Goal: Task Accomplishment & Management: Manage account settings

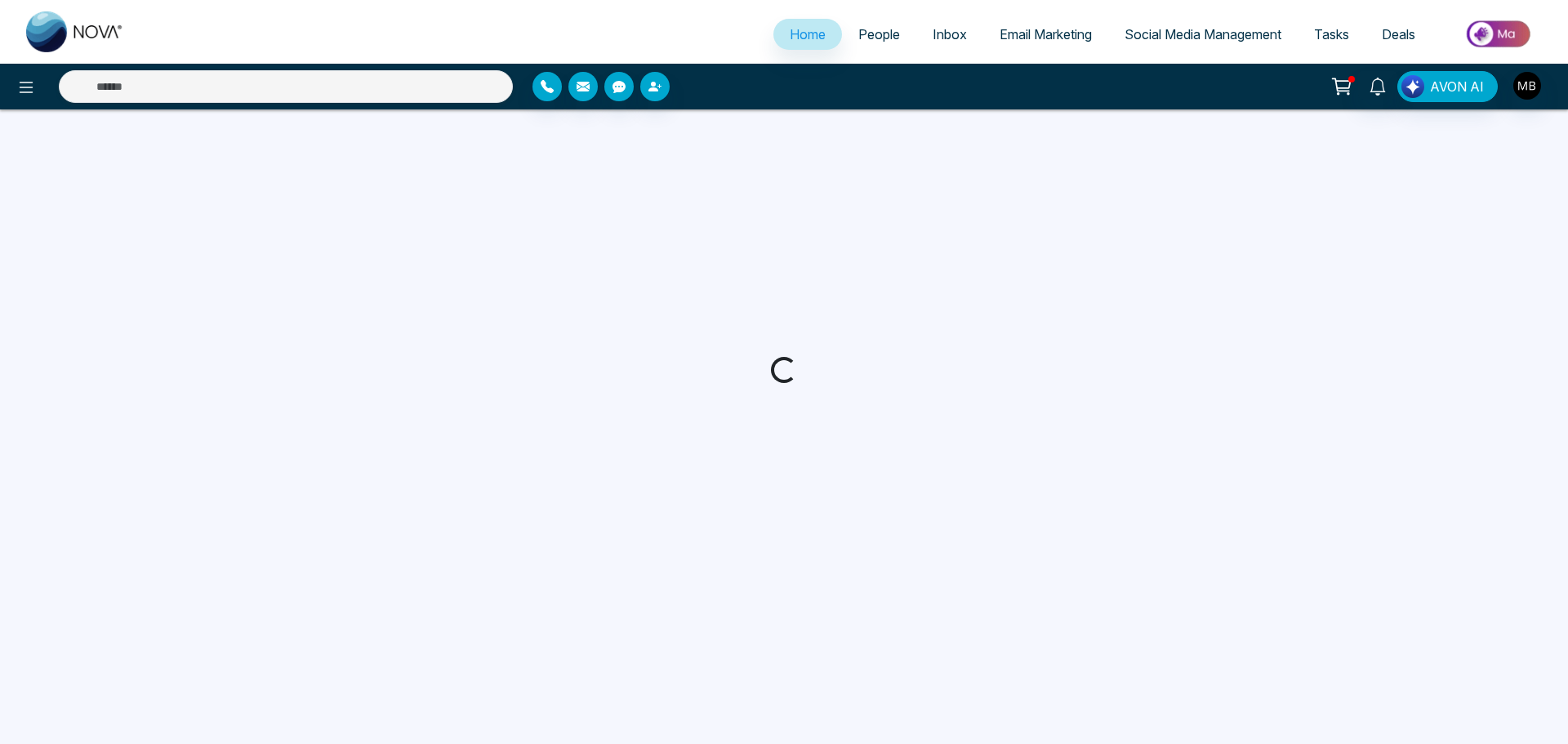
select select "*"
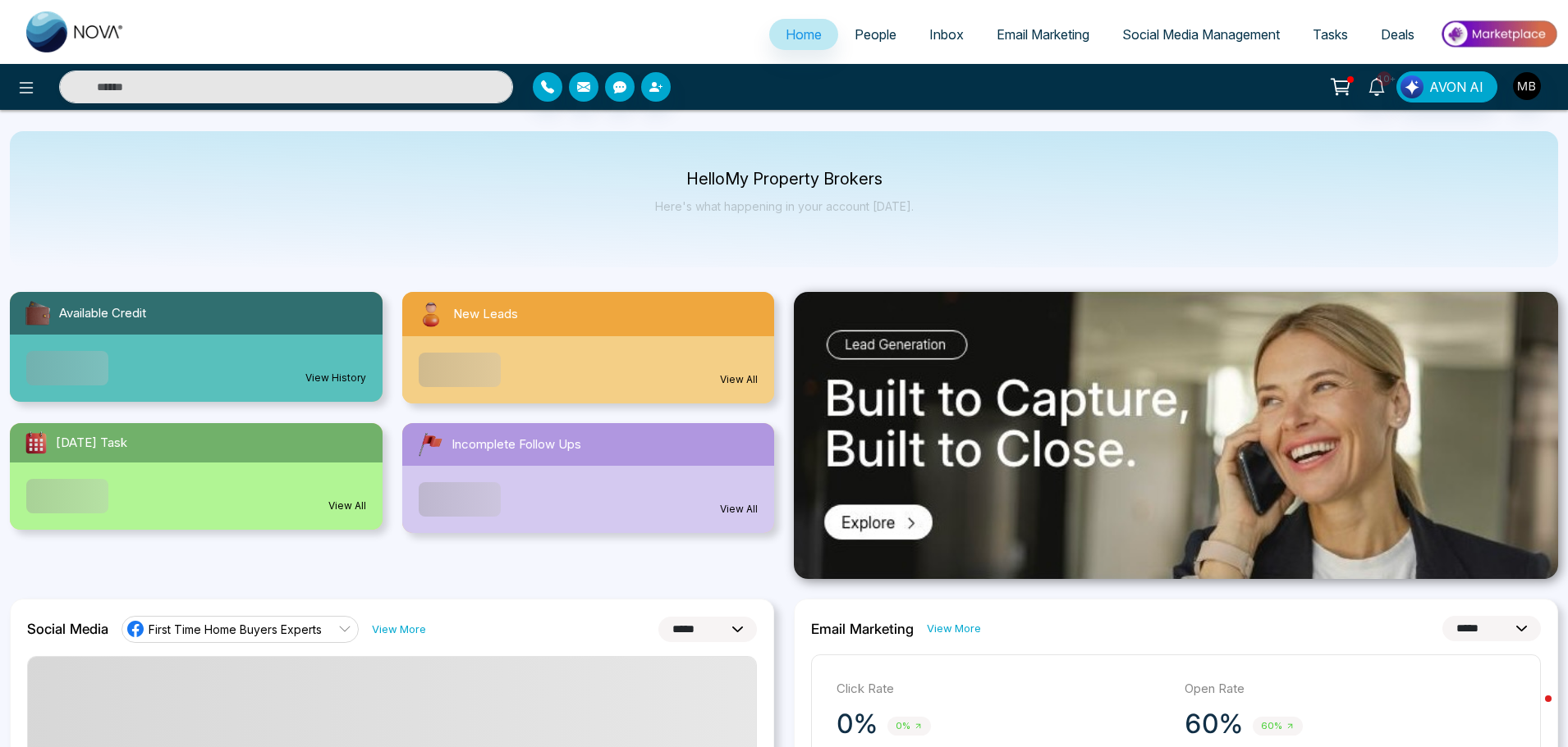
click at [874, 39] on span "People" at bounding box center [875, 35] width 42 height 17
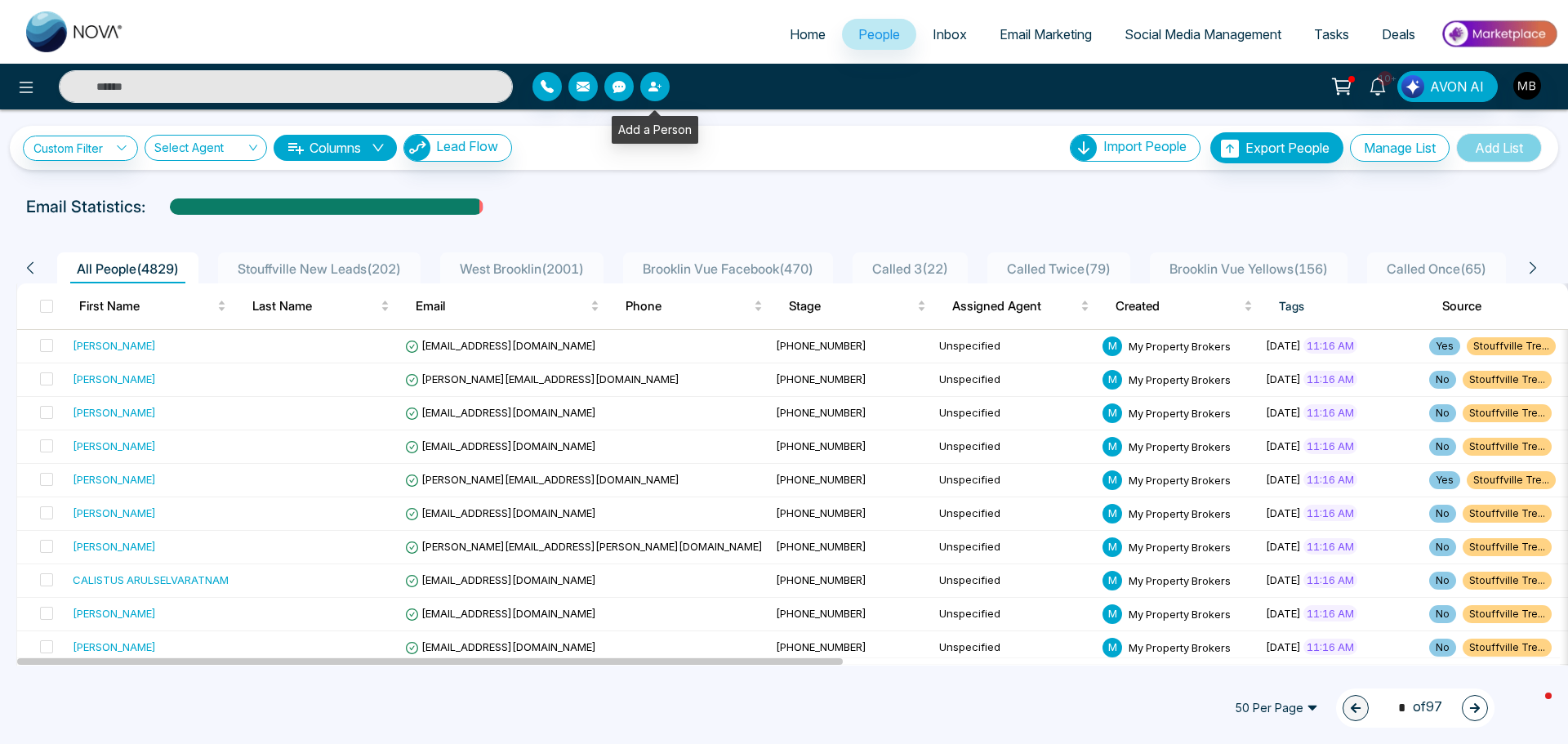
click at [652, 85] on icon "button" at bounding box center [654, 87] width 10 height 10
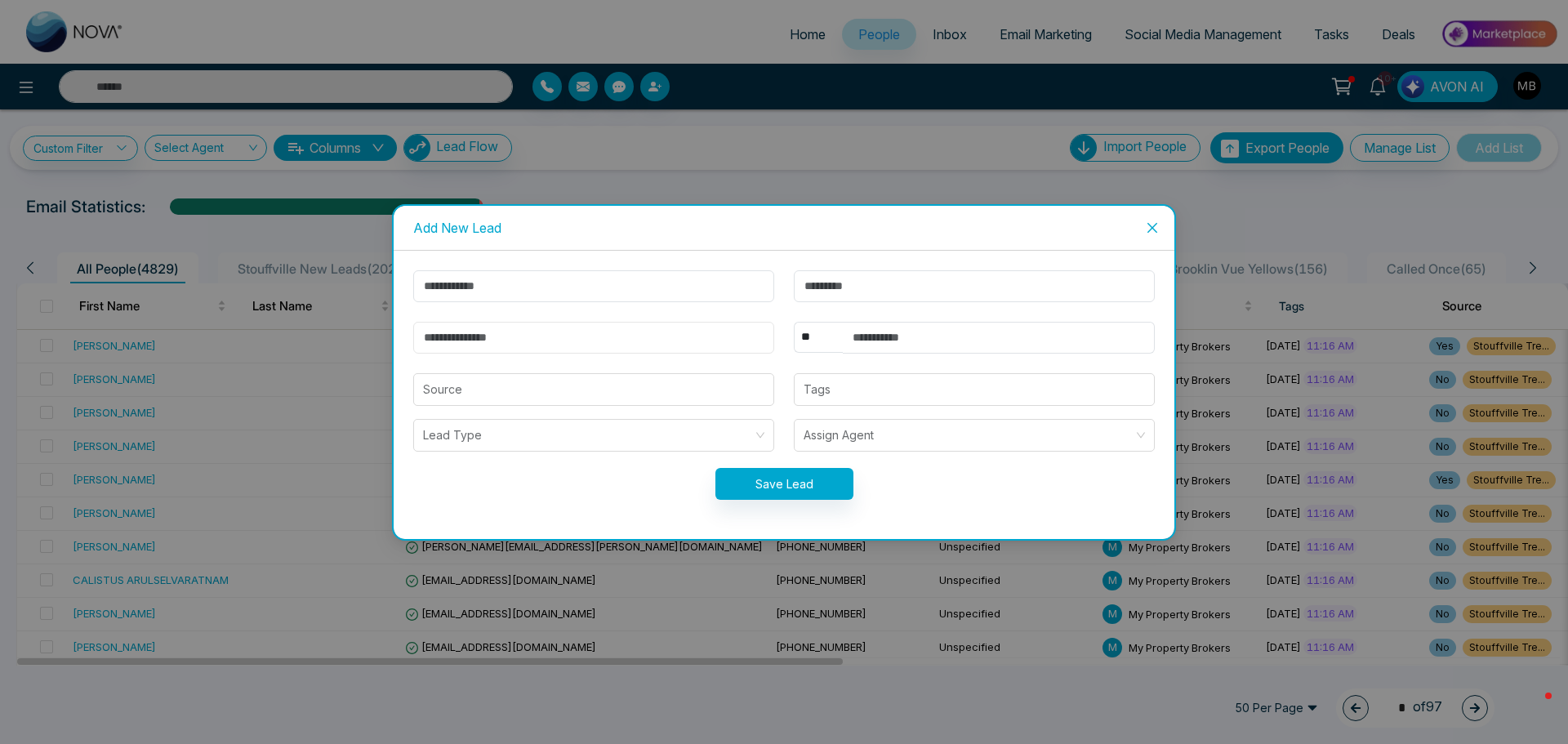
click at [610, 338] on input "email" at bounding box center [594, 338] width 361 height 32
paste input "**********"
type input "**********"
click at [854, 346] on input "text" at bounding box center [999, 338] width 312 height 32
paste input "**********"
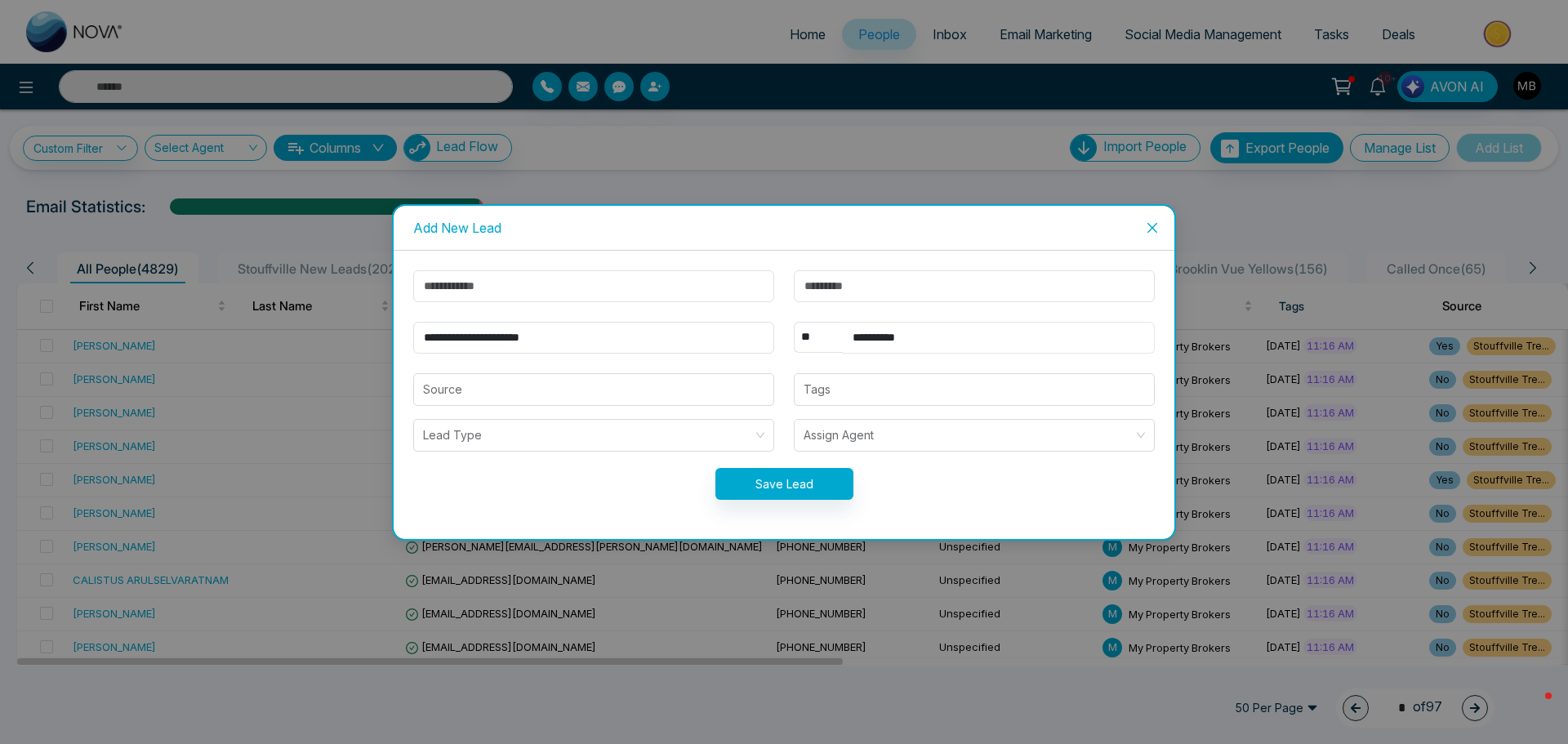
type input "**********"
click at [458, 284] on input "text" at bounding box center [594, 286] width 361 height 32
paste input "*********"
click at [471, 286] on input "*********" at bounding box center [594, 286] width 361 height 32
click at [472, 287] on input "*********" at bounding box center [594, 286] width 361 height 32
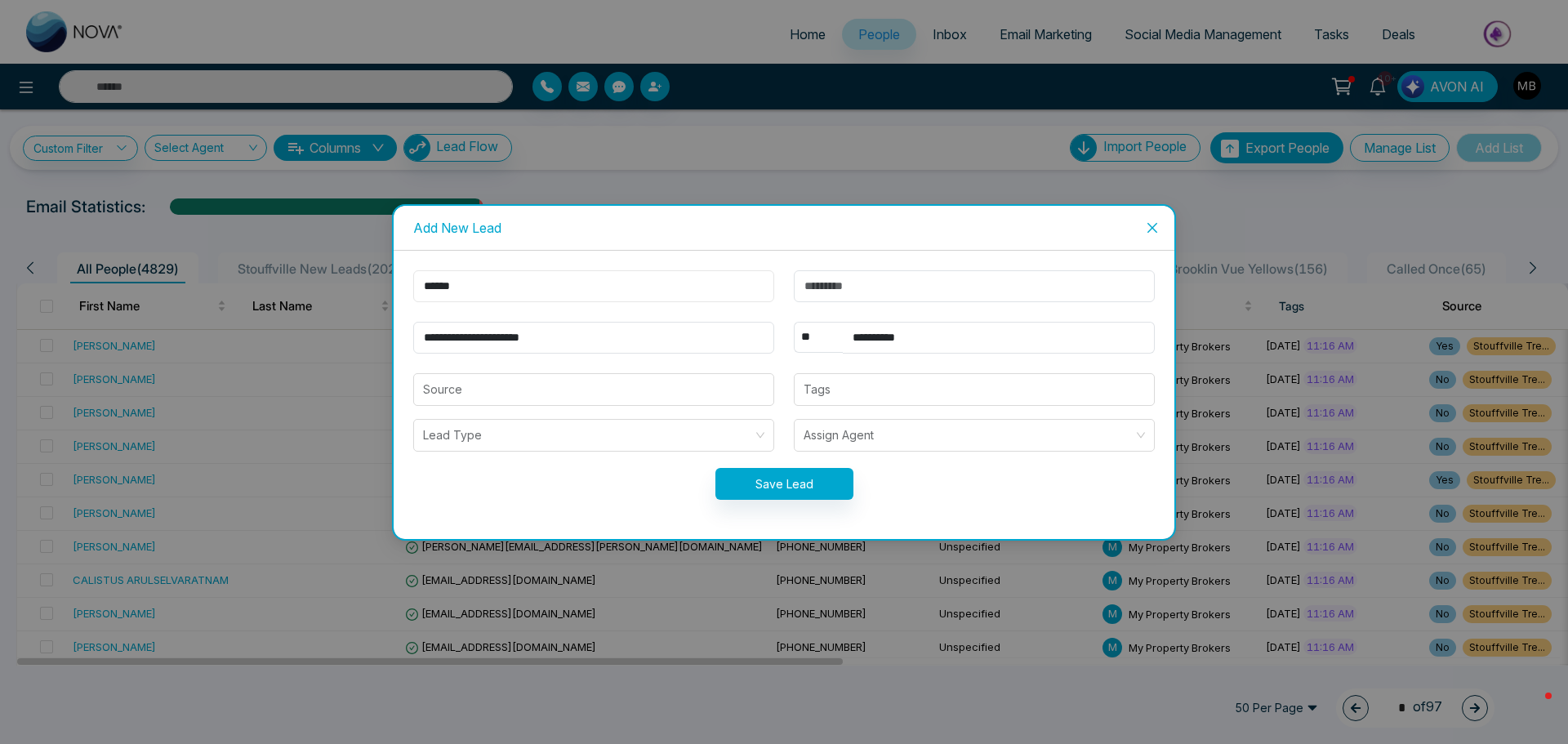
type input "*****"
click at [824, 285] on input "text" at bounding box center [975, 286] width 361 height 32
paste input "***"
type input "***"
click at [802, 496] on button "Save Lead" at bounding box center [784, 484] width 138 height 32
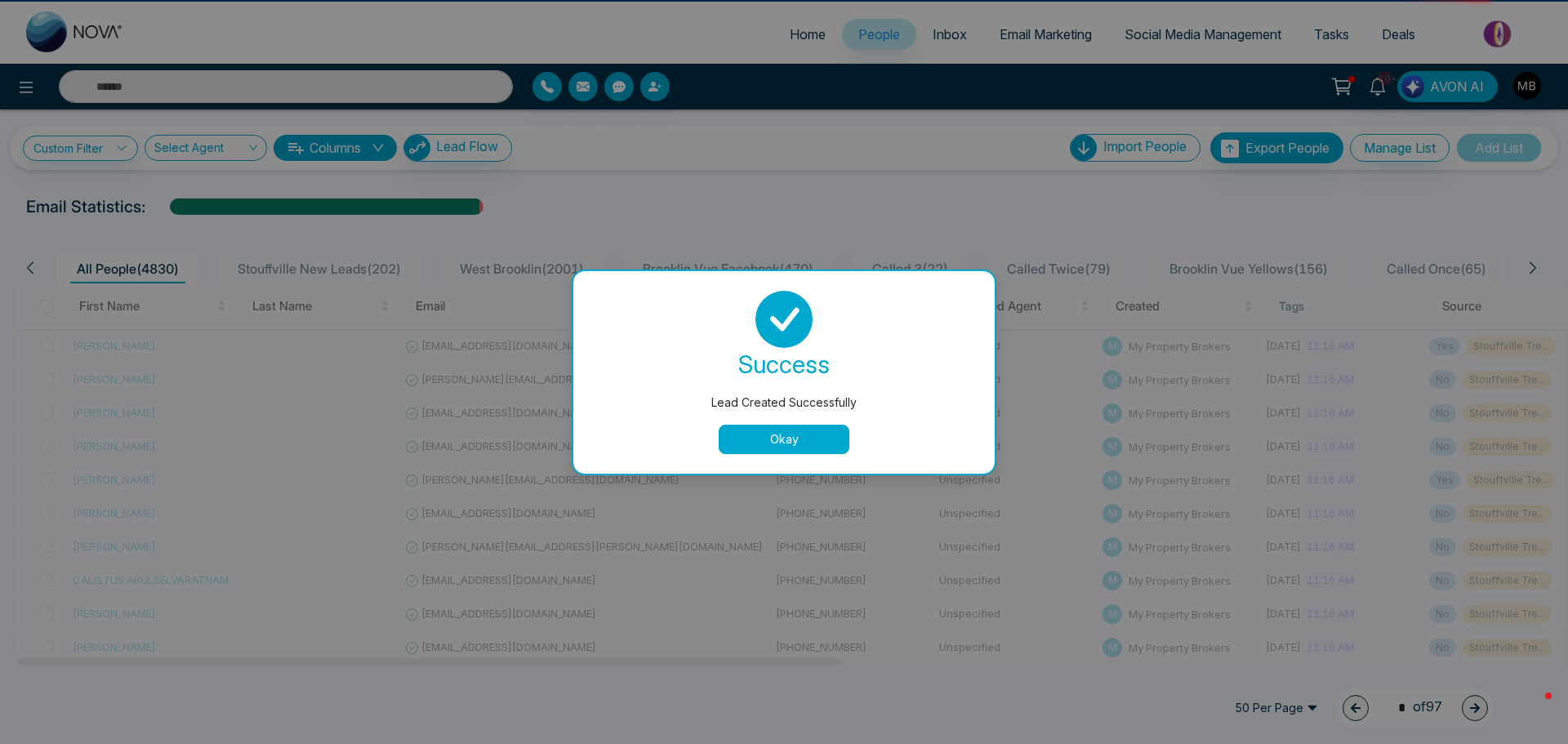
click at [778, 430] on button "Okay" at bounding box center [784, 439] width 131 height 30
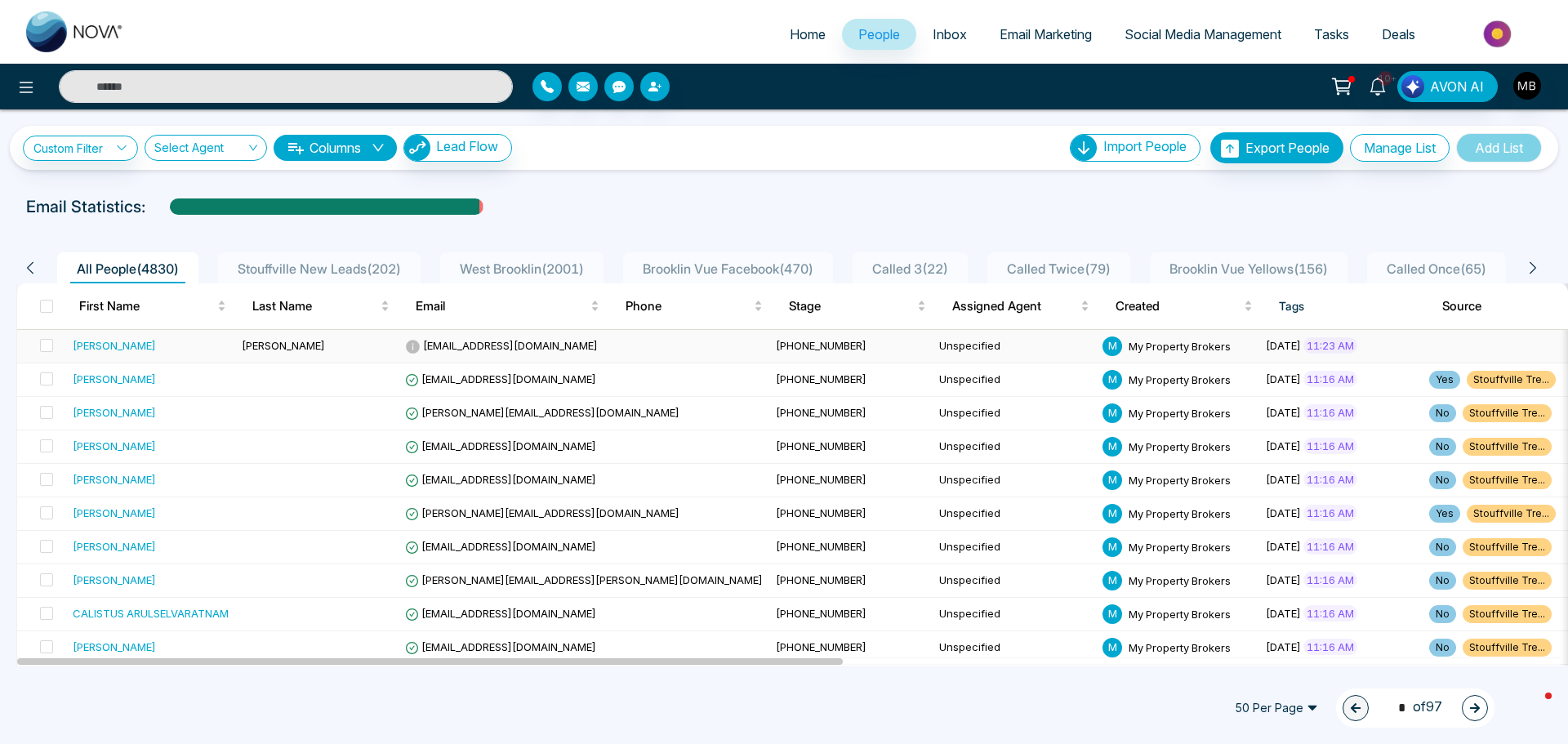
click at [465, 344] on span "Joyceaaron818@gmail.com" at bounding box center [501, 346] width 193 height 13
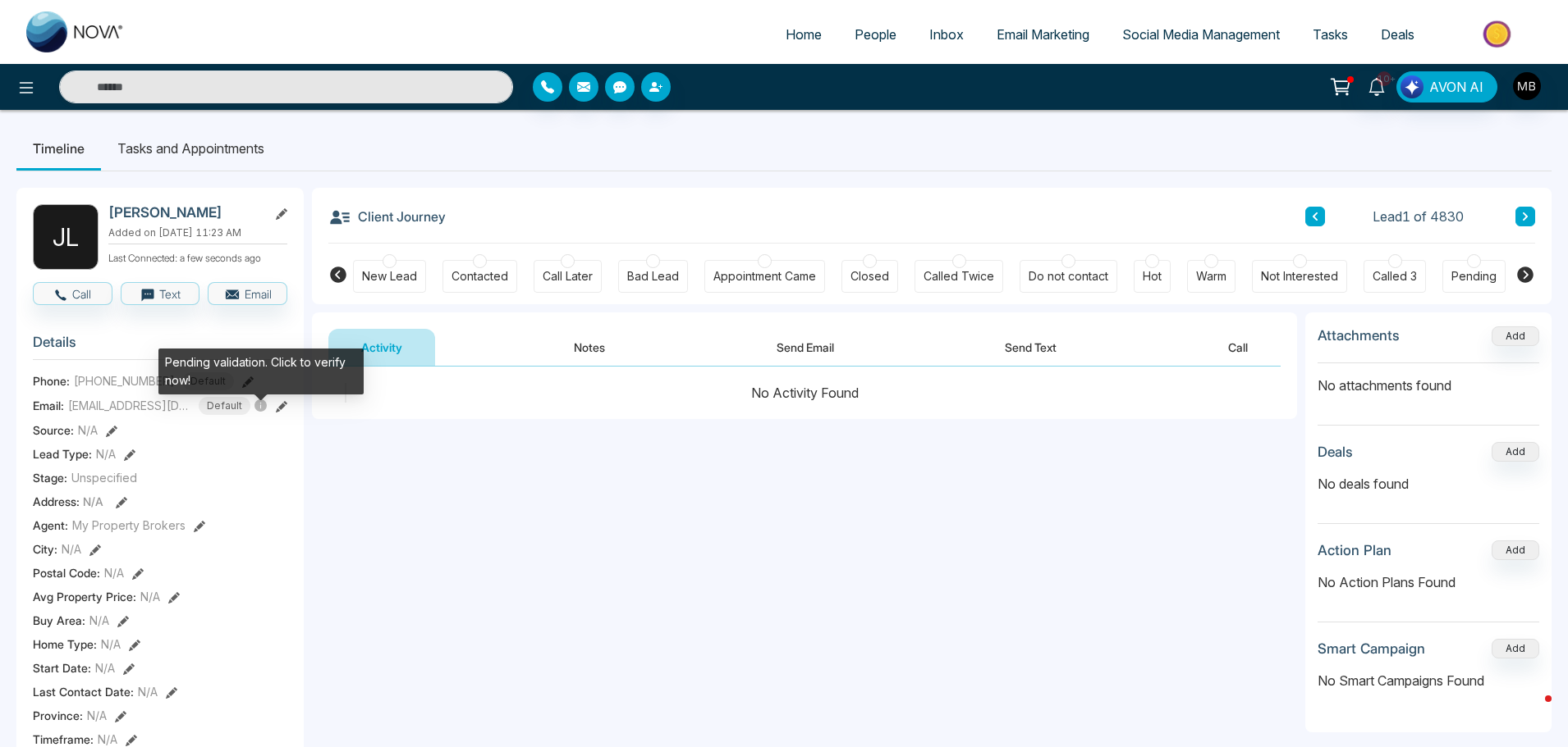
click at [262, 412] on icon at bounding box center [260, 405] width 12 height 12
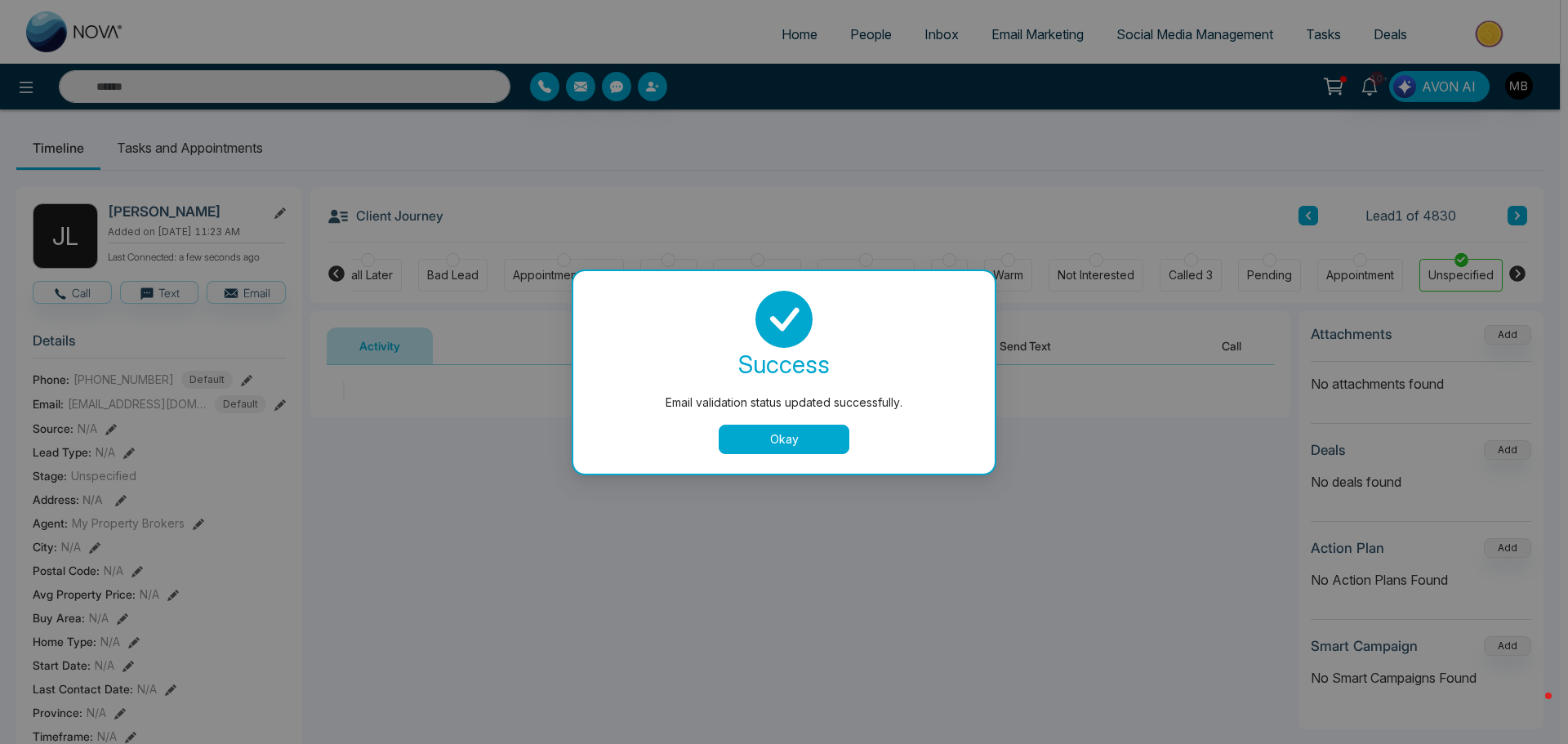
click at [803, 425] on button "Okay" at bounding box center [784, 439] width 131 height 30
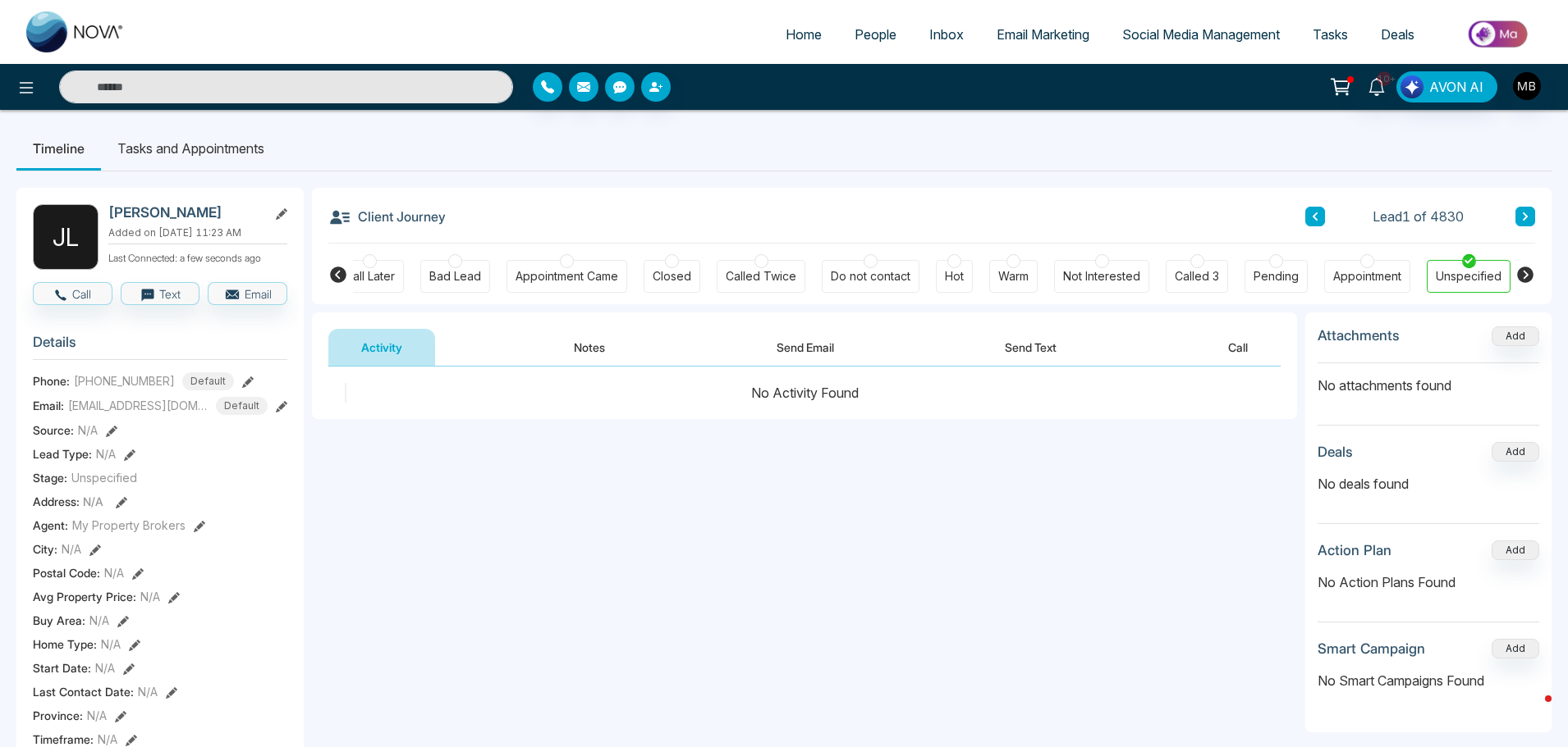
scroll to position [0, 191]
click at [333, 273] on icon at bounding box center [338, 275] width 17 height 17
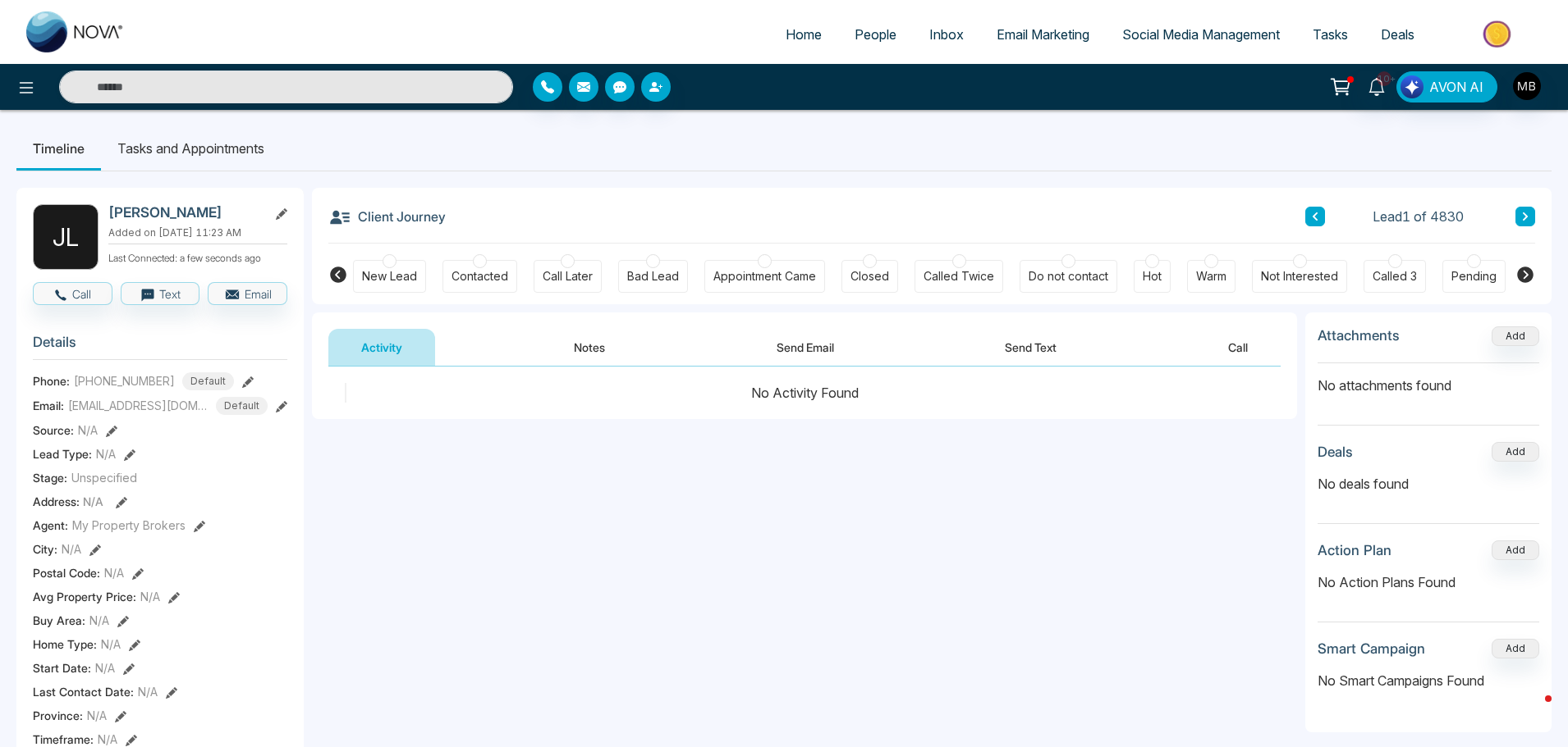
click at [475, 262] on div at bounding box center [480, 261] width 14 height 14
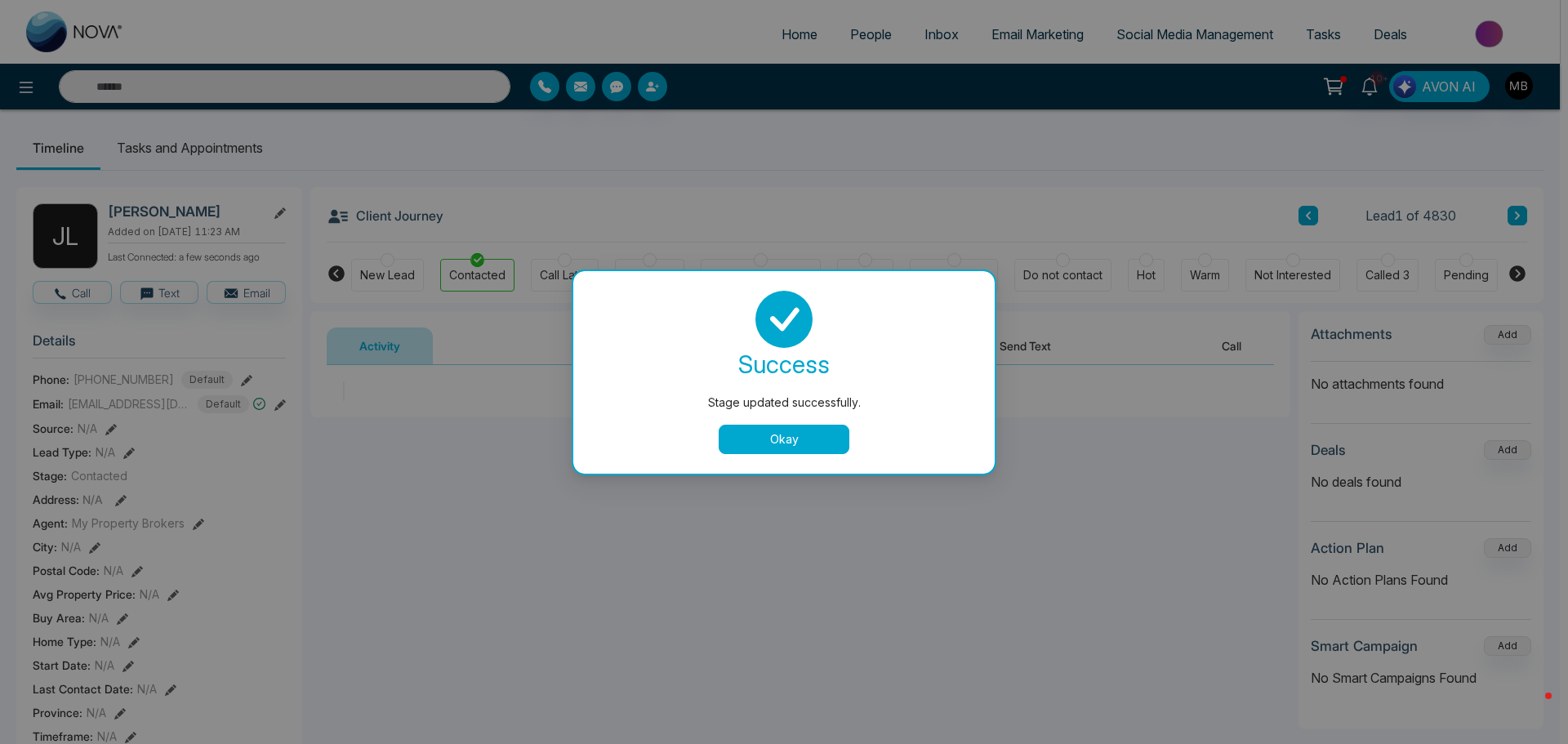
click at [777, 417] on div "success Stage updated successfully. Okay" at bounding box center [784, 372] width 382 height 163
click at [770, 439] on button "Okay" at bounding box center [784, 439] width 131 height 30
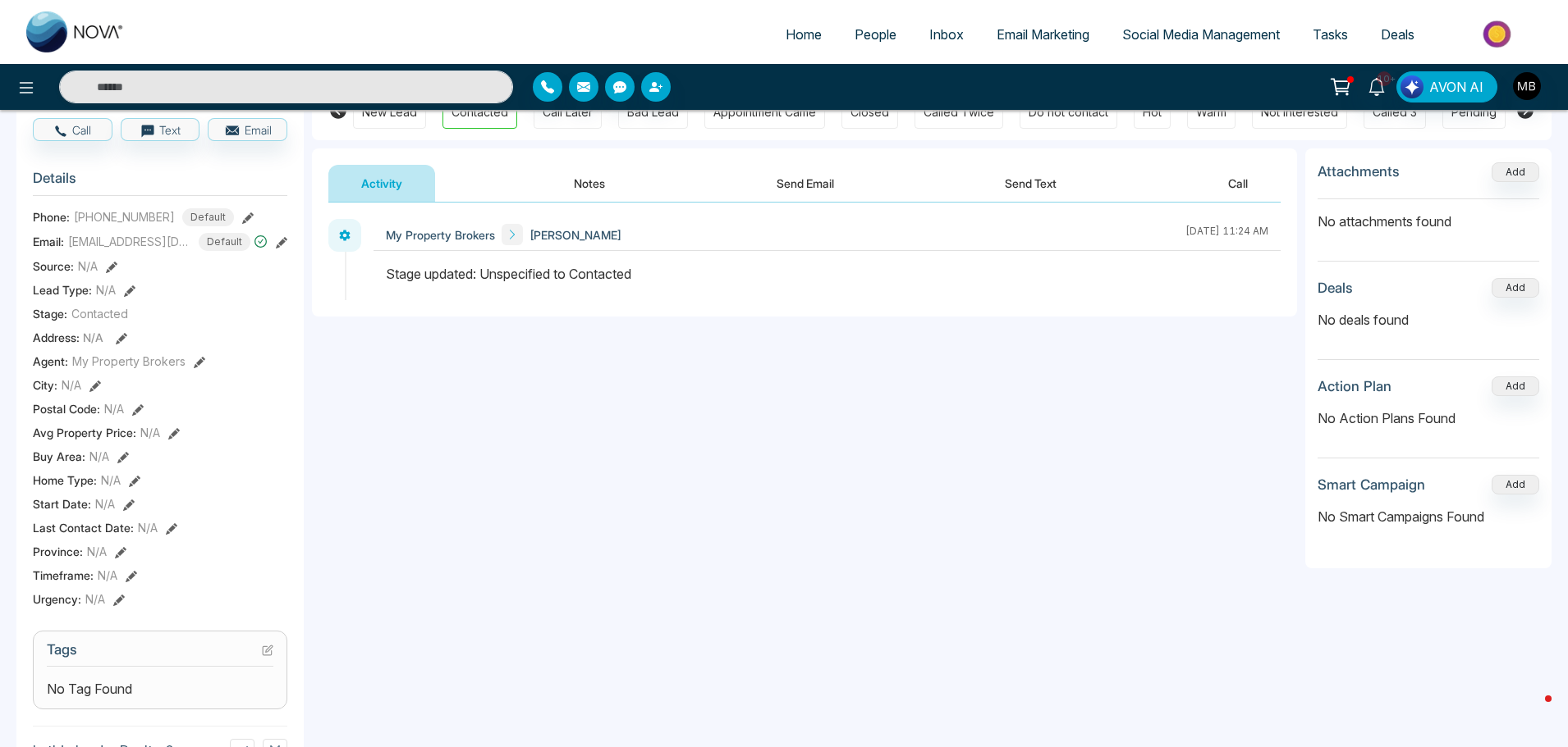
scroll to position [328, 0]
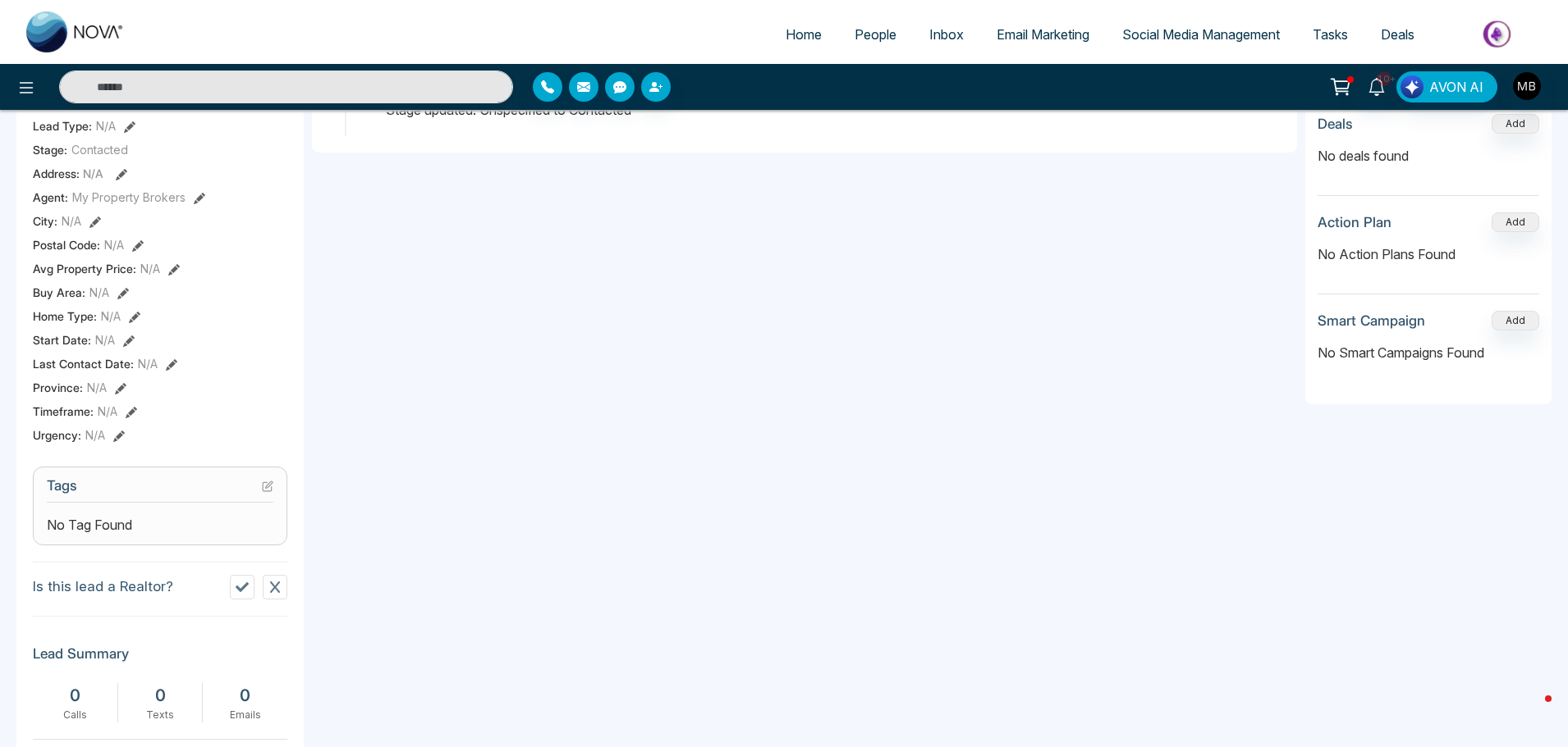
click at [205, 530] on div "No Tag Found" at bounding box center [160, 525] width 226 height 20
click at [274, 494] on section "Tags No Tag Found" at bounding box center [160, 506] width 254 height 79
click at [273, 488] on icon at bounding box center [269, 484] width 7 height 7
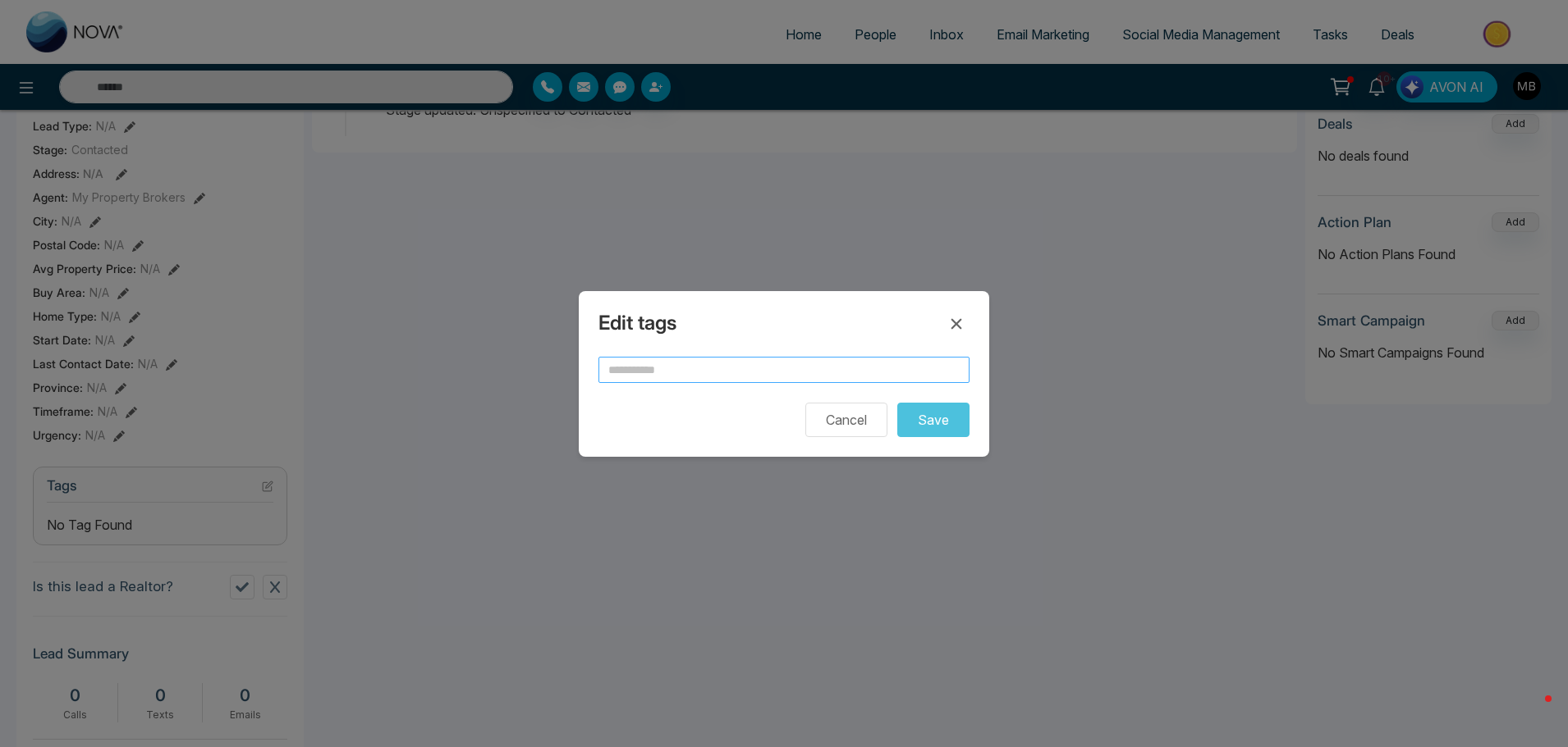
click at [654, 370] on input "text" at bounding box center [784, 370] width 371 height 27
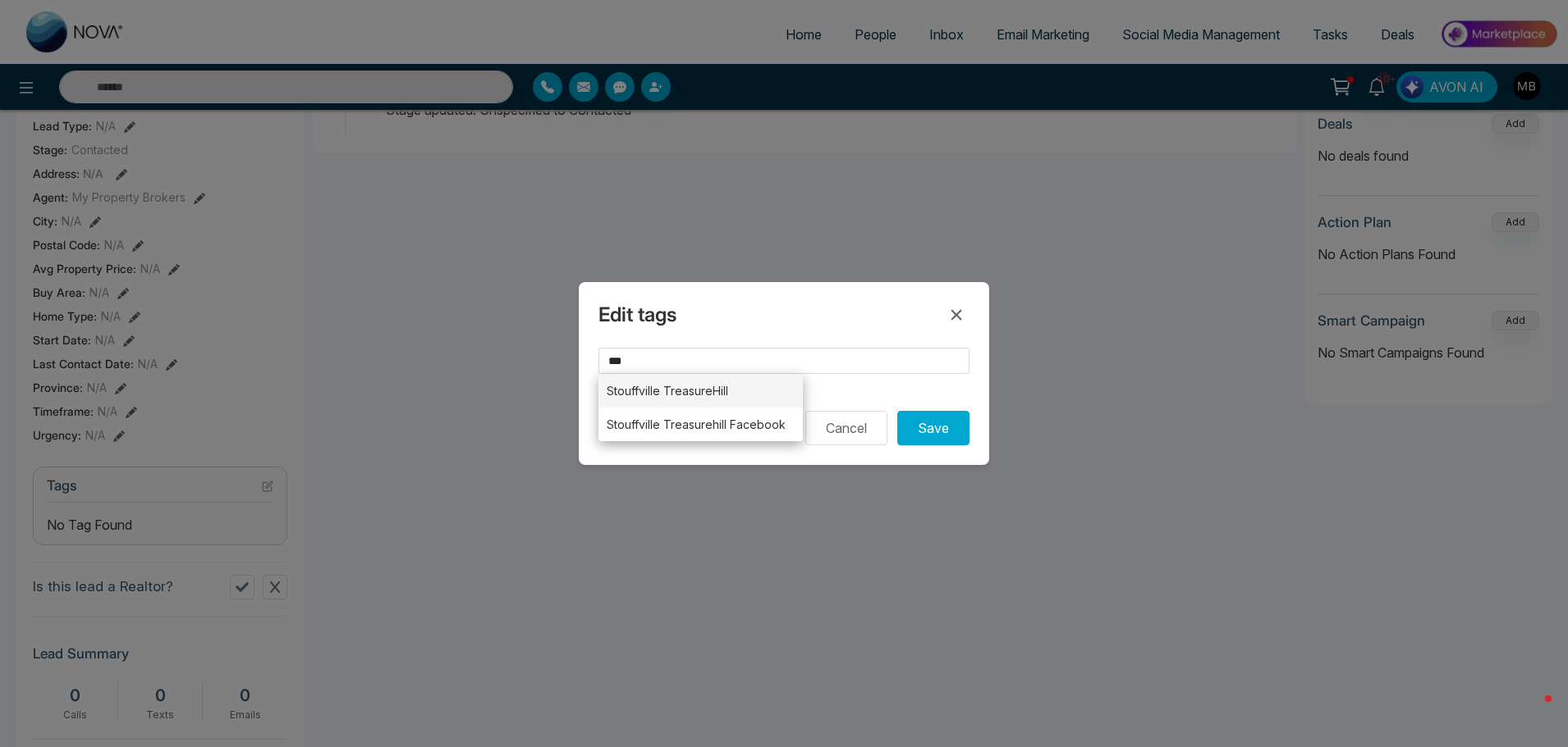
click at [643, 401] on li "Stouffville TreasureHill" at bounding box center [701, 391] width 205 height 33
type input "**********"
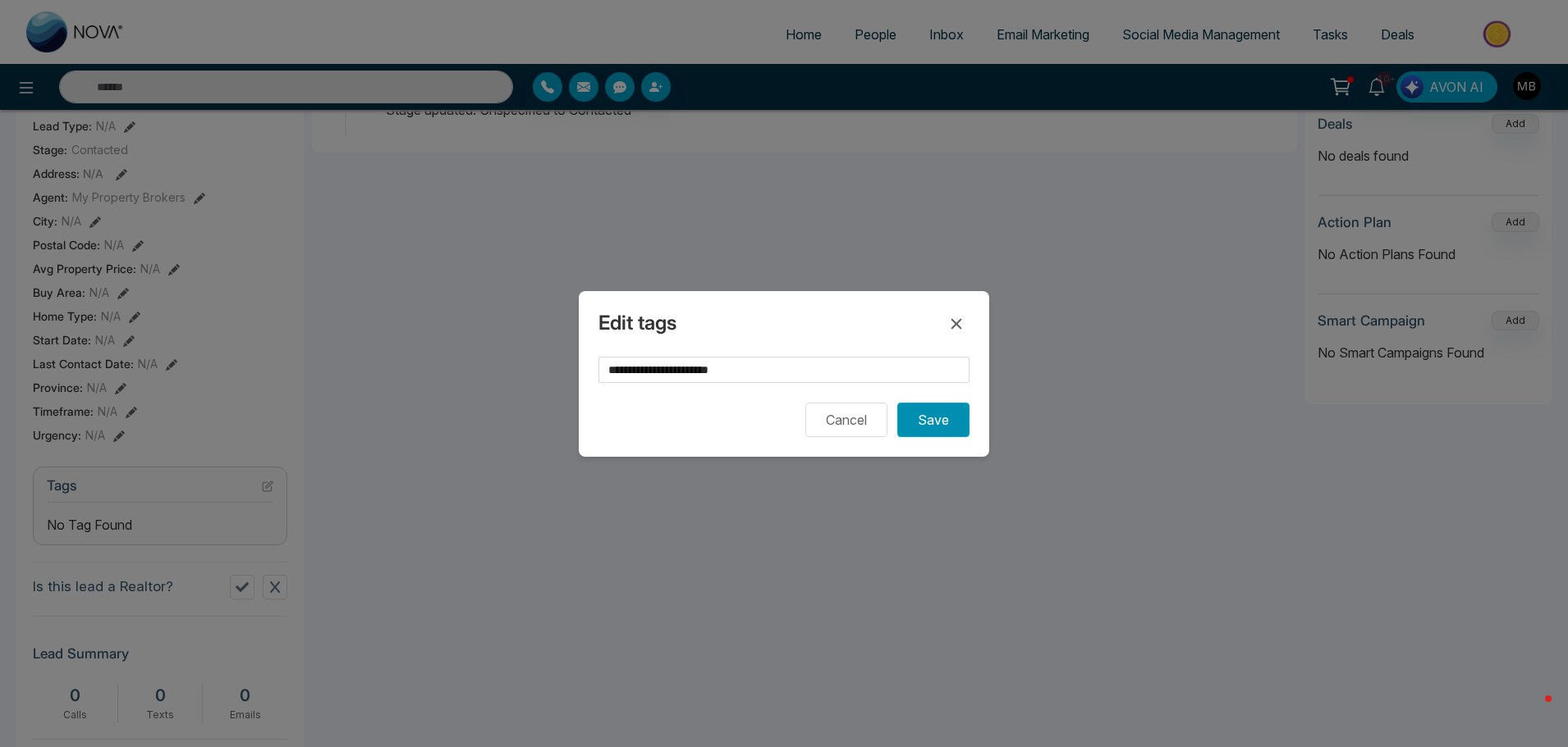
click at [920, 428] on button "Save" at bounding box center [933, 420] width 72 height 34
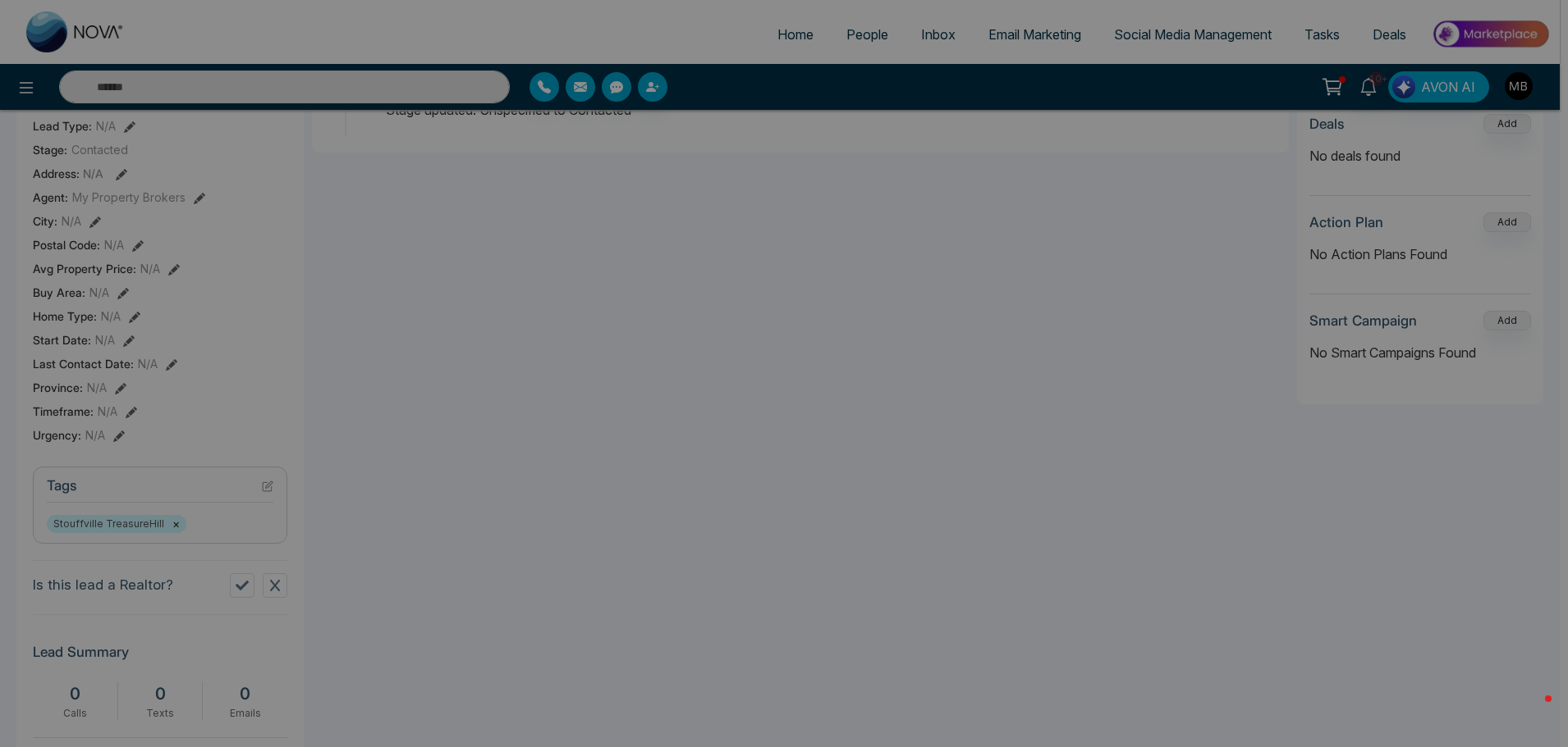
scroll to position [82, 0]
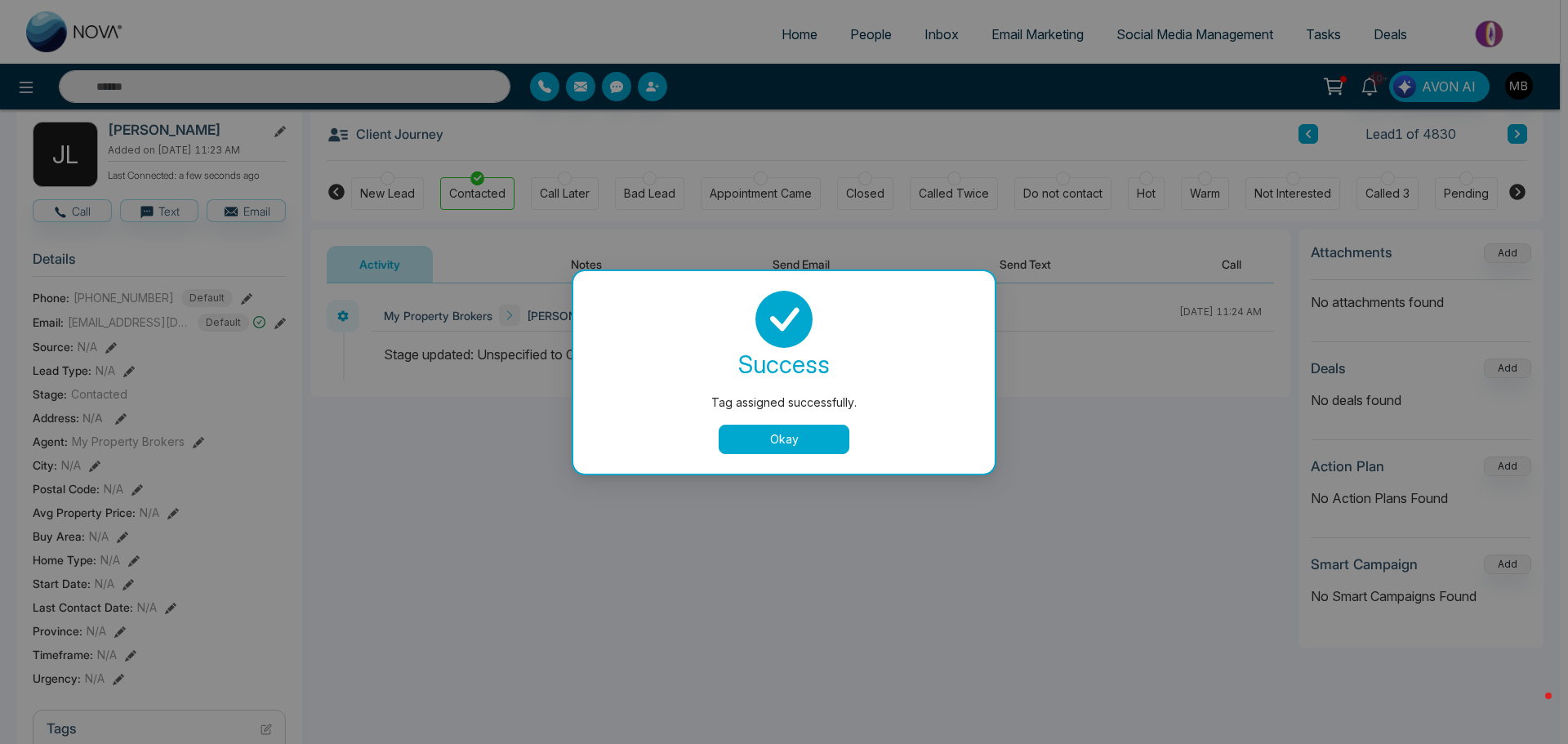
click at [846, 421] on div "success Tag assigned successfully. Okay" at bounding box center [784, 372] width 382 height 163
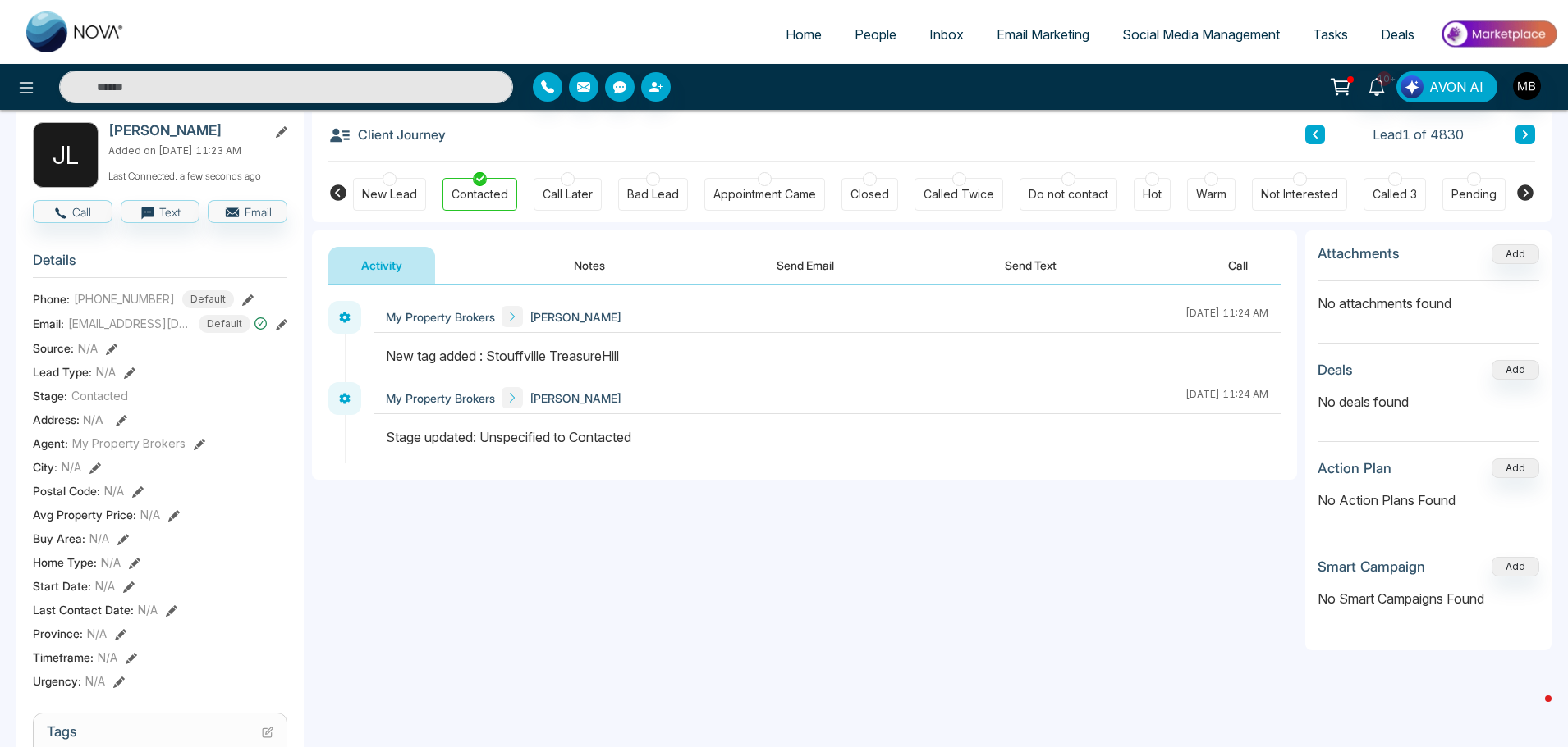
scroll to position [0, 0]
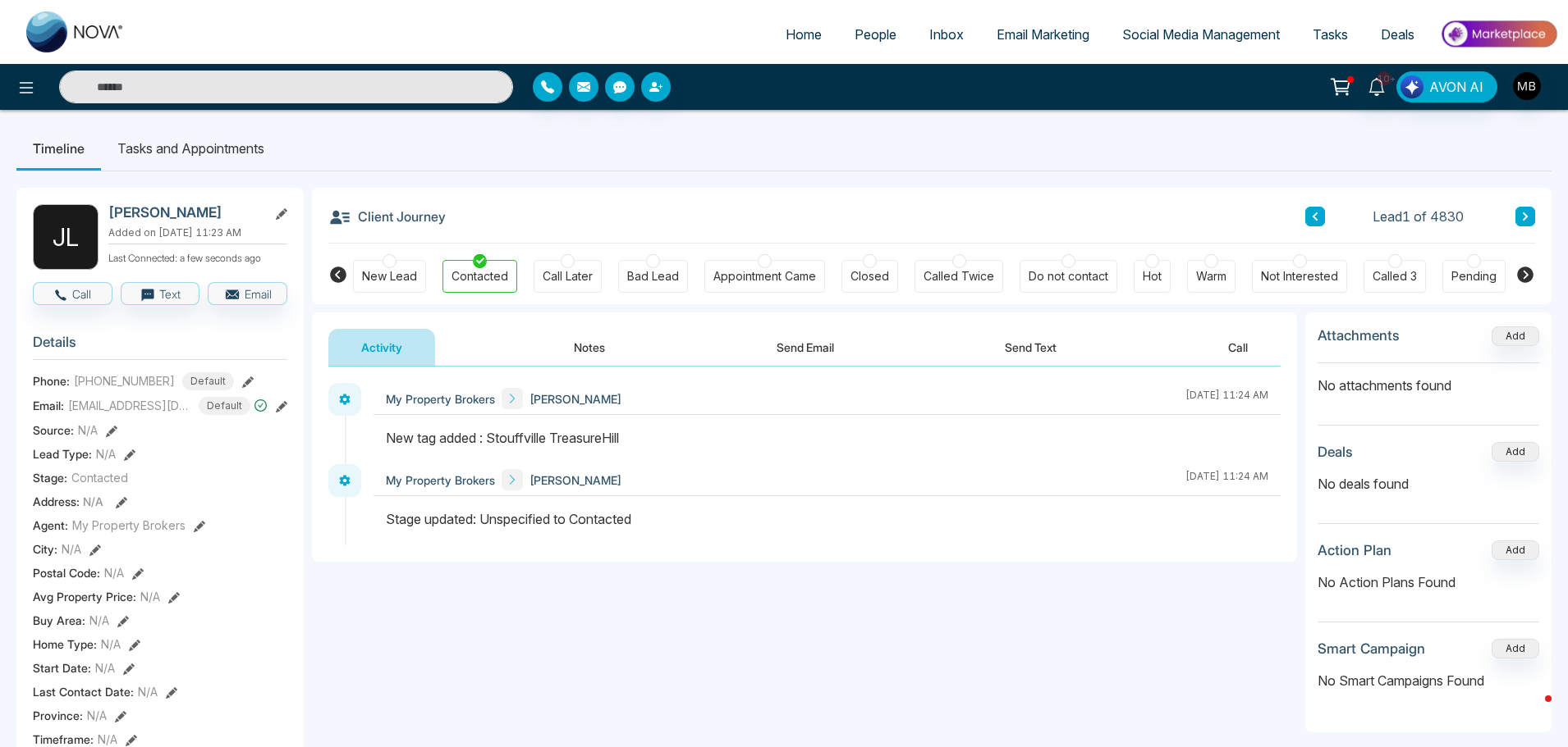
click at [288, 96] on input "text" at bounding box center [286, 86] width 454 height 32
paste input "**********"
type input "**********"
click at [1206, 262] on div at bounding box center [1211, 261] width 14 height 14
click at [567, 352] on button "Notes" at bounding box center [589, 347] width 96 height 37
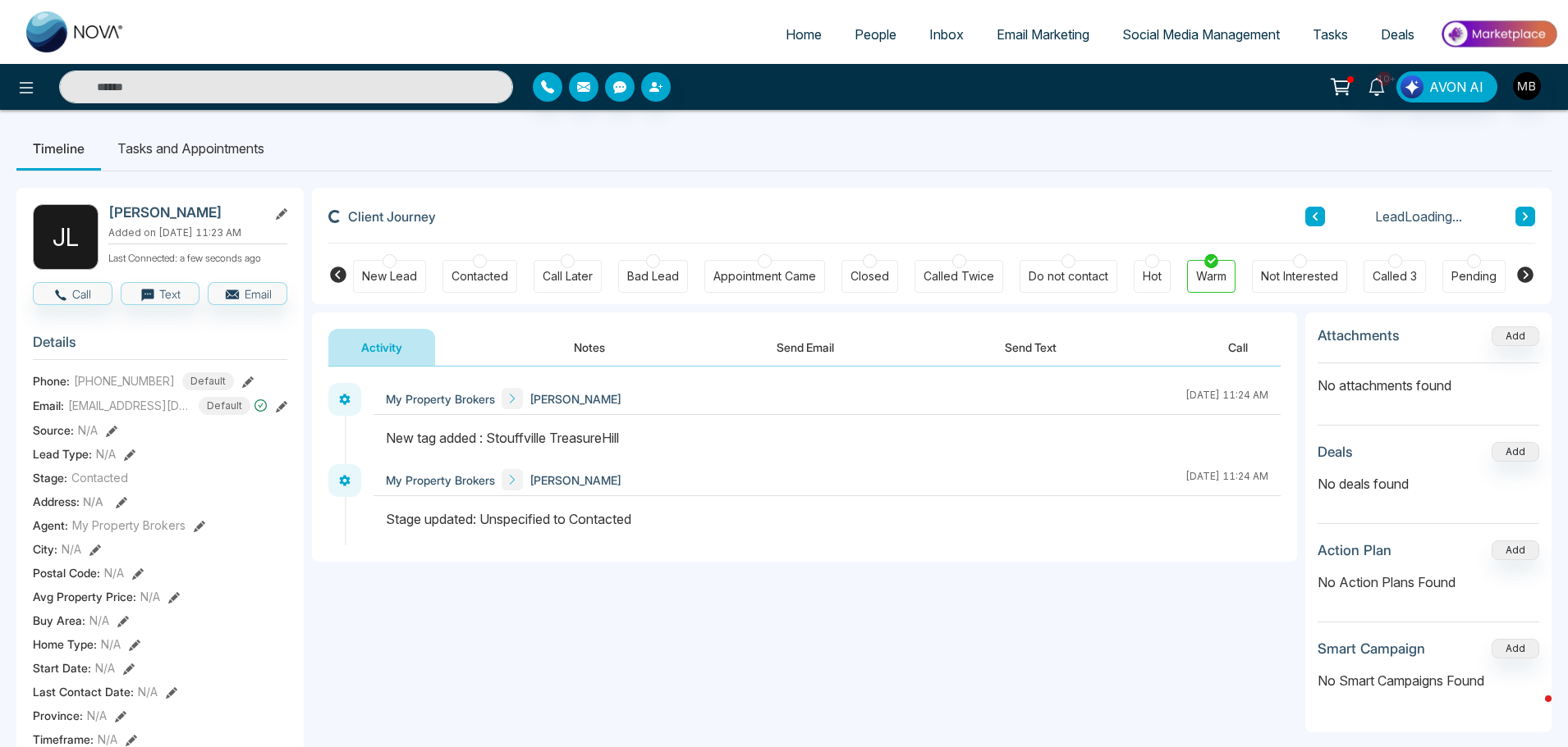
type input "**********"
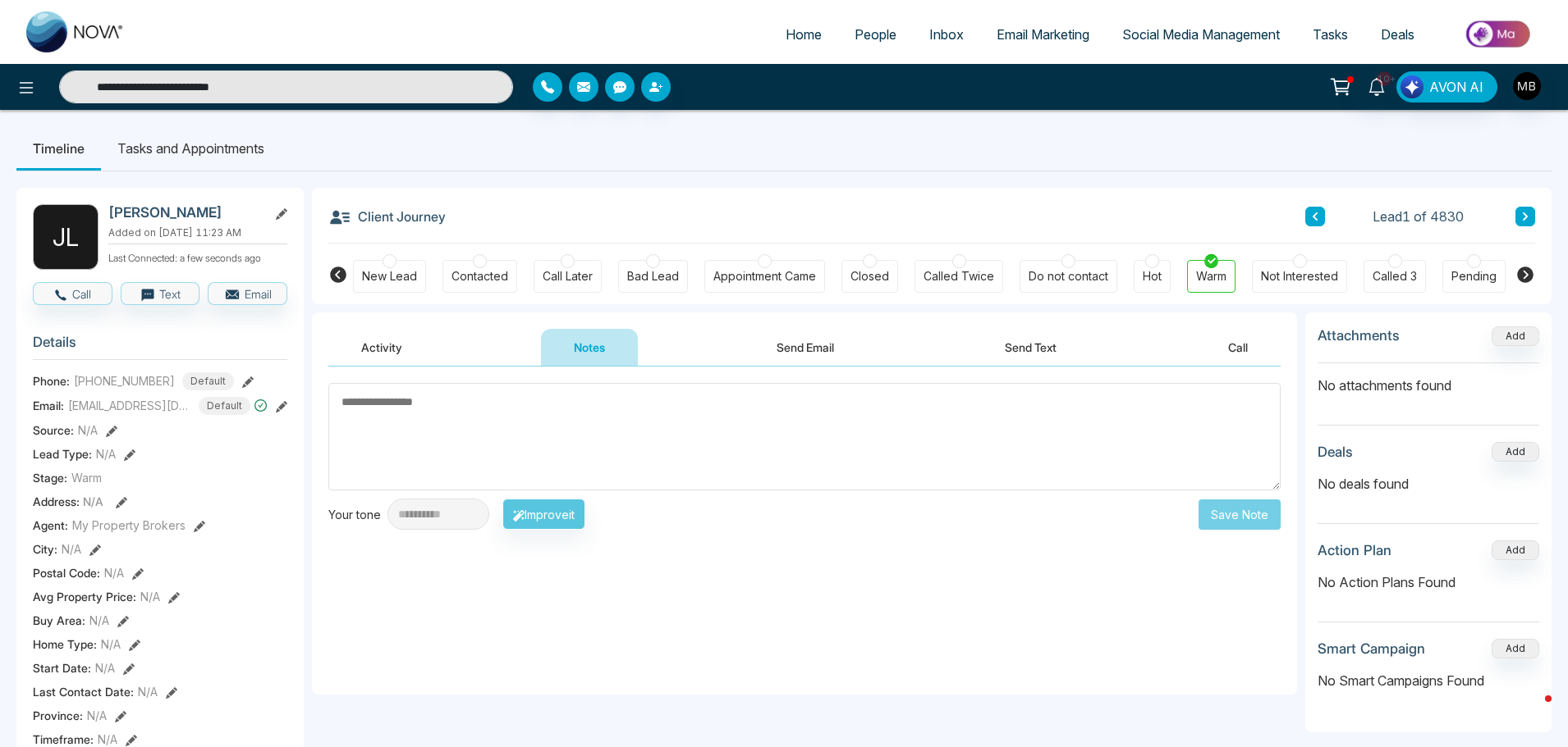
click at [604, 414] on textarea at bounding box center [804, 436] width 952 height 107
paste textarea "**********"
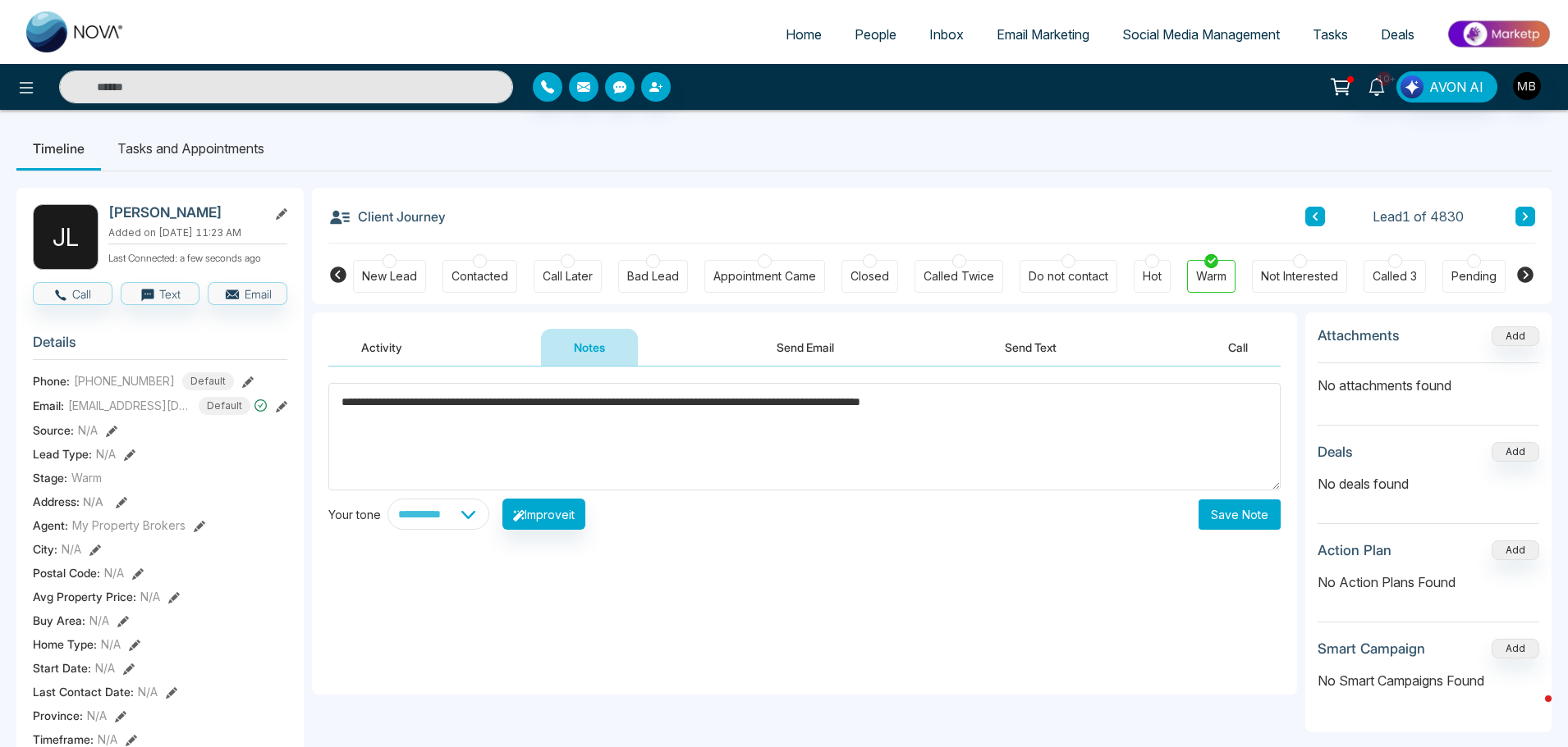
type textarea "**********"
click at [1236, 518] on button "Save Note" at bounding box center [1239, 514] width 82 height 31
type input "**********"
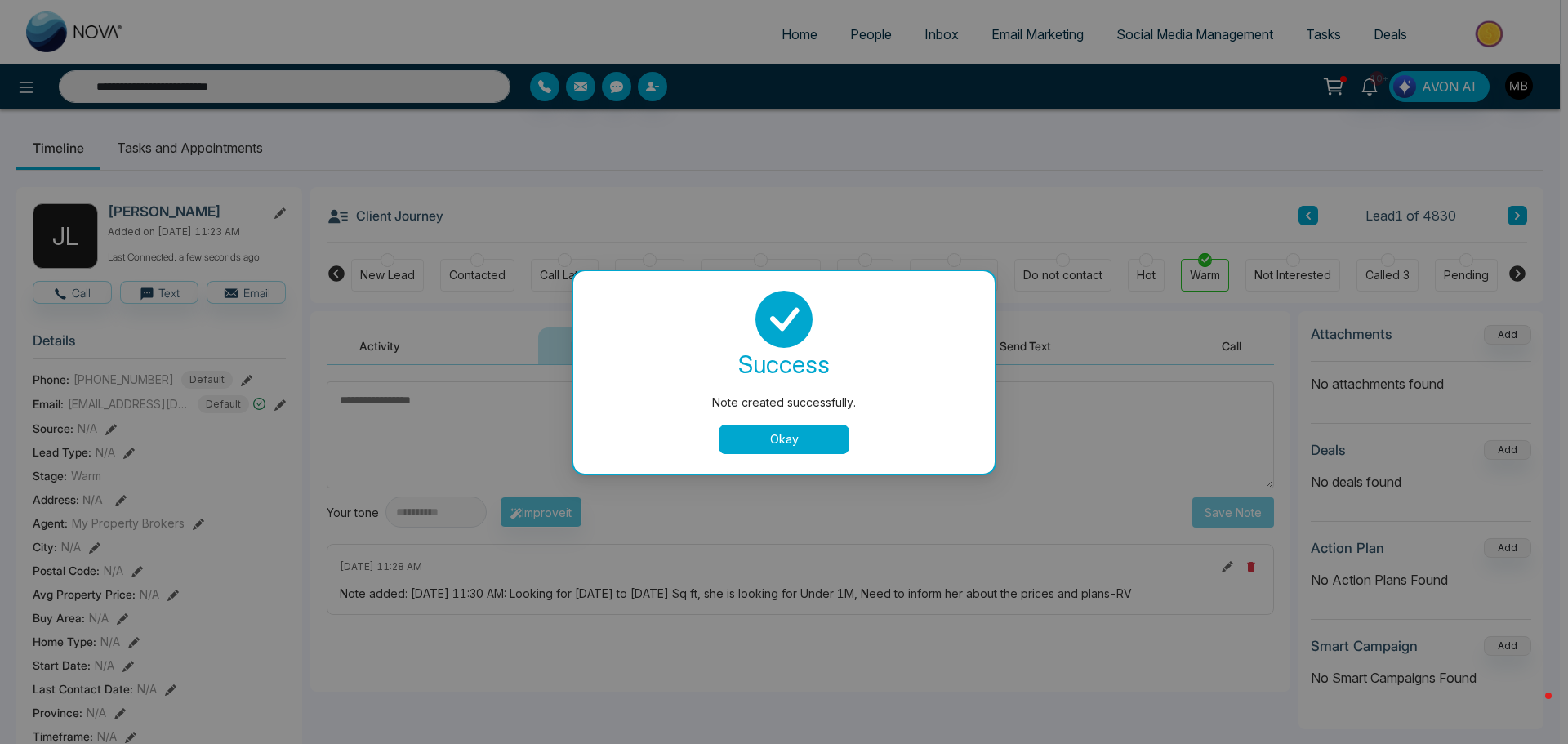
click at [813, 444] on button "Okay" at bounding box center [784, 439] width 131 height 30
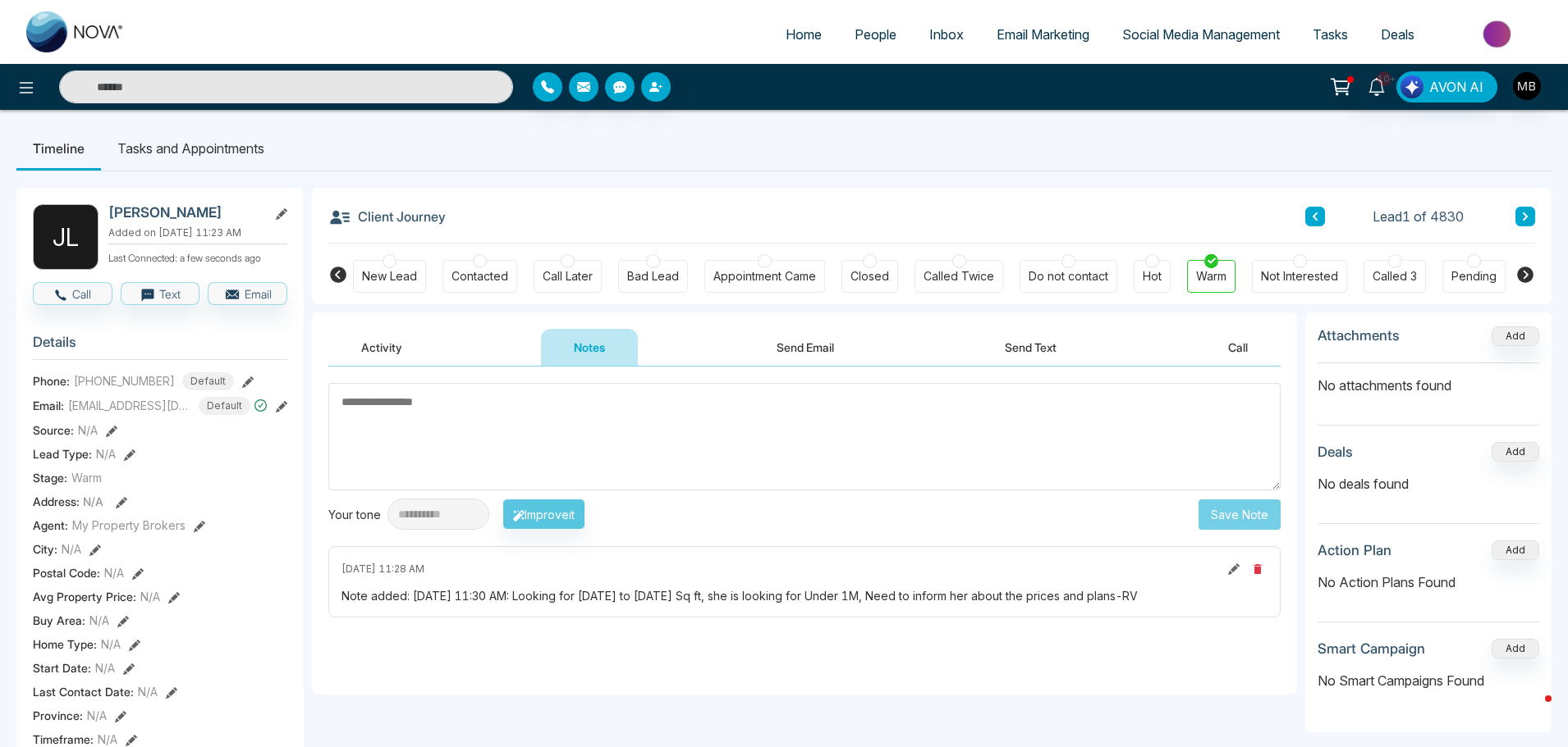
type input "**********"
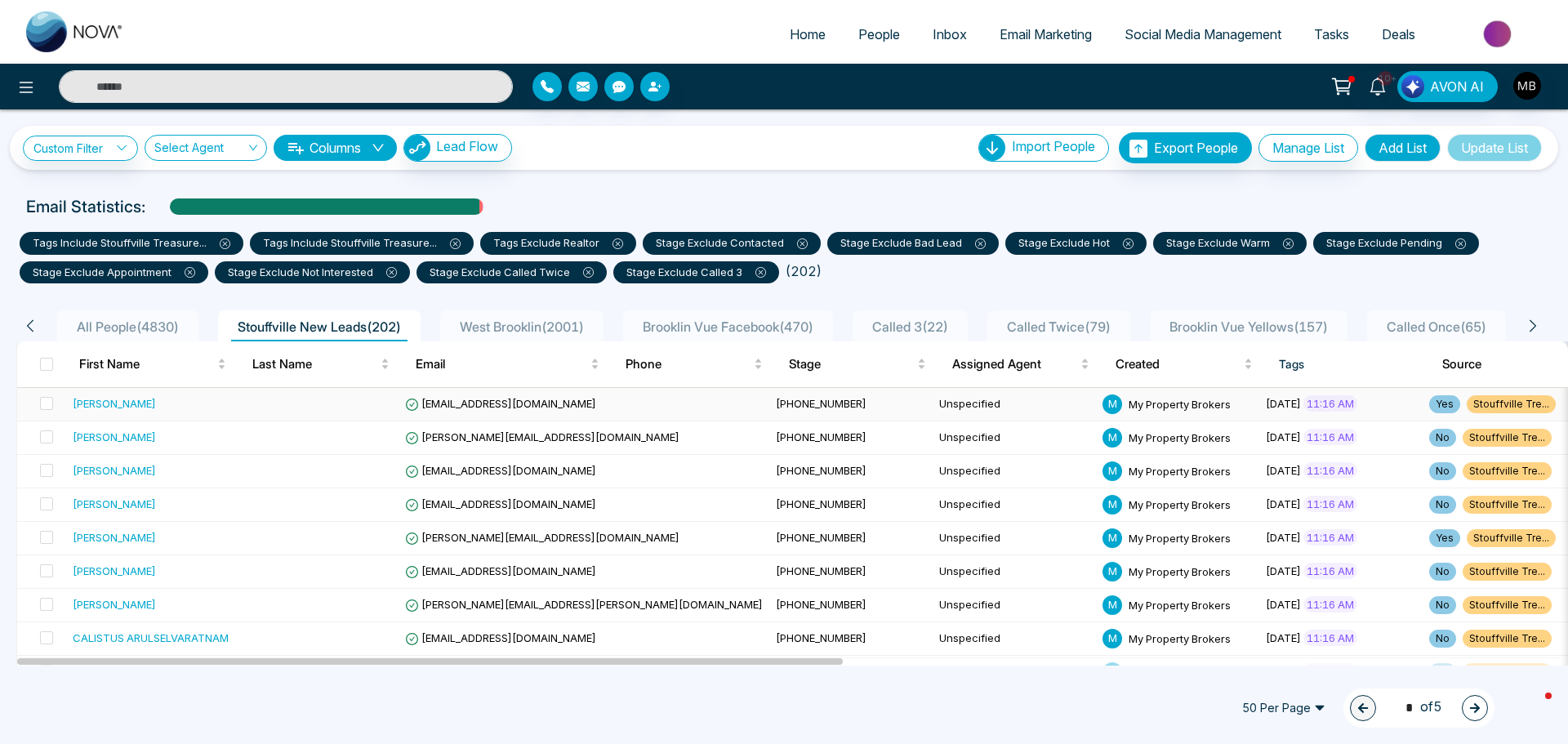
click at [776, 402] on span "+16479715605" at bounding box center [822, 404] width 91 height 13
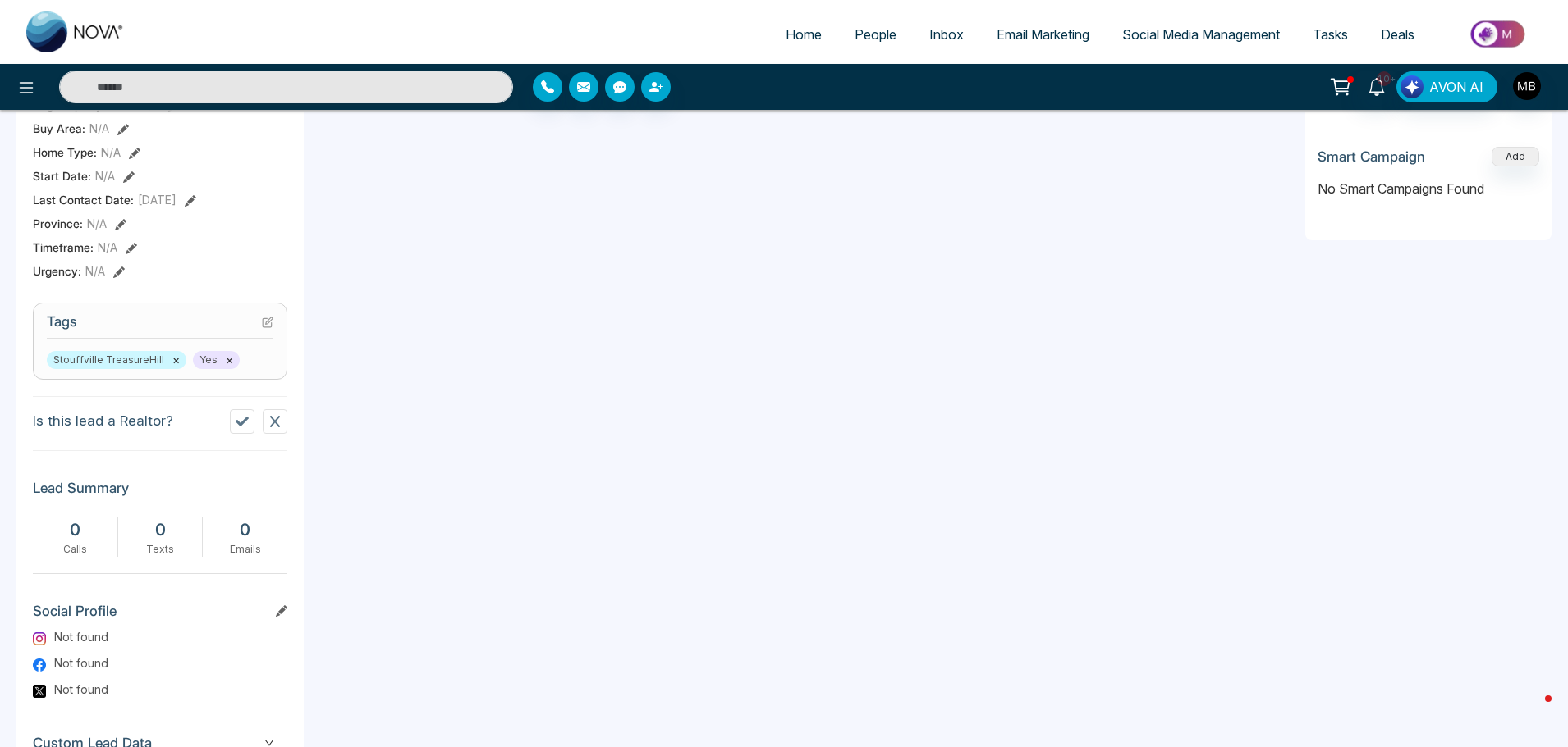
scroll to position [574, 0]
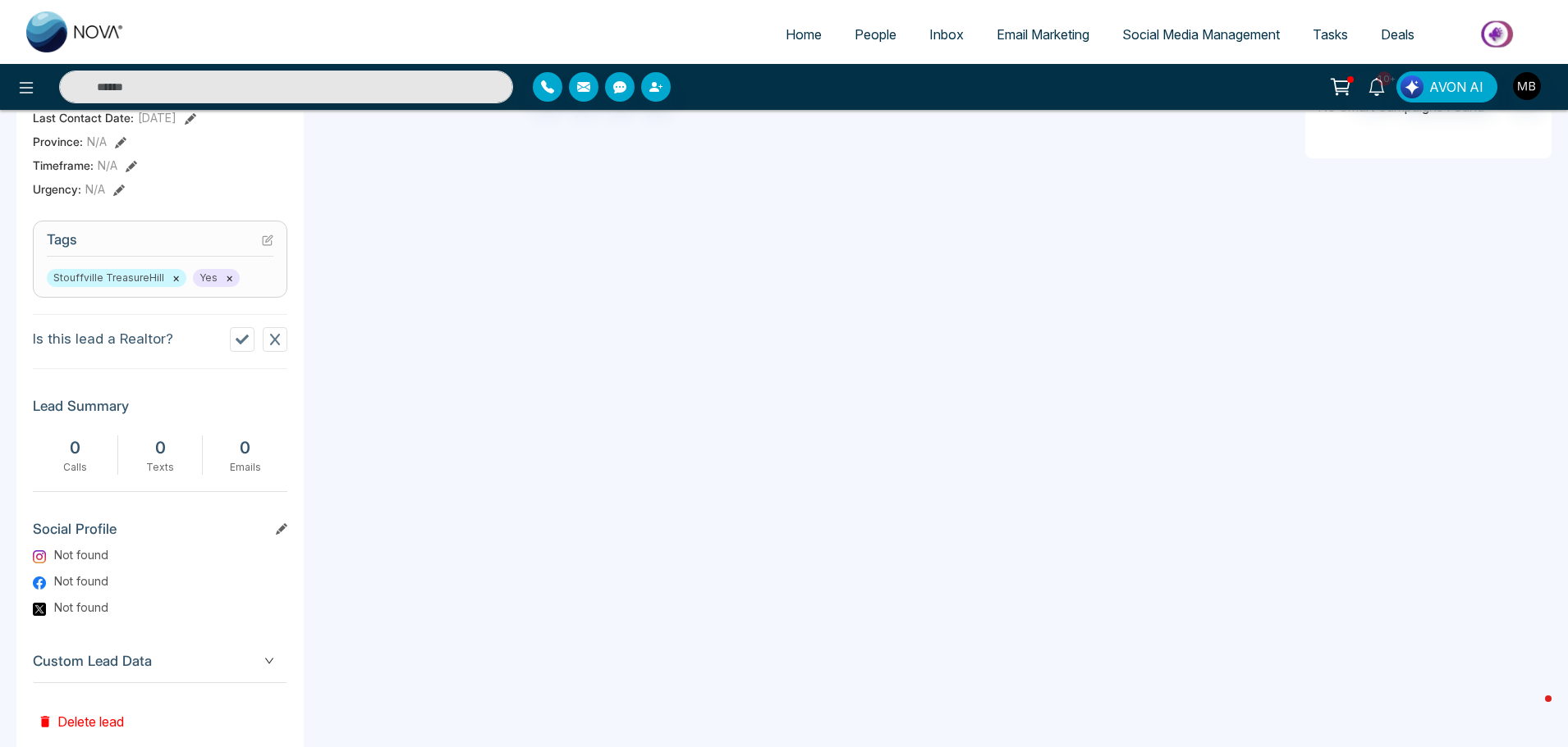
click at [239, 345] on icon at bounding box center [242, 340] width 13 height 10
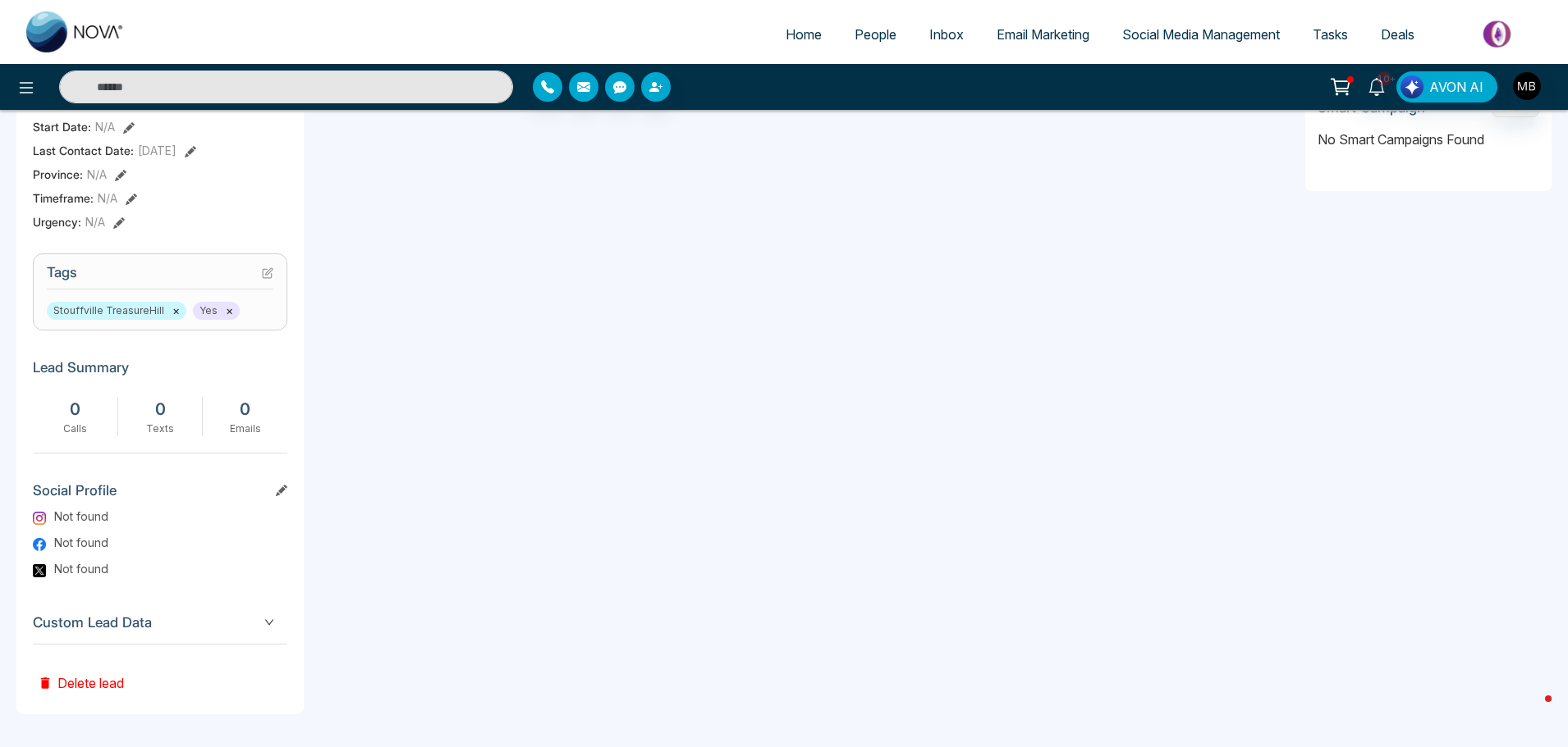
scroll to position [552, 0]
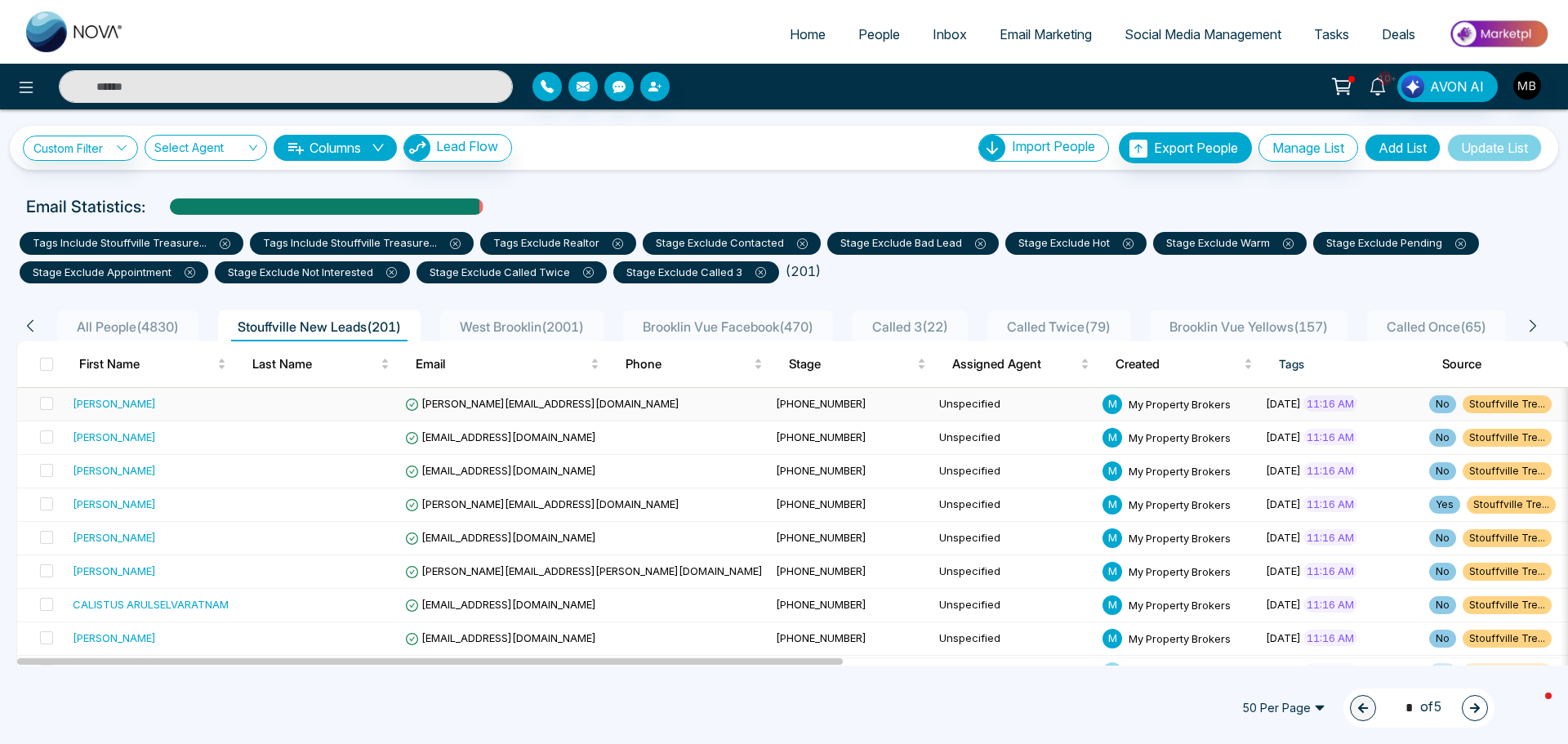
click at [481, 407] on span "[PERSON_NAME][EMAIL_ADDRESS][DOMAIN_NAME]" at bounding box center [543, 404] width 275 height 13
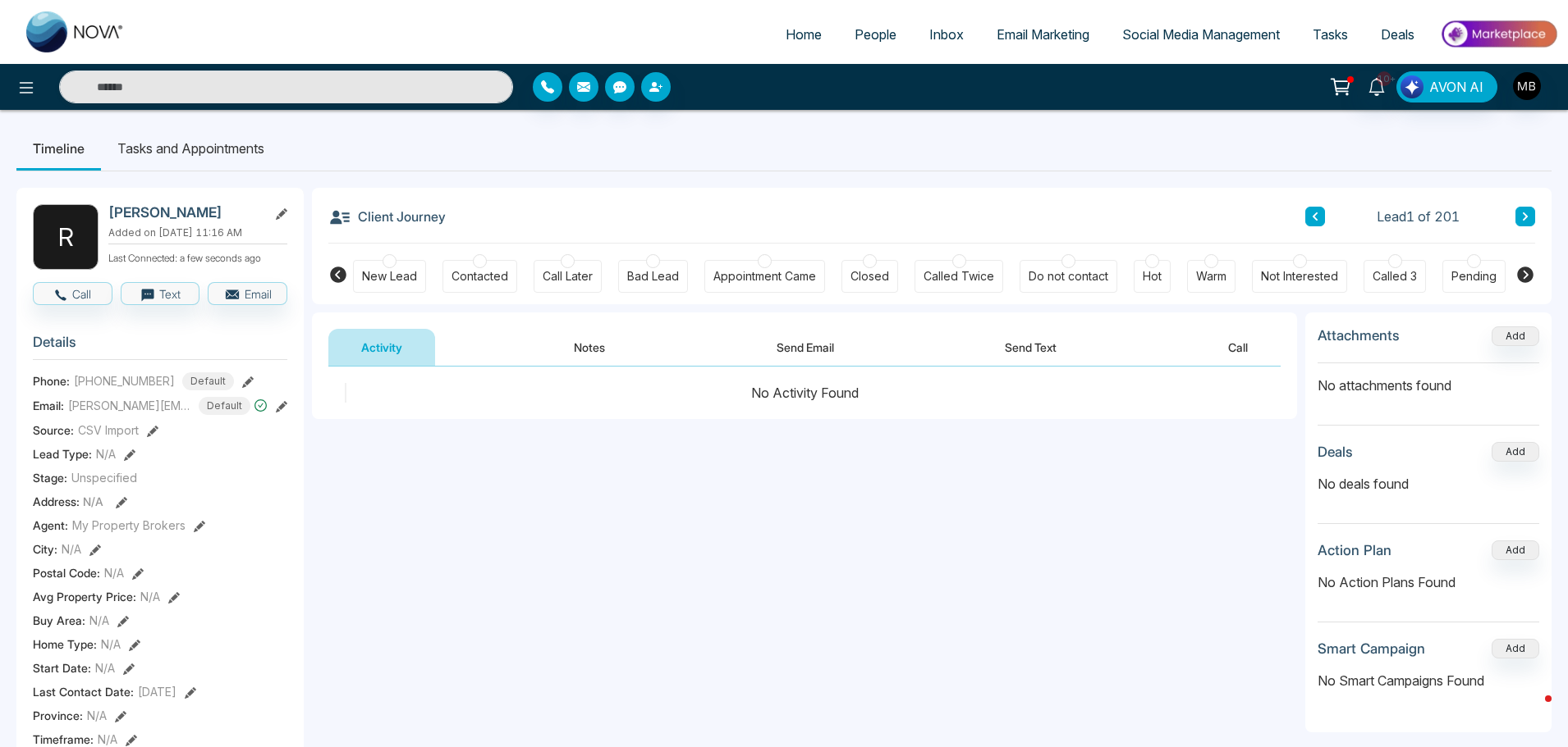
click at [477, 262] on div at bounding box center [480, 261] width 14 height 14
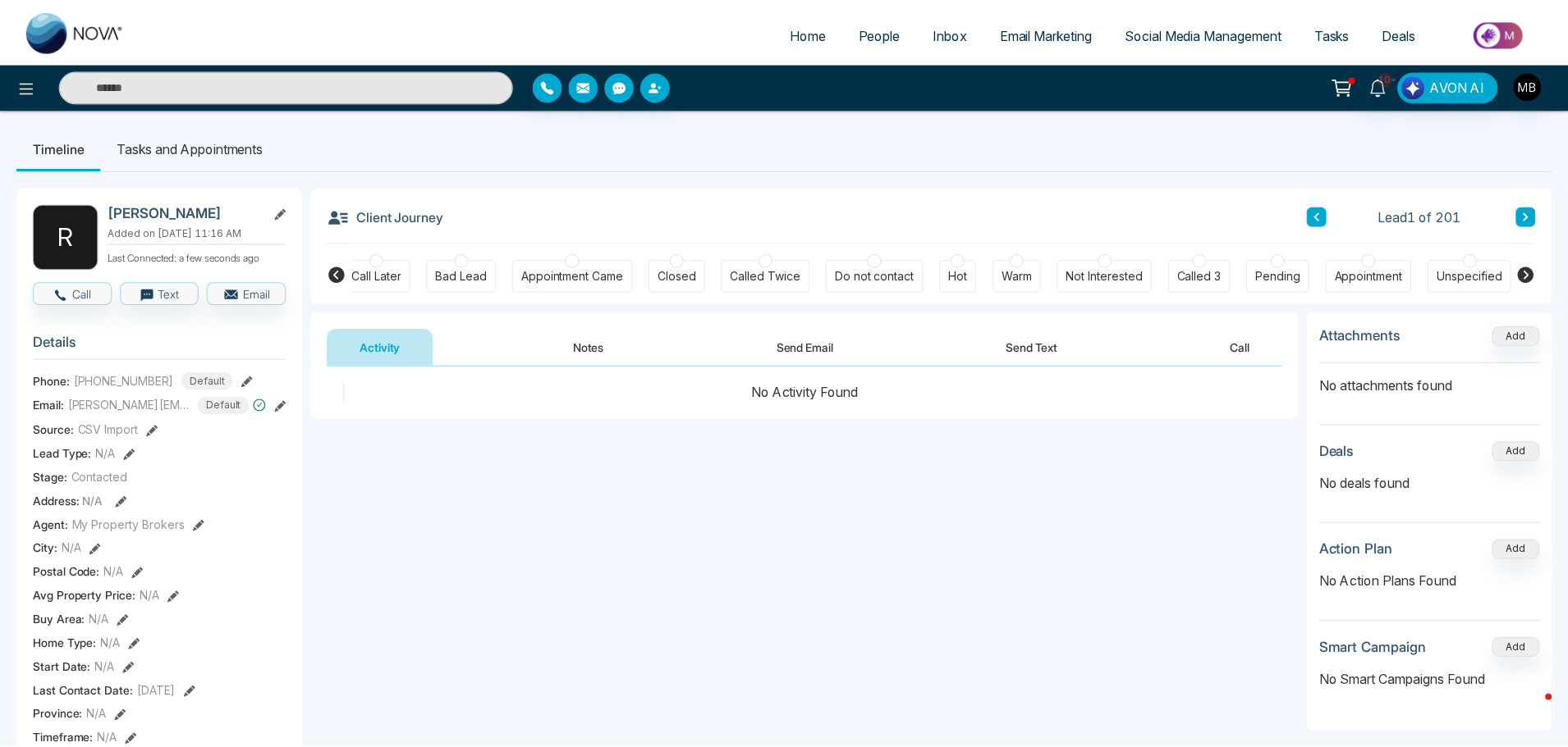
scroll to position [0, 191]
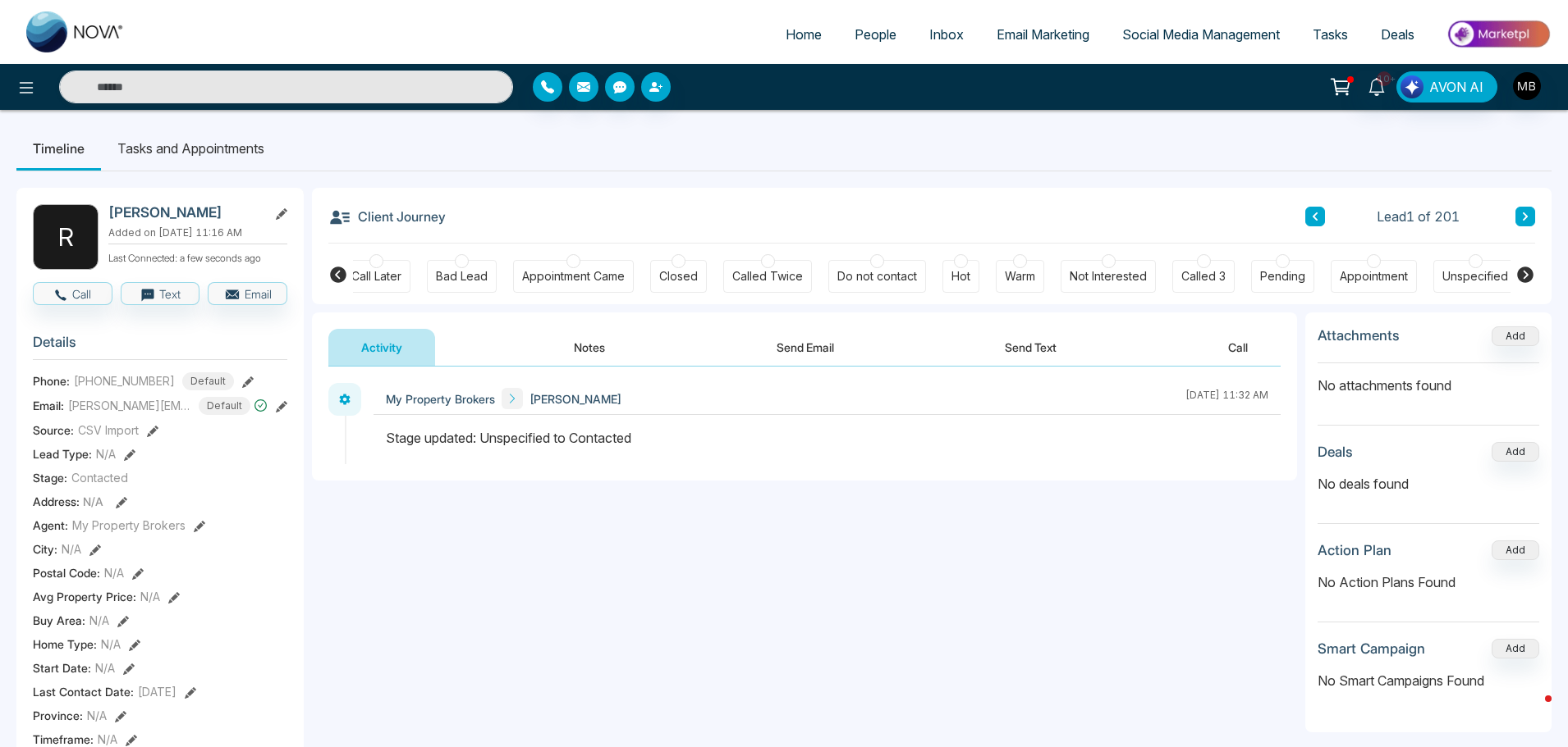
click at [344, 274] on icon at bounding box center [338, 275] width 17 height 17
click at [1525, 273] on icon at bounding box center [1525, 275] width 20 height 20
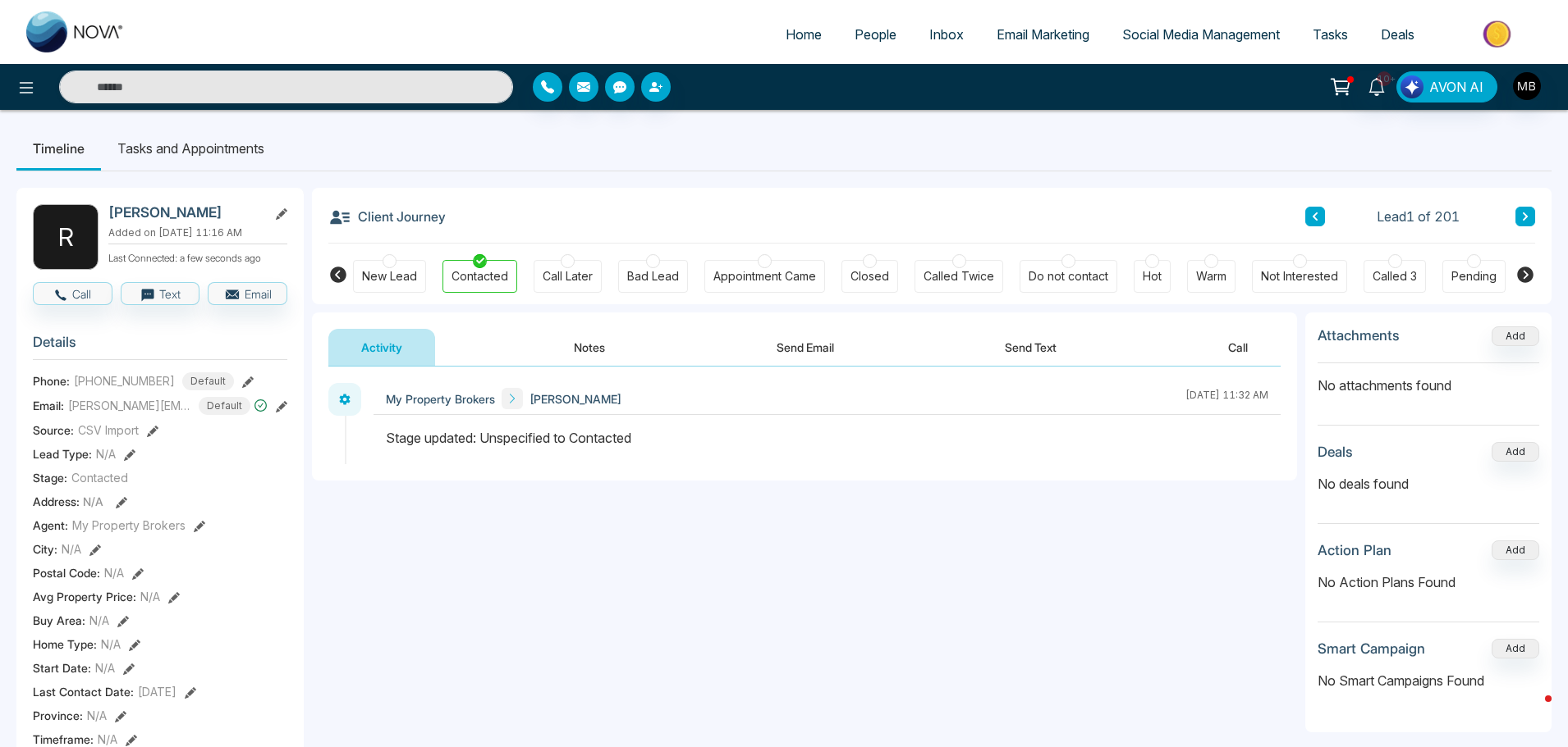
scroll to position [0, 200]
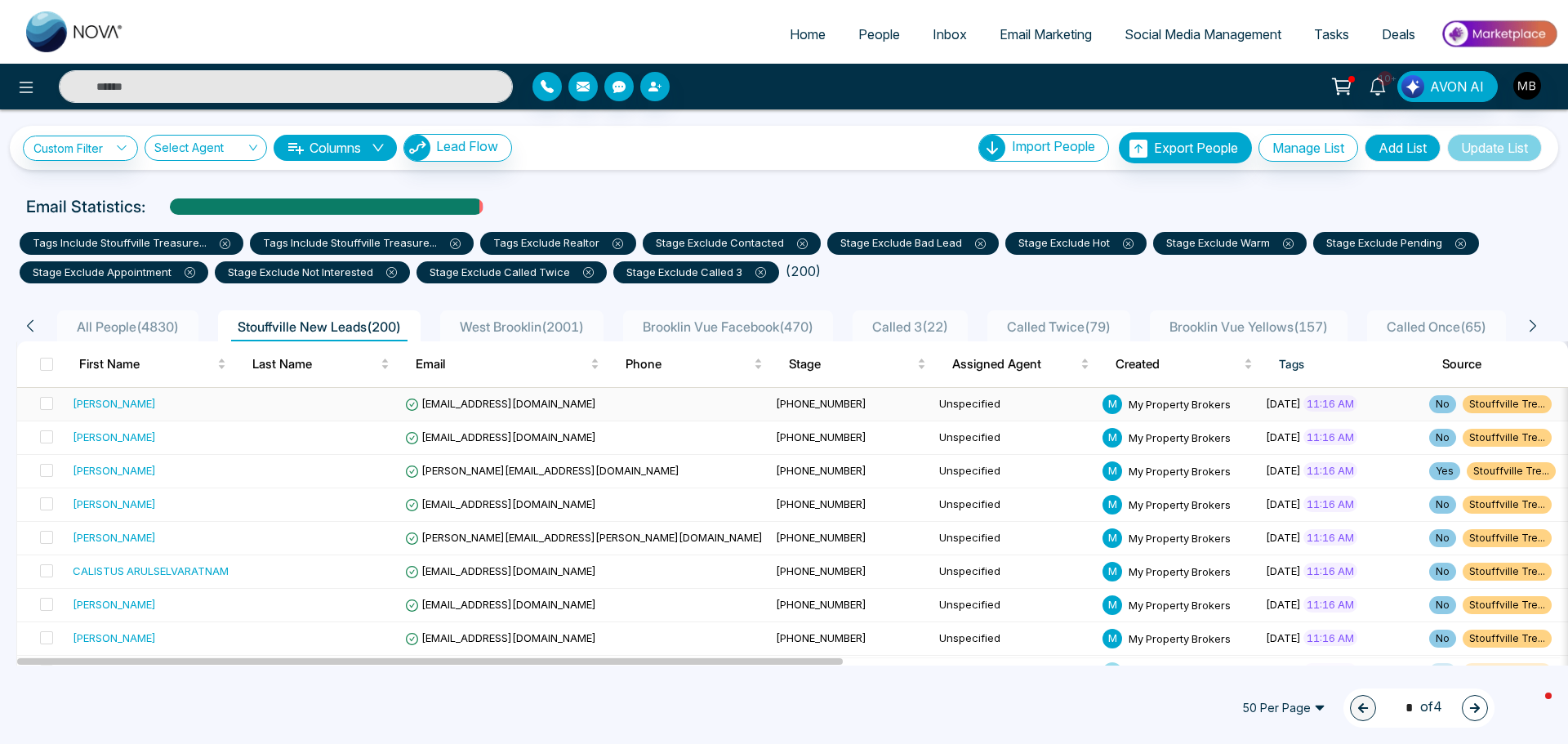
click at [582, 403] on td "[EMAIL_ADDRESS][DOMAIN_NAME]" at bounding box center [584, 405] width 371 height 33
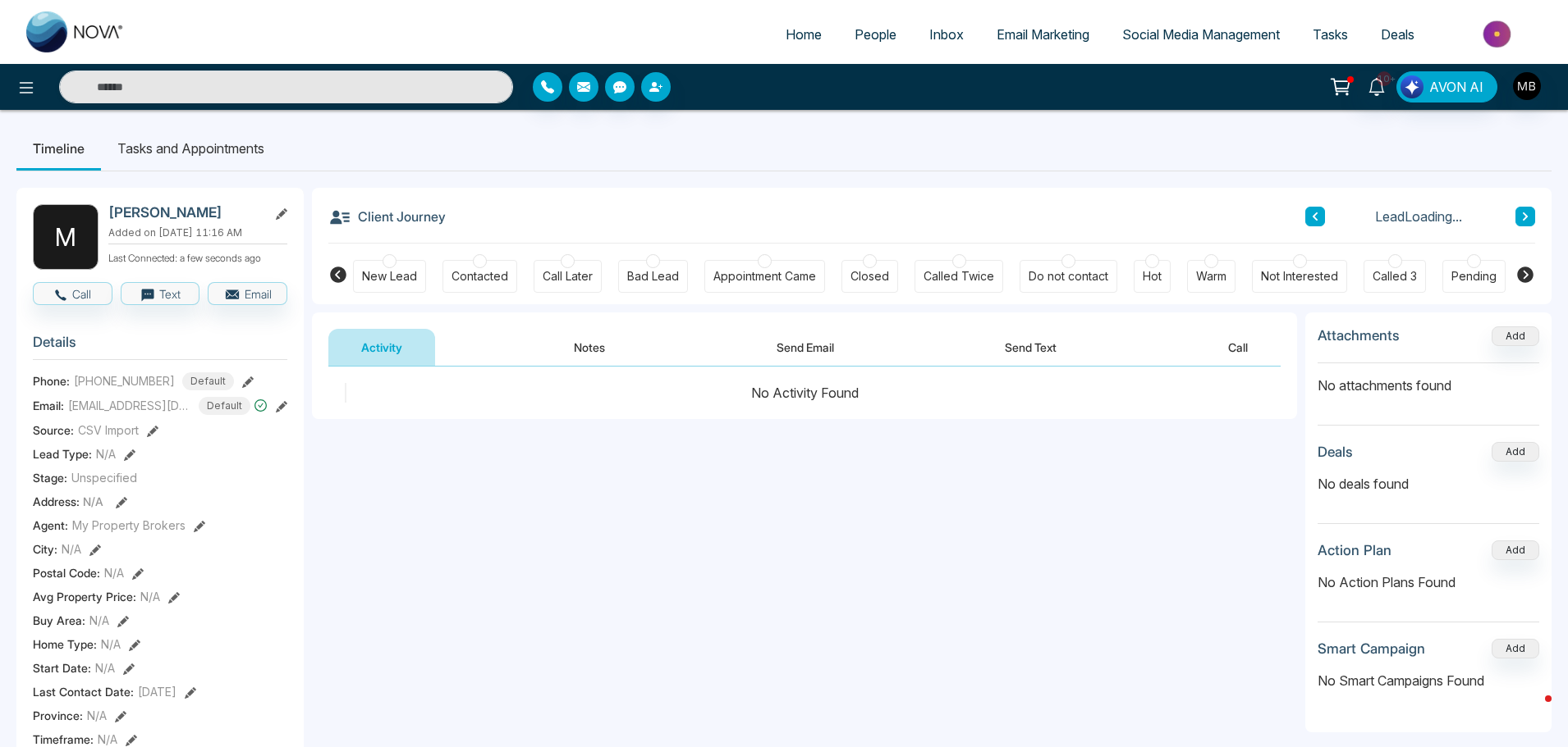
click at [471, 260] on div "Contacted" at bounding box center [480, 276] width 75 height 32
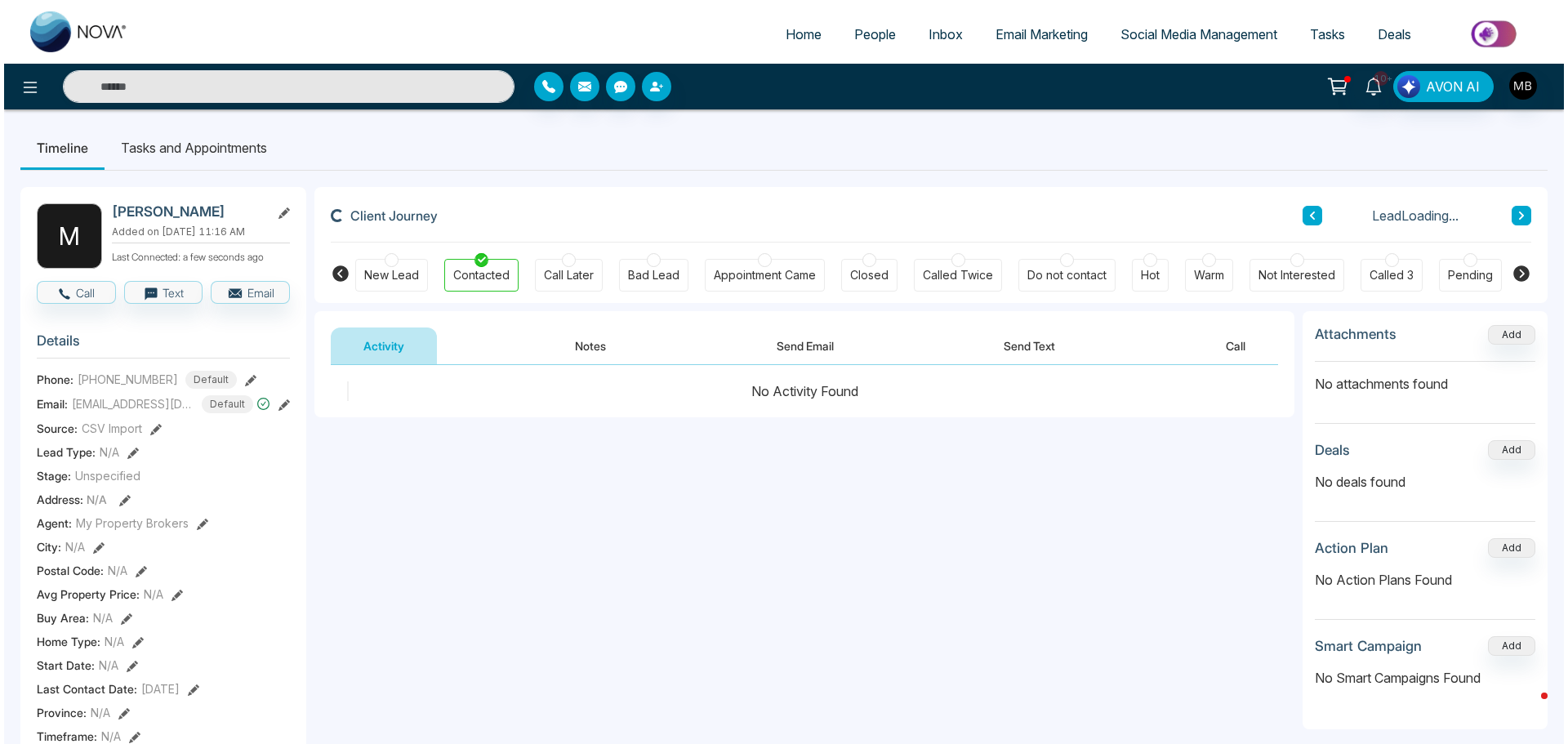
scroll to position [0, 199]
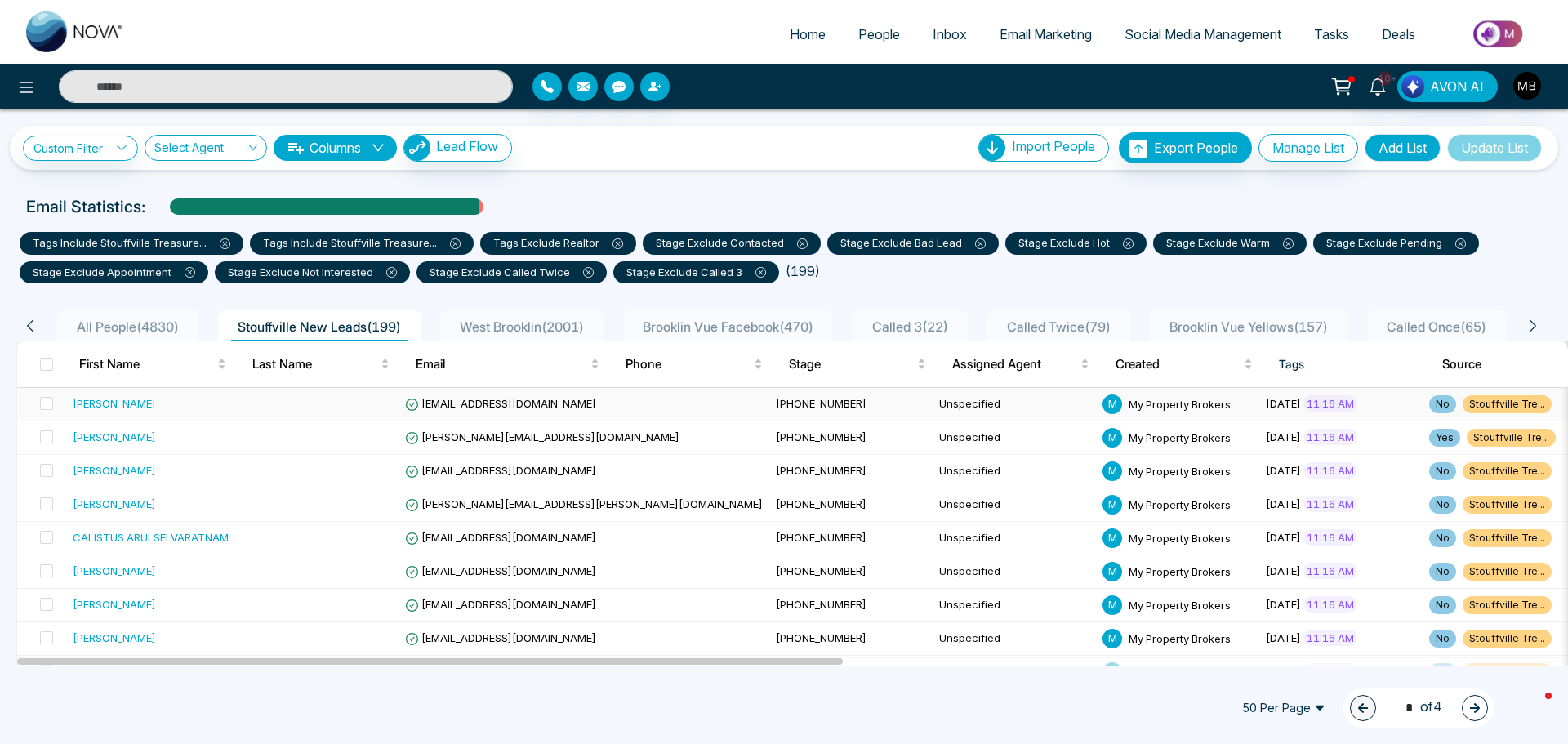
click at [458, 405] on span "[EMAIL_ADDRESS][DOMAIN_NAME]" at bounding box center [501, 404] width 191 height 13
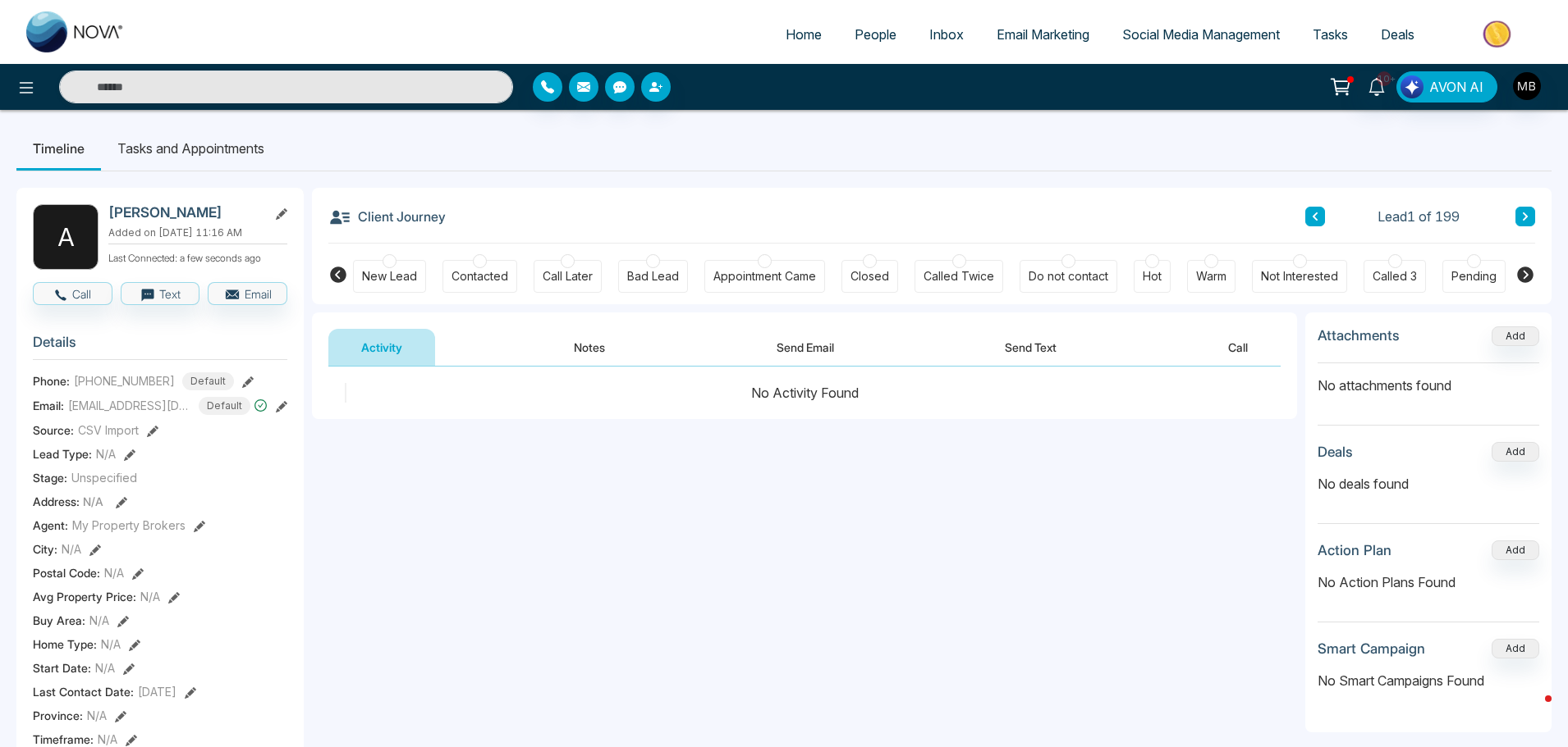
click at [479, 259] on div at bounding box center [480, 261] width 14 height 14
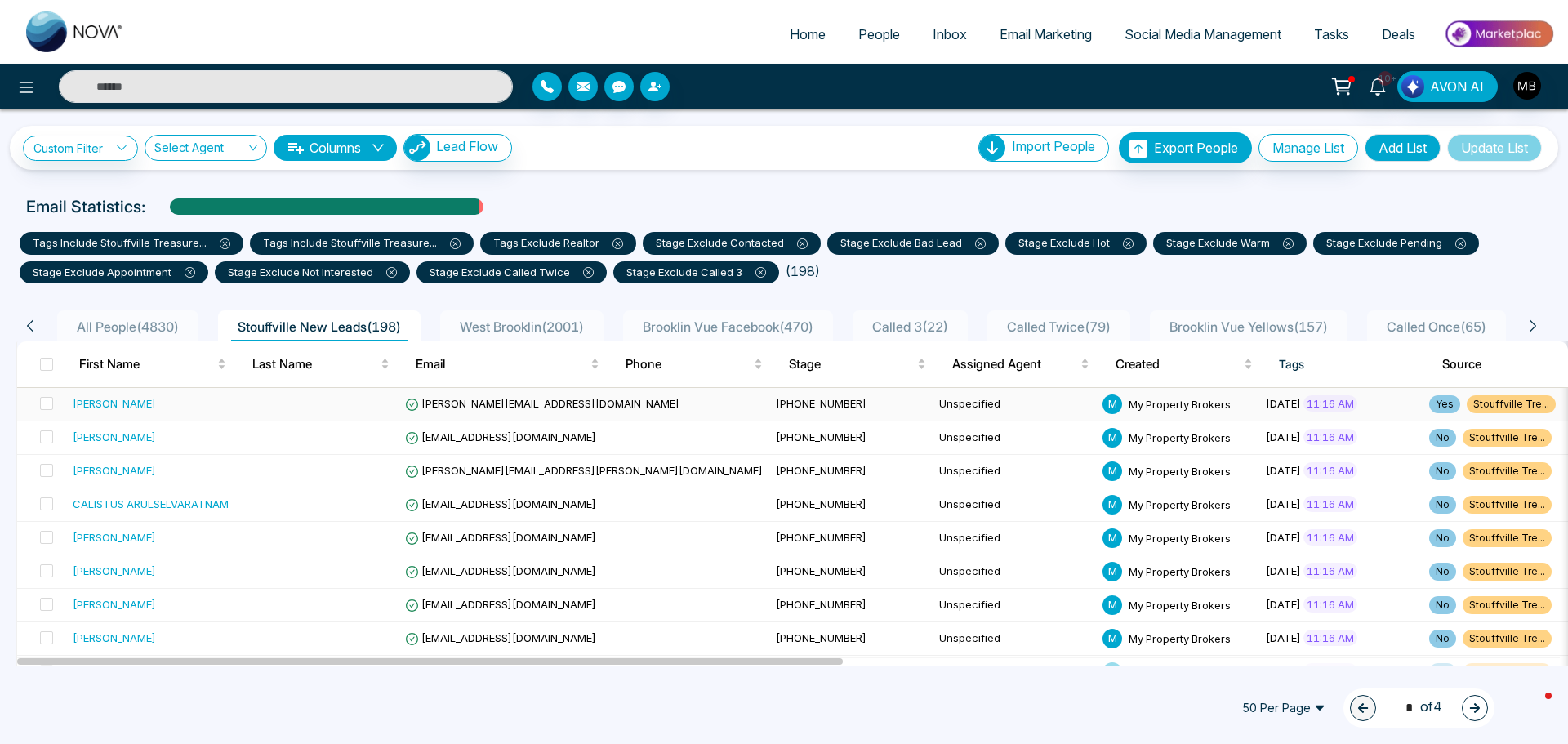
click at [518, 410] on span "jessica@edlowerealestate.com" at bounding box center [543, 404] width 275 height 13
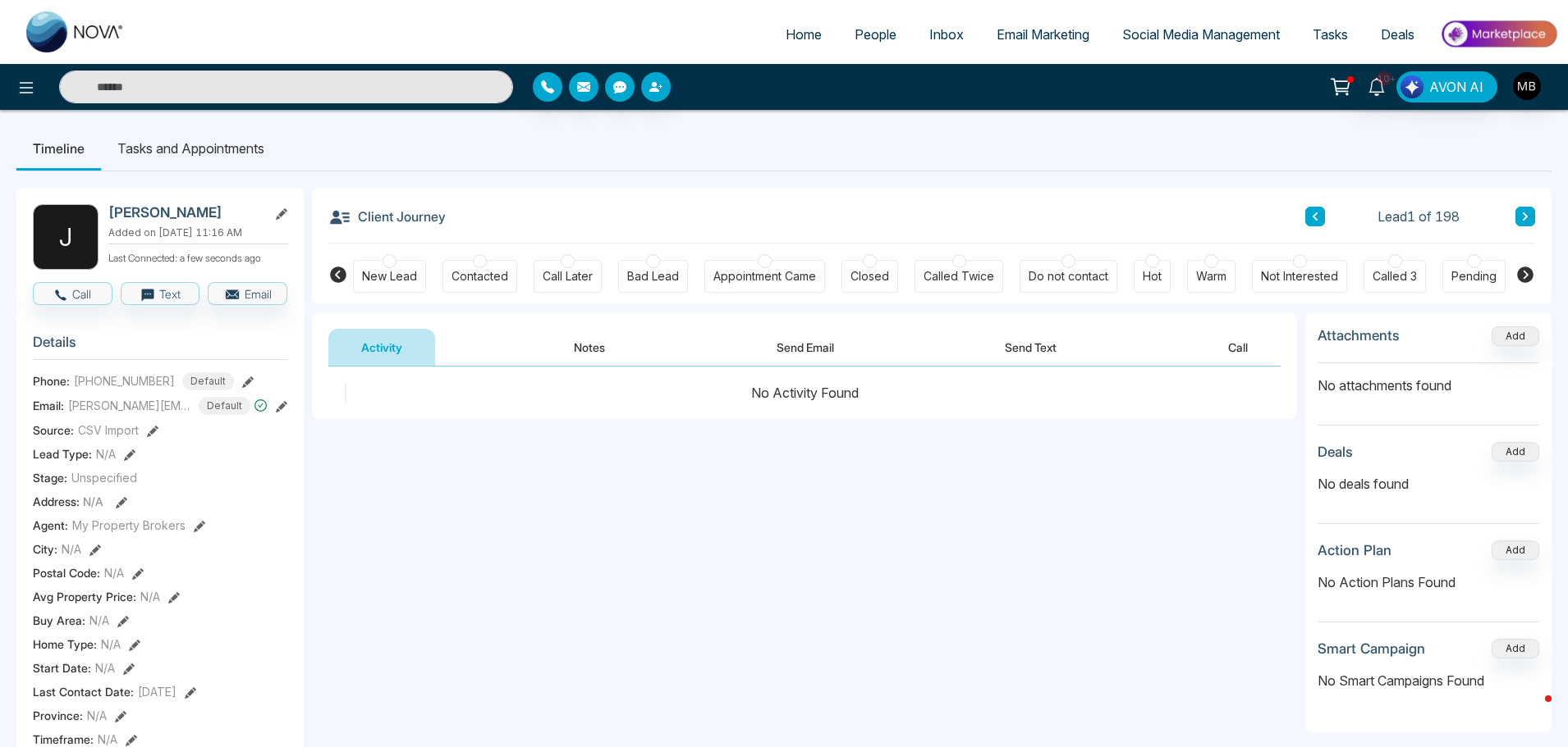
scroll to position [410, 0]
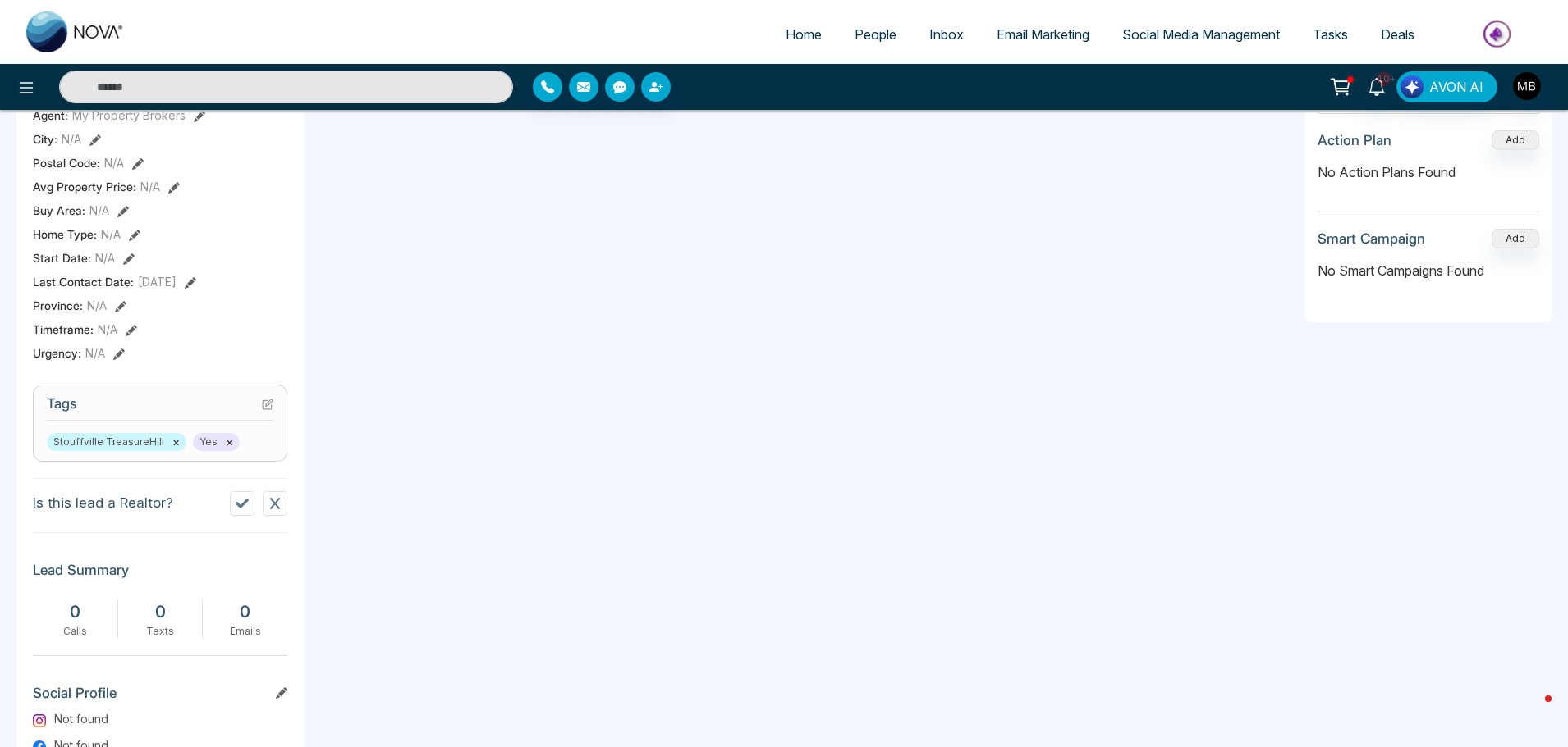
click at [240, 509] on icon at bounding box center [242, 504] width 13 height 10
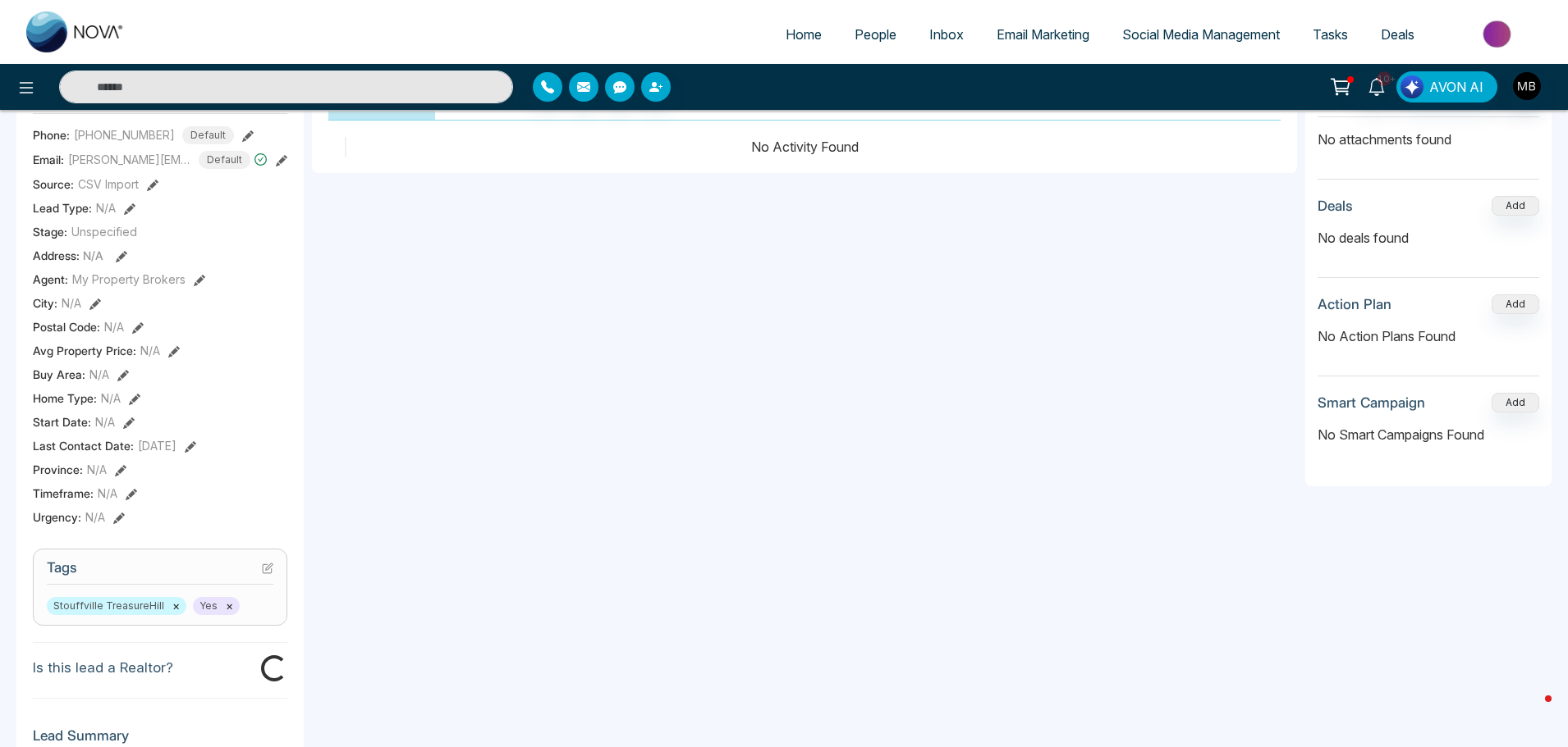
scroll to position [0, 0]
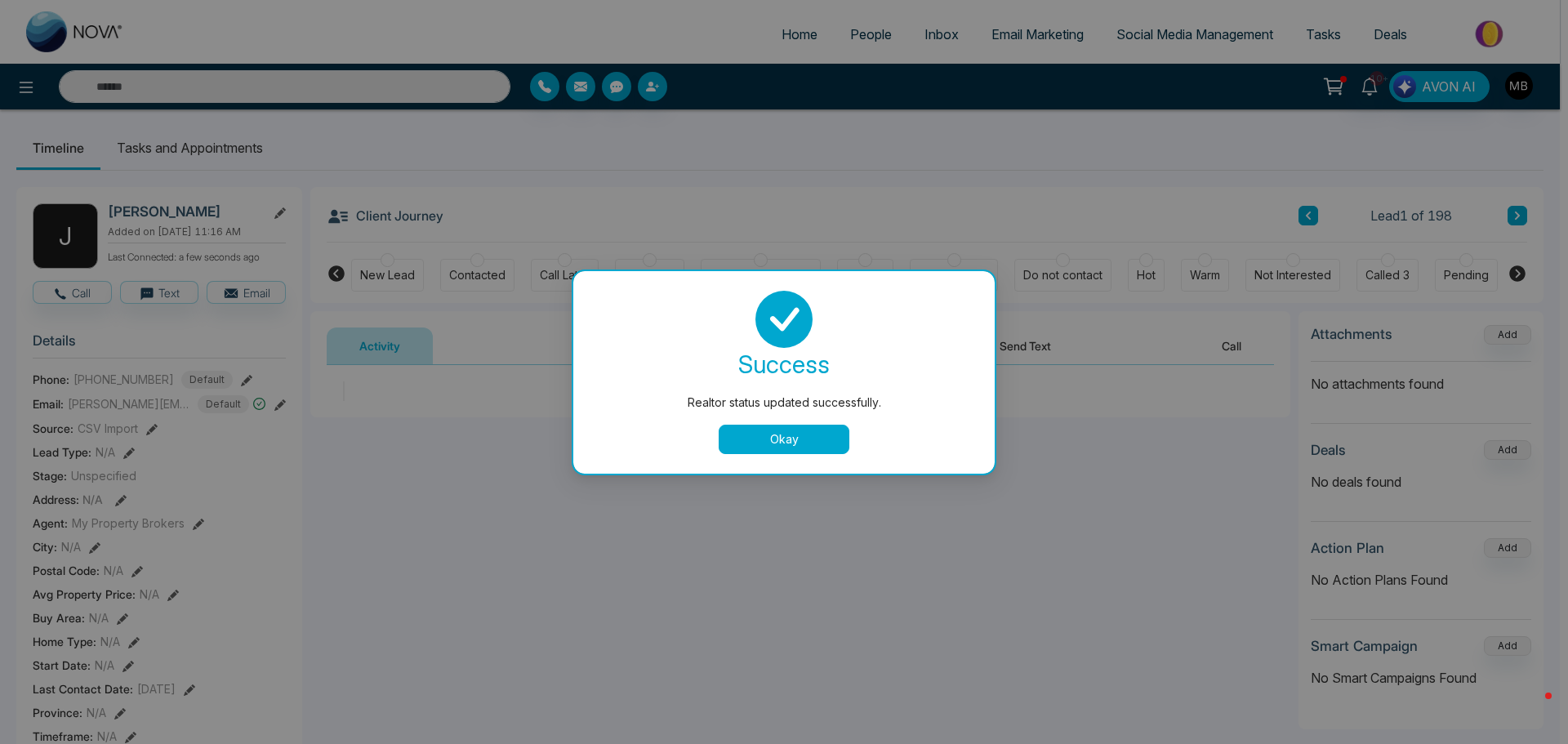
click at [752, 441] on button "Okay" at bounding box center [784, 439] width 131 height 30
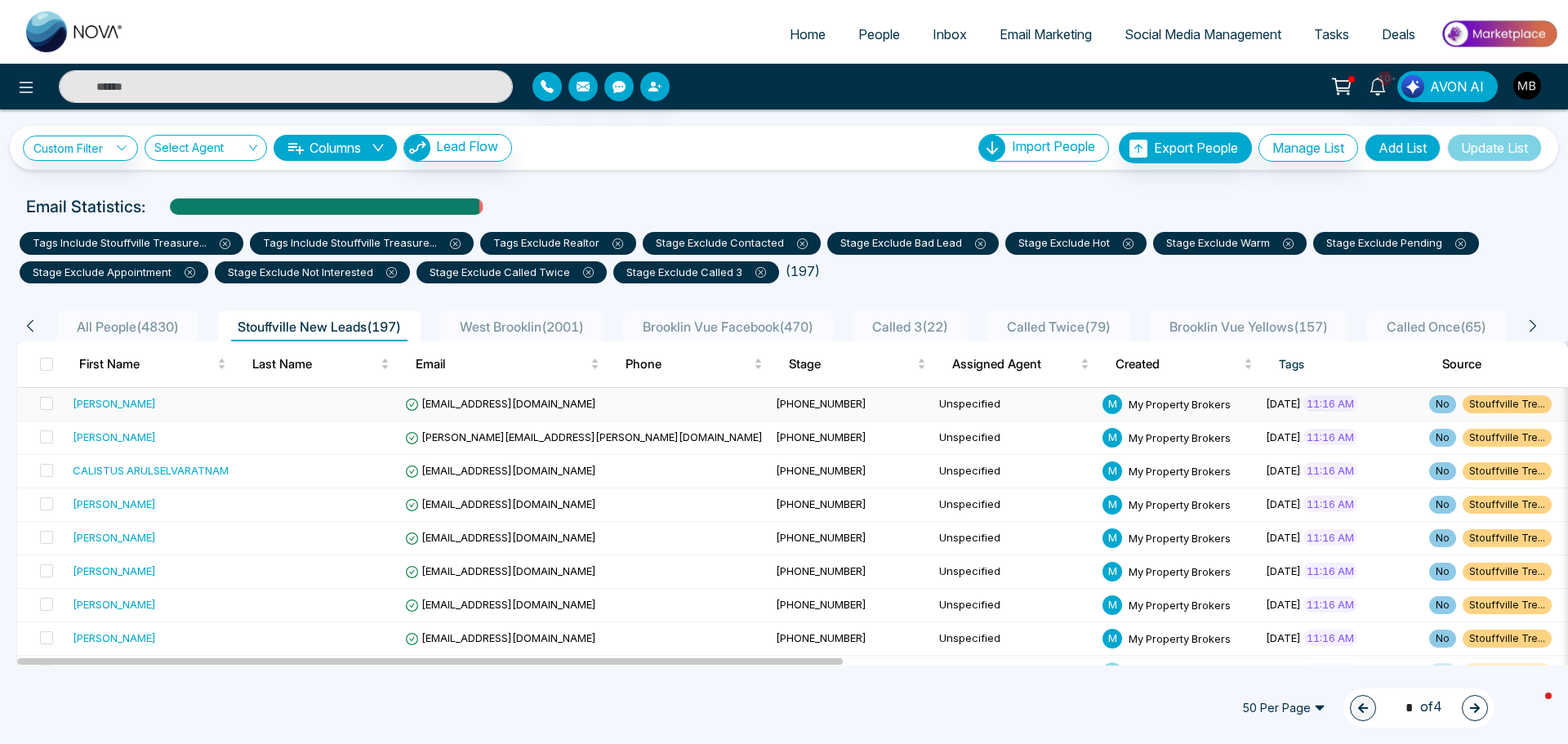
click at [494, 401] on span "rajithpriya85@gmail.com" at bounding box center [501, 404] width 191 height 13
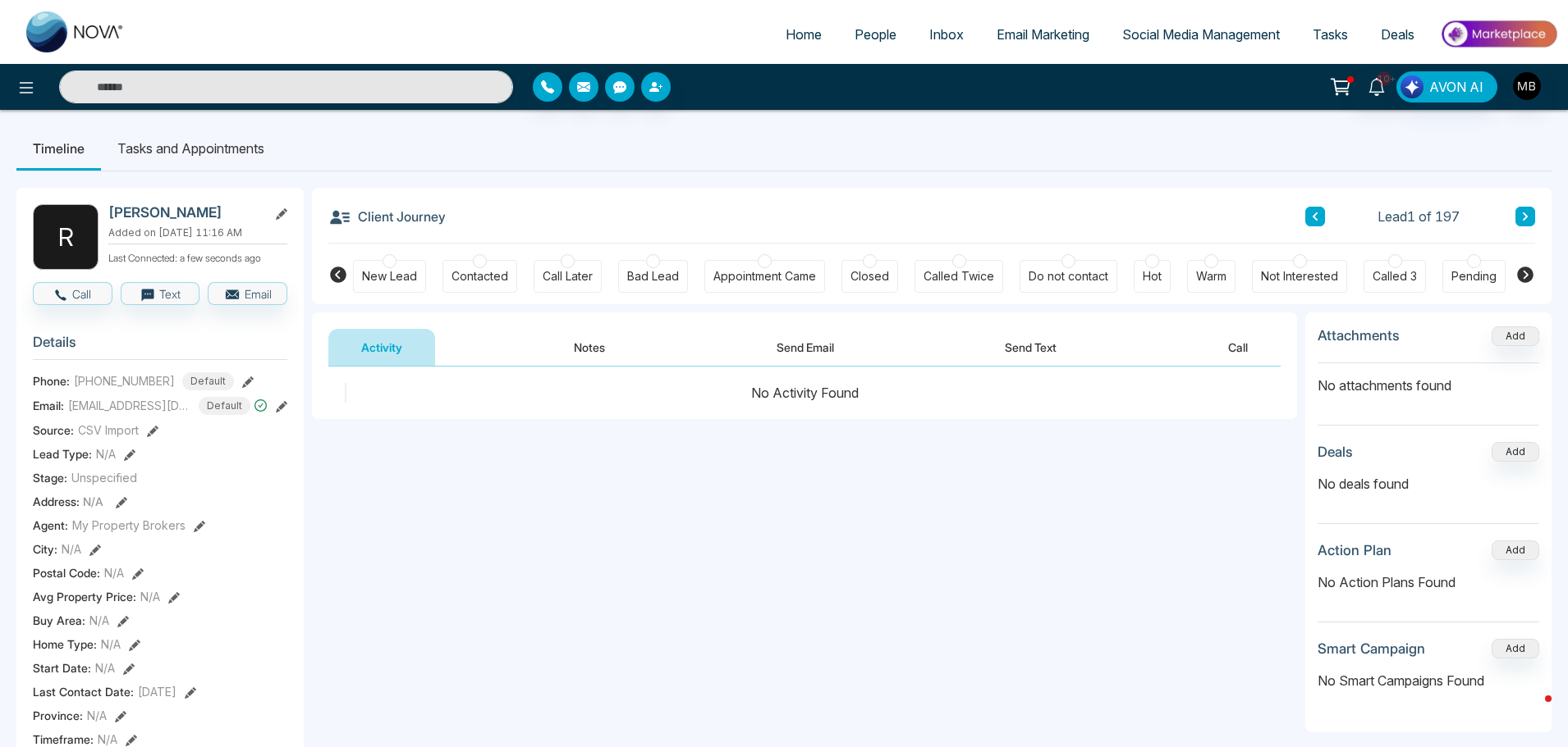
scroll to position [0, 200]
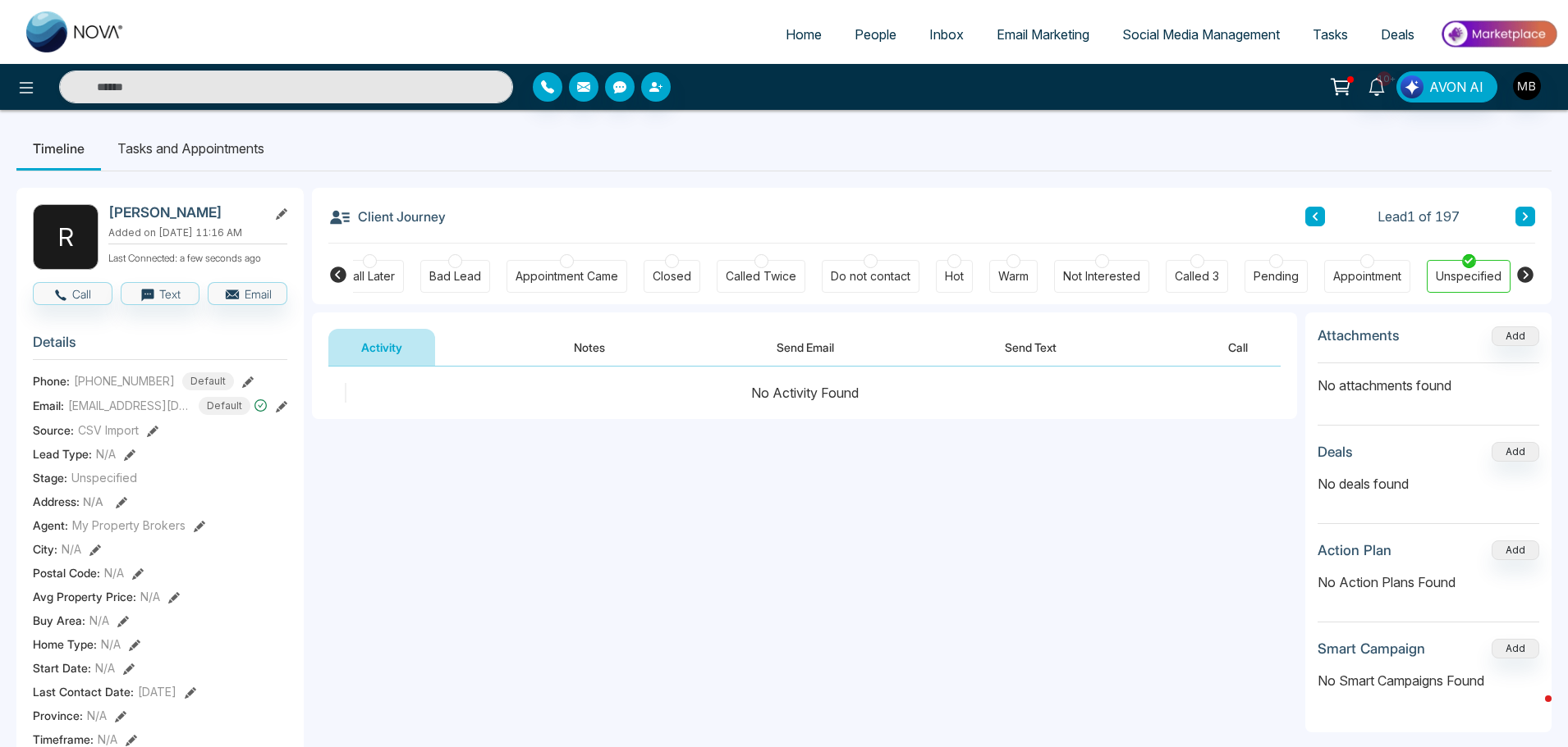
click at [1280, 259] on div at bounding box center [1275, 261] width 14 height 14
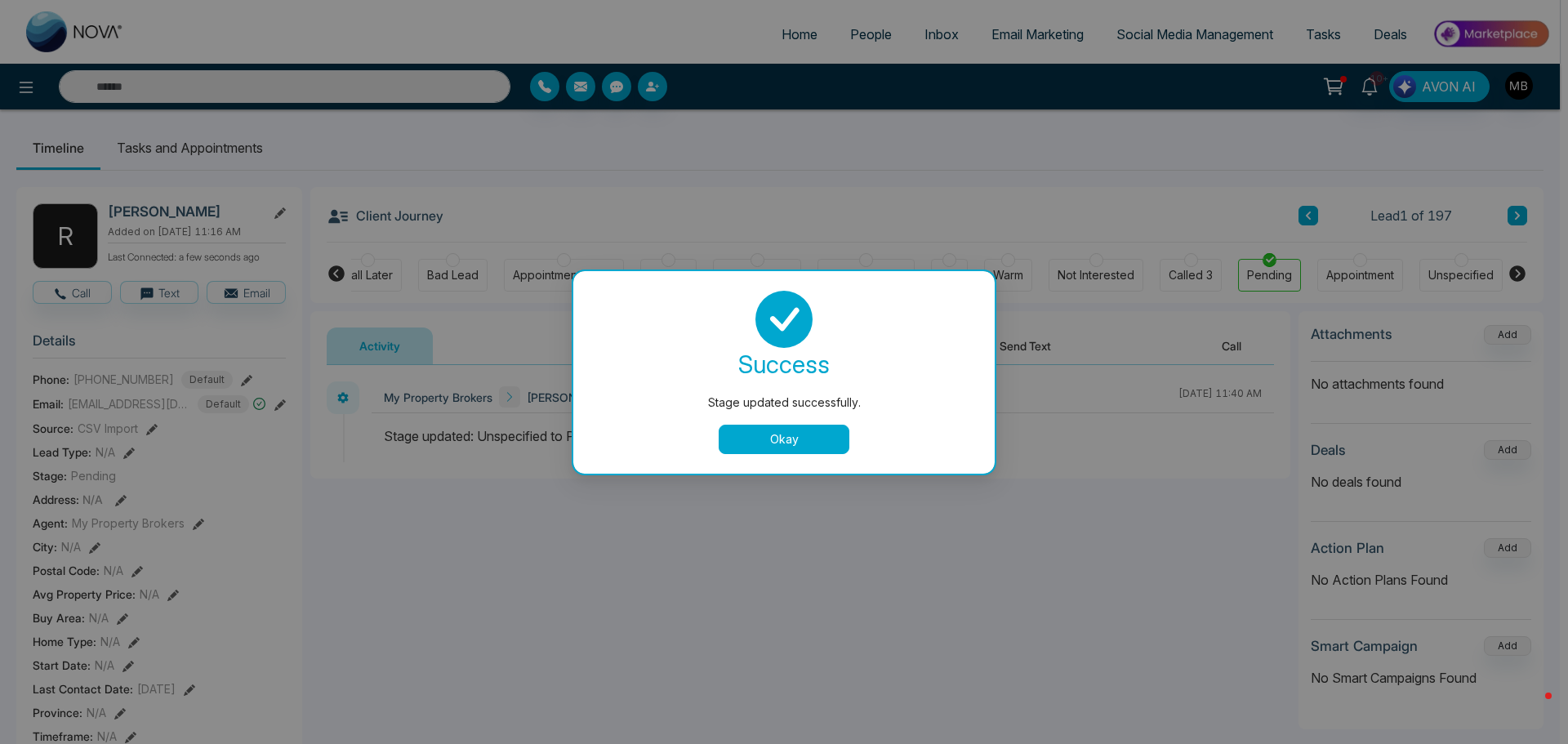
click at [762, 439] on button "Okay" at bounding box center [784, 439] width 131 height 30
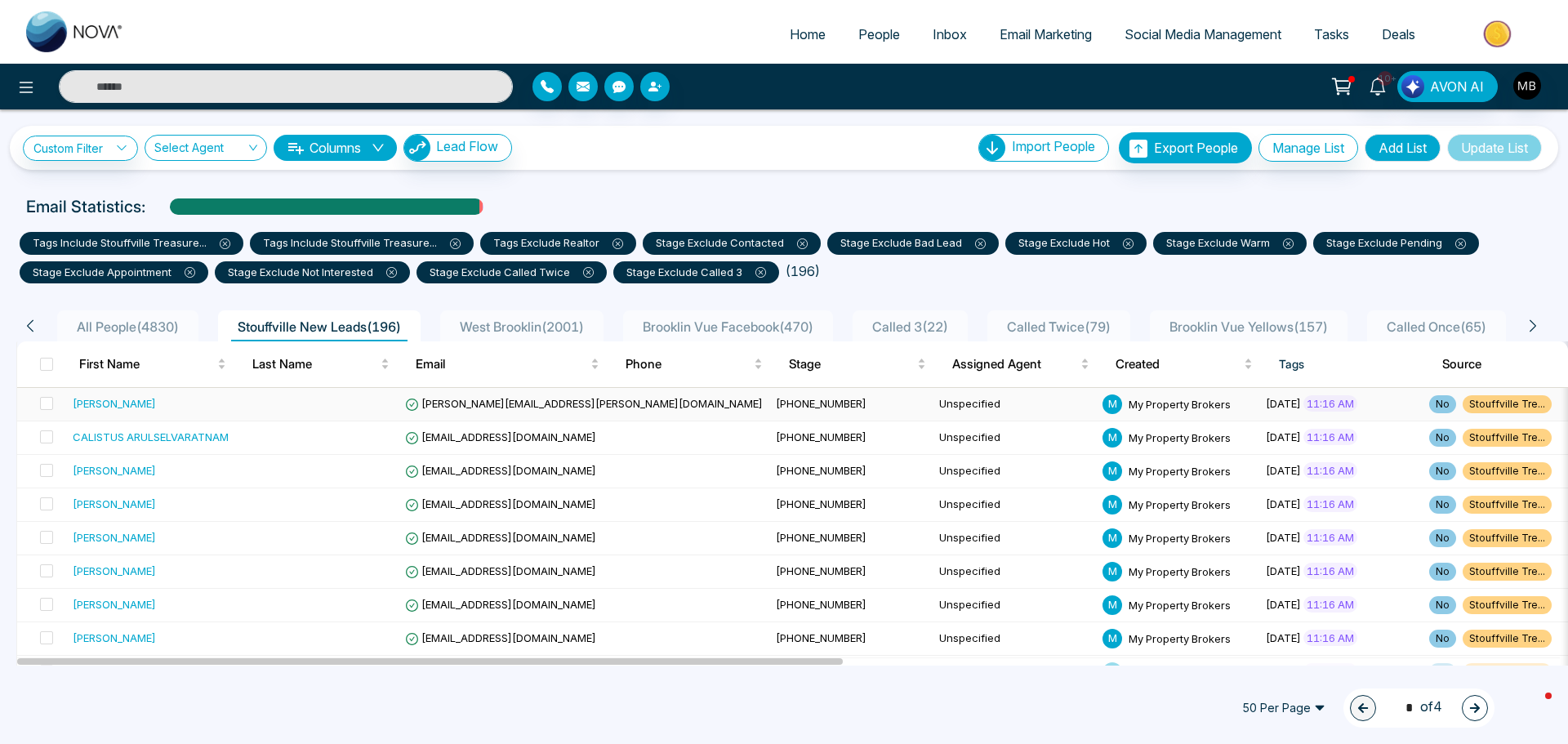
click at [477, 402] on span "[PERSON_NAME][EMAIL_ADDRESS][PERSON_NAME][DOMAIN_NAME]" at bounding box center [584, 404] width 357 height 13
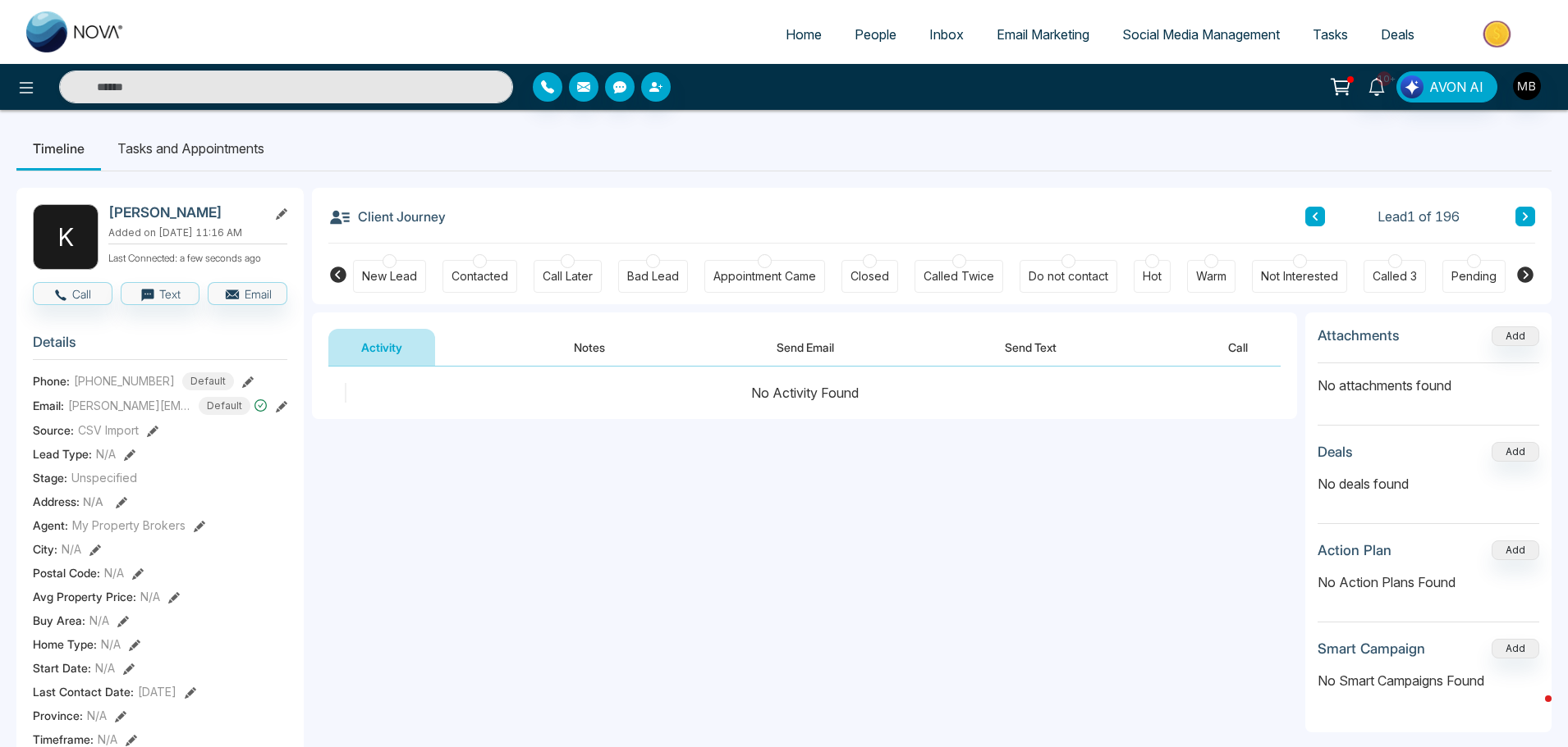
click at [473, 264] on div at bounding box center [480, 261] width 14 height 14
click at [1324, 36] on span "Tasks" at bounding box center [1330, 35] width 35 height 17
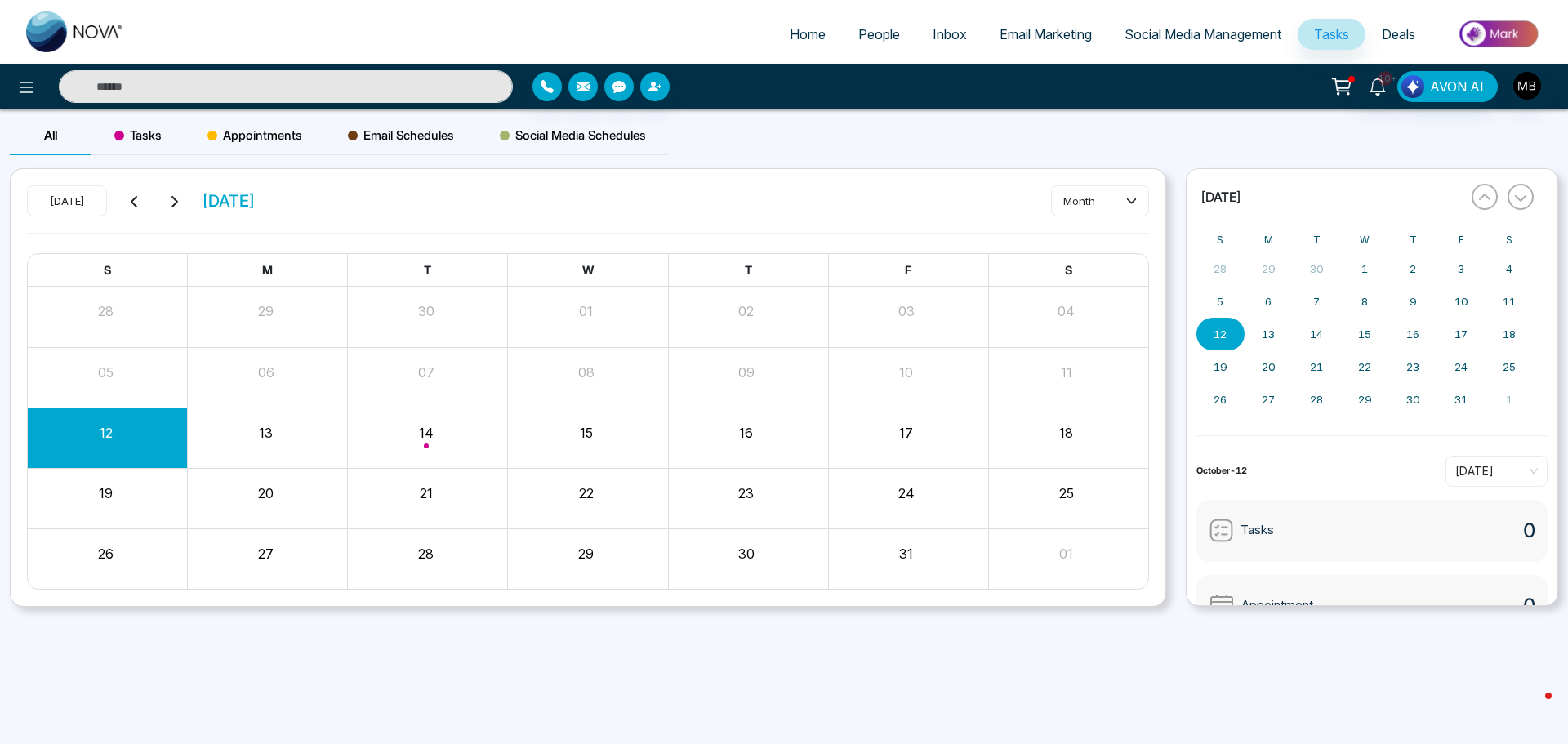
click at [1038, 385] on div "11" at bounding box center [1068, 377] width 160 height 39
click at [1100, 373] on div "11" at bounding box center [1067, 370] width 156 height 25
click at [304, 445] on div "13" at bounding box center [267, 437] width 160 height 39
click at [416, 443] on div "Month View" at bounding box center [428, 437] width 160 height 39
click at [446, 439] on div "Month View" at bounding box center [428, 437] width 160 height 39
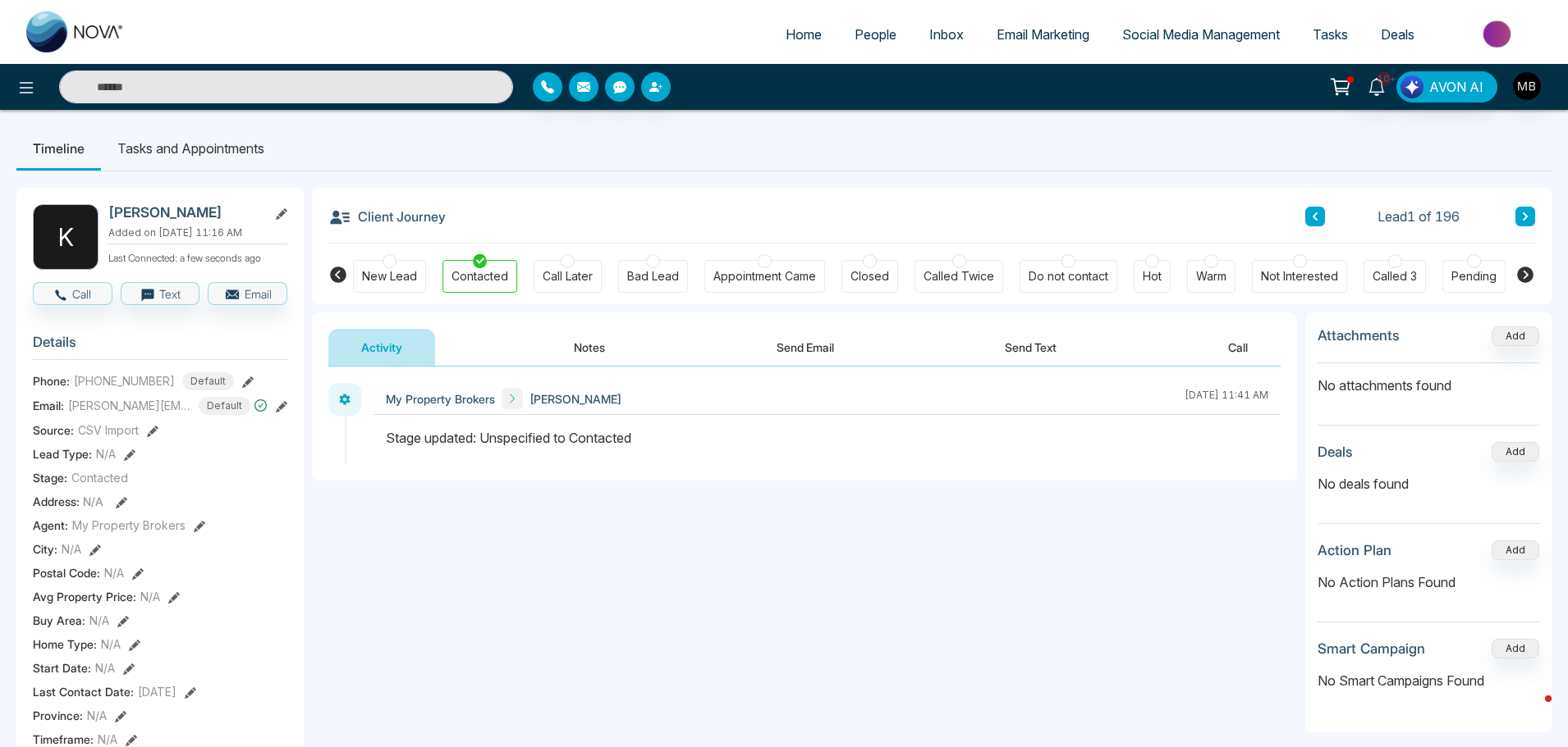
click at [556, 264] on div "Call Later" at bounding box center [568, 276] width 68 height 32
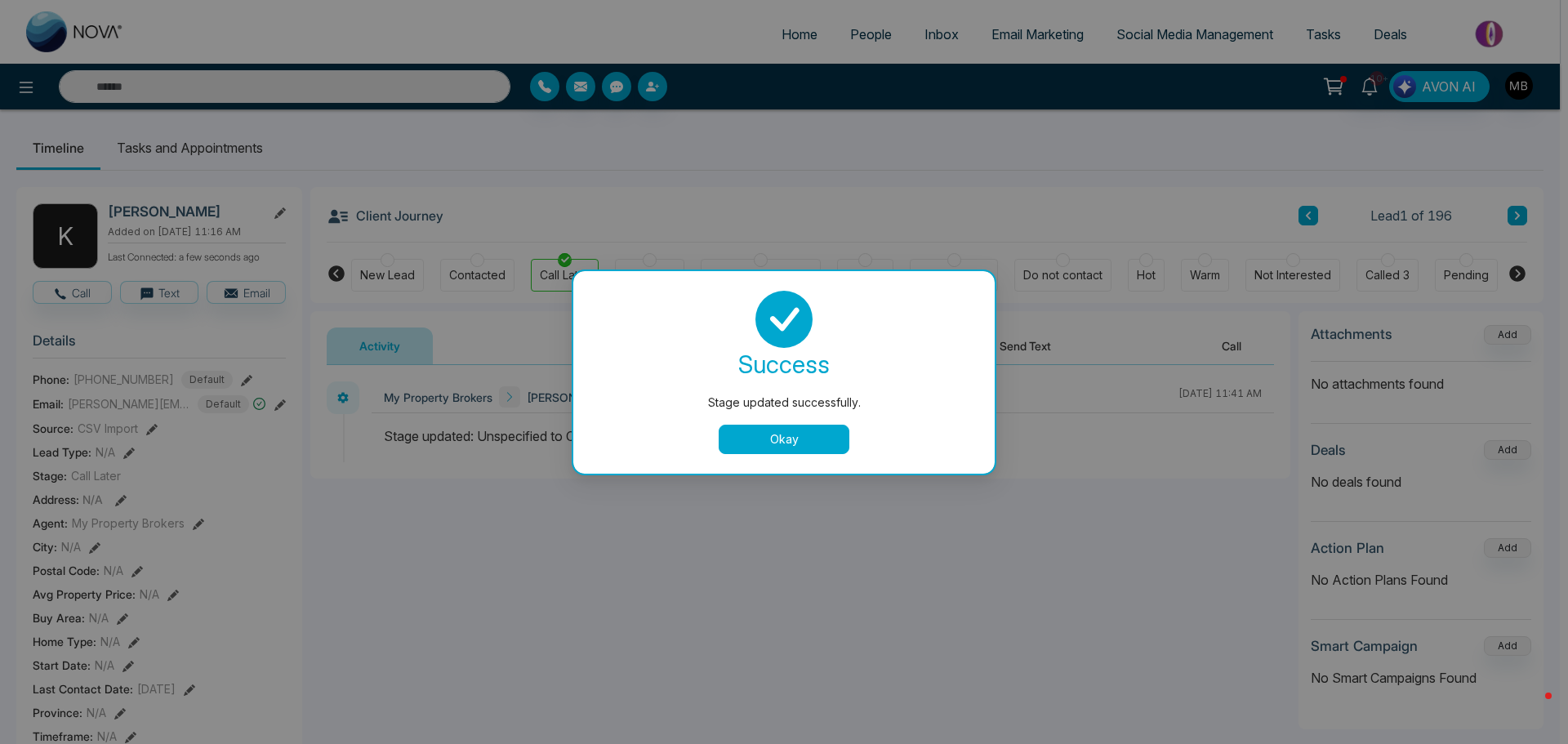
click at [802, 429] on button "Okay" at bounding box center [784, 439] width 131 height 30
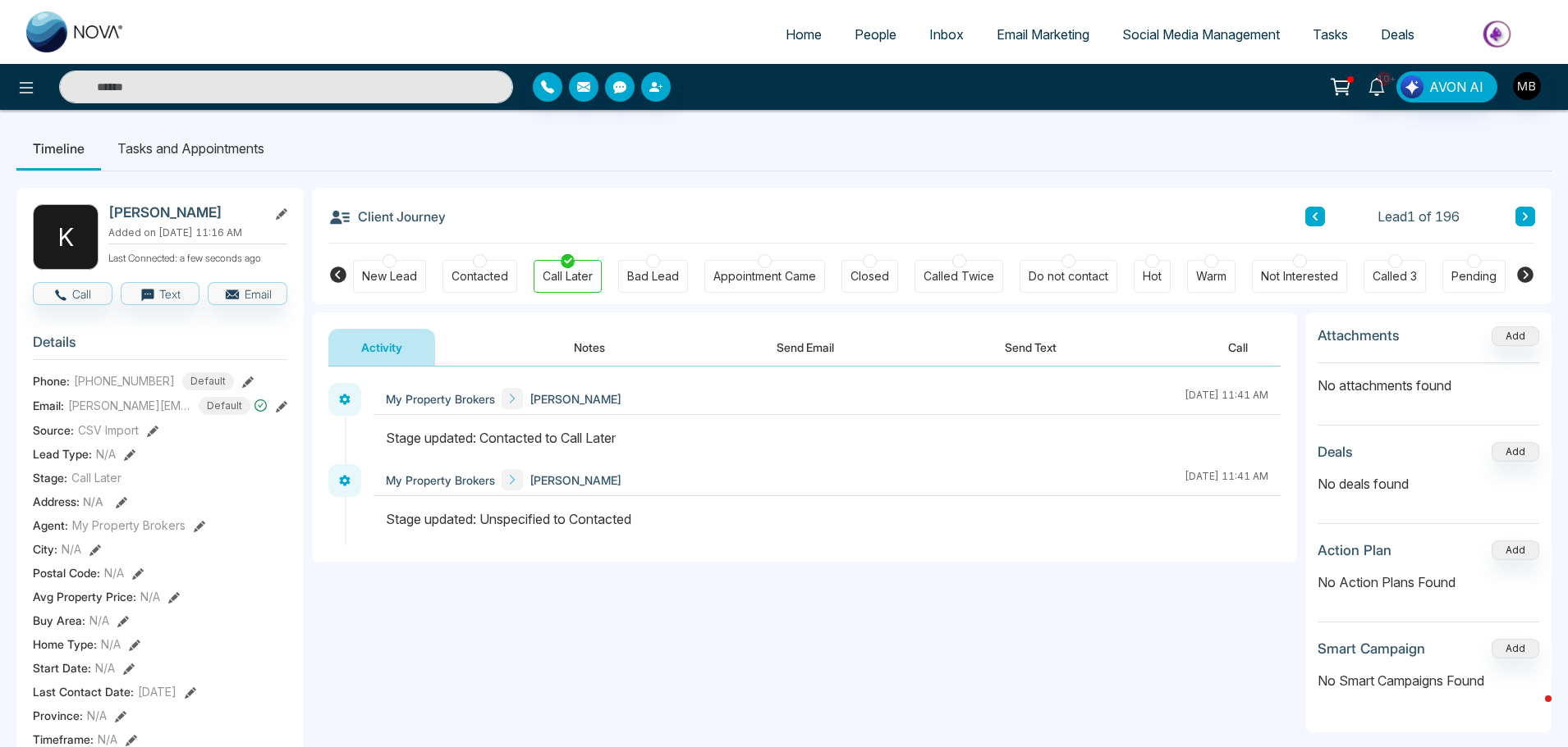
click at [175, 148] on li "Tasks and Appointments" at bounding box center [190, 148] width 180 height 44
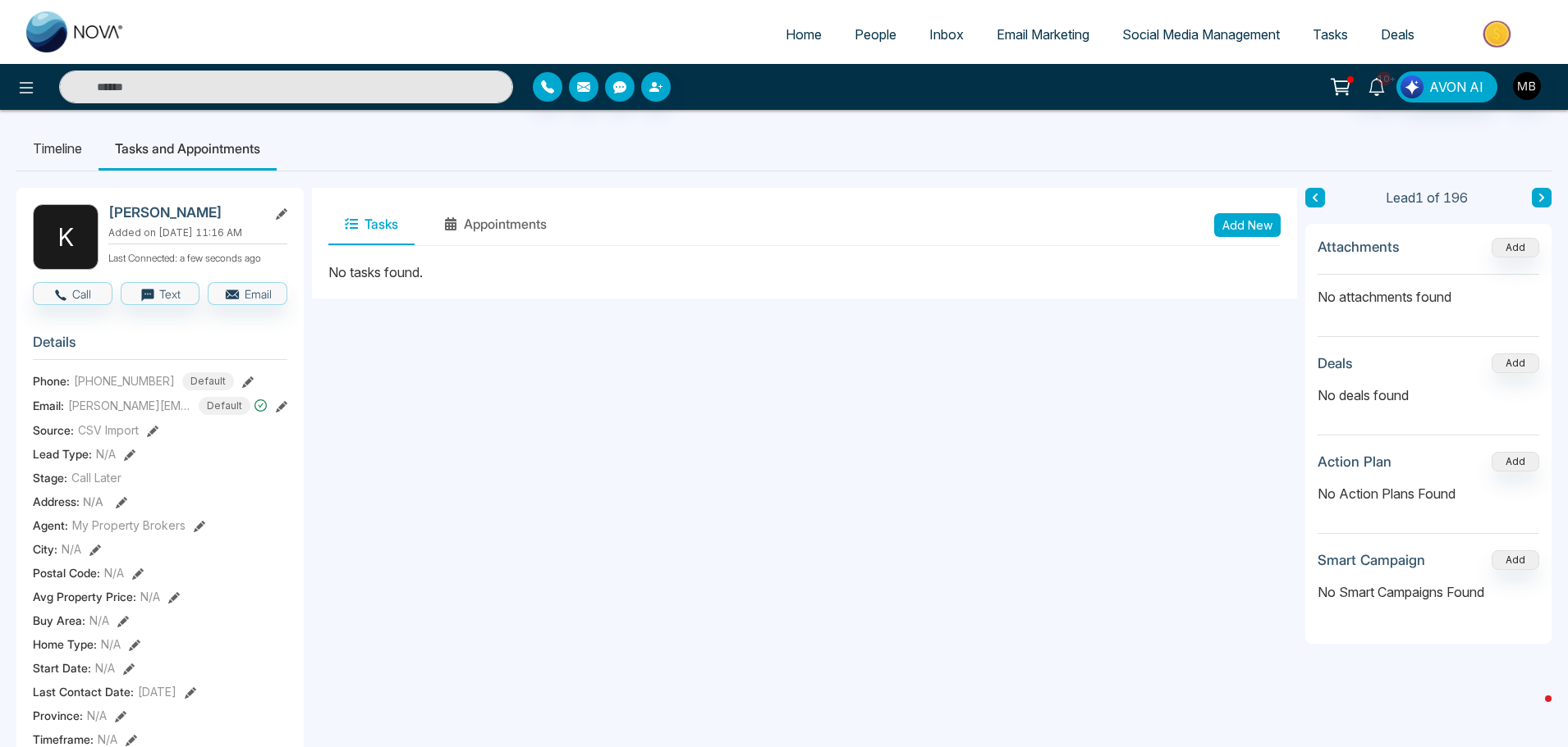
click at [1213, 223] on div "Tasks Appointments Add New" at bounding box center [804, 225] width 952 height 42
click at [1250, 224] on button "Add New" at bounding box center [1247, 225] width 67 height 24
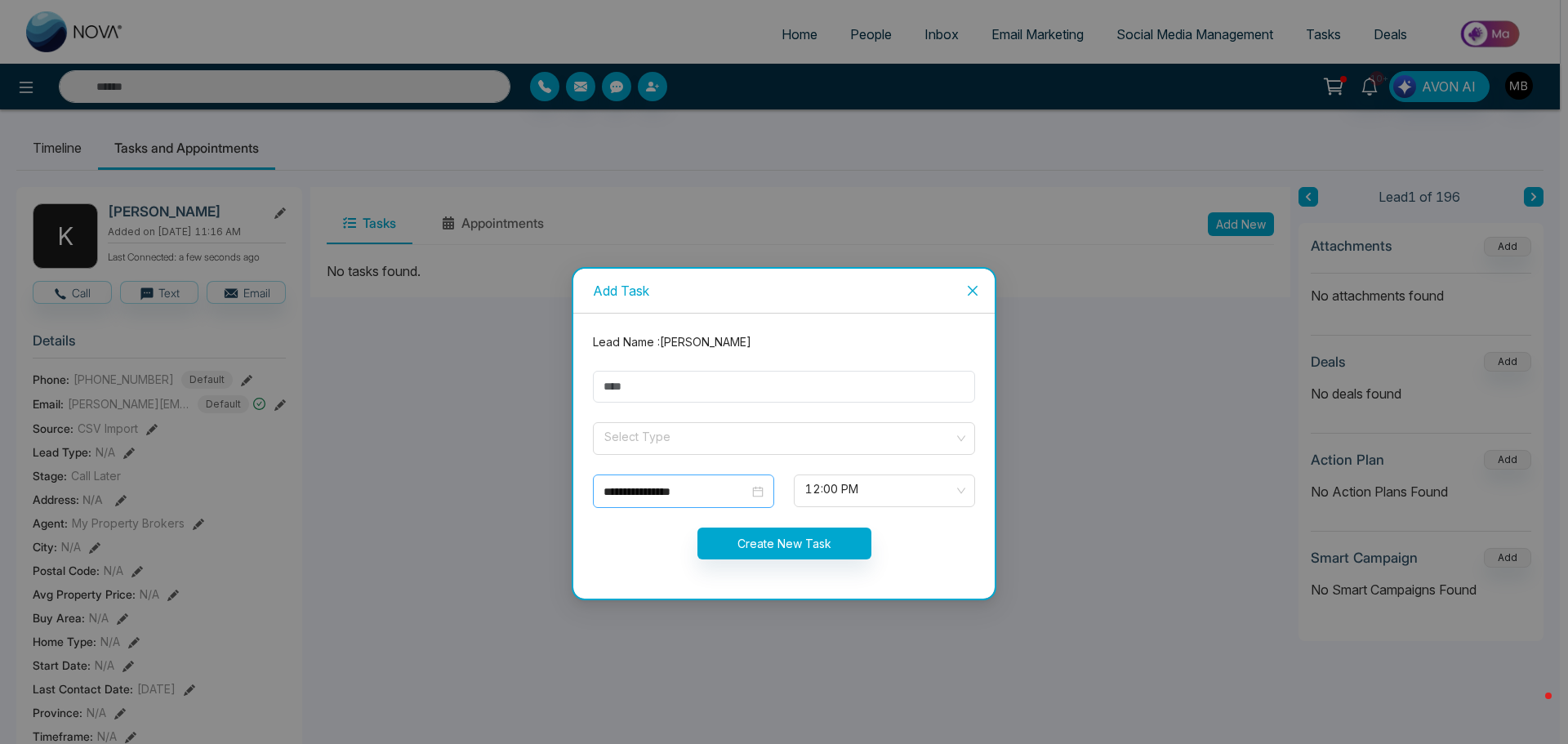
click at [718, 498] on input "**********" at bounding box center [677, 492] width 146 height 18
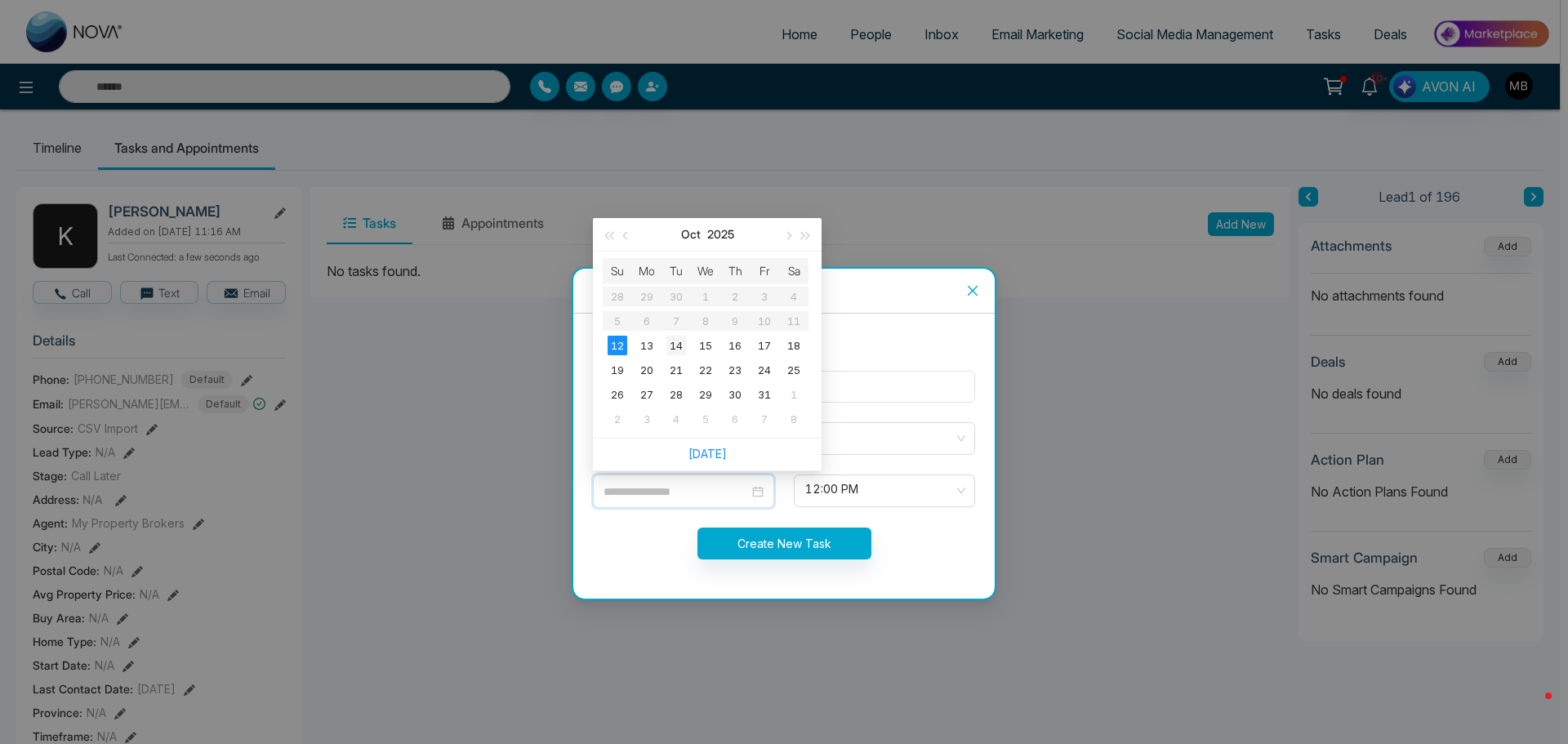
type input "**********"
click at [678, 341] on div "14" at bounding box center [677, 346] width 20 height 20
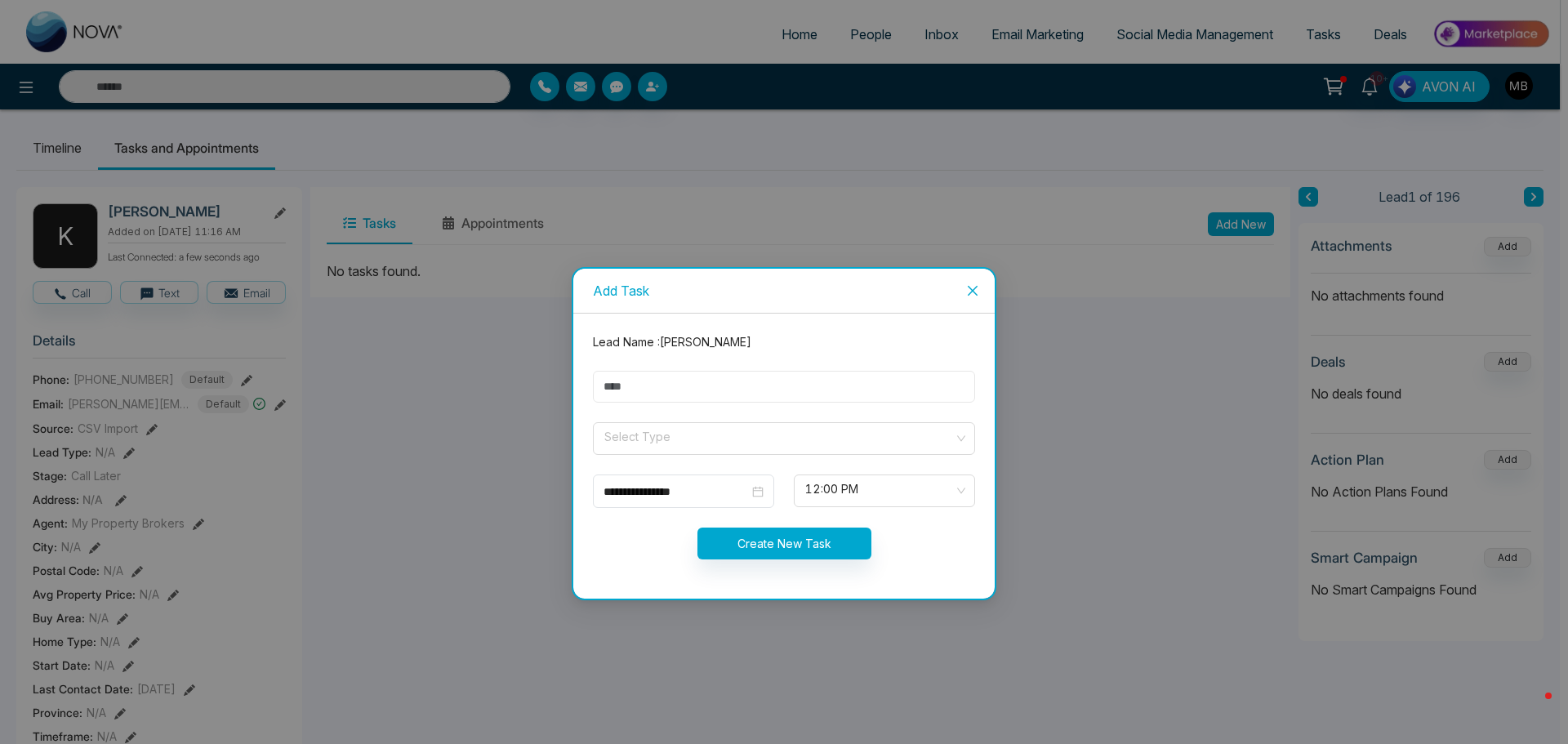
click at [650, 390] on input "text" at bounding box center [784, 386] width 382 height 32
paste input "**********"
type input "**********"
click at [812, 542] on button "Create New Task" at bounding box center [784, 544] width 174 height 32
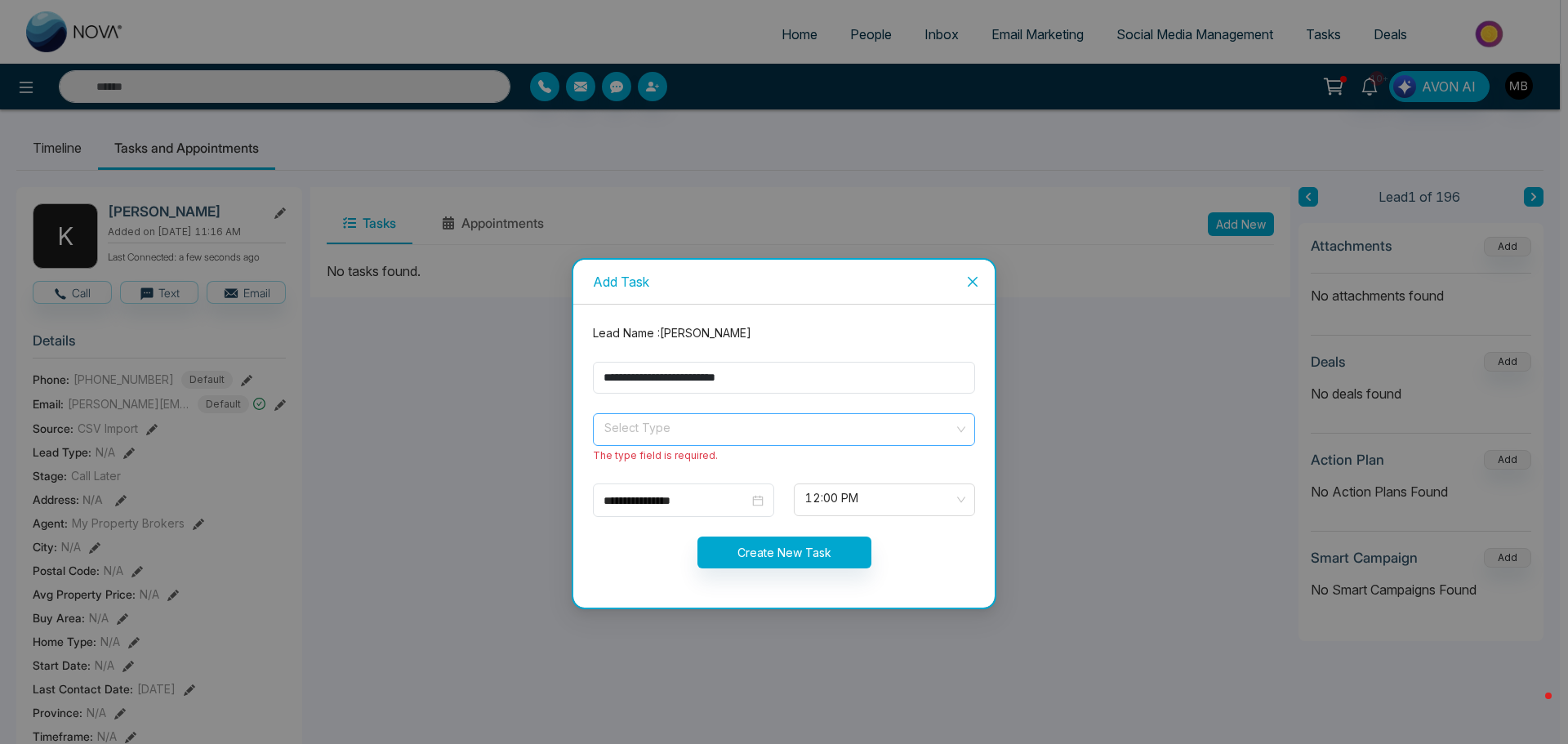
click at [759, 420] on input "search" at bounding box center [779, 427] width 351 height 25
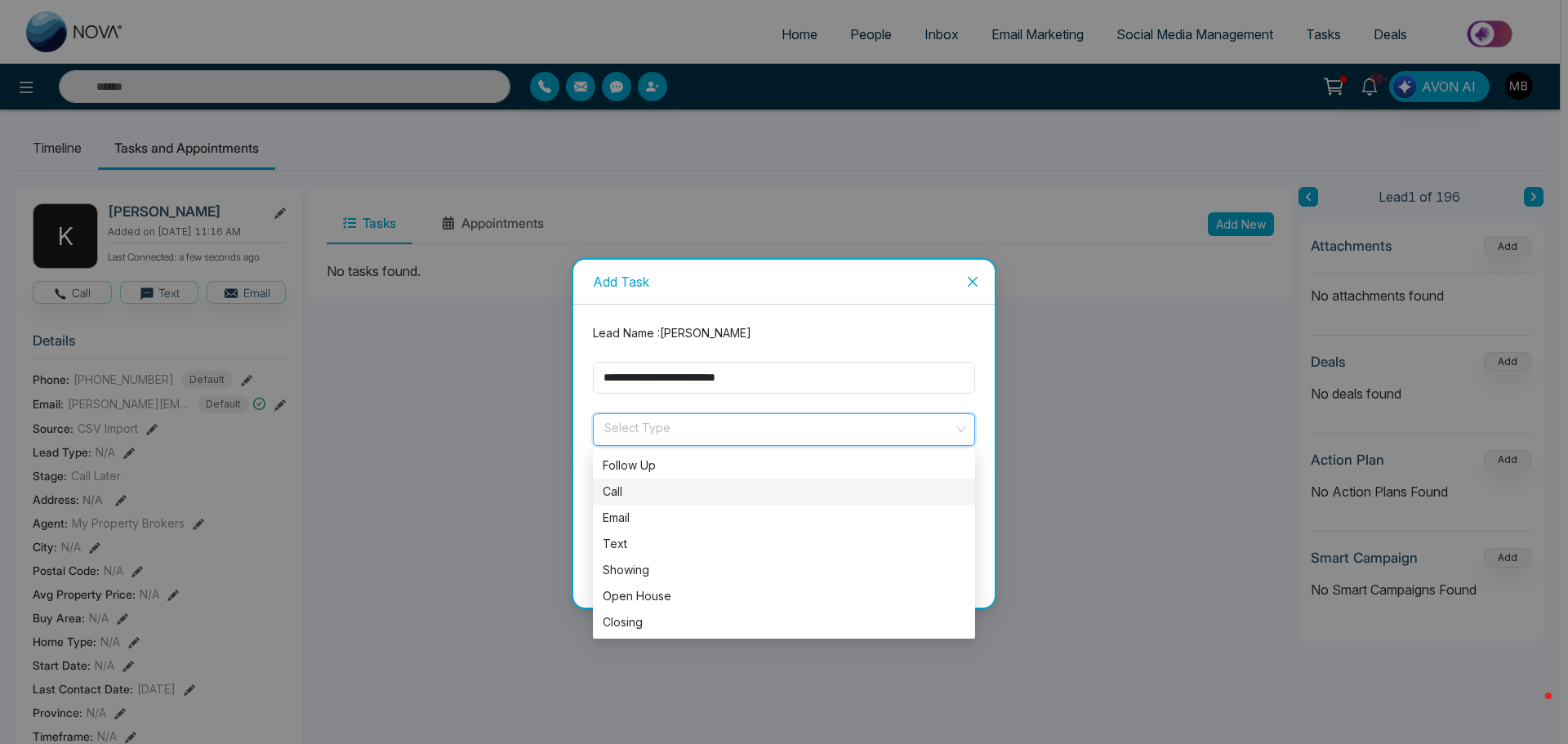
click at [669, 485] on div "Call" at bounding box center [784, 492] width 362 height 18
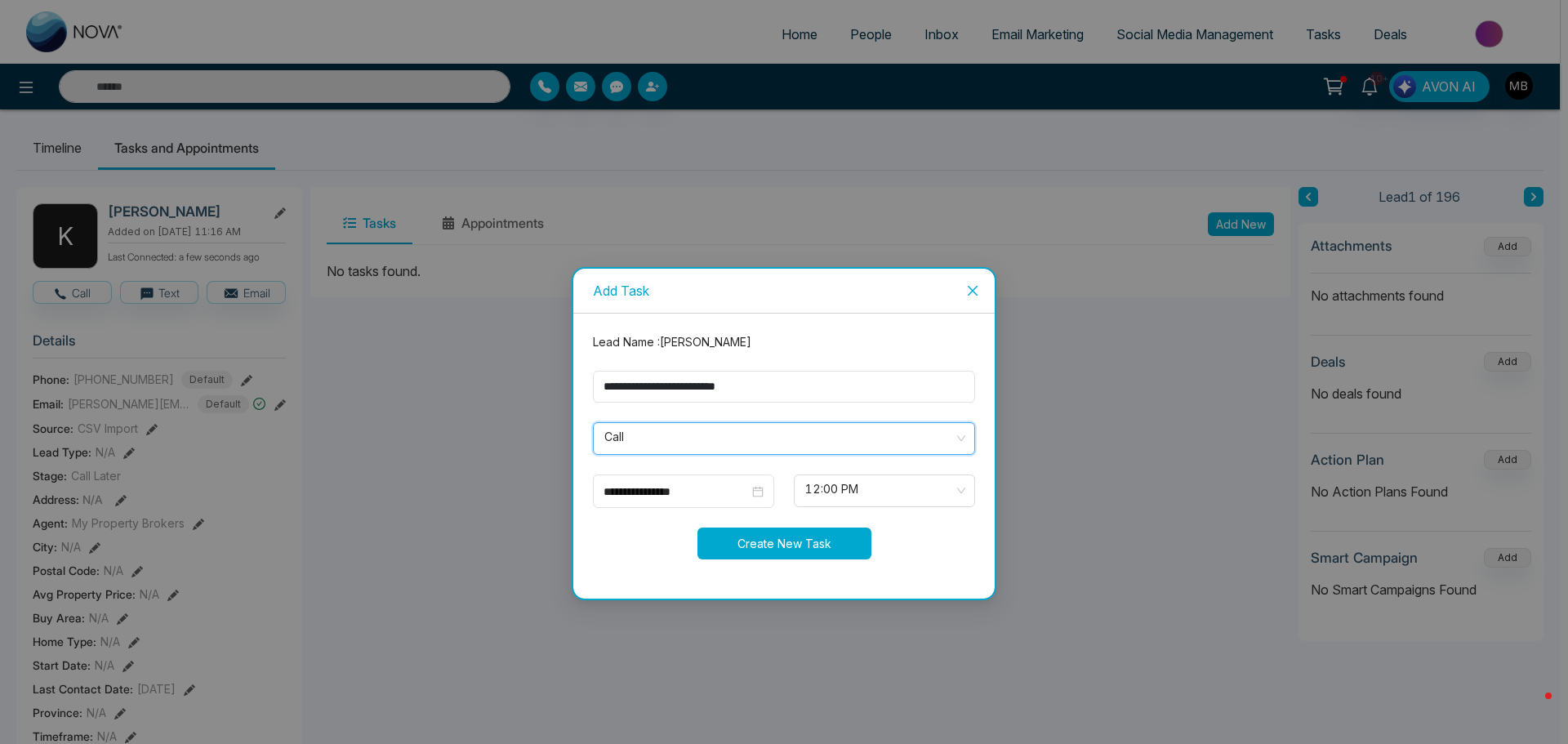
click at [822, 548] on button "Create New Task" at bounding box center [784, 544] width 174 height 32
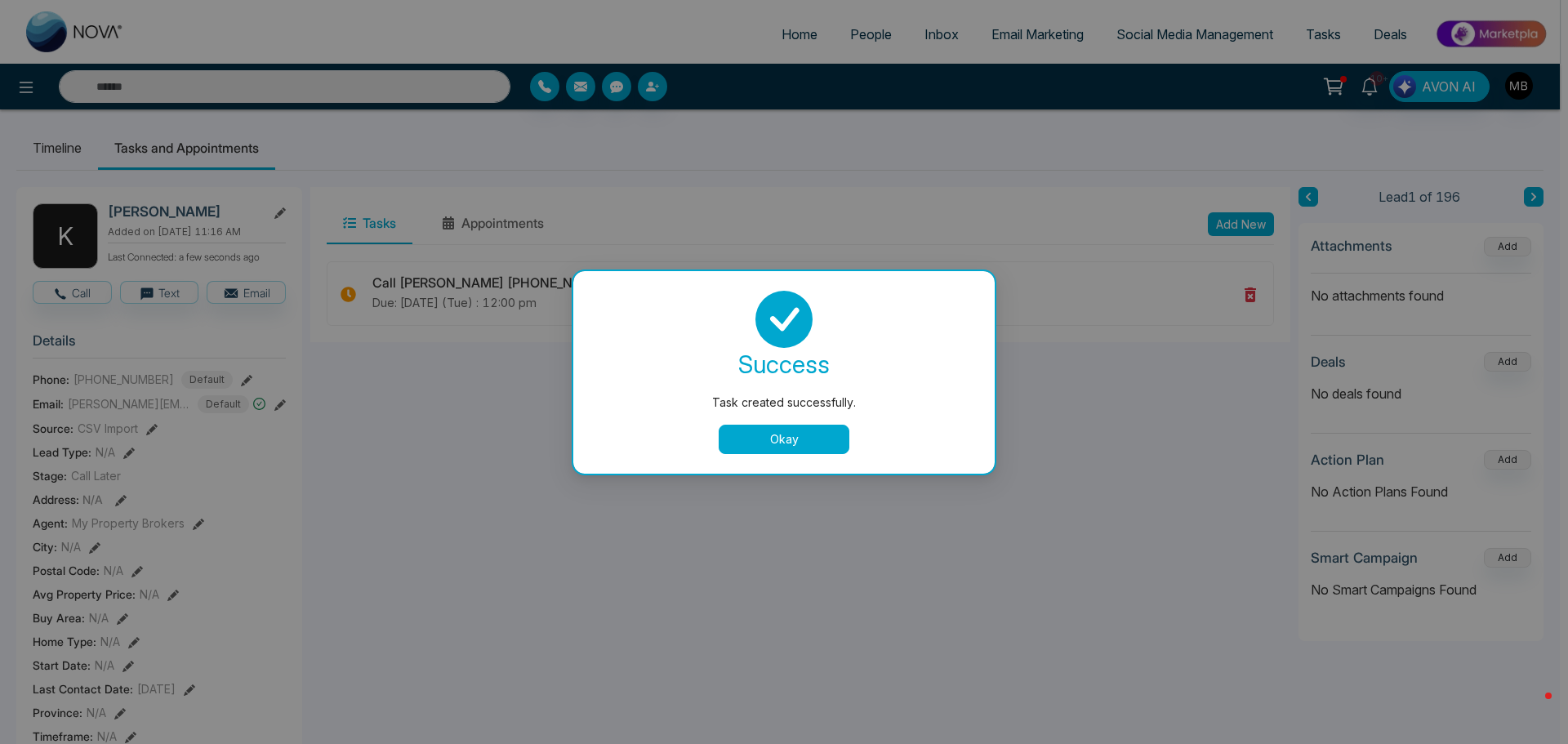
click at [794, 444] on button "Okay" at bounding box center [784, 439] width 131 height 30
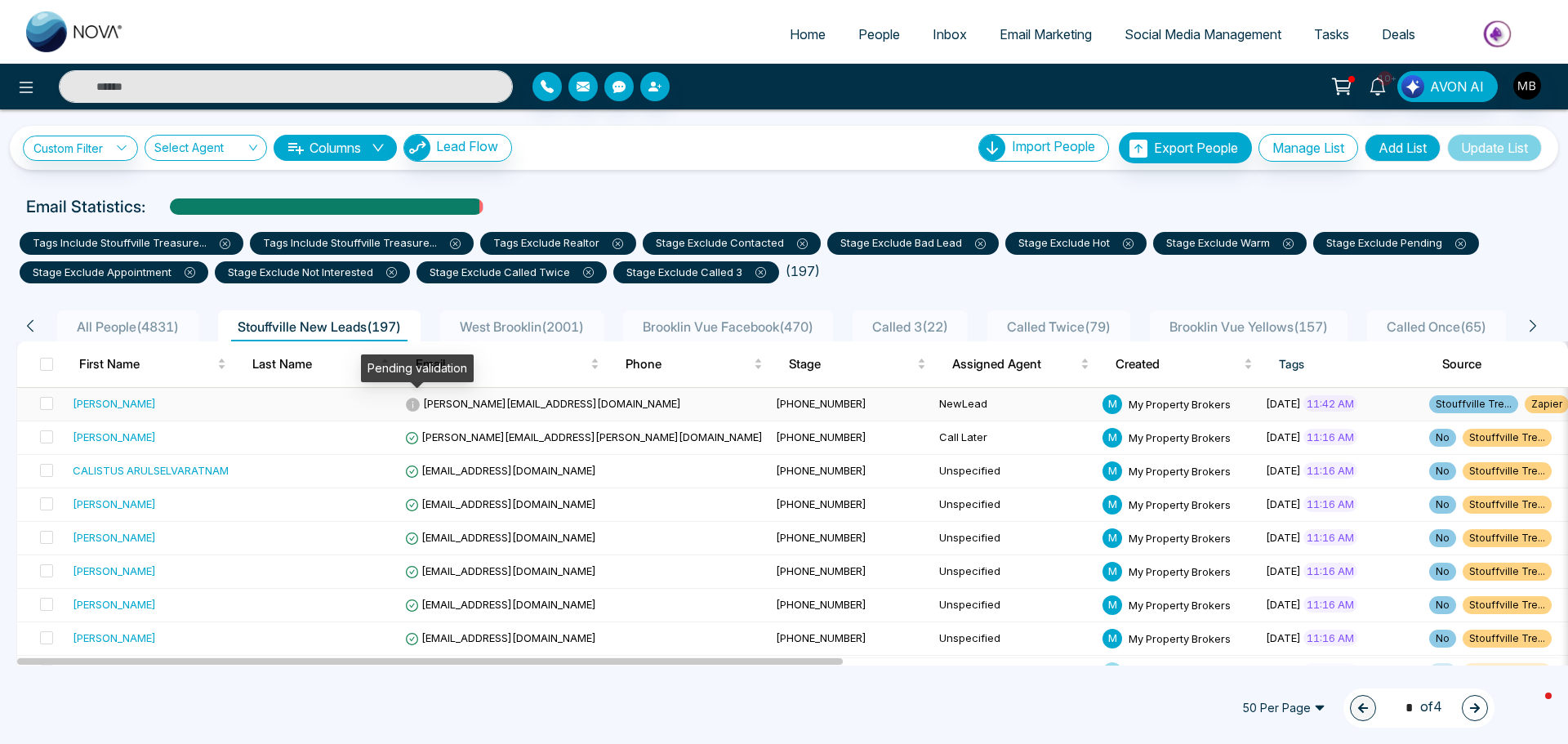
click at [419, 408] on icon at bounding box center [413, 405] width 14 height 14
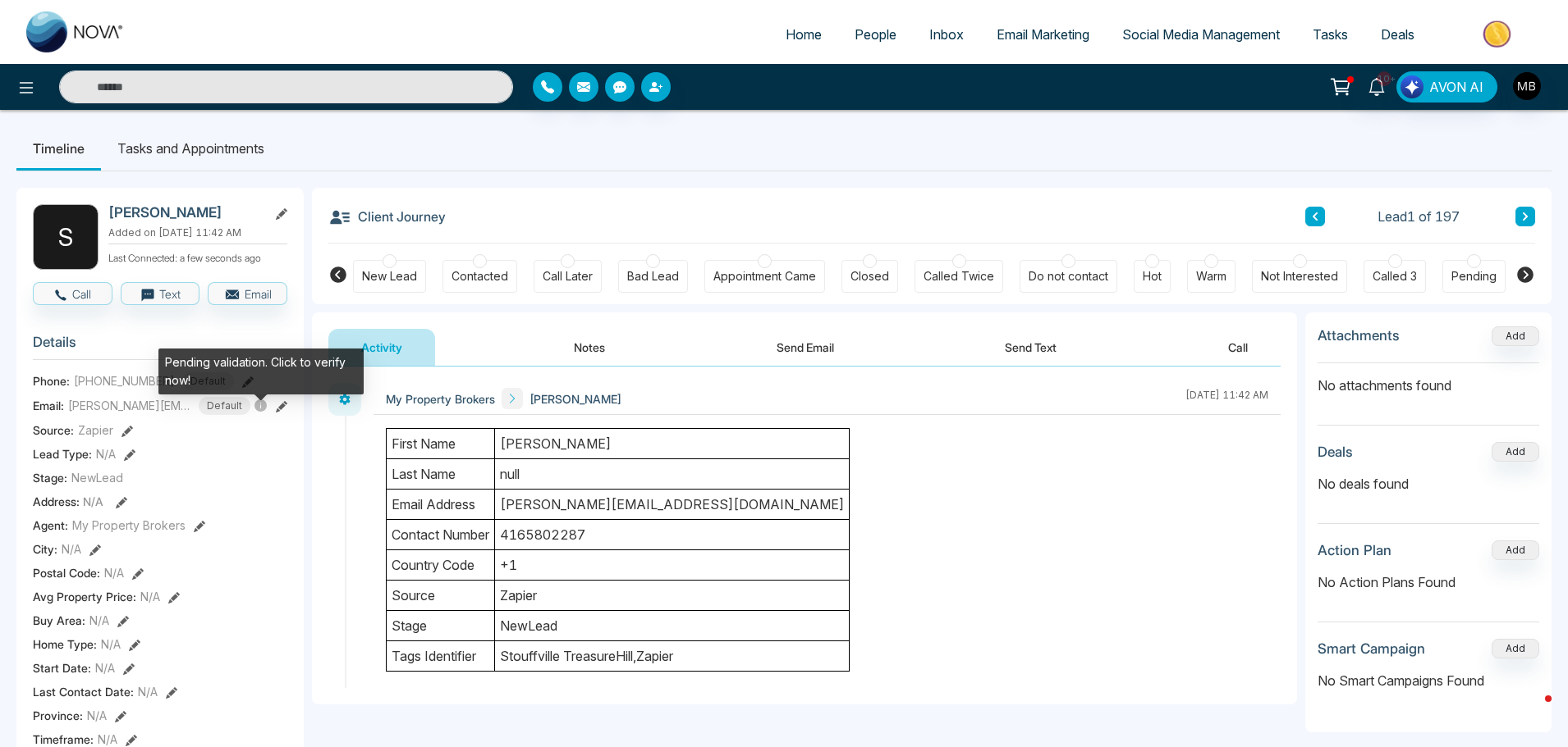
click at [257, 412] on icon at bounding box center [260, 405] width 12 height 12
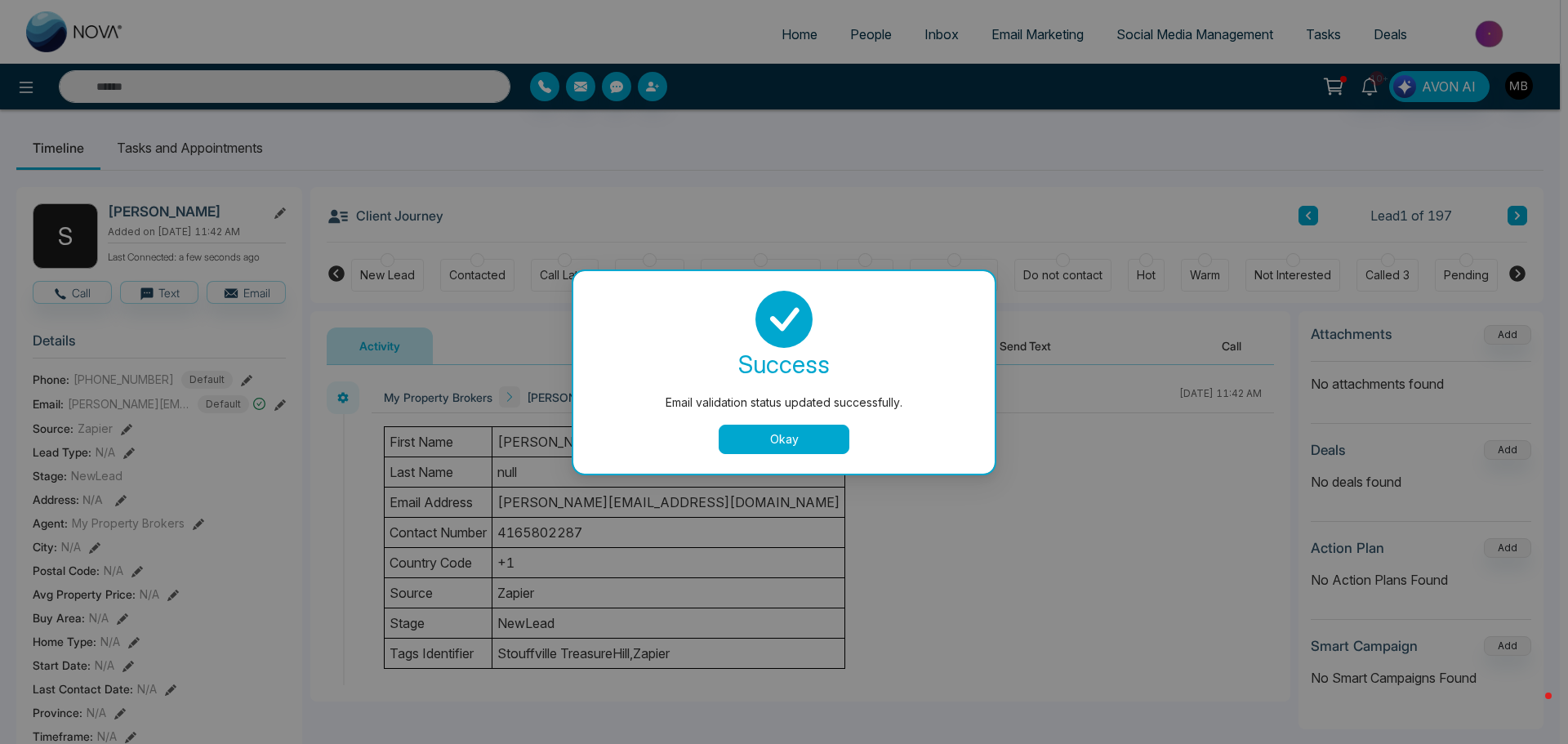
click at [762, 442] on button "Okay" at bounding box center [784, 439] width 131 height 30
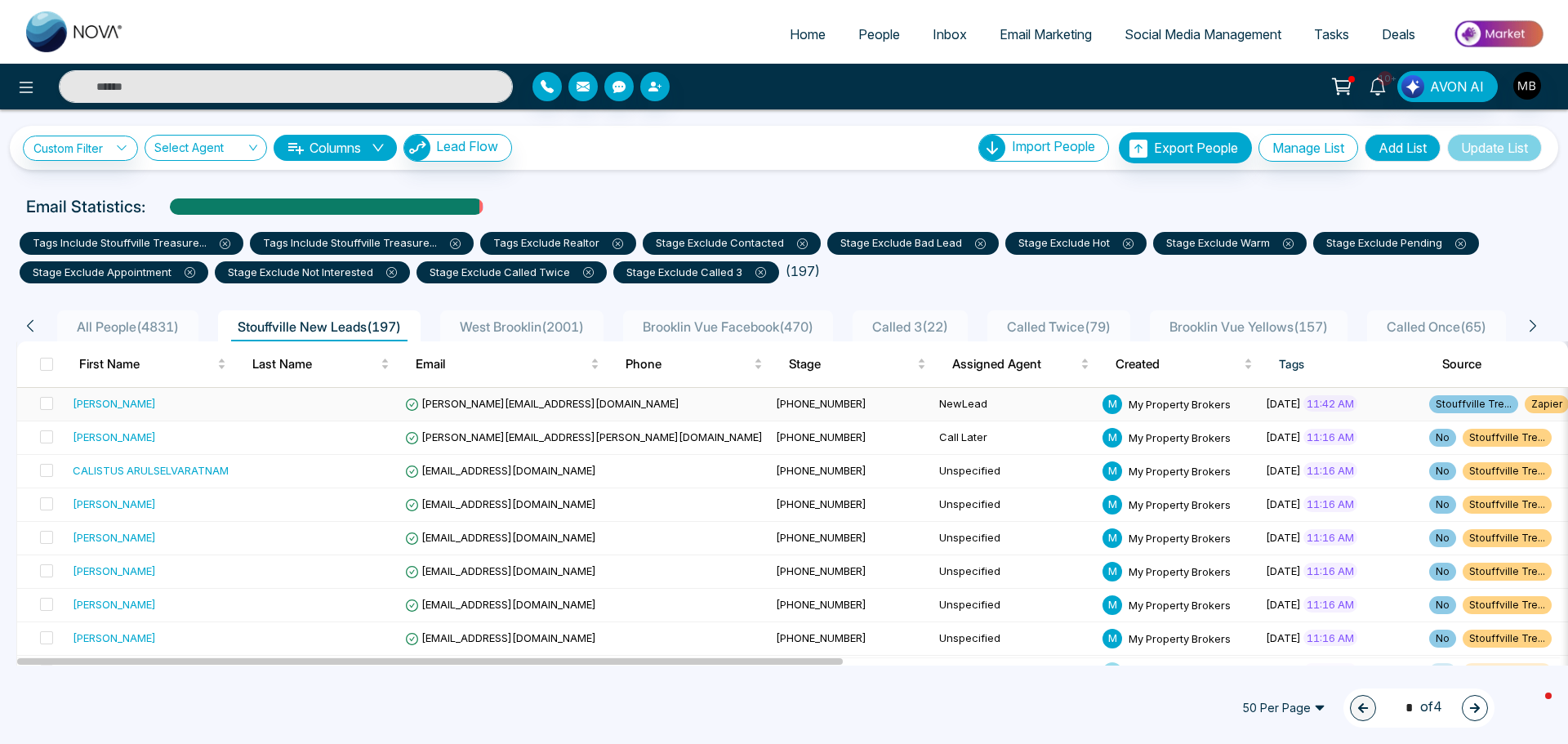
click at [448, 405] on span "[PERSON_NAME][EMAIL_ADDRESS][DOMAIN_NAME]" at bounding box center [543, 404] width 275 height 13
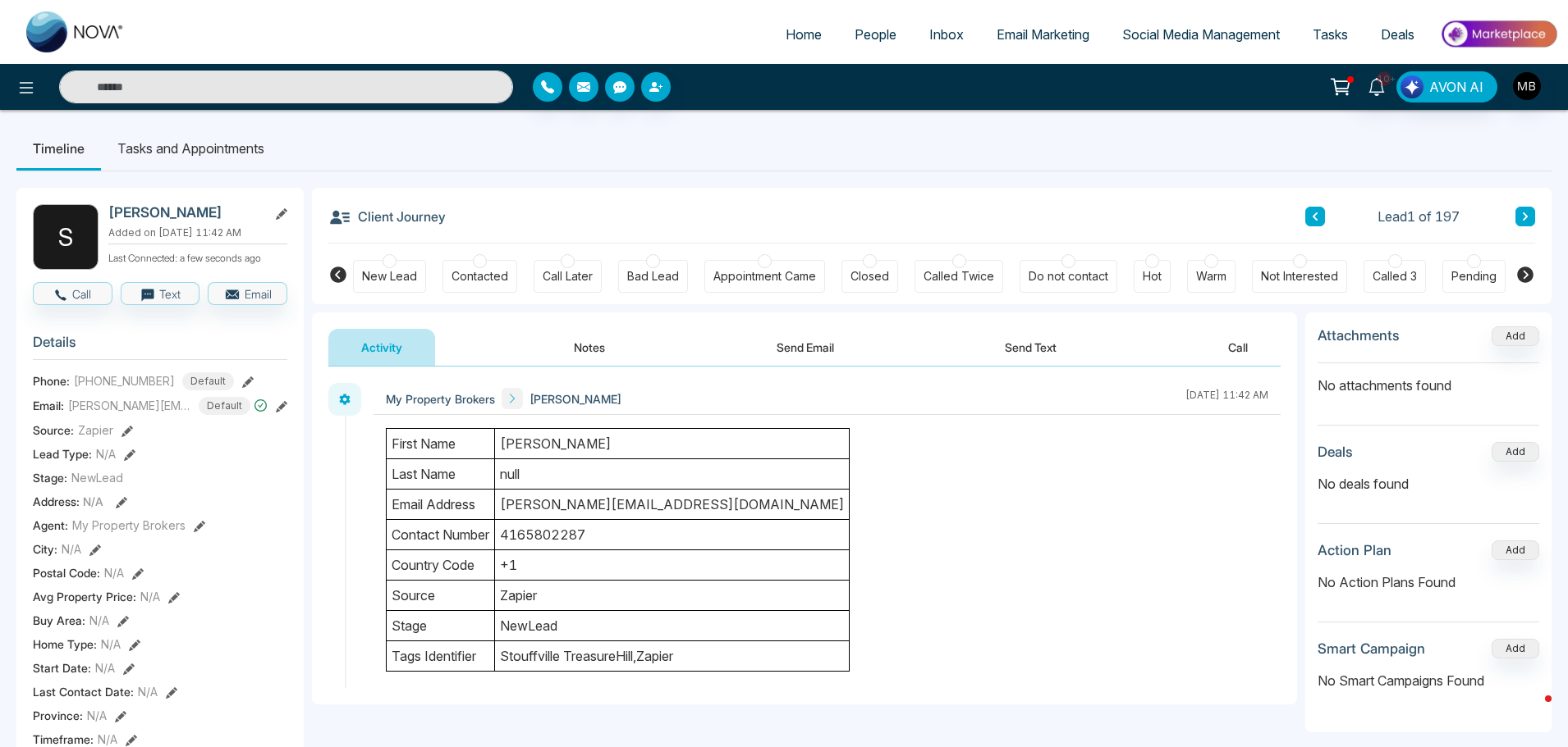
click at [482, 260] on div at bounding box center [480, 261] width 14 height 14
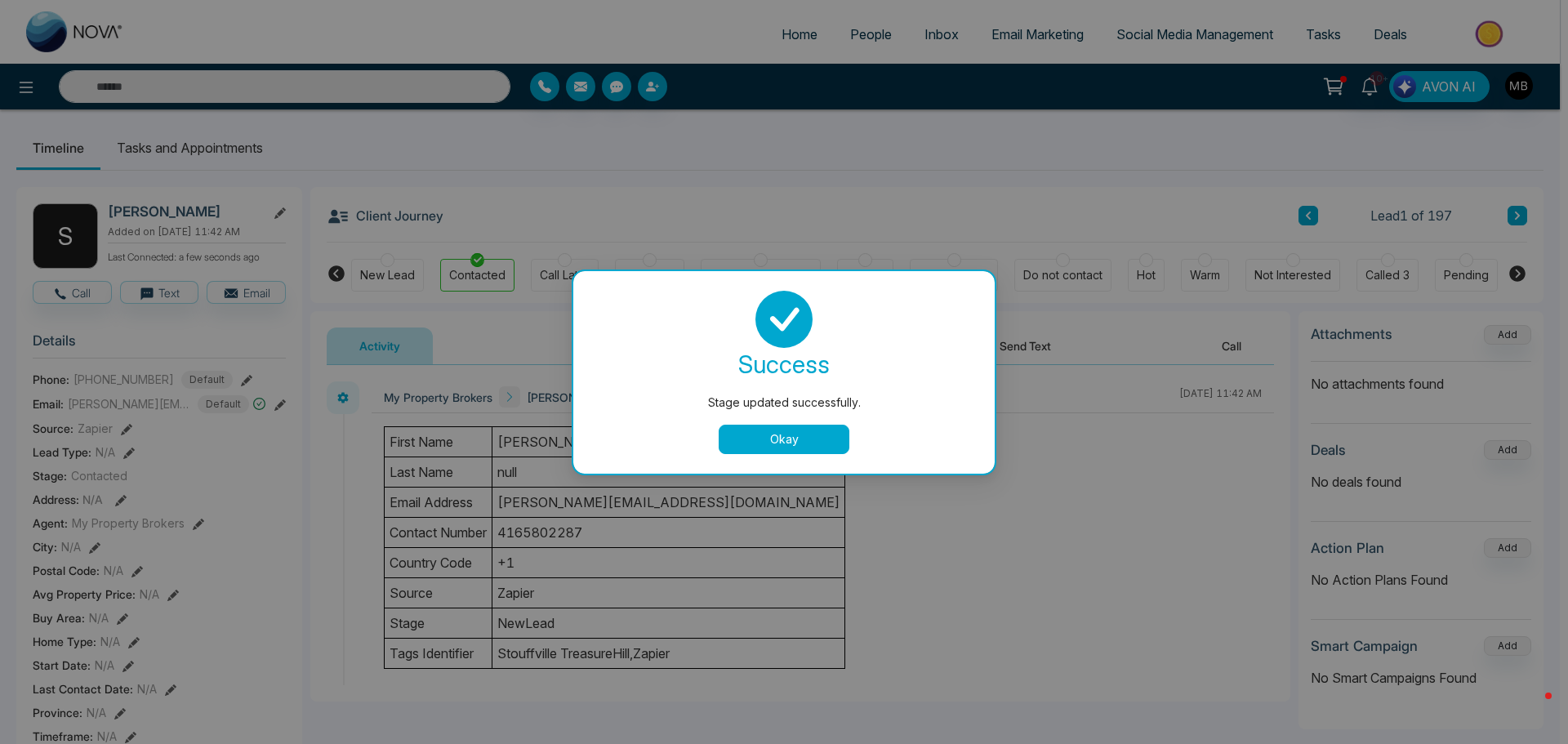
click at [794, 443] on button "Okay" at bounding box center [784, 439] width 131 height 30
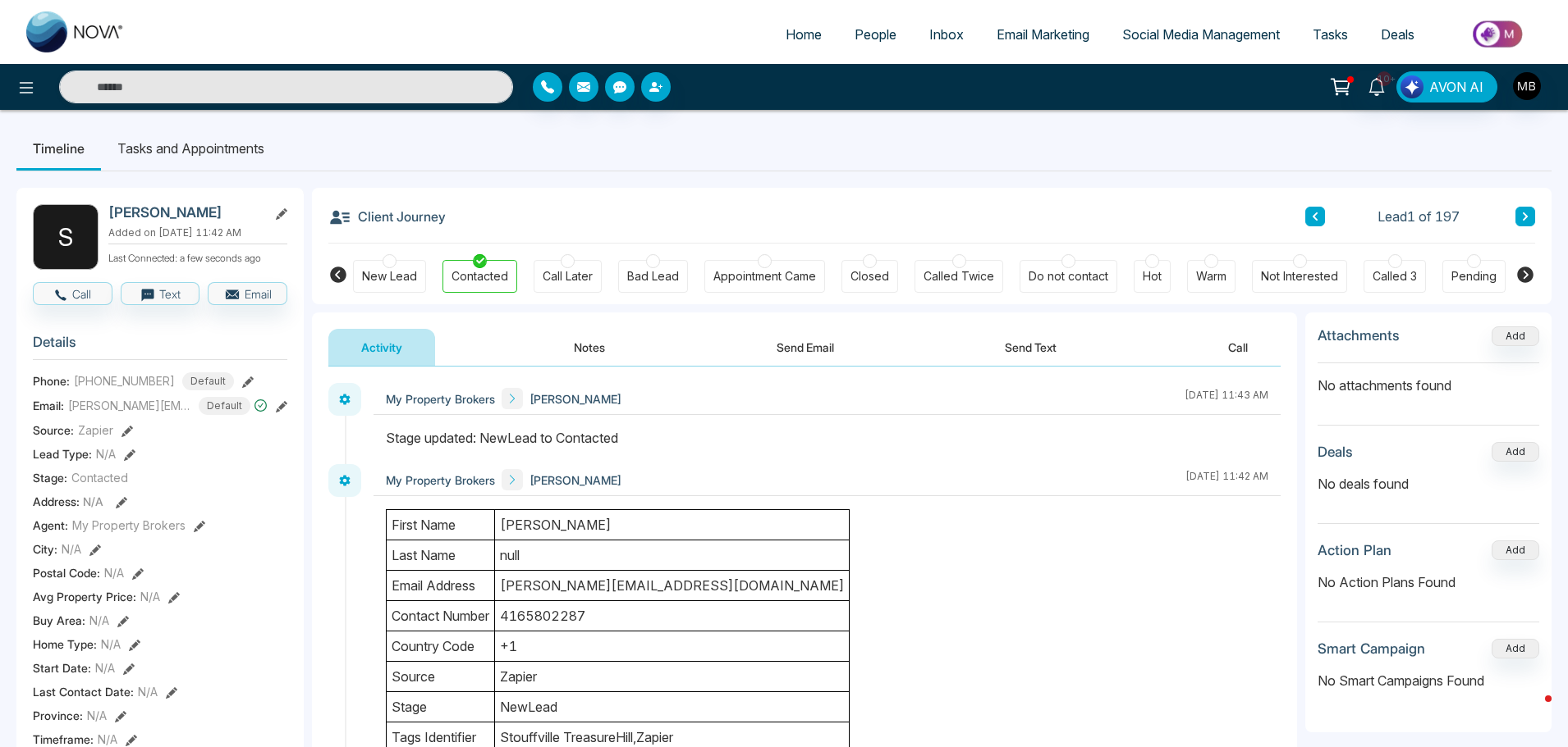
click at [584, 358] on button "Notes" at bounding box center [589, 347] width 96 height 37
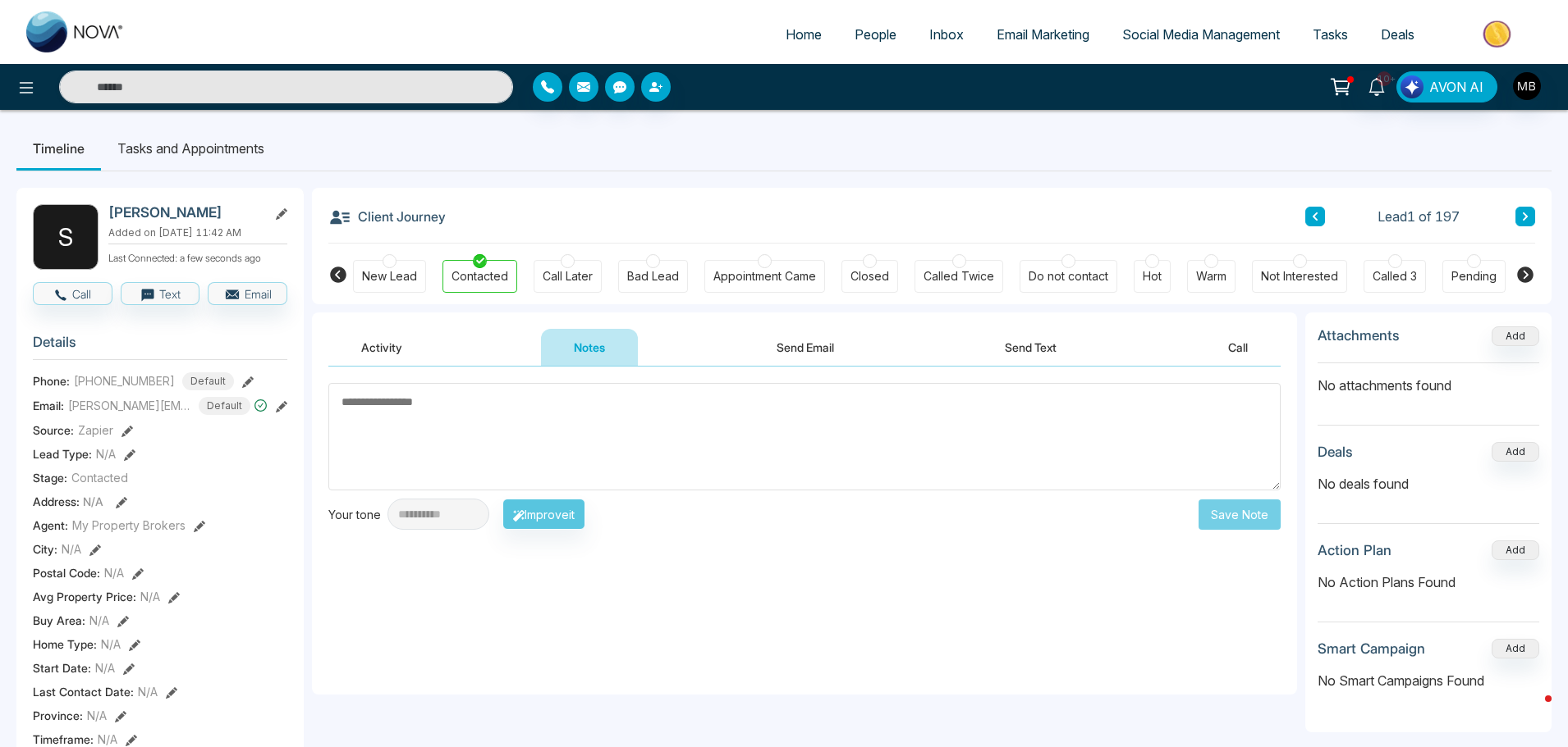
paste textarea "**********"
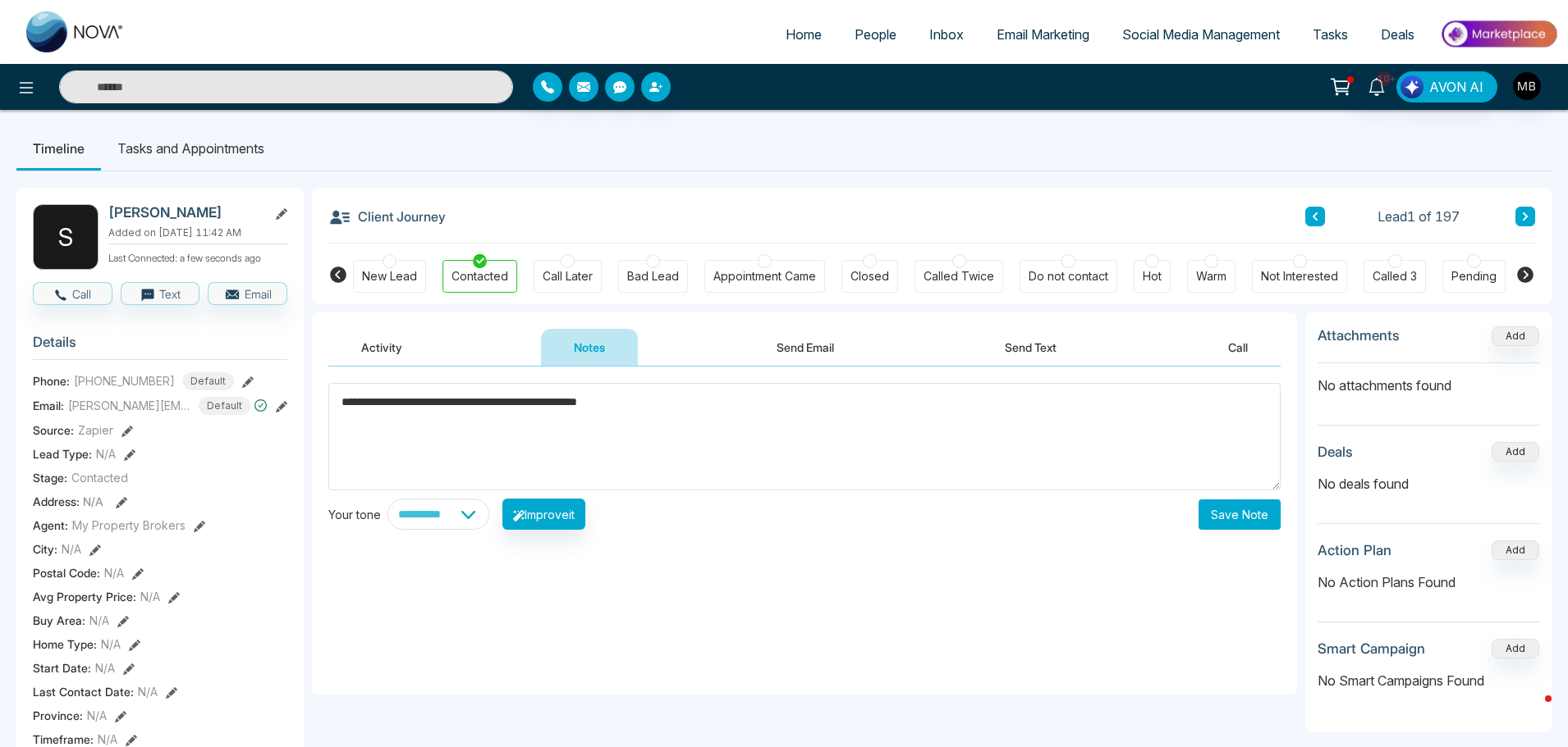
type textarea "**********"
click at [1224, 522] on button "Save Note" at bounding box center [1239, 514] width 82 height 31
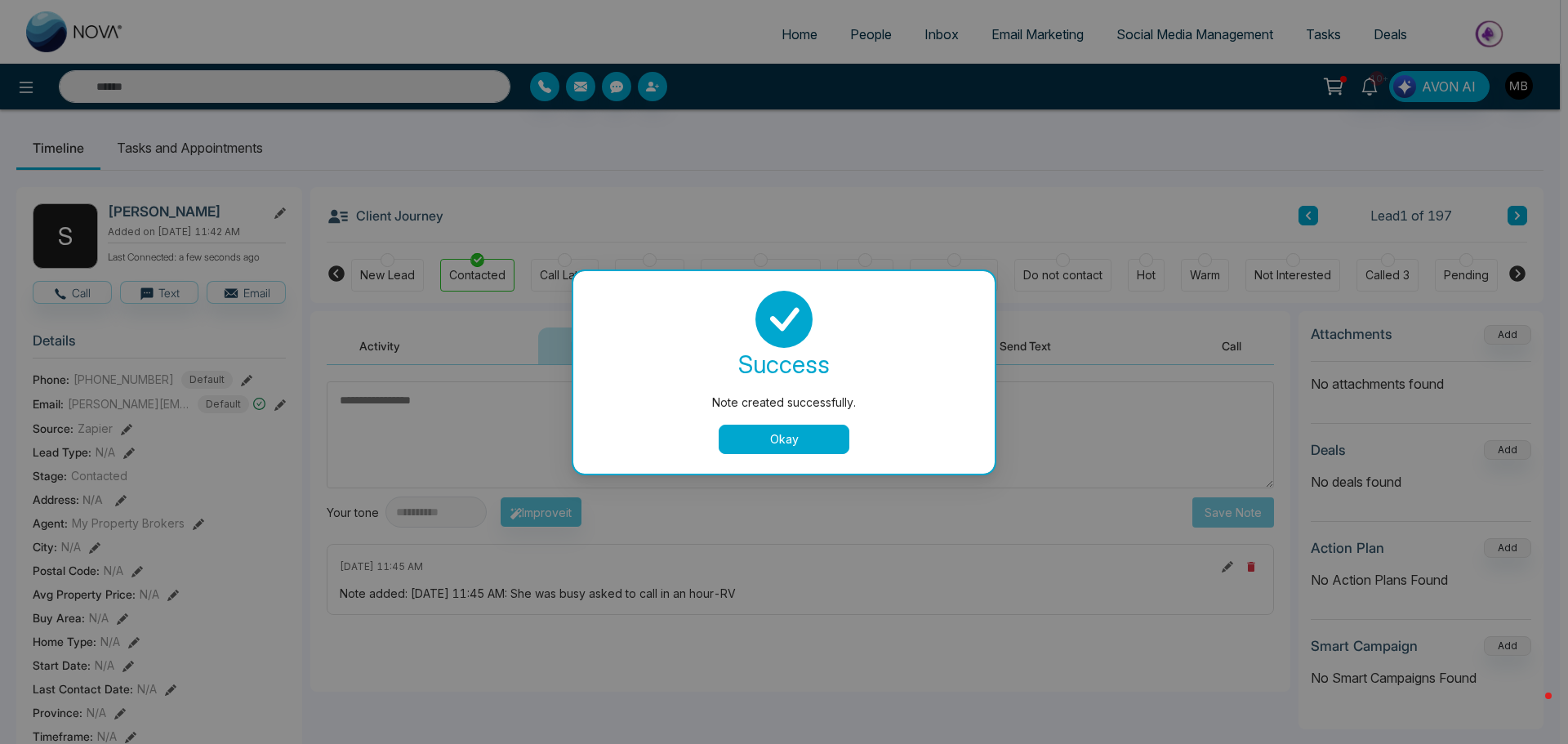
click at [195, 149] on div "Note created successfully. success Note created successfully. Okay" at bounding box center [784, 372] width 1568 height 744
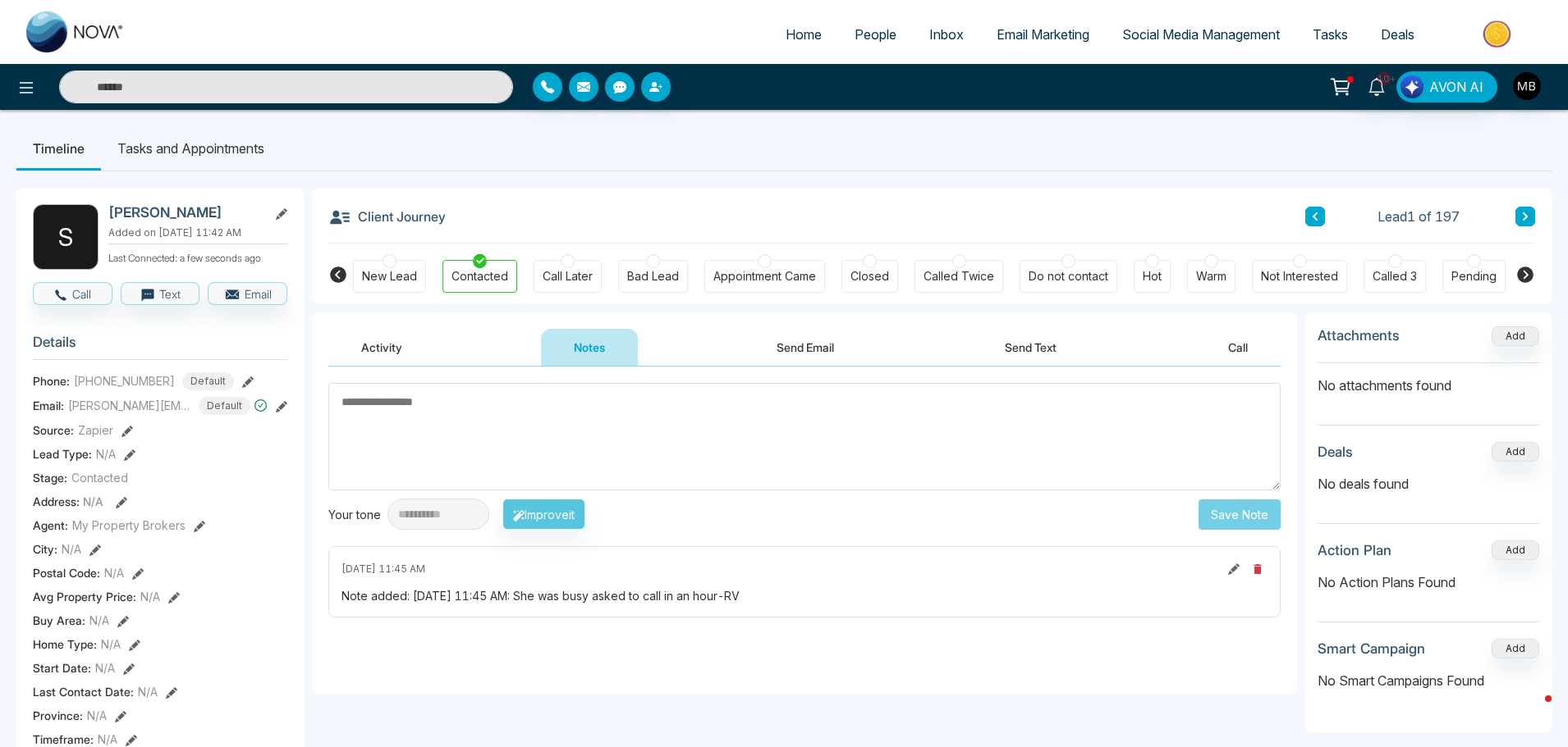
click at [211, 163] on li "Tasks and Appointments" at bounding box center [190, 148] width 180 height 44
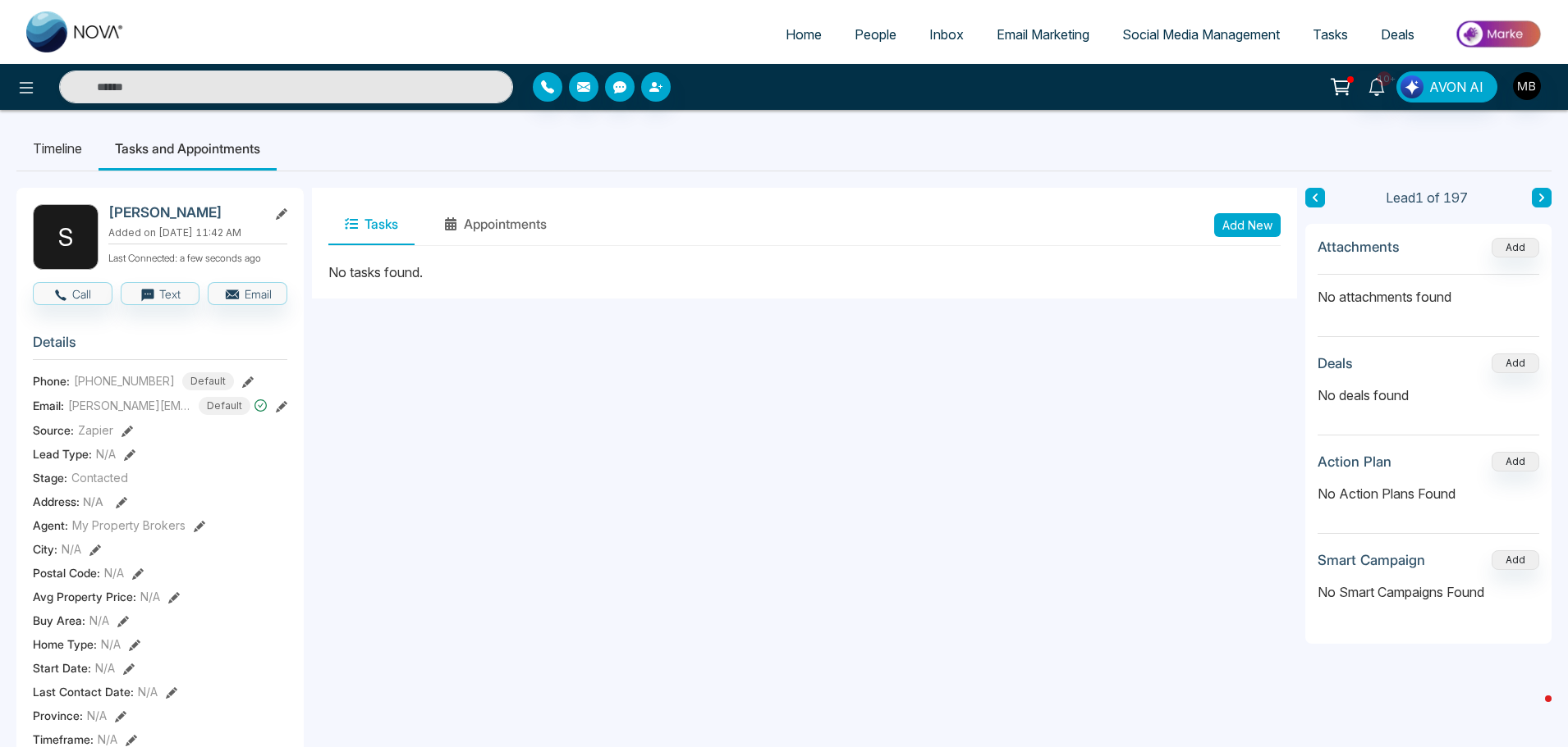
click at [1225, 220] on button "Add New" at bounding box center [1247, 225] width 67 height 24
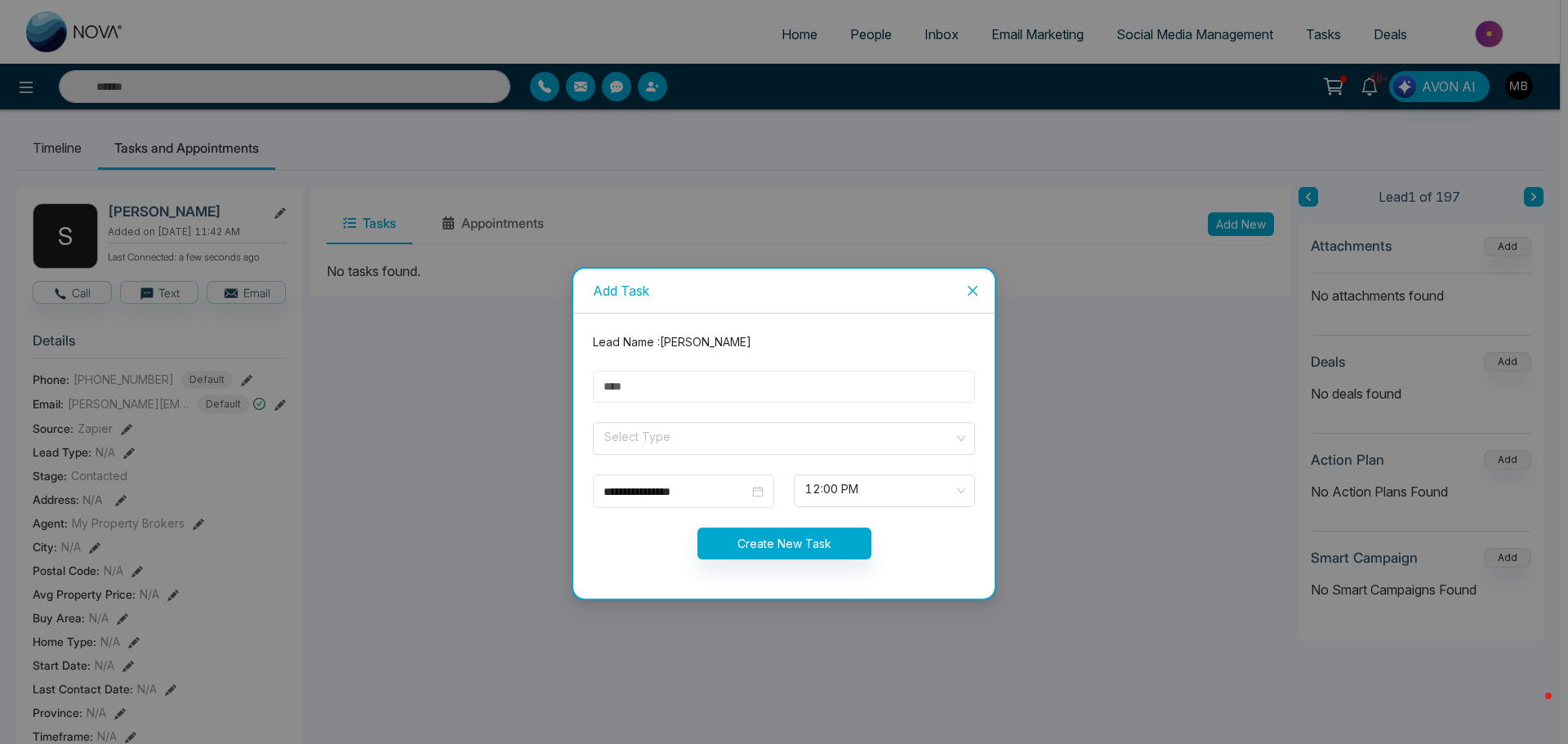
click at [741, 377] on input "text" at bounding box center [784, 386] width 382 height 32
paste input "**********"
click at [685, 449] on span at bounding box center [779, 439] width 351 height 31
type input "**********"
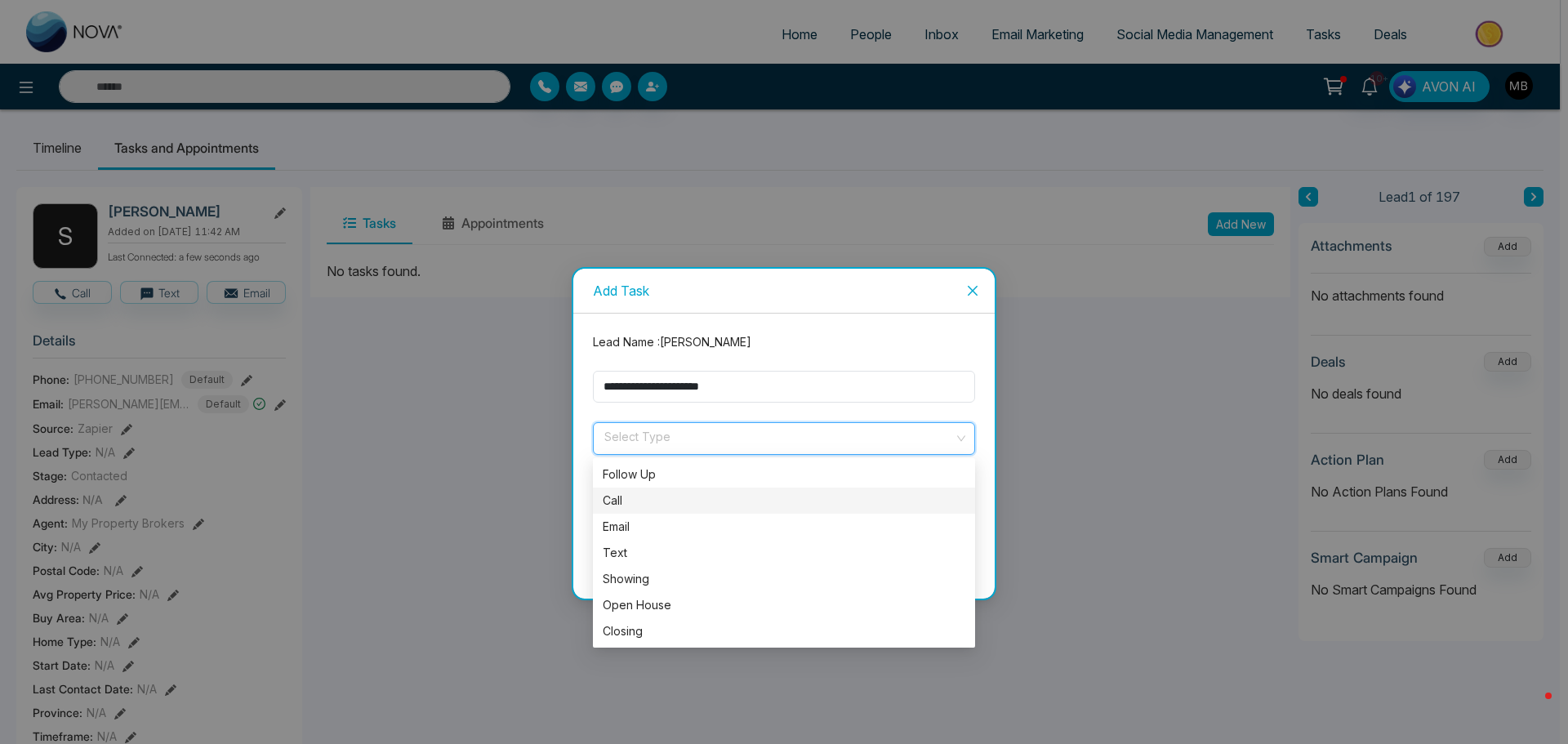
click at [648, 499] on div "Call" at bounding box center [784, 501] width 362 height 18
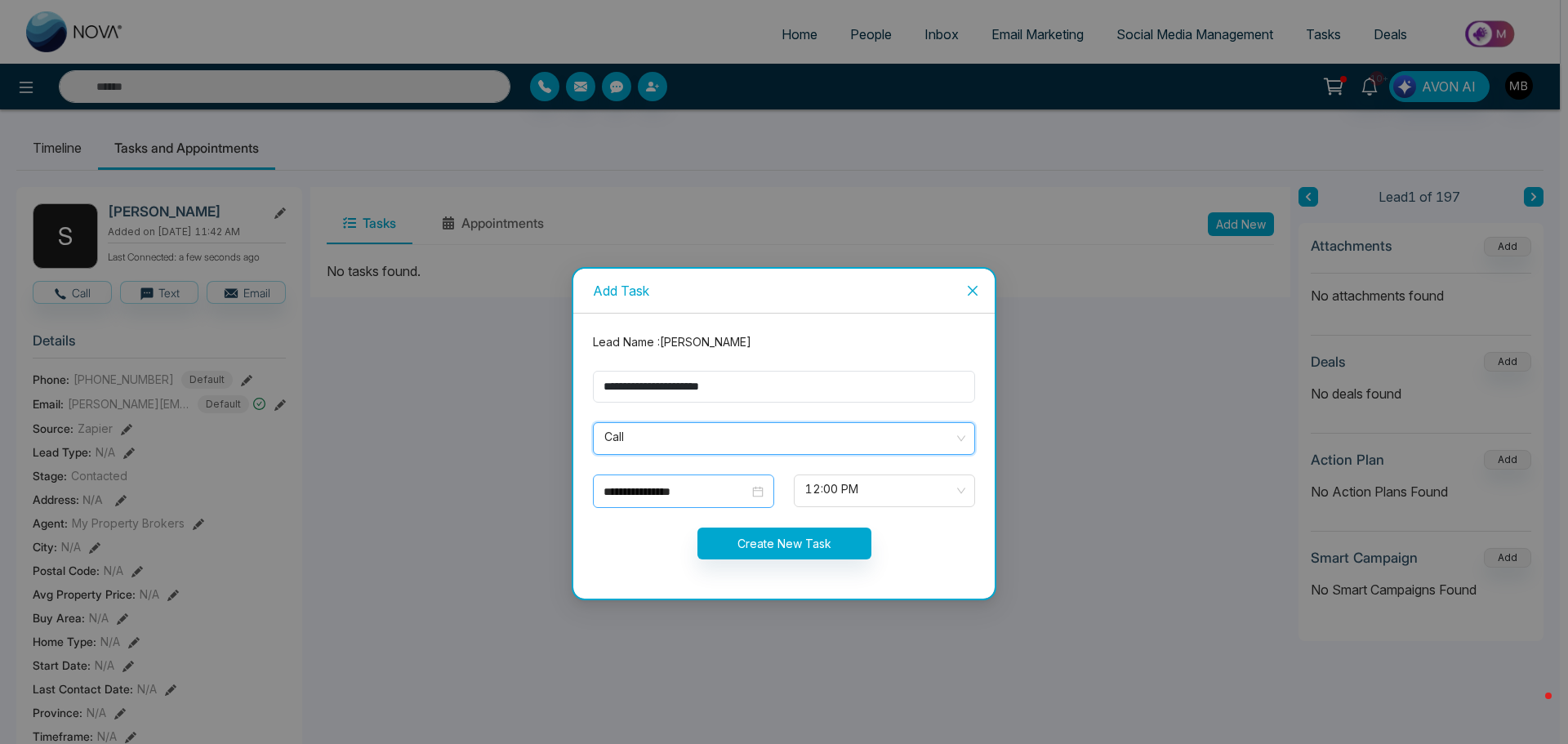
click at [680, 501] on div "**********" at bounding box center [683, 492] width 181 height 33
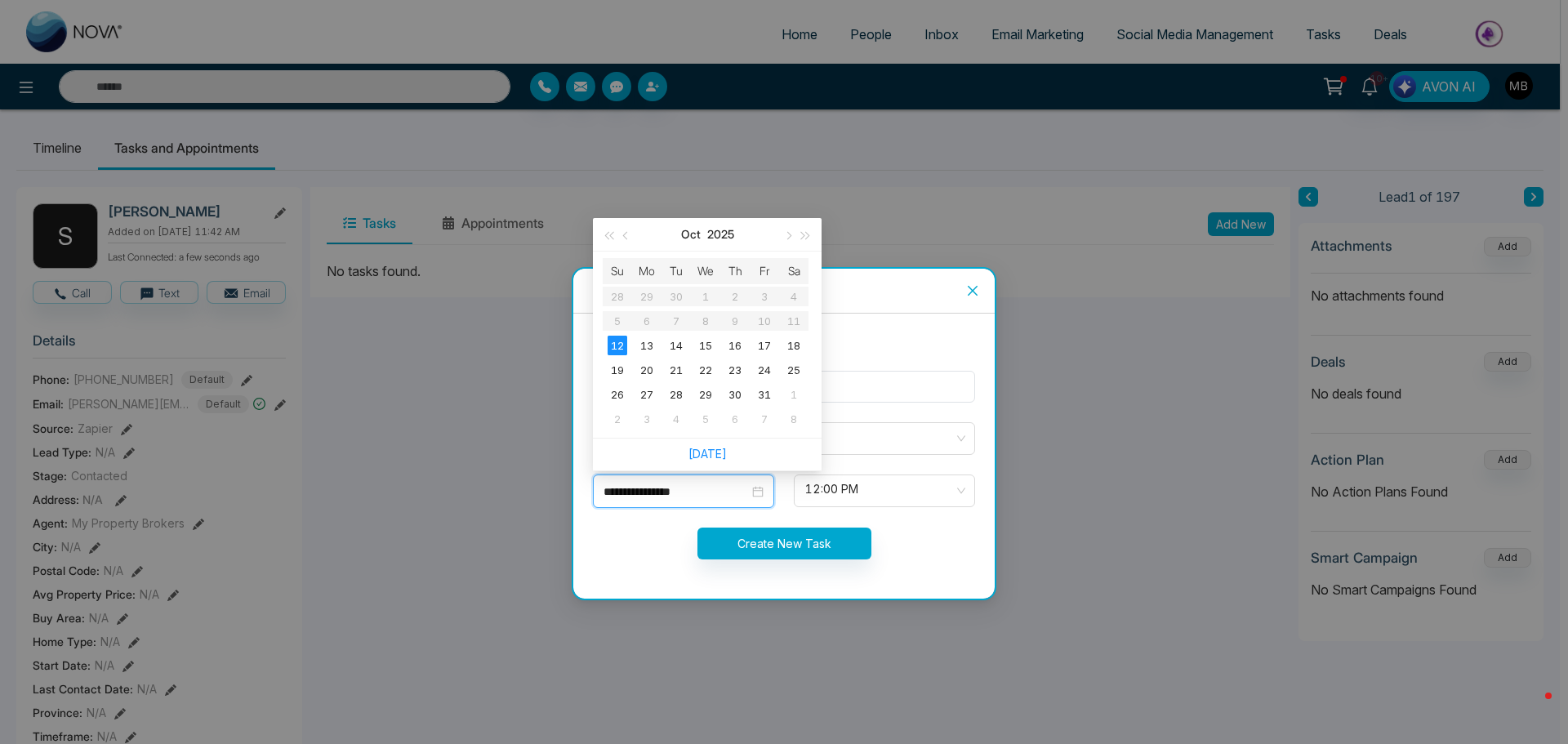
click at [680, 501] on div "**********" at bounding box center [683, 492] width 181 height 33
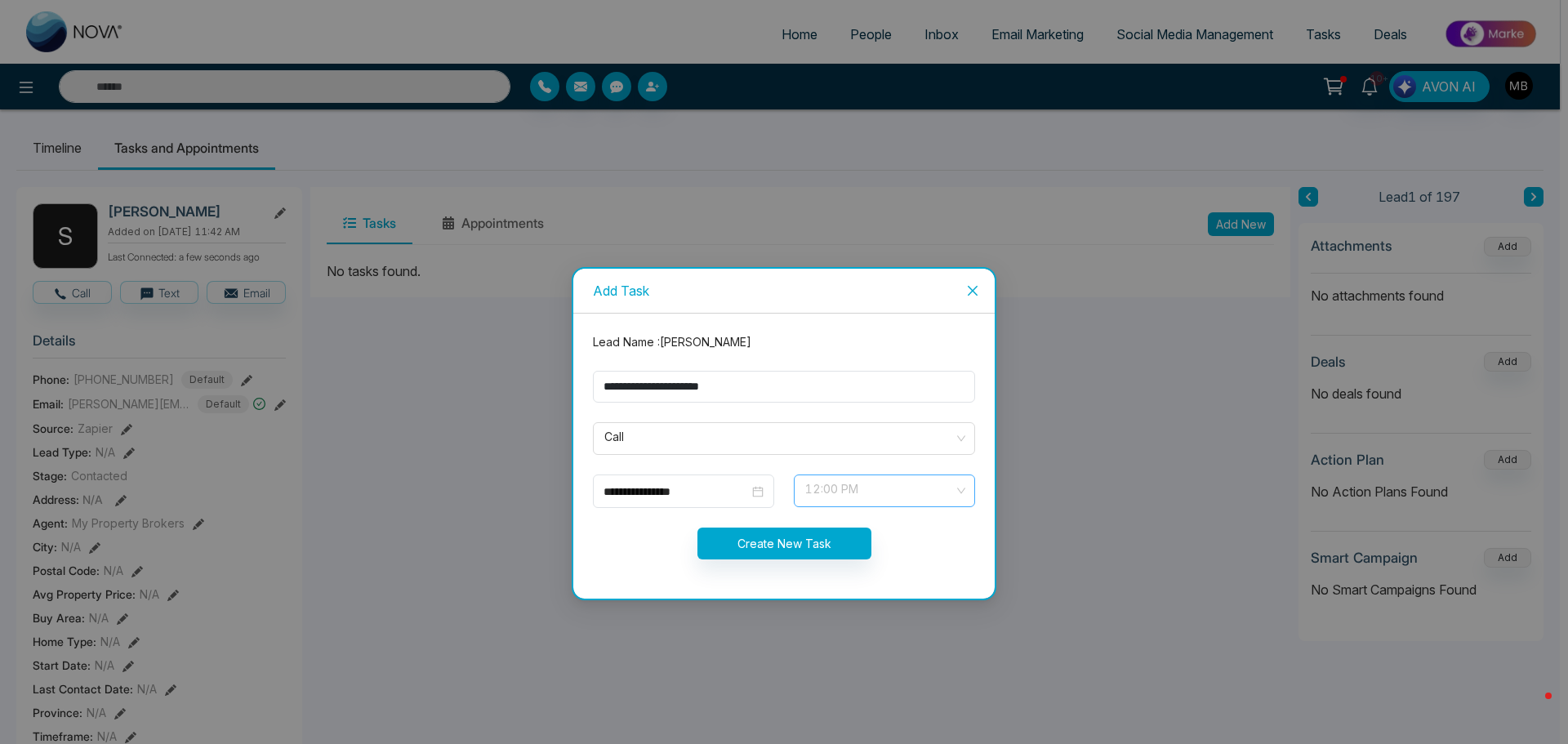
click at [859, 495] on span "12:00 PM" at bounding box center [885, 492] width 159 height 28
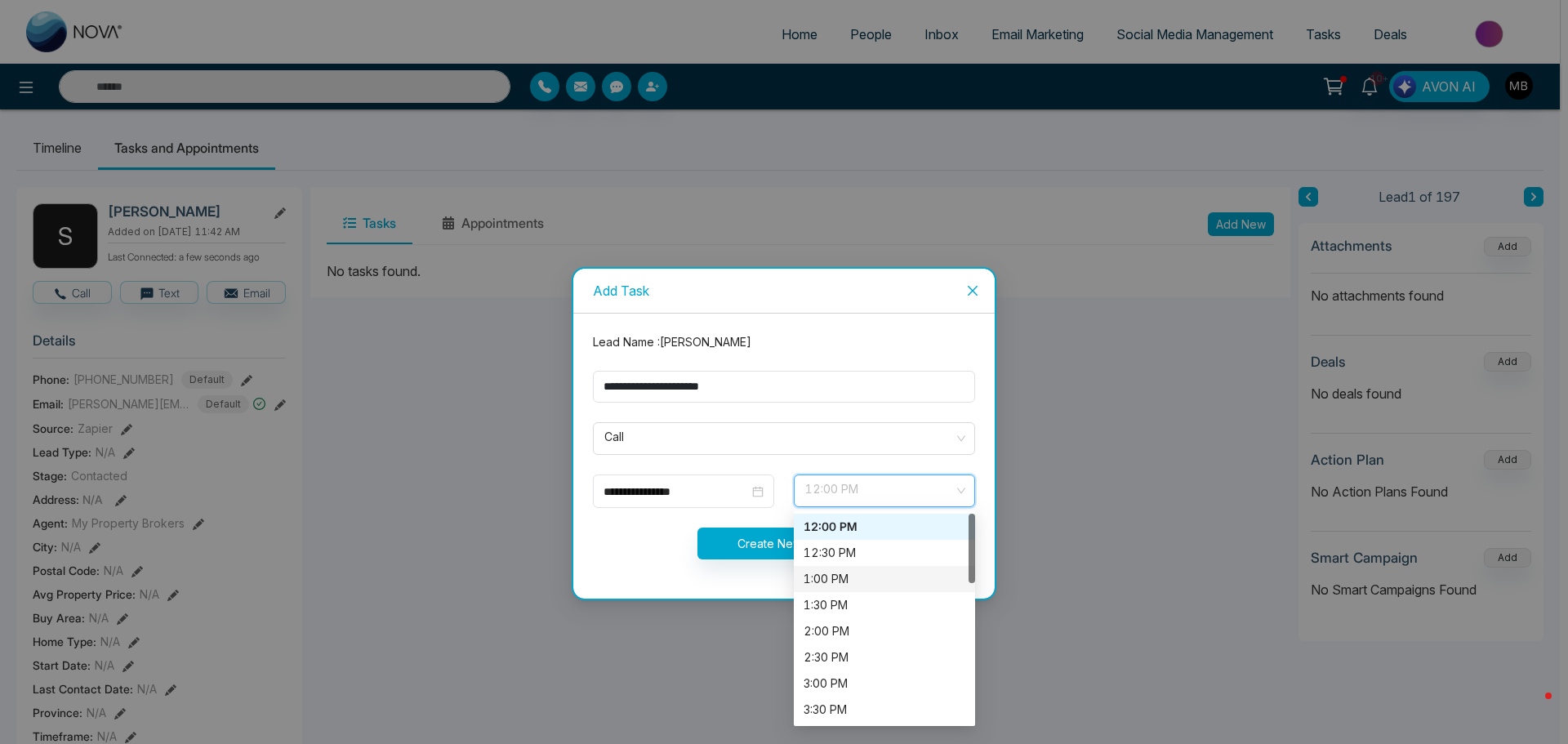
click at [845, 575] on div "1:00 PM" at bounding box center [884, 579] width 161 height 18
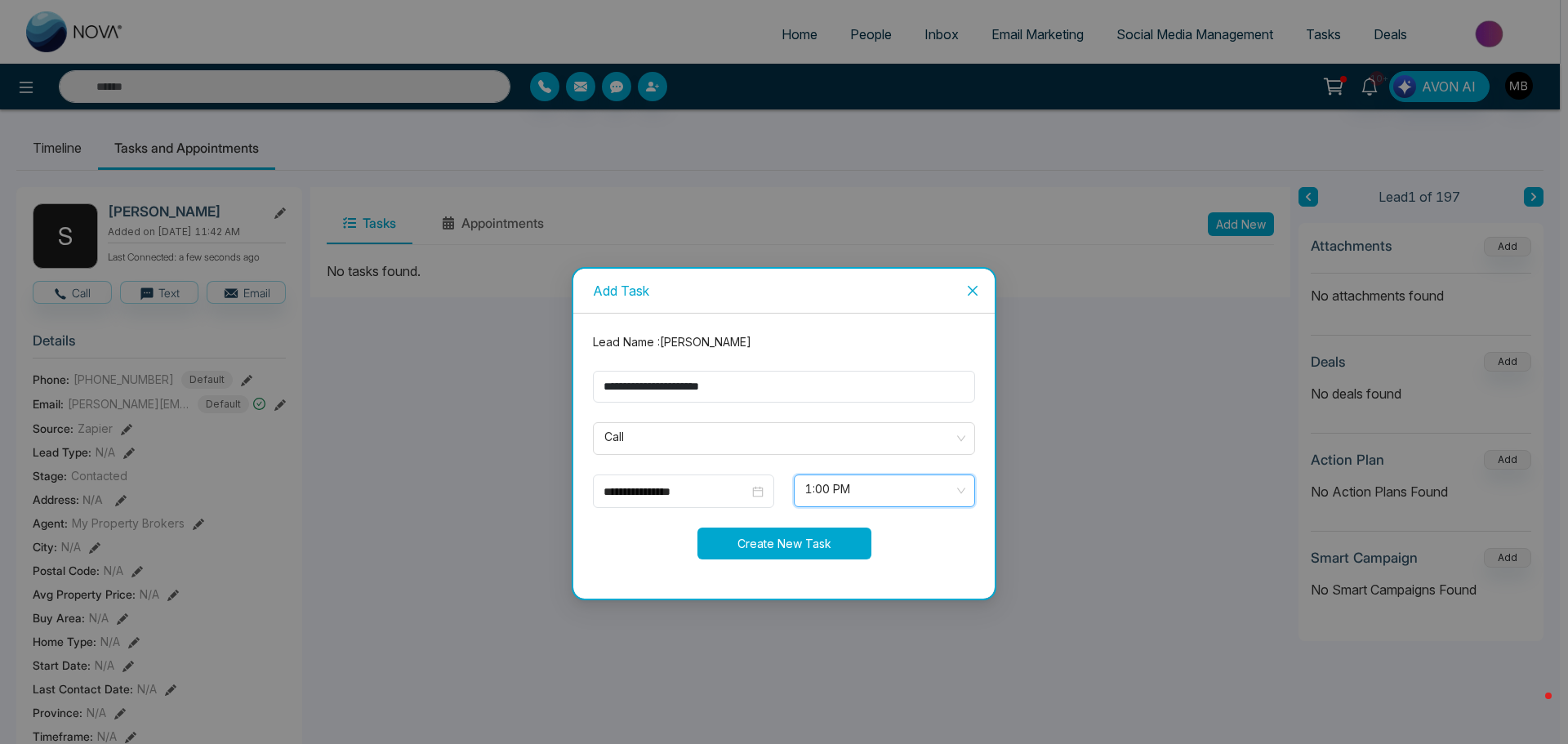
click at [763, 532] on button "Create New Task" at bounding box center [784, 544] width 174 height 32
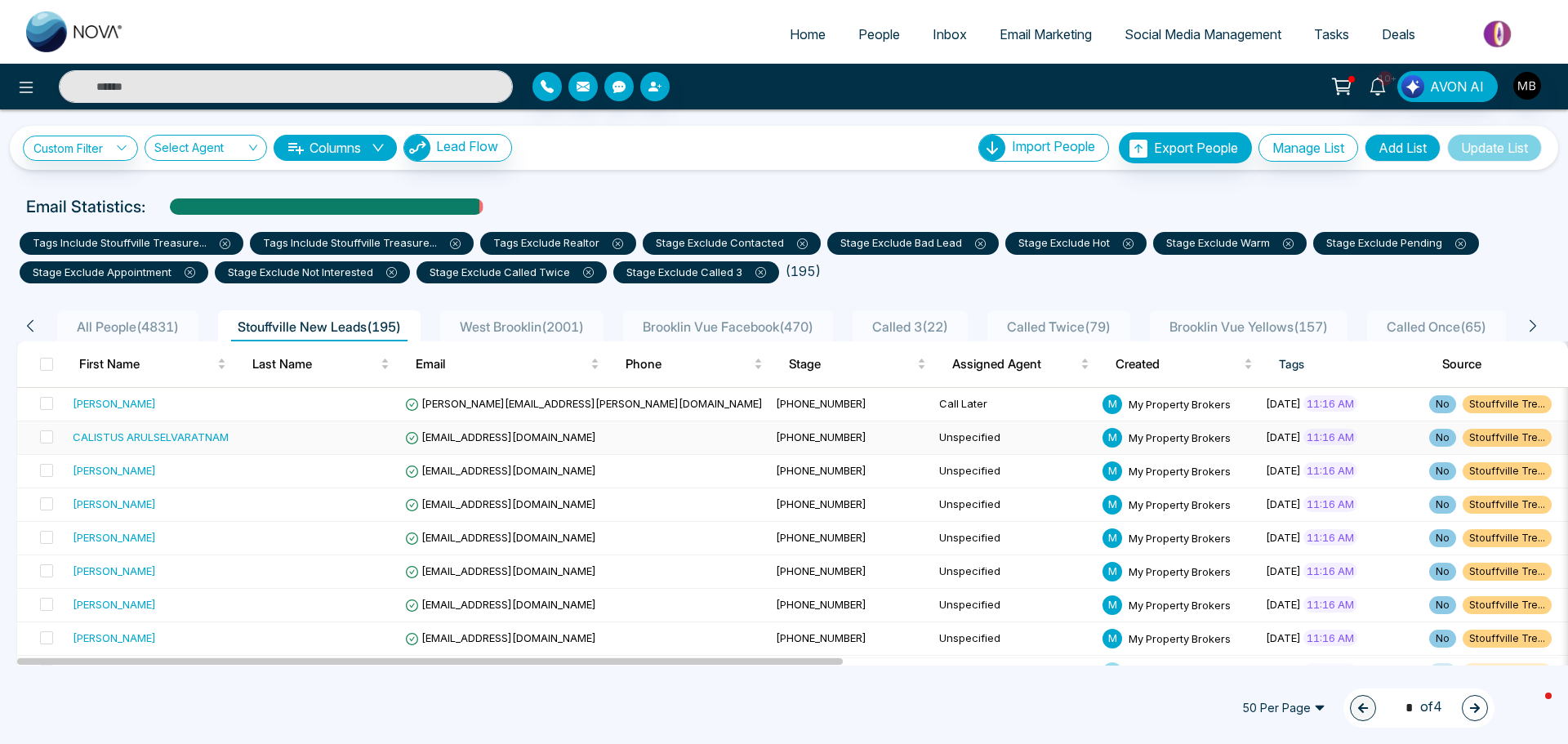
click at [484, 439] on span "[EMAIL_ADDRESS][DOMAIN_NAME]" at bounding box center [501, 437] width 191 height 13
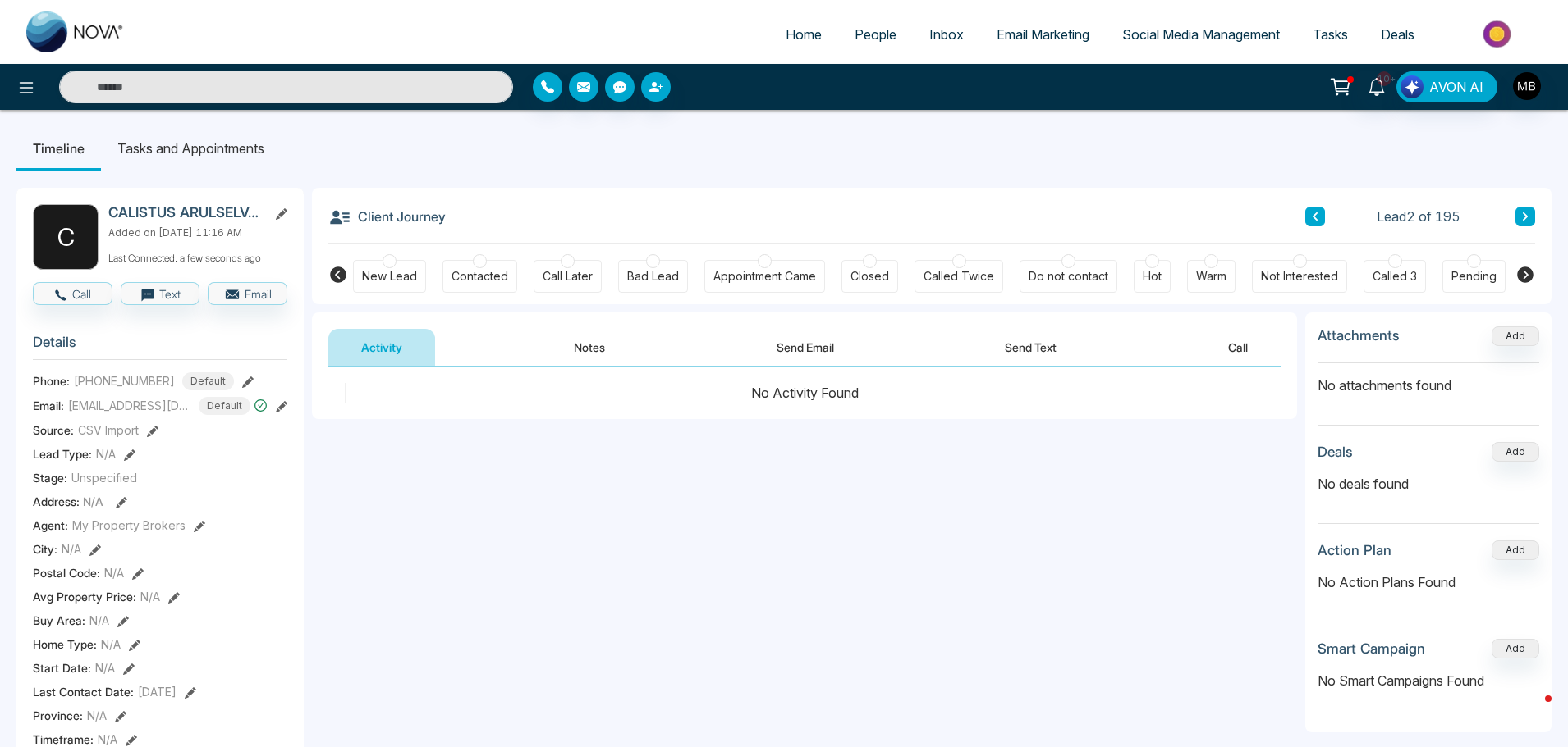
click at [479, 259] on div at bounding box center [480, 261] width 14 height 14
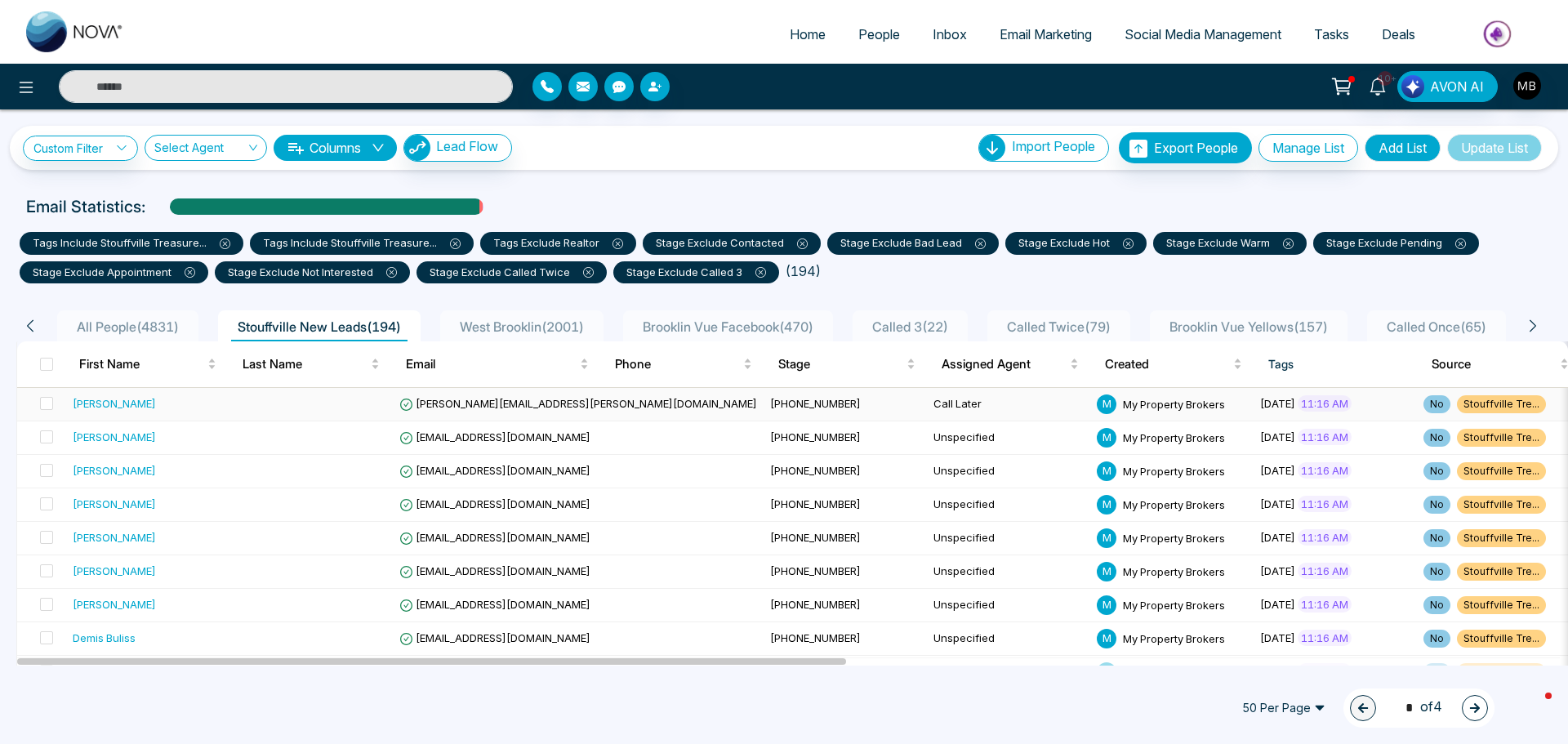
click at [441, 401] on span "kishana.lewin@izistransportinc.com" at bounding box center [578, 404] width 357 height 13
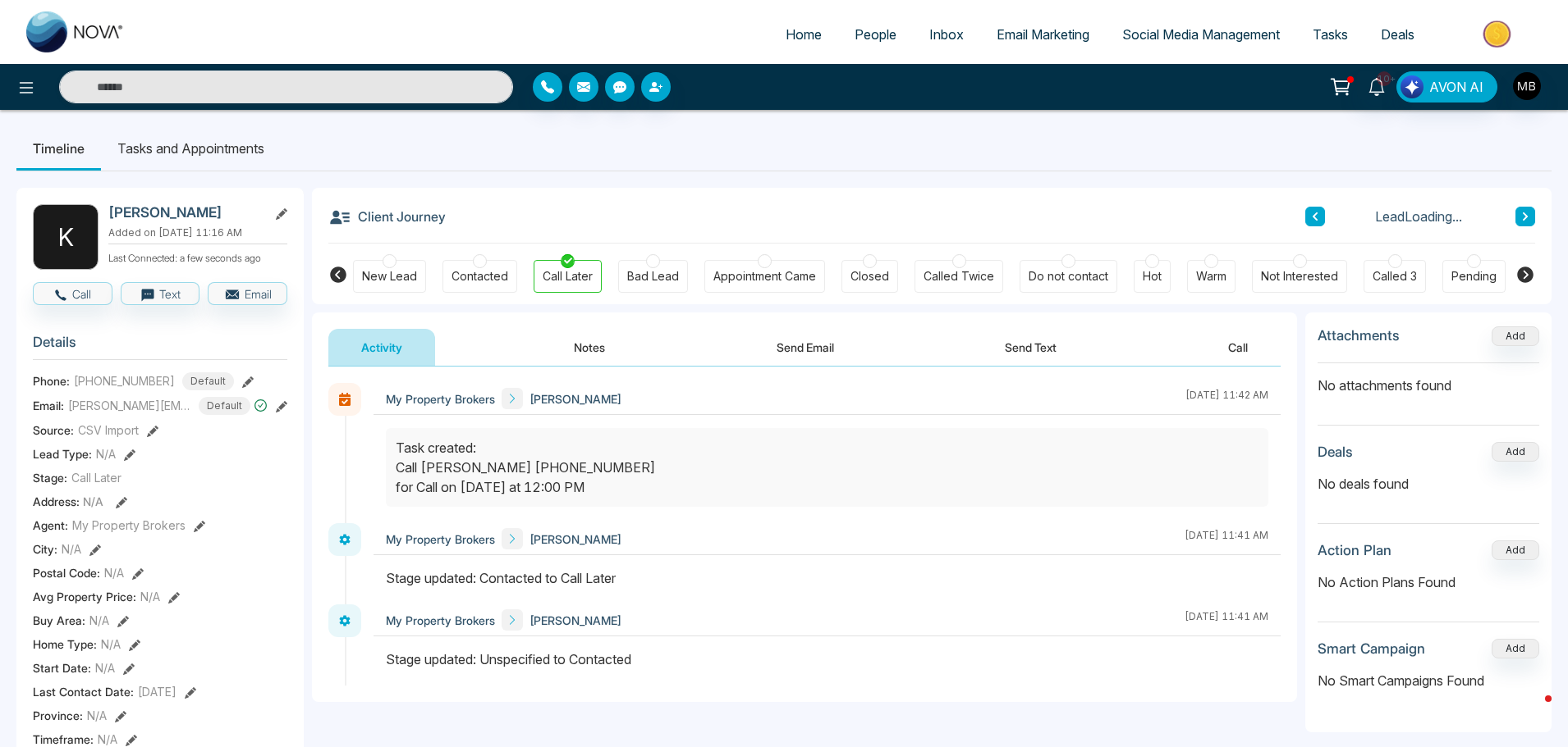
click at [565, 265] on icon at bounding box center [568, 261] width 8 height 8
click at [479, 261] on div at bounding box center [480, 261] width 14 height 14
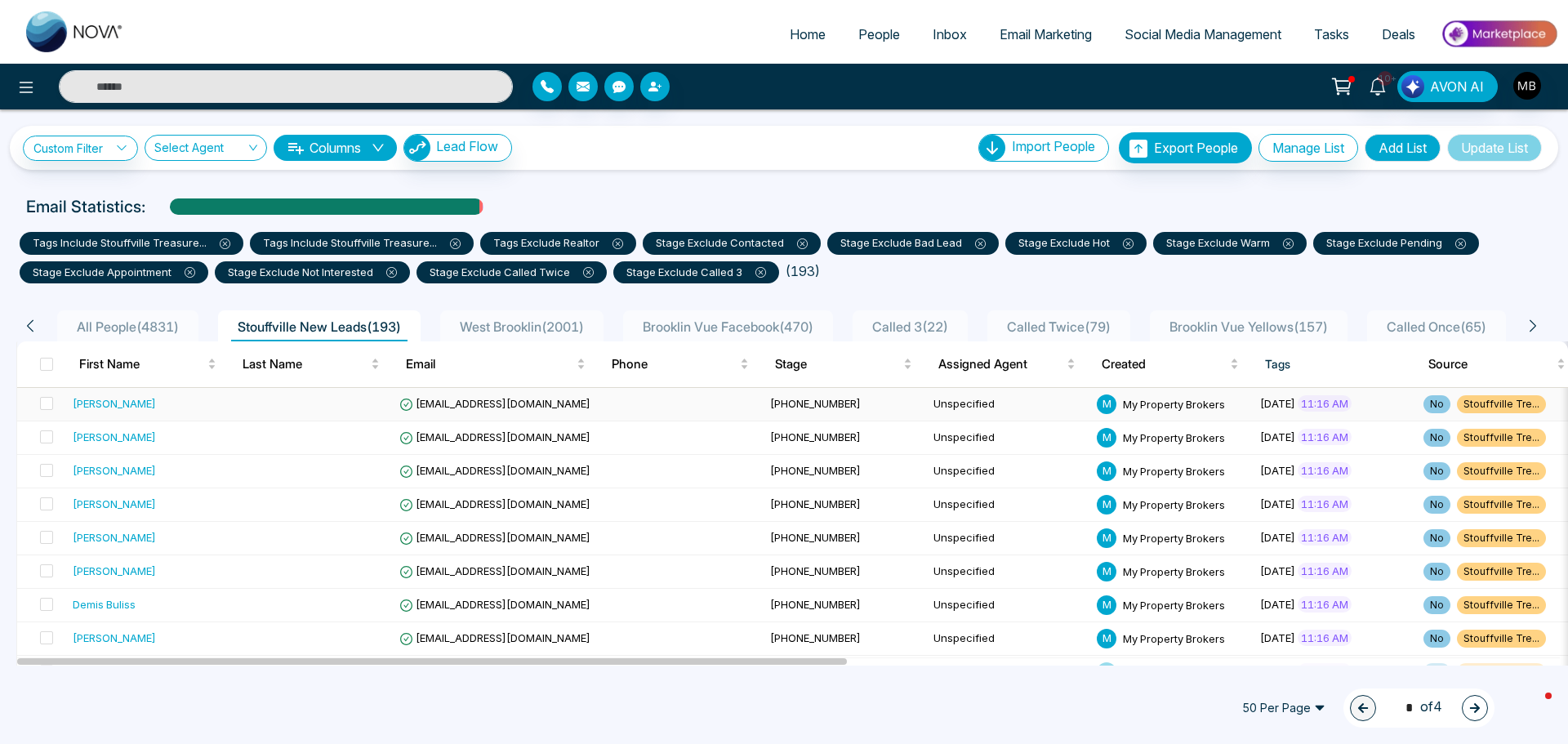
click at [770, 407] on span "[PHONE_NUMBER]" at bounding box center [816, 404] width 91 height 13
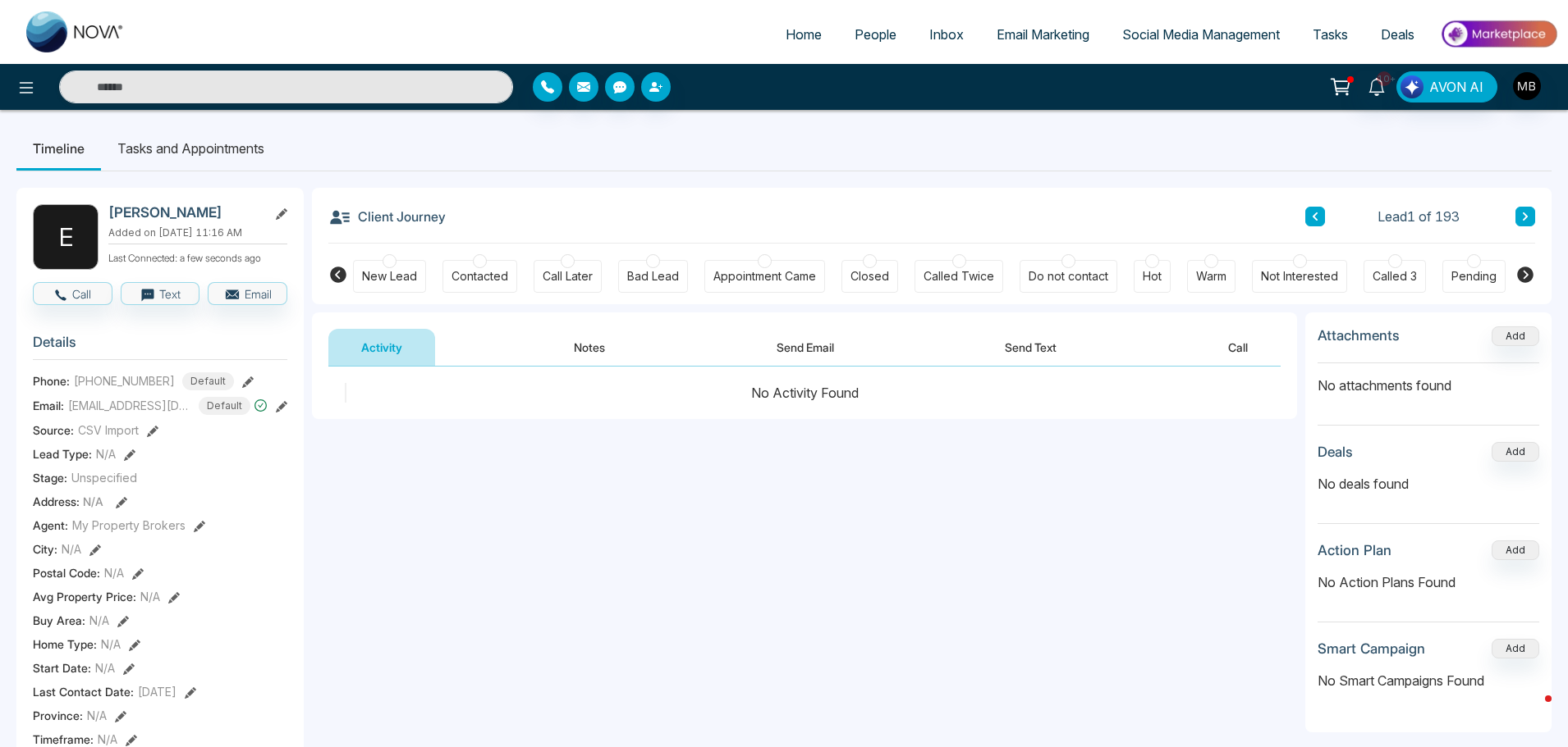
click at [473, 259] on div at bounding box center [480, 261] width 14 height 14
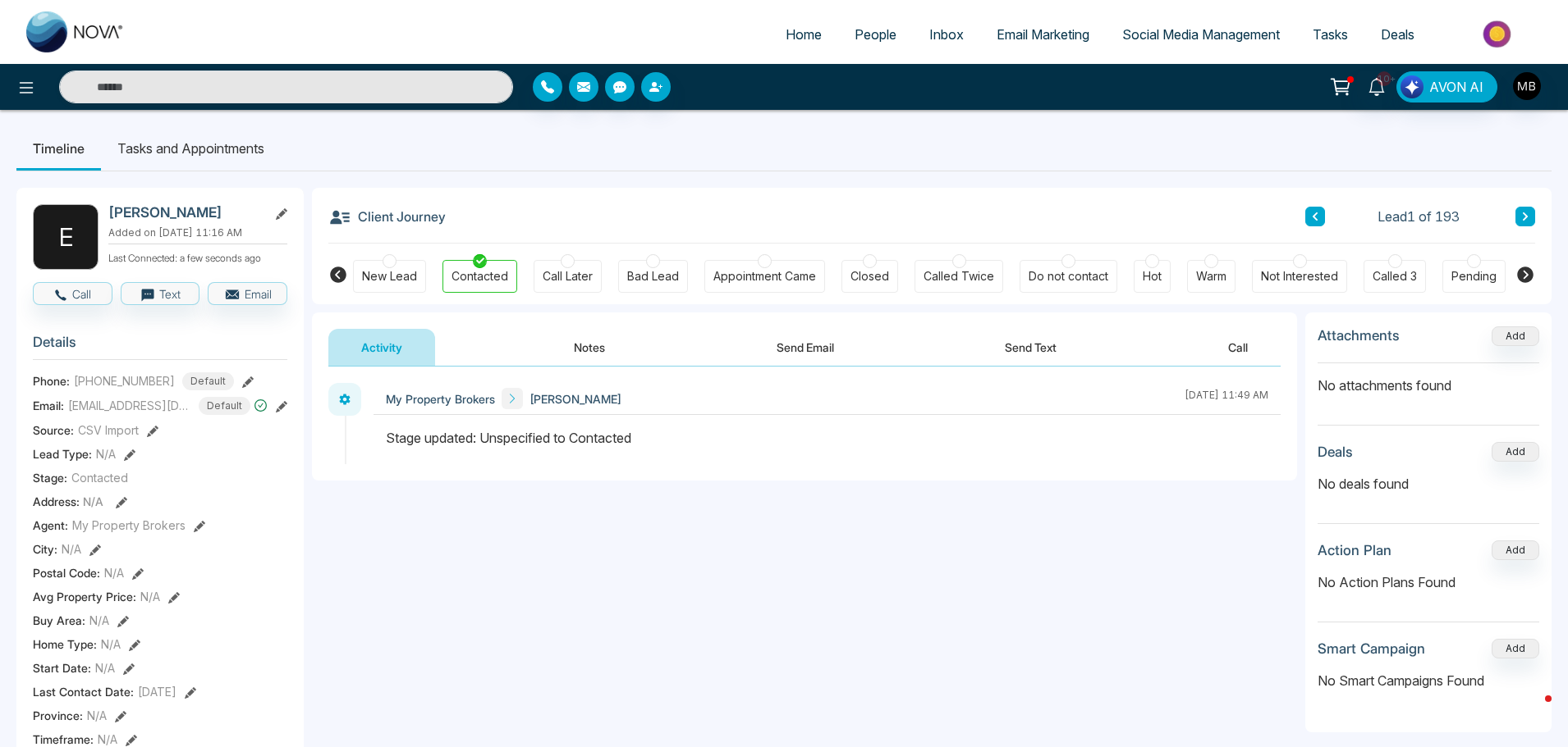
click at [655, 259] on div at bounding box center [653, 261] width 14 height 14
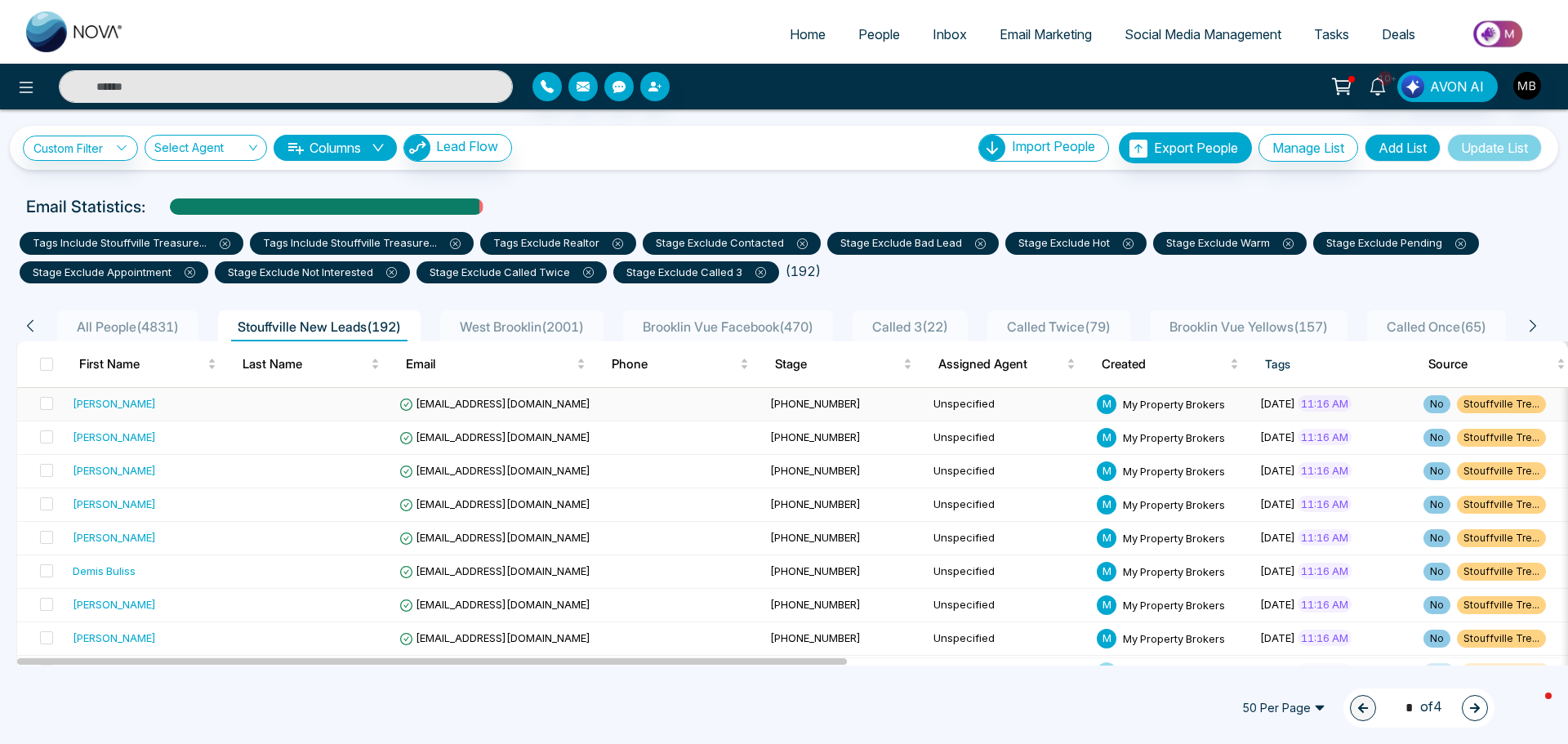
click at [464, 412] on td "nimishanikhil@yahoo.com" at bounding box center [578, 405] width 371 height 33
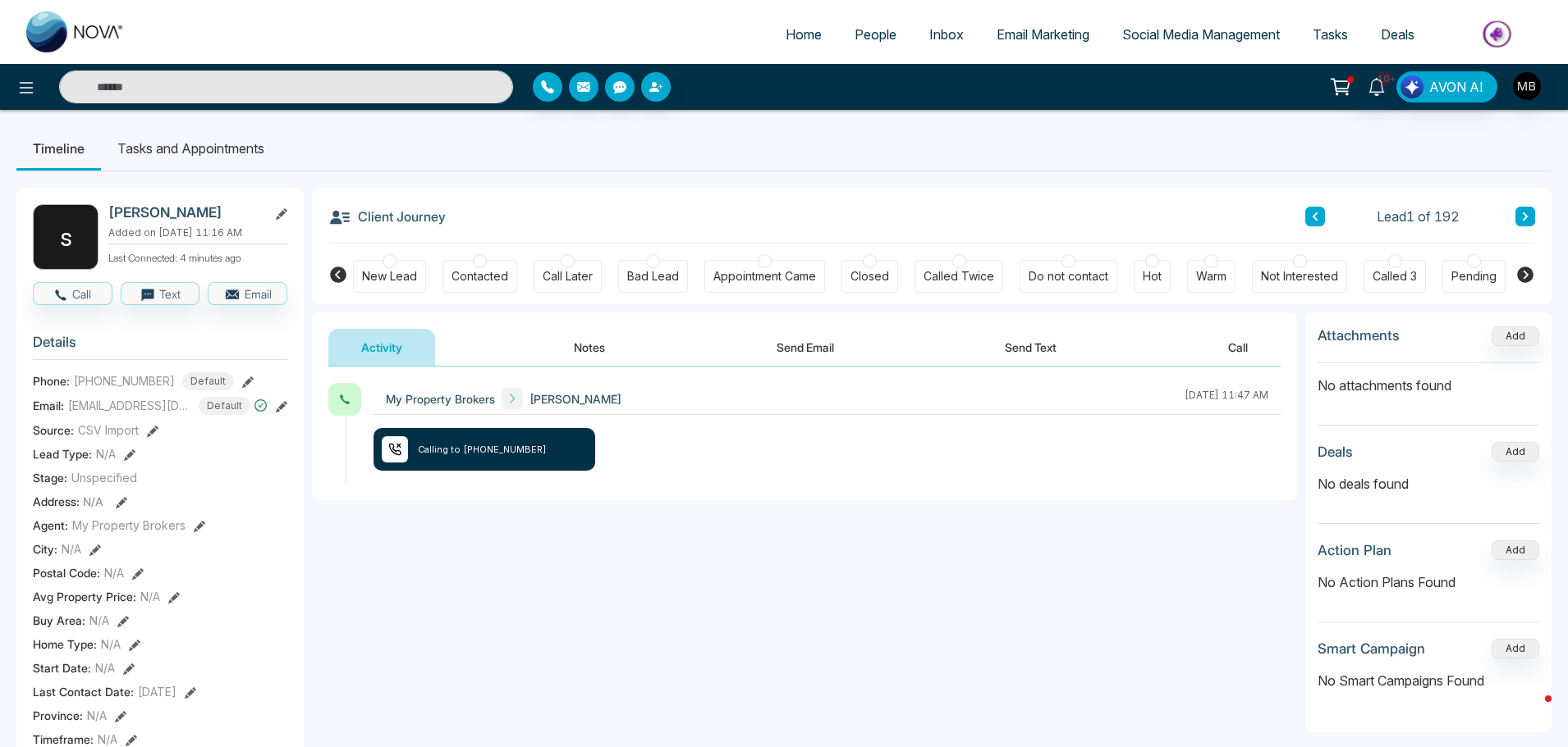
click at [484, 258] on div at bounding box center [480, 261] width 14 height 14
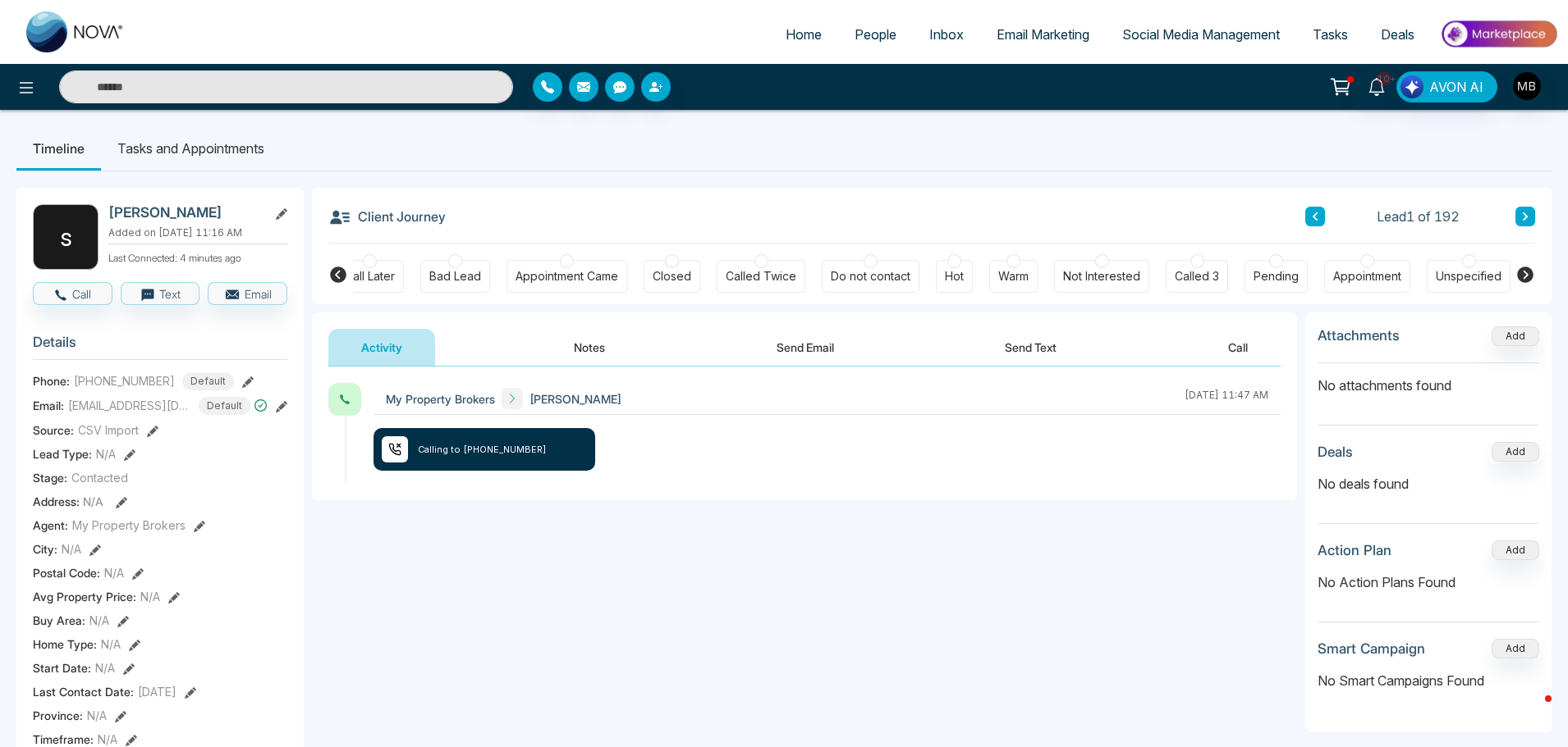
scroll to position [0, 191]
click at [337, 276] on icon at bounding box center [338, 275] width 20 height 20
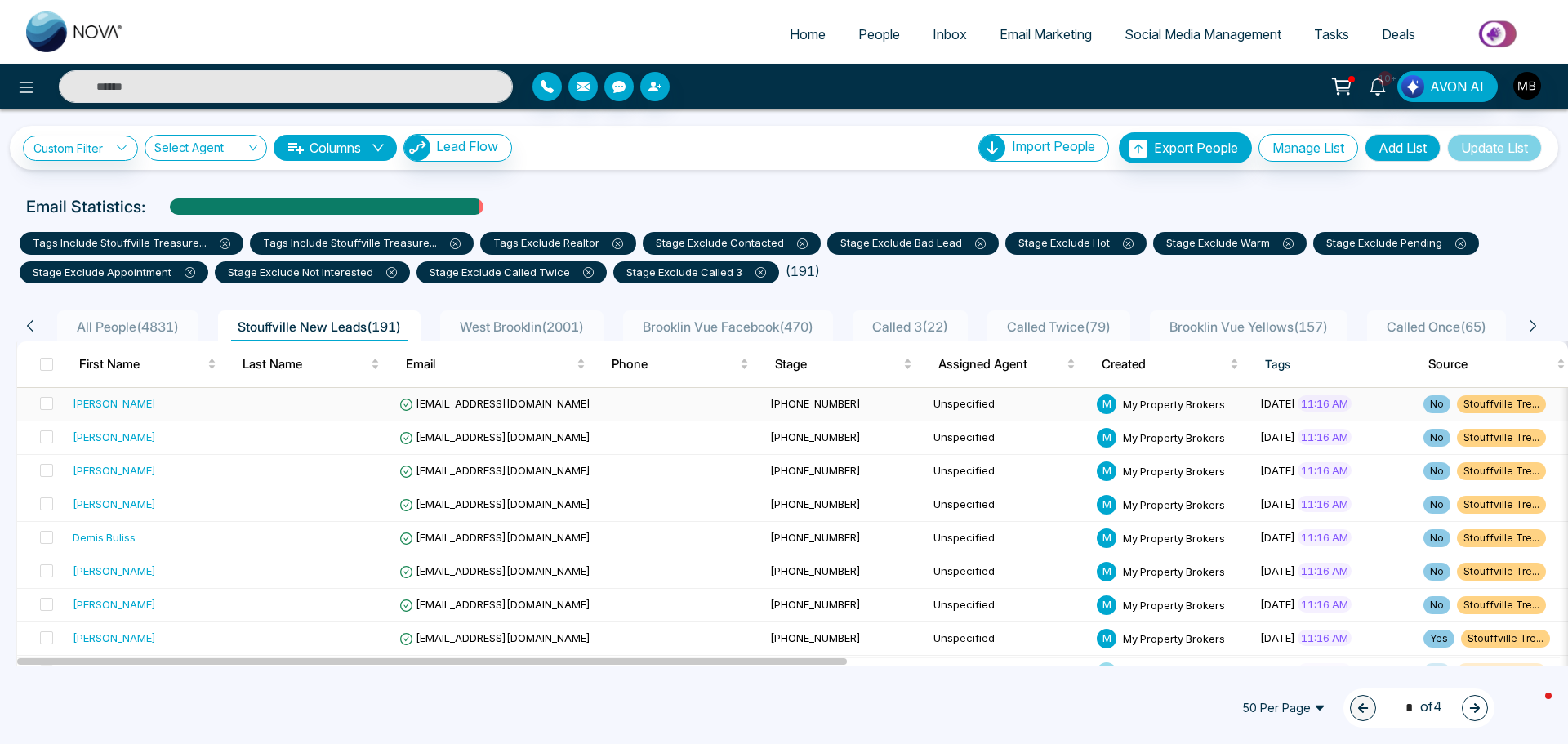
click at [434, 410] on span "[EMAIL_ADDRESS][DOMAIN_NAME]" at bounding box center [495, 404] width 191 height 13
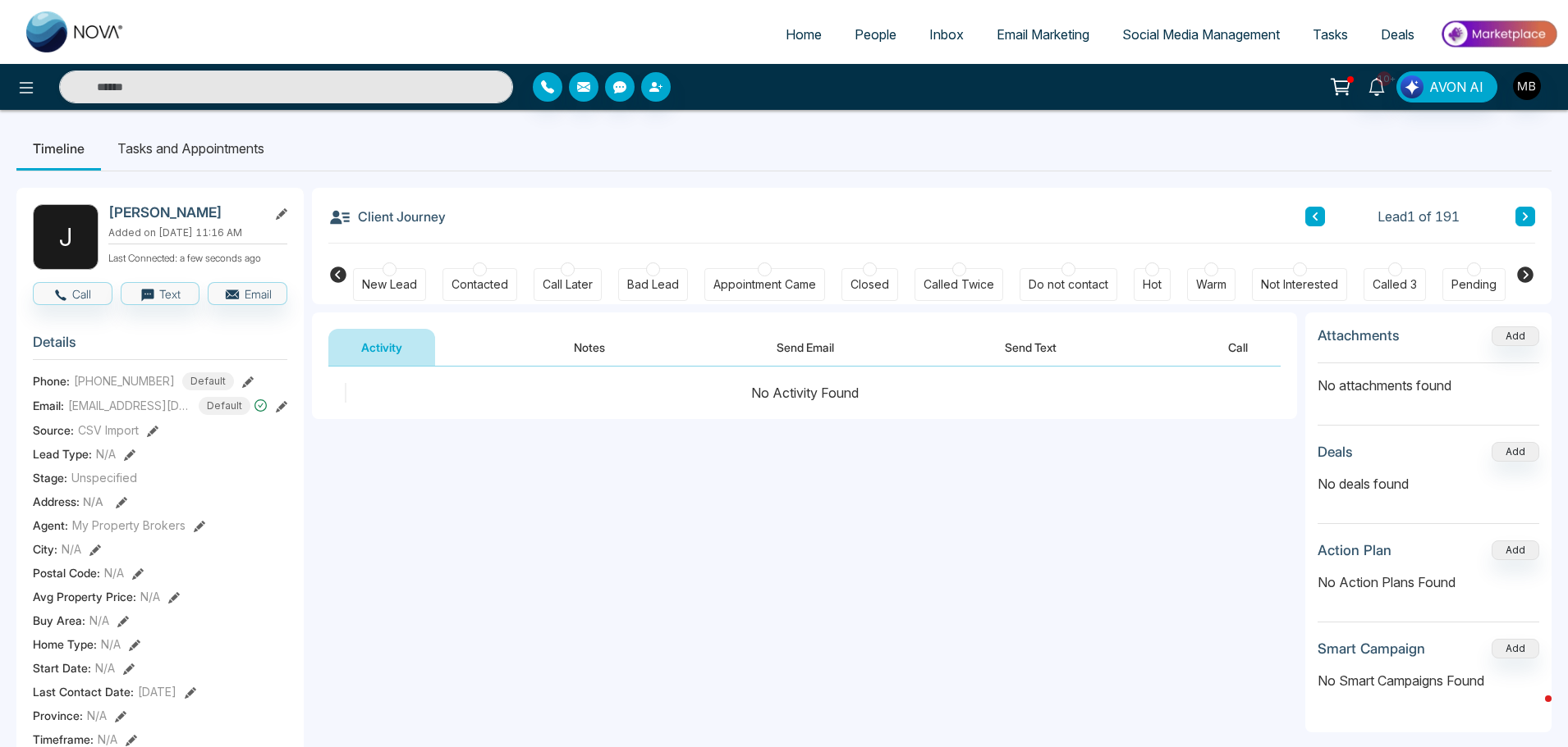
scroll to position [0, 200]
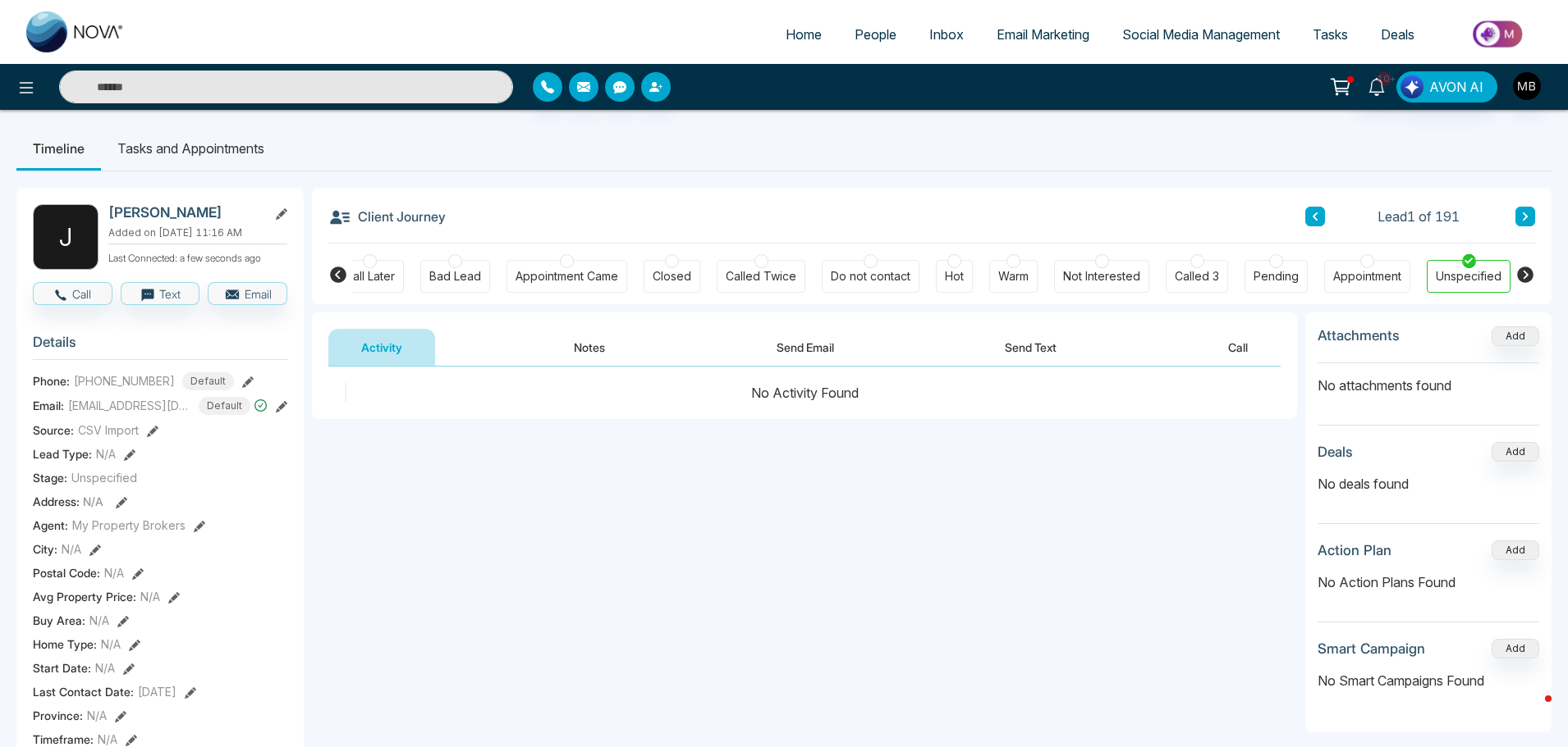
click at [259, 92] on input "text" at bounding box center [286, 86] width 454 height 32
paste input "**********"
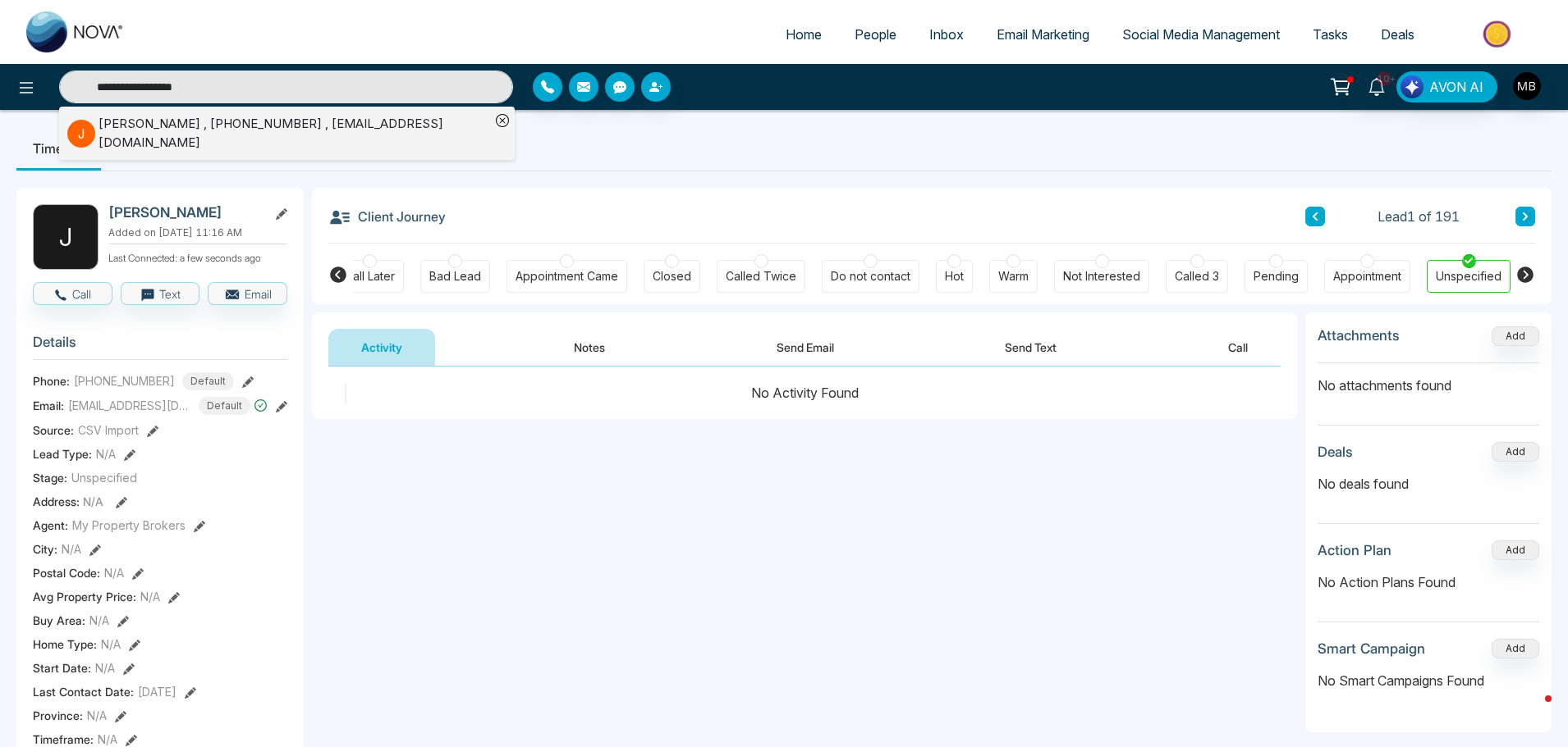
type input "**********"
click at [257, 121] on div "Jeevi Raj , +14169371604 , jeevii@hotmail.com" at bounding box center [293, 133] width 392 height 37
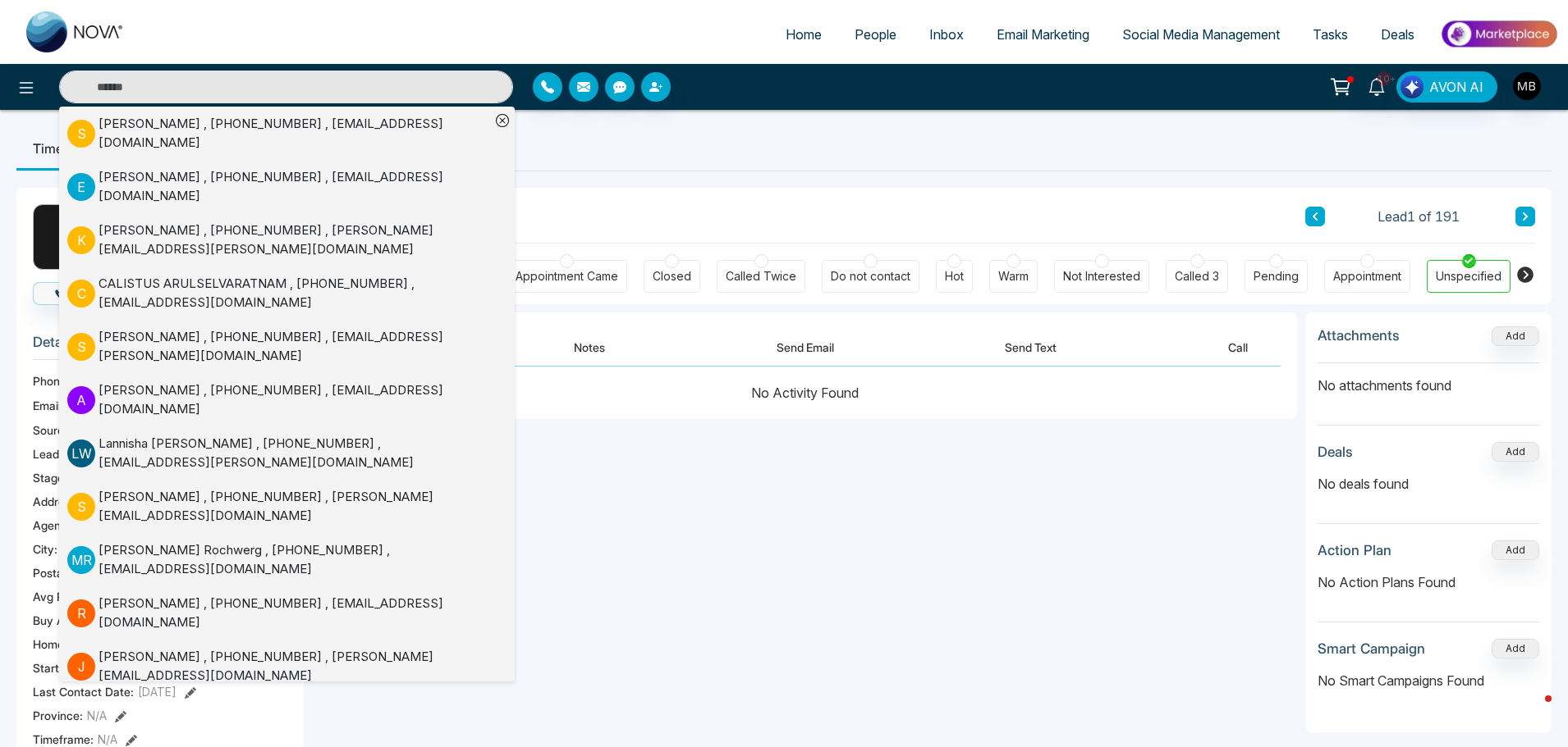
click at [198, 126] on div "suja joseph , +16475000853 , nimishanikhil@yahoo.com" at bounding box center [293, 133] width 392 height 37
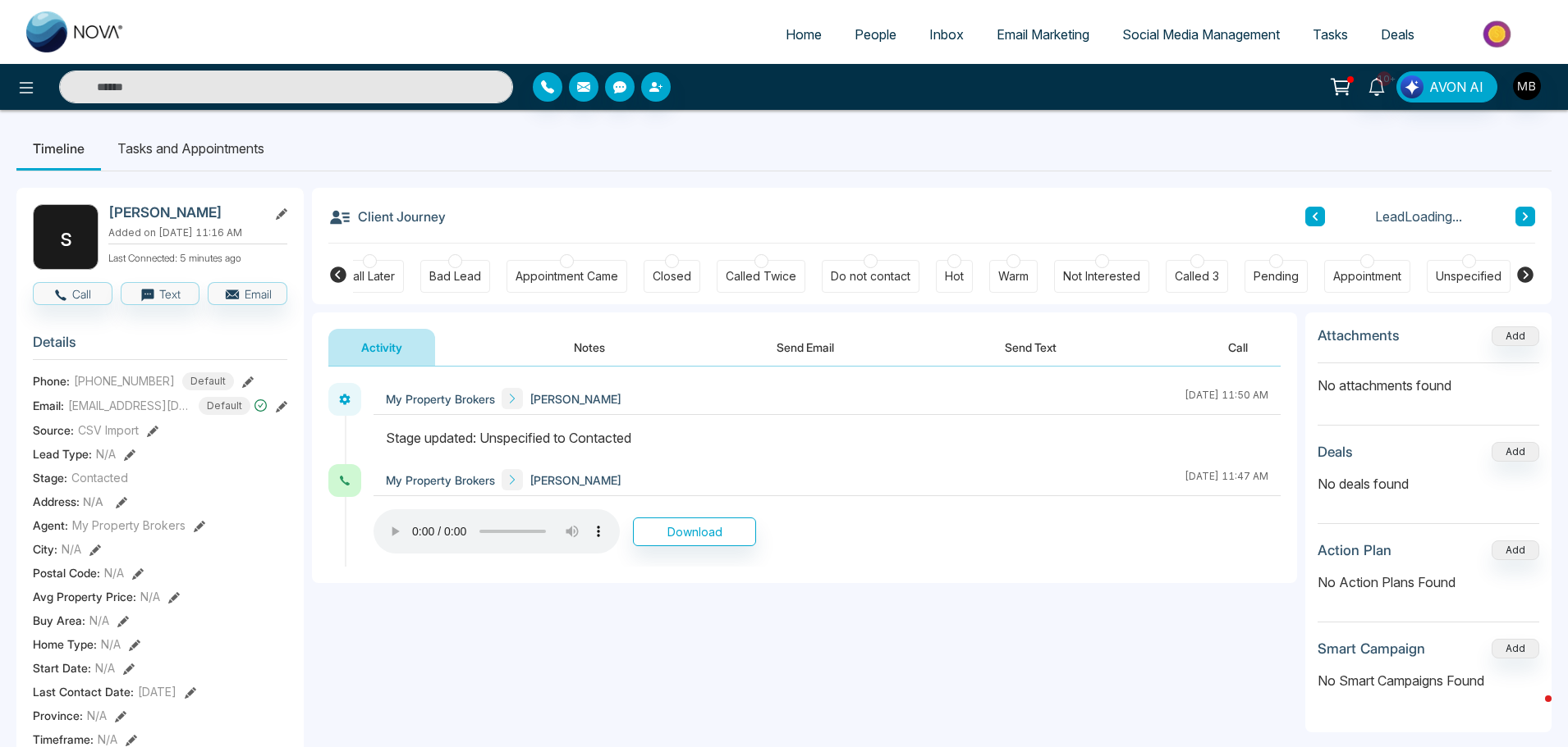
click at [204, 91] on input "text" at bounding box center [286, 86] width 454 height 32
paste input "**********"
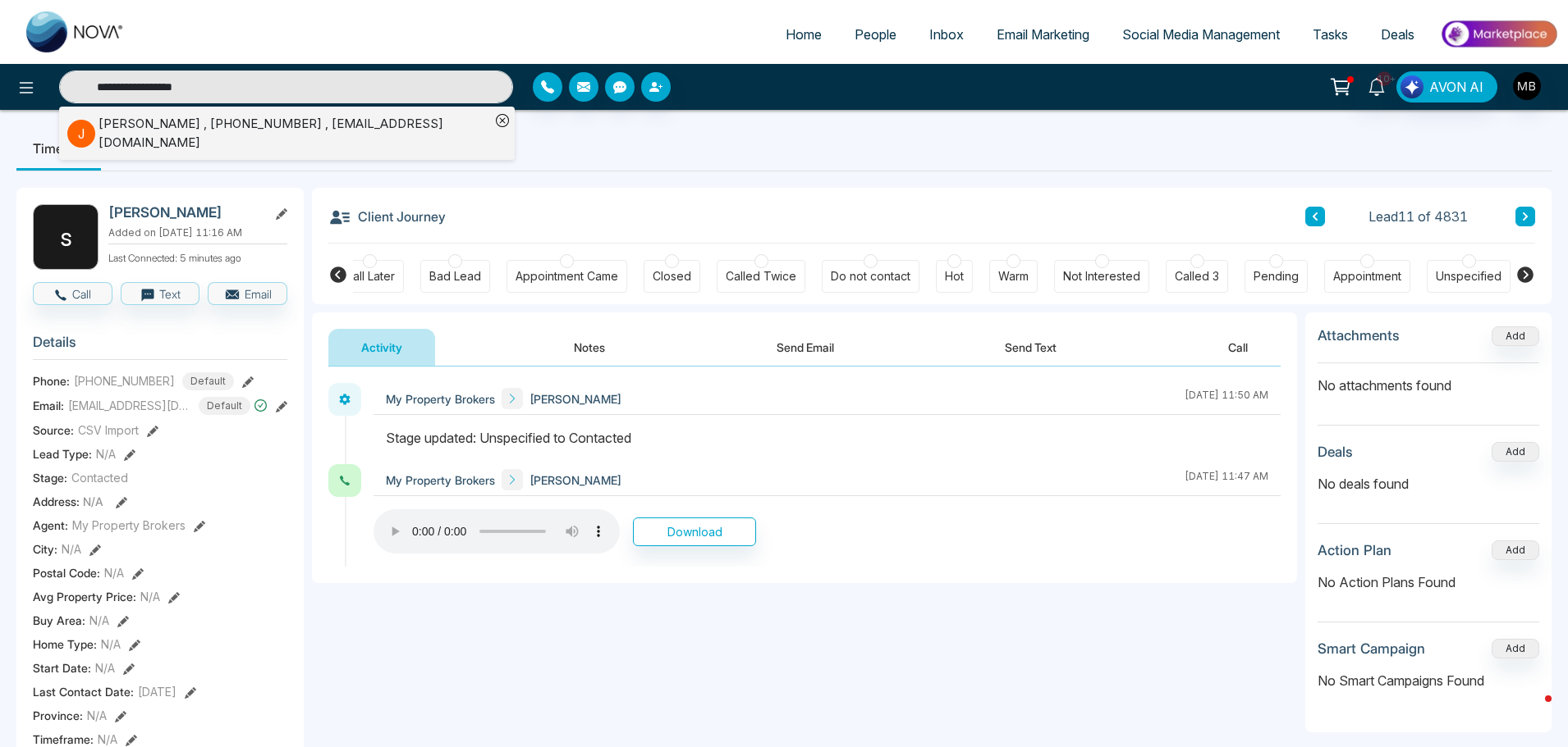
type input "**********"
click at [322, 127] on div "Jeevi Raj , +14169371604 , jeevii@hotmail.com" at bounding box center [293, 133] width 392 height 37
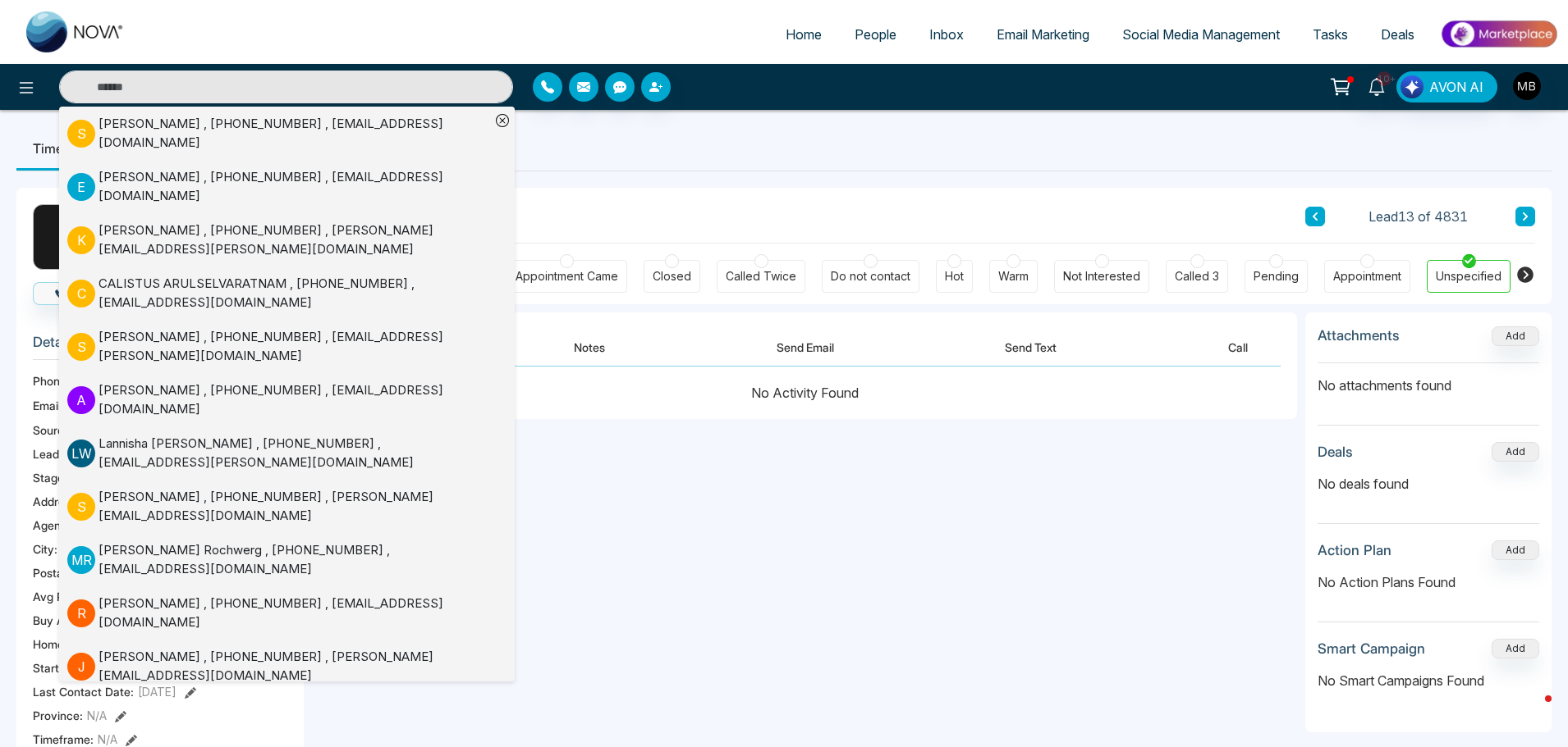
click at [808, 179] on div "**********" at bounding box center [784, 757] width 1535 height 1172
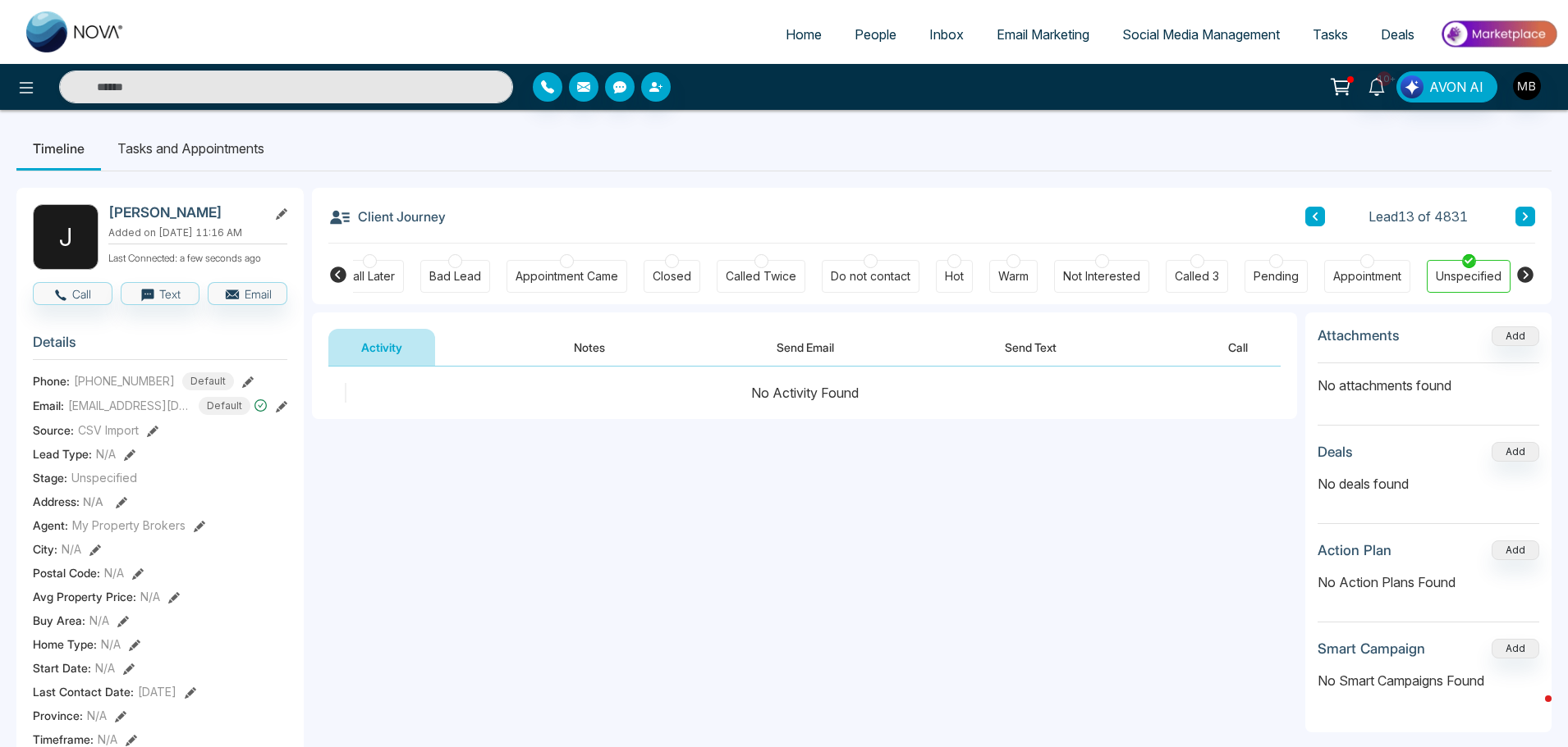
click at [339, 277] on icon at bounding box center [338, 275] width 17 height 17
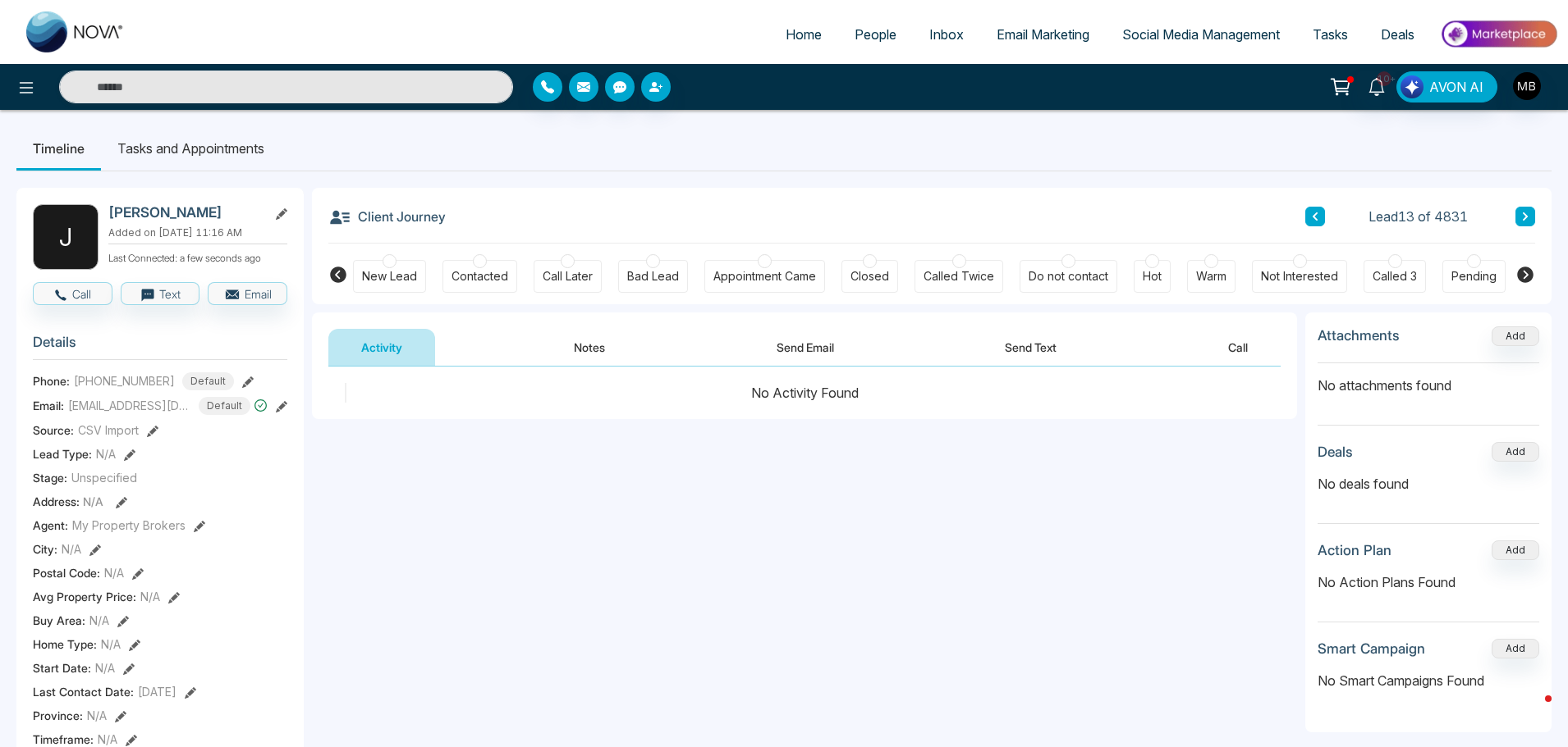
click at [476, 263] on div at bounding box center [480, 261] width 14 height 14
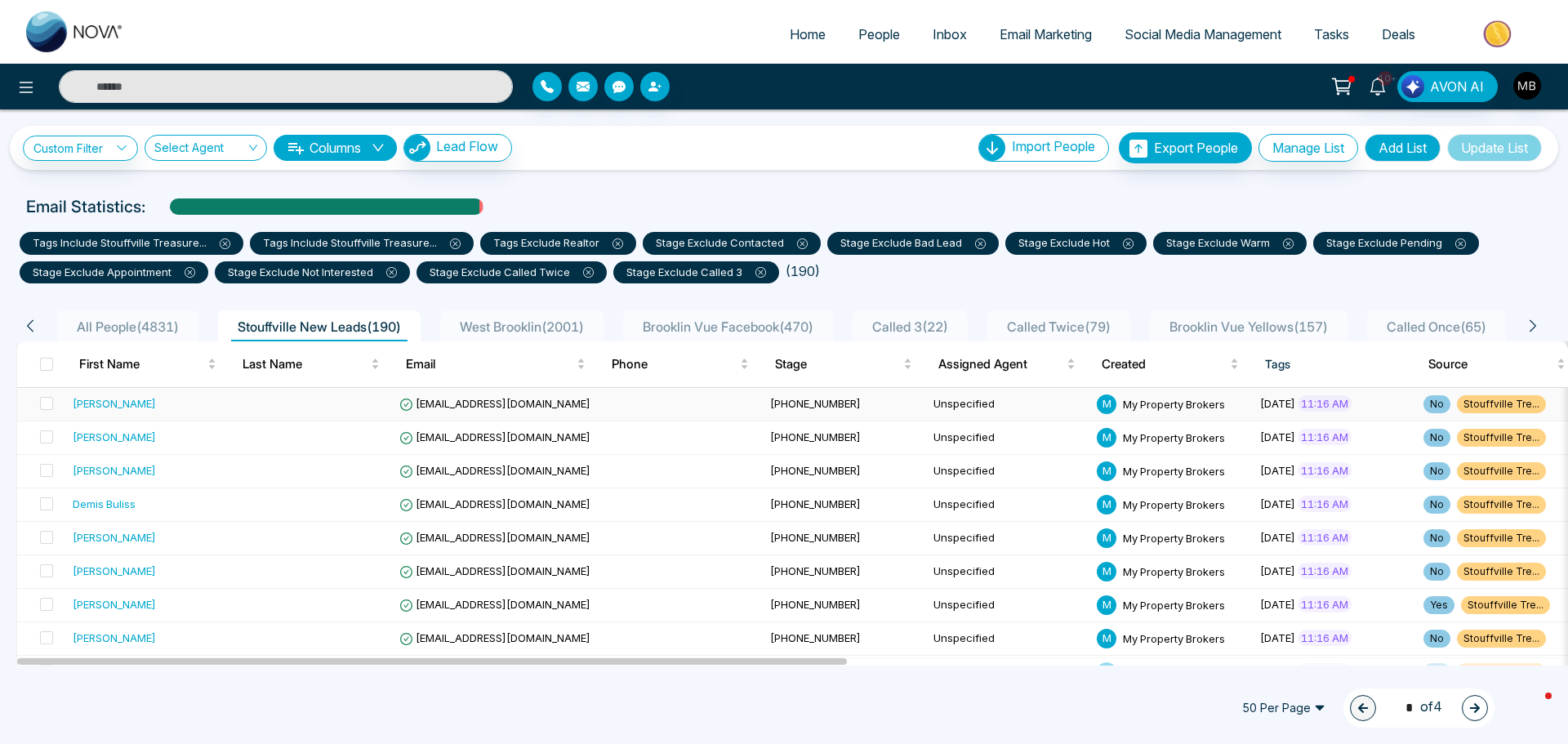
click at [463, 395] on td "[EMAIL_ADDRESS][DOMAIN_NAME]" at bounding box center [578, 405] width 371 height 33
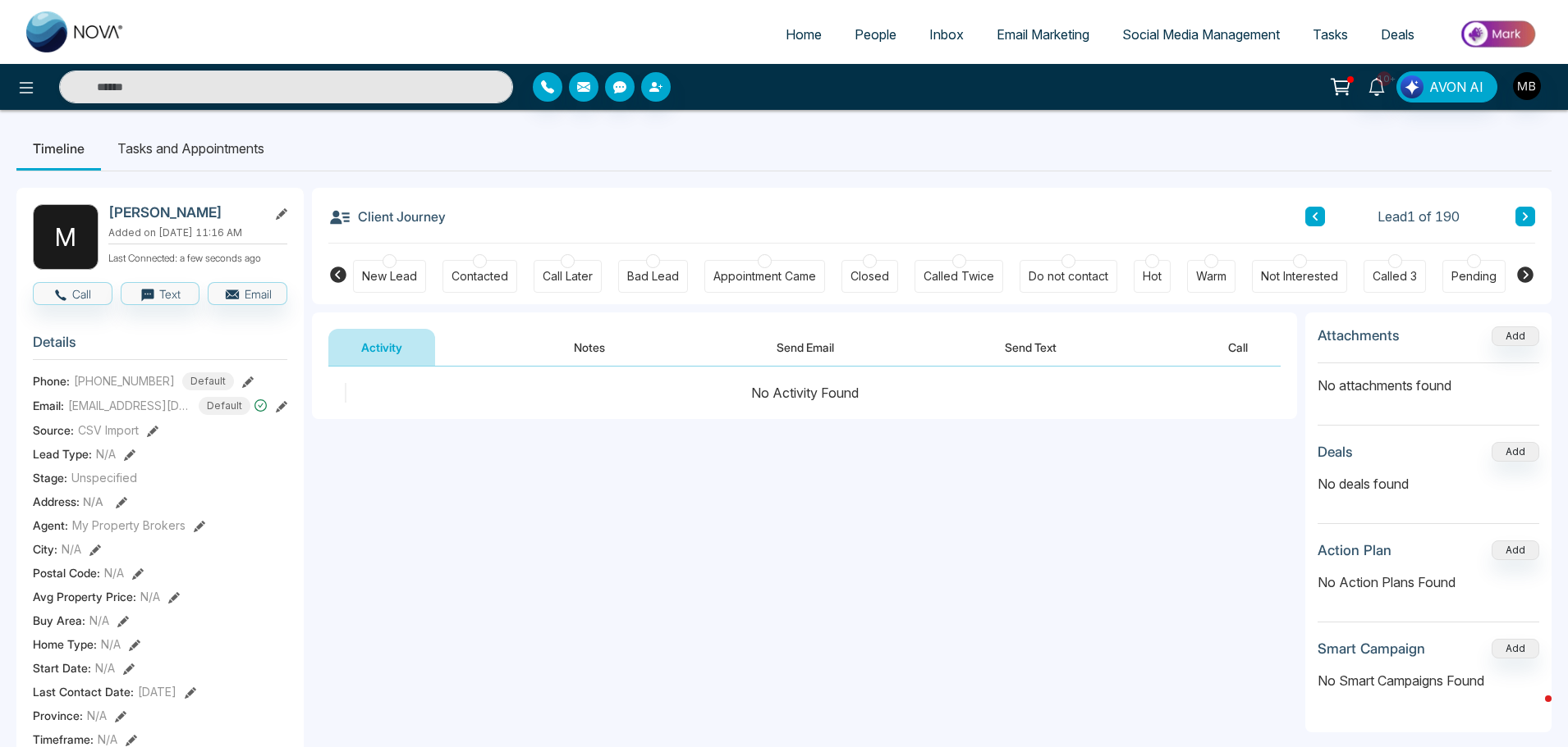
scroll to position [0, 200]
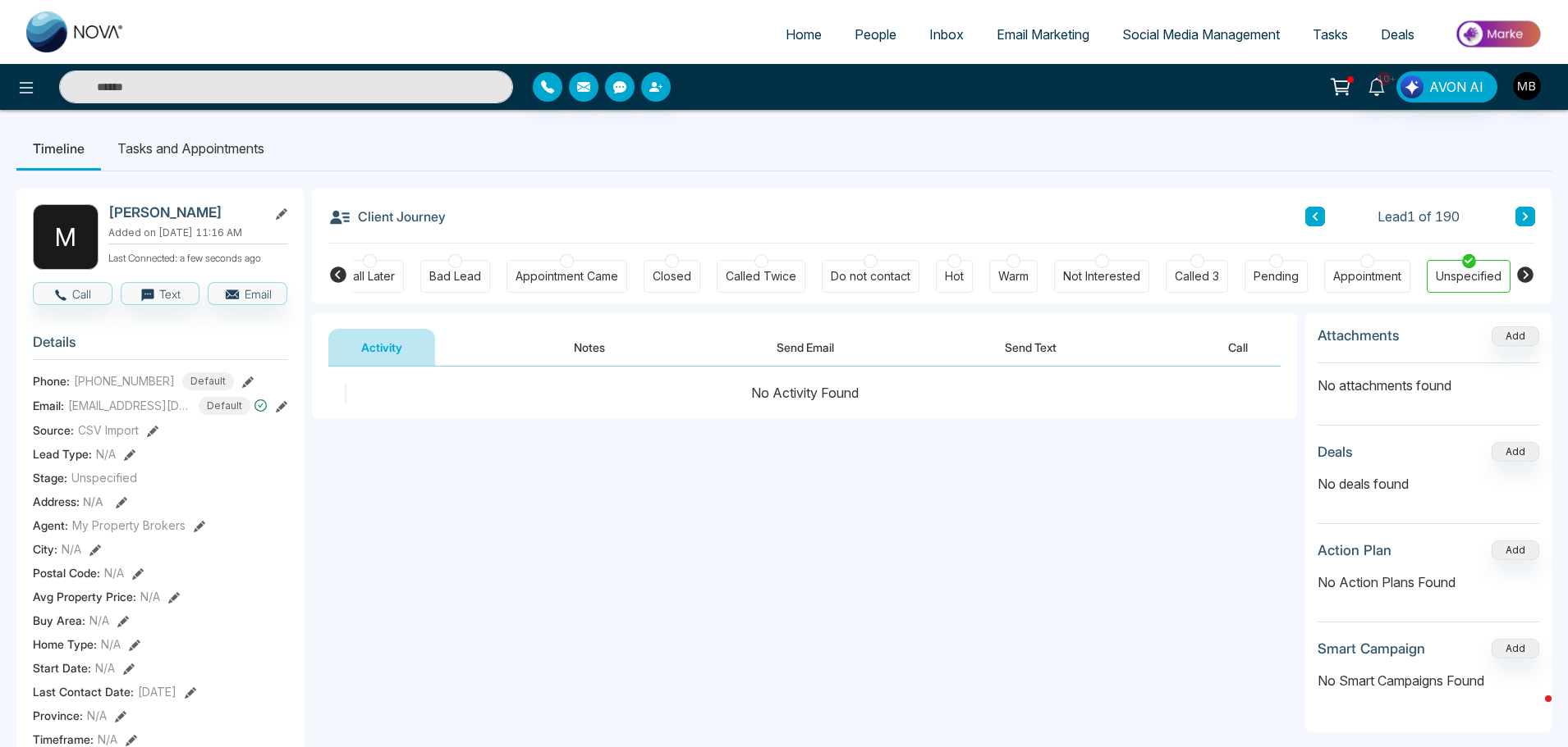
click at [336, 282] on icon at bounding box center [338, 275] width 17 height 17
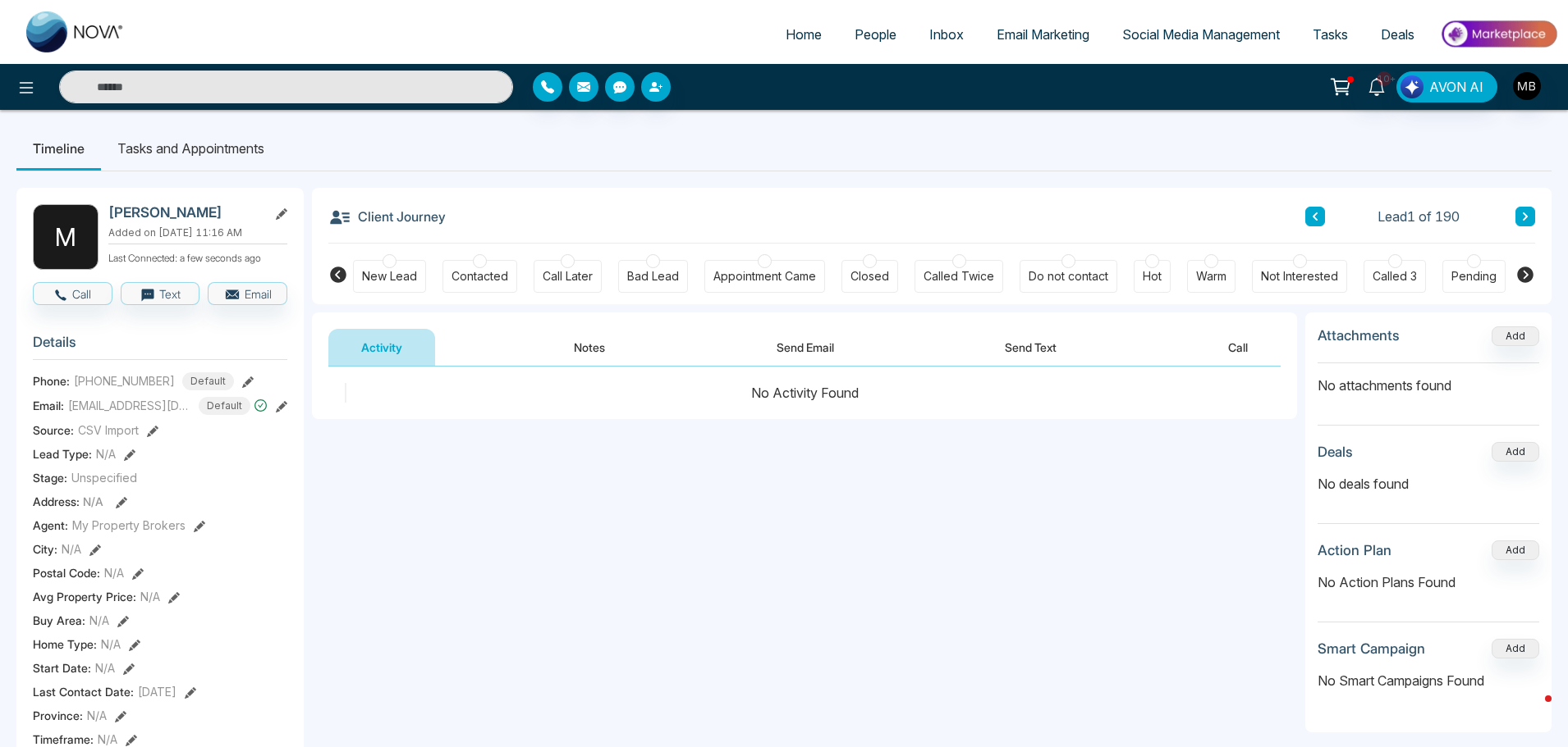
click at [480, 263] on div at bounding box center [480, 261] width 14 height 14
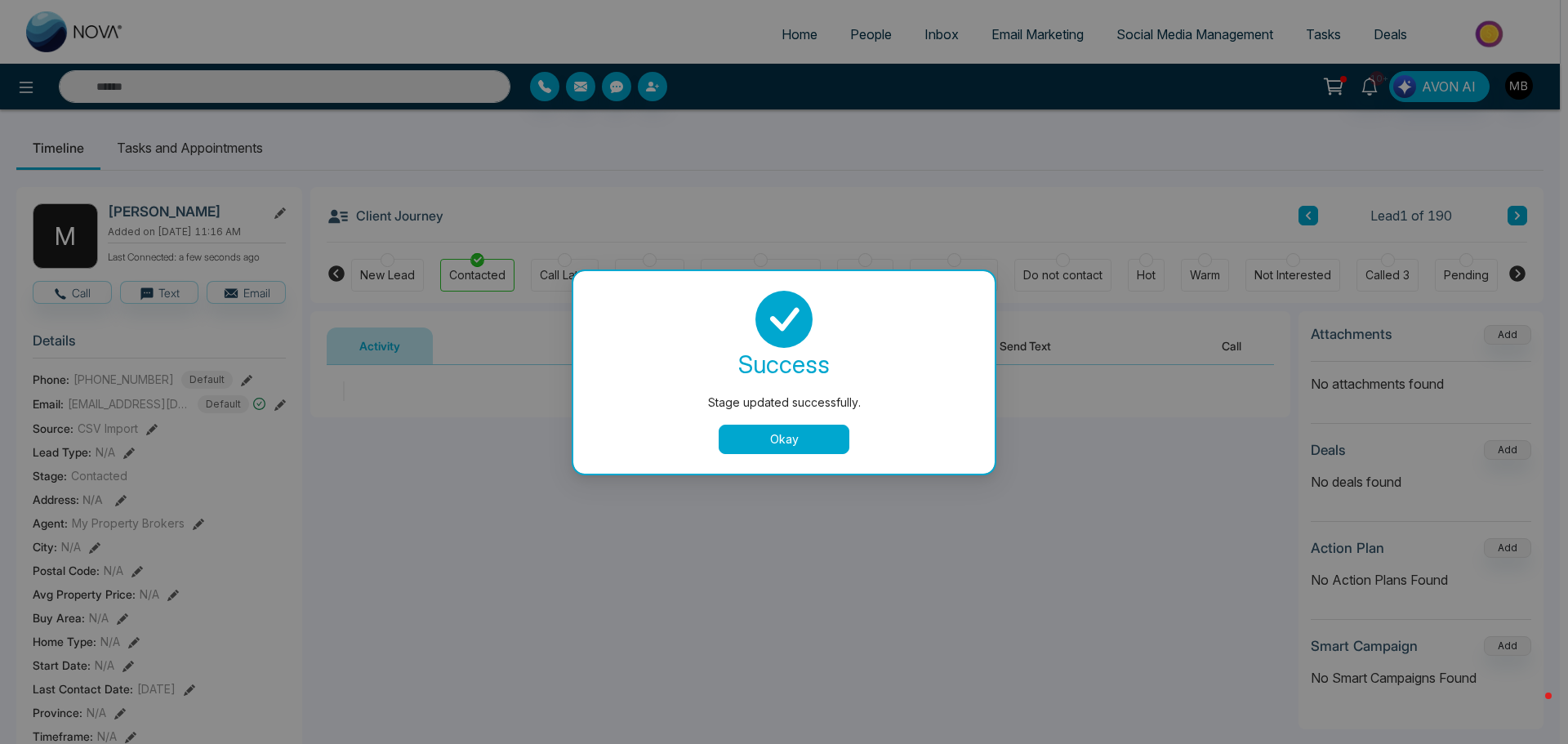
click at [794, 429] on button "Okay" at bounding box center [784, 439] width 131 height 30
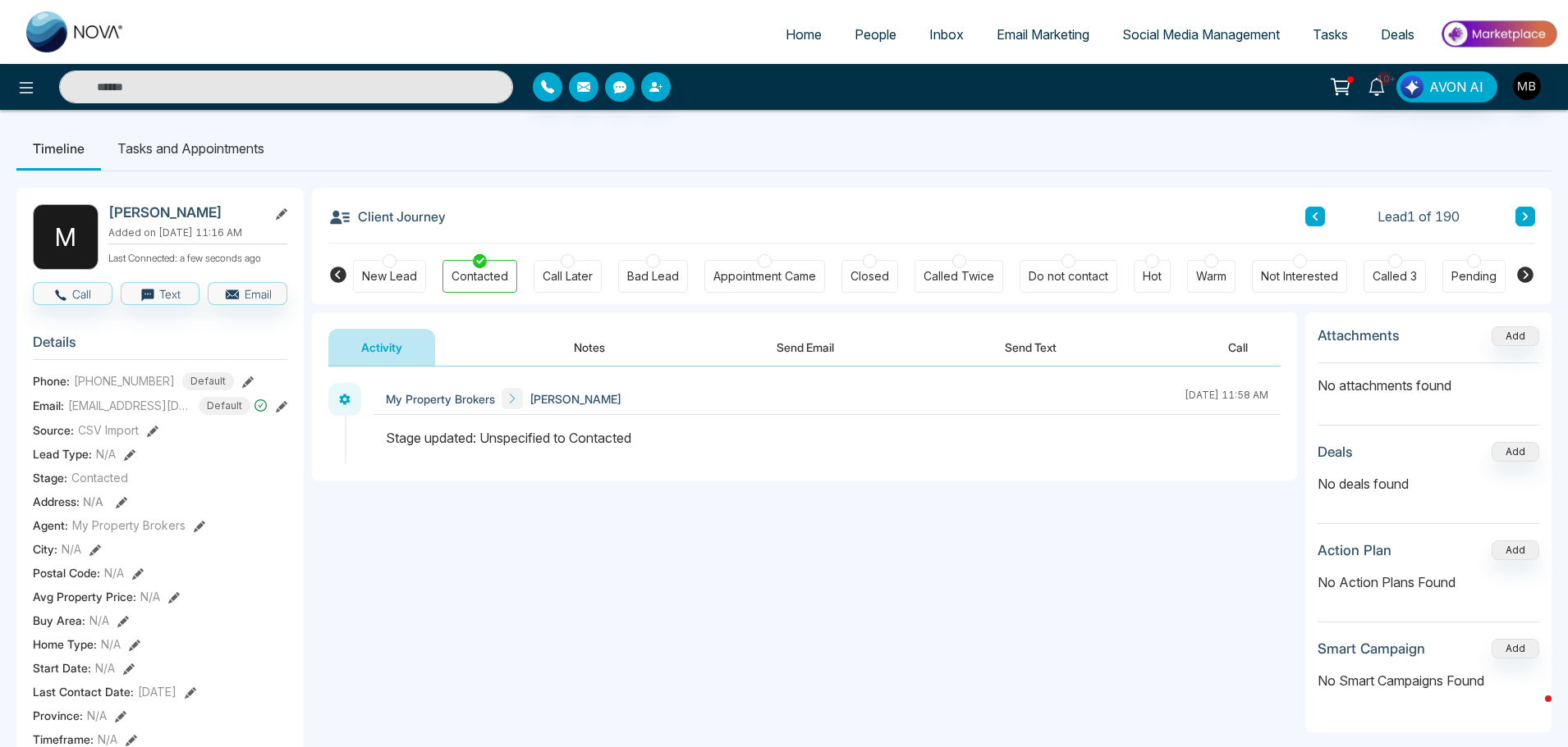
click at [860, 31] on span "People" at bounding box center [875, 35] width 42 height 17
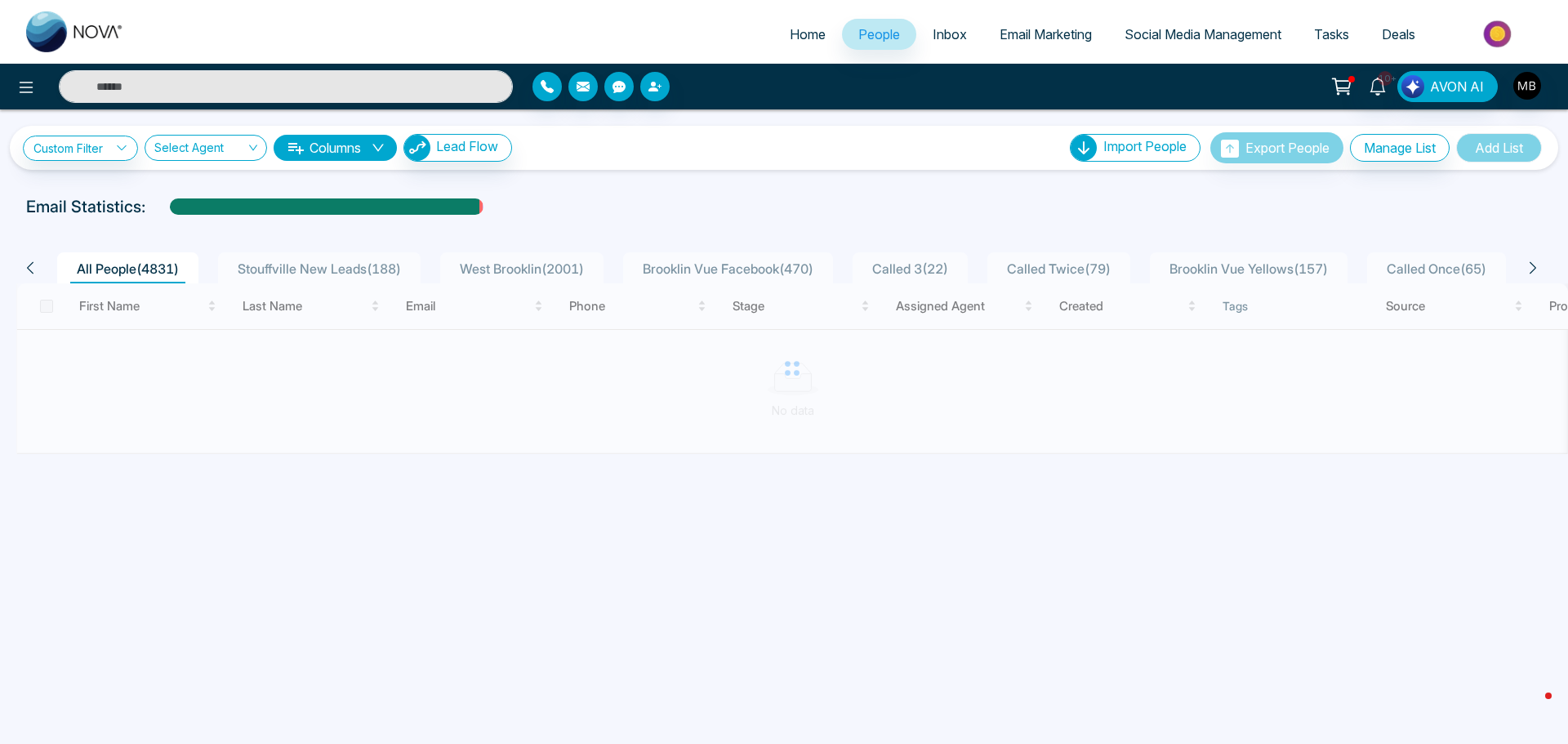
click at [335, 264] on span "Stouffville New Leads ( 188 )" at bounding box center [319, 269] width 176 height 17
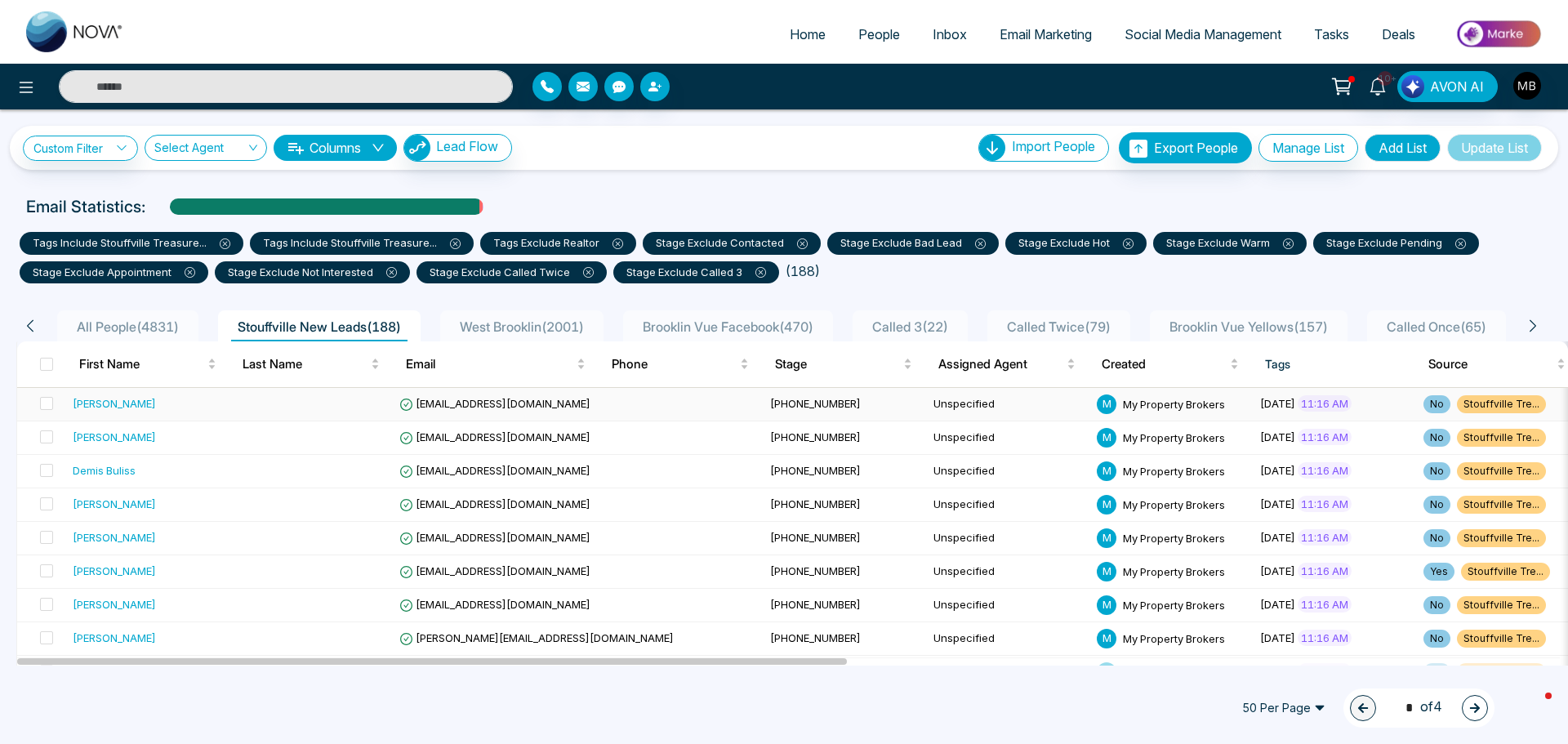
click at [462, 410] on td "dannycampolargo@hotmail.com" at bounding box center [578, 405] width 371 height 33
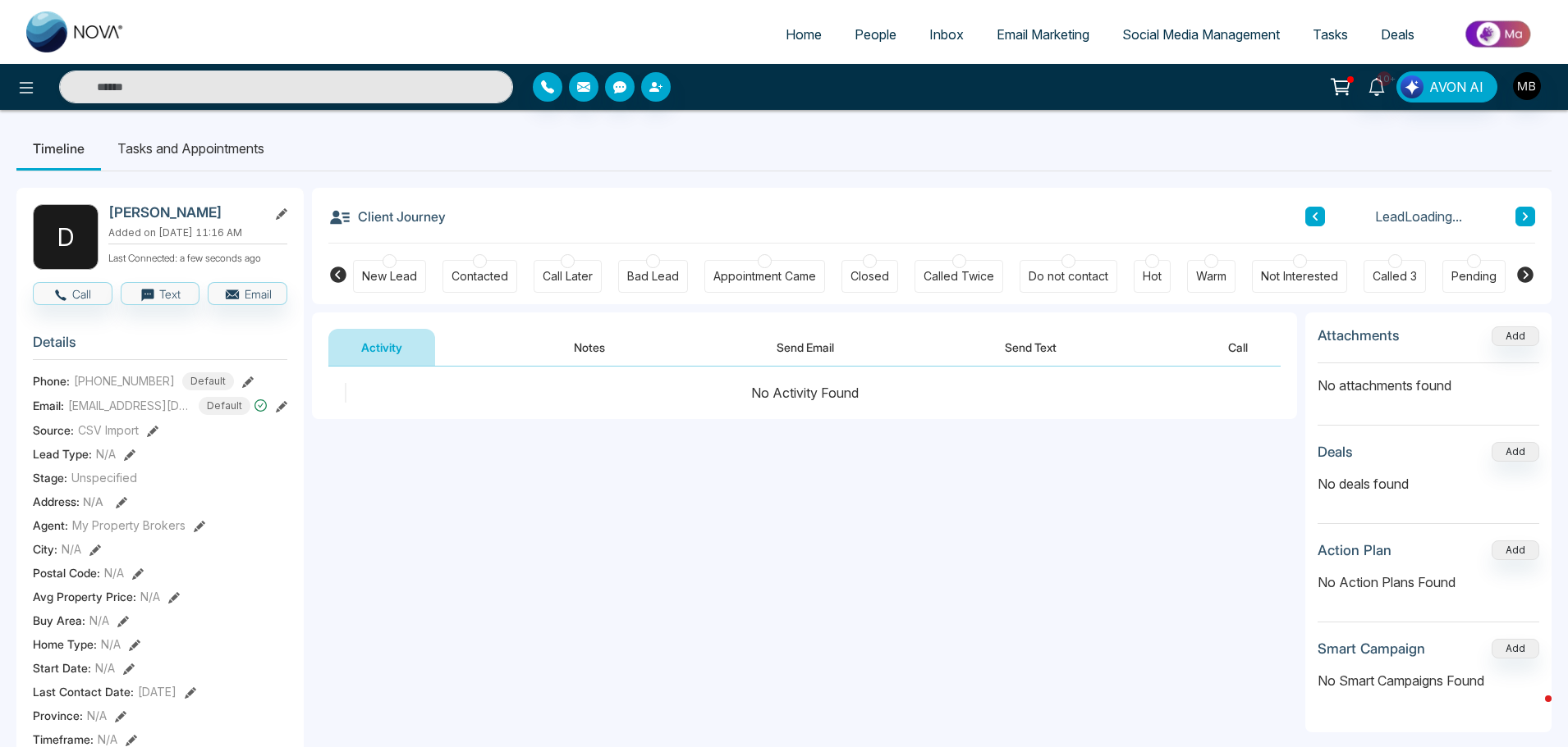
click at [482, 258] on div at bounding box center [480, 261] width 14 height 14
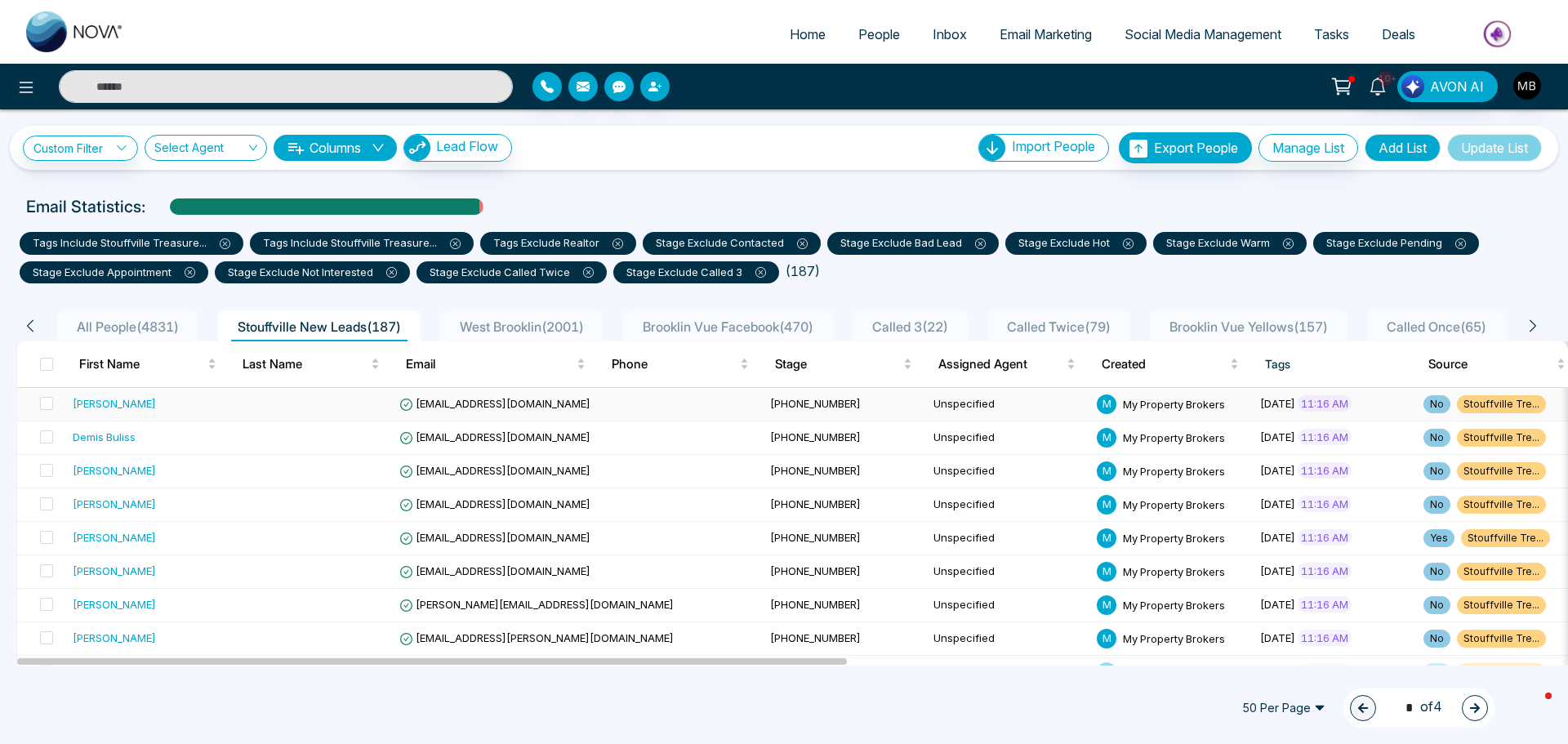
click at [441, 406] on span "safidaud@live.com" at bounding box center [495, 404] width 191 height 13
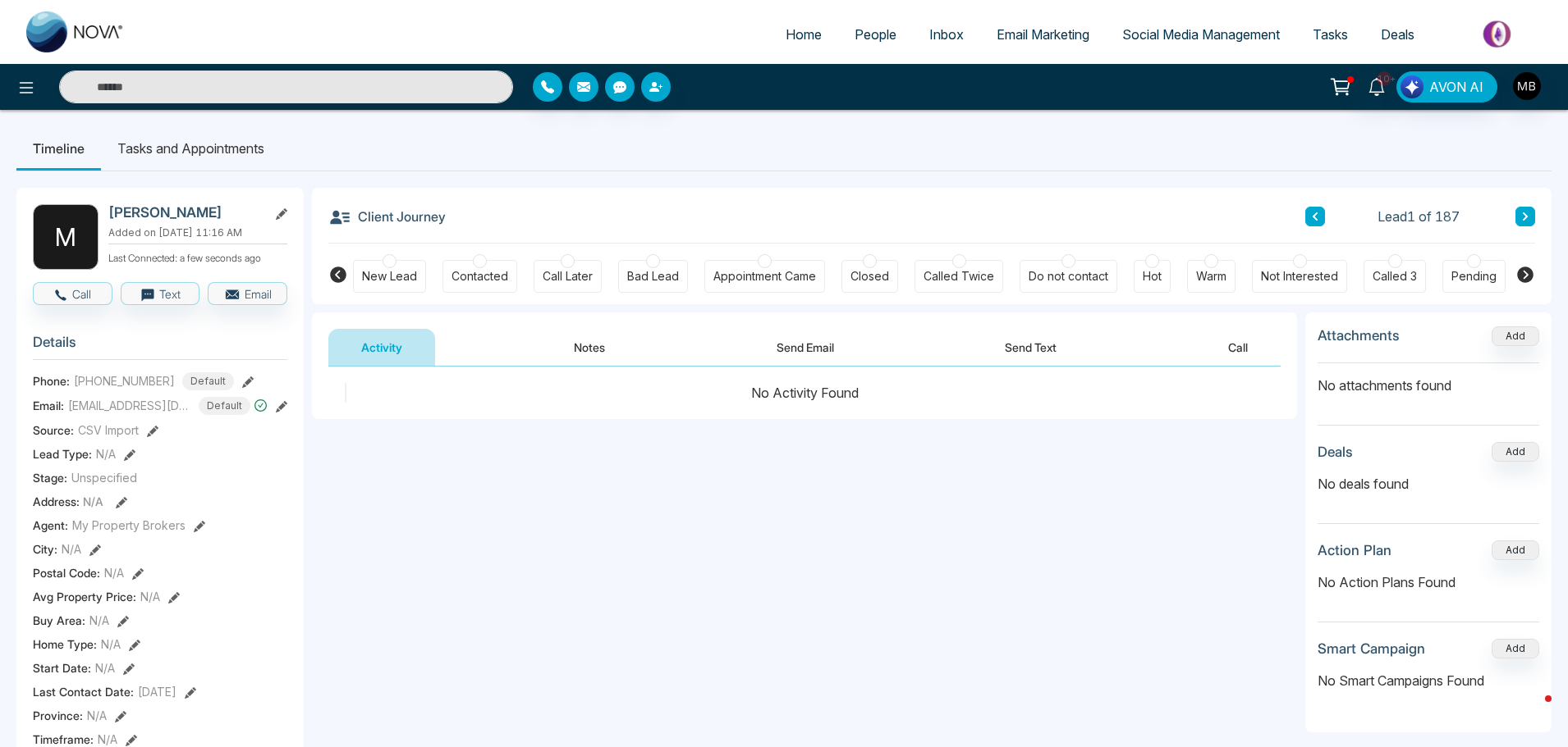
scroll to position [0, 200]
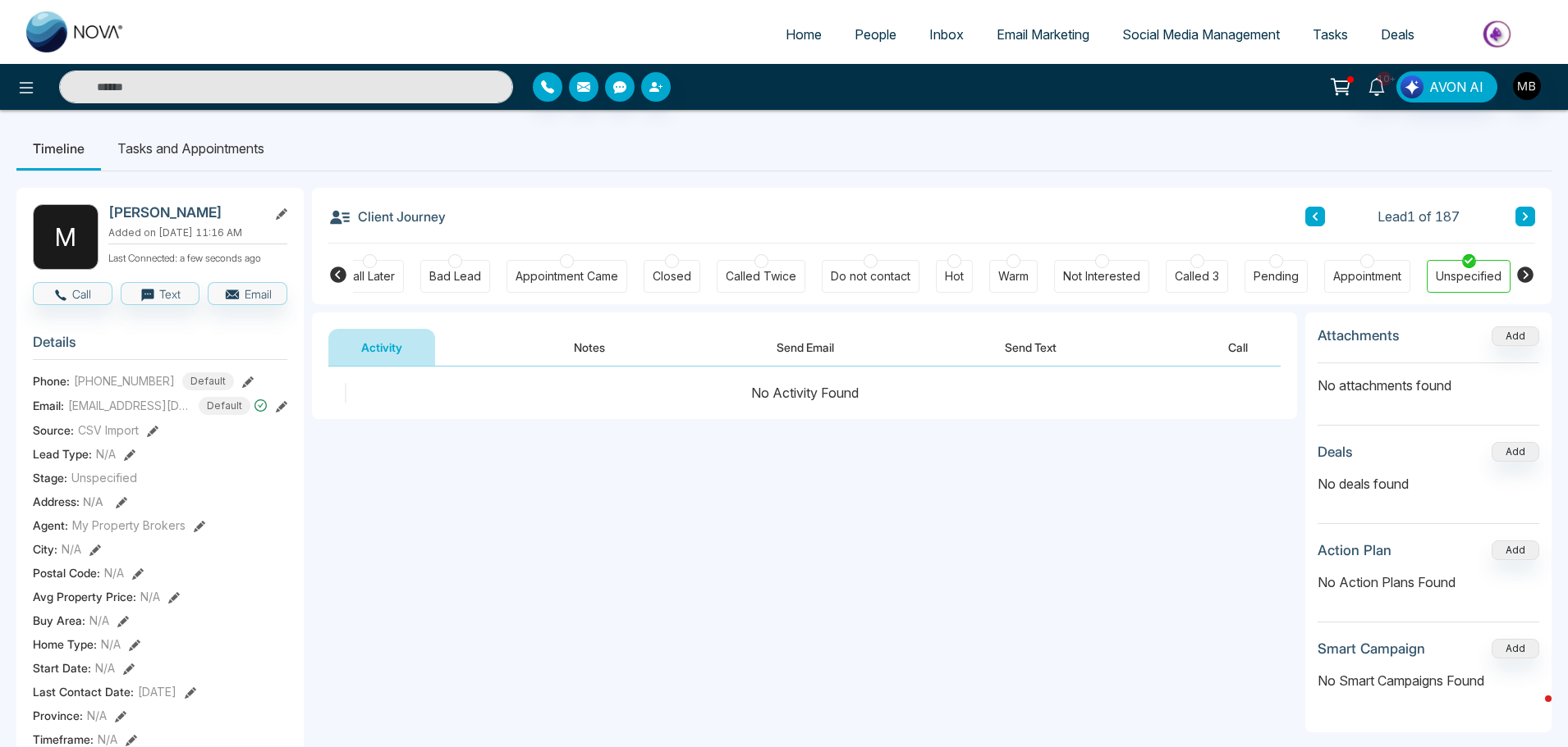
click at [1014, 258] on div at bounding box center [1013, 261] width 14 height 14
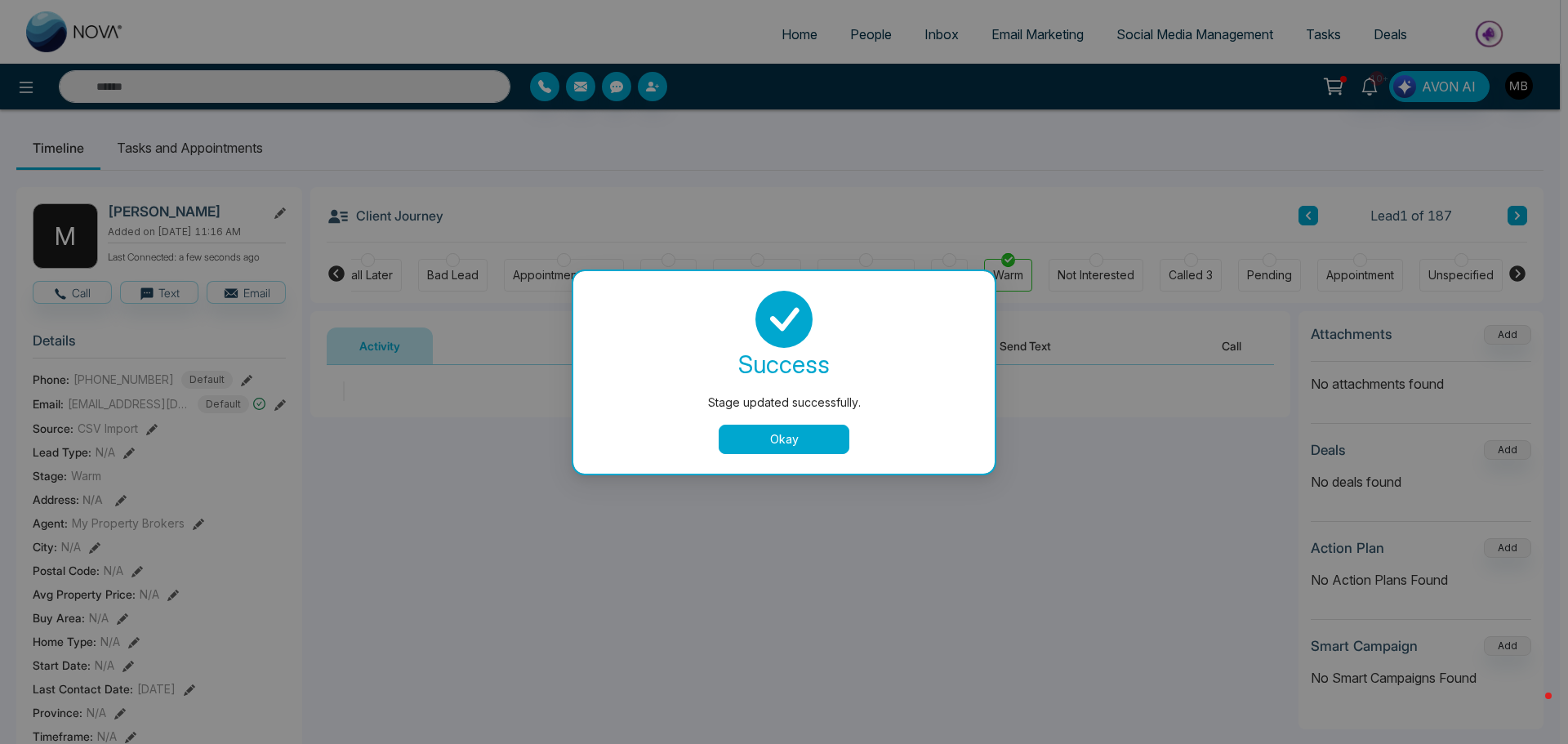
click at [812, 436] on button "Okay" at bounding box center [784, 439] width 131 height 30
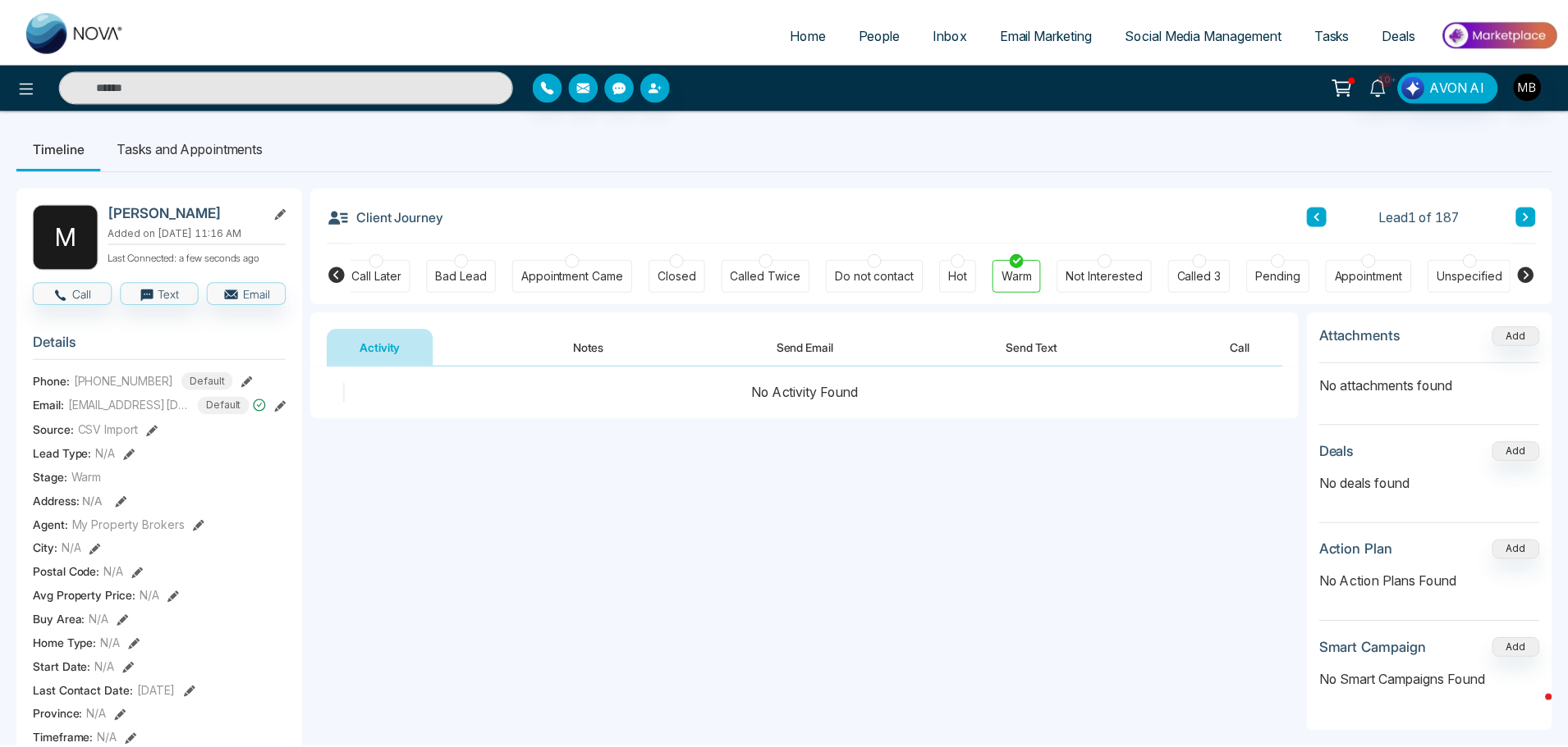
scroll to position [0, 191]
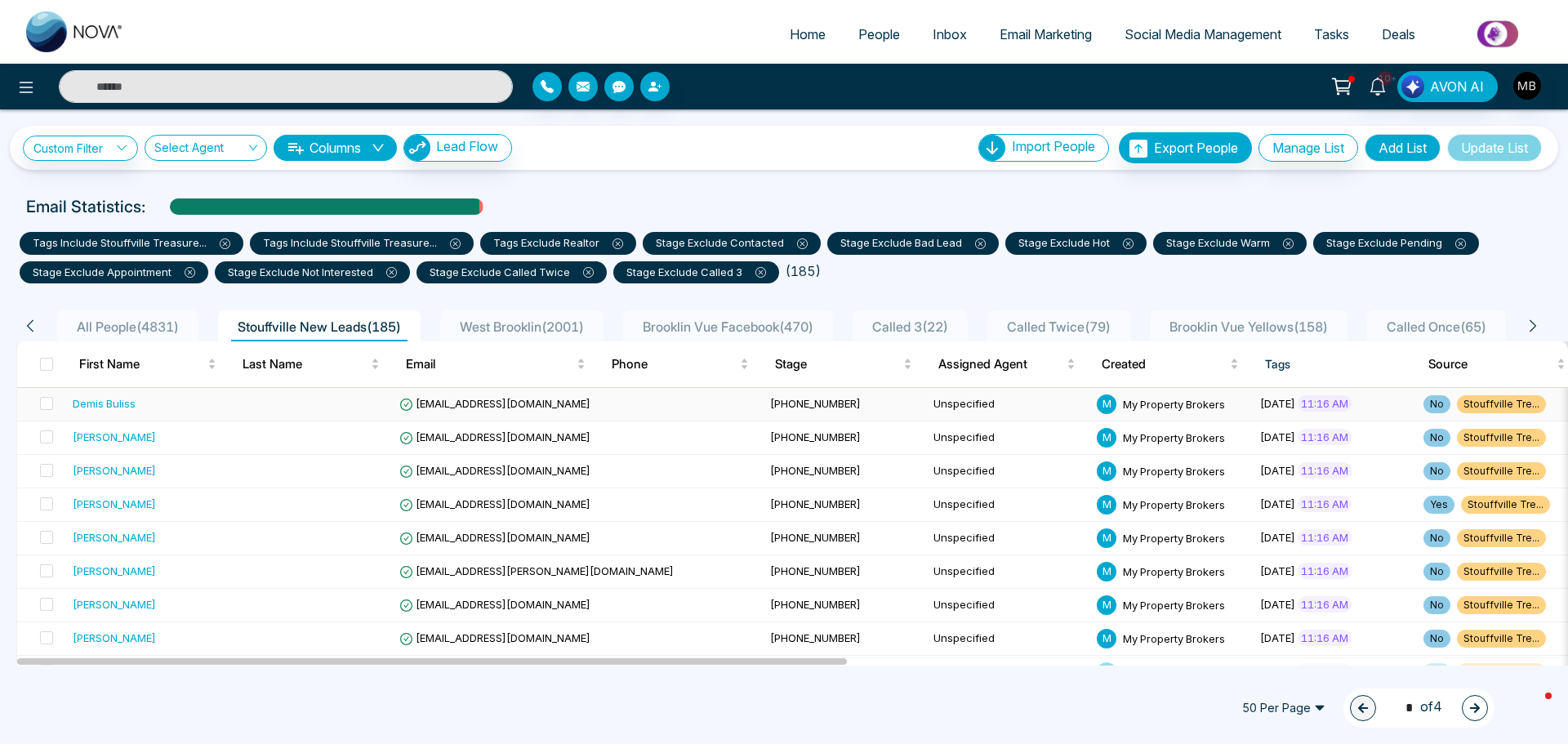
click at [466, 406] on span "[EMAIL_ADDRESS][DOMAIN_NAME]" at bounding box center [495, 404] width 191 height 13
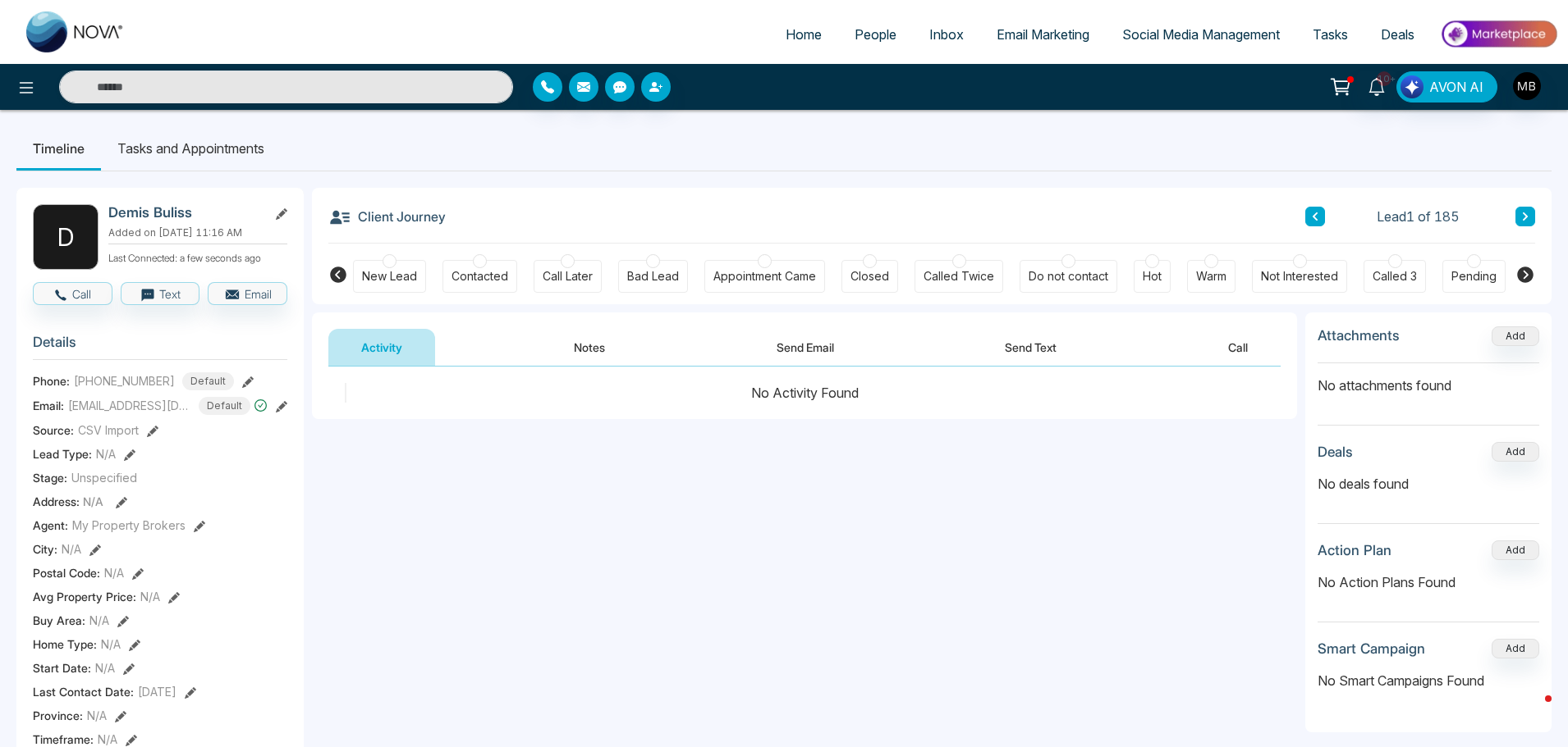
click at [481, 265] on div at bounding box center [480, 261] width 14 height 14
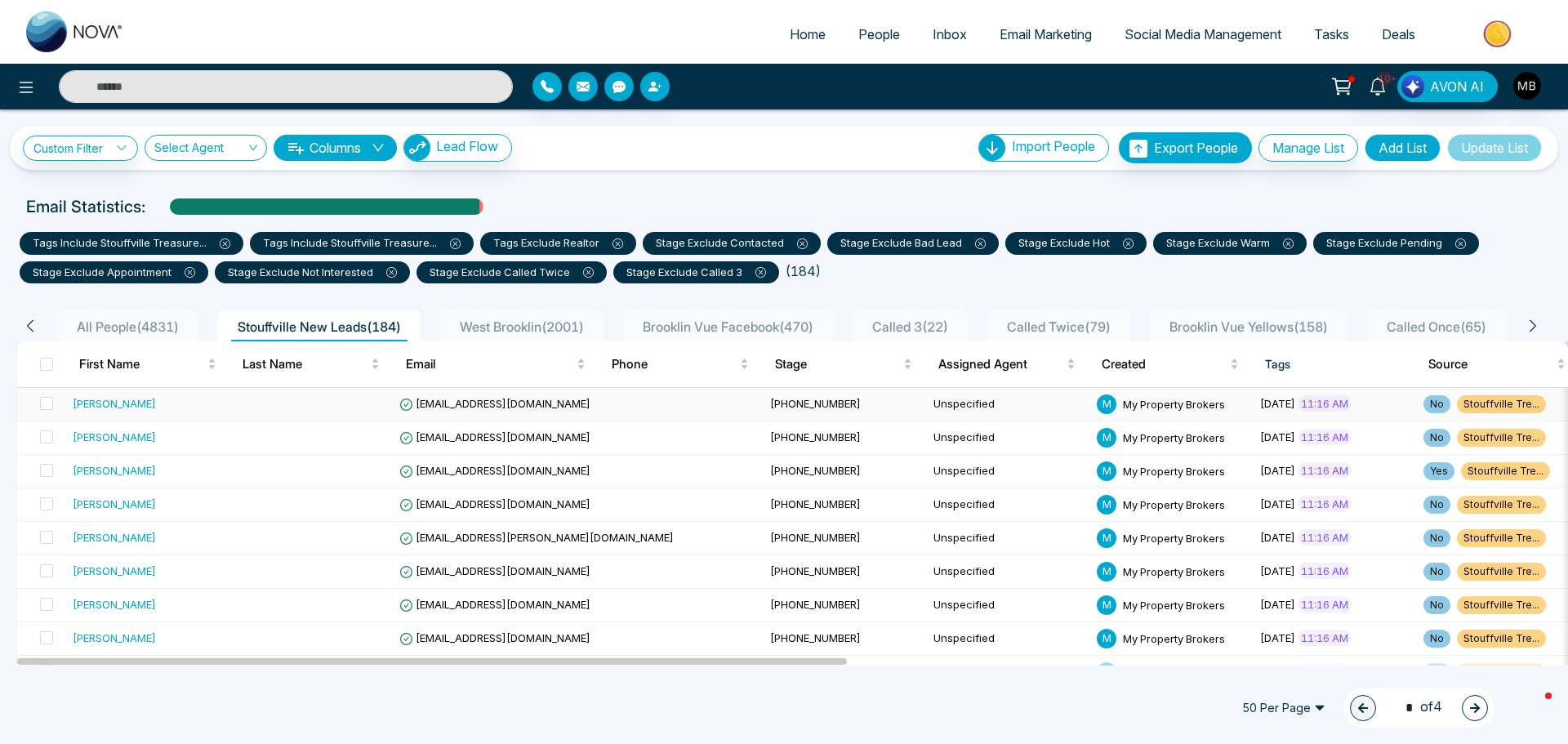
click at [475, 402] on span "sundeepsin@gmail.com" at bounding box center [495, 404] width 191 height 13
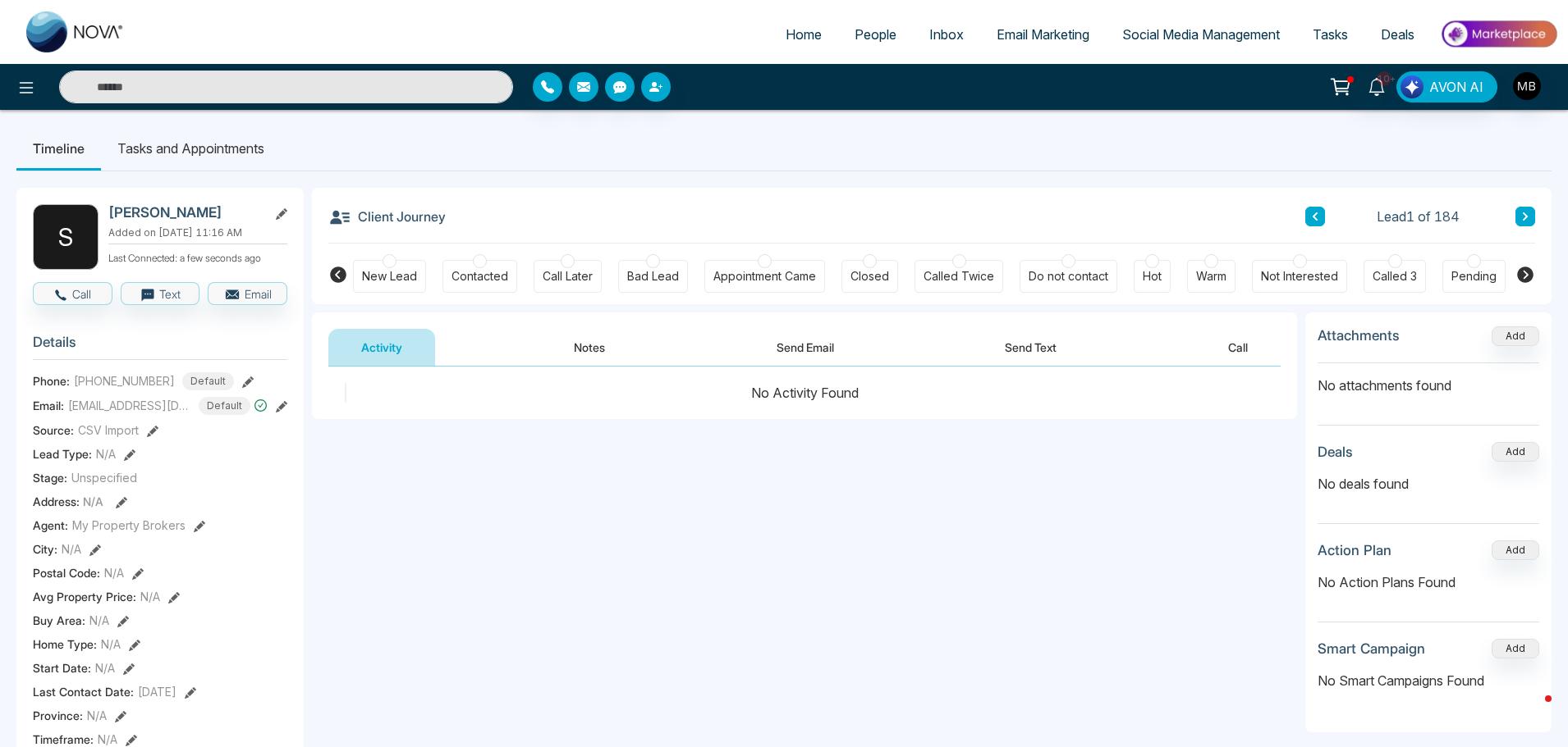
scroll to position [0, 200]
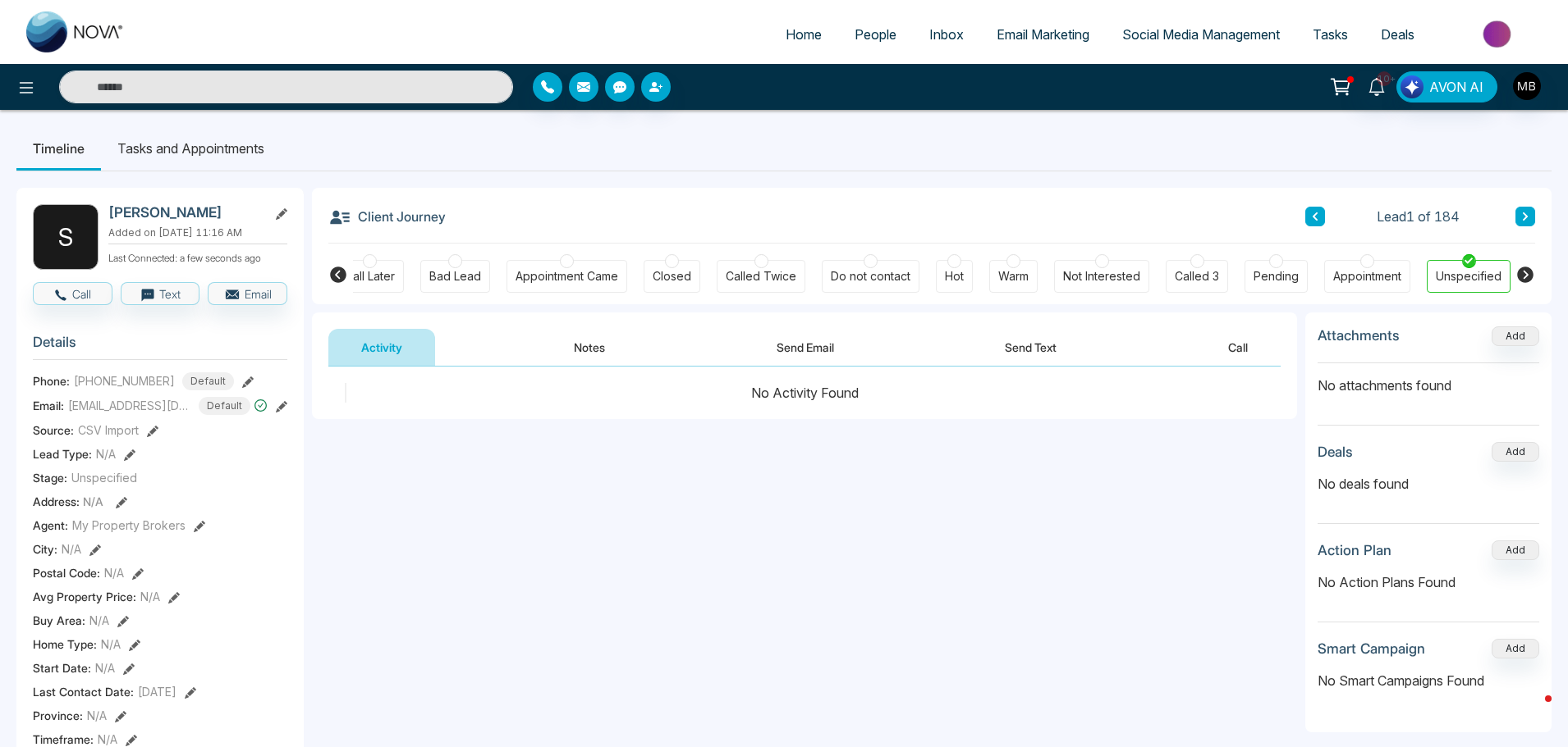
click at [1018, 266] on div "Warm" at bounding box center [1013, 276] width 48 height 32
click at [603, 350] on button "Notes" at bounding box center [589, 347] width 96 height 37
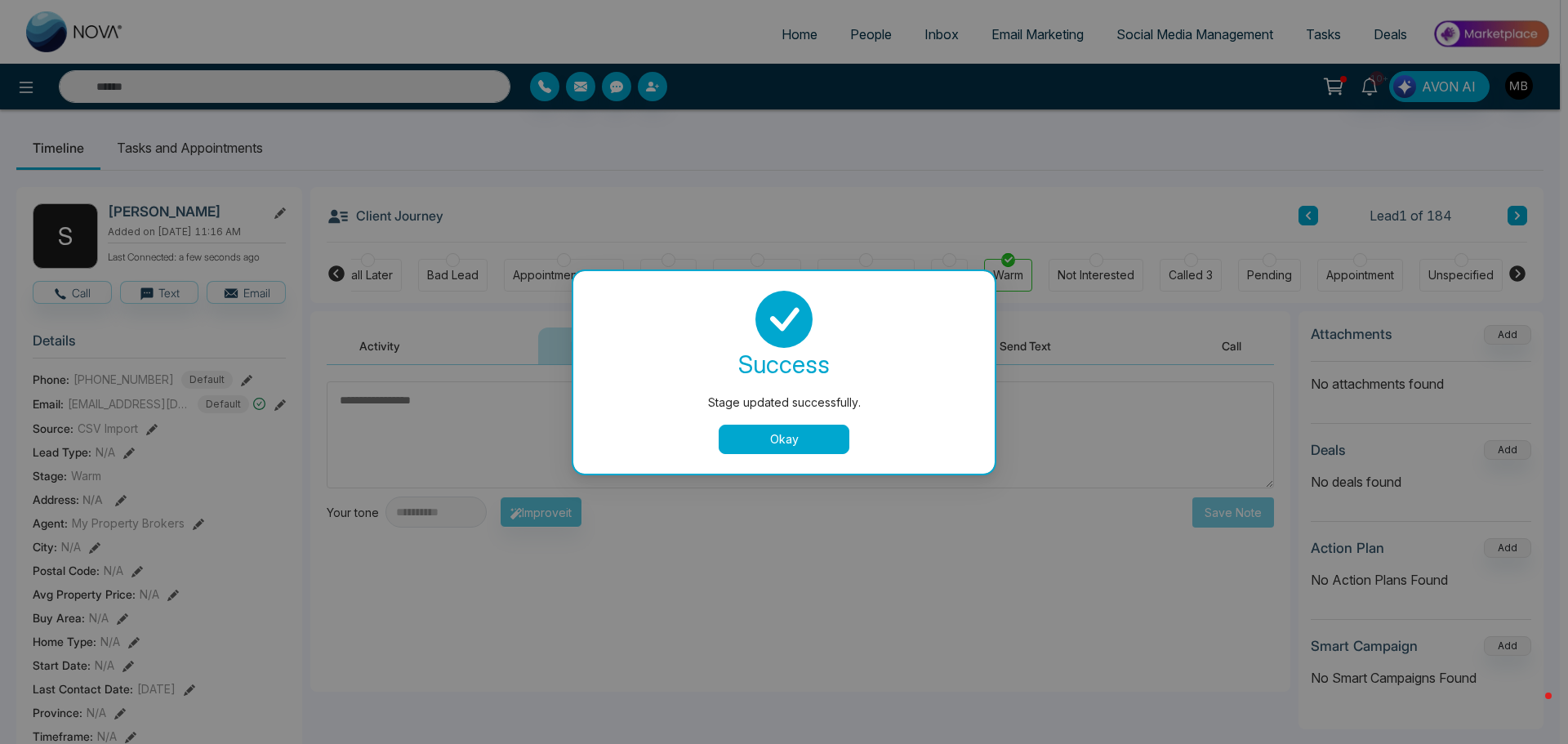
click at [650, 425] on div "Okay" at bounding box center [784, 439] width 382 height 30
click at [485, 426] on div "Stage updated successfully. success Stage updated successfully. Okay" at bounding box center [784, 372] width 1568 height 744
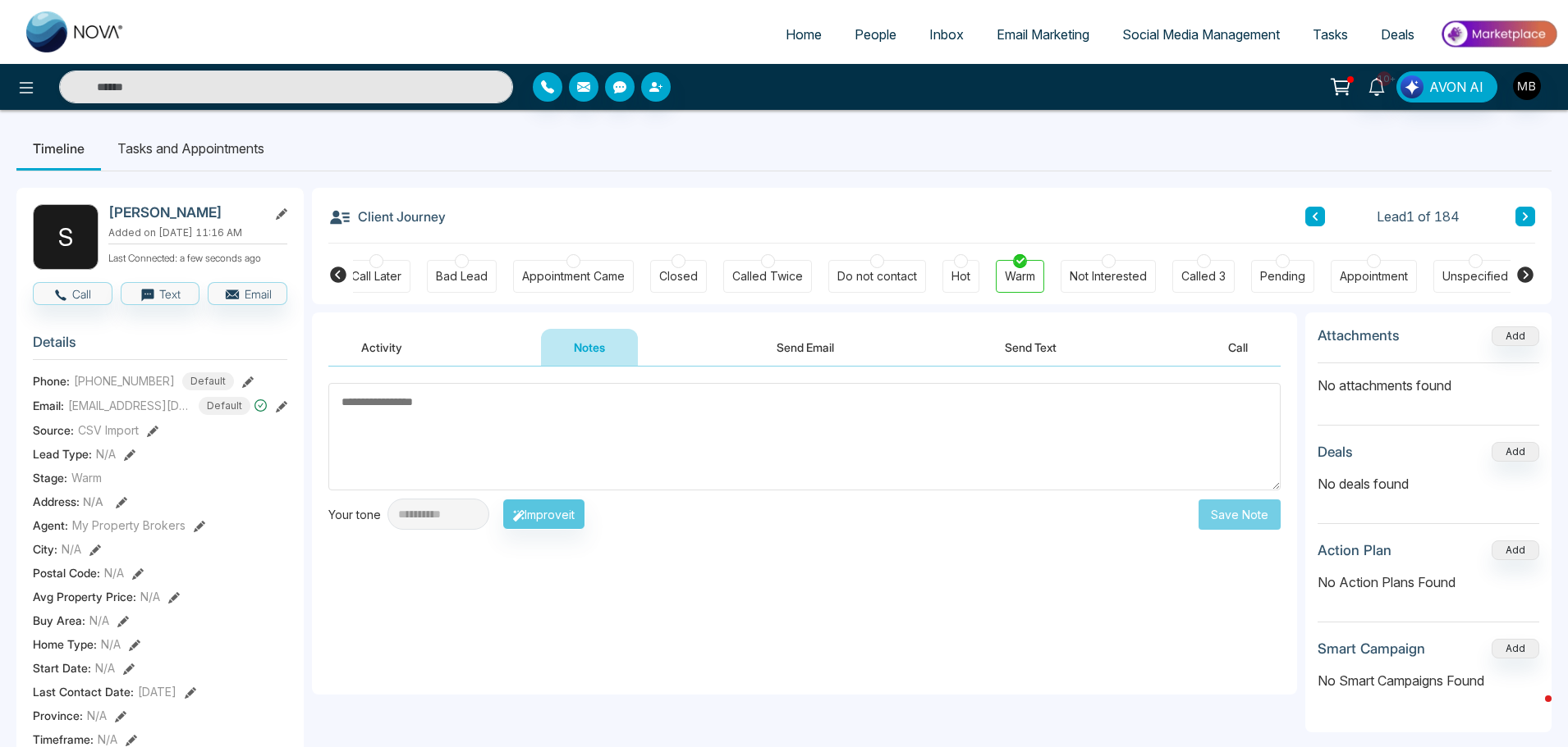
click at [525, 430] on textarea at bounding box center [804, 436] width 952 height 107
paste textarea "**********"
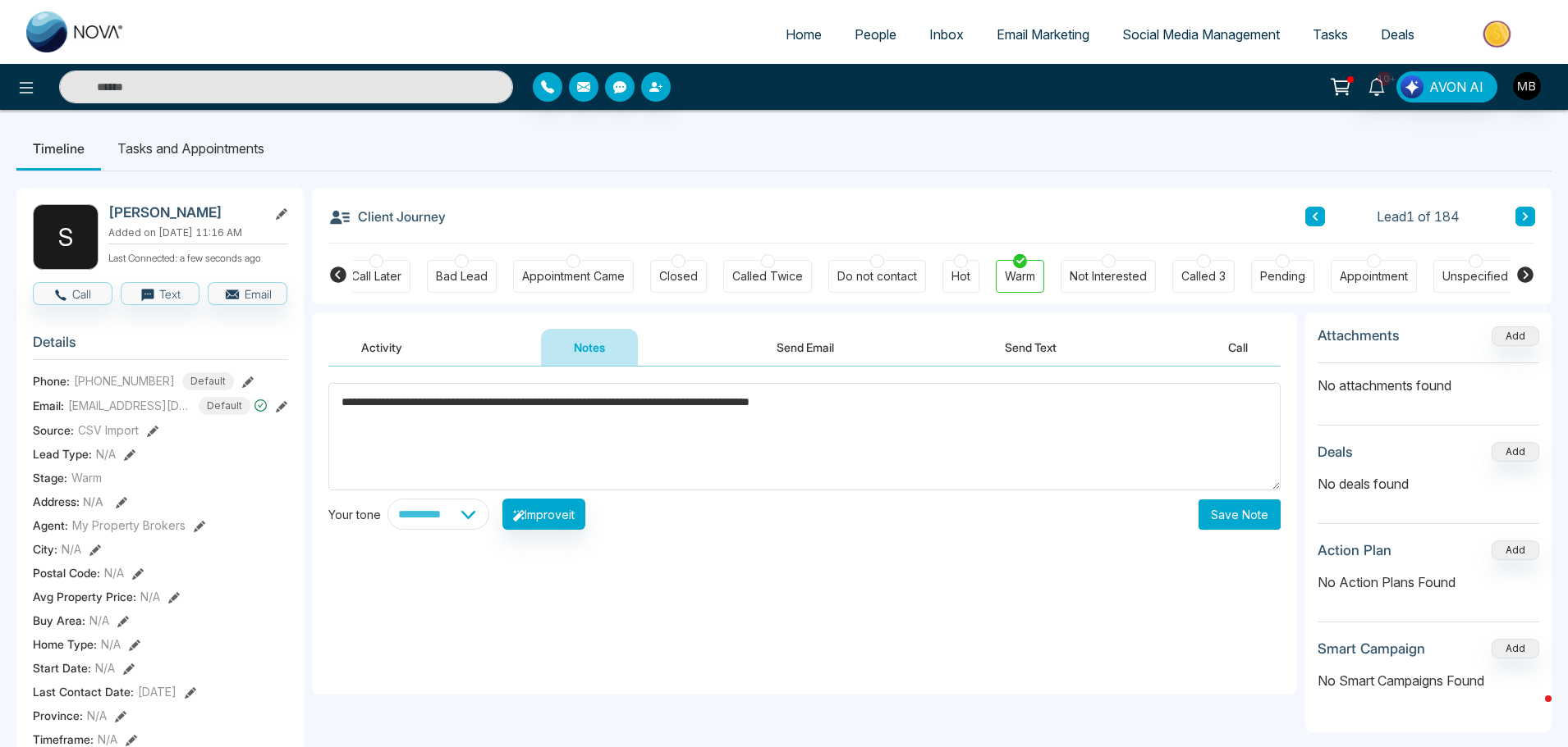
type textarea "**********"
click at [1242, 506] on button "Save Note" at bounding box center [1239, 514] width 82 height 31
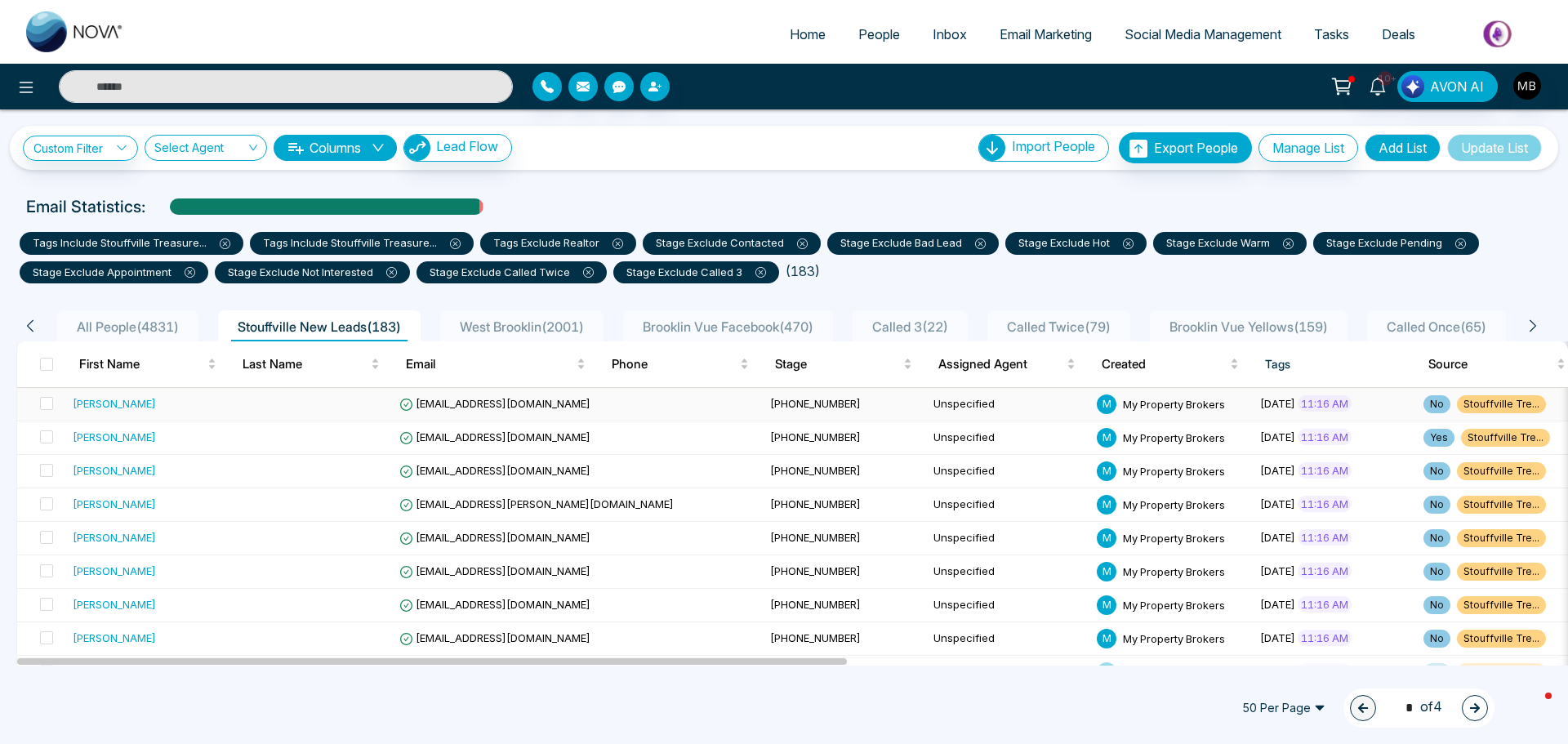
click at [484, 415] on td "rosegogas@gmail.com" at bounding box center [578, 405] width 371 height 33
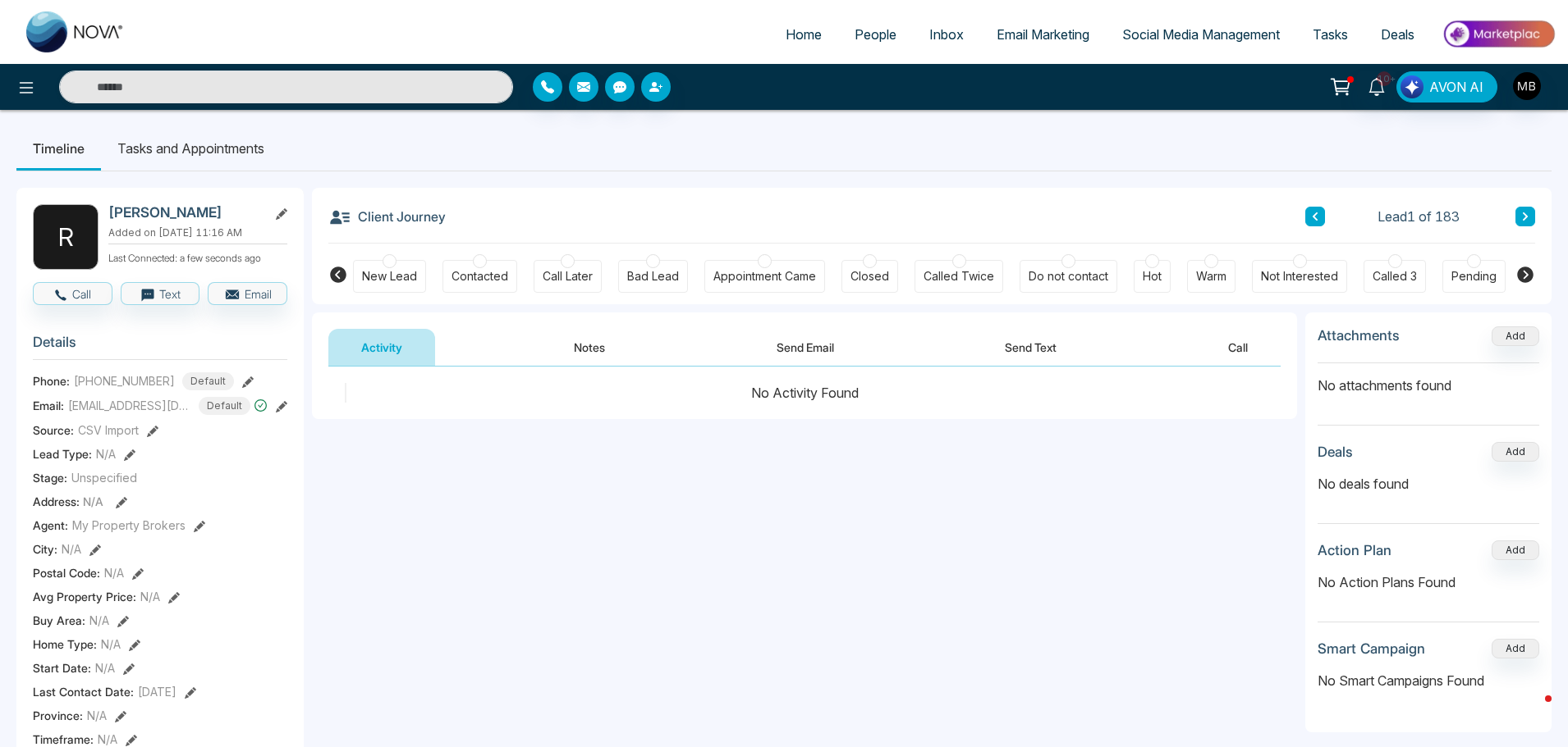
scroll to position [0, 200]
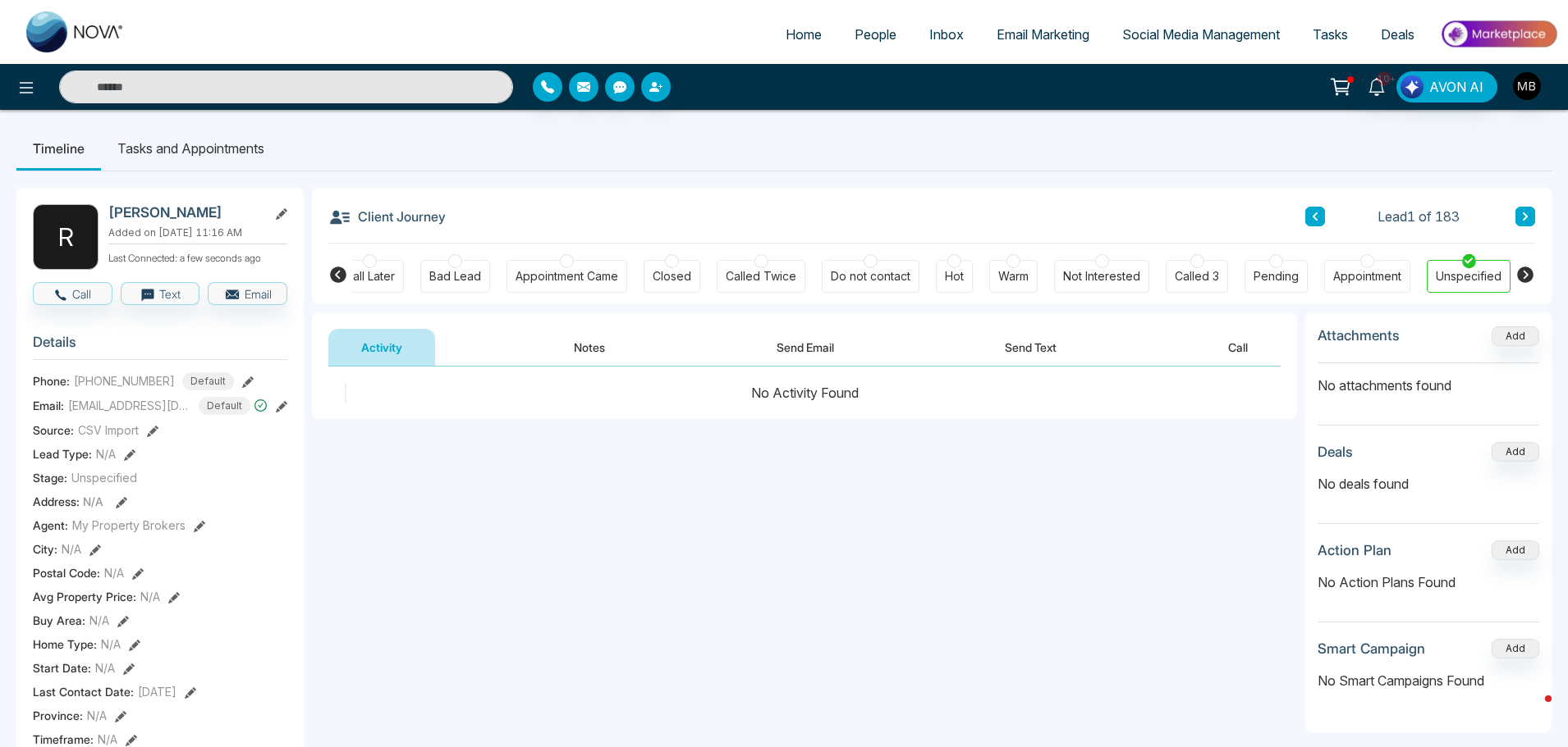
click at [1011, 260] on div at bounding box center [1013, 261] width 14 height 14
click at [593, 351] on button "Notes" at bounding box center [589, 347] width 96 height 37
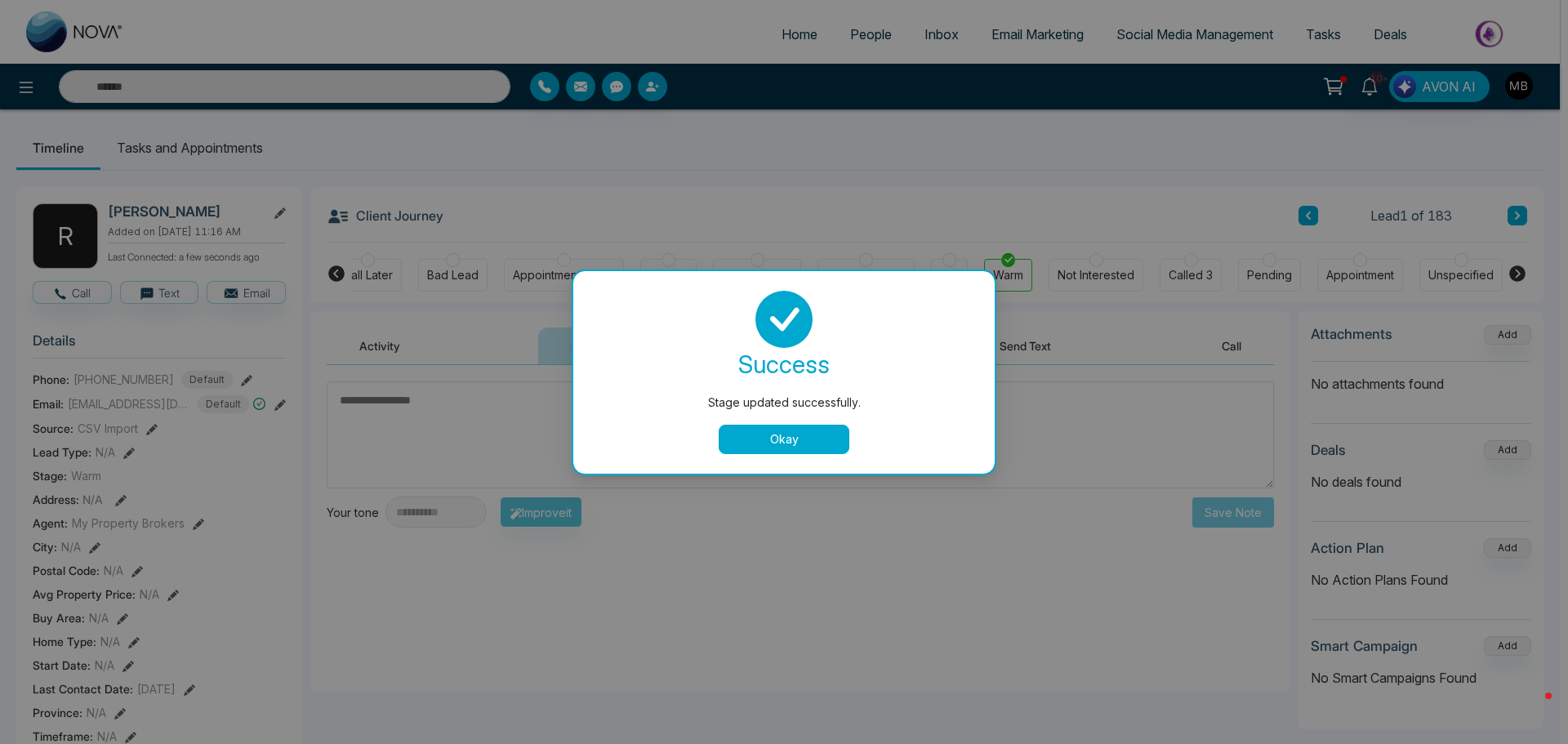
click at [813, 440] on button "Okay" at bounding box center [784, 439] width 131 height 30
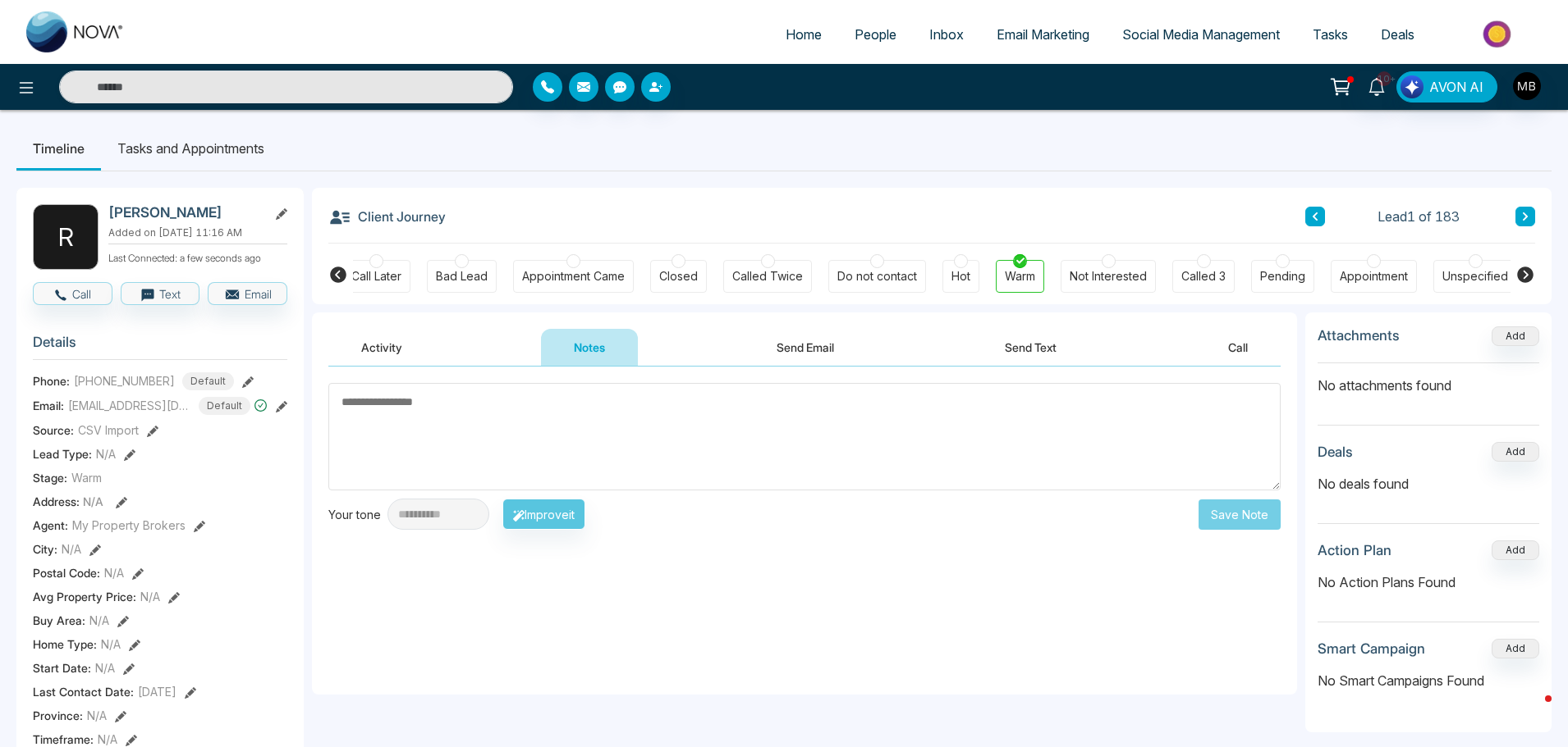
click at [762, 434] on textarea at bounding box center [804, 436] width 952 height 107
paste textarea "**********"
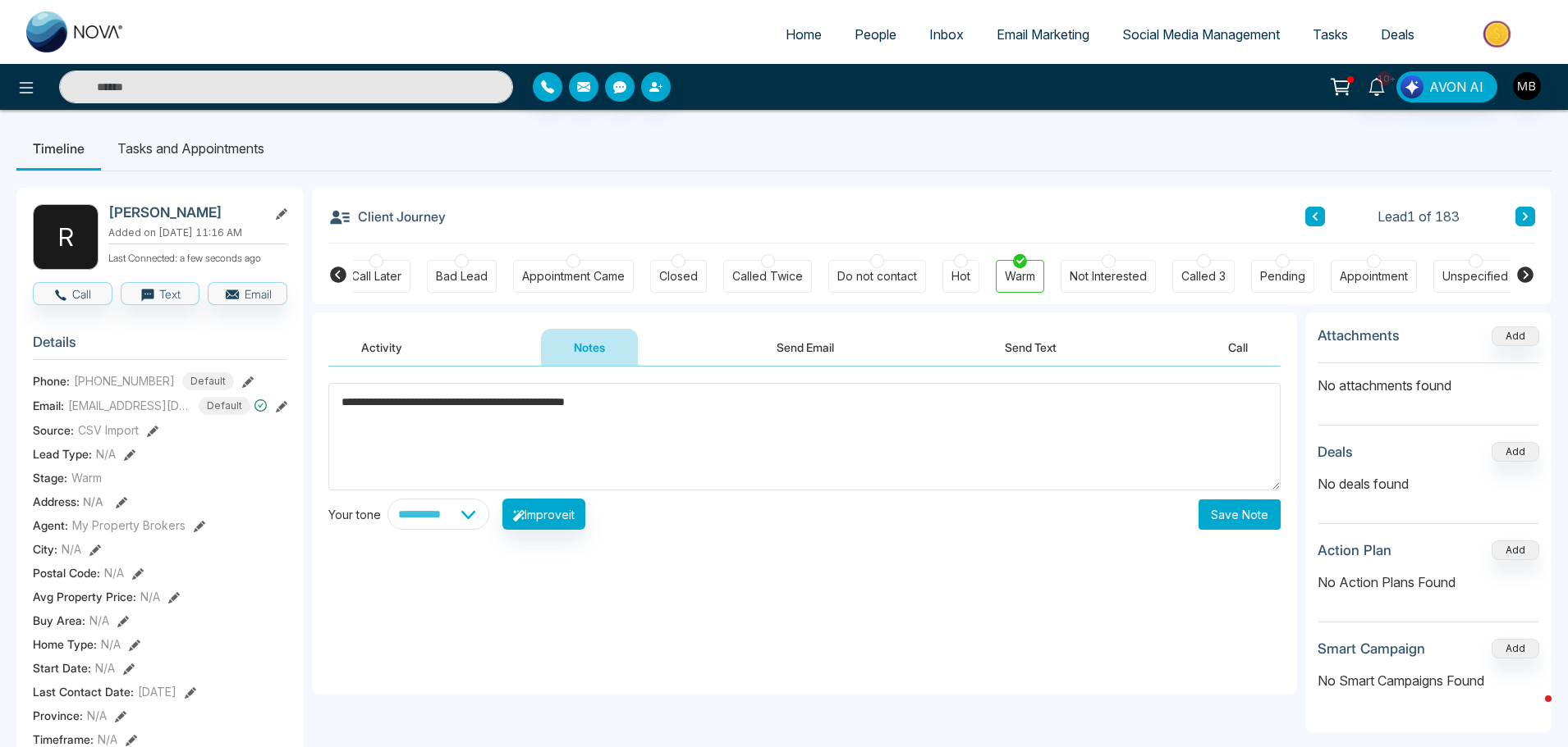
type textarea "**********"
click at [1239, 523] on button "Save Note" at bounding box center [1239, 514] width 82 height 31
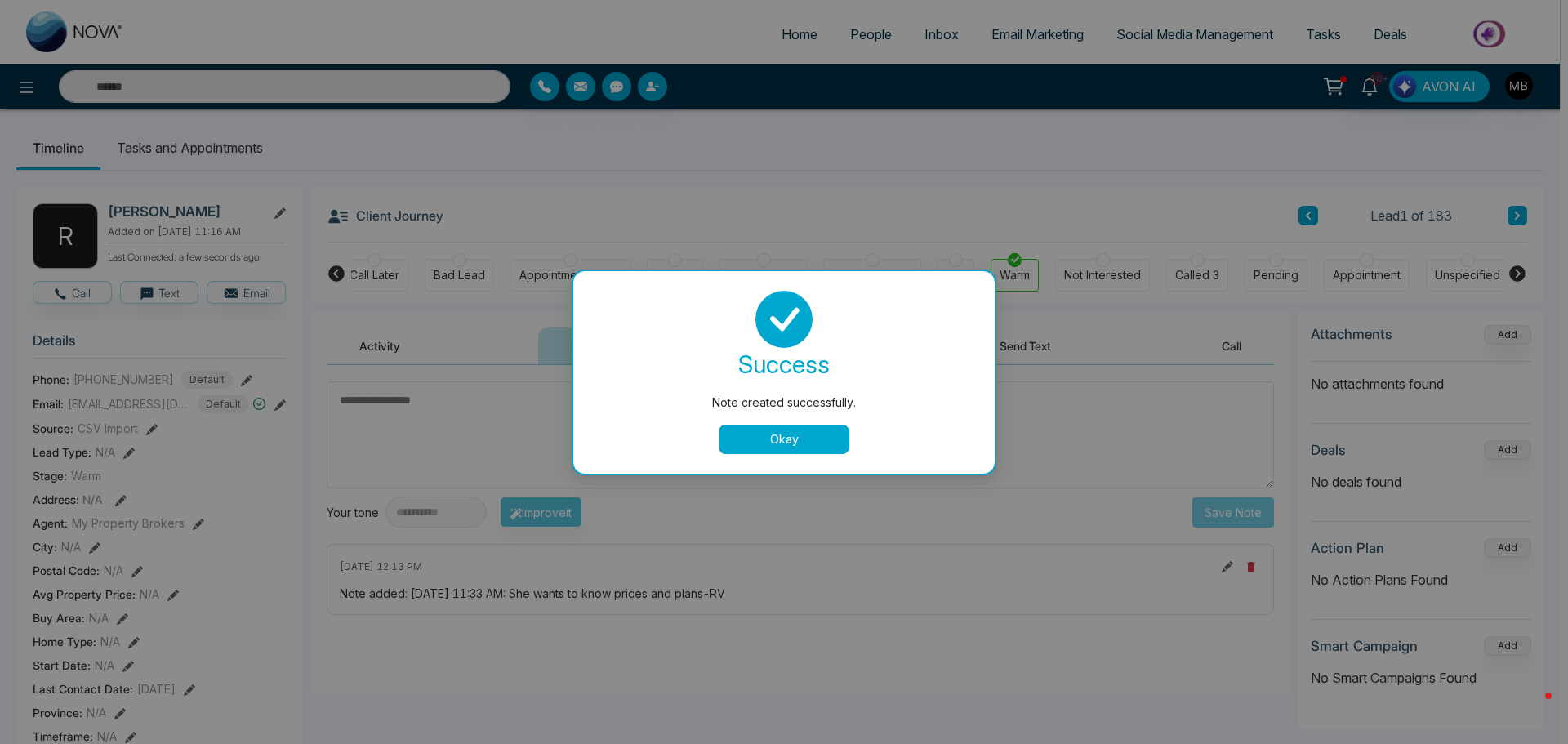
click at [798, 435] on button "Okay" at bounding box center [784, 439] width 131 height 30
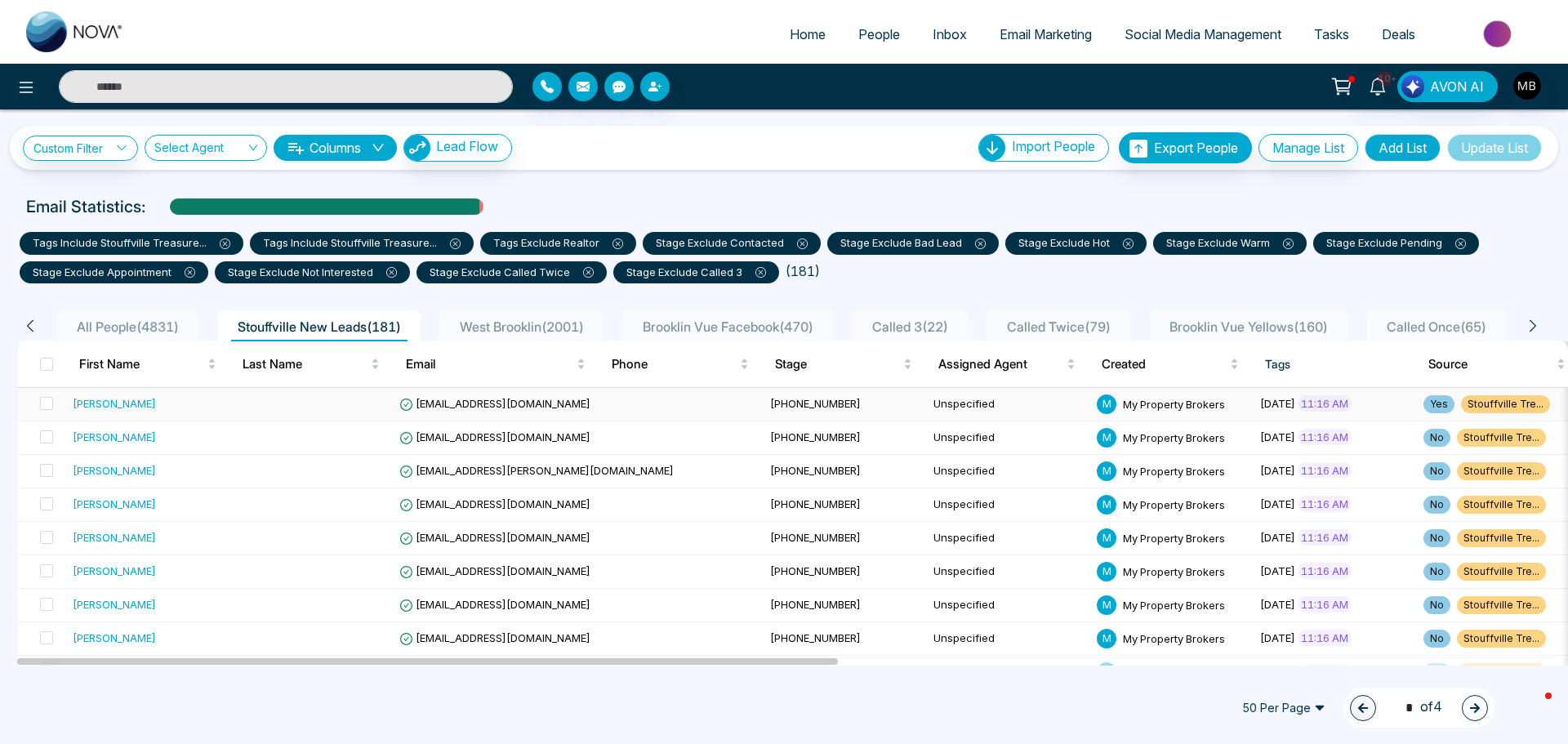
click at [483, 404] on span "[EMAIL_ADDRESS][DOMAIN_NAME]" at bounding box center [495, 404] width 191 height 13
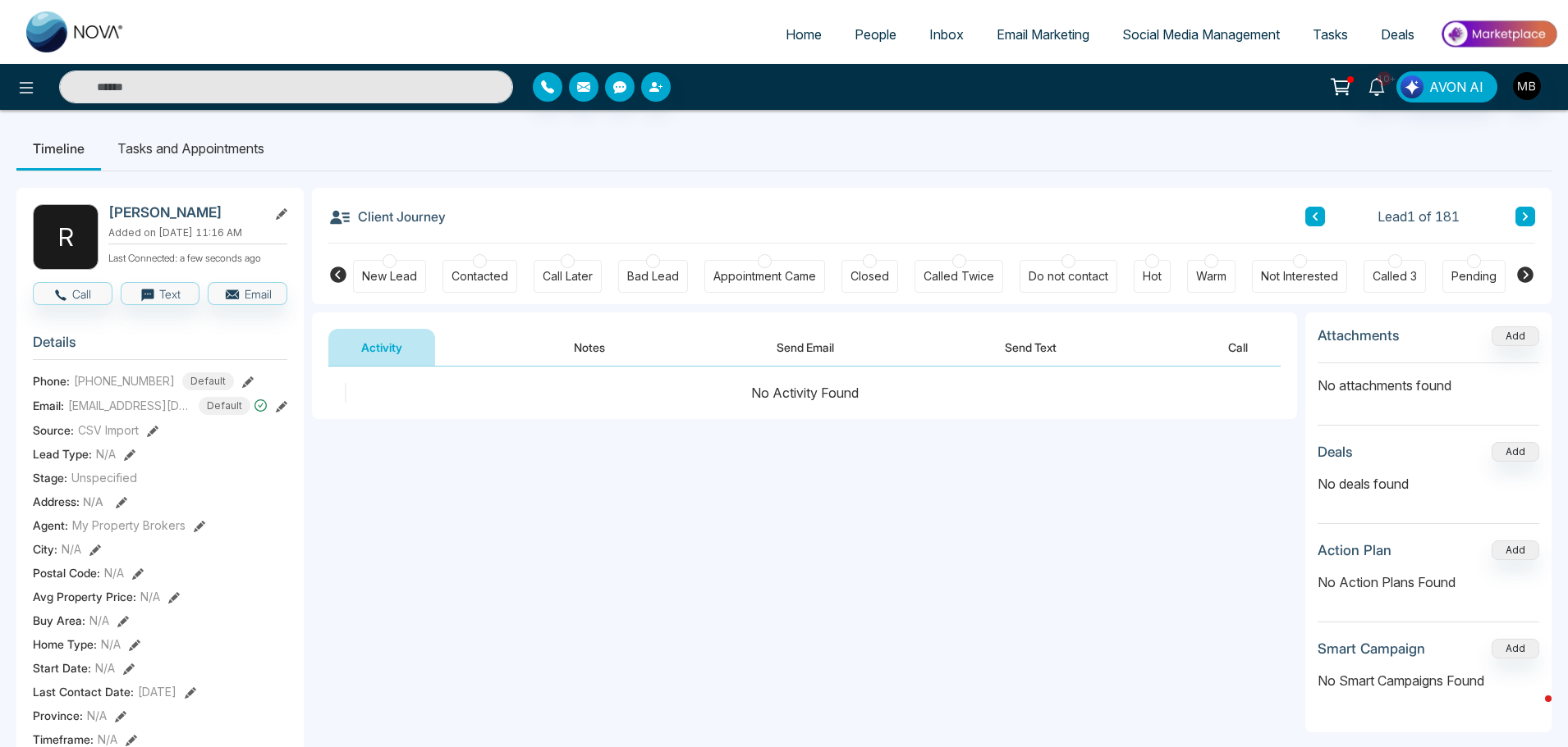
scroll to position [0, 200]
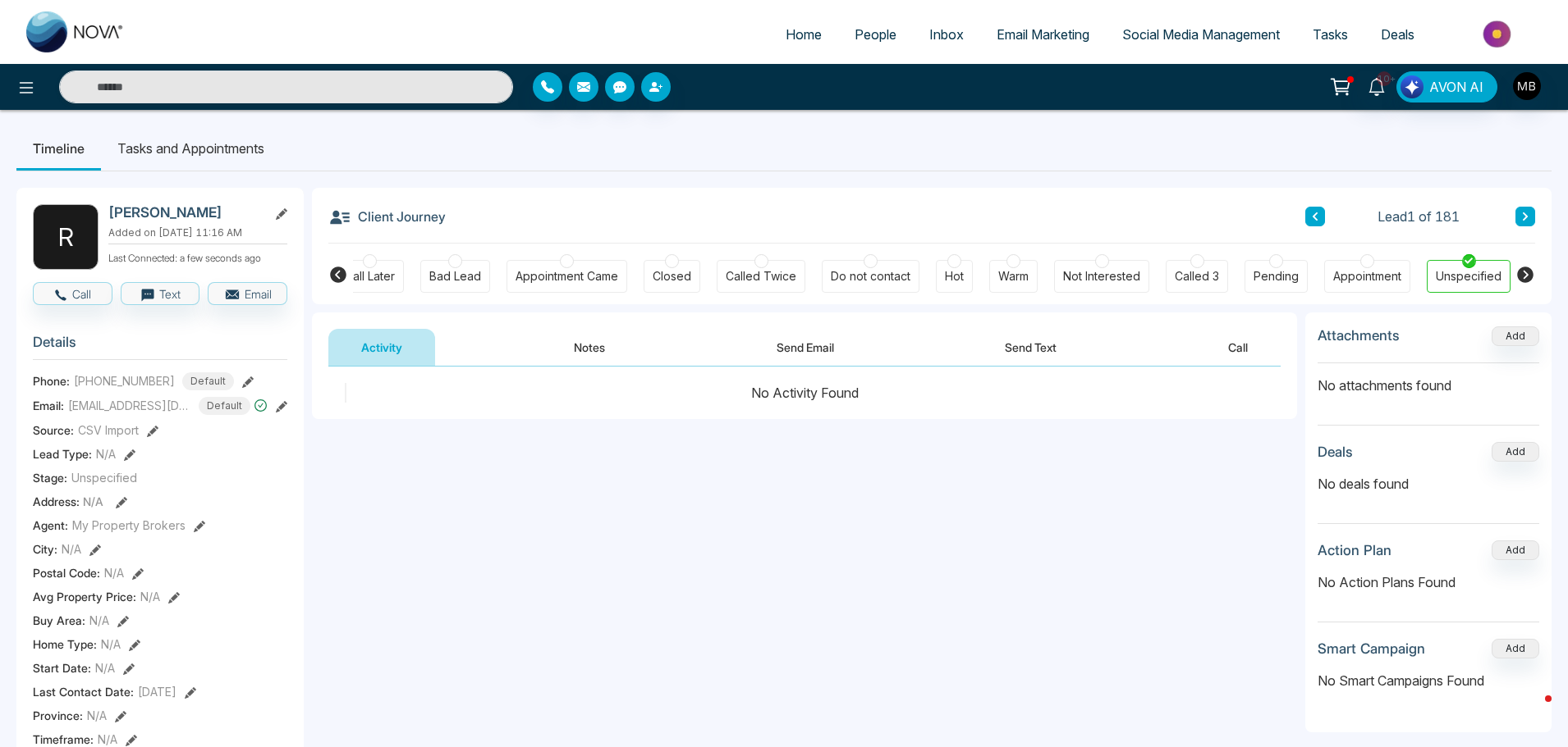
click at [343, 274] on icon at bounding box center [338, 275] width 17 height 17
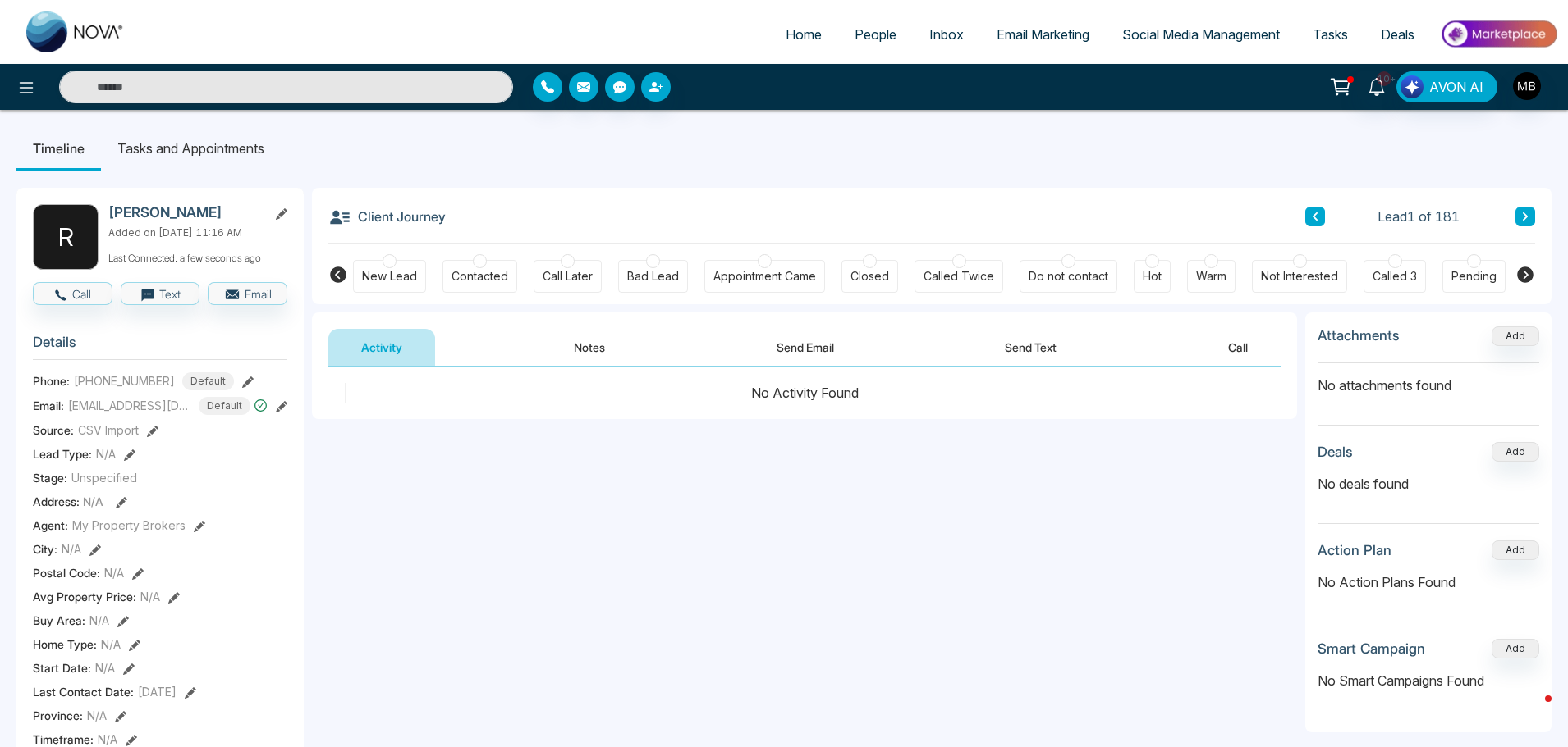
click at [478, 263] on div at bounding box center [480, 261] width 14 height 14
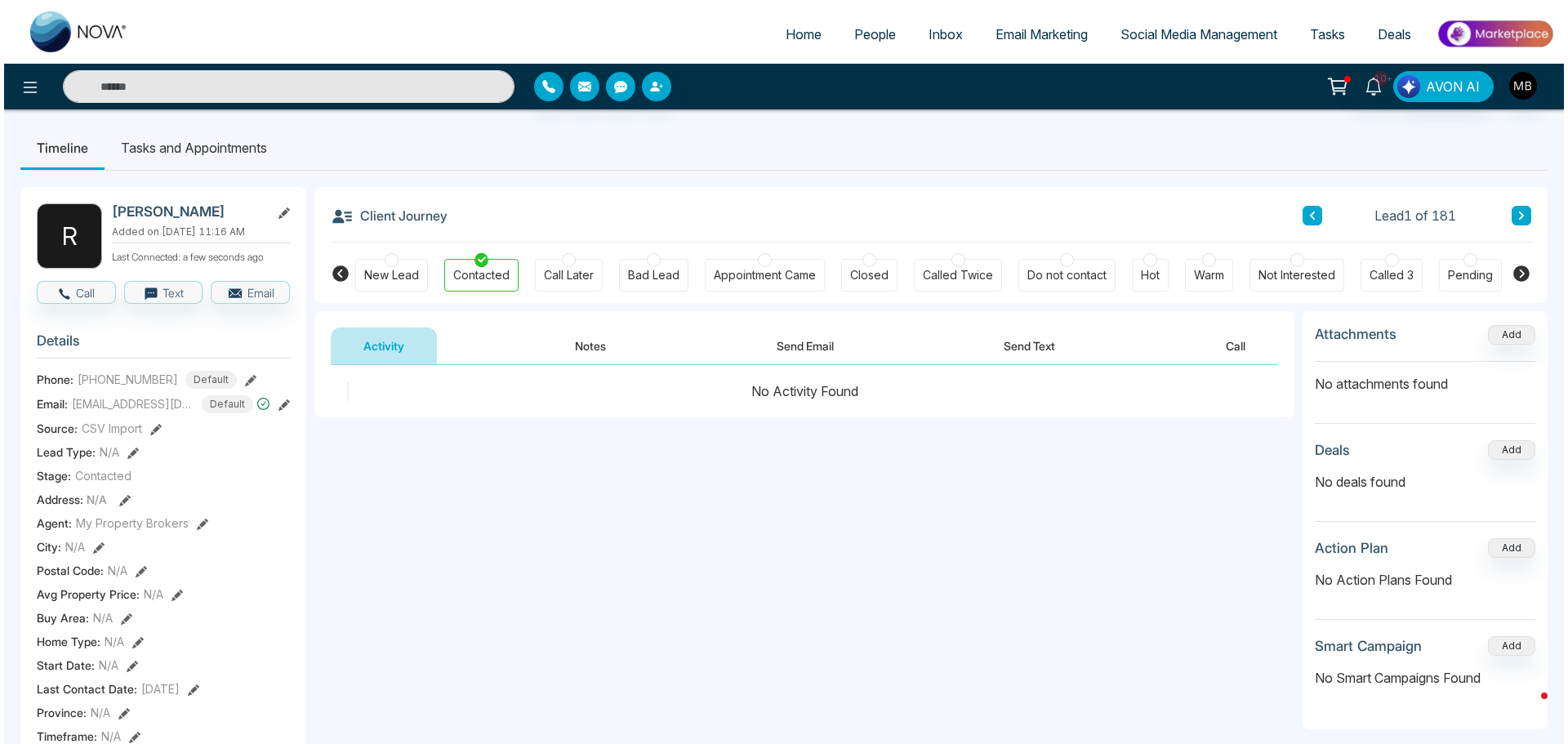
scroll to position [490, 0]
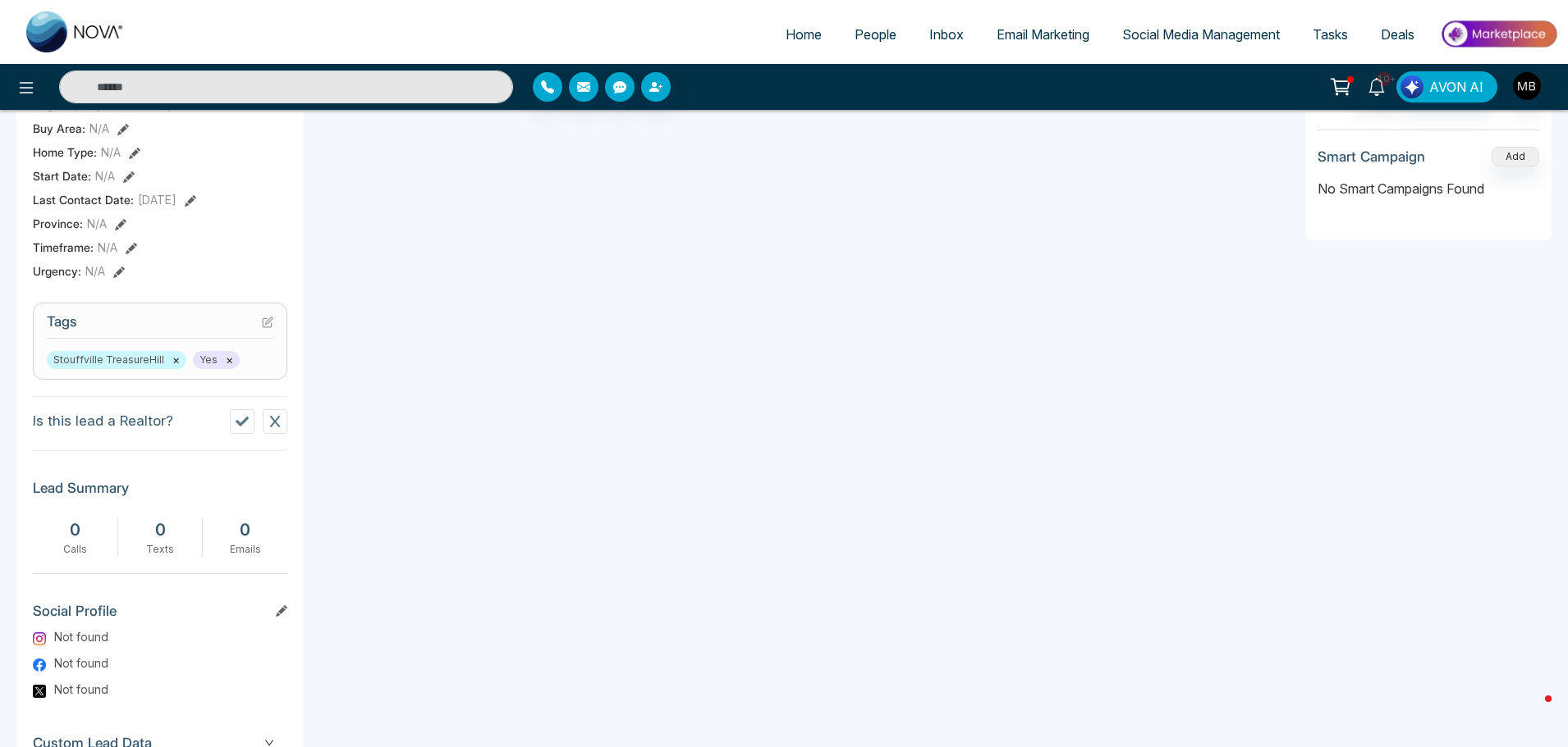
click at [243, 428] on icon at bounding box center [242, 422] width 13 height 13
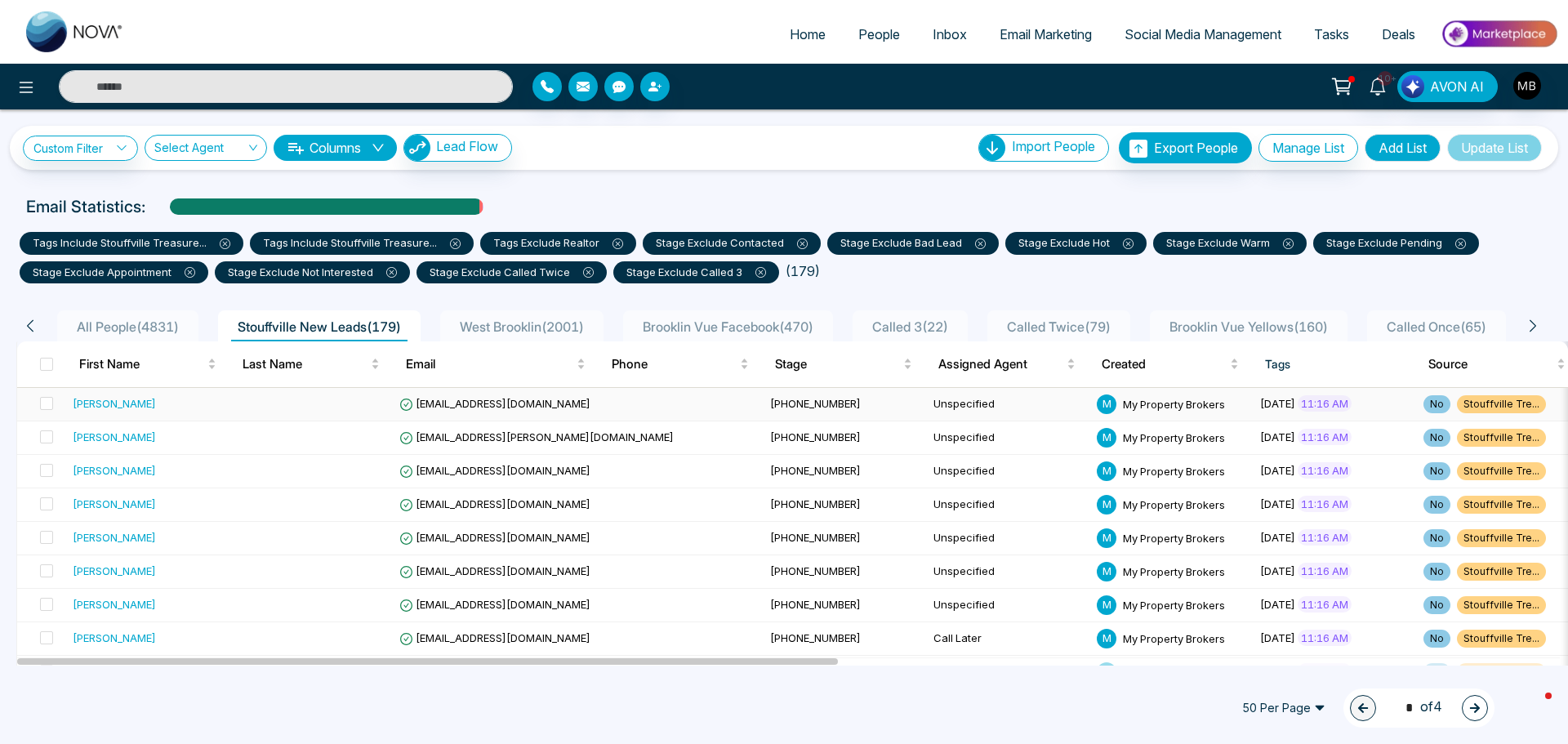
click at [480, 406] on span "[EMAIL_ADDRESS][DOMAIN_NAME]" at bounding box center [495, 404] width 191 height 13
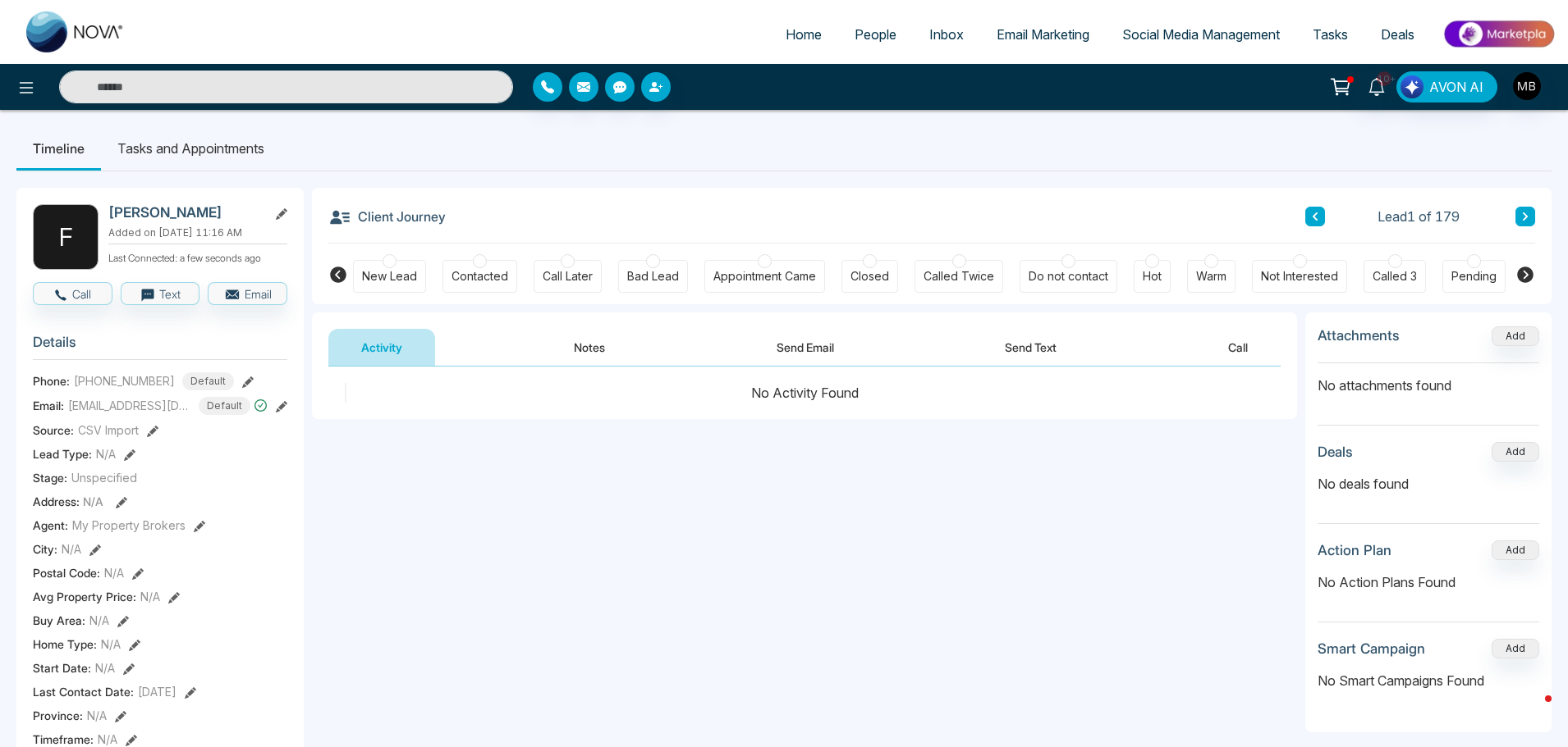
click at [1524, 268] on icon at bounding box center [1525, 275] width 17 height 17
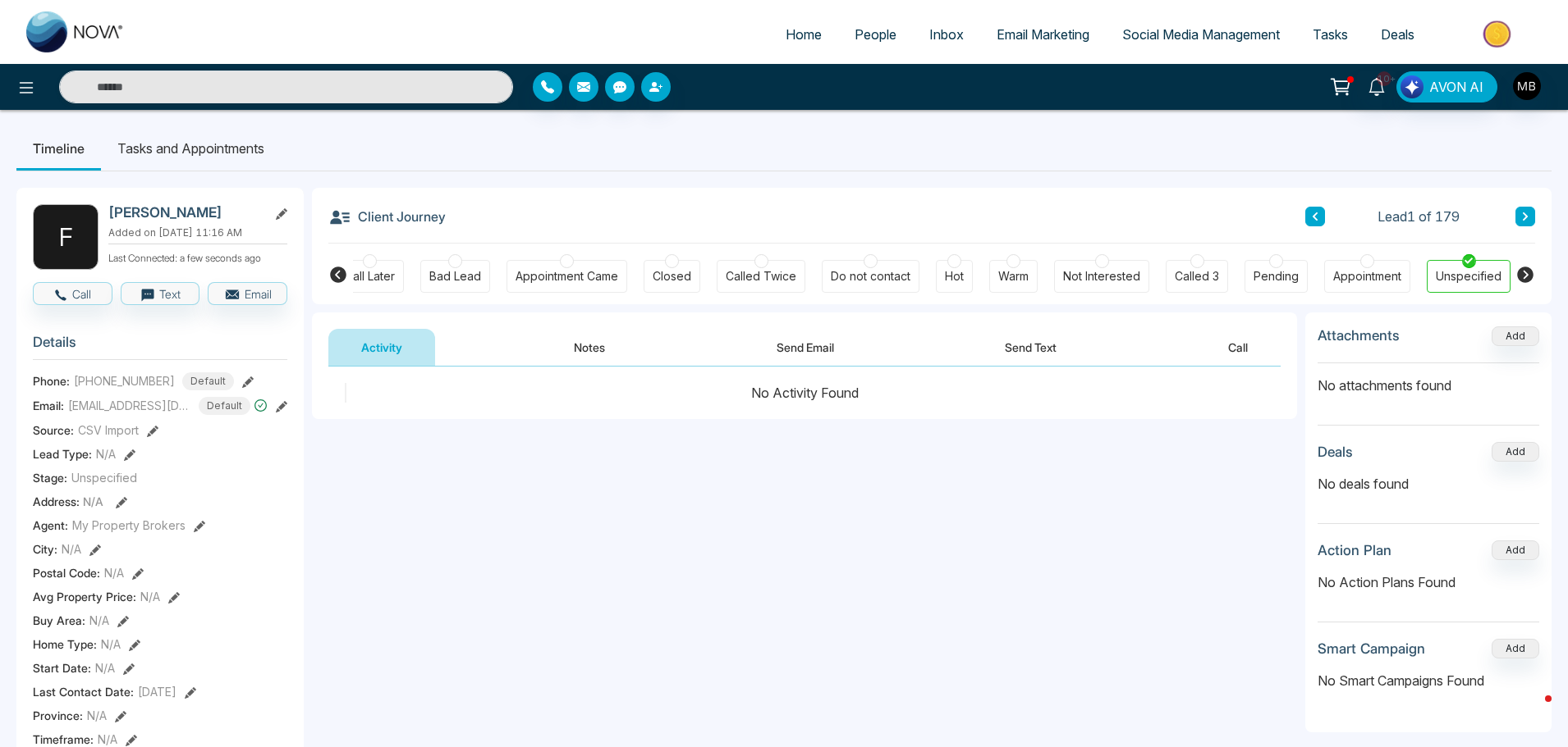
click at [1363, 261] on div at bounding box center [1367, 261] width 14 height 14
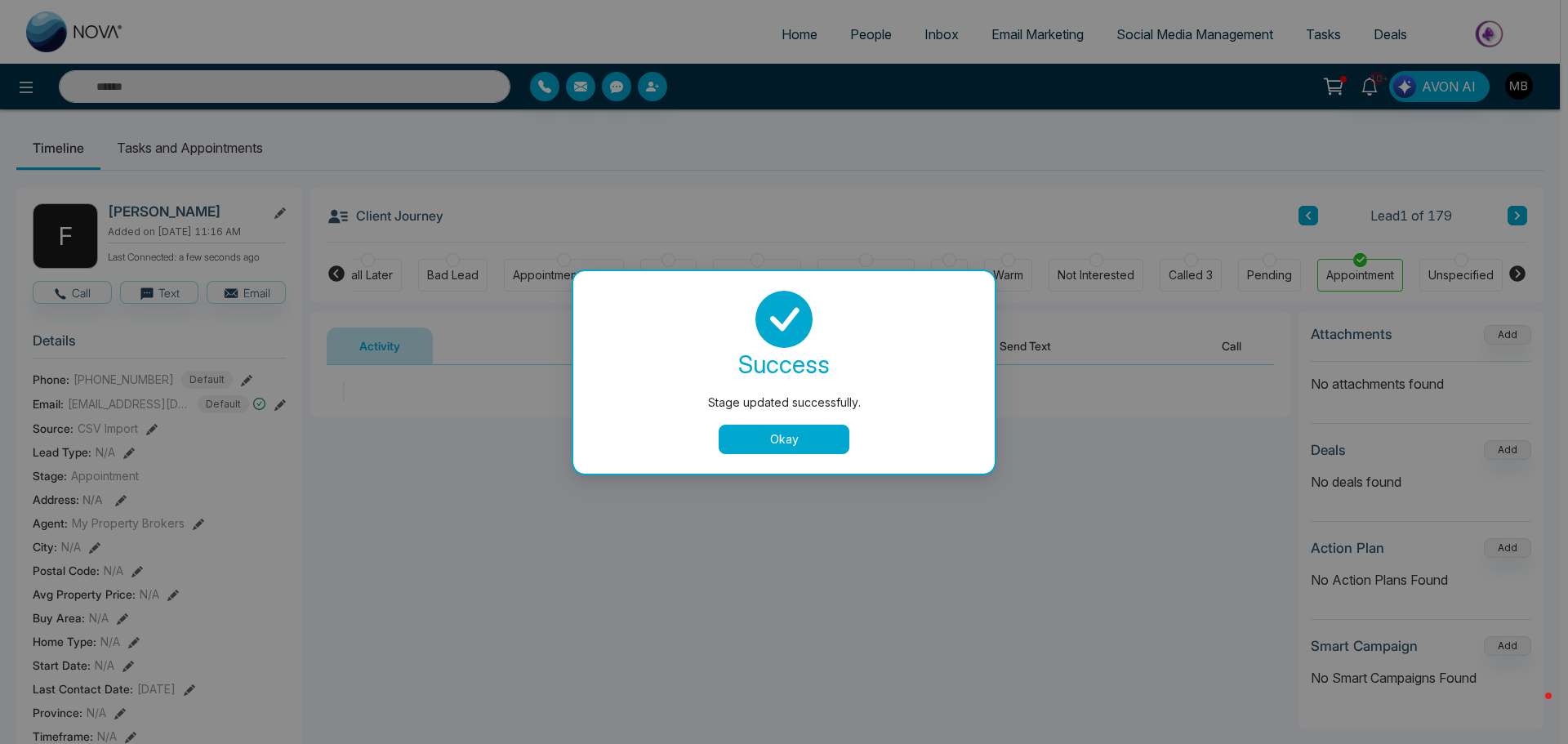
click at [741, 440] on button "Okay" at bounding box center [784, 439] width 131 height 30
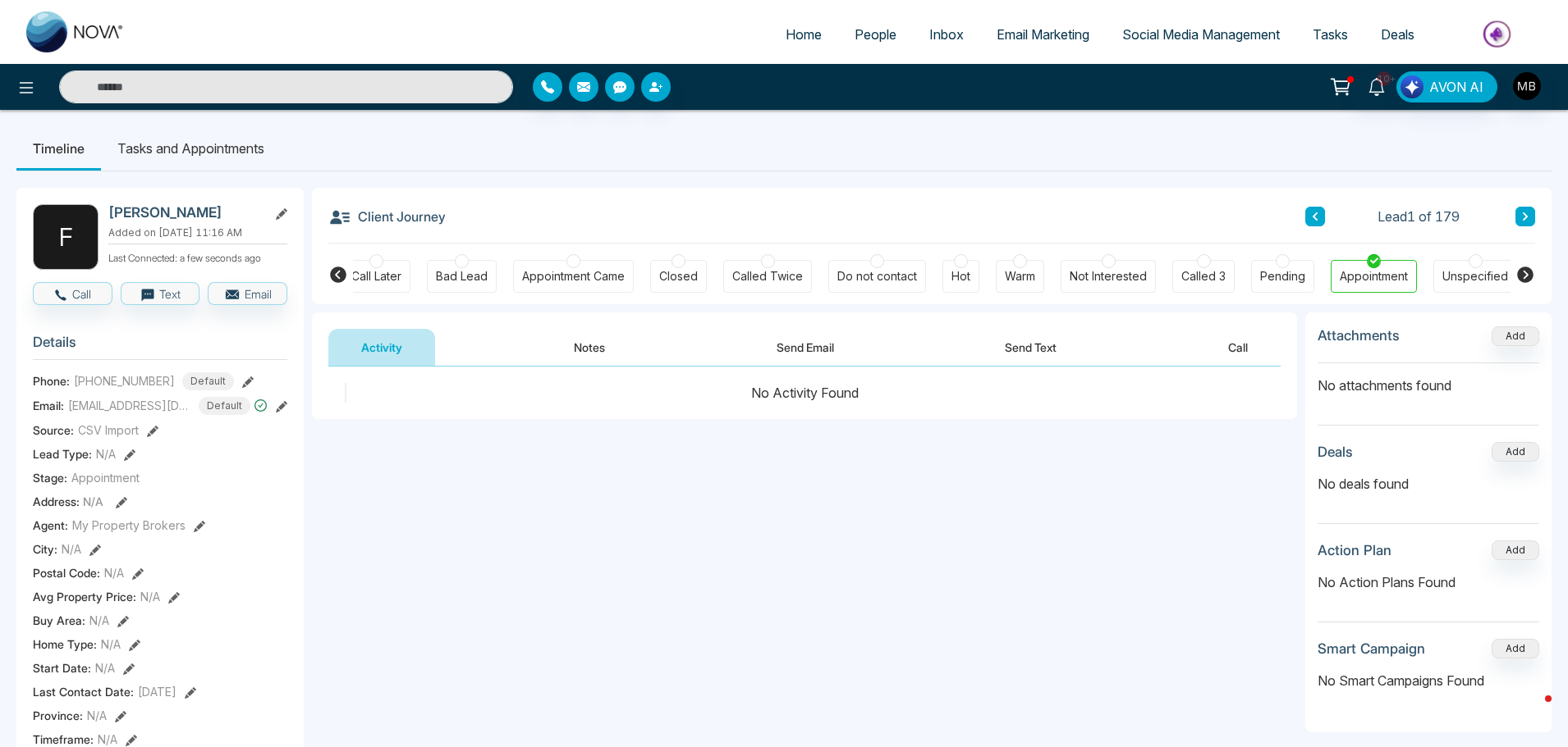
click at [595, 353] on button "Notes" at bounding box center [589, 347] width 96 height 37
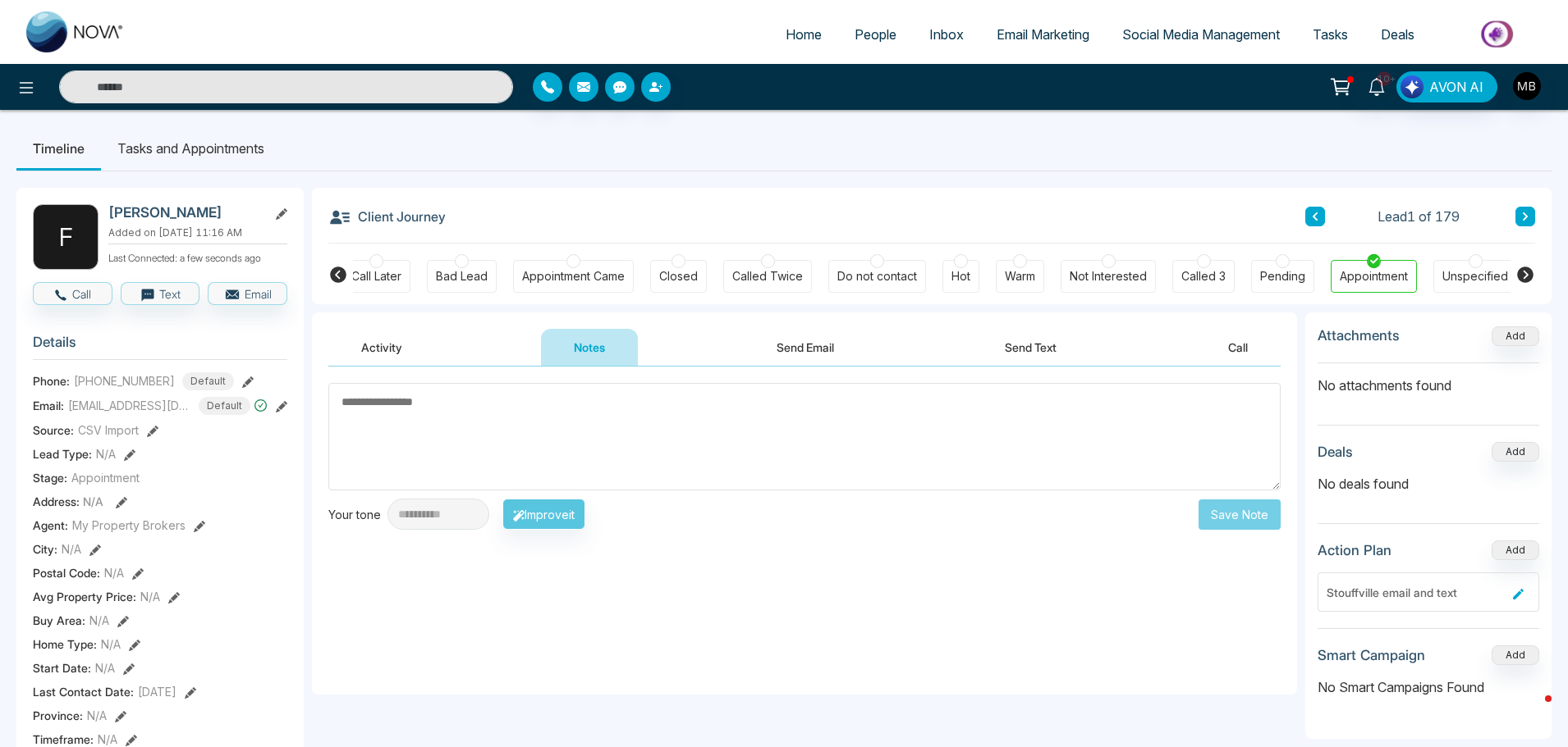
click at [556, 416] on textarea at bounding box center [804, 436] width 952 height 107
paste textarea "**********"
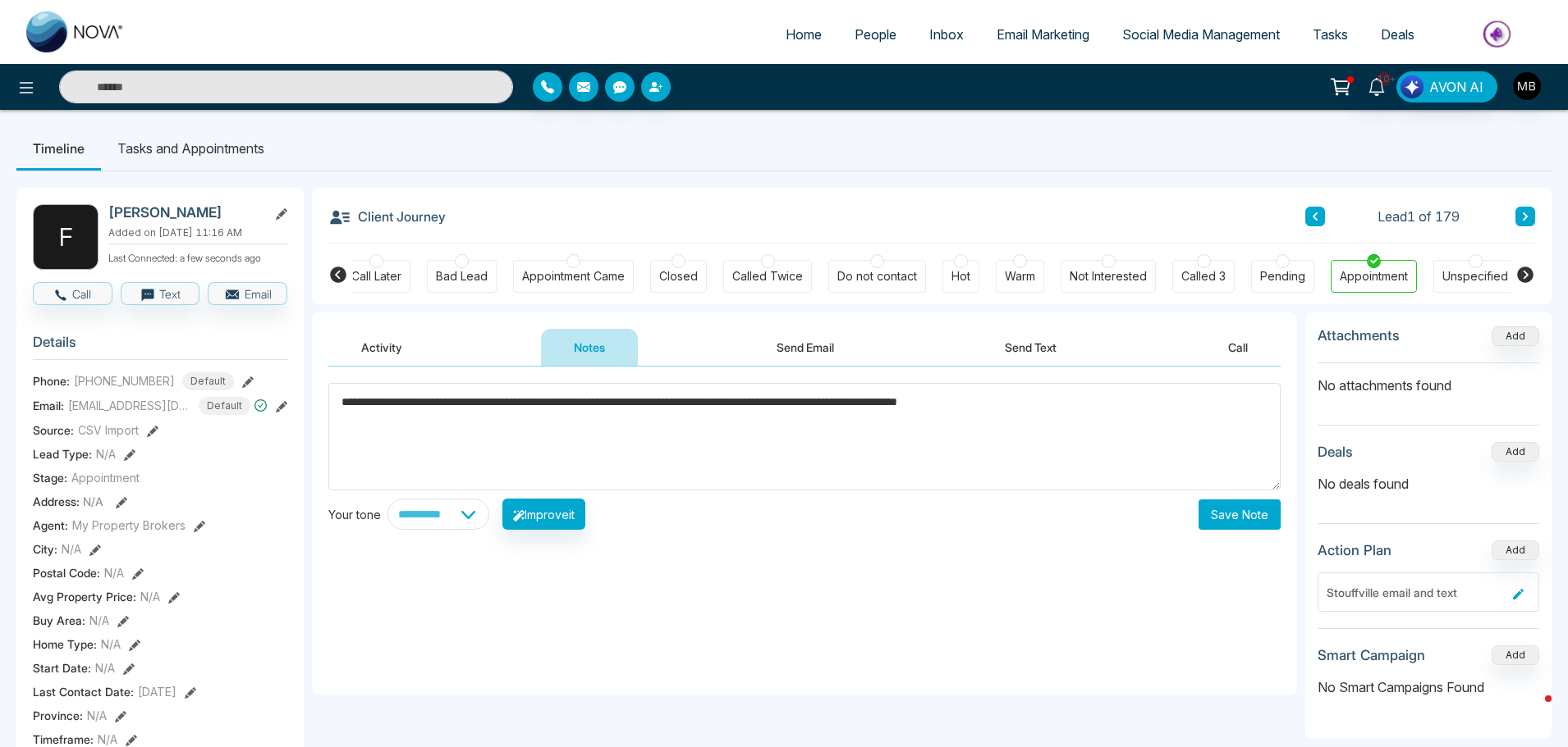
type textarea "**********"
click at [1243, 519] on button "Save Note" at bounding box center [1239, 514] width 82 height 31
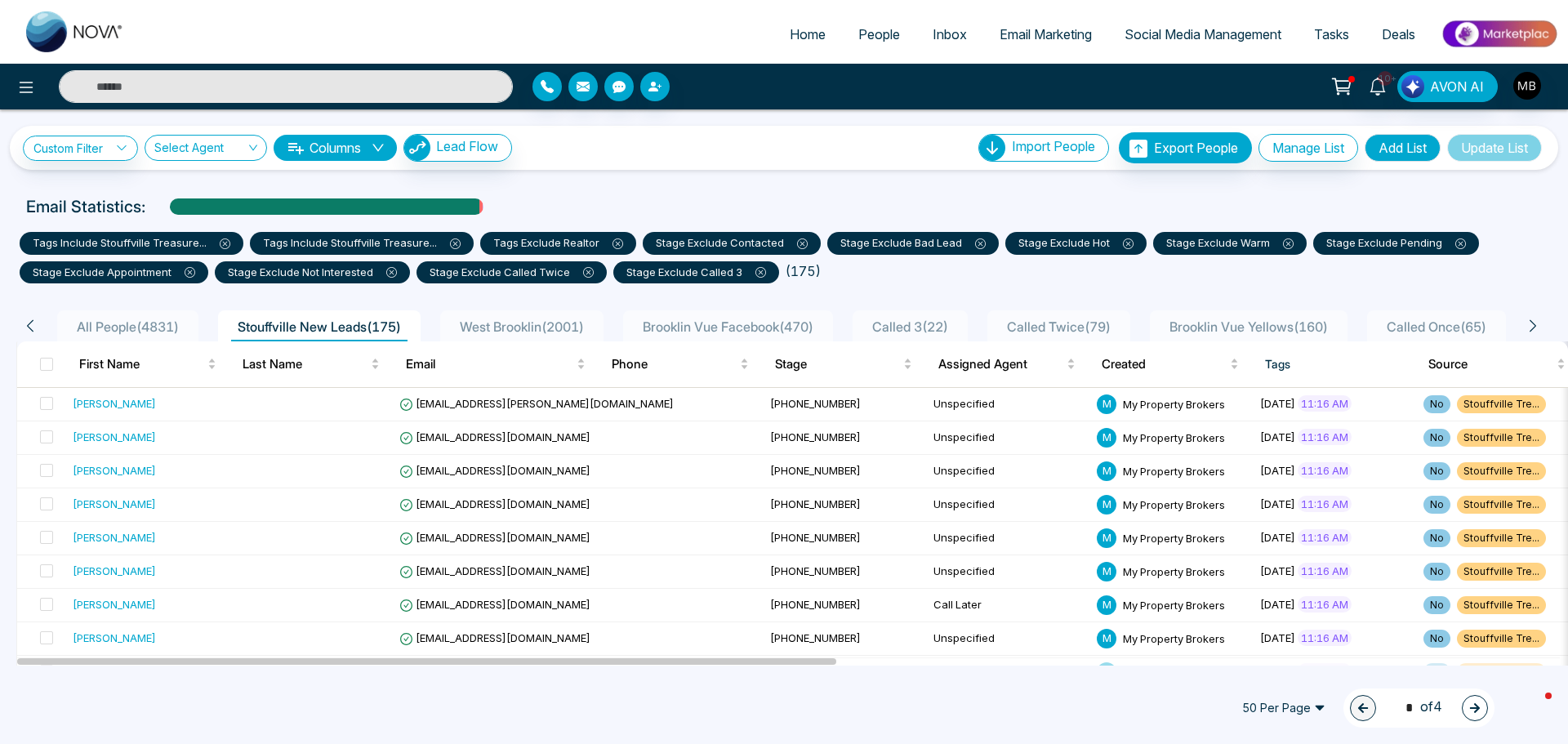
click at [184, 79] on input "text" at bounding box center [285, 86] width 454 height 32
paste input "**********"
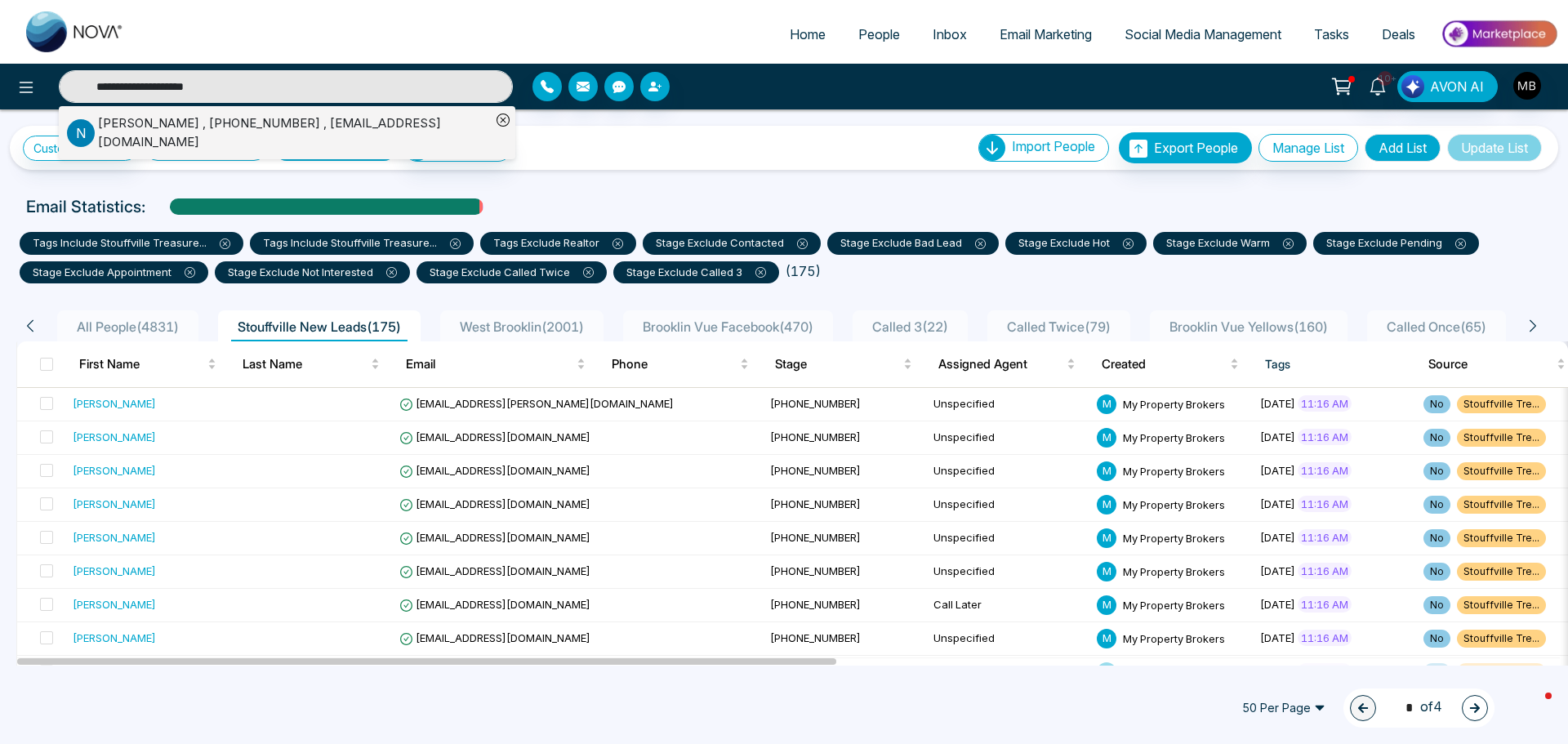
type input "**********"
click at [240, 123] on div "Nilesh Joshi , +14163198048 , joshind2002@gmail.com" at bounding box center [294, 132] width 393 height 36
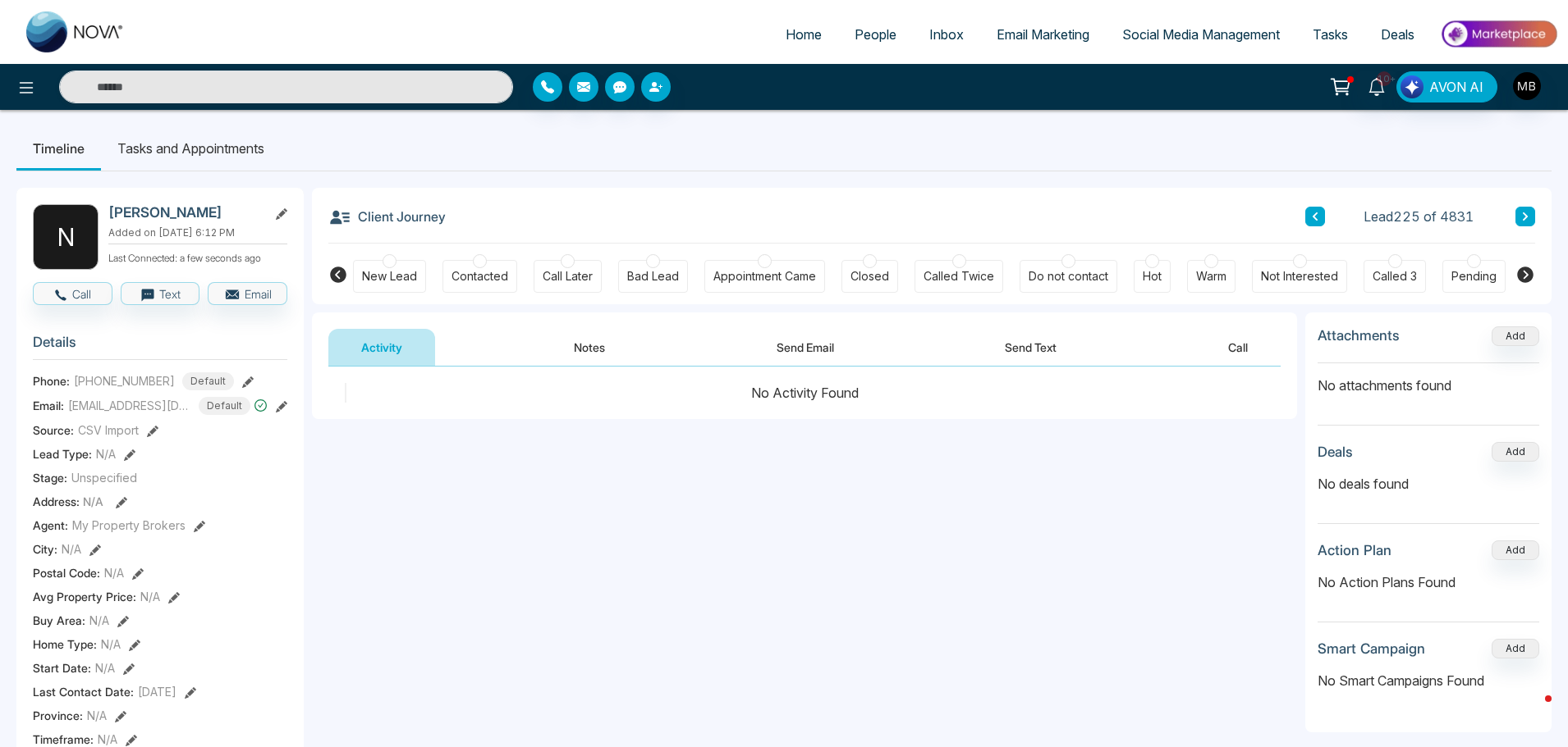
click at [1214, 268] on div "Warm" at bounding box center [1211, 277] width 31 height 17
click at [615, 342] on button "Notes" at bounding box center [589, 347] width 96 height 37
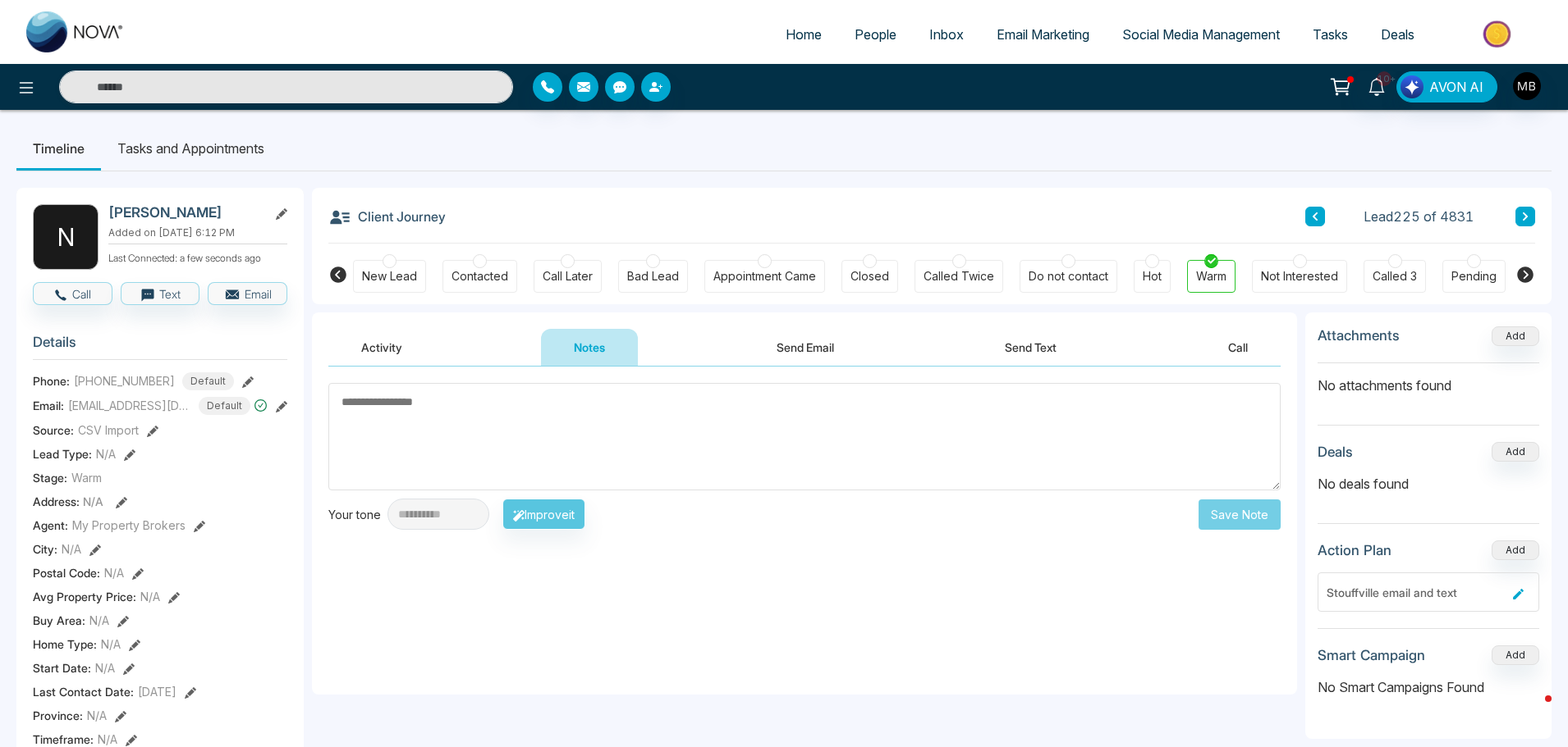
click at [603, 417] on textarea at bounding box center [804, 436] width 952 height 107
paste textarea "**********"
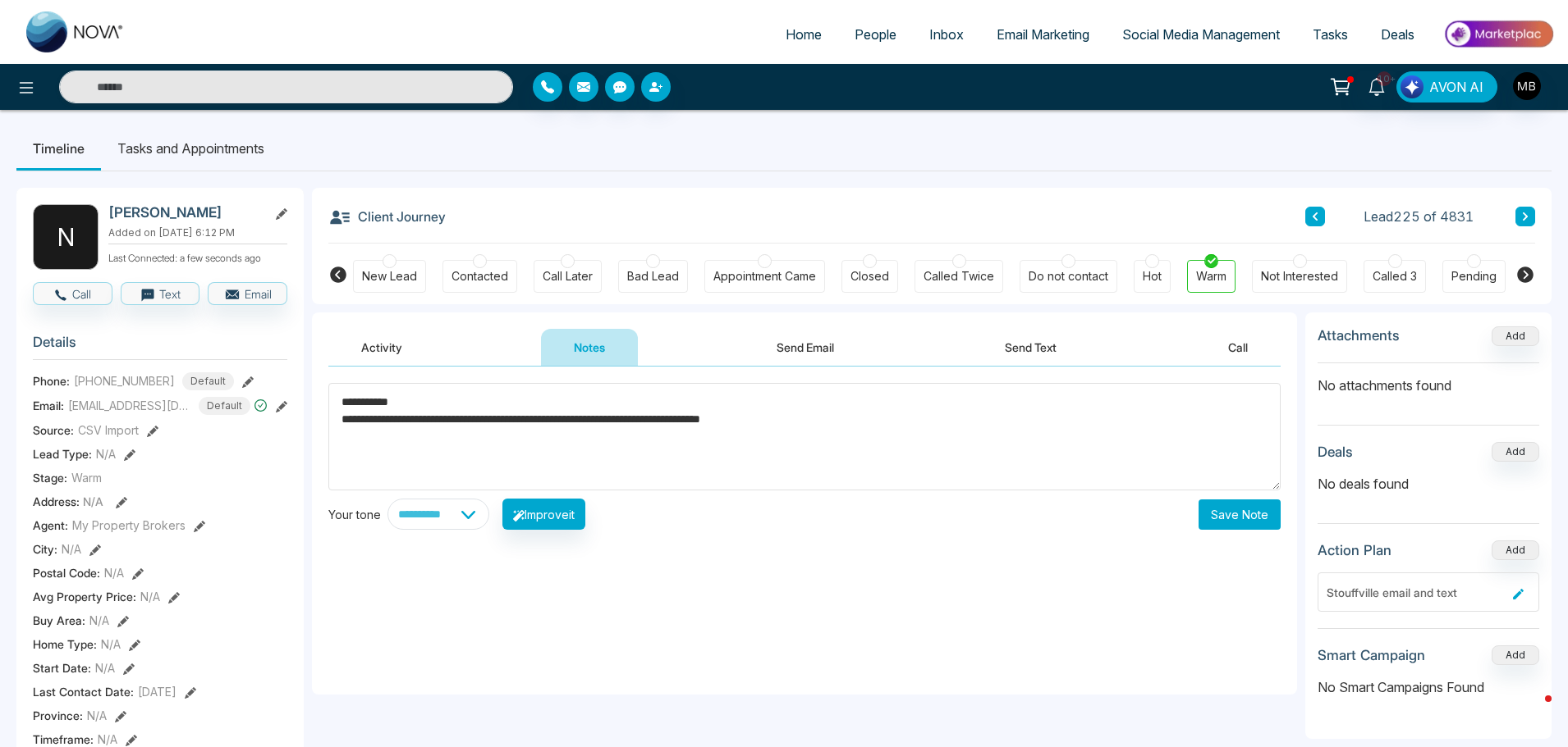
type textarea "**********"
click at [1225, 522] on button "Save Note" at bounding box center [1239, 514] width 82 height 31
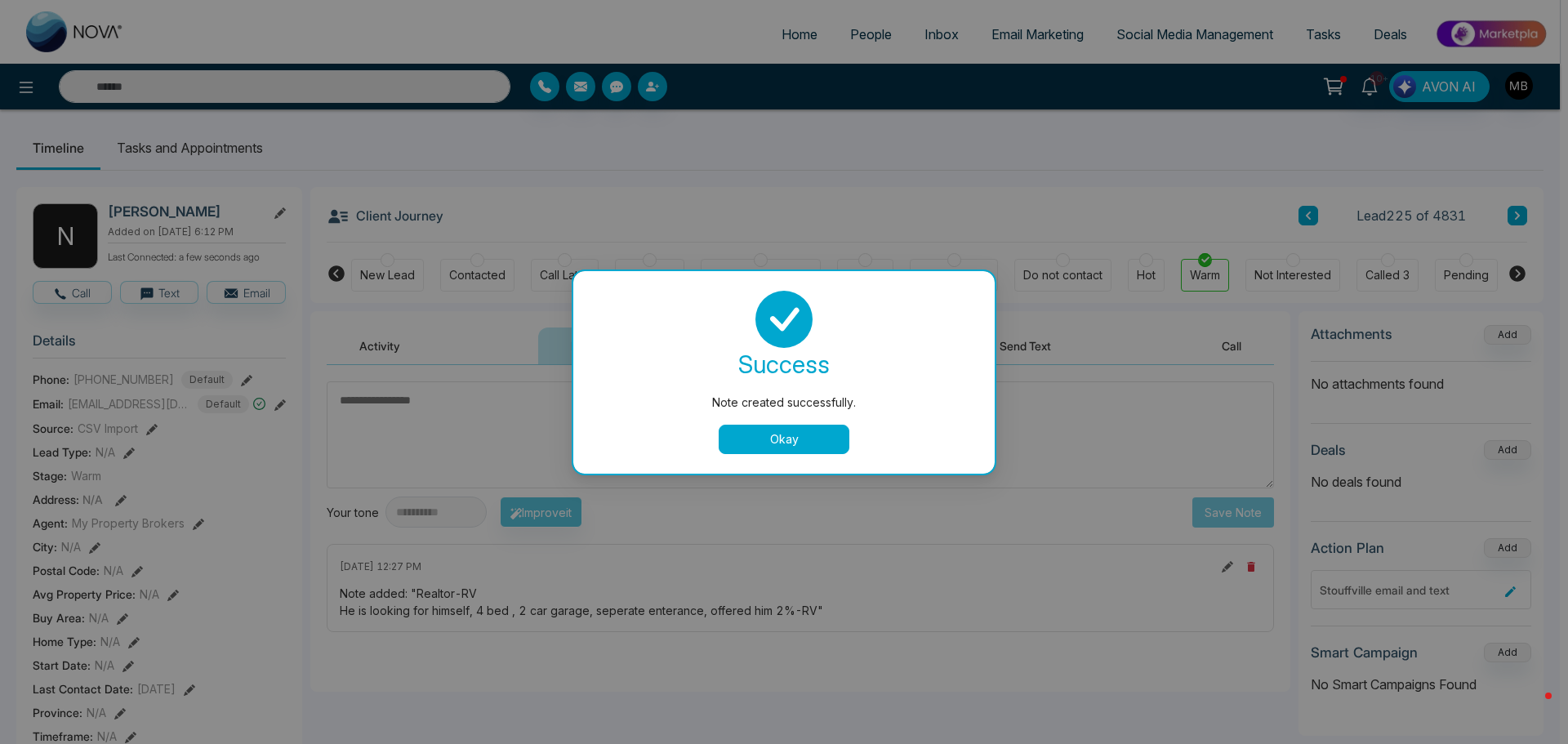
click at [827, 449] on button "Okay" at bounding box center [784, 439] width 131 height 30
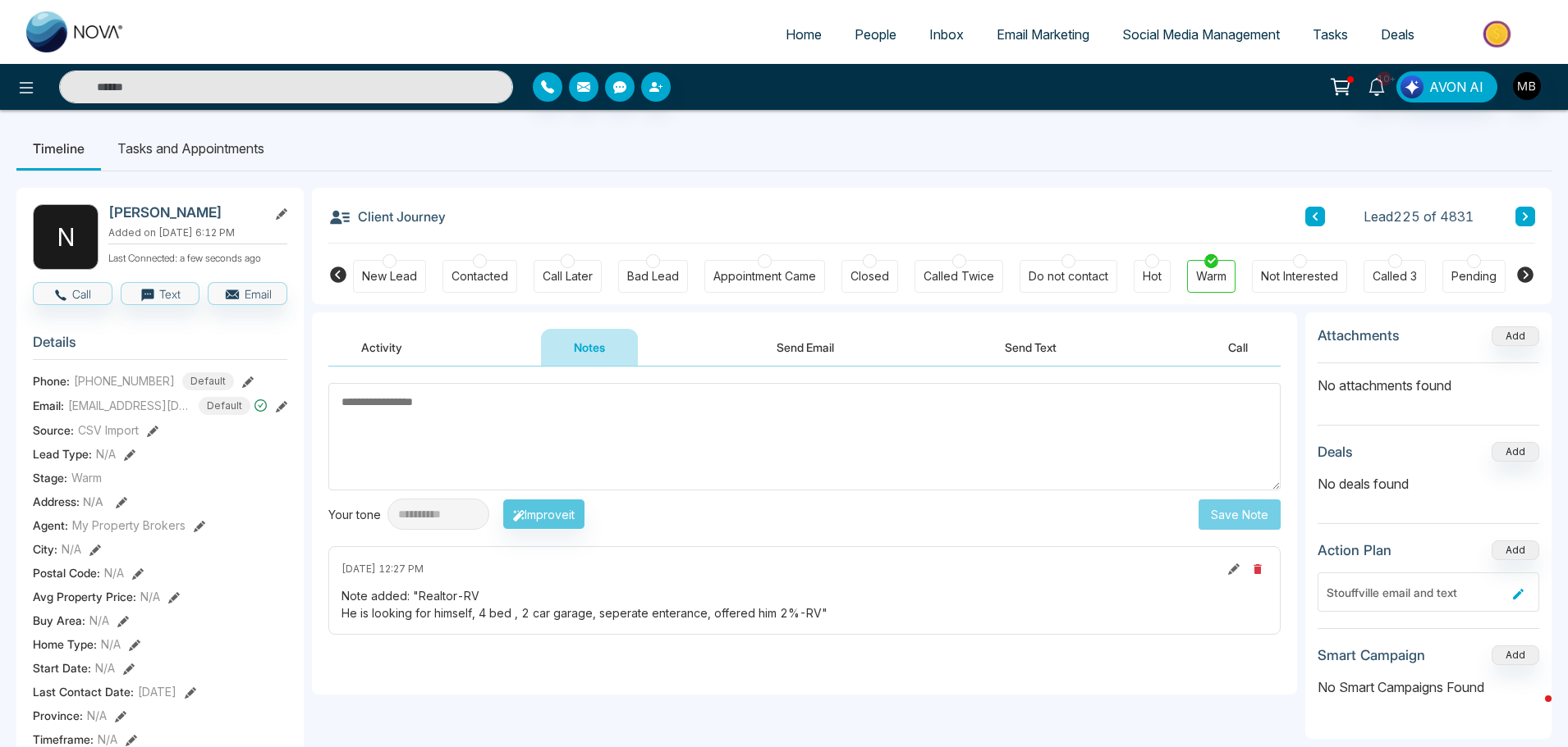
click at [343, 87] on input "text" at bounding box center [286, 86] width 454 height 32
paste input "**********"
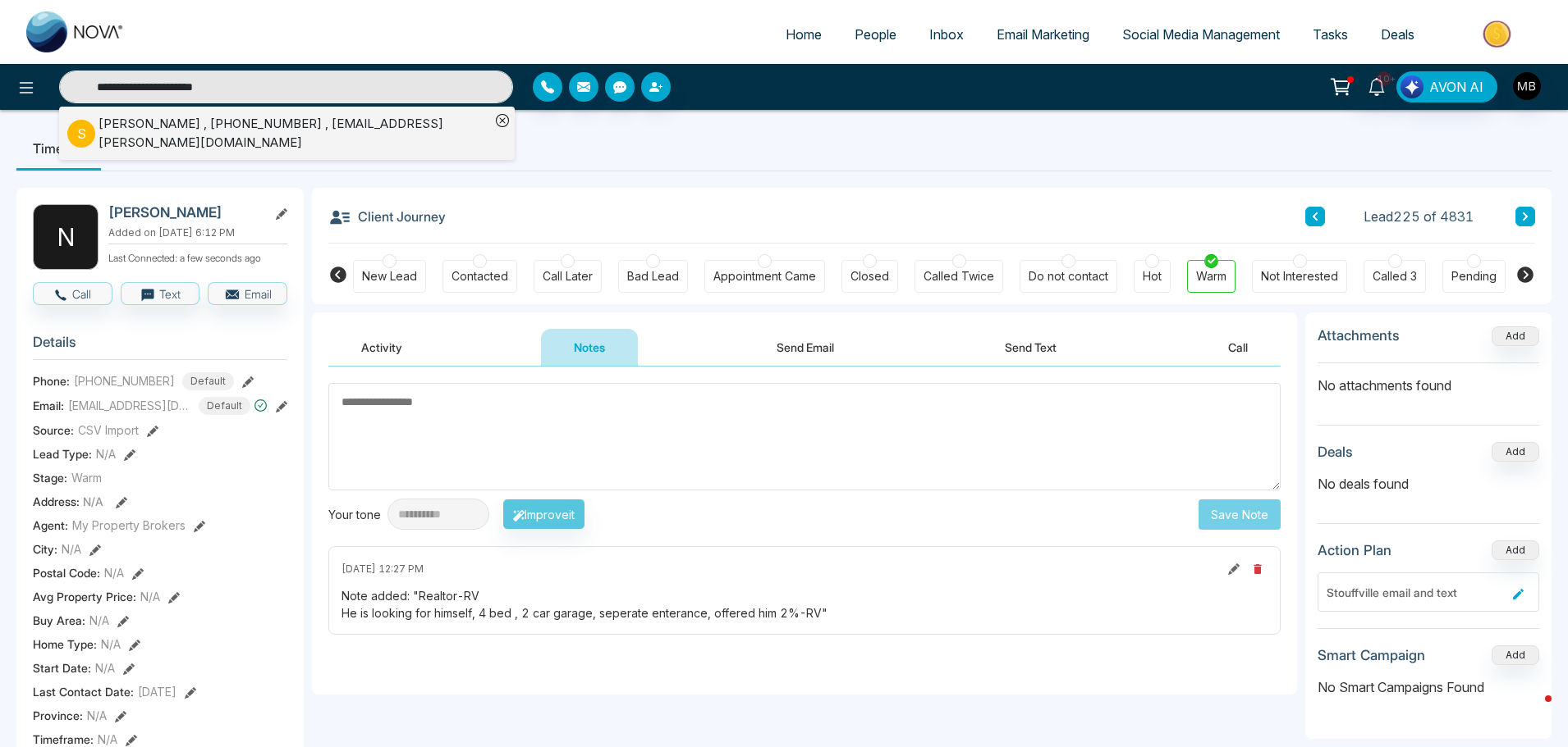
type input "**********"
click at [267, 125] on div "Shahzada Khurram , +14168330557 , mahad.khurram@yahoo.com" at bounding box center [293, 133] width 392 height 37
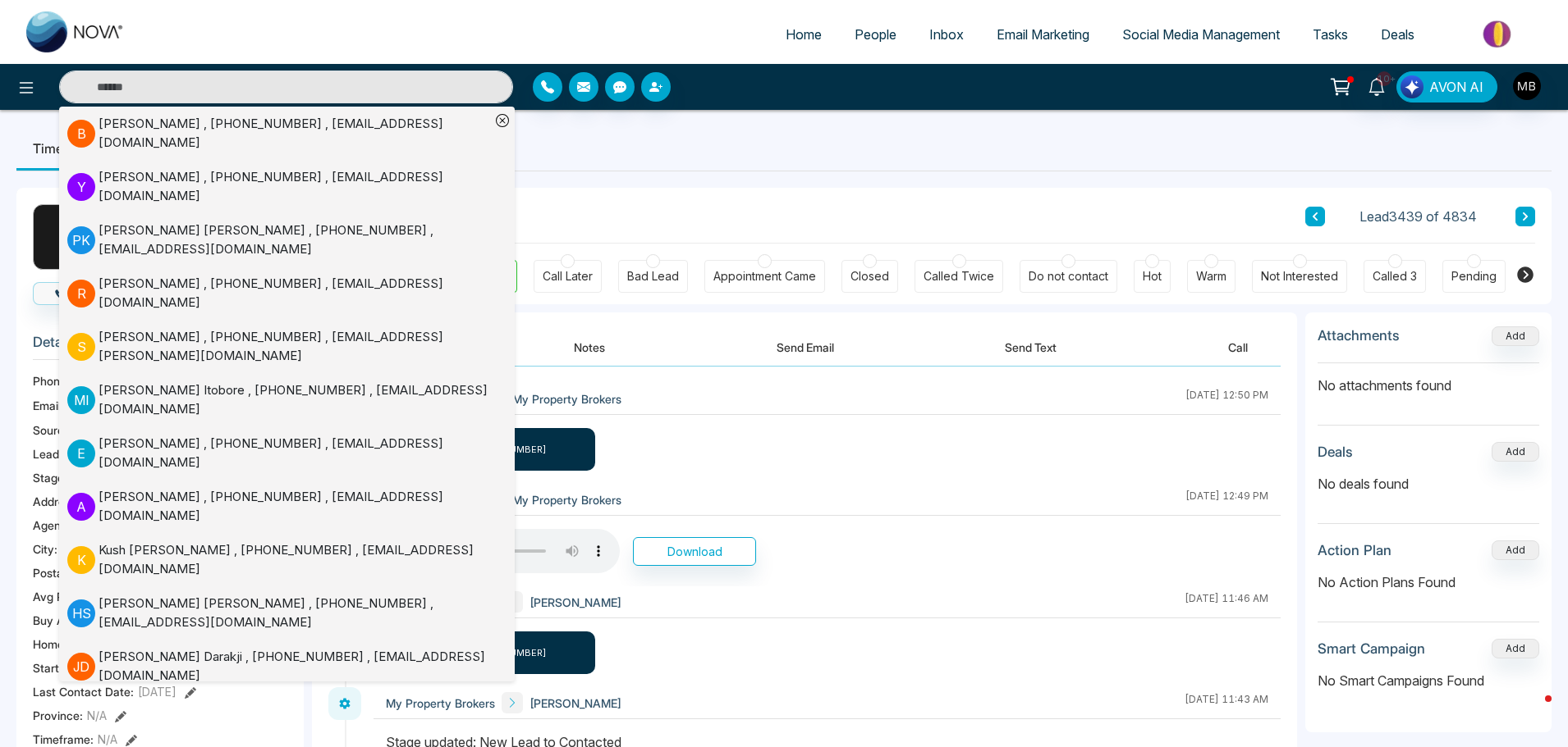
click at [1219, 263] on div "Warm" at bounding box center [1211, 276] width 48 height 32
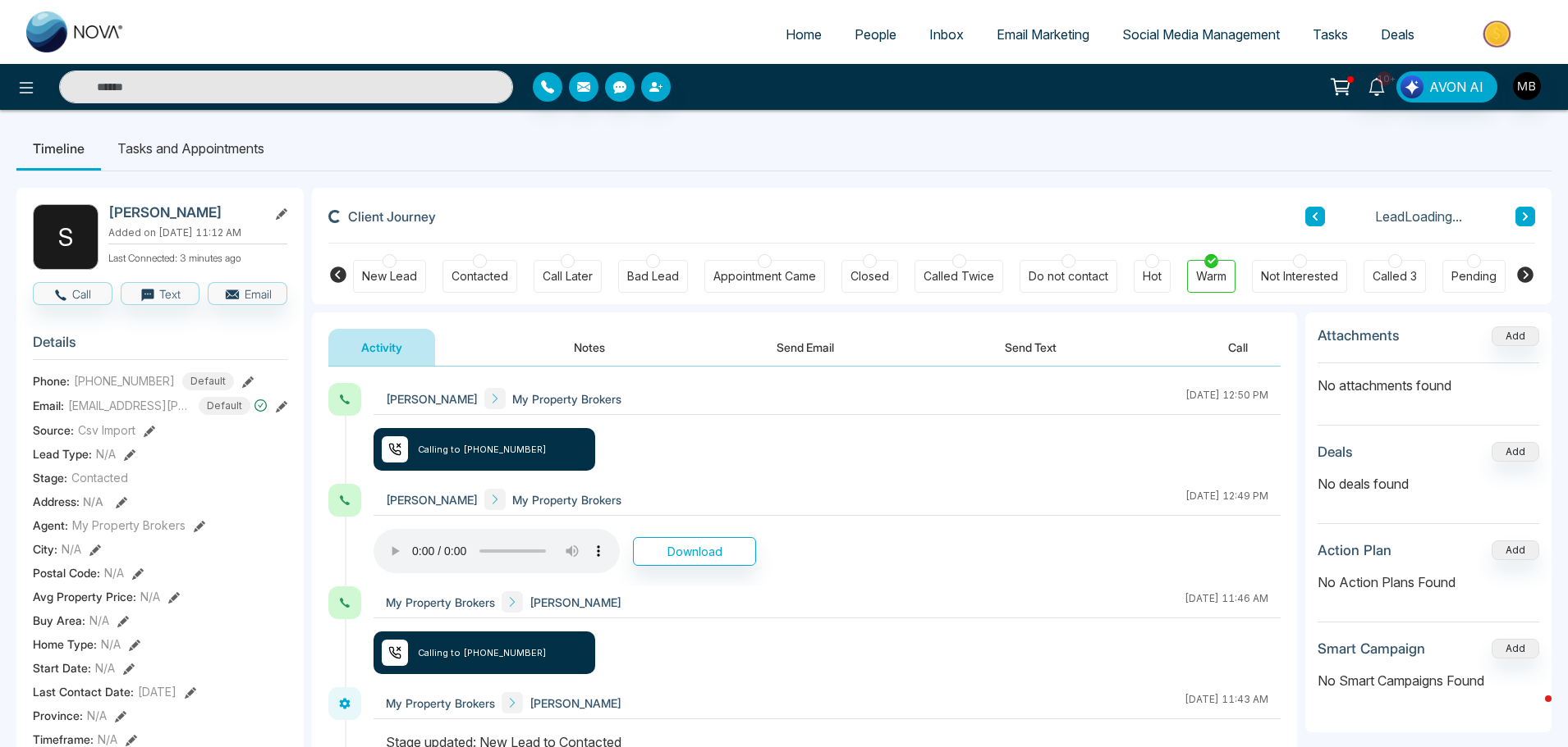
click at [604, 346] on body "Home People Inbox Email Marketing Social Media Management Tasks Deals 10+ AVON …" at bounding box center [784, 373] width 1568 height 747
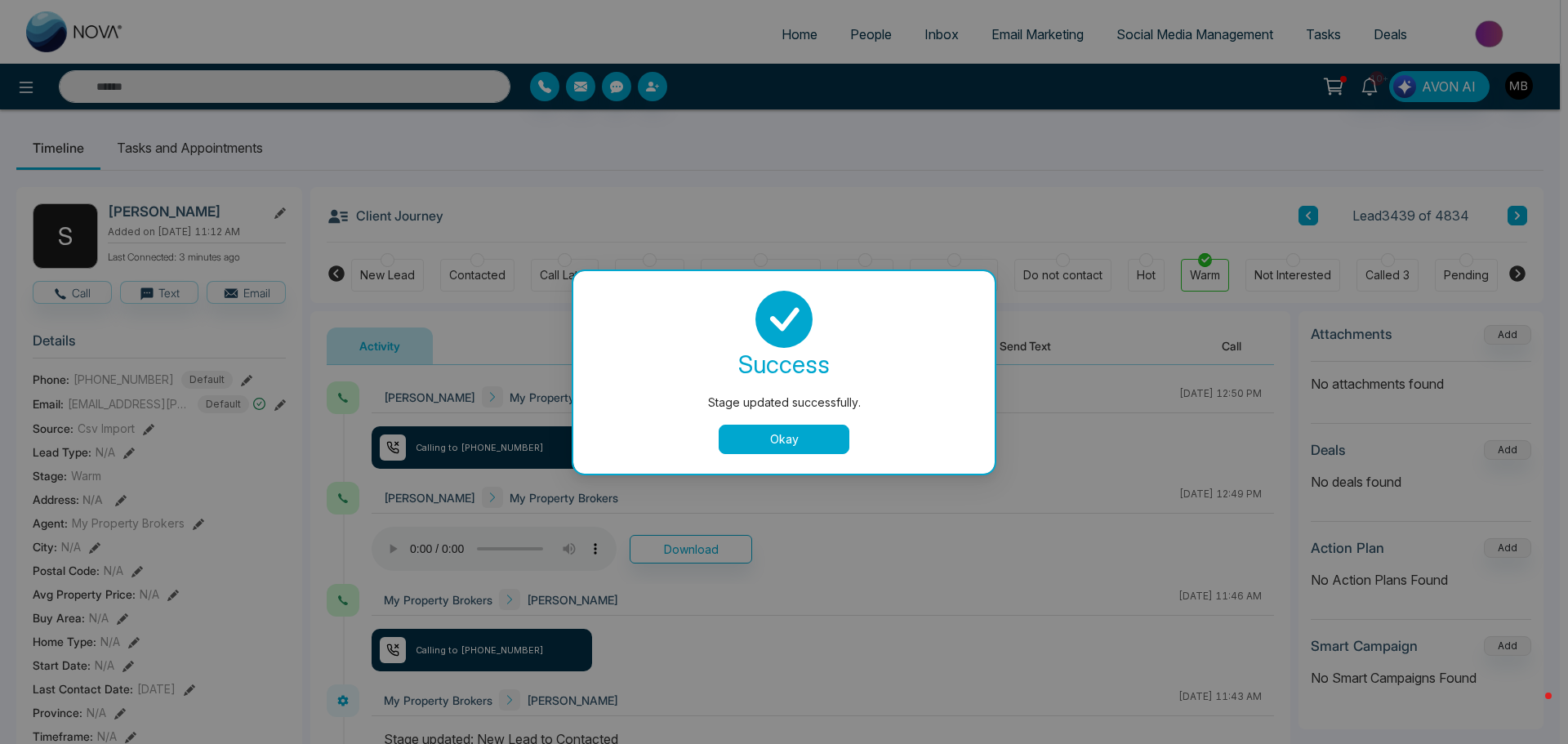
click at [796, 441] on button "Okay" at bounding box center [784, 439] width 131 height 30
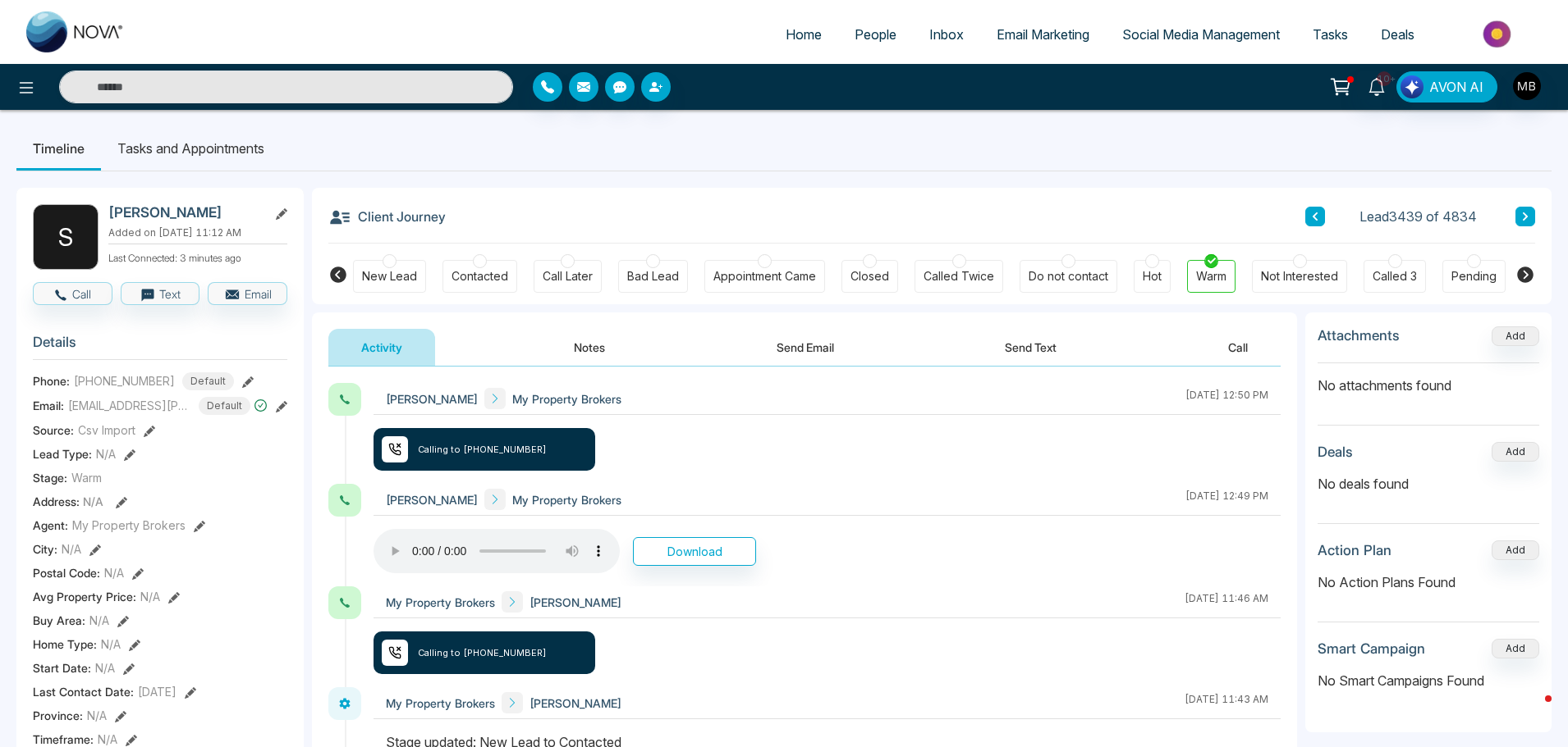
click at [589, 347] on button "Notes" at bounding box center [589, 347] width 96 height 37
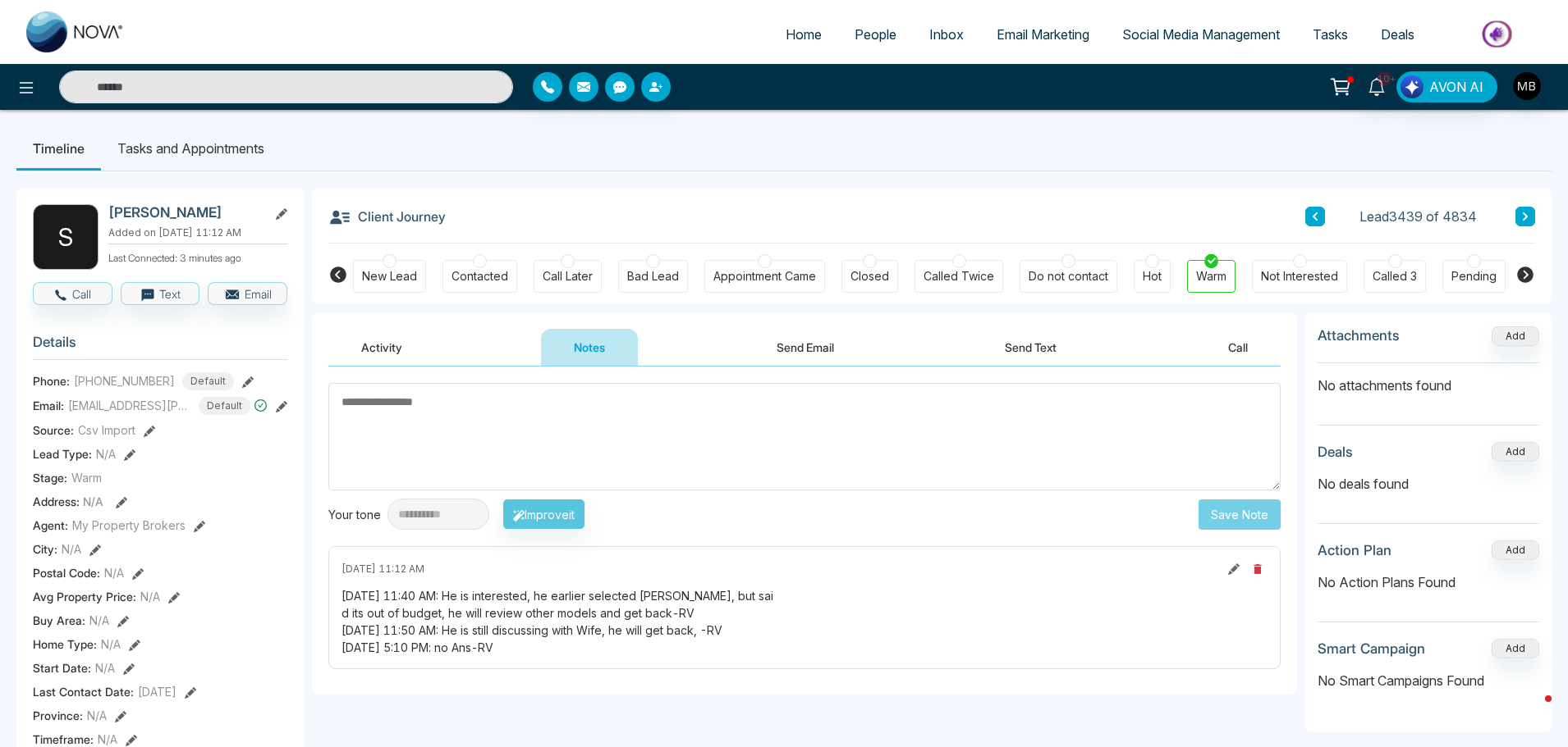
click at [578, 425] on textarea at bounding box center [804, 436] width 952 height 107
paste textarea "**********"
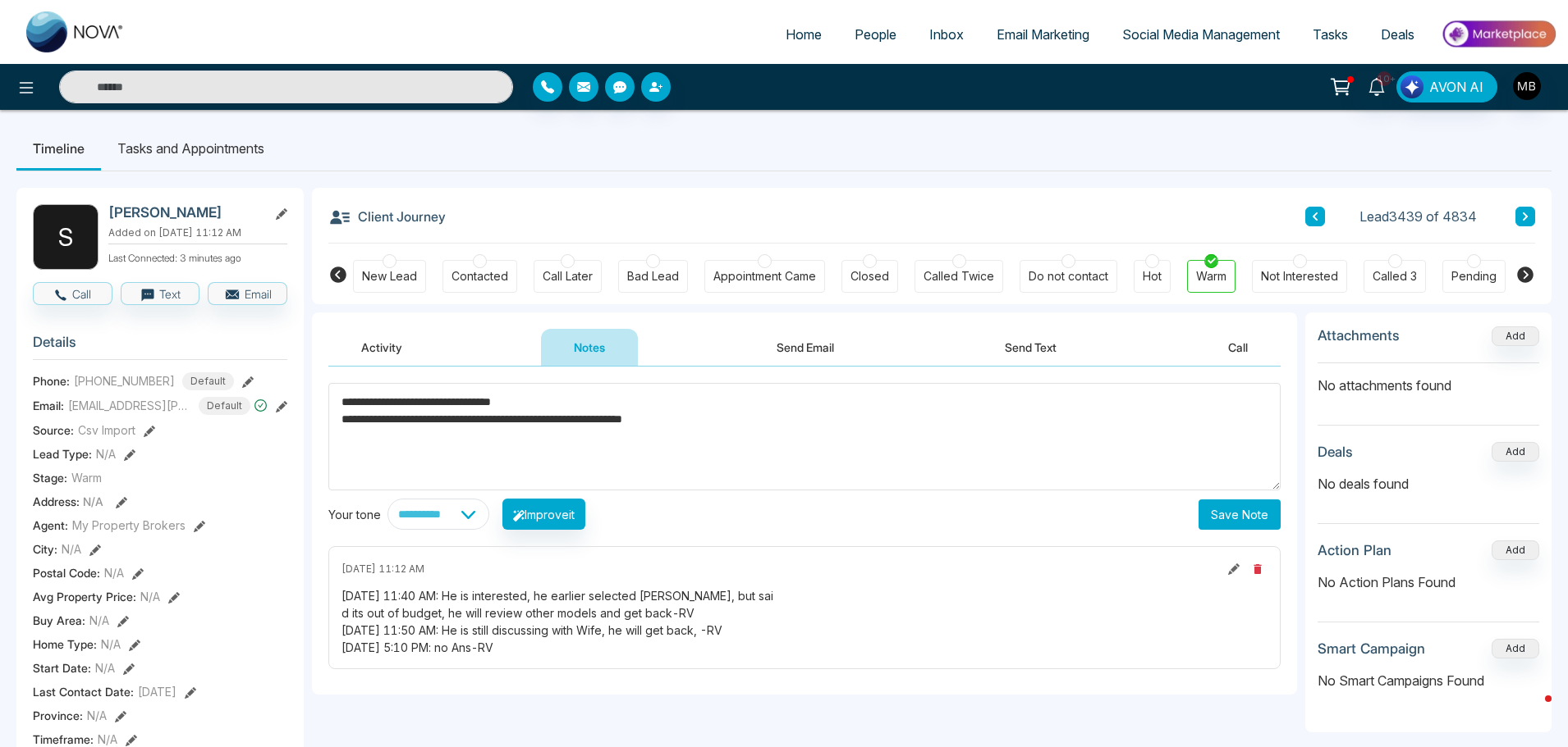
type textarea "**********"
click at [1224, 521] on button "Save Note" at bounding box center [1239, 514] width 82 height 31
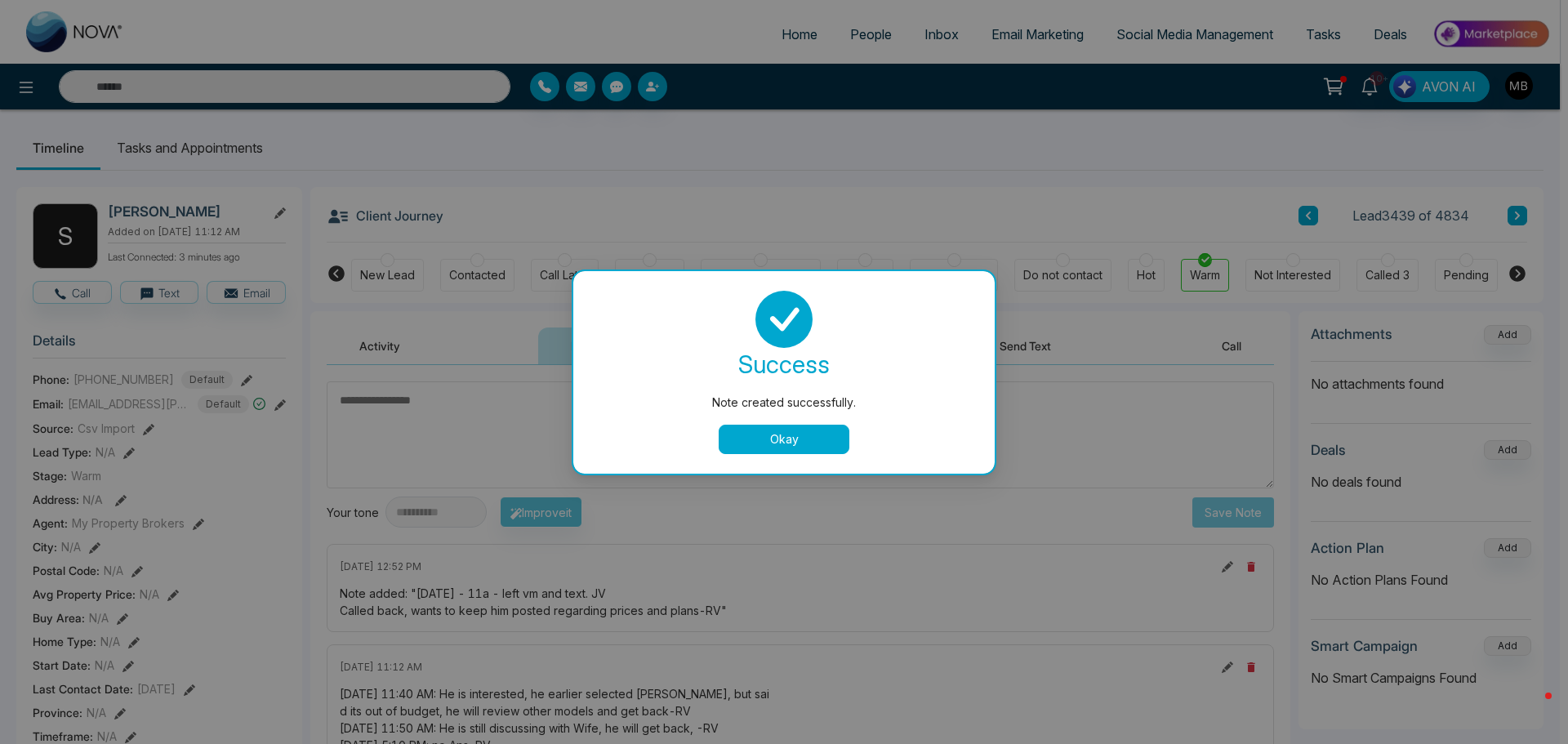
click at [769, 449] on button "Okay" at bounding box center [784, 439] width 131 height 30
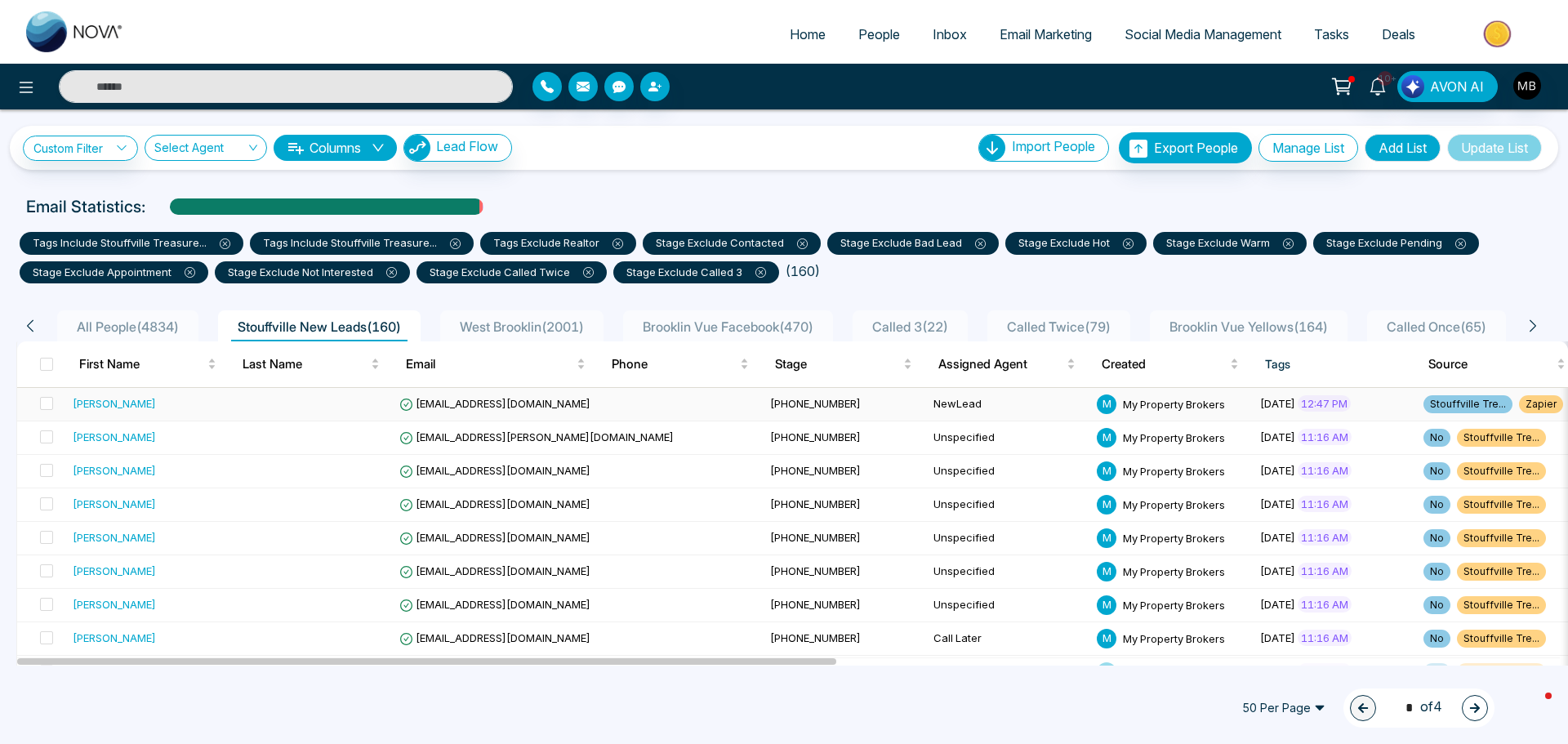
click at [457, 410] on td "[EMAIL_ADDRESS][DOMAIN_NAME]" at bounding box center [578, 405] width 371 height 33
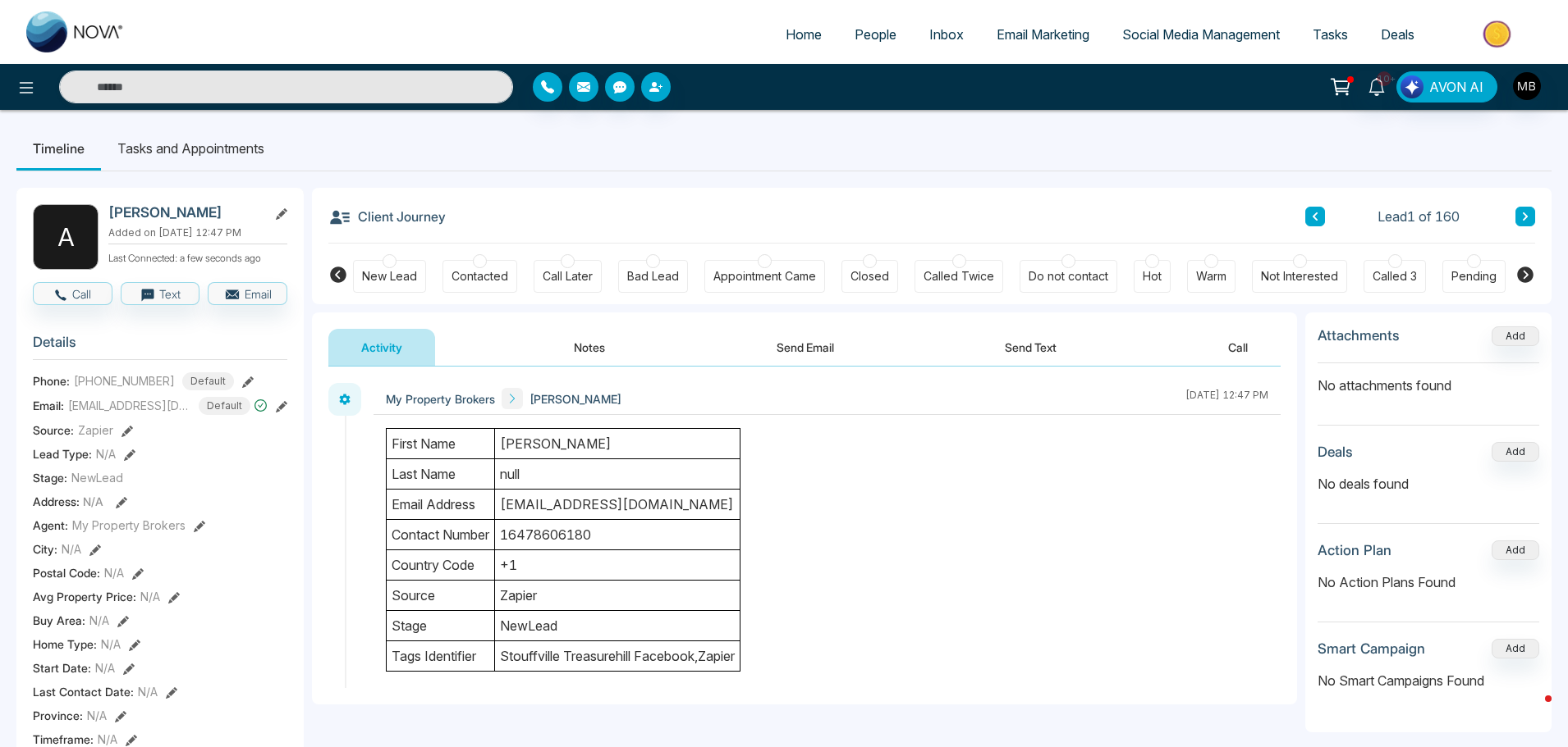
click at [480, 264] on div at bounding box center [480, 261] width 14 height 14
click at [802, 431] on div "first name [PERSON_NAME] last name null email address [EMAIL_ADDRESS][DOMAIN_NA…" at bounding box center [826, 549] width 882 height 243
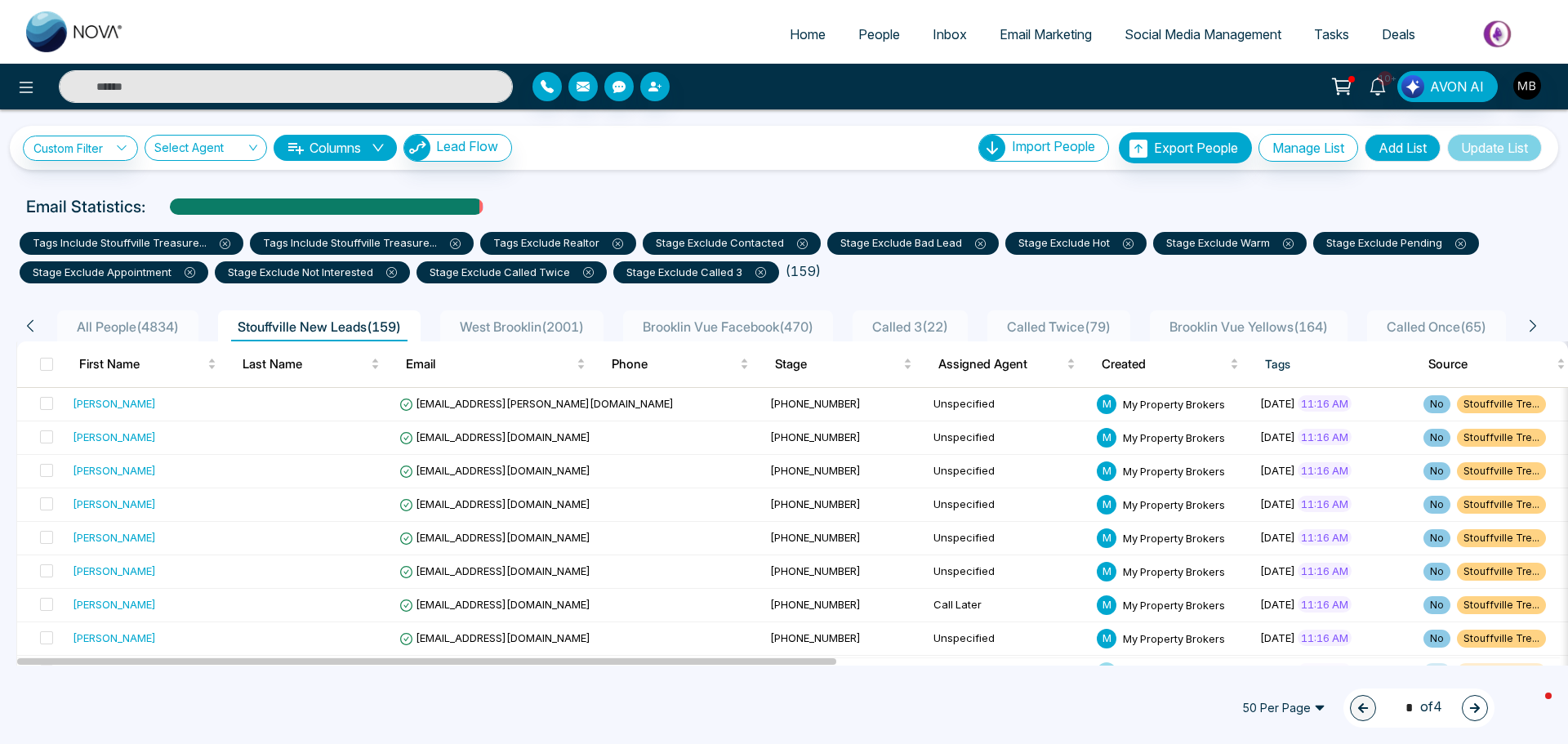
click at [303, 94] on input "text" at bounding box center [285, 86] width 454 height 32
click at [457, 406] on span "[EMAIL_ADDRESS][PERSON_NAME][DOMAIN_NAME]" at bounding box center [537, 404] width 275 height 13
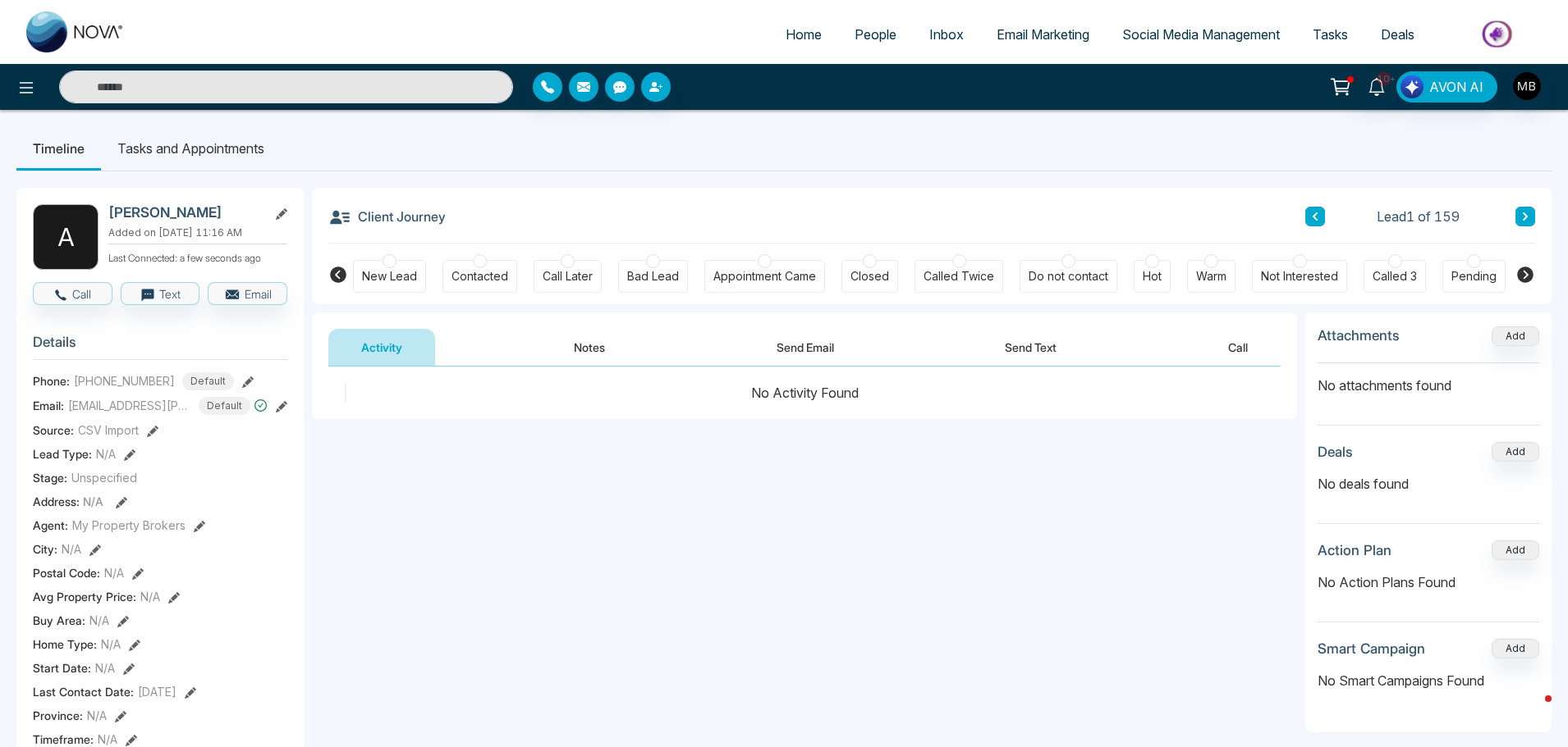
click at [481, 263] on div at bounding box center [480, 261] width 14 height 14
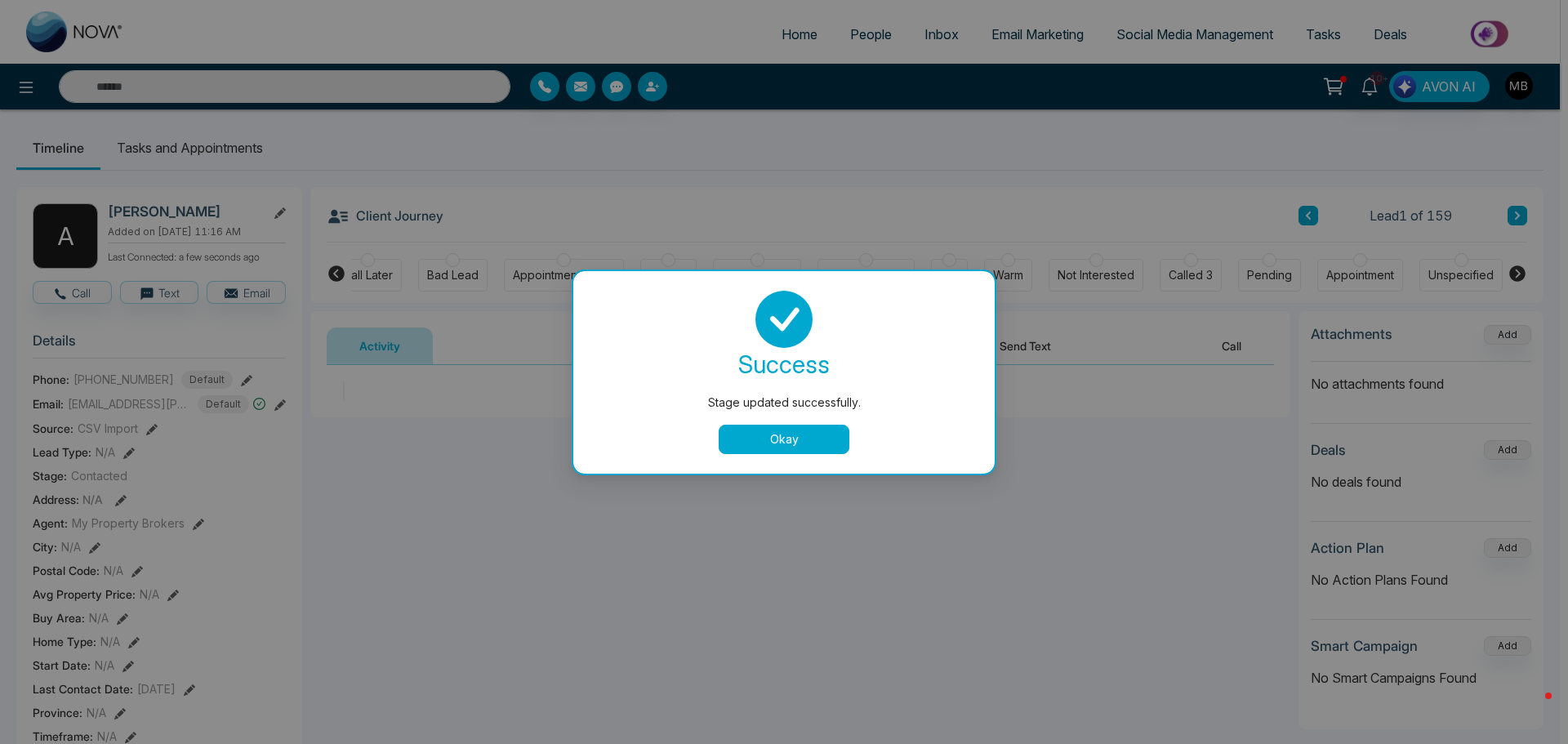
click at [760, 442] on button "Okay" at bounding box center [784, 439] width 131 height 30
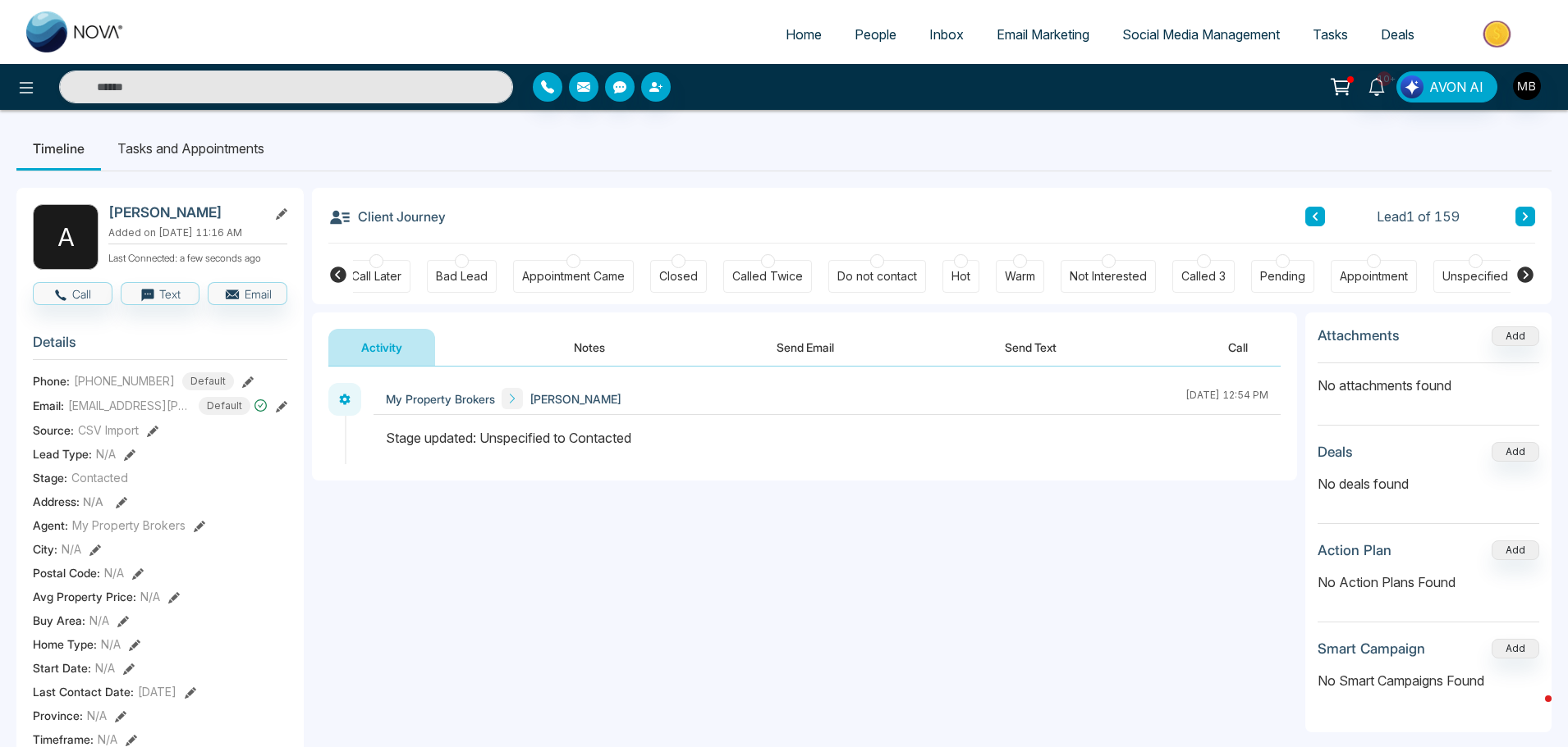
click at [329, 273] on icon at bounding box center [338, 275] width 20 height 20
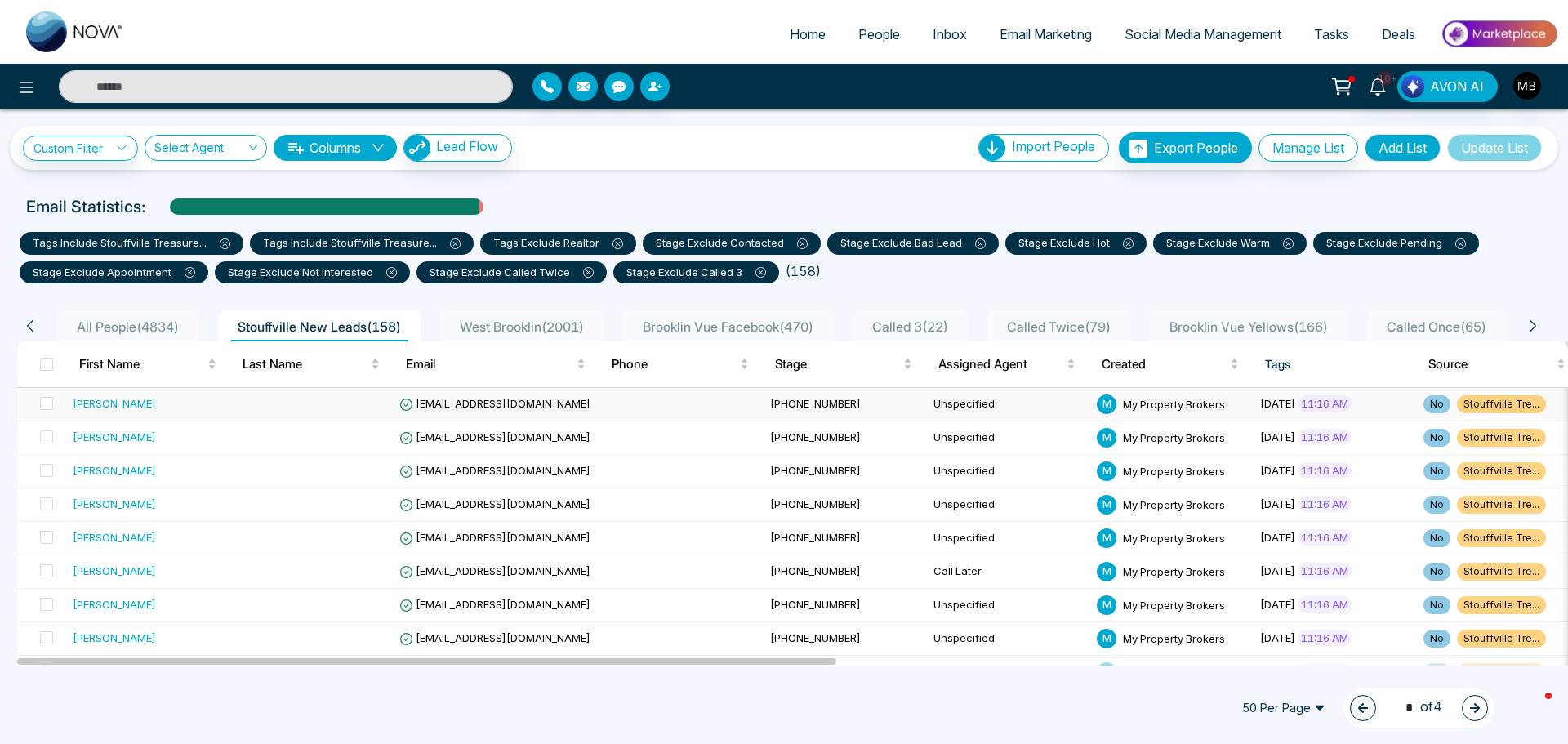
click at [484, 404] on span "[EMAIL_ADDRESS][DOMAIN_NAME]" at bounding box center [495, 404] width 191 height 13
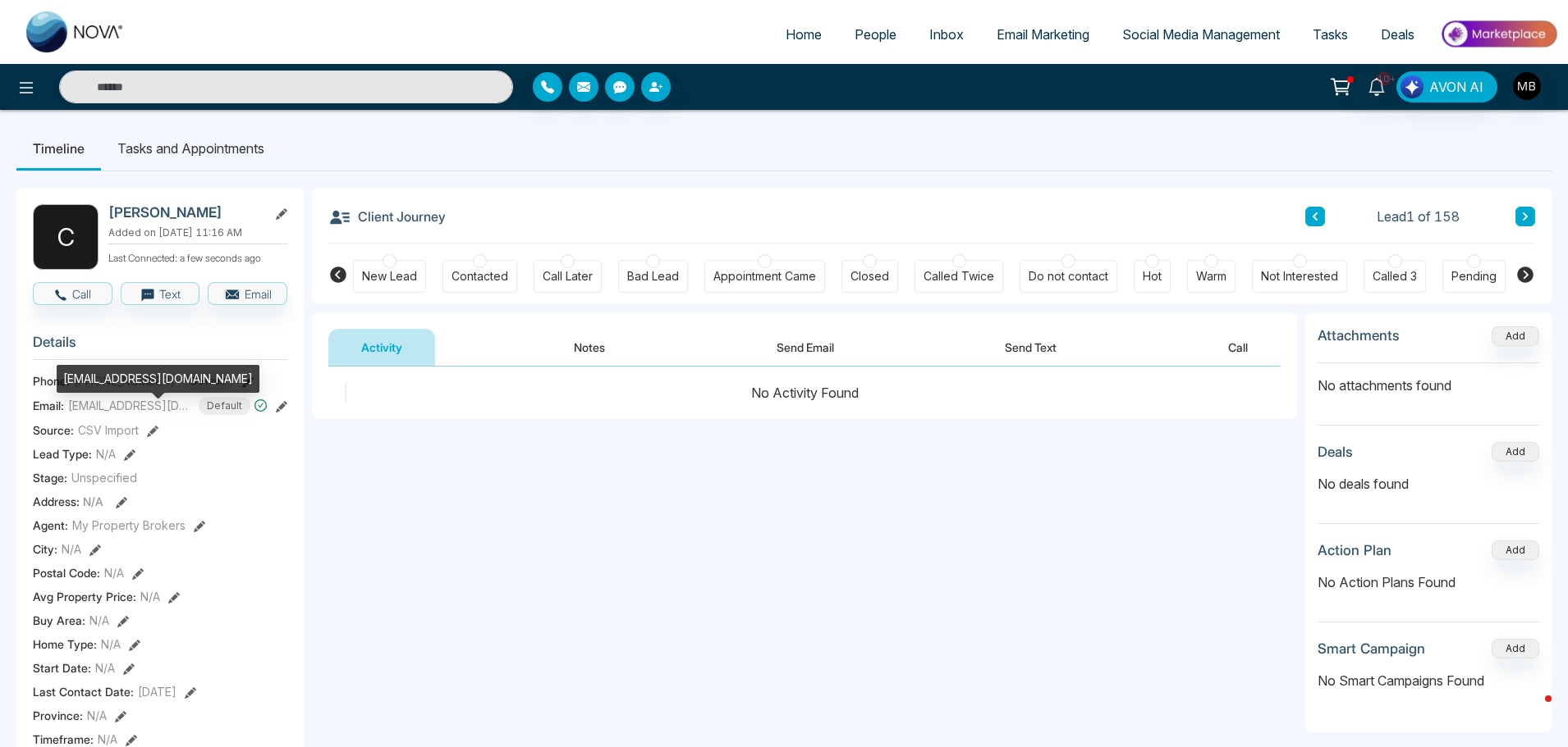
click at [156, 415] on span "[EMAIL_ADDRESS][DOMAIN_NAME]" at bounding box center [130, 405] width 123 height 17
click at [164, 413] on span "[EMAIL_ADDRESS][DOMAIN_NAME]" at bounding box center [130, 405] width 123 height 17
drag, startPoint x: 67, startPoint y: 415, endPoint x: 192, endPoint y: 416, distance: 125.0
click at [192, 415] on div "Email: [EMAIL_ADDRESS][DOMAIN_NAME] Default" at bounding box center [160, 406] width 254 height 18
click at [288, 418] on div "C [PERSON_NAME] Added on [DATE] 11:16 AM Last Connected: a few seconds ago Call…" at bounding box center [160, 757] width 288 height 1139
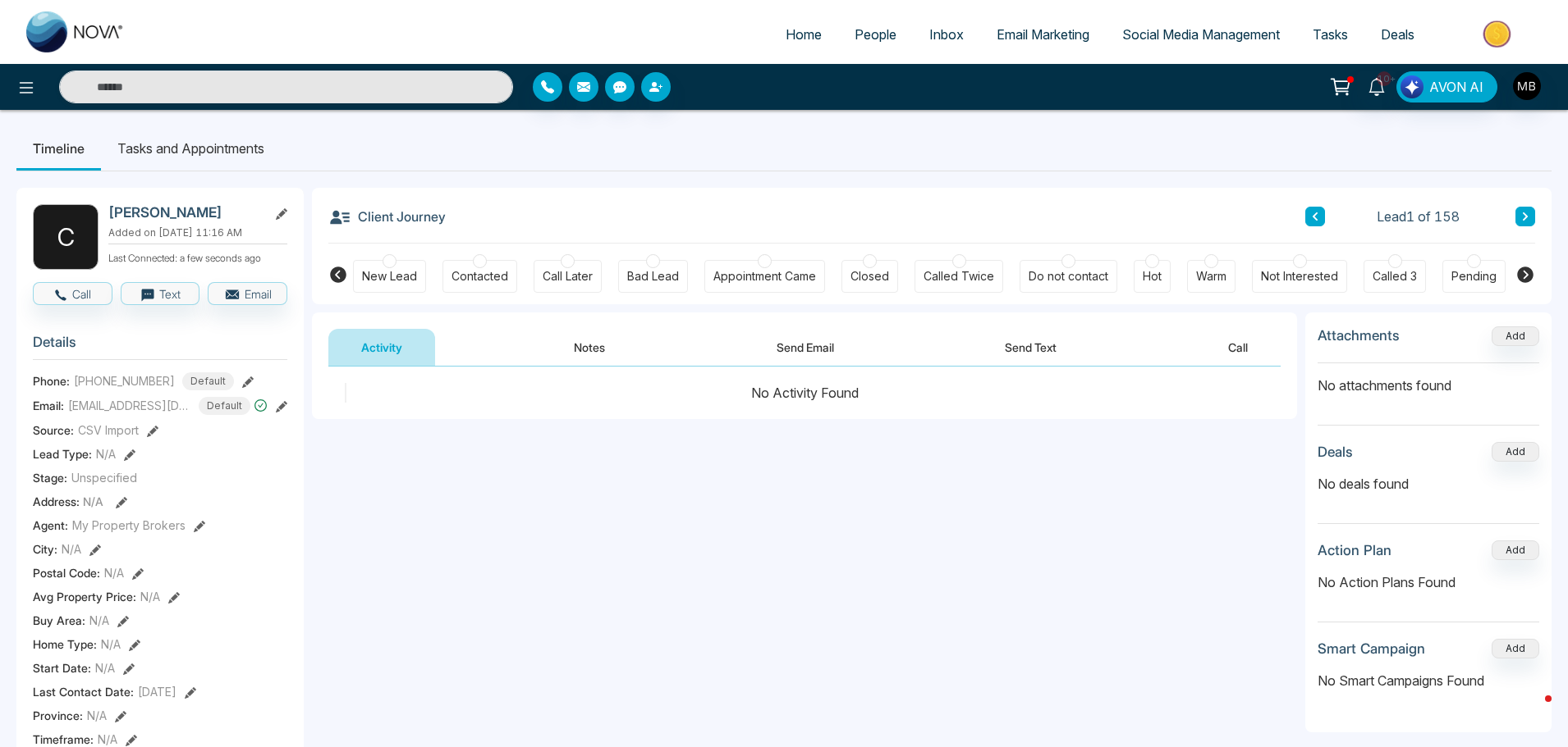
click at [279, 413] on icon at bounding box center [282, 407] width 12 height 12
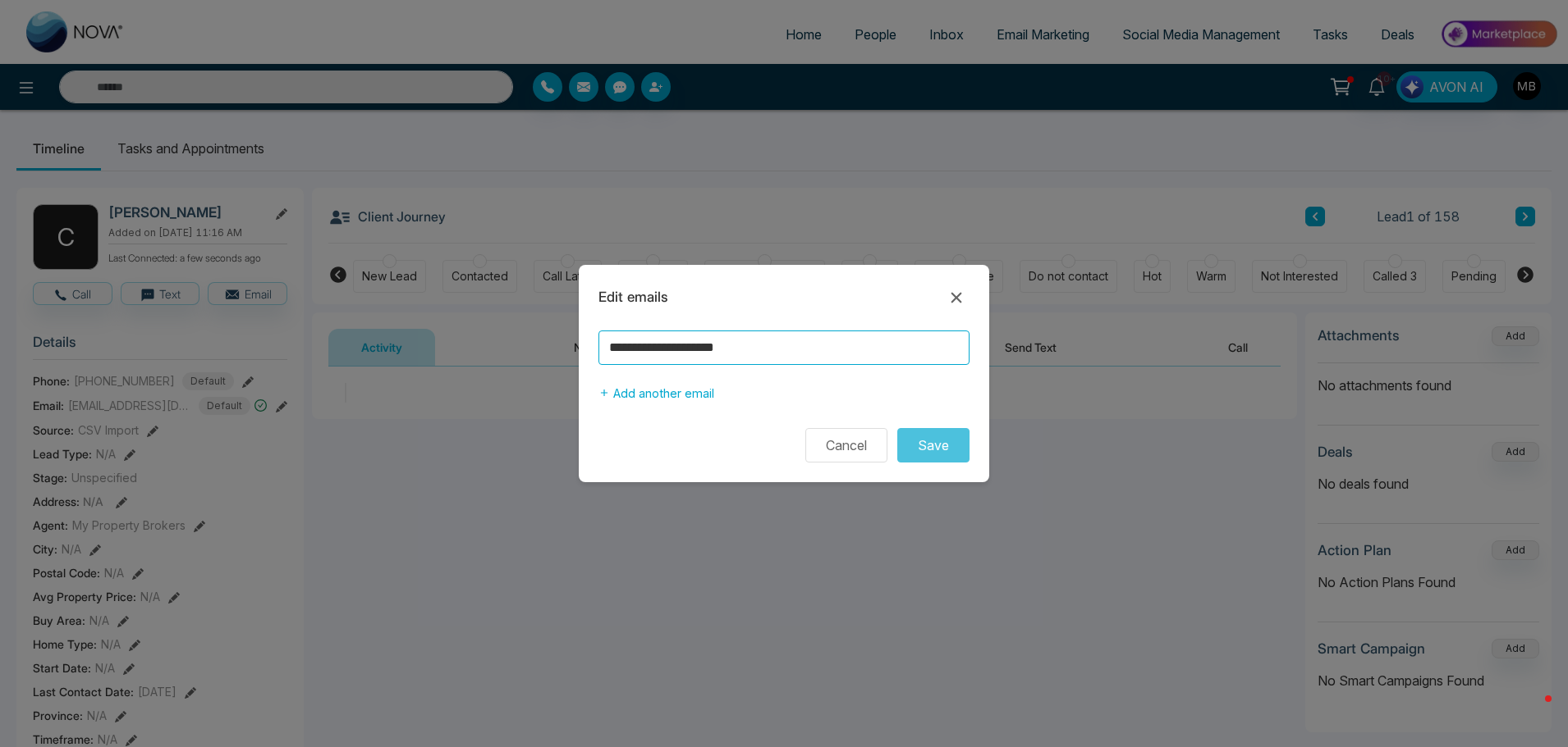
drag, startPoint x: 791, startPoint y: 352, endPoint x: 565, endPoint y: 346, distance: 226.1
click at [566, 349] on div "**********" at bounding box center [784, 373] width 1568 height 747
click at [851, 441] on button "Cancel" at bounding box center [846, 445] width 82 height 34
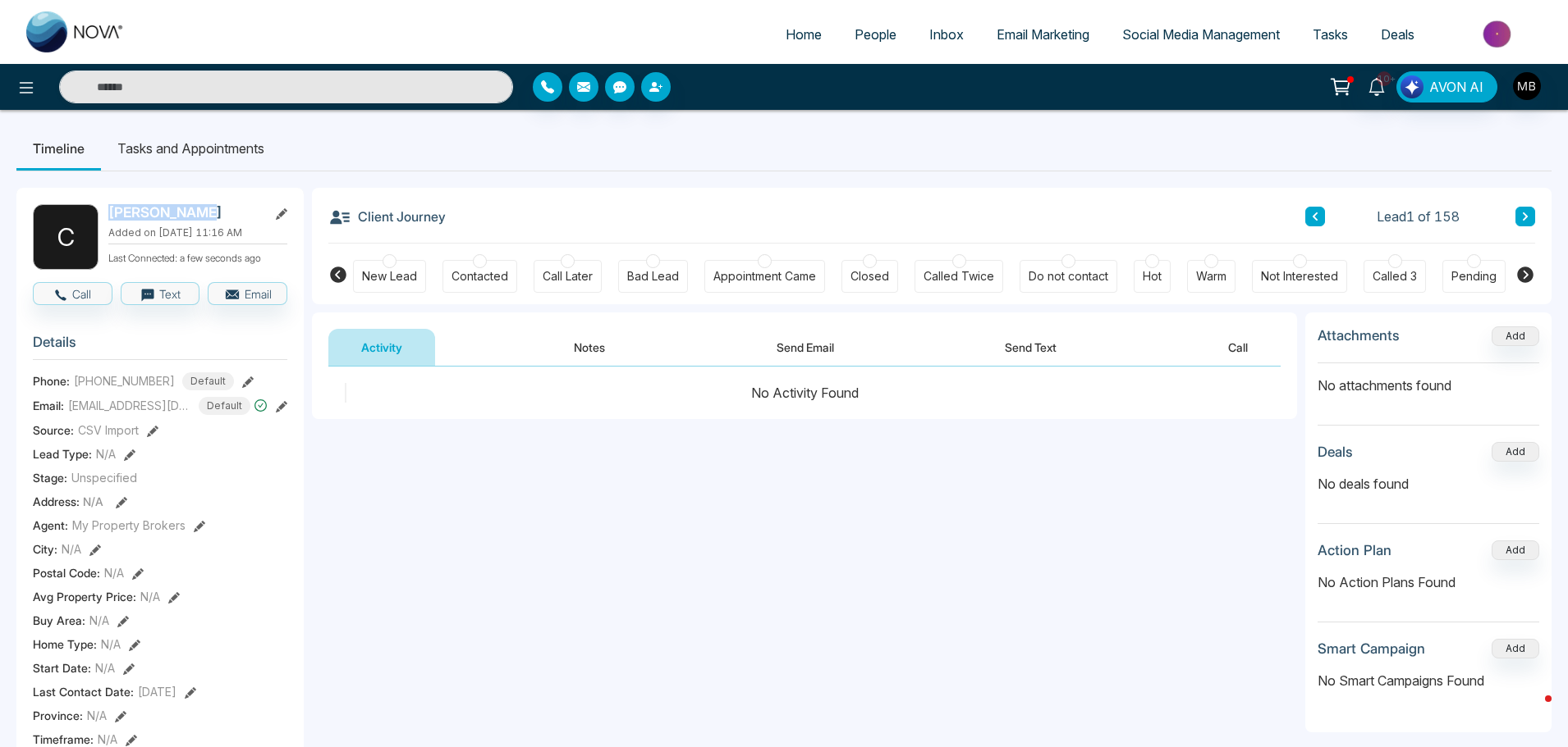
drag, startPoint x: 193, startPoint y: 213, endPoint x: 96, endPoint y: 209, distance: 97.1
click at [96, 209] on div "C Chetan Barot Added on October 12 2025 | 11:16 AM Last Connected: a few second…" at bounding box center [160, 237] width 254 height 66
copy div "Chetan Barot"
click at [191, 391] on span "Default" at bounding box center [208, 381] width 52 height 18
drag, startPoint x: 160, startPoint y: 391, endPoint x: 87, endPoint y: 391, distance: 73.0
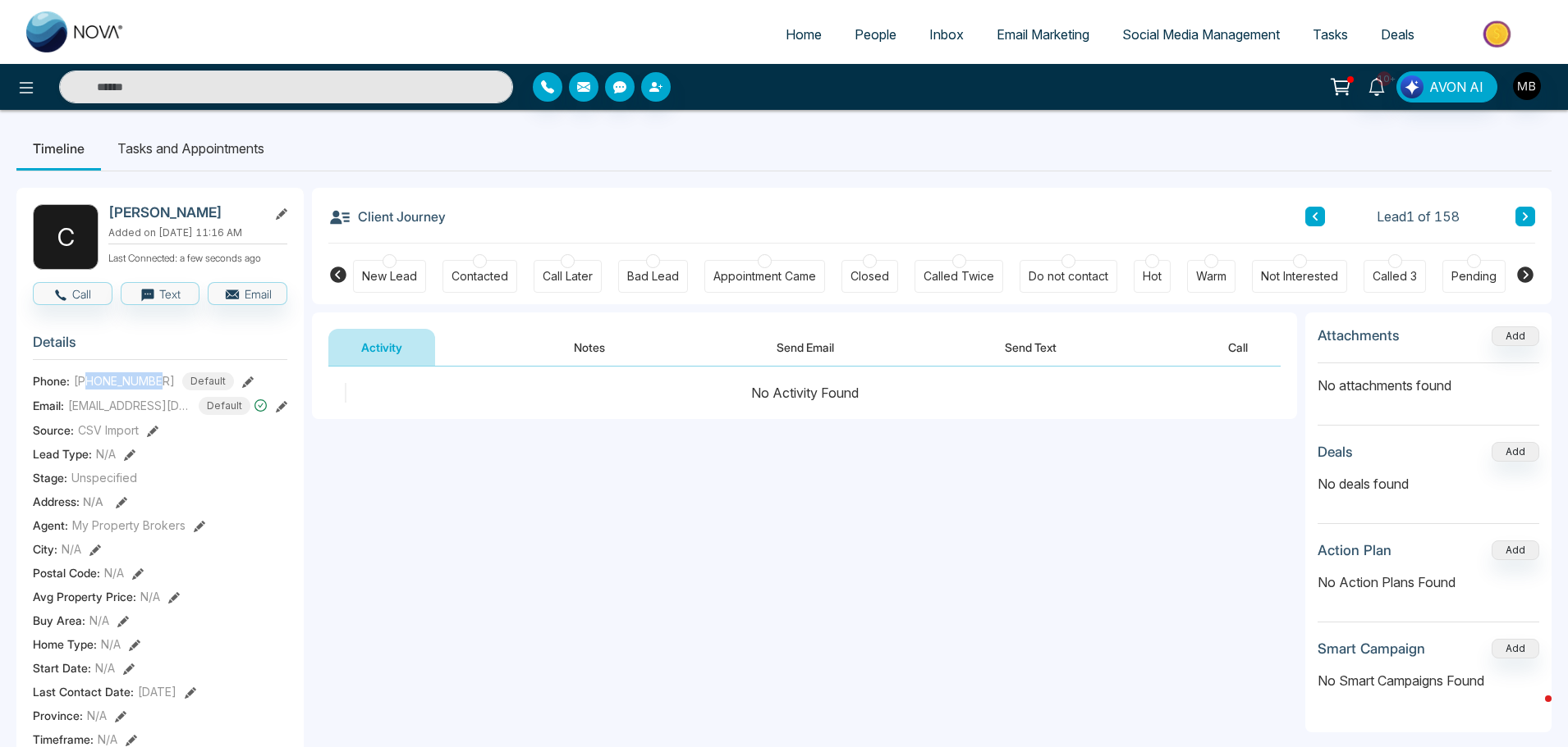
click at [87, 390] on span "+19054071417" at bounding box center [124, 381] width 101 height 17
copy span "9054071417"
click at [475, 264] on div at bounding box center [480, 261] width 14 height 14
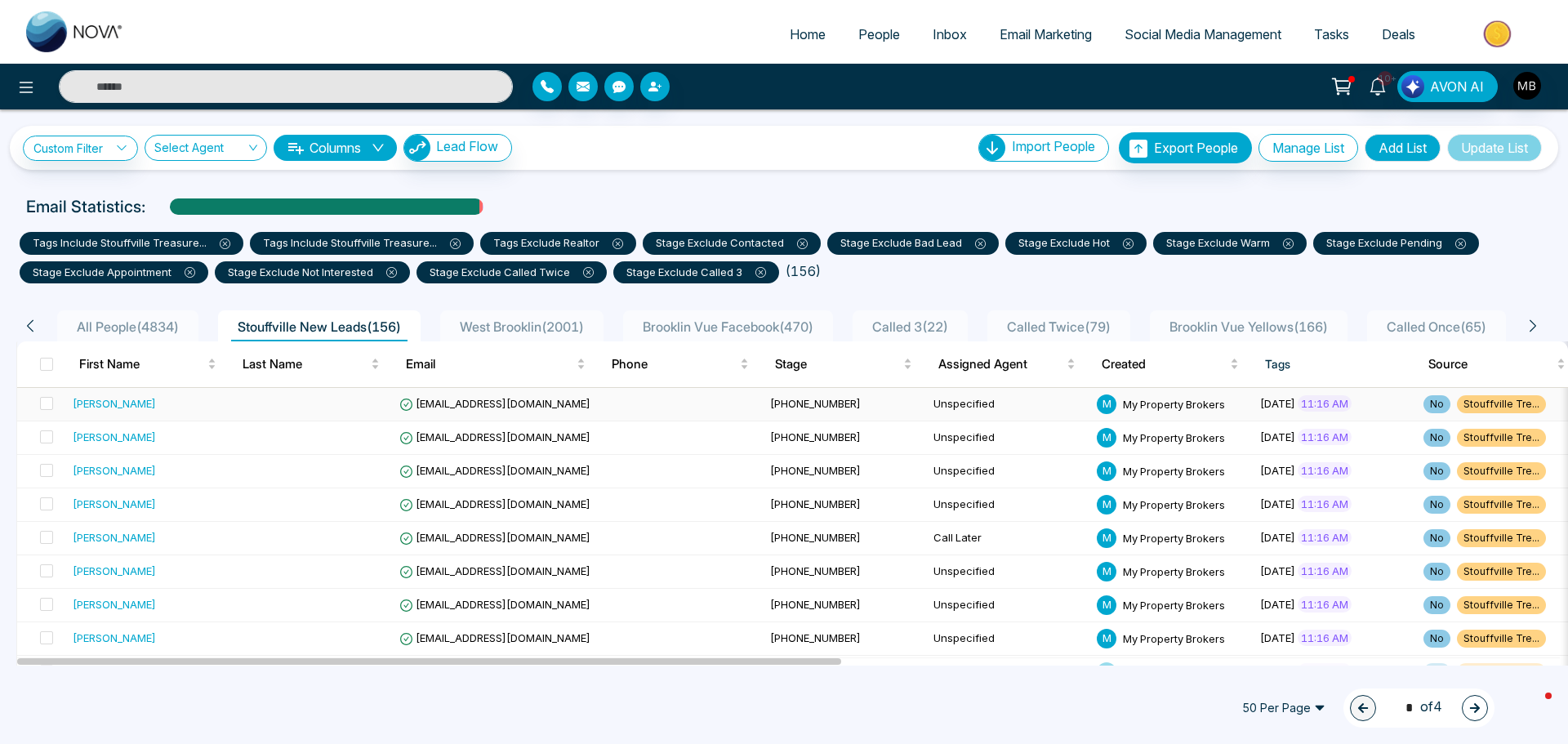
click at [505, 405] on span "[EMAIL_ADDRESS][DOMAIN_NAME]" at bounding box center [495, 404] width 191 height 13
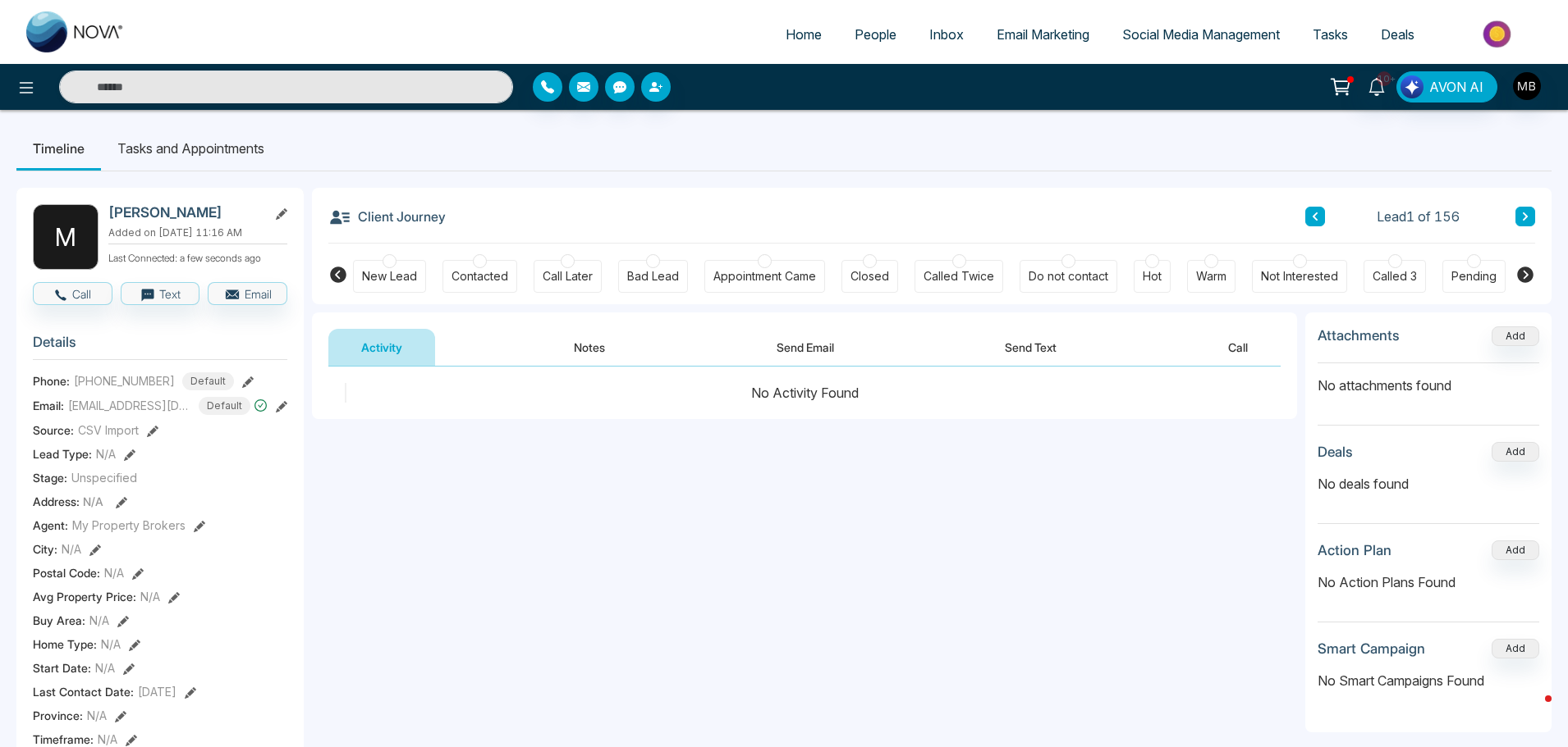
click at [658, 265] on div at bounding box center [653, 261] width 14 height 14
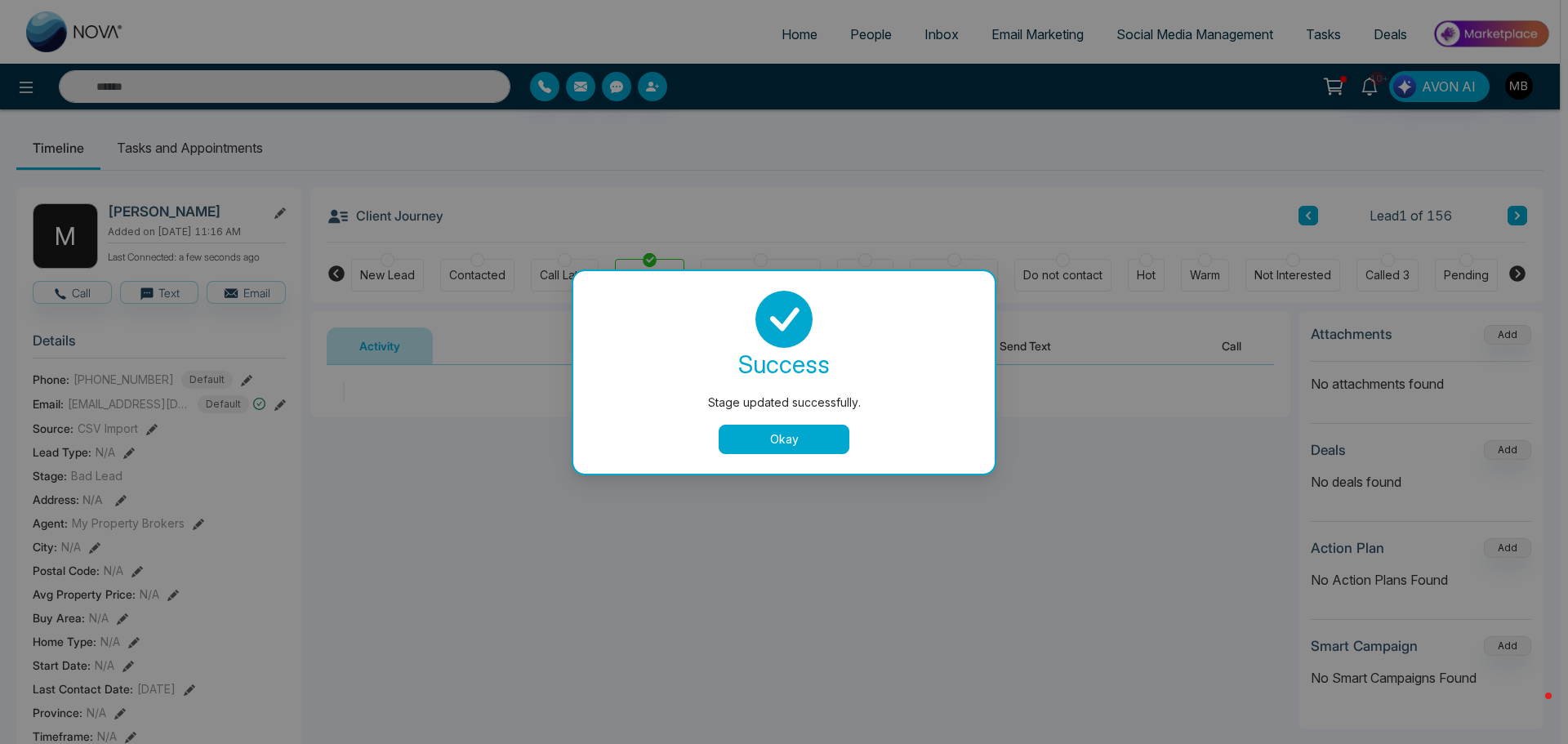
click at [798, 443] on button "Okay" at bounding box center [784, 439] width 131 height 30
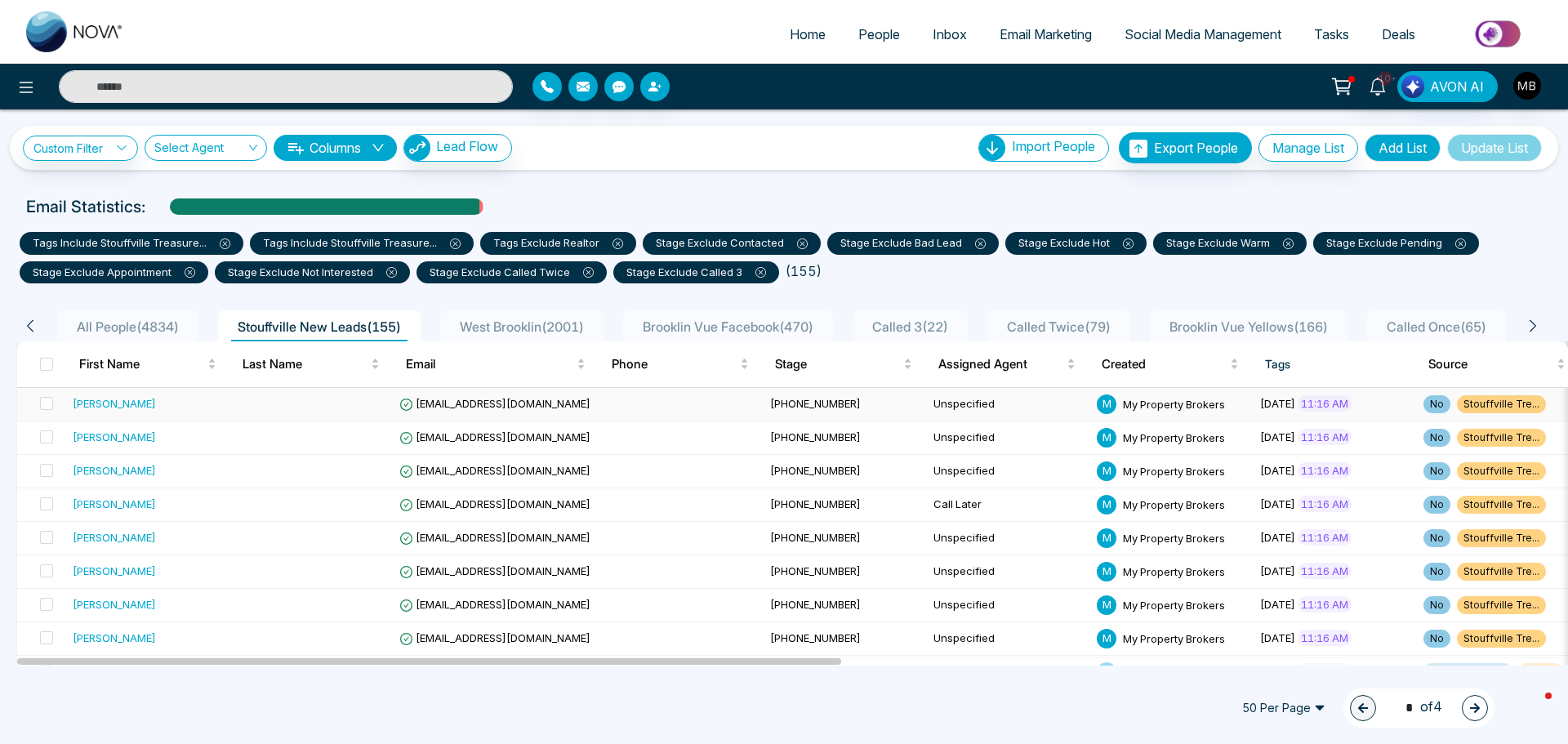
click at [469, 406] on span "[EMAIL_ADDRESS][DOMAIN_NAME]" at bounding box center [495, 404] width 191 height 13
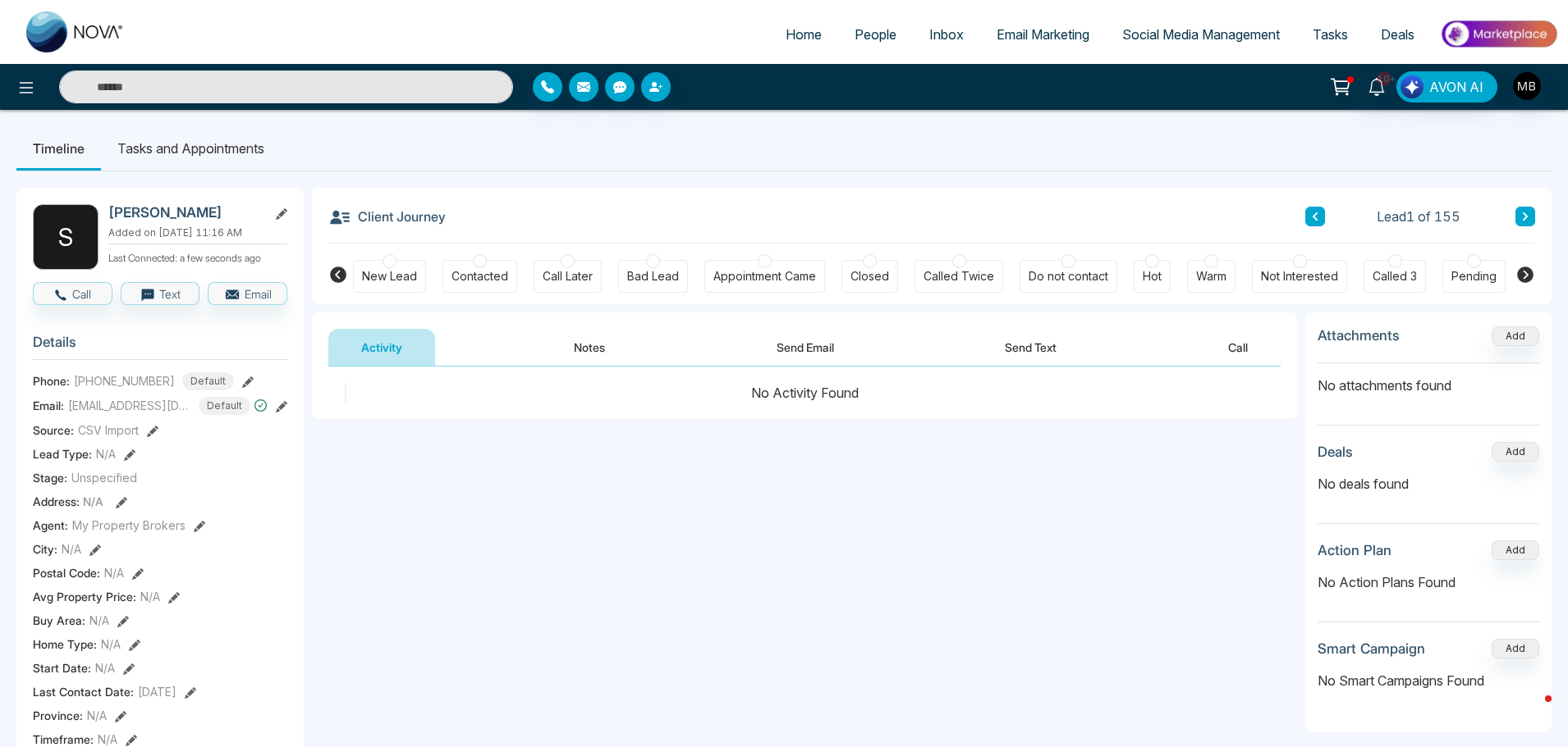
click at [476, 262] on div at bounding box center [480, 261] width 14 height 14
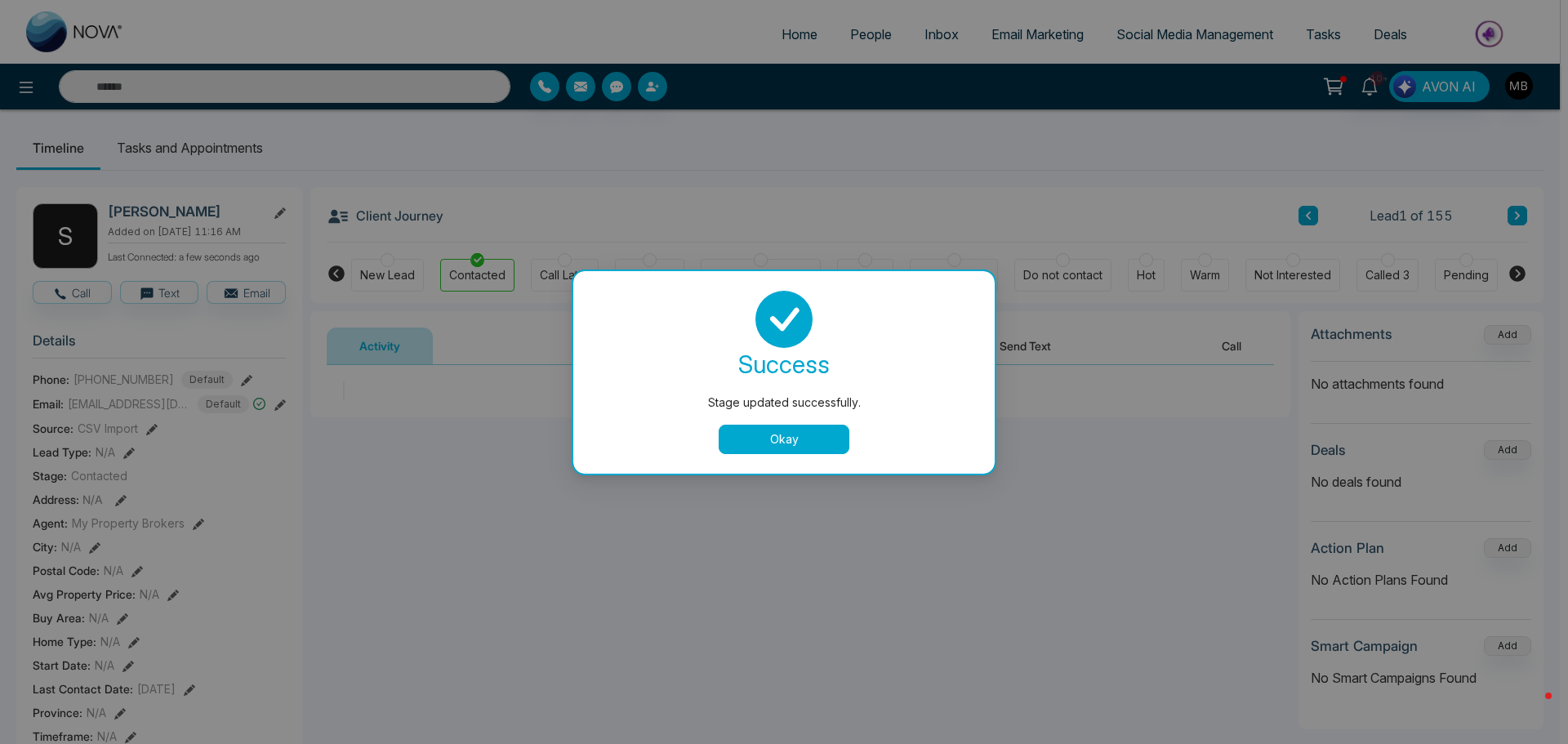
click at [760, 444] on button "Okay" at bounding box center [784, 439] width 131 height 30
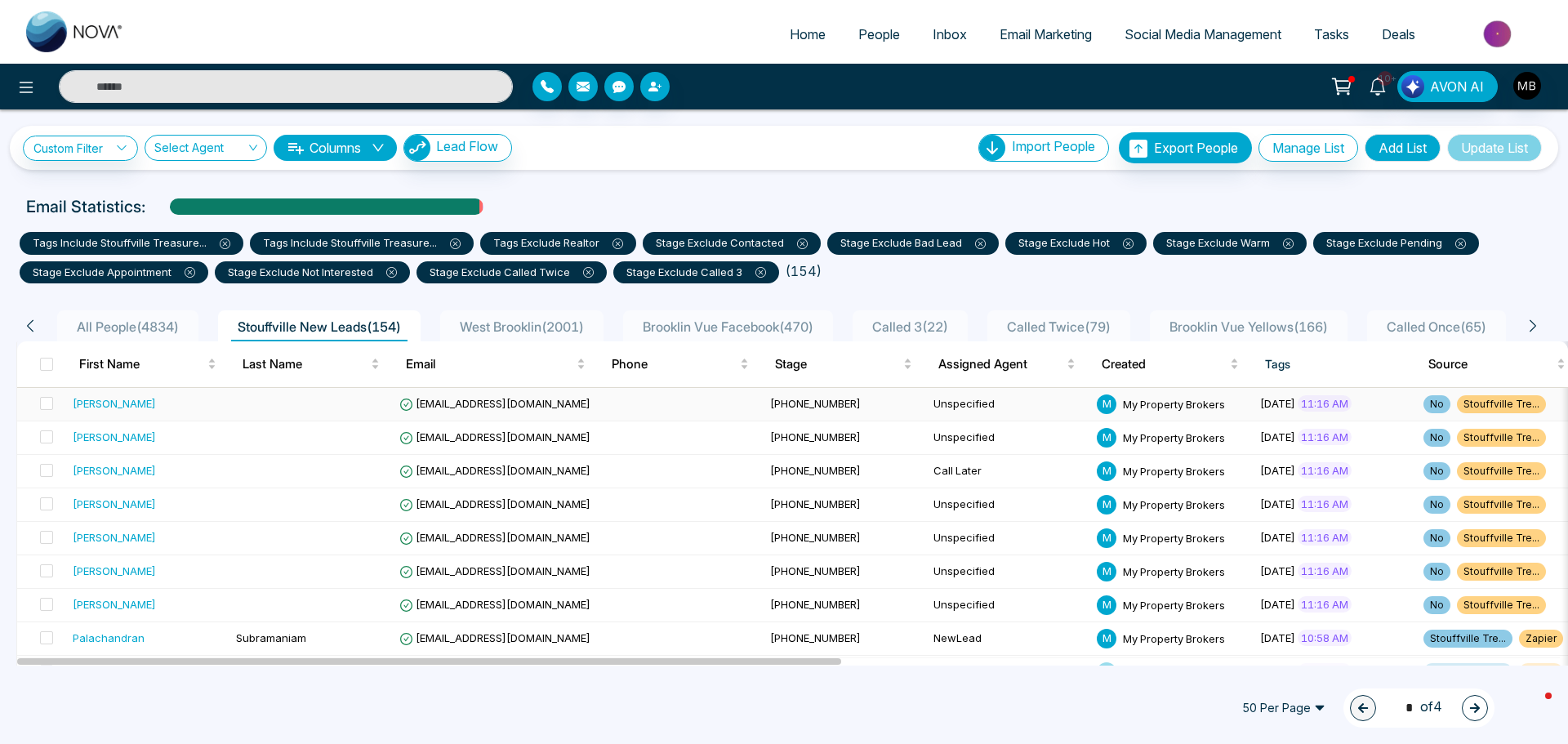
click at [446, 400] on span "[EMAIL_ADDRESS][DOMAIN_NAME]" at bounding box center [495, 404] width 191 height 13
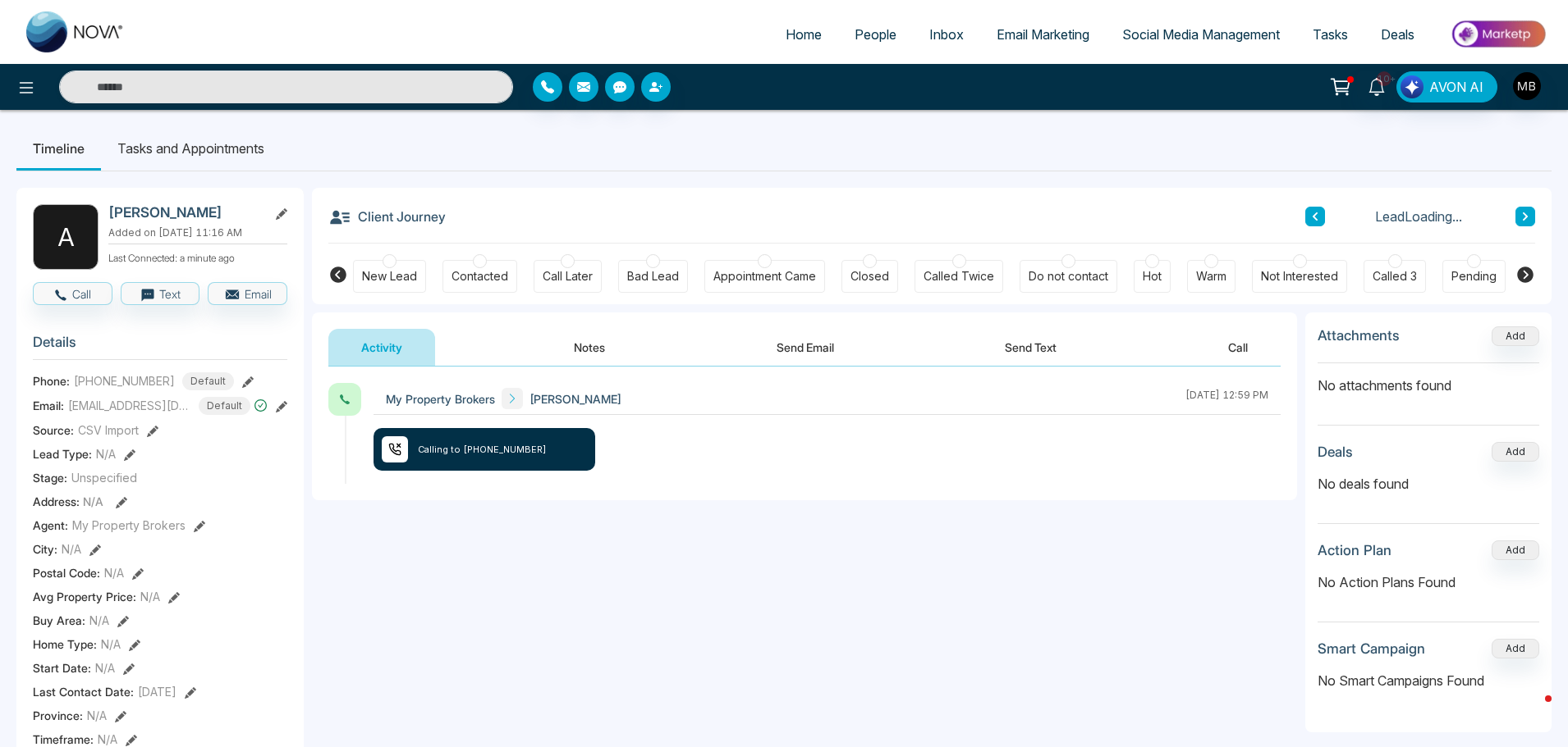
click at [474, 262] on div at bounding box center [480, 261] width 14 height 14
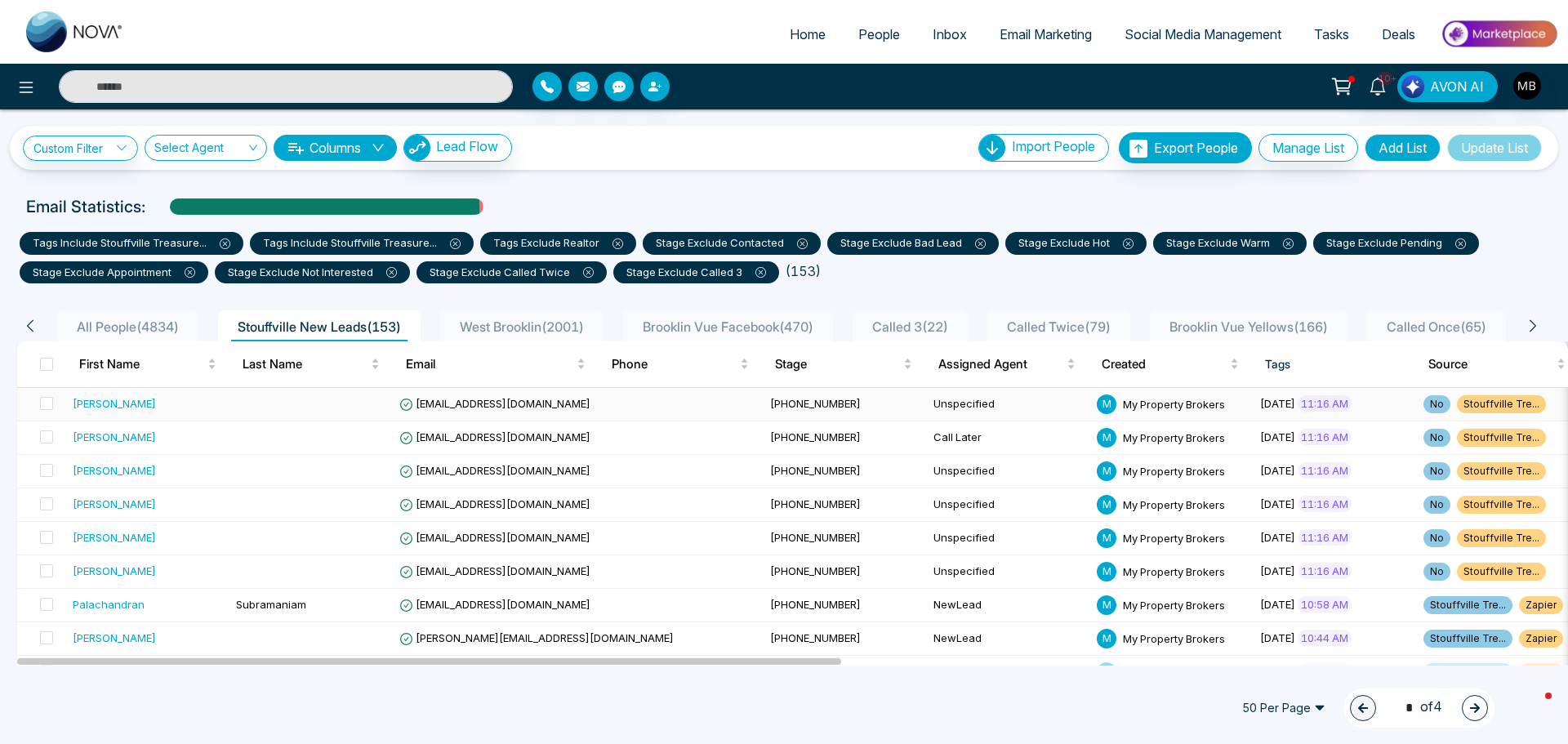
click at [476, 401] on span "[EMAIL_ADDRESS][DOMAIN_NAME]" at bounding box center [495, 404] width 191 height 13
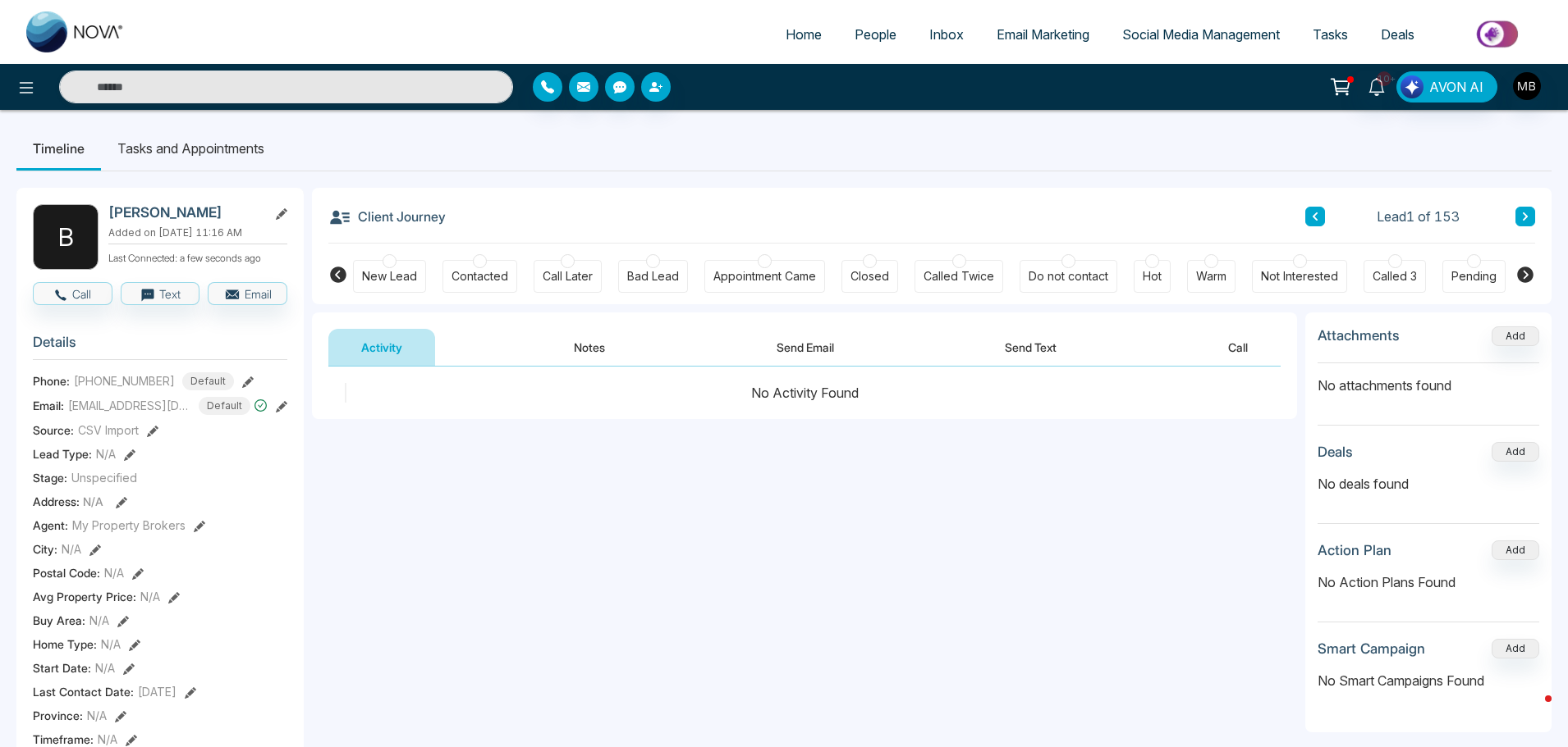
scroll to position [0, 200]
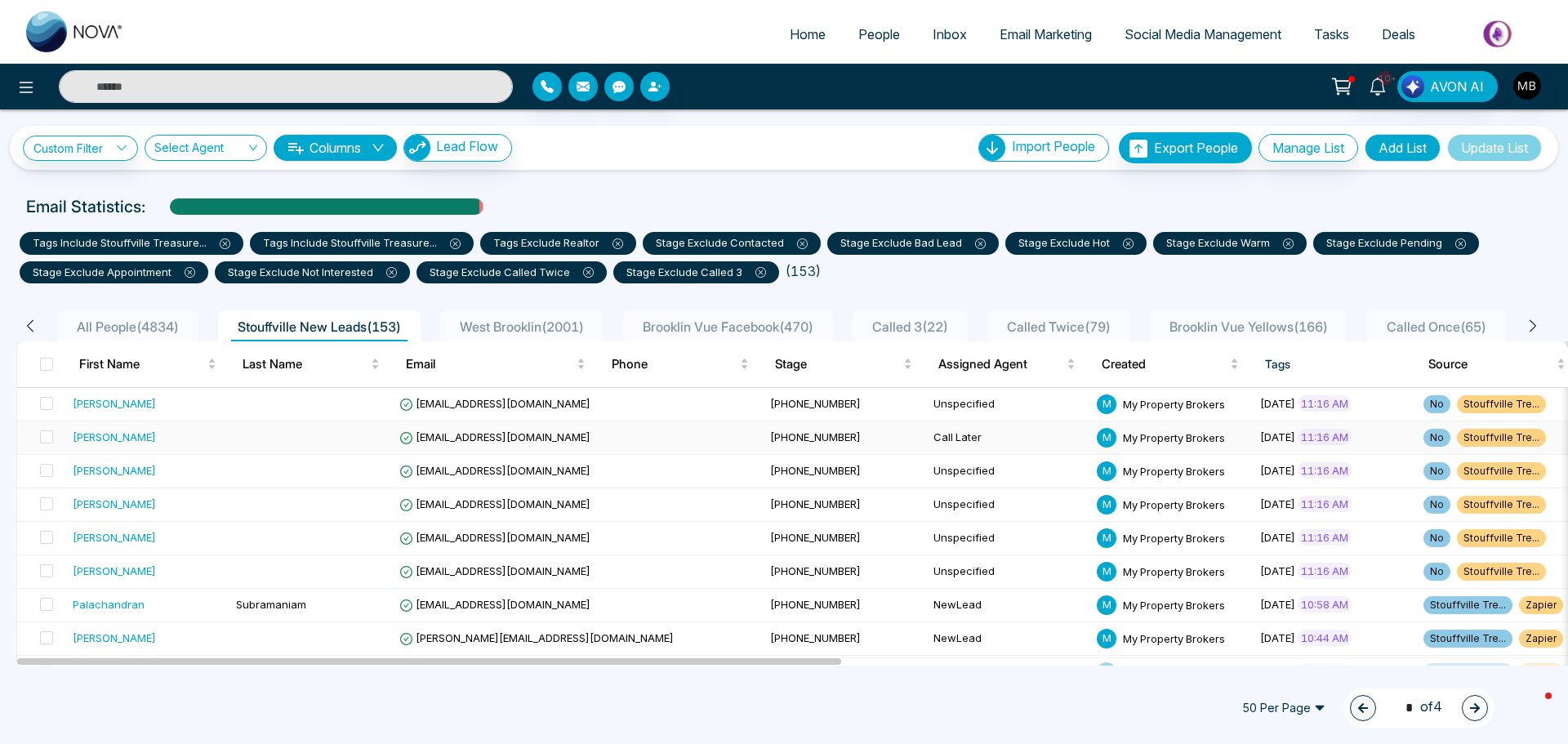
click at [444, 432] on span "[EMAIL_ADDRESS][DOMAIN_NAME]" at bounding box center [495, 437] width 191 height 13
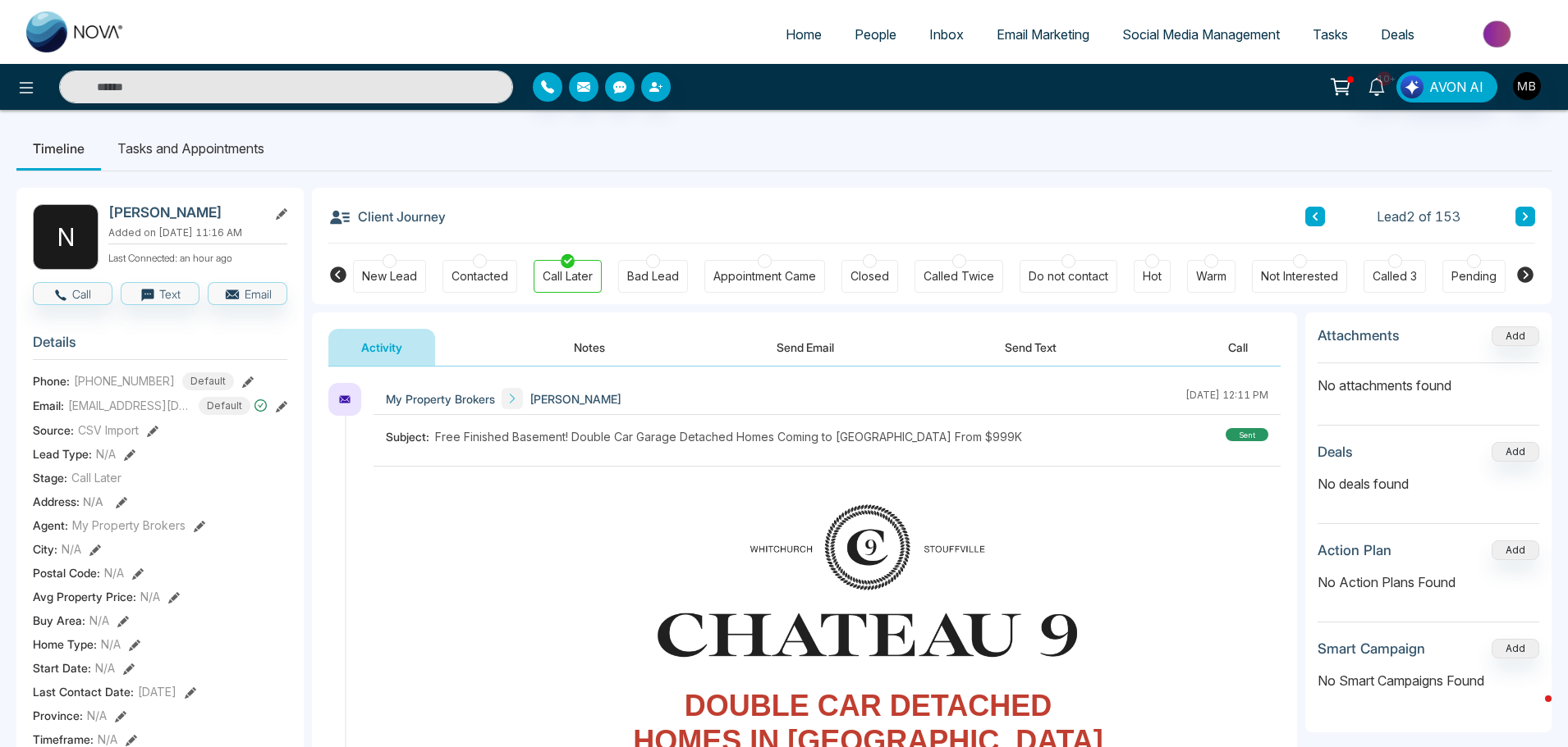
click at [171, 155] on li "Tasks and Appointments" at bounding box center [190, 148] width 180 height 44
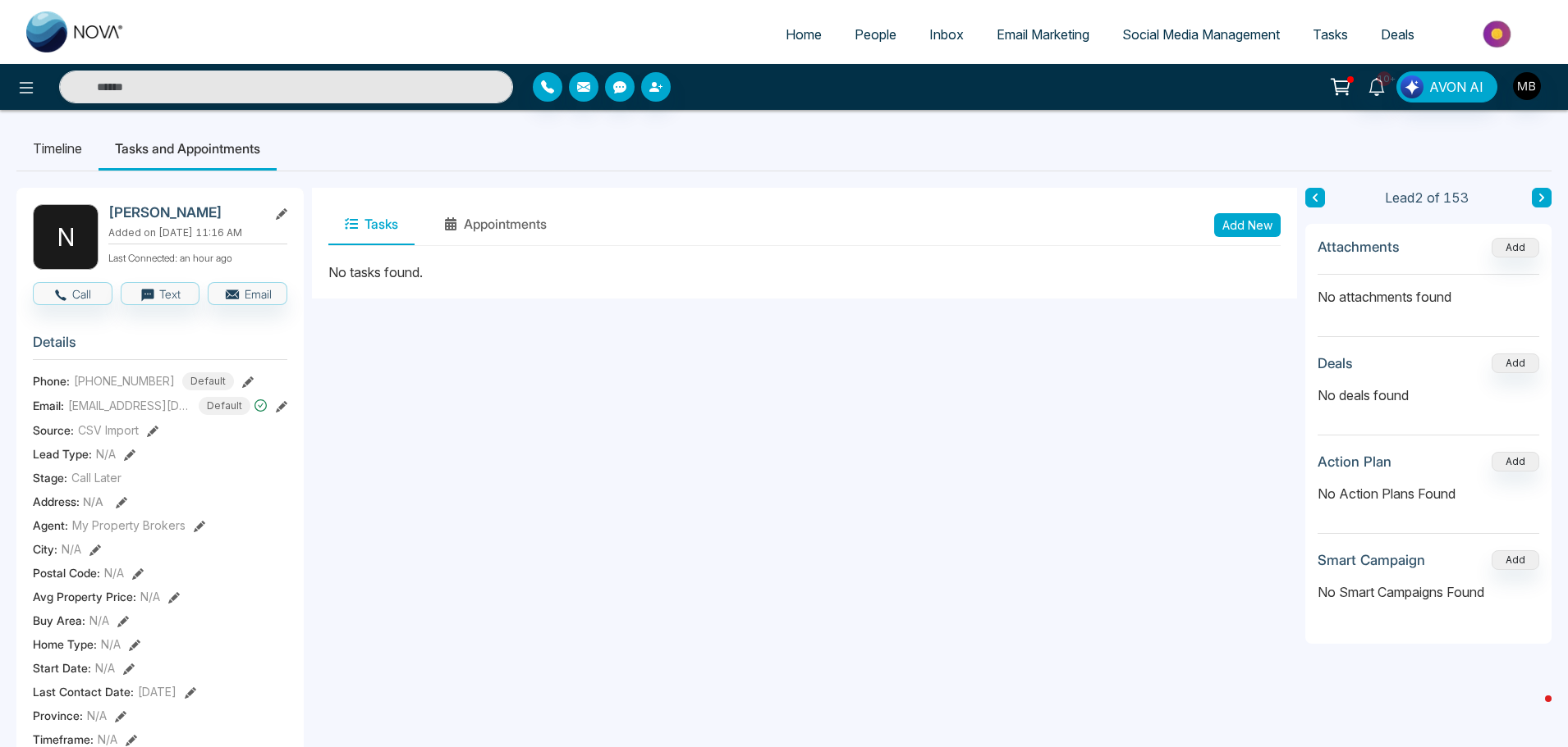
click at [1250, 223] on button "Add New" at bounding box center [1247, 225] width 67 height 24
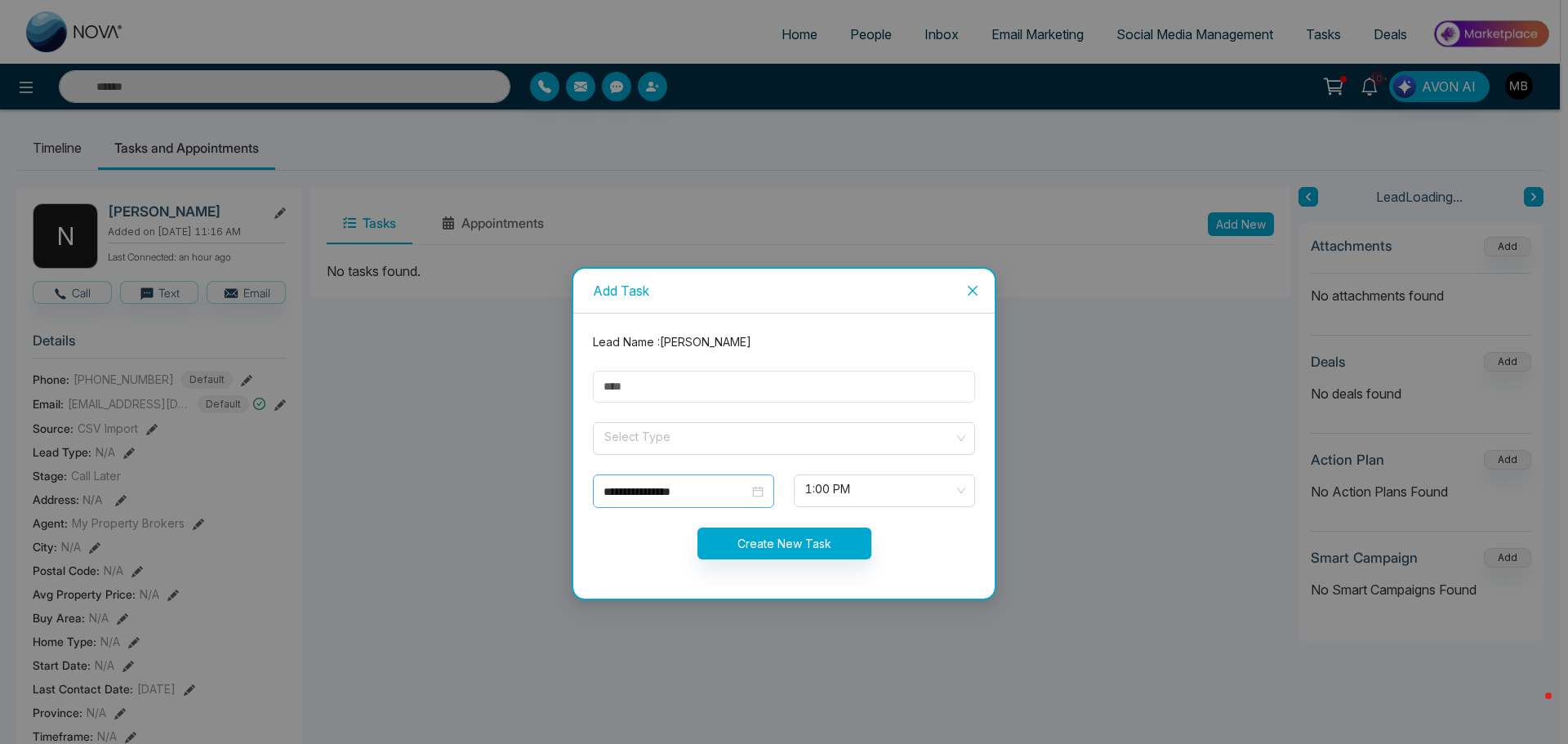
click at [675, 482] on input "**********" at bounding box center [677, 492] width 146 height 18
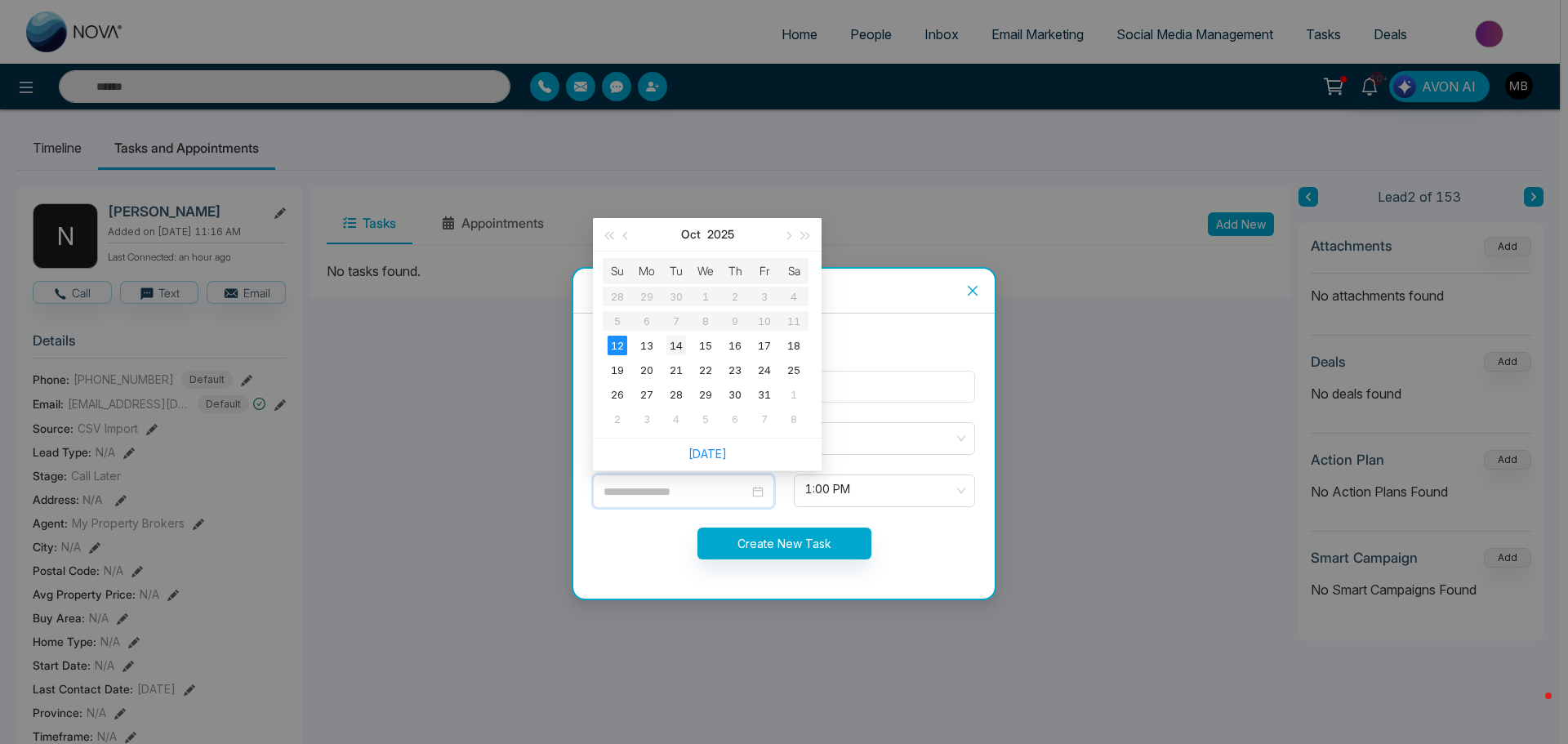
type input "**********"
click at [678, 353] on div "14" at bounding box center [677, 346] width 20 height 20
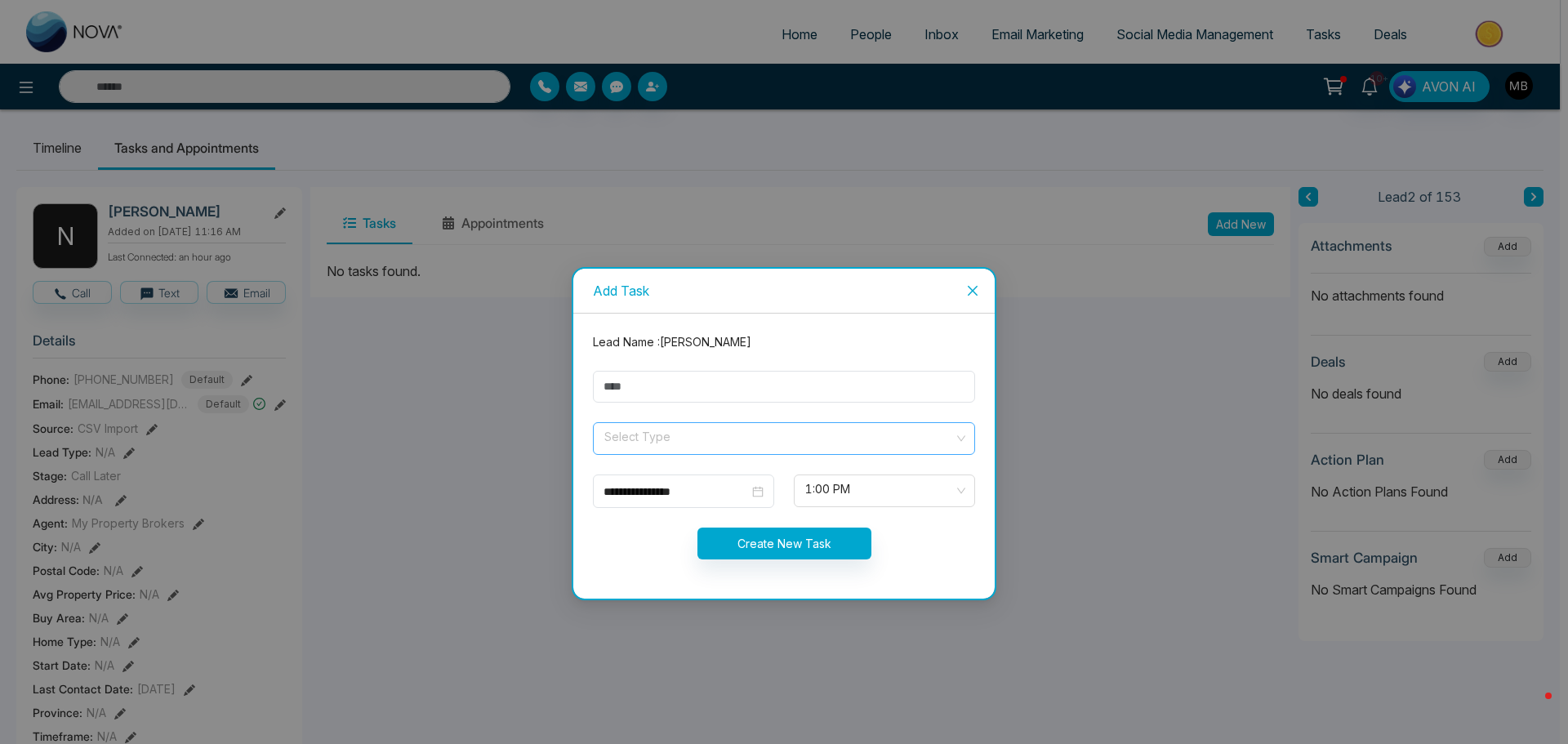
click at [649, 422] on div "Select Type" at bounding box center [784, 438] width 382 height 32
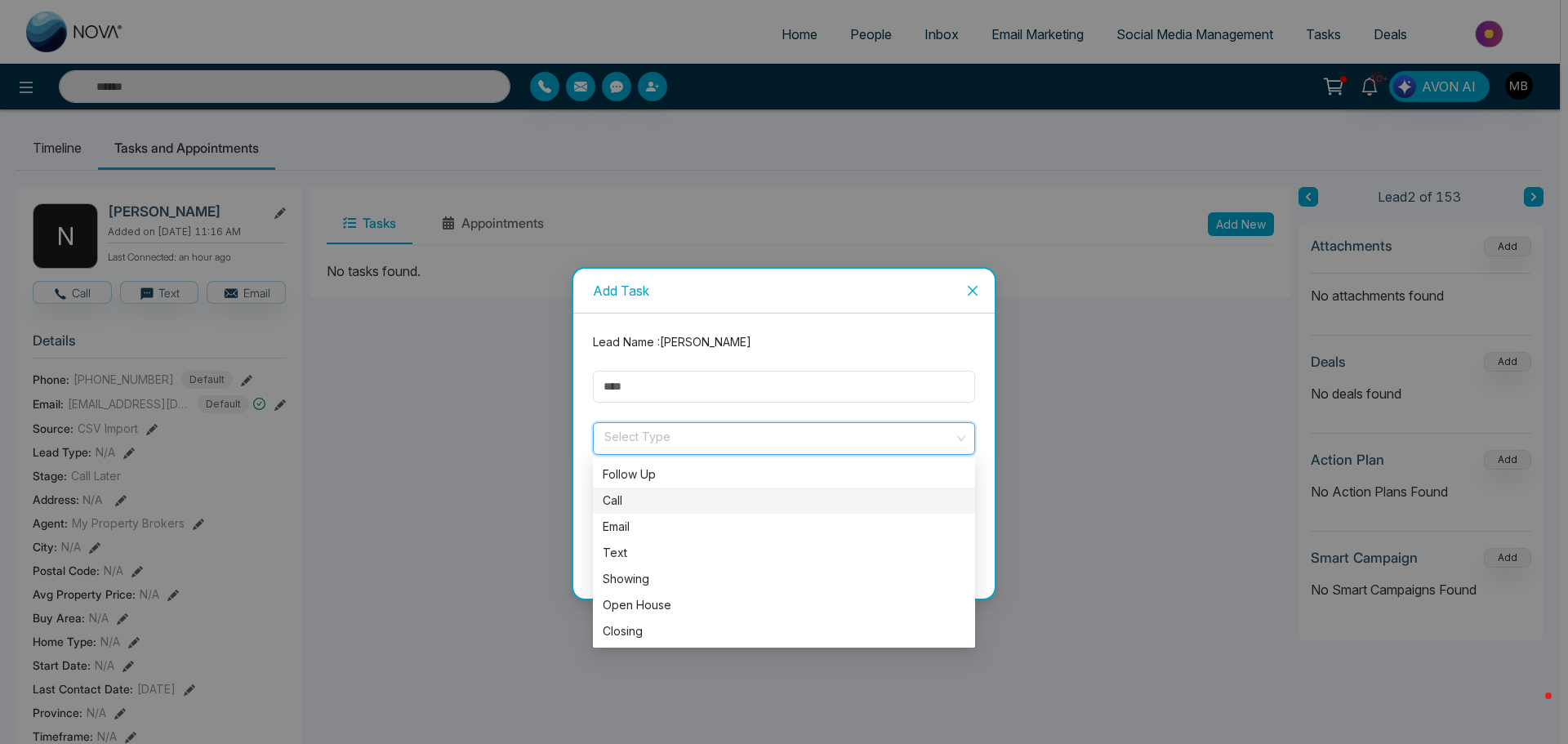
click at [640, 498] on div "Call" at bounding box center [784, 501] width 362 height 18
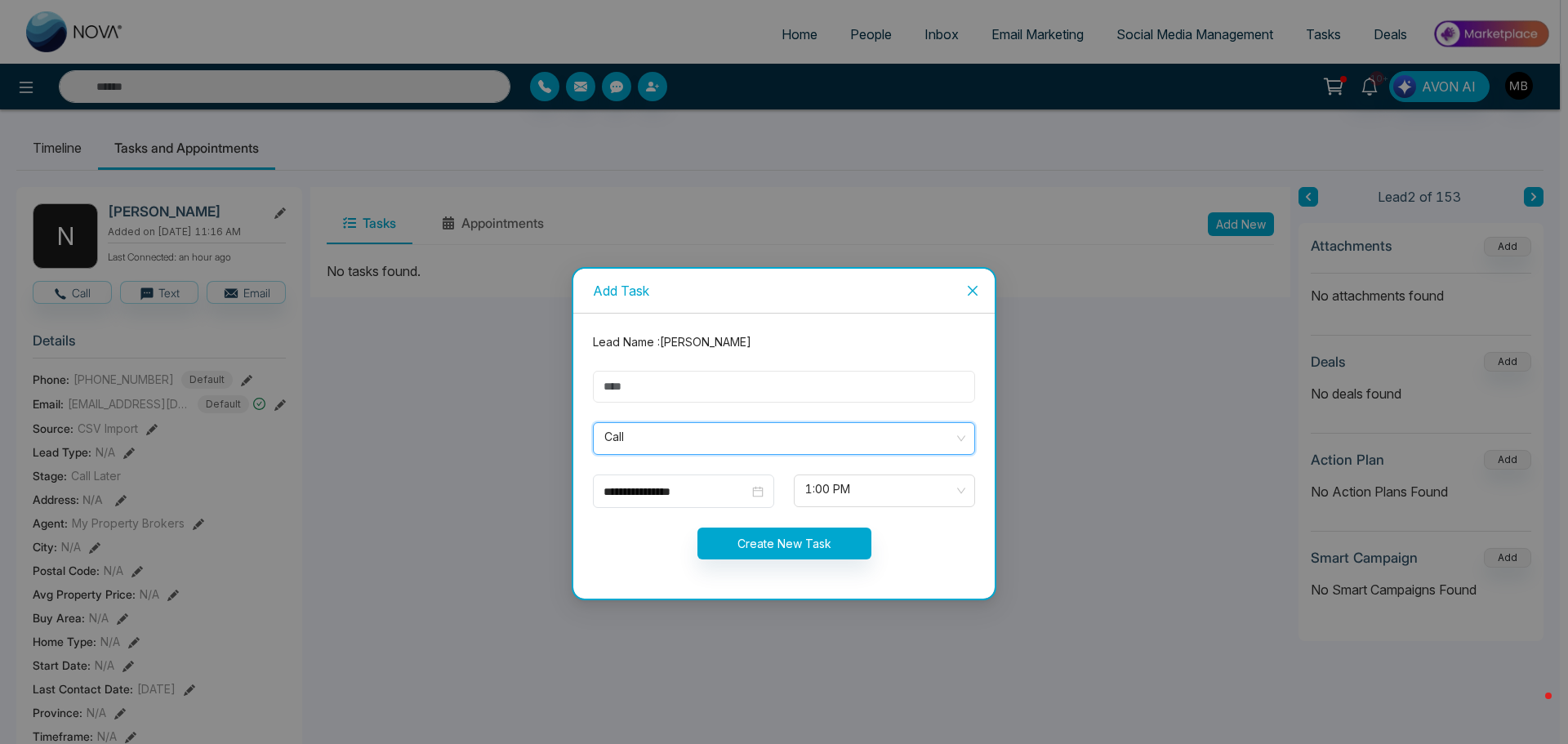
click at [660, 384] on input "text" at bounding box center [784, 386] width 382 height 32
paste input "**********"
type input "**********"
click at [809, 554] on button "Create New Task" at bounding box center [784, 544] width 174 height 32
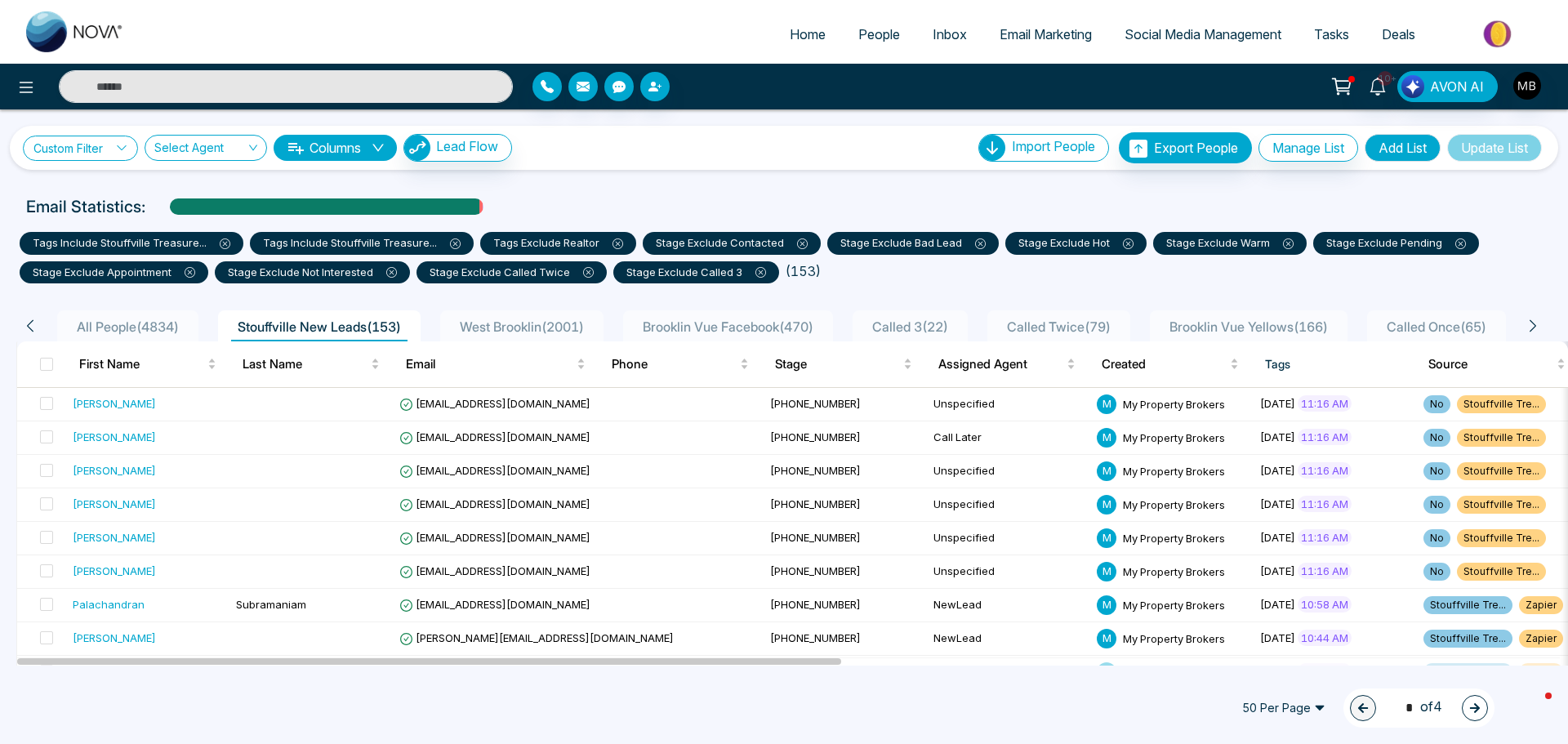
click at [120, 151] on icon at bounding box center [122, 148] width 12 height 12
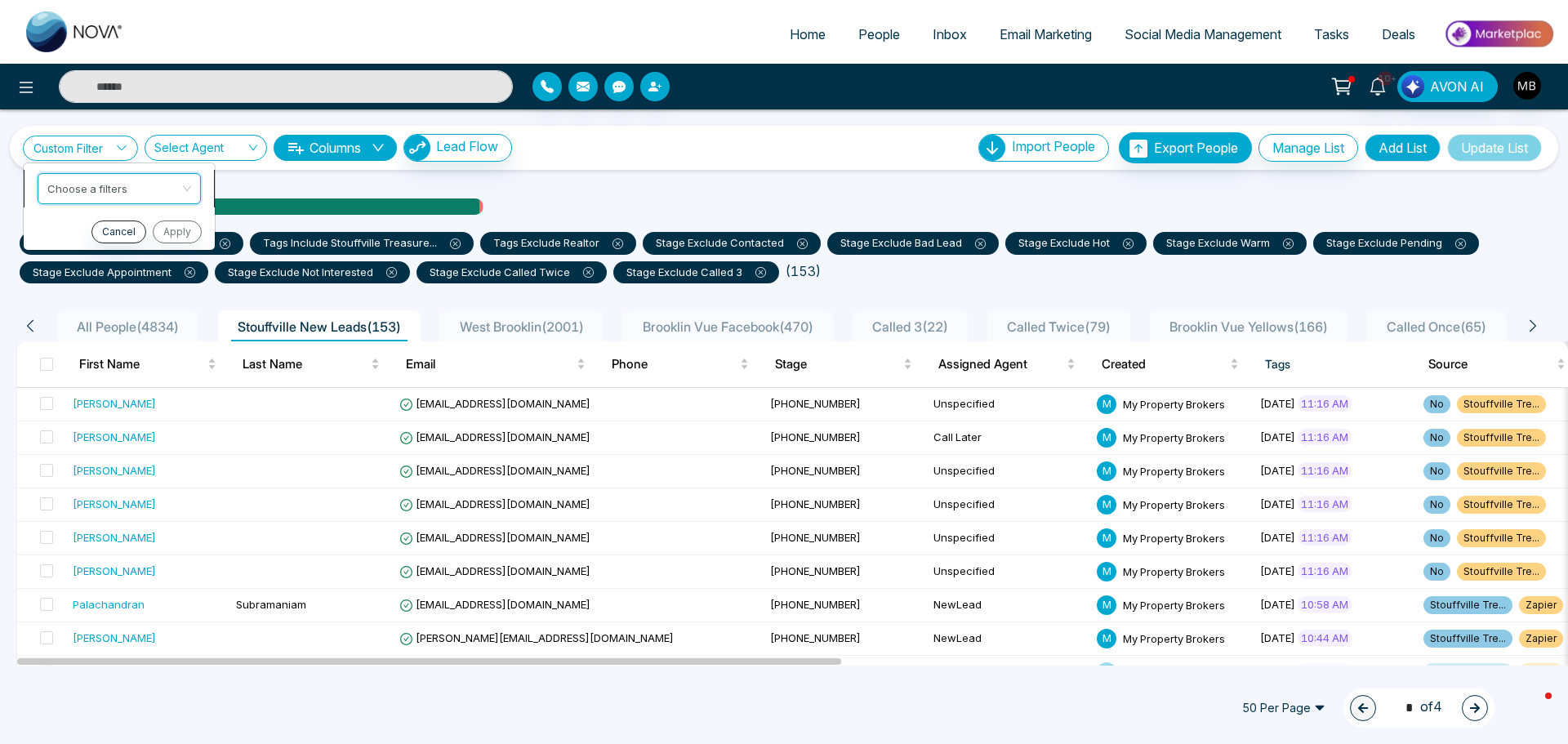
click at [126, 177] on input "search" at bounding box center [113, 186] width 132 height 25
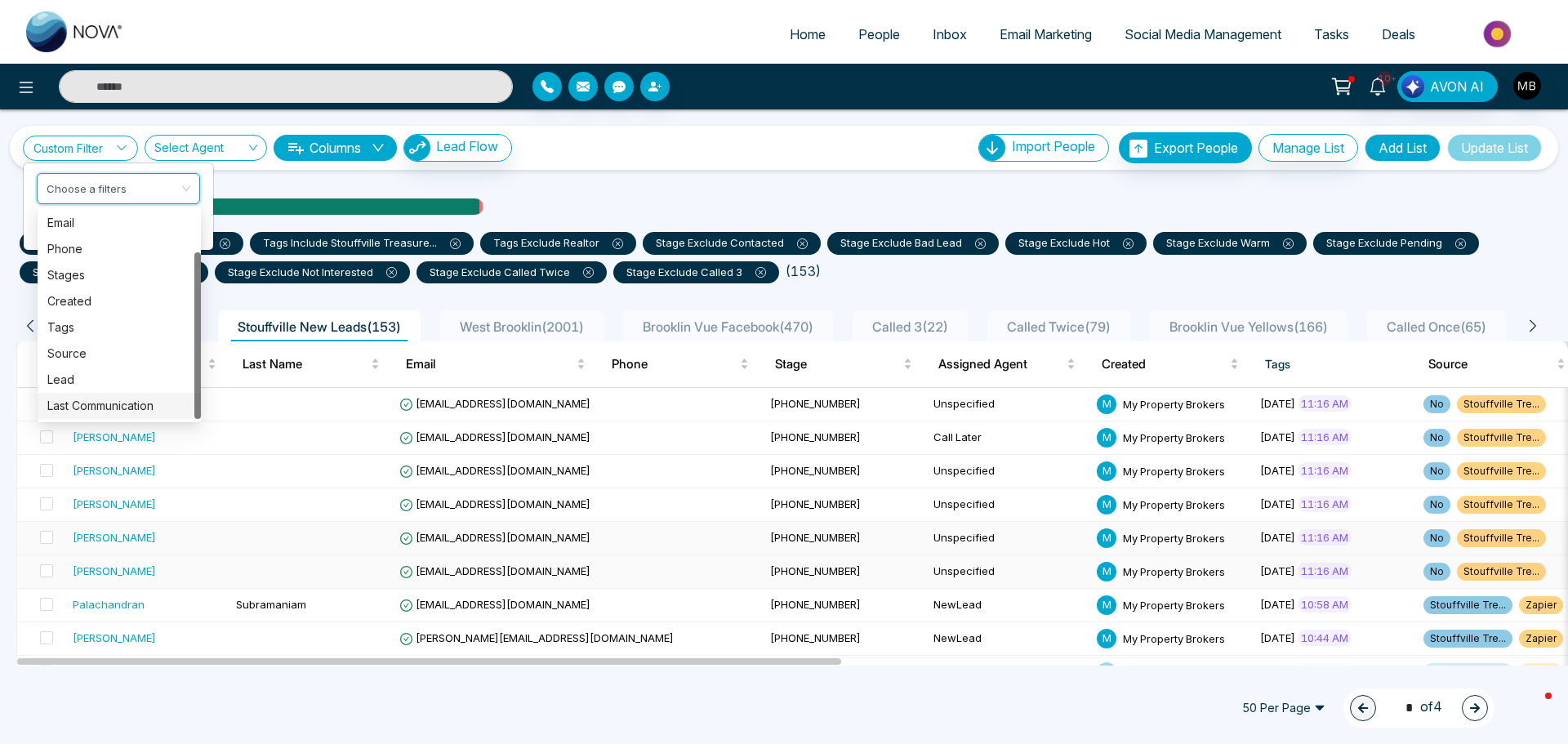
scroll to position [163, 0]
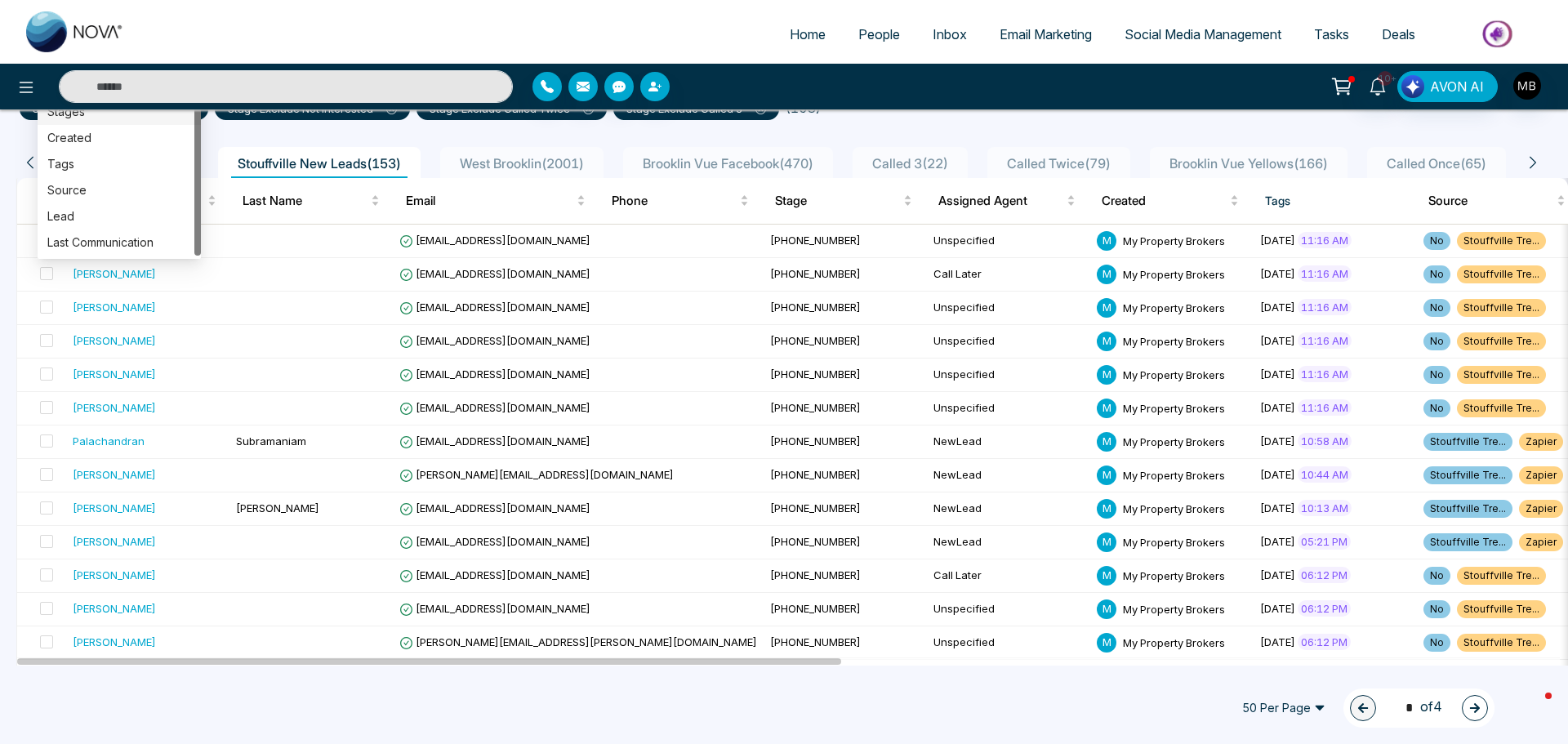
click at [105, 122] on div "Stages" at bounding box center [118, 112] width 163 height 26
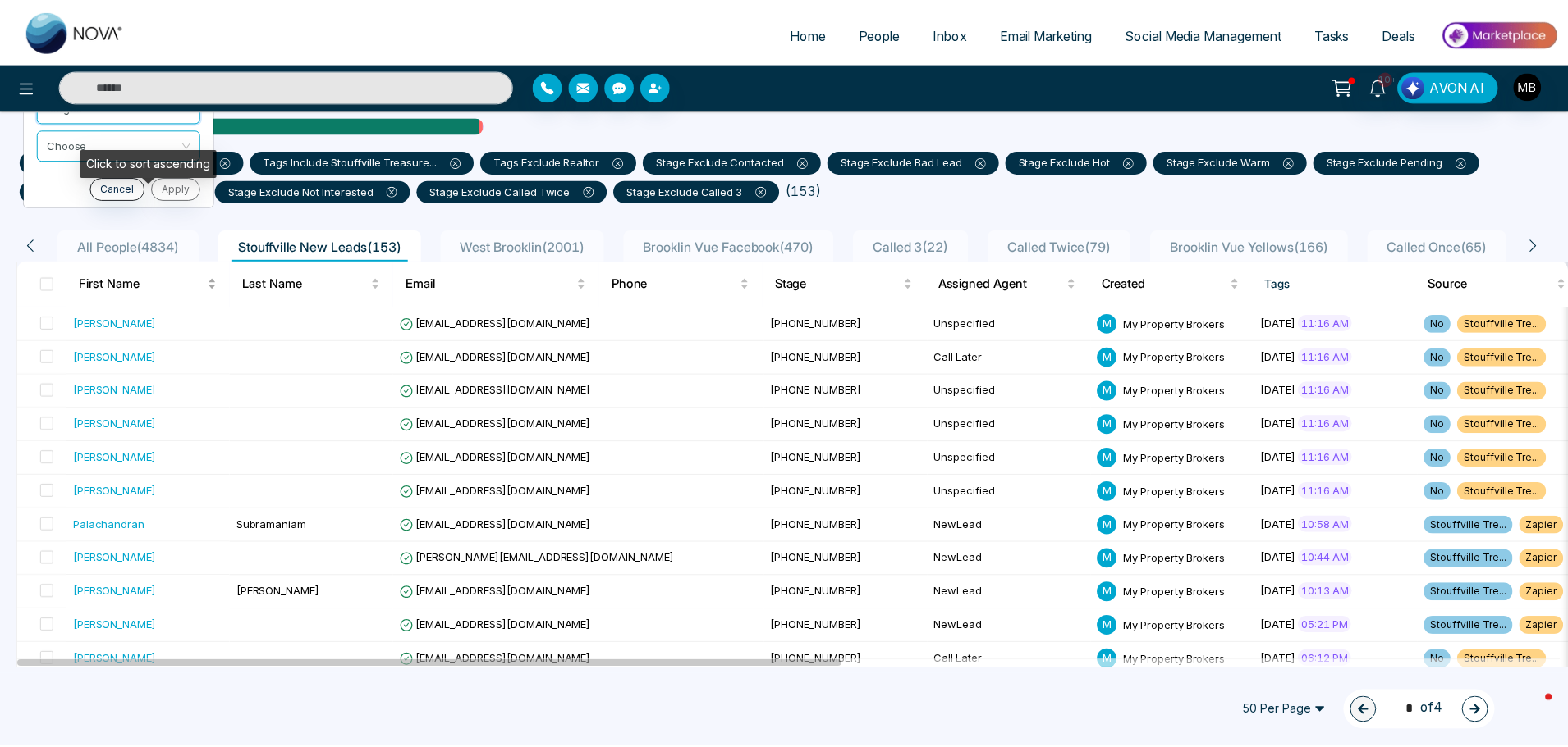
scroll to position [0, 0]
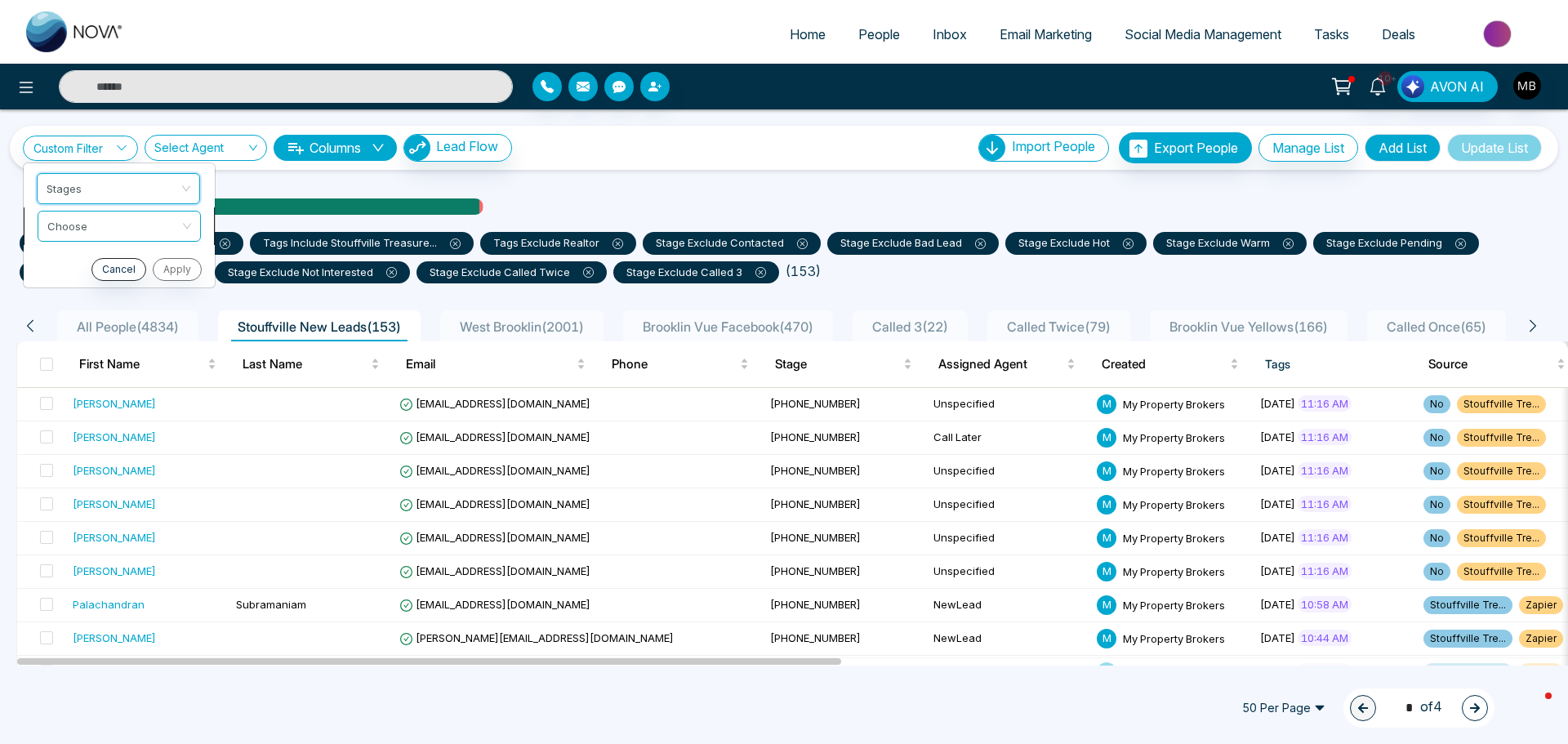
click at [98, 223] on input "search" at bounding box center [113, 224] width 132 height 25
click at [93, 281] on div "exclude" at bounding box center [118, 287] width 144 height 18
click at [101, 273] on input "search" at bounding box center [113, 262] width 132 height 25
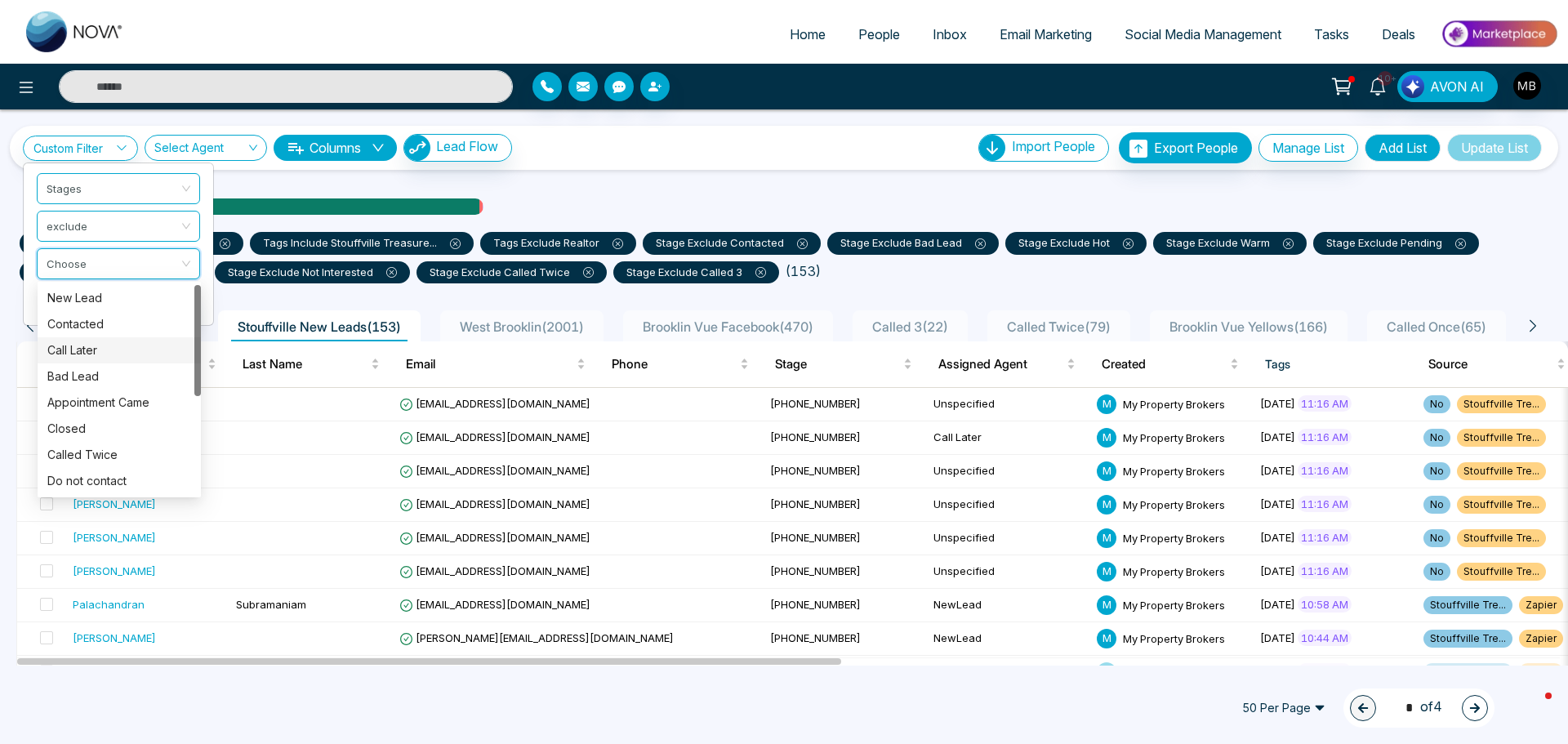
click at [94, 346] on div "Call Later" at bounding box center [119, 351] width 144 height 18
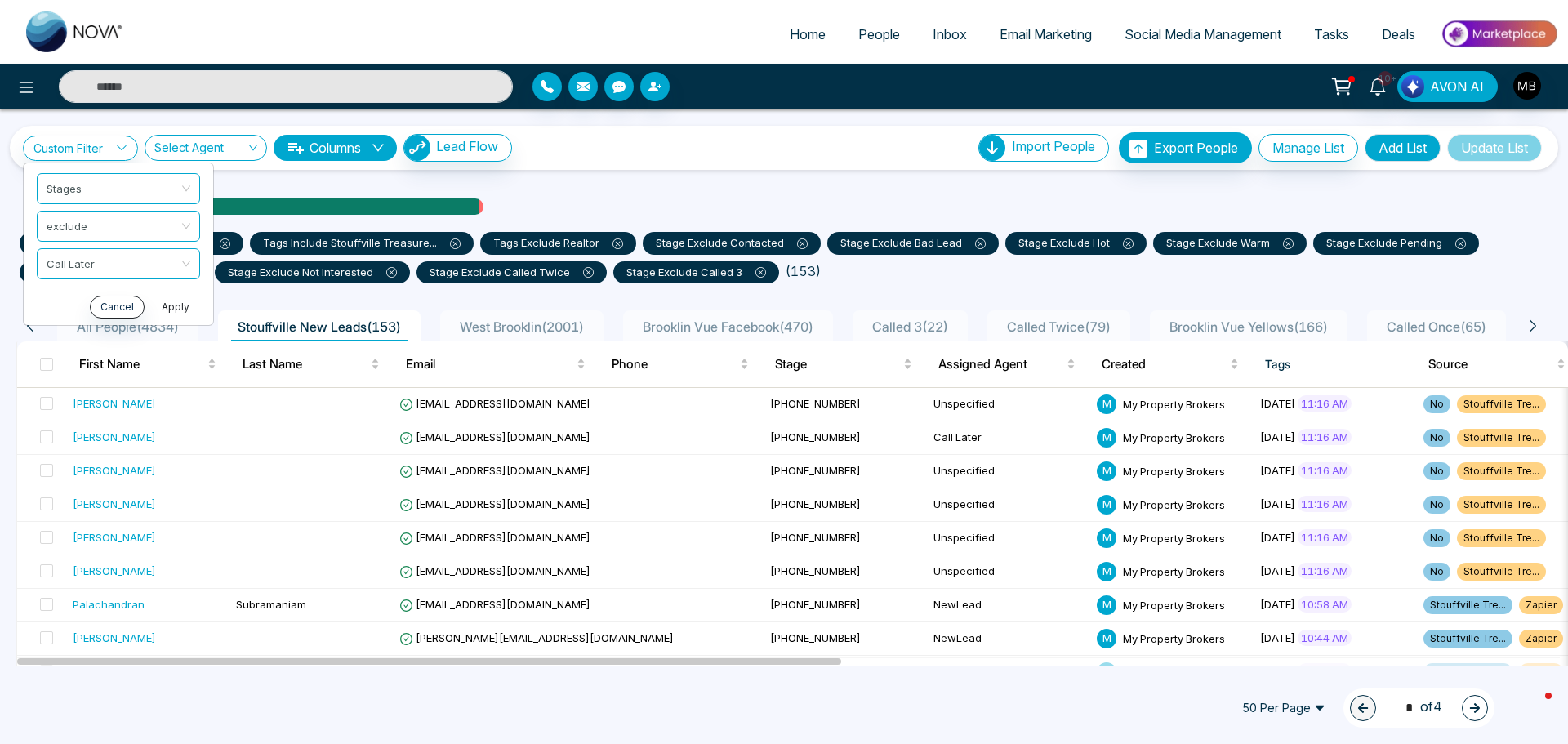
click at [174, 304] on button "Apply" at bounding box center [175, 307] width 49 height 23
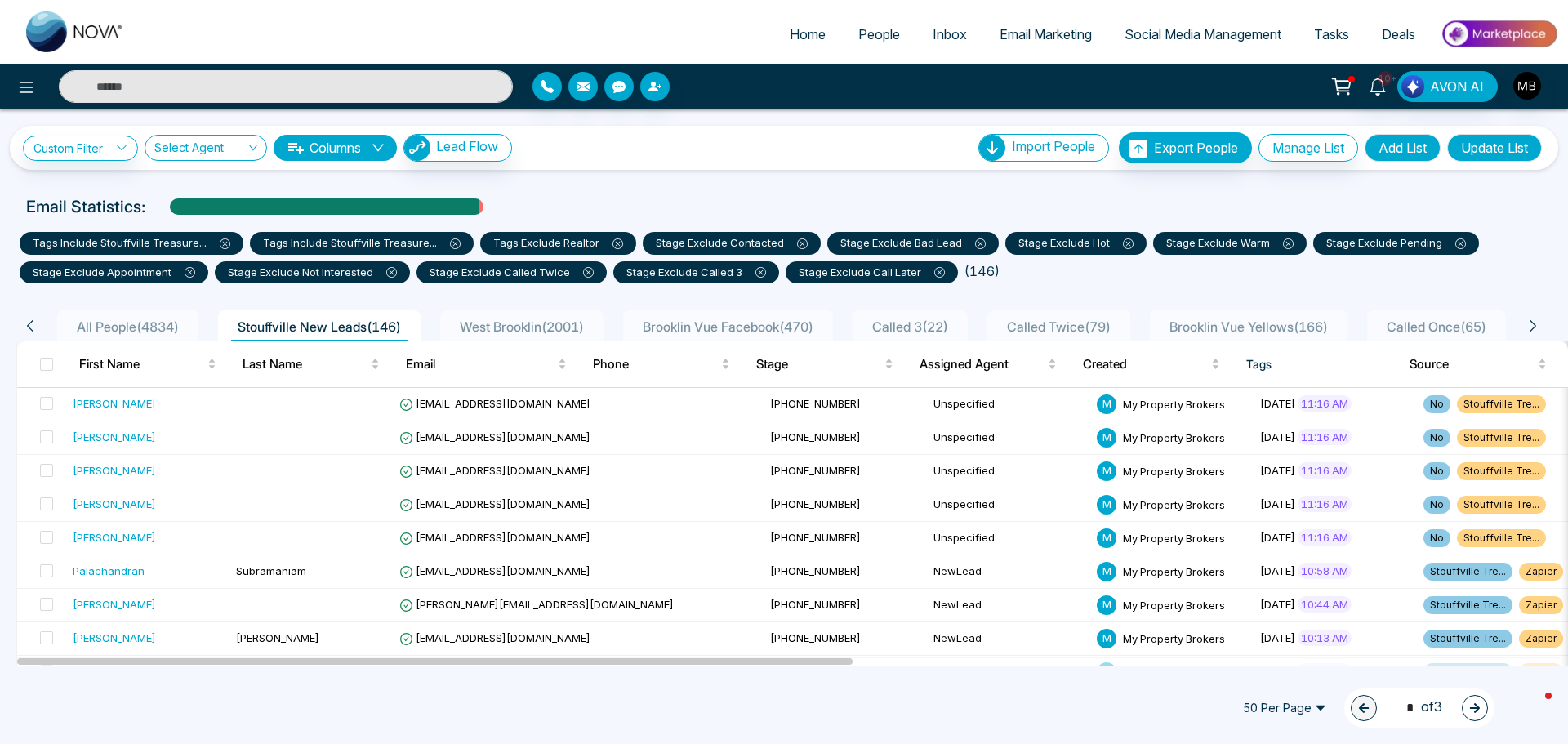
click at [1473, 153] on button "Update List" at bounding box center [1494, 148] width 95 height 28
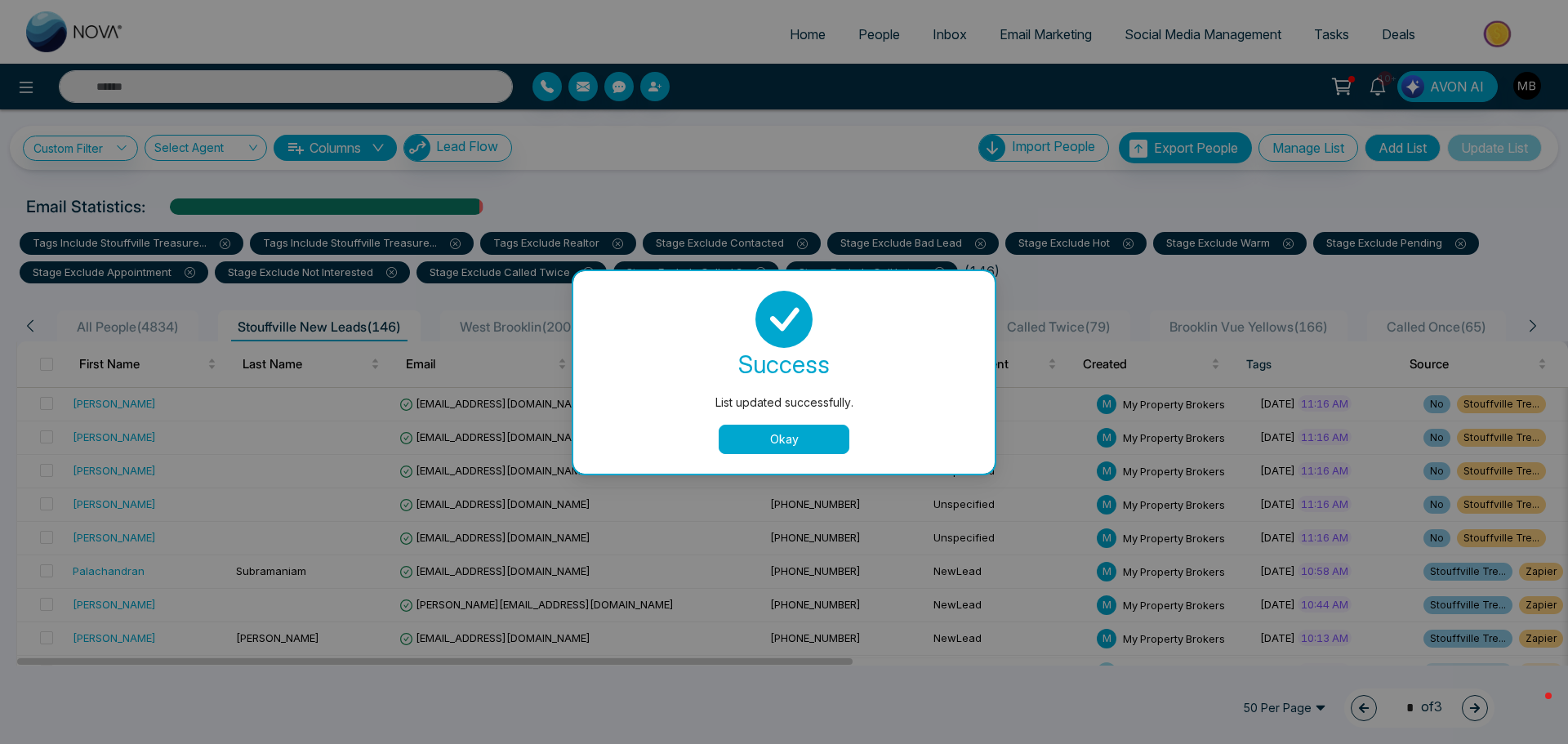
click at [811, 446] on button "Okay" at bounding box center [784, 439] width 131 height 30
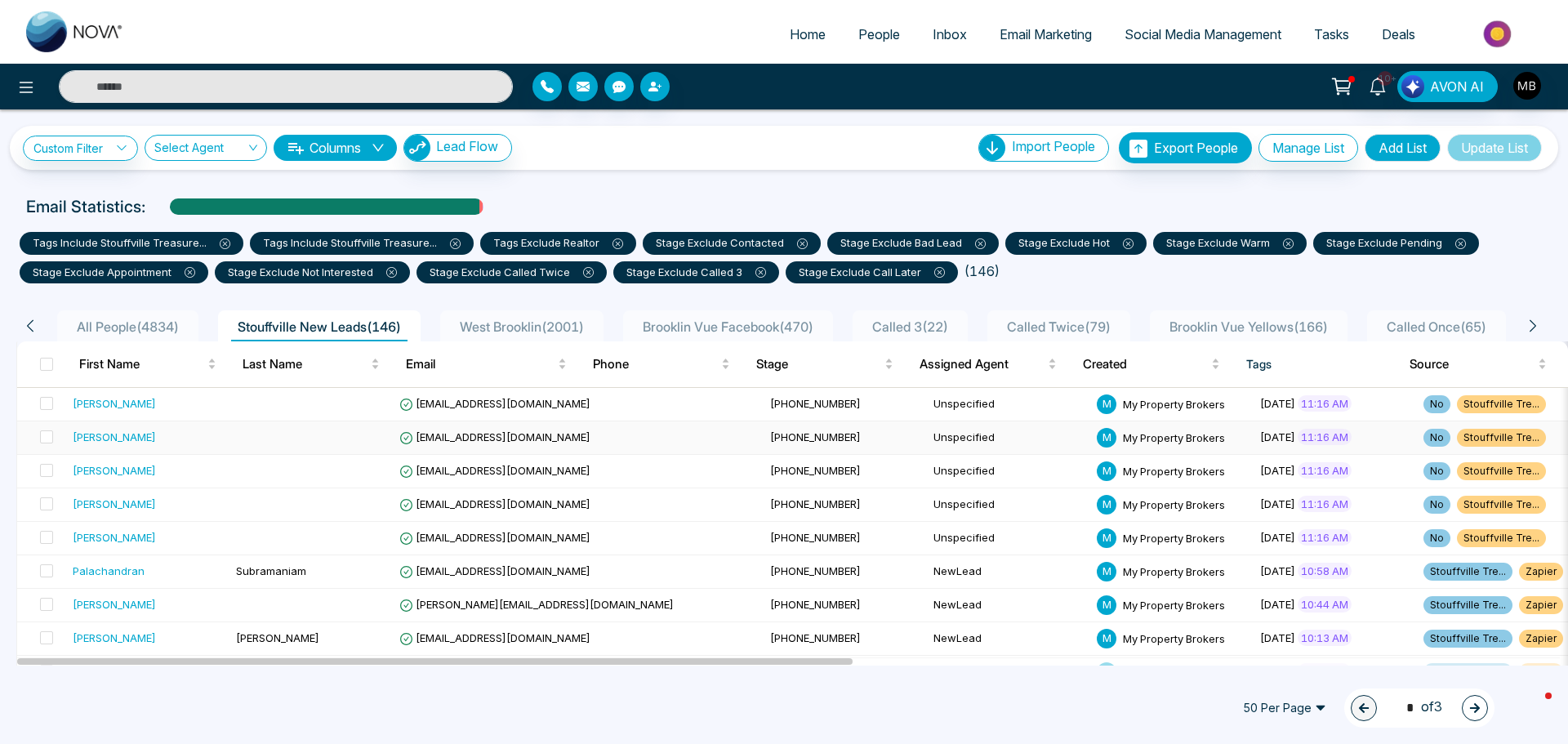
click at [446, 437] on span "bhamragian@gmail.com" at bounding box center [495, 437] width 191 height 13
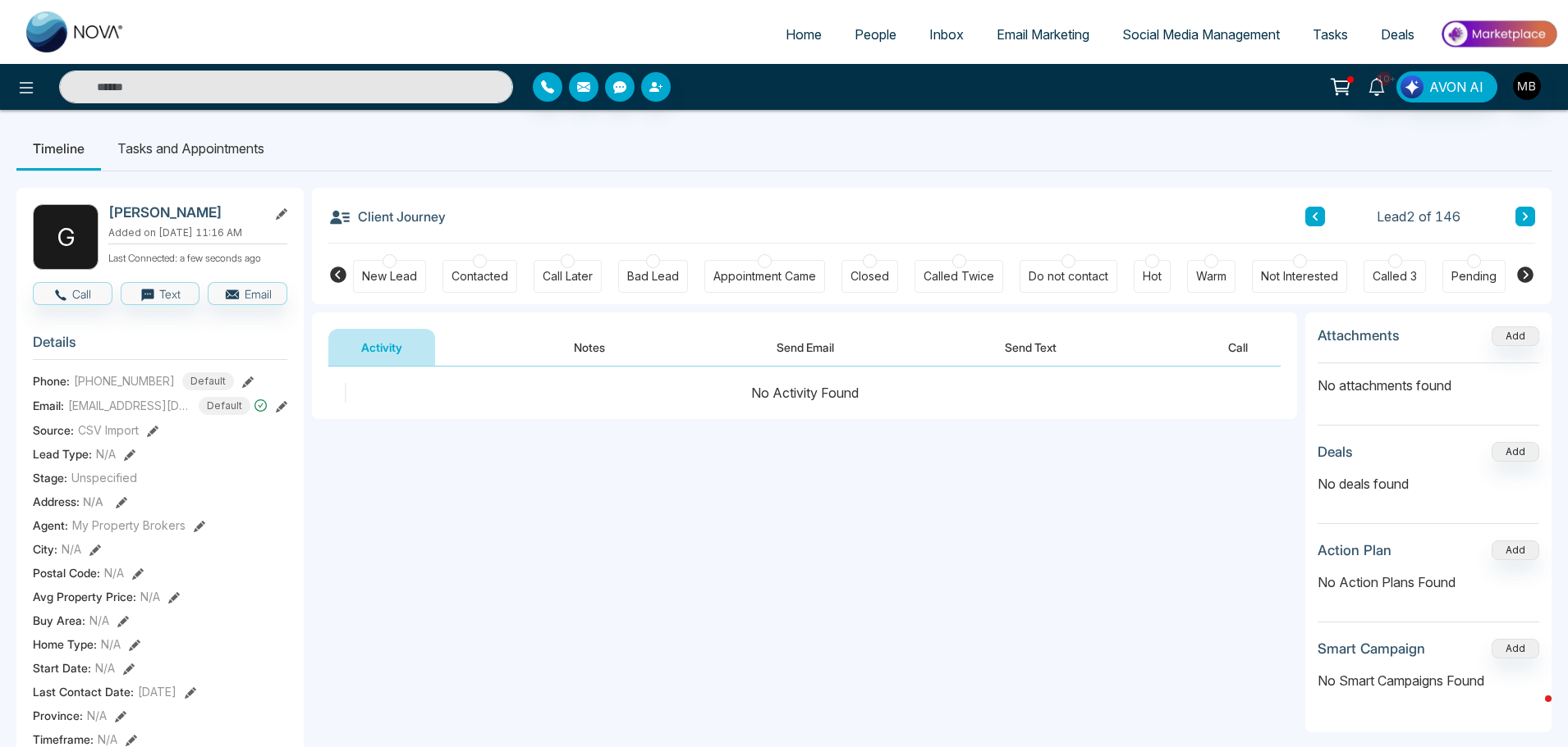
click at [486, 263] on div "Contacted" at bounding box center [480, 276] width 75 height 32
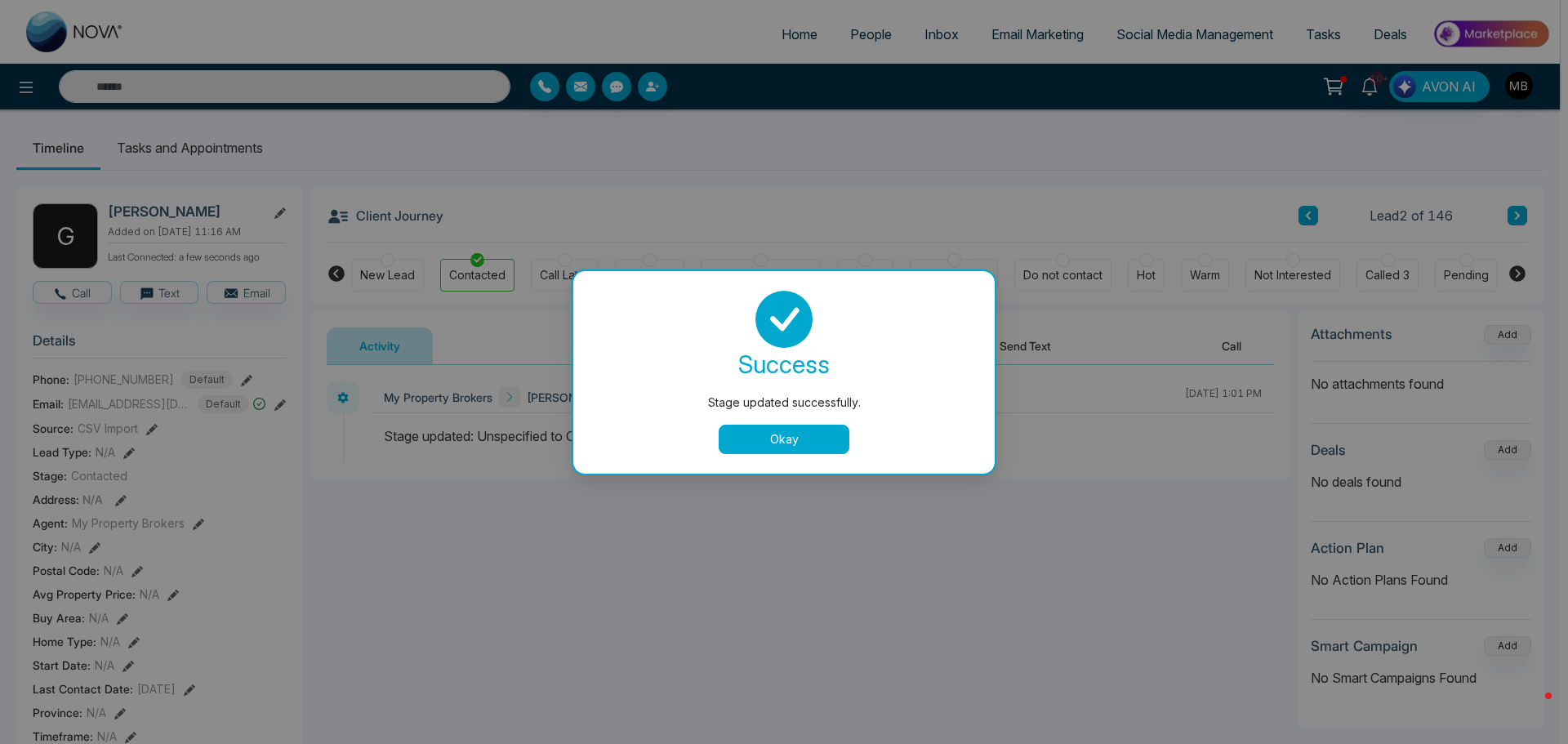
click at [1511, 276] on div "Stage updated successfully. success Stage updated successfully. Okay" at bounding box center [784, 372] width 1568 height 744
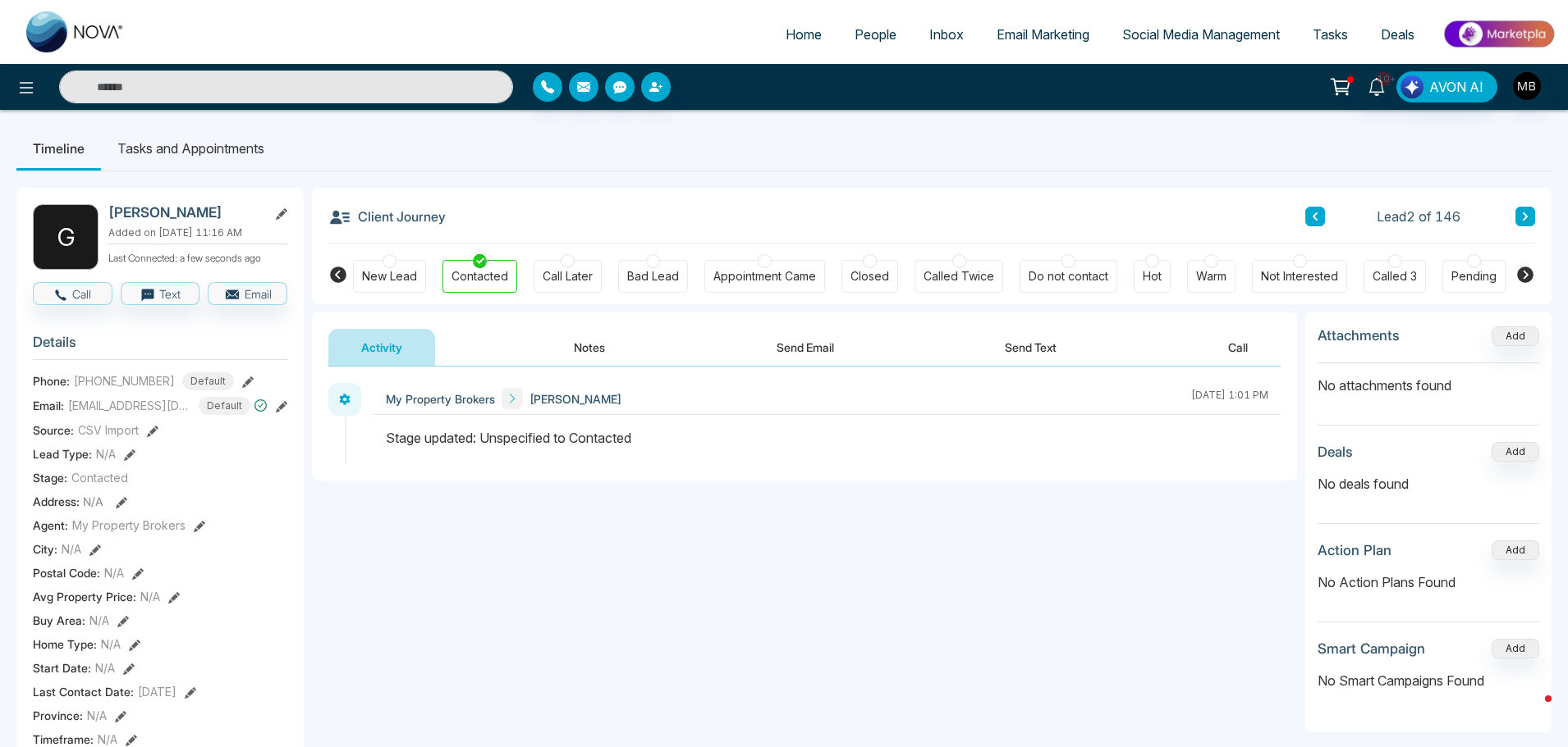
click at [1522, 273] on icon at bounding box center [1525, 275] width 17 height 17
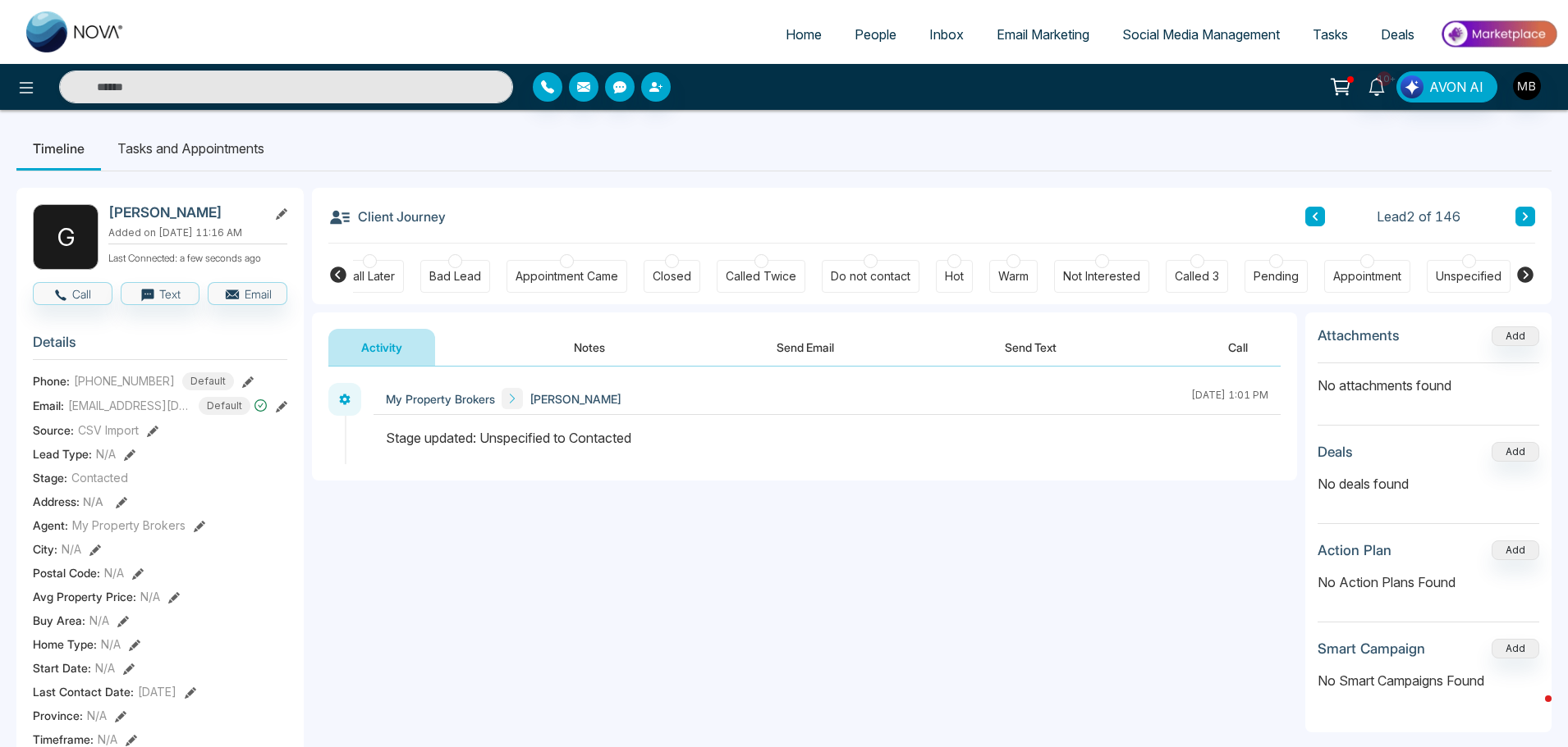
click at [1362, 260] on div at bounding box center [1367, 261] width 14 height 14
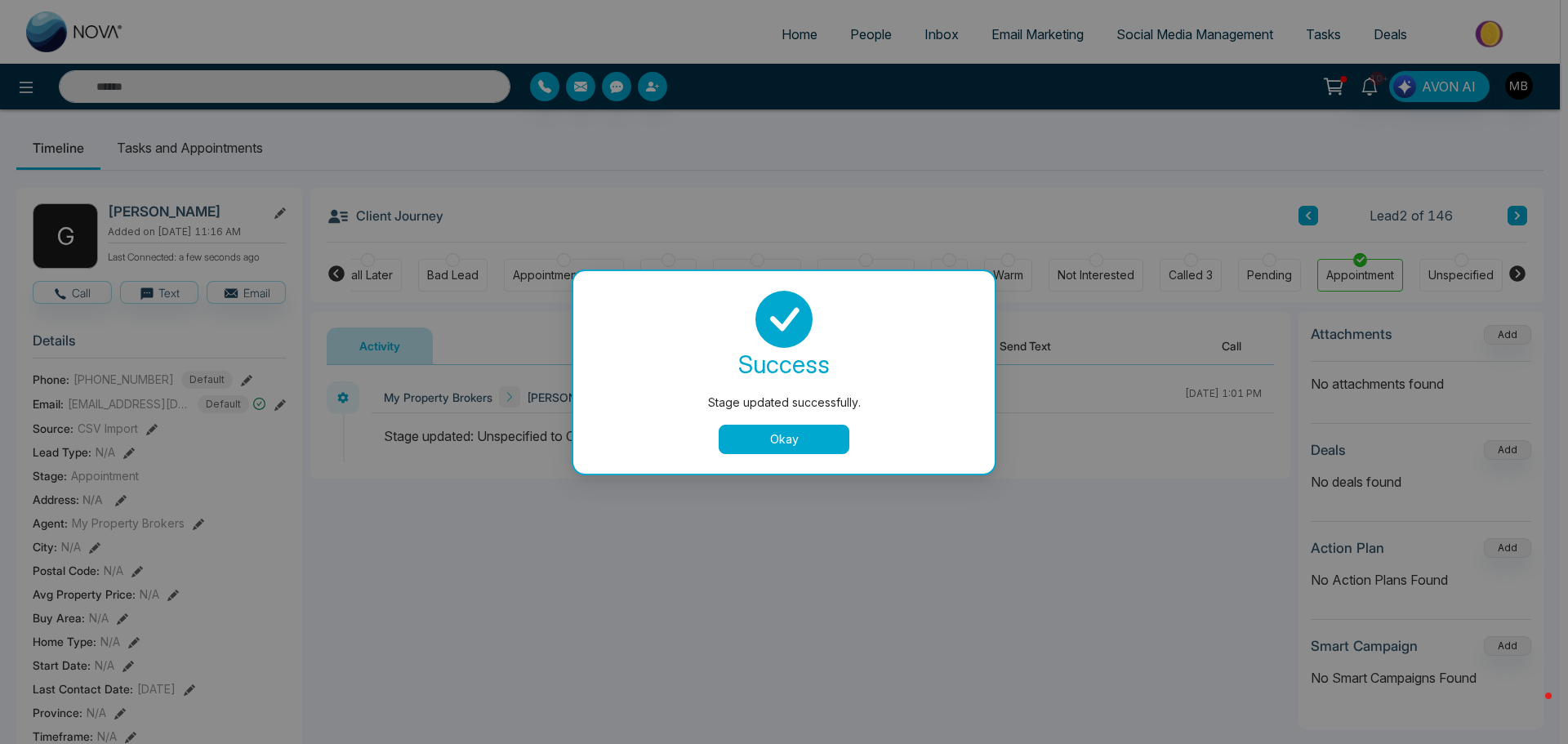
click at [583, 343] on div "Stage updated successfully. success Stage updated successfully. Okay" at bounding box center [784, 372] width 1568 height 744
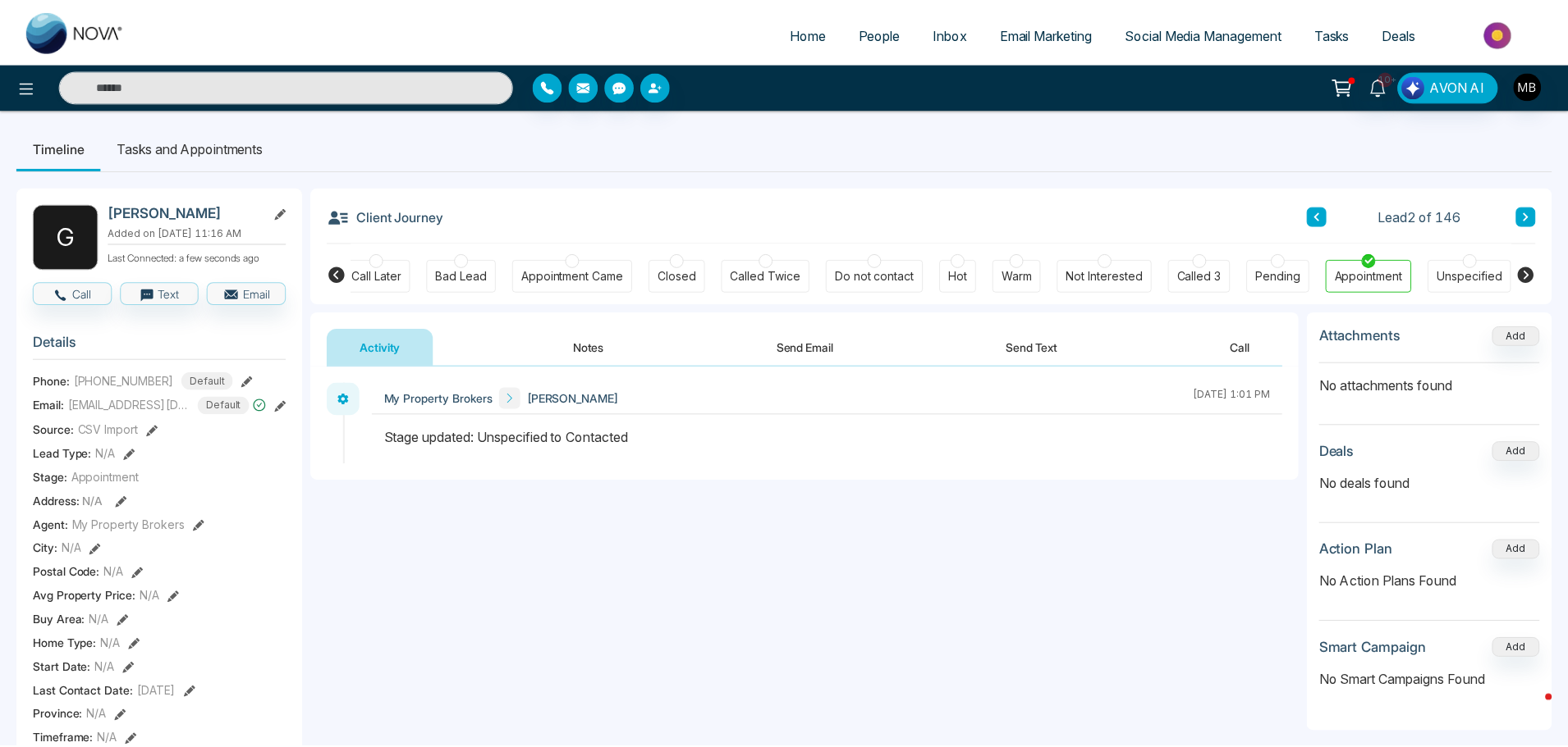
scroll to position [0, 191]
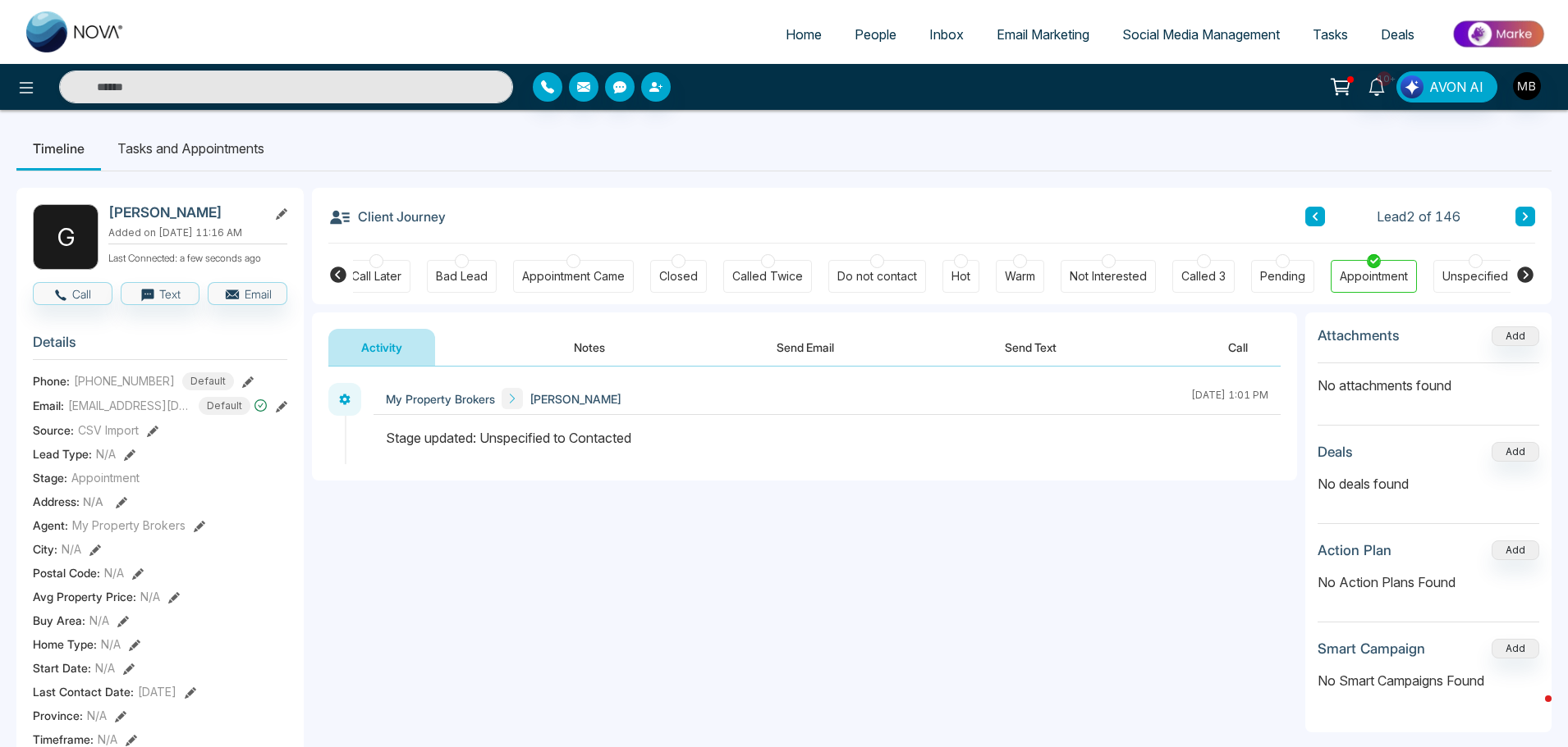
click at [590, 346] on button "Notes" at bounding box center [589, 347] width 96 height 37
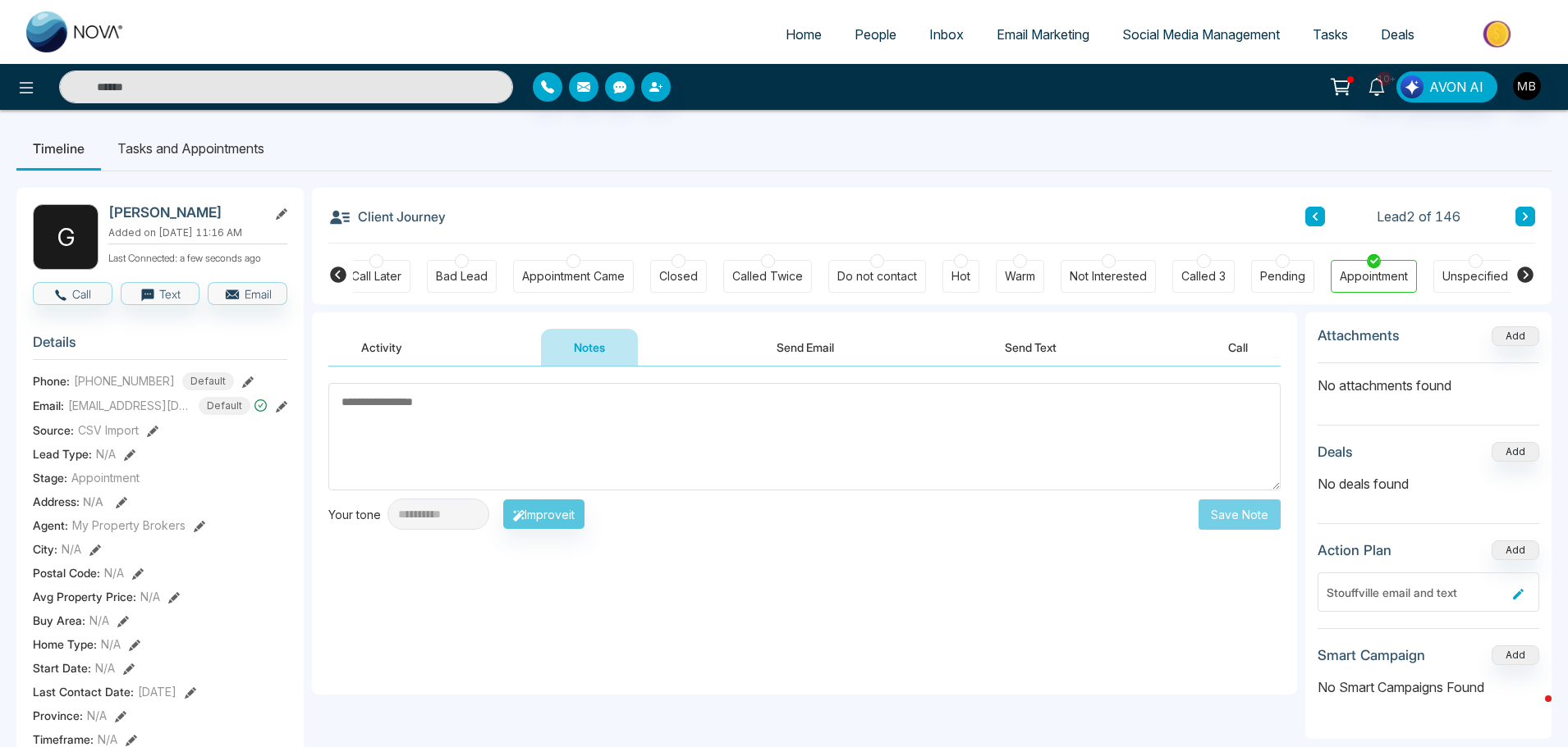
click at [678, 439] on textarea at bounding box center [804, 436] width 952 height 107
paste textarea "**********"
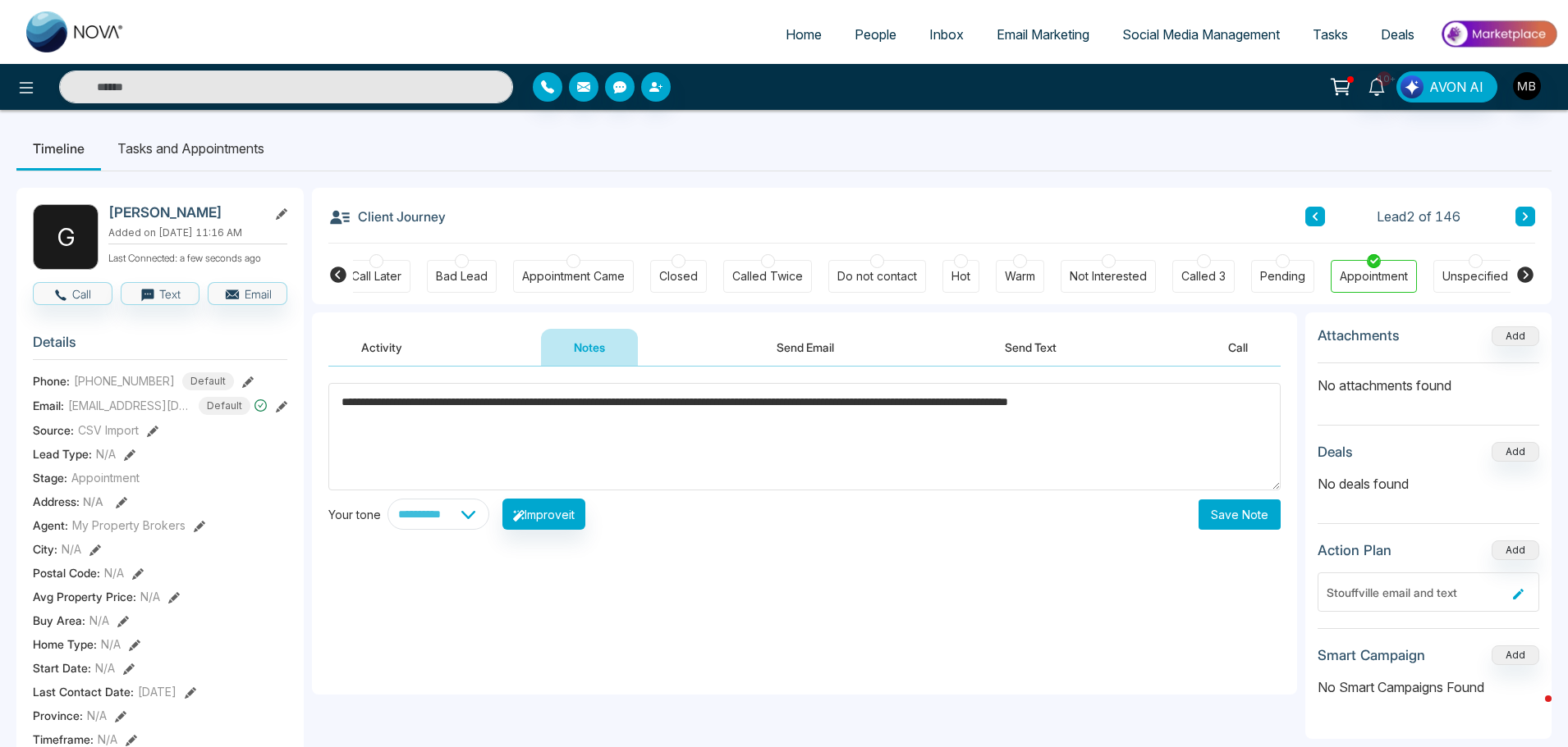
type textarea "**********"
click at [1255, 513] on button "Save Note" at bounding box center [1239, 514] width 82 height 31
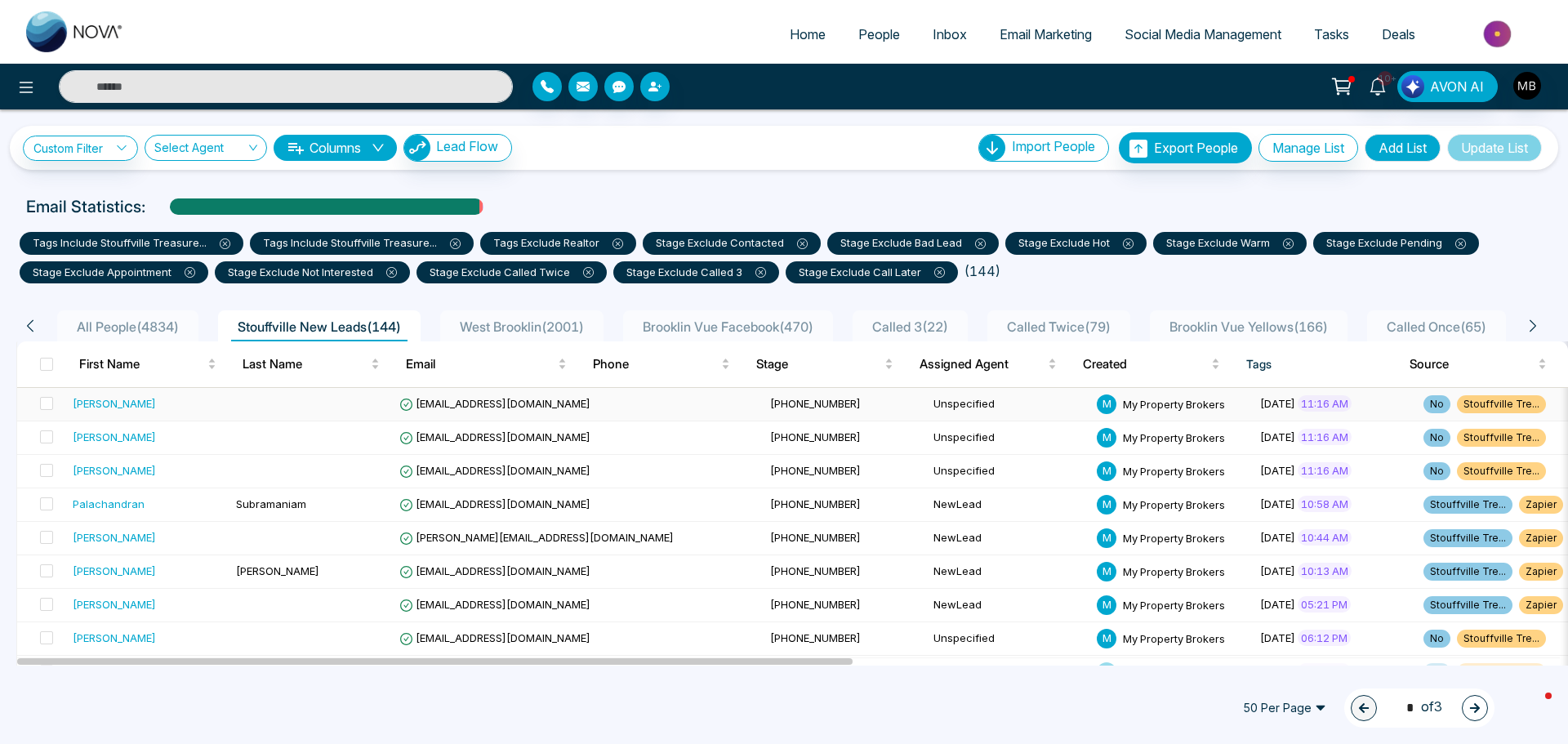
click at [472, 403] on span "[EMAIL_ADDRESS][DOMAIN_NAME]" at bounding box center [495, 404] width 191 height 13
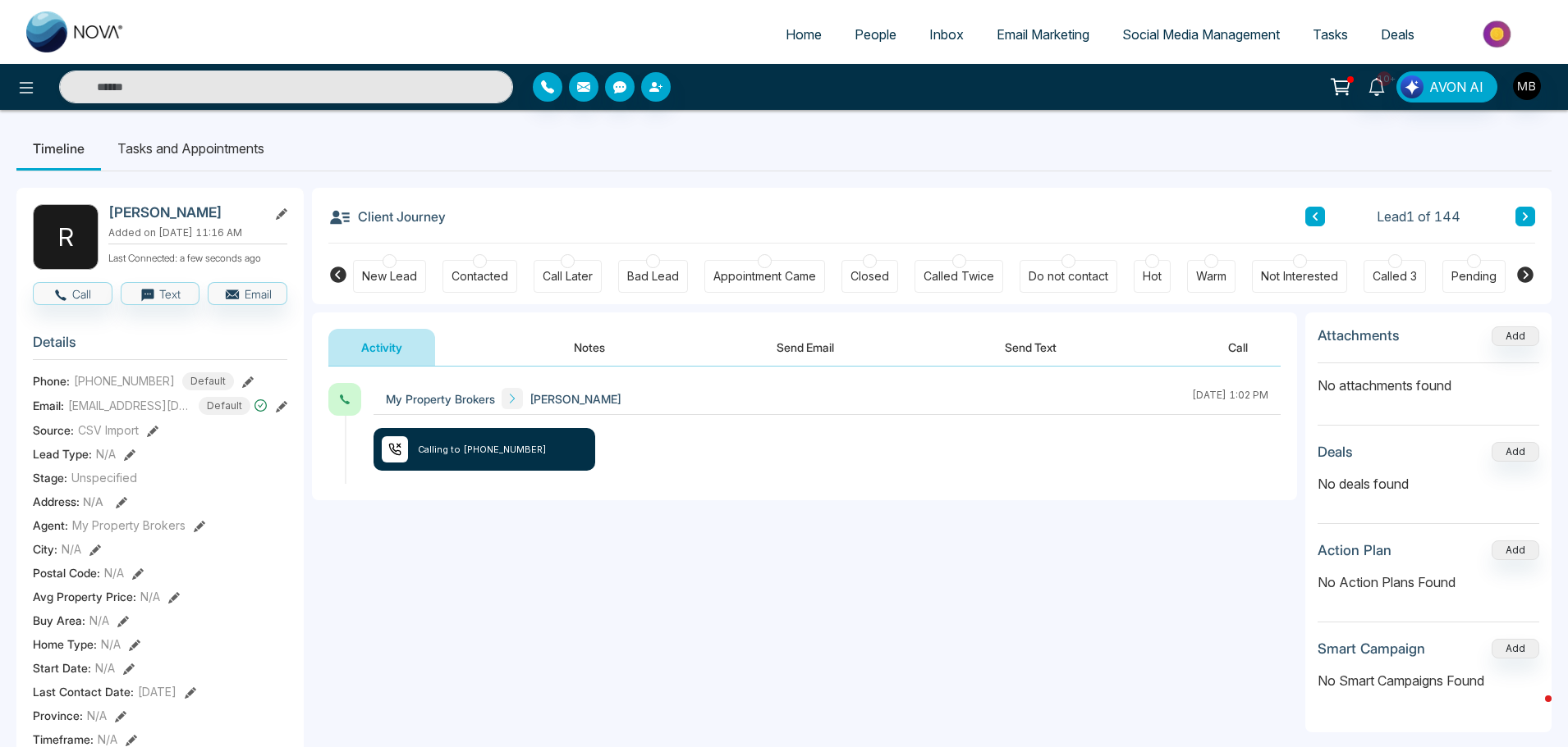
click at [475, 258] on div at bounding box center [480, 261] width 14 height 14
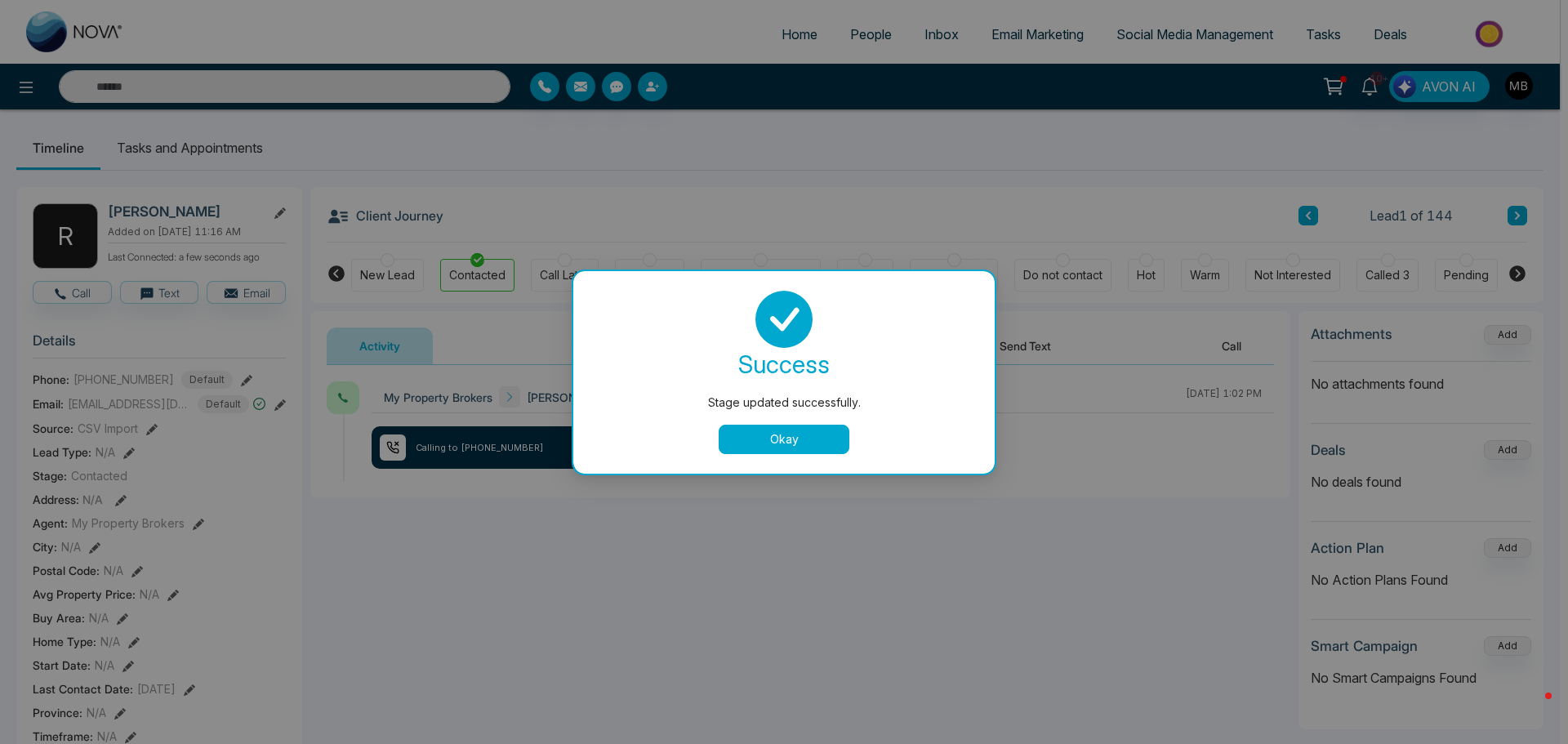
click at [785, 442] on button "Okay" at bounding box center [784, 439] width 131 height 30
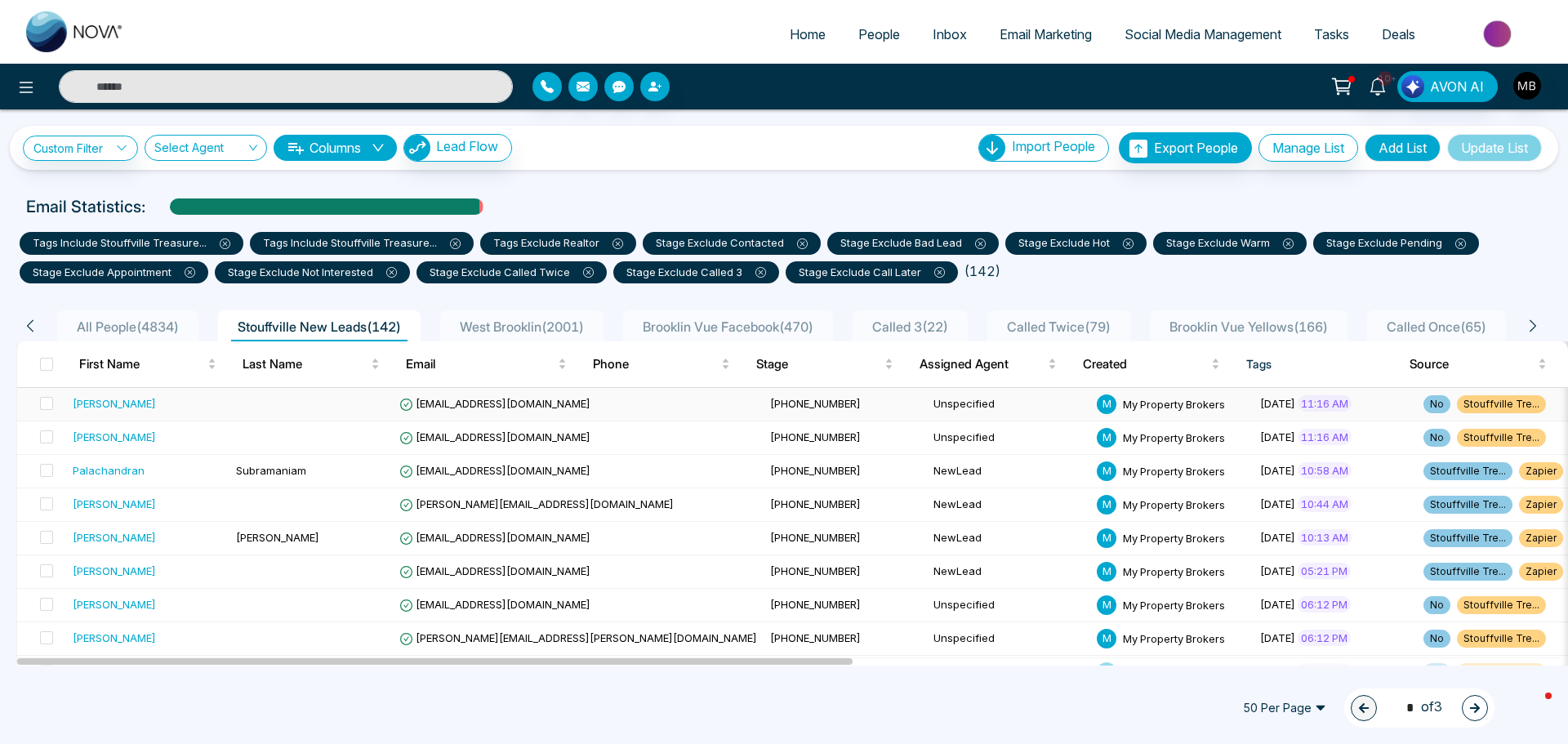
click at [472, 401] on span "ac.oguamanam@yahoo.com" at bounding box center [495, 404] width 191 height 13
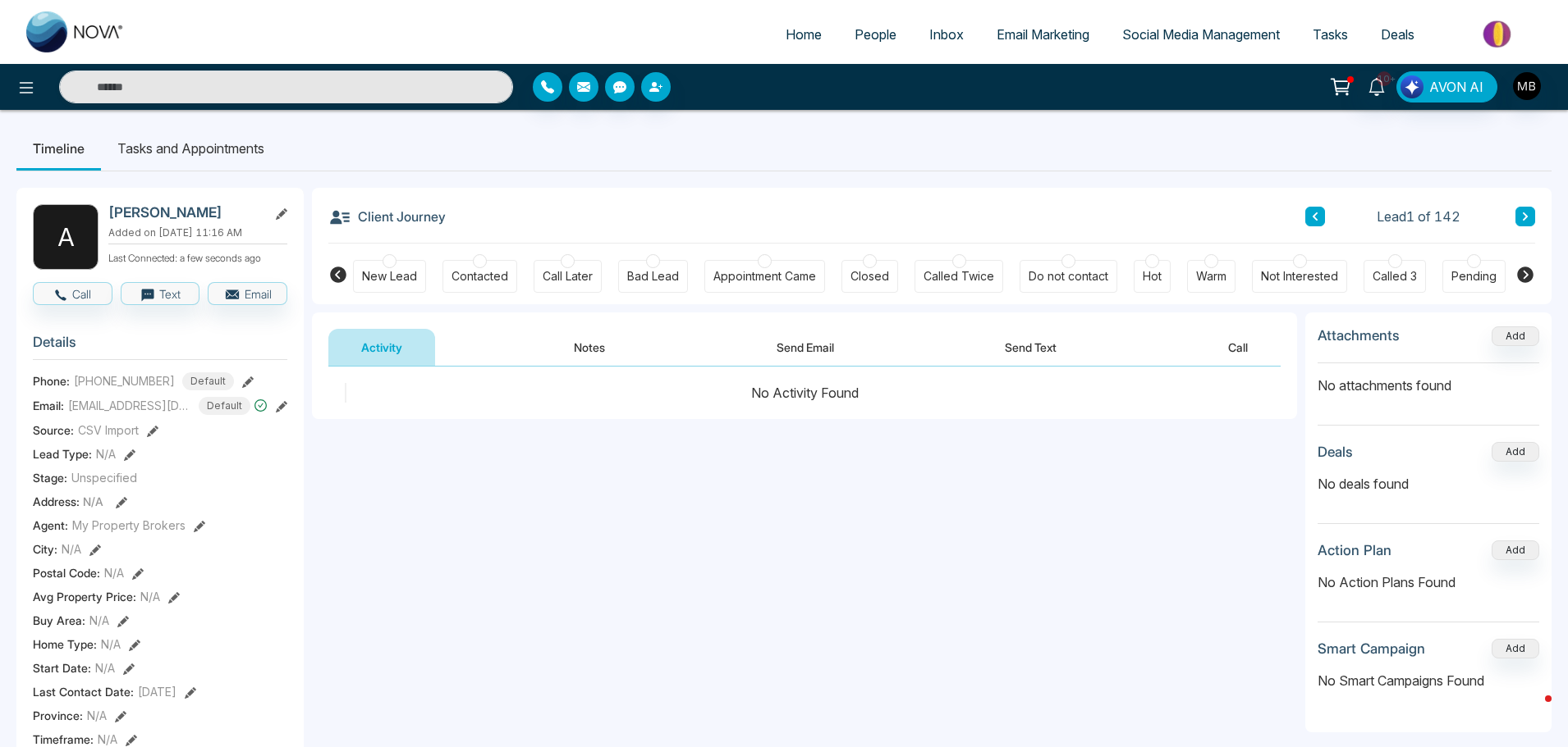
scroll to position [0, 200]
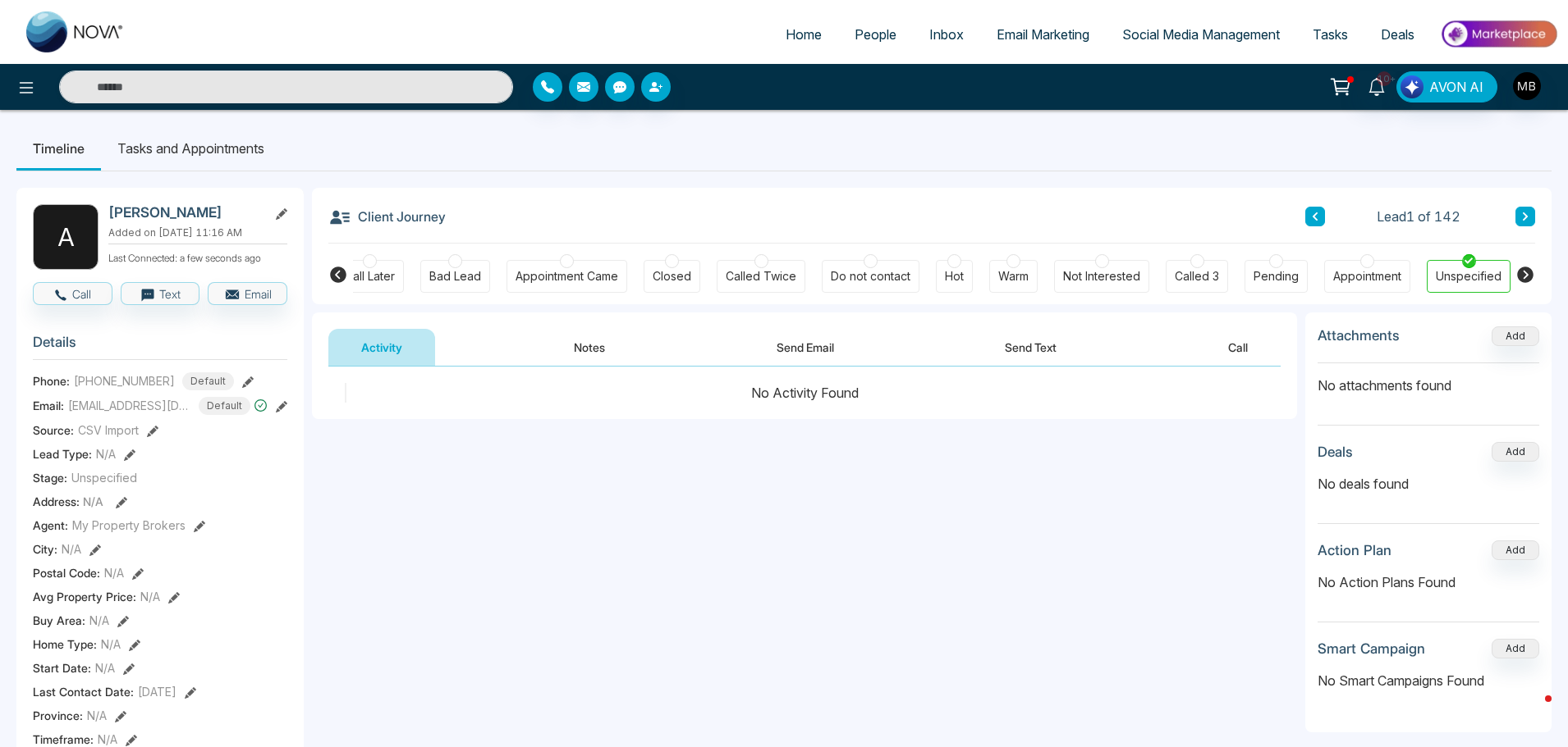
click at [1016, 260] on div at bounding box center [1013, 261] width 14 height 14
click at [585, 346] on button "Notes" at bounding box center [589, 347] width 96 height 37
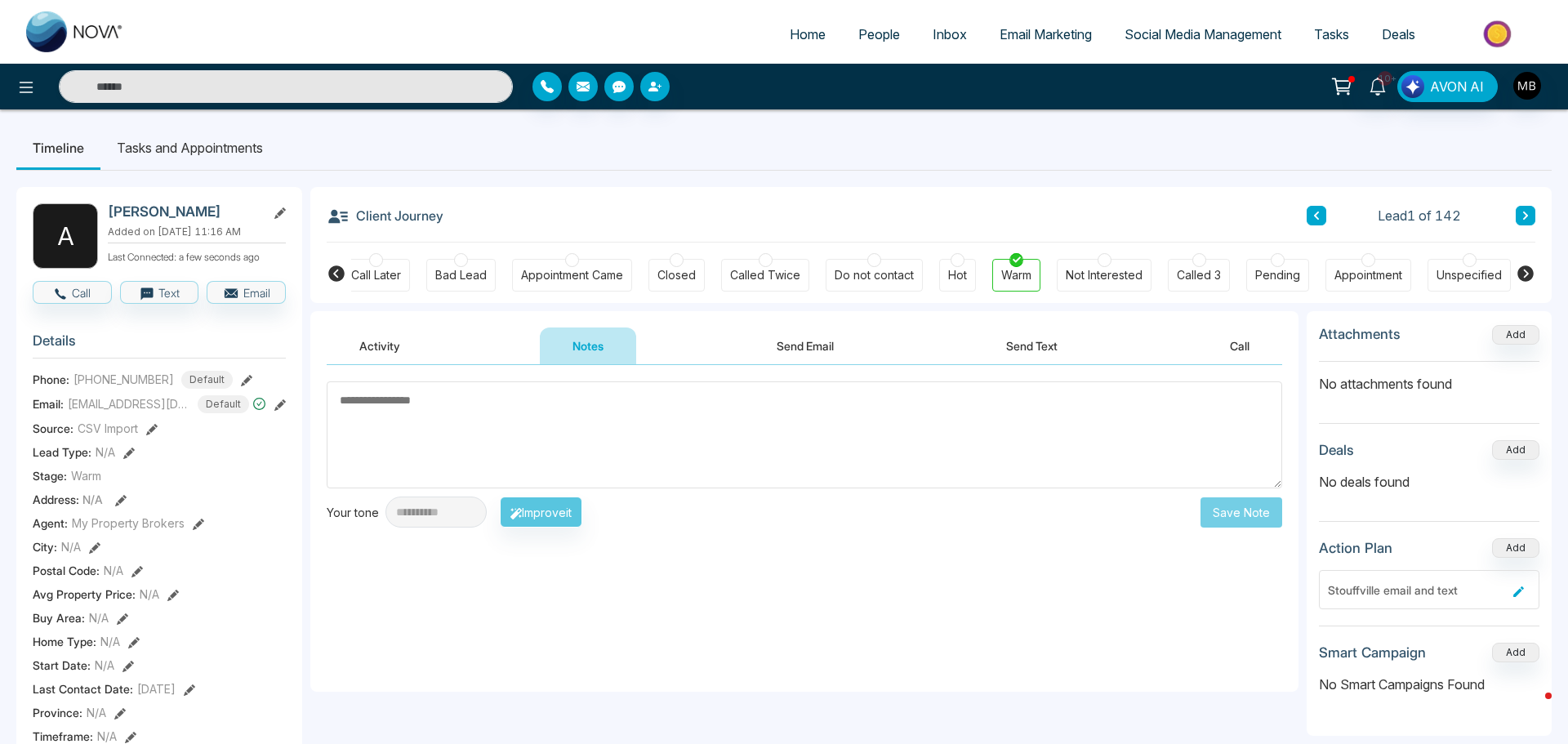
scroll to position [0, 190]
click at [607, 418] on textarea at bounding box center [800, 434] width 947 height 107
paste textarea "**********"
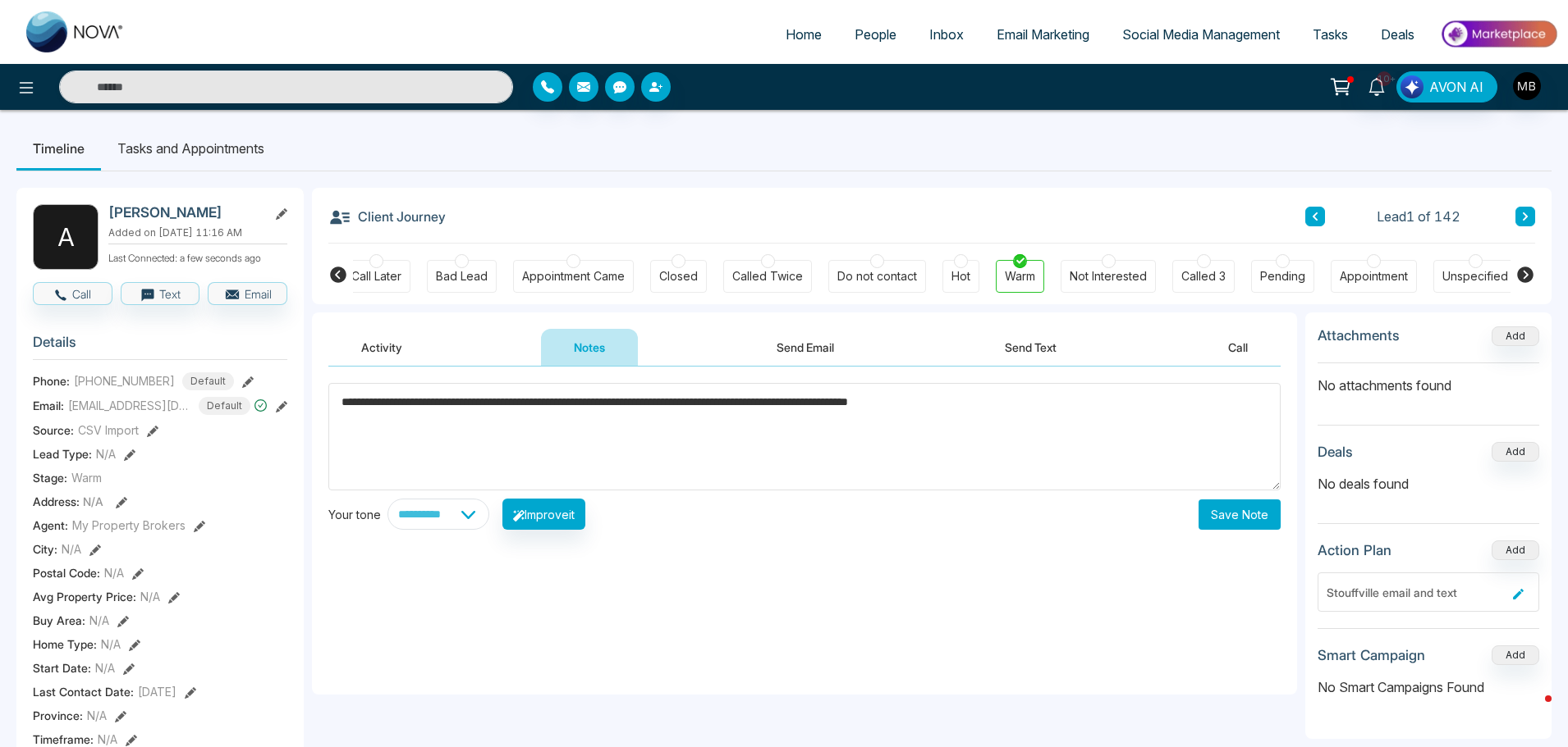
type textarea "**********"
click at [1236, 521] on button "Save Note" at bounding box center [1239, 514] width 82 height 31
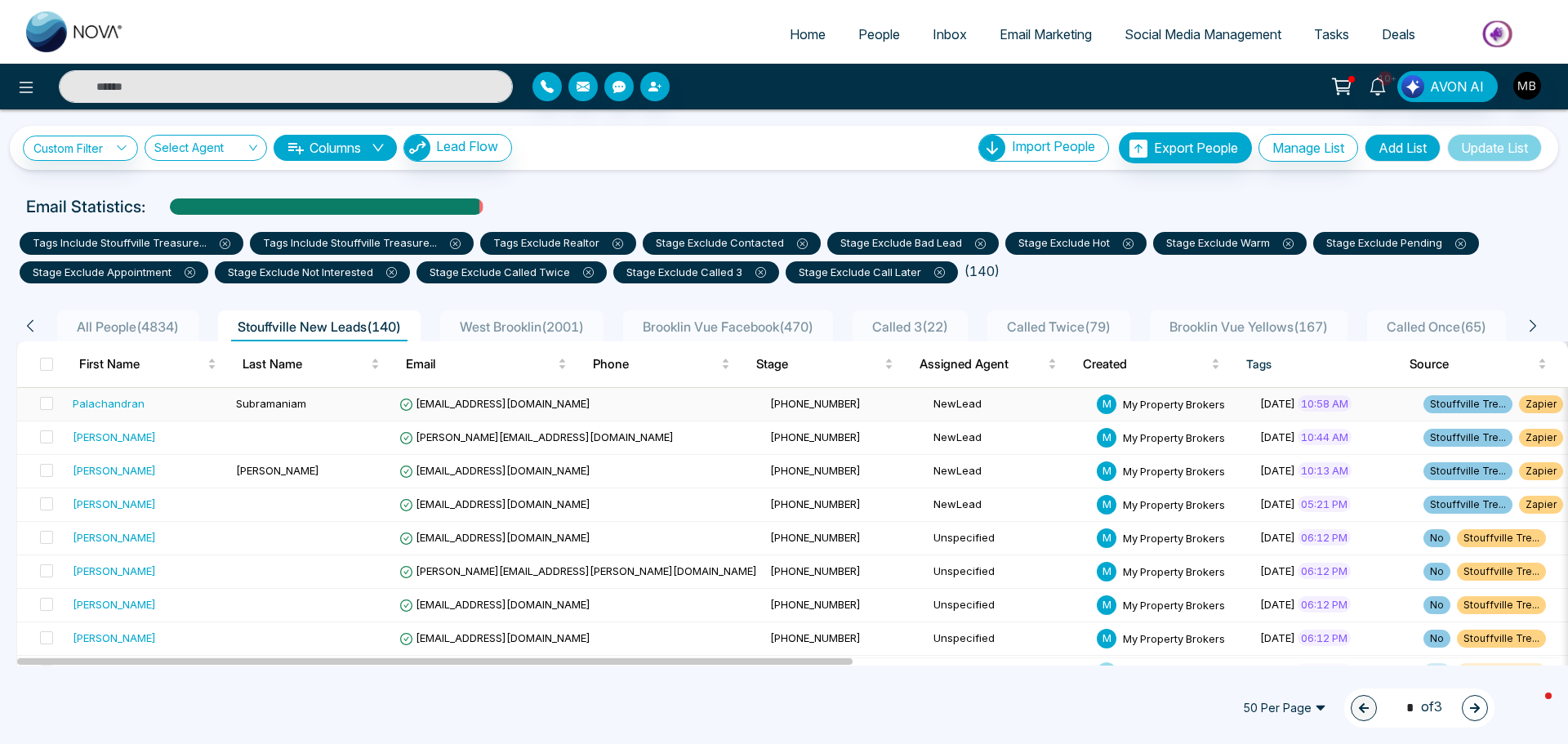
click at [483, 397] on span "[EMAIL_ADDRESS][DOMAIN_NAME]" at bounding box center [495, 404] width 191 height 13
click at [1474, 711] on icon "button" at bounding box center [1475, 708] width 12 height 12
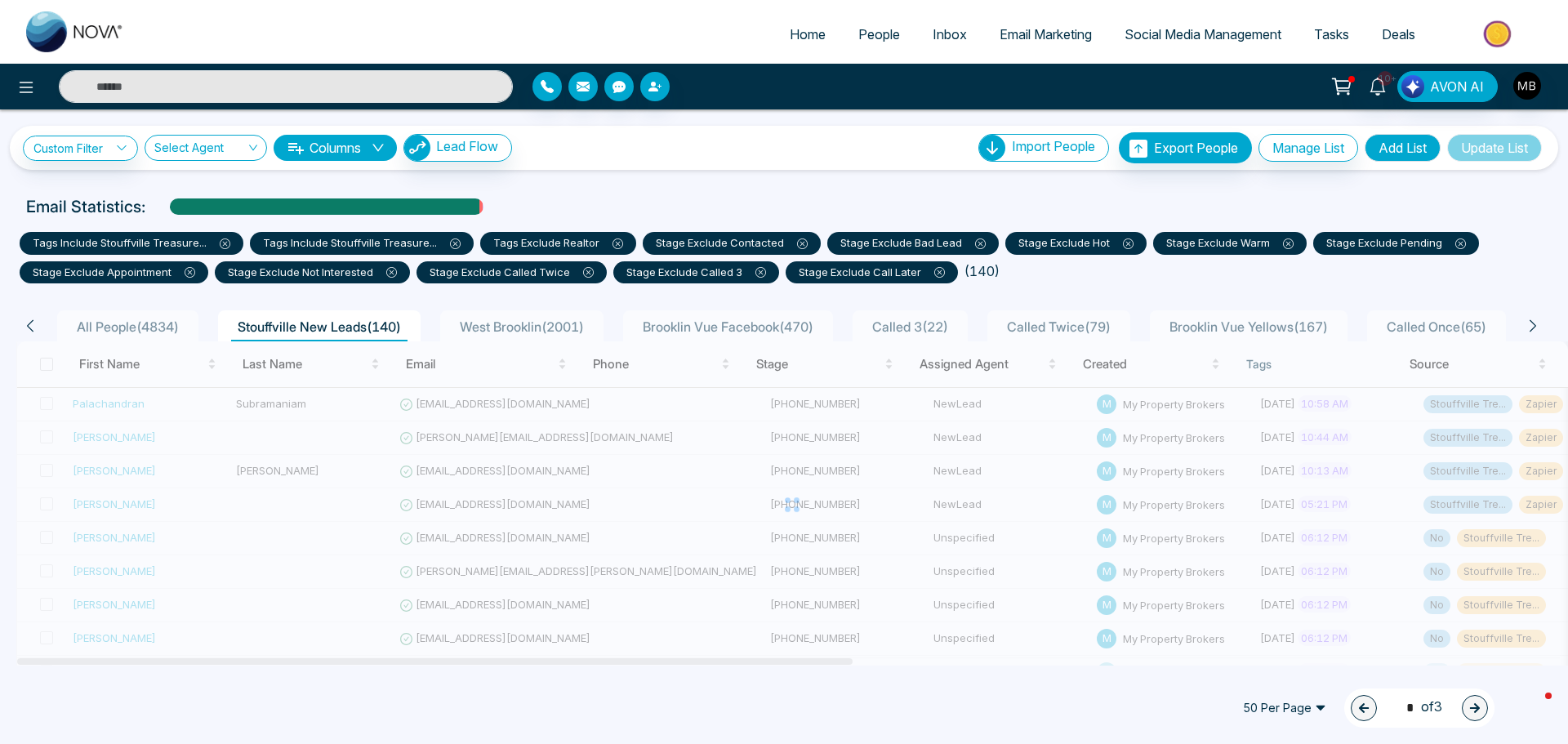
type input "*"
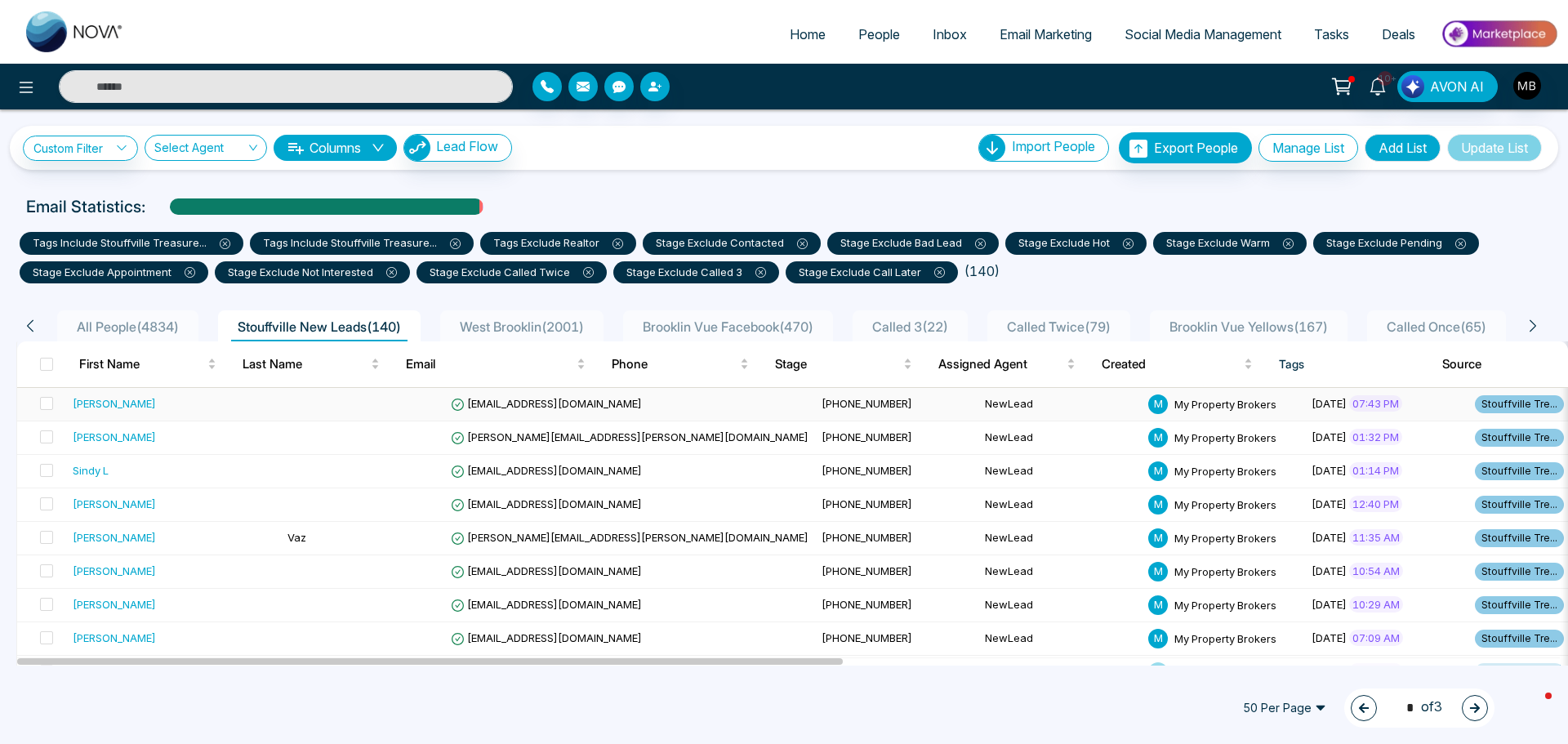
click at [444, 393] on td "[EMAIL_ADDRESS][DOMAIN_NAME]" at bounding box center [630, 405] width 371 height 33
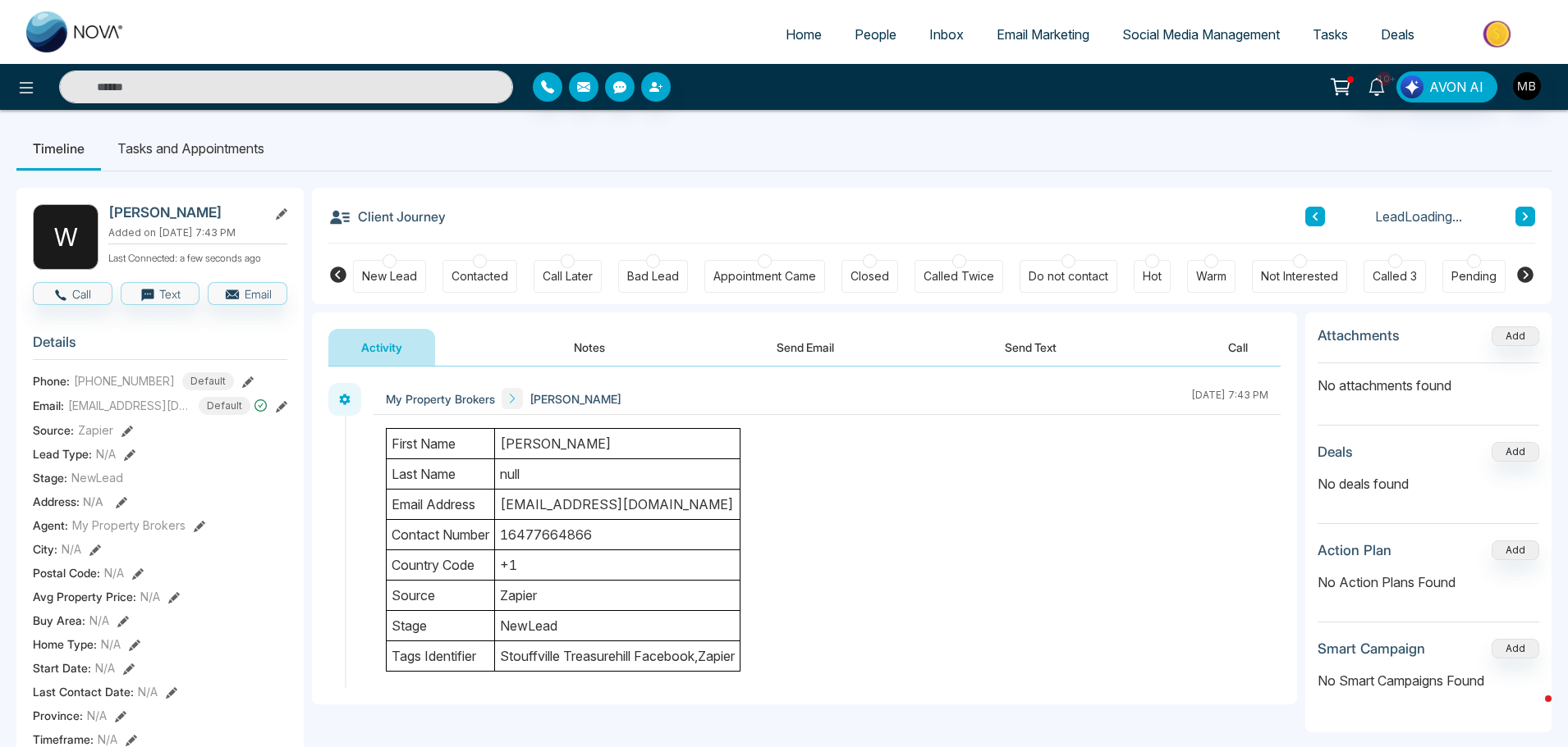
click at [486, 260] on div "Contacted" at bounding box center [480, 276] width 75 height 32
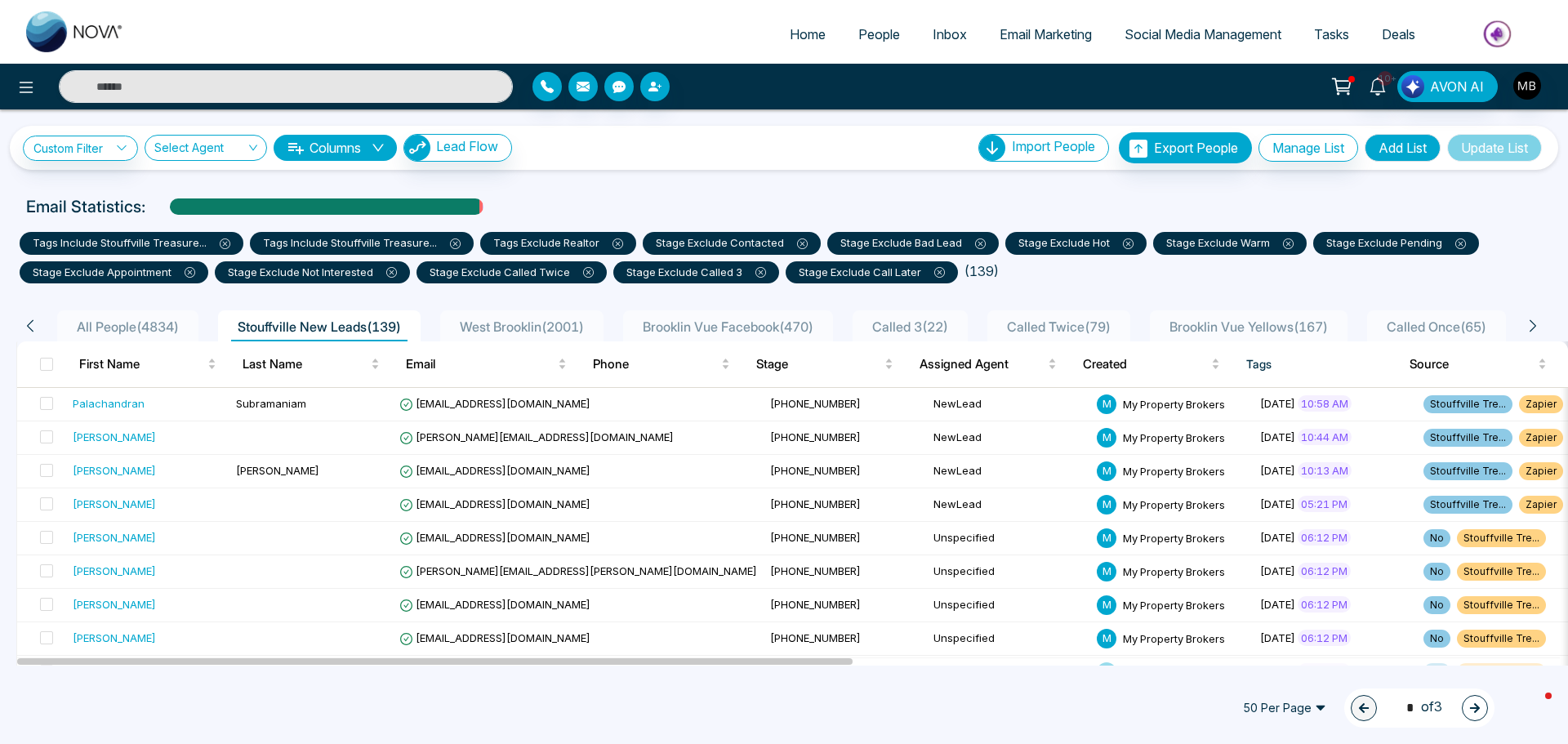
click at [1474, 704] on icon "button" at bounding box center [1475, 708] width 10 height 10
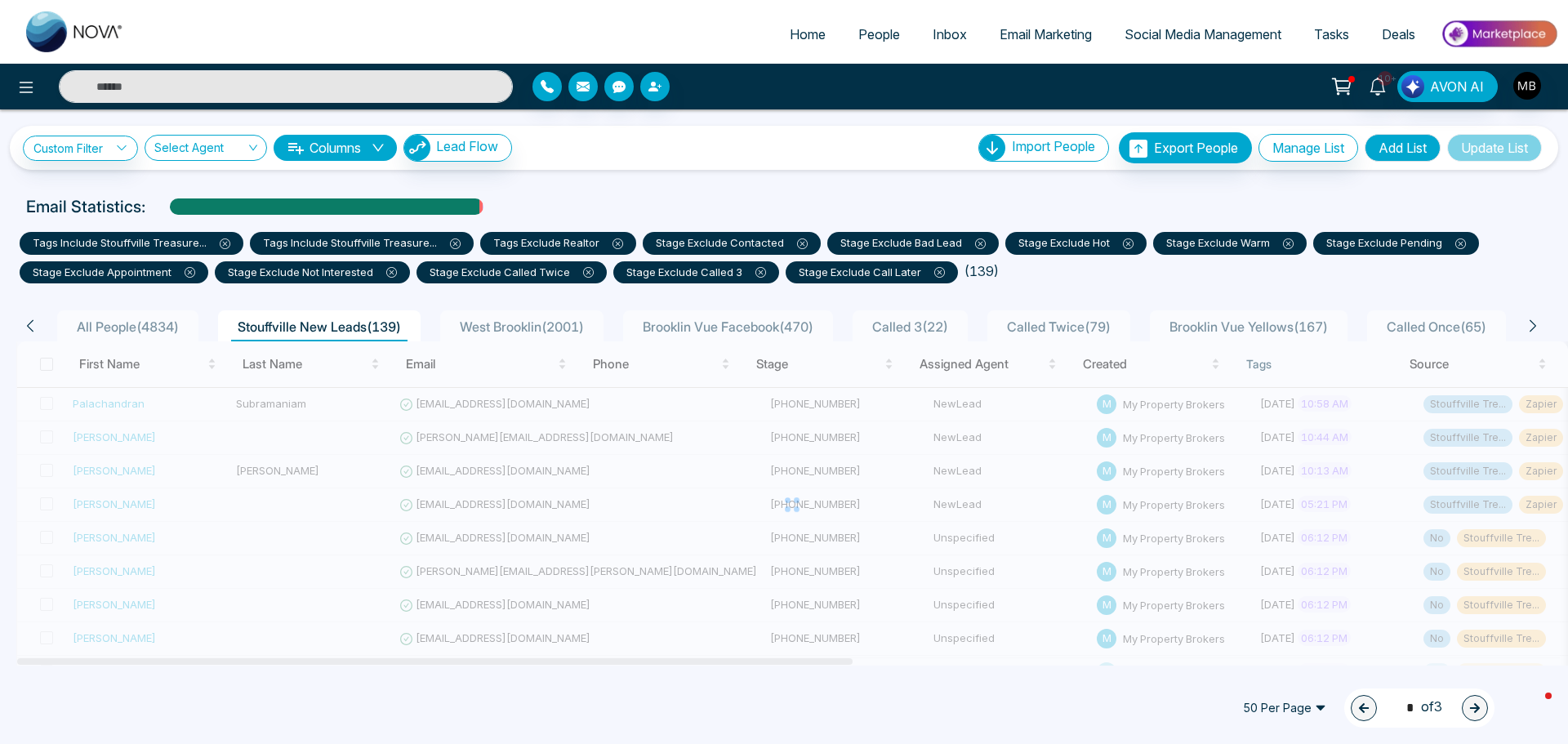
type input "*"
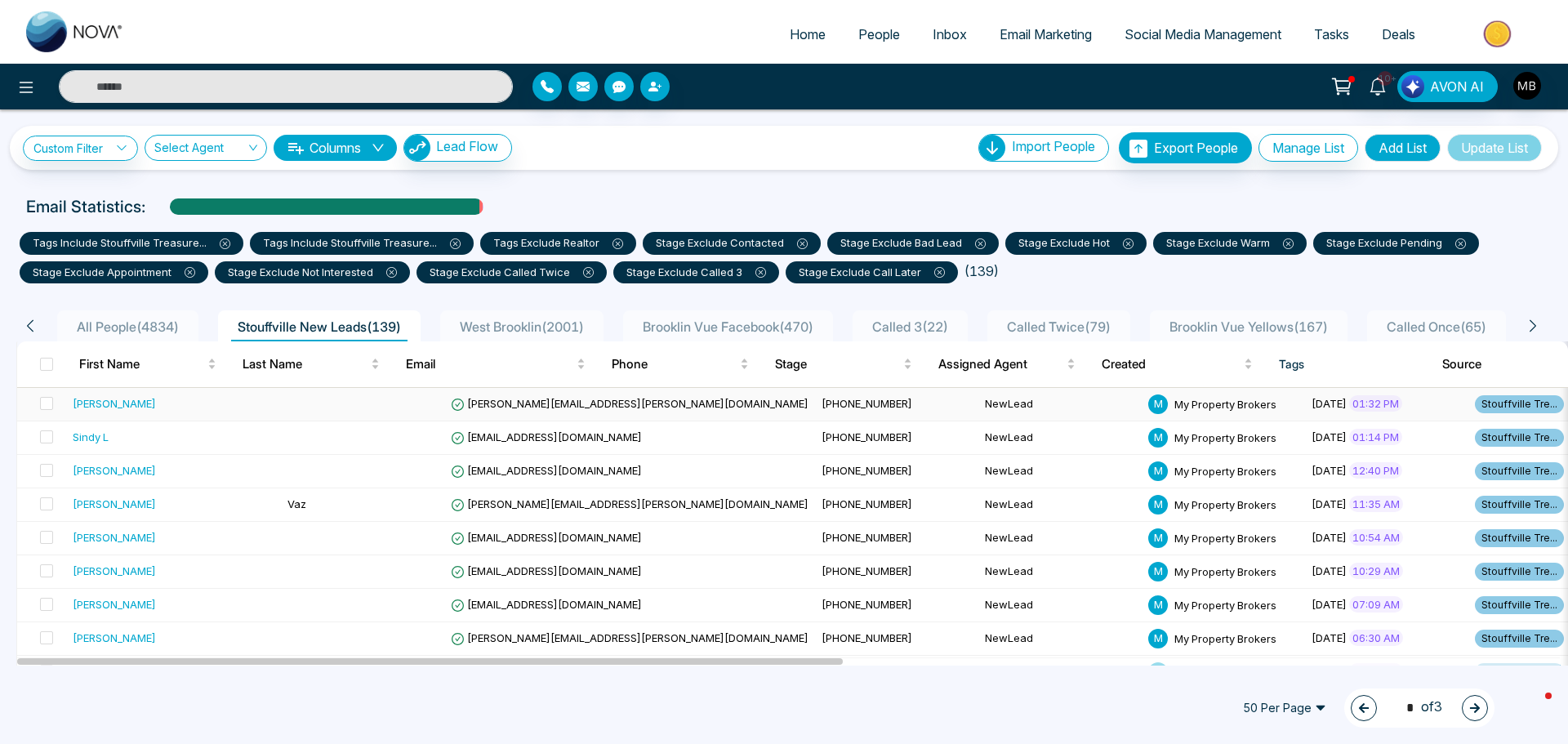
click at [822, 406] on span "+14166710171" at bounding box center [867, 404] width 91 height 13
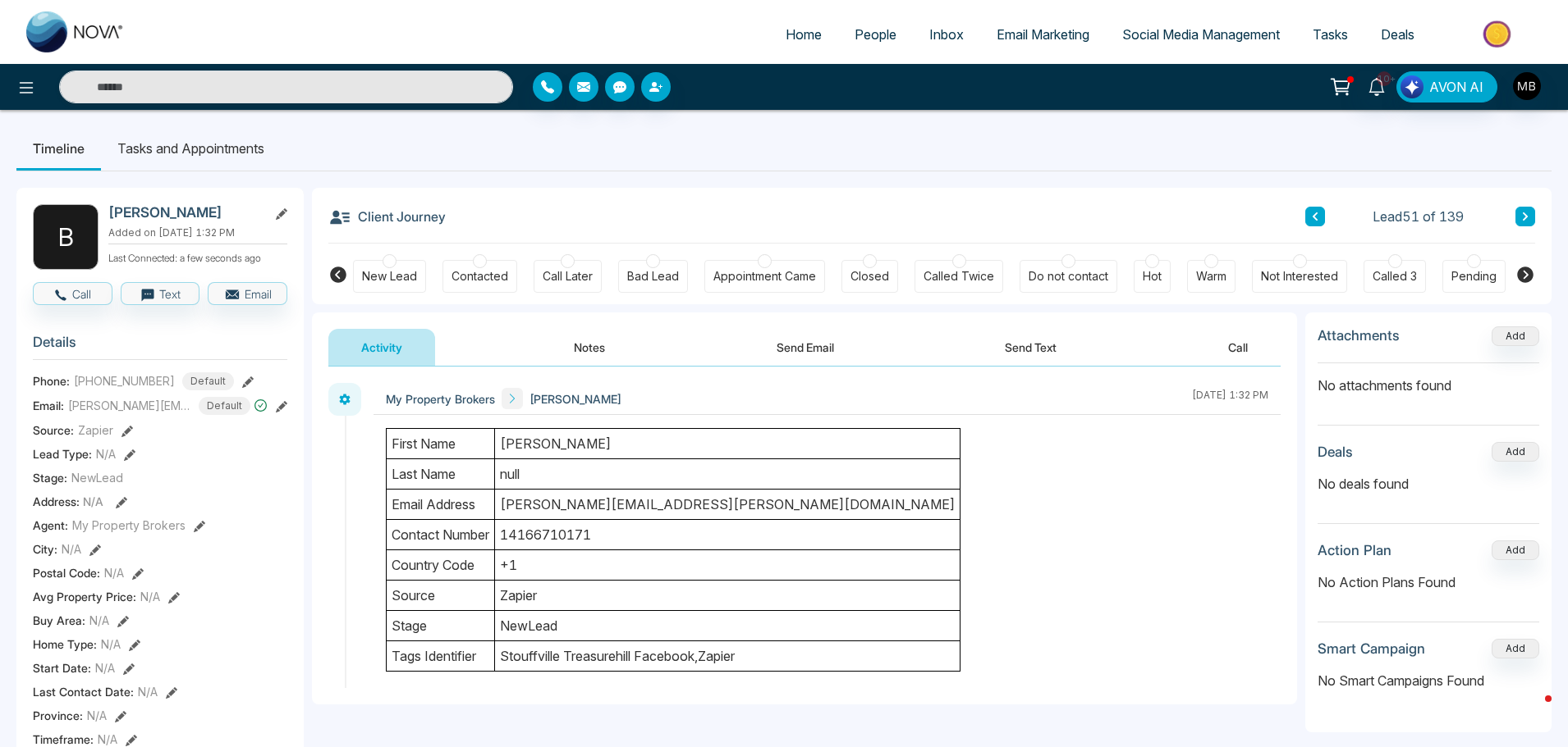
click at [481, 261] on div at bounding box center [480, 261] width 14 height 14
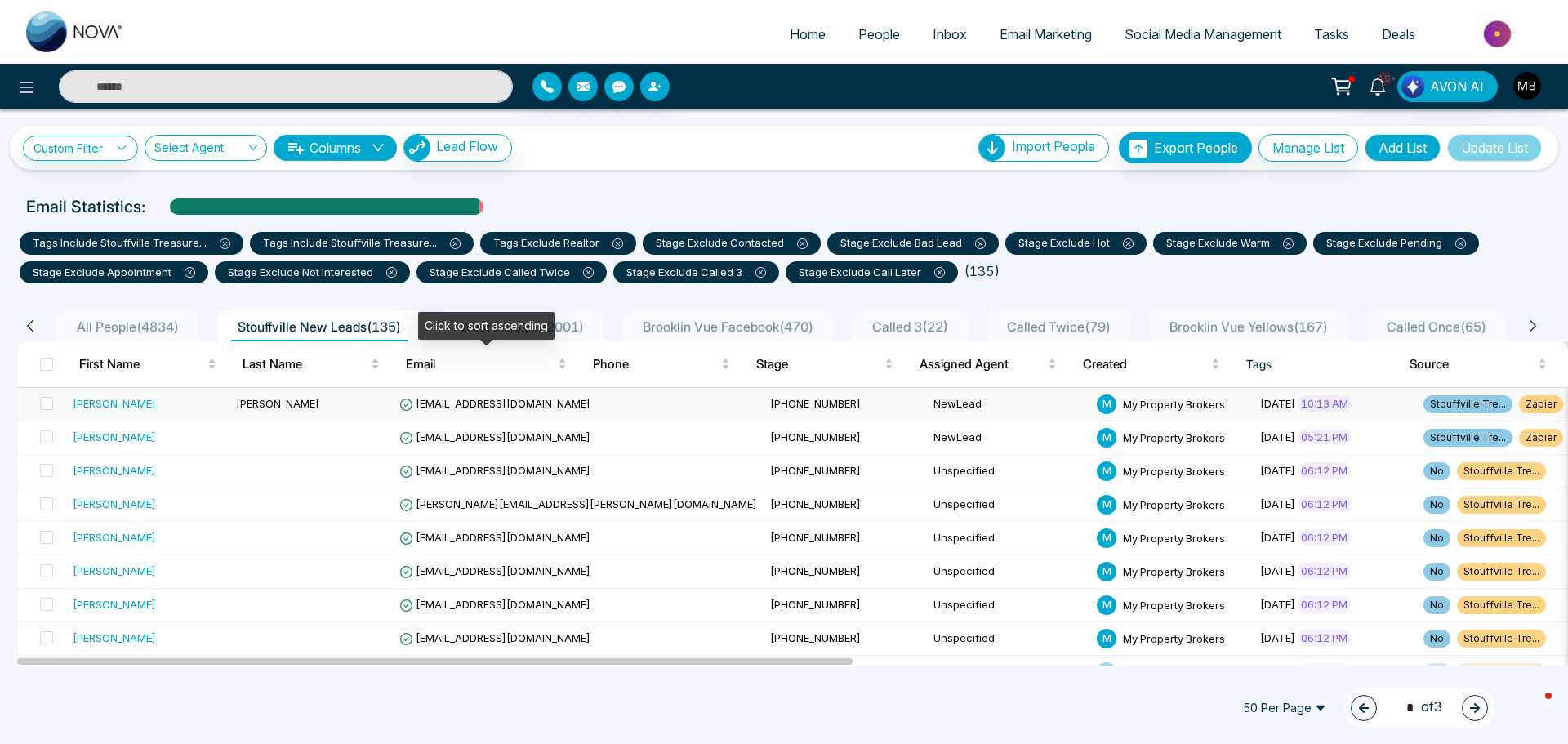
click at [491, 400] on span "[EMAIL_ADDRESS][DOMAIN_NAME]" at bounding box center [495, 404] width 191 height 13
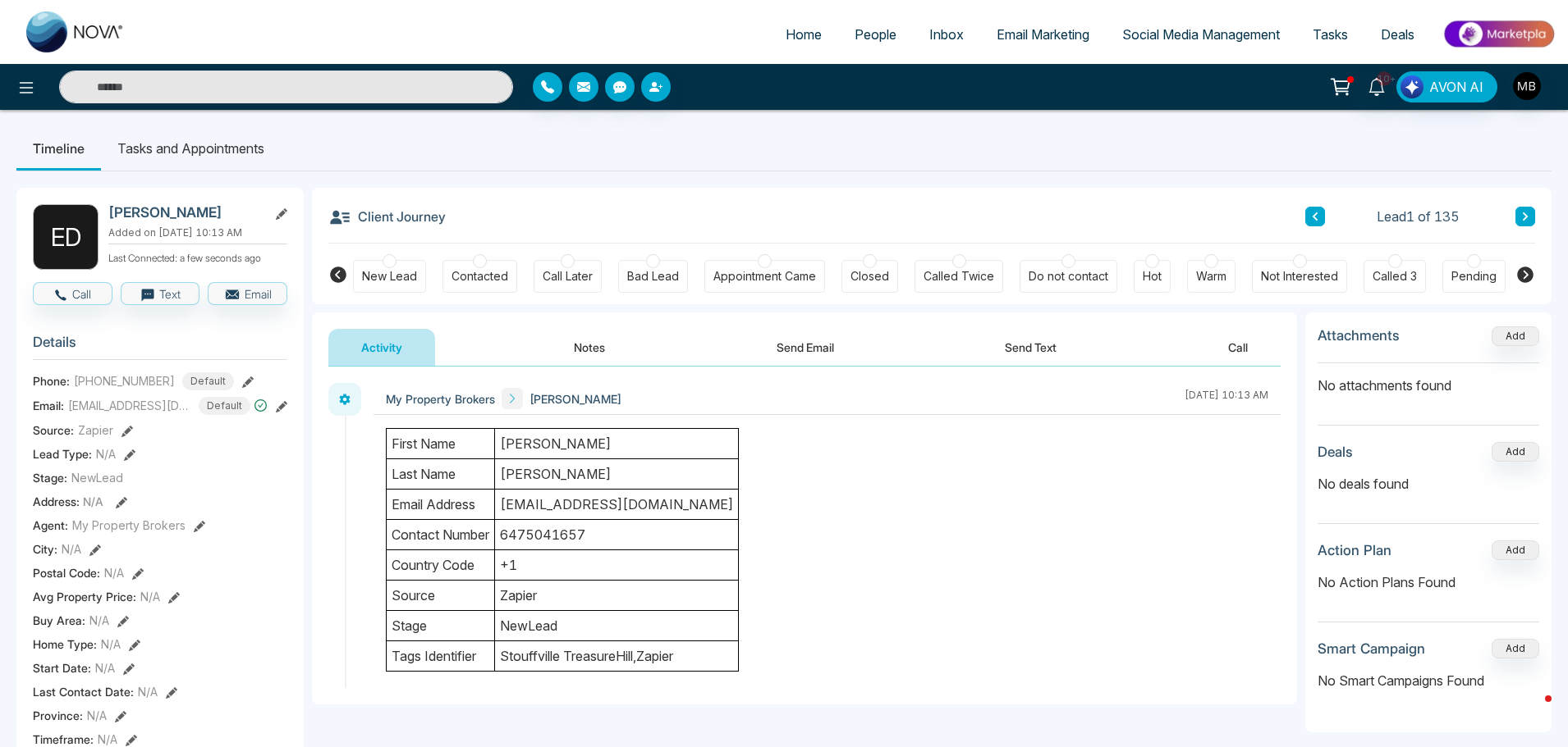
click at [608, 355] on button "Notes" at bounding box center [589, 347] width 96 height 37
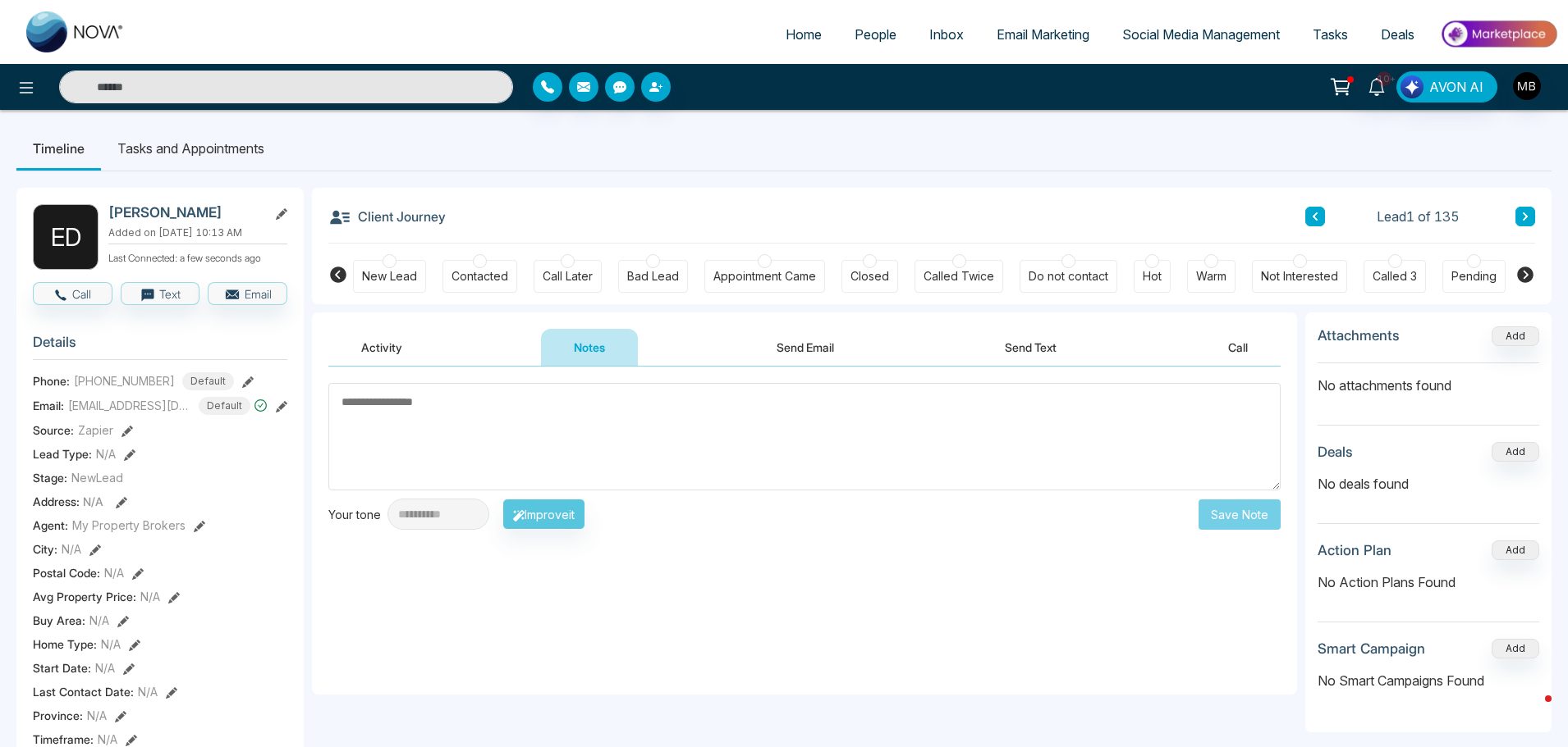
click at [583, 424] on textarea at bounding box center [804, 436] width 952 height 107
paste textarea "**********"
type textarea "**********"
click at [1063, 266] on div at bounding box center [1068, 261] width 14 height 14
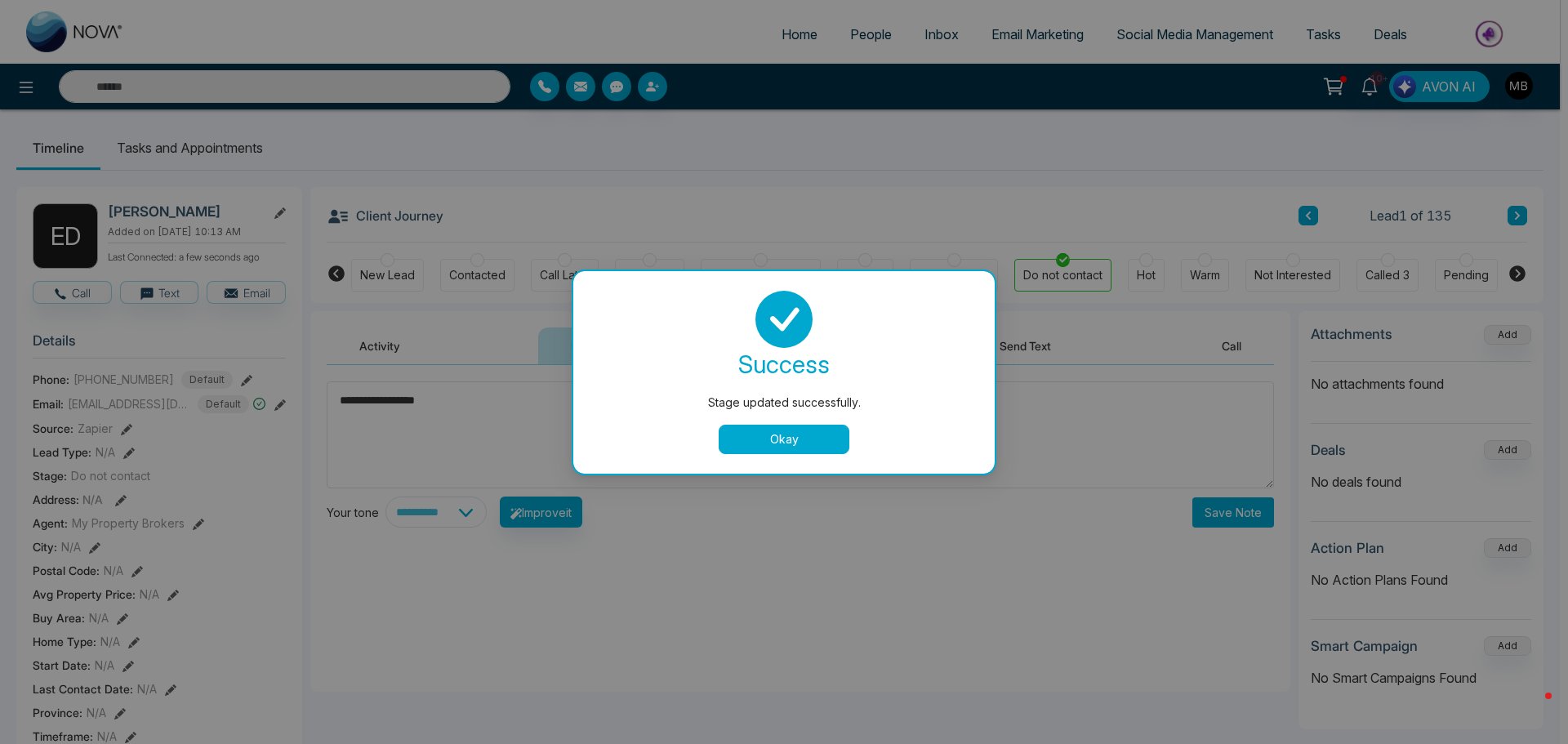
click at [832, 436] on button "Okay" at bounding box center [784, 439] width 131 height 30
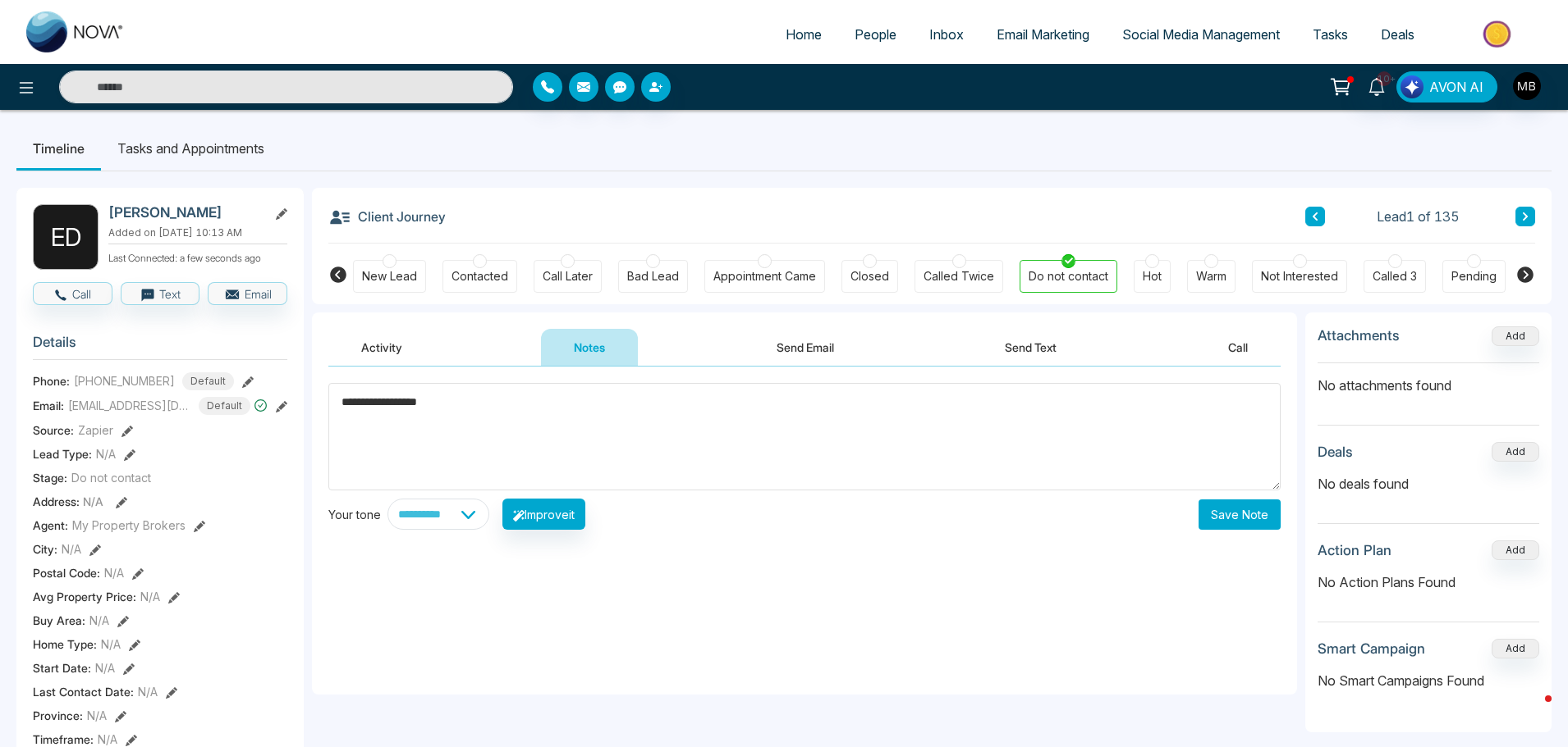
click at [474, 258] on div at bounding box center [480, 261] width 14 height 14
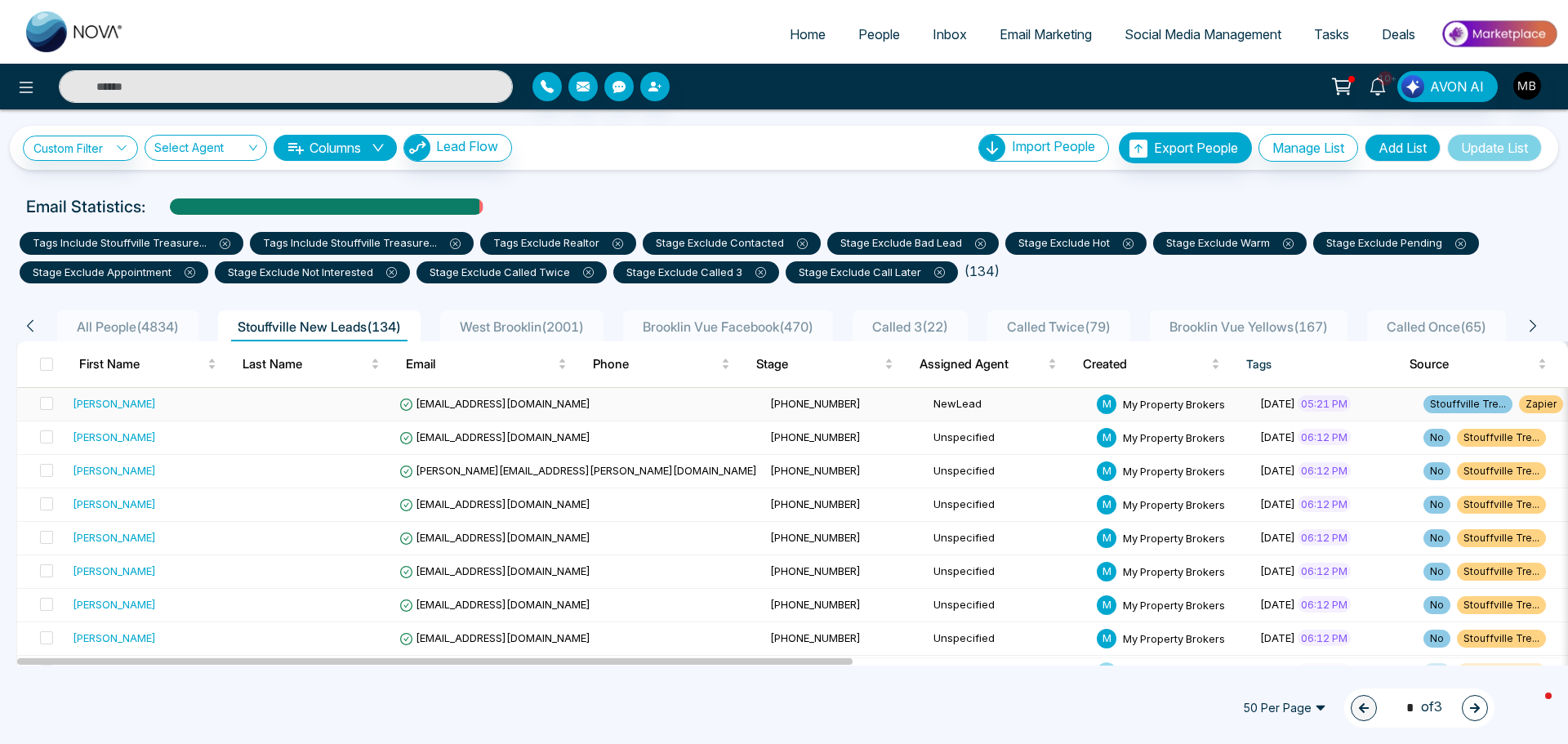
click at [927, 402] on td "NewLead" at bounding box center [1008, 405] width 163 height 33
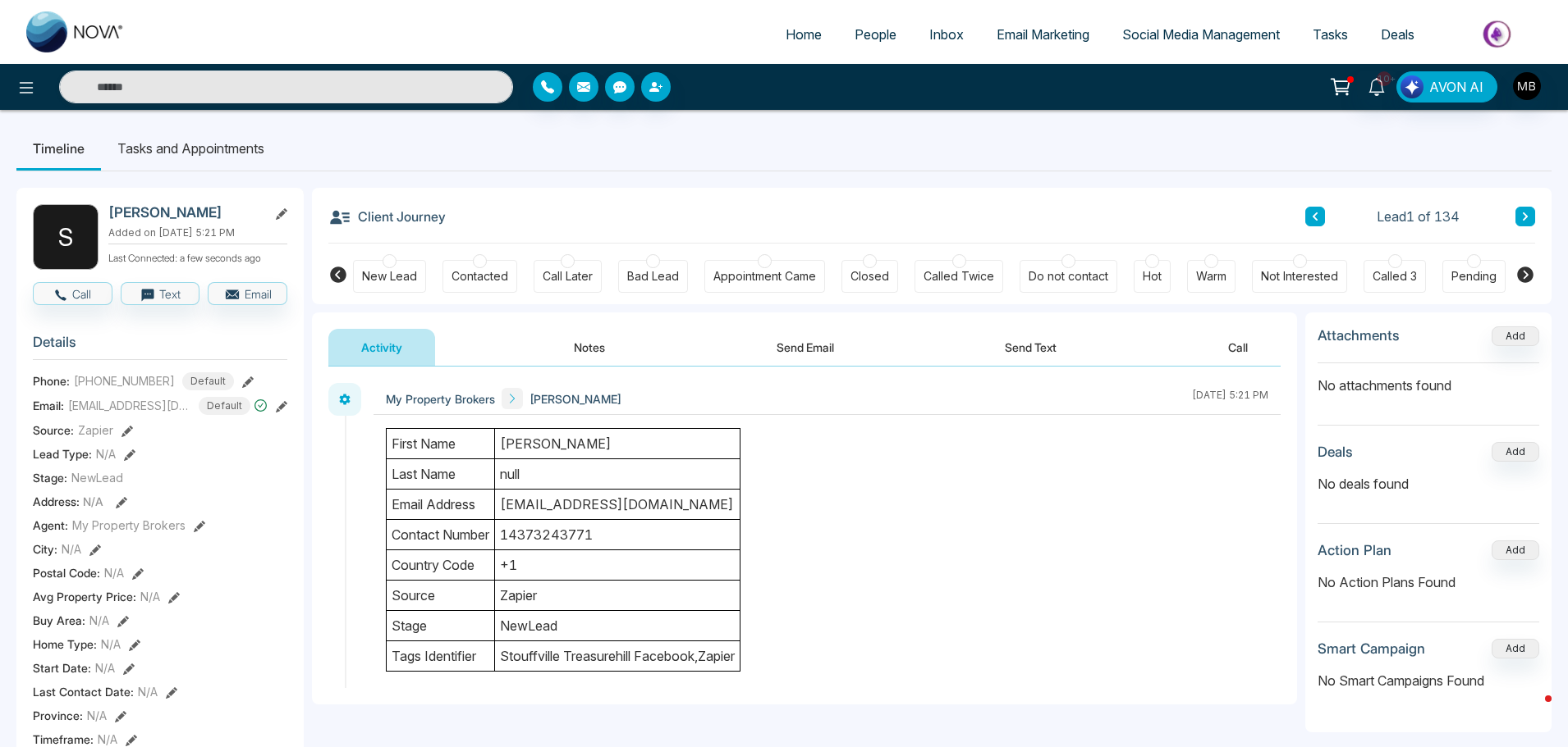
click at [1217, 263] on div at bounding box center [1211, 261] width 14 height 14
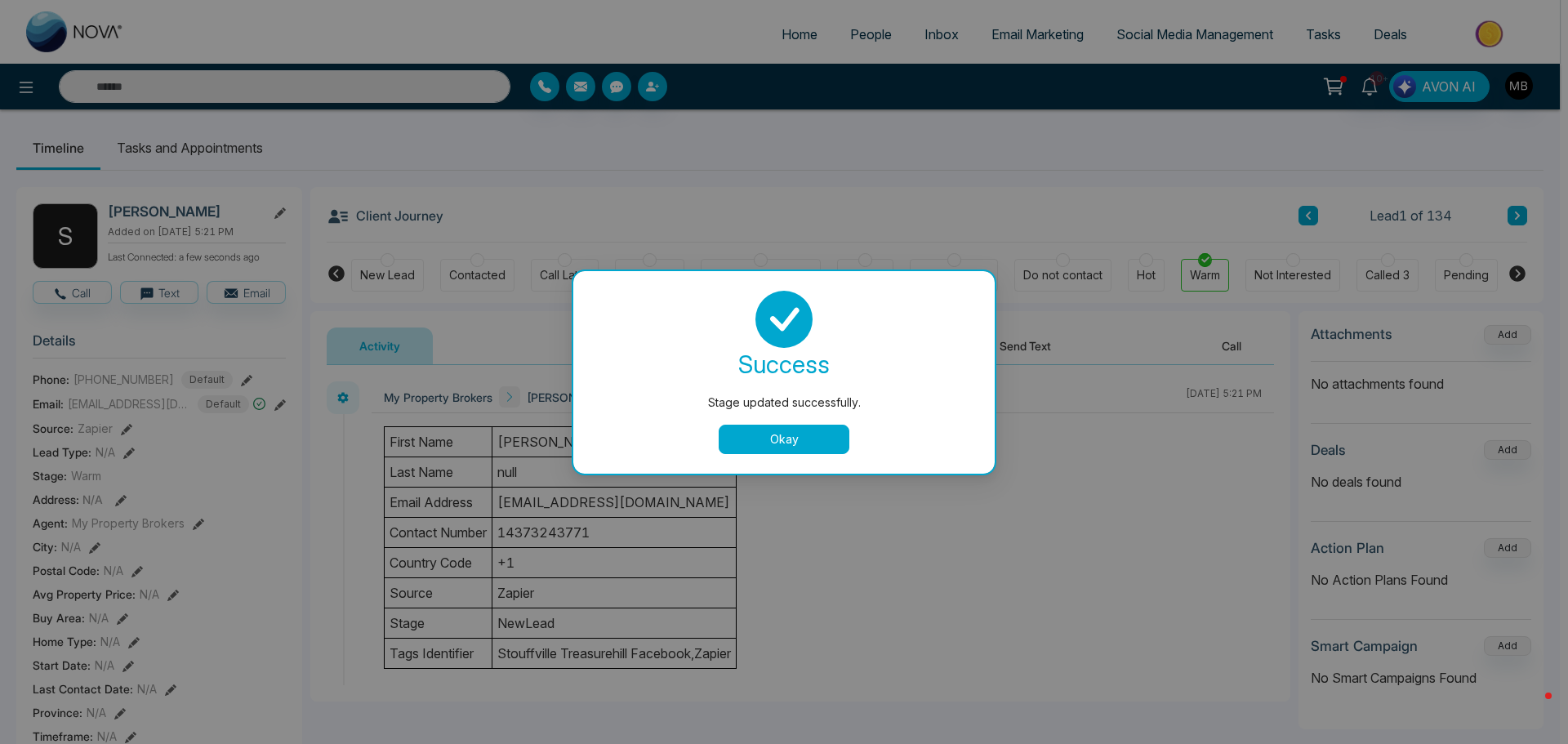
click at [562, 343] on div "Stage updated successfully. success Stage updated successfully. Okay" at bounding box center [784, 372] width 1568 height 744
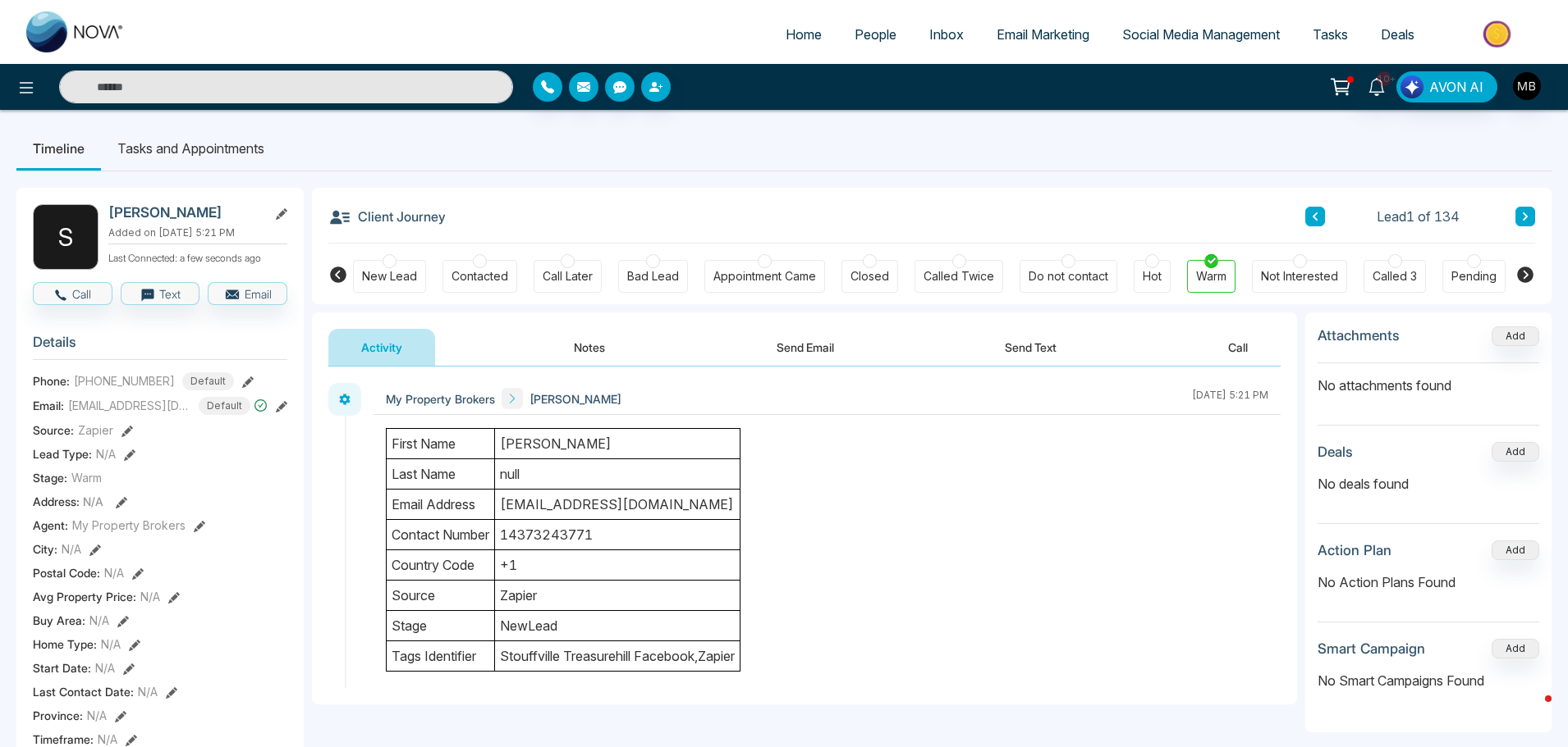
click at [575, 347] on button "Notes" at bounding box center [589, 347] width 96 height 37
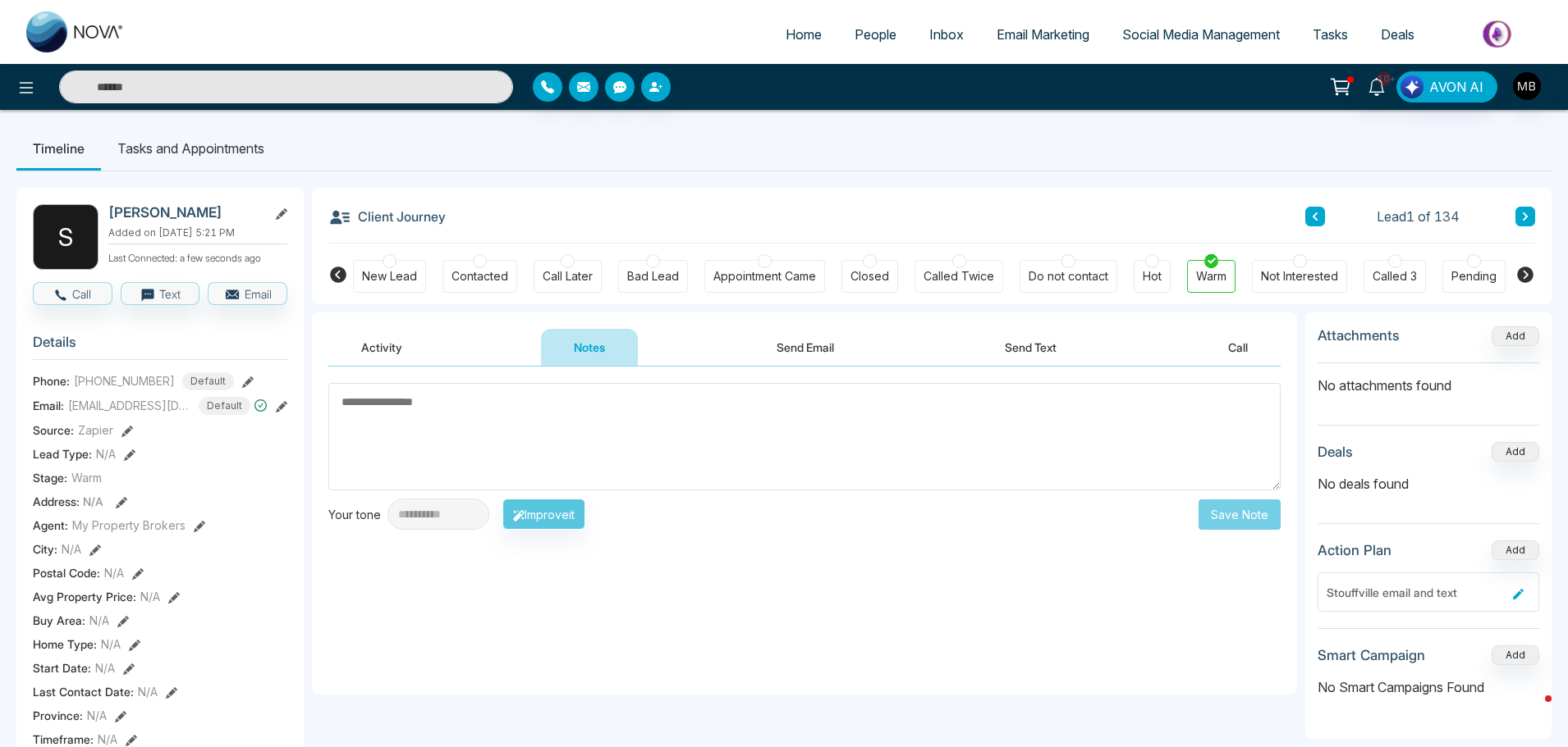
paste textarea "**********"
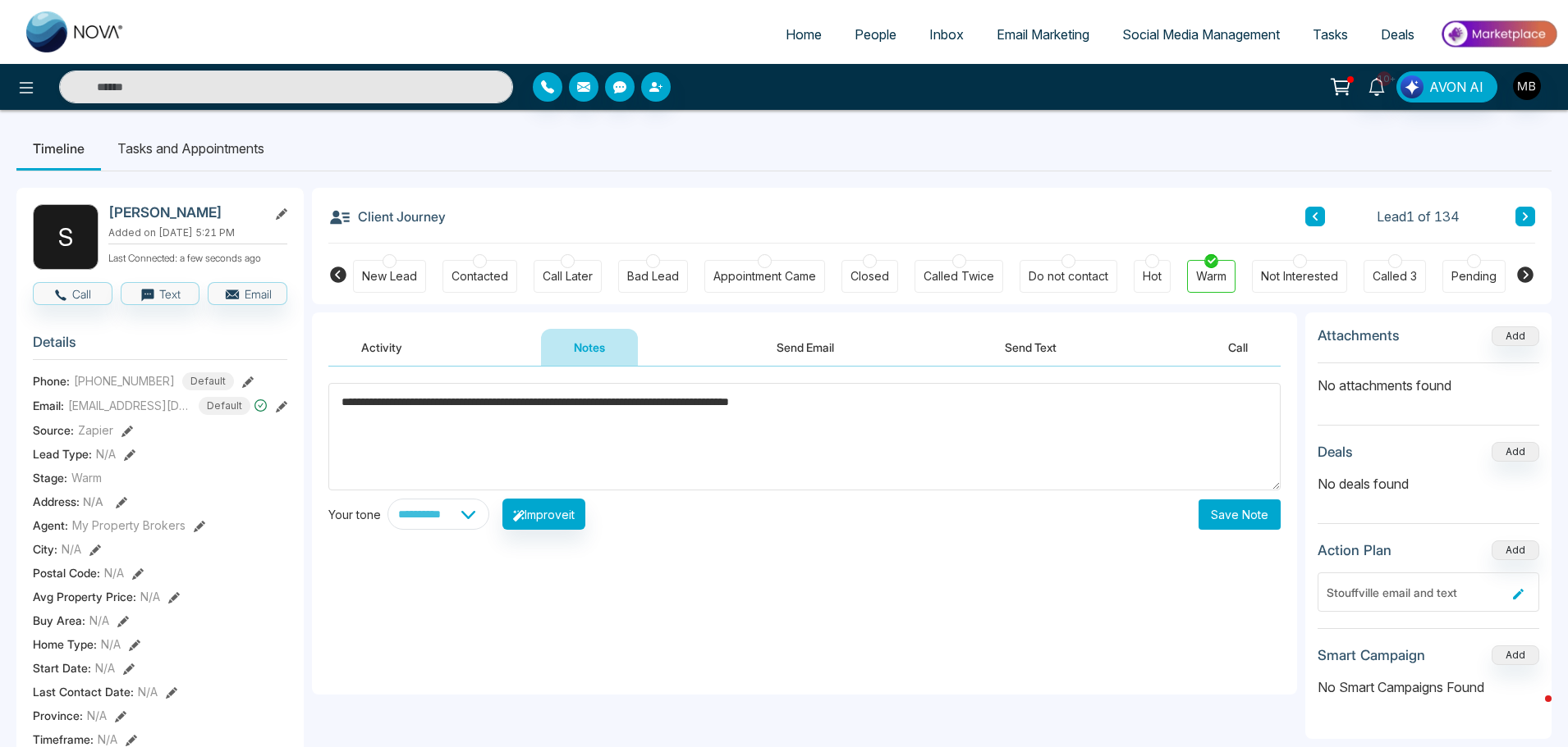
type textarea "**********"
click at [1236, 506] on button "Save Note" at bounding box center [1239, 514] width 82 height 31
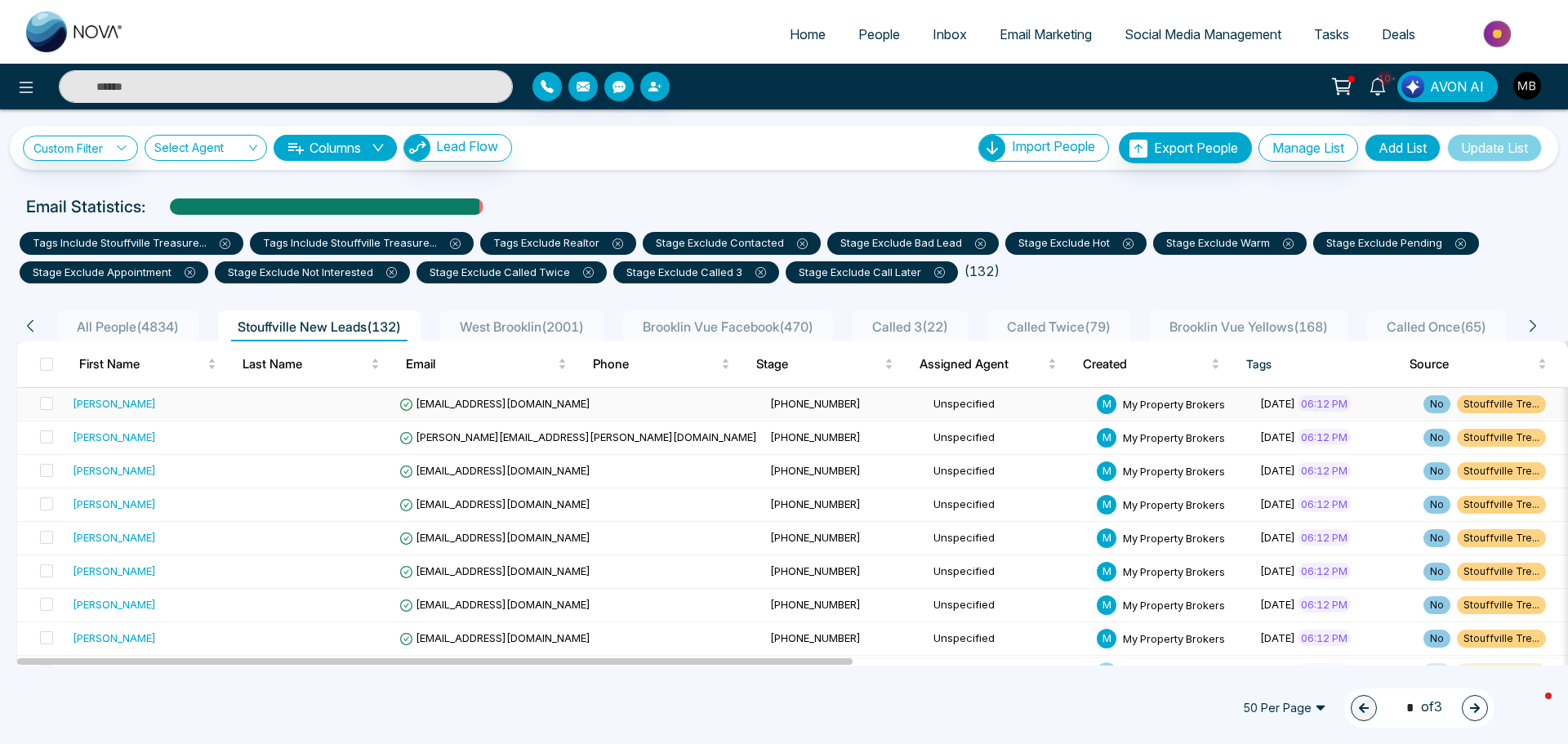
click at [764, 411] on td "[PHONE_NUMBER]" at bounding box center [845, 405] width 163 height 33
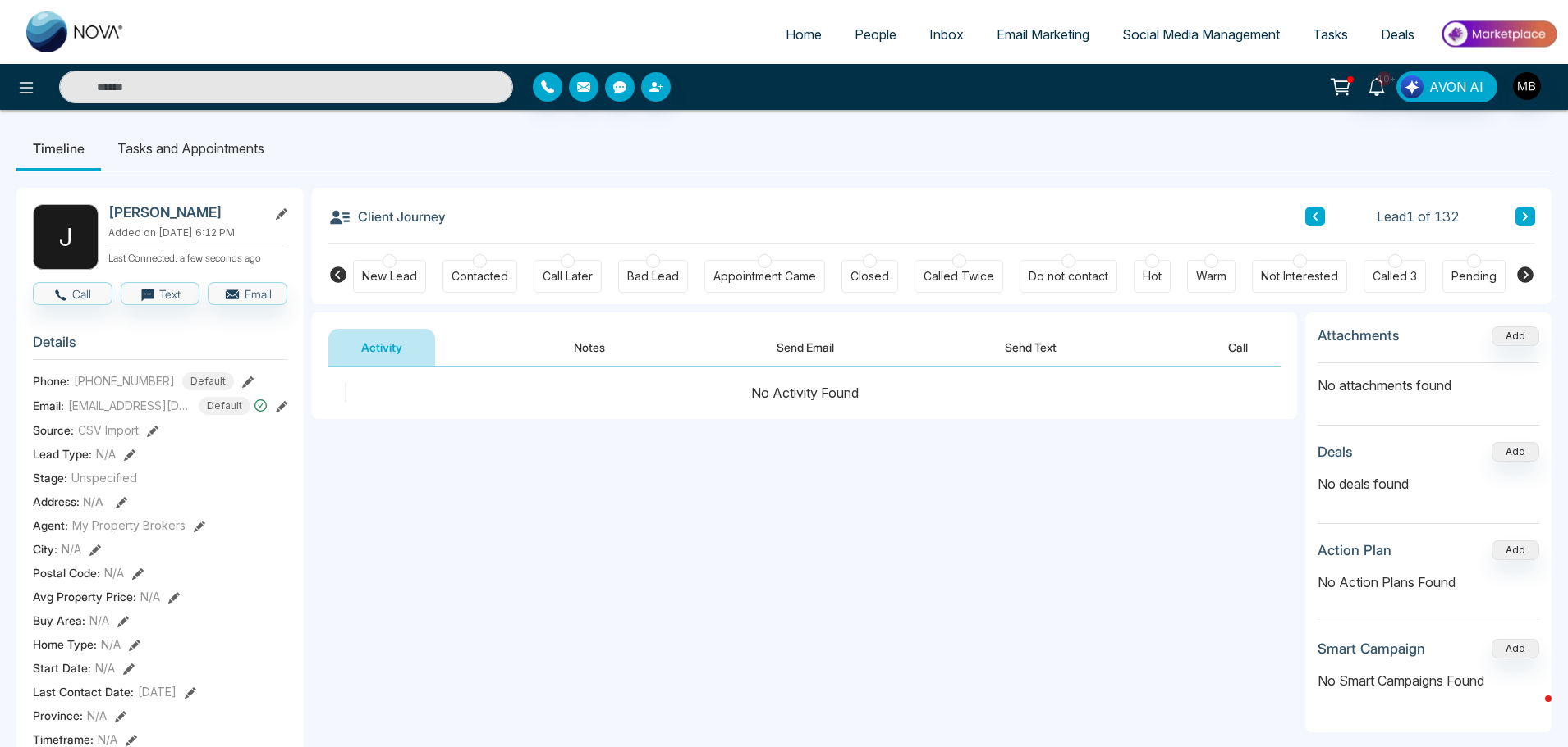
scroll to position [0, 200]
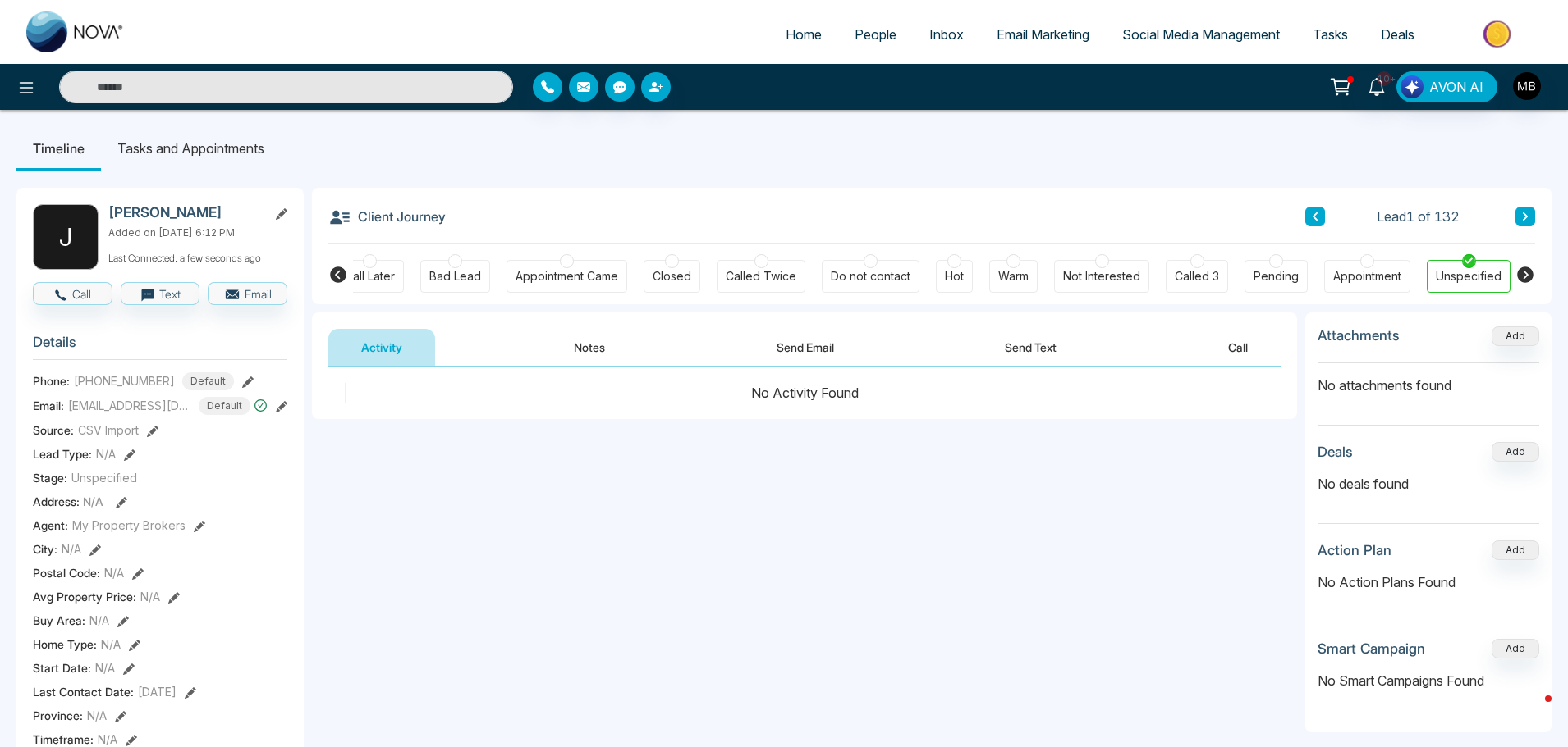
click at [338, 275] on icon at bounding box center [338, 275] width 17 height 17
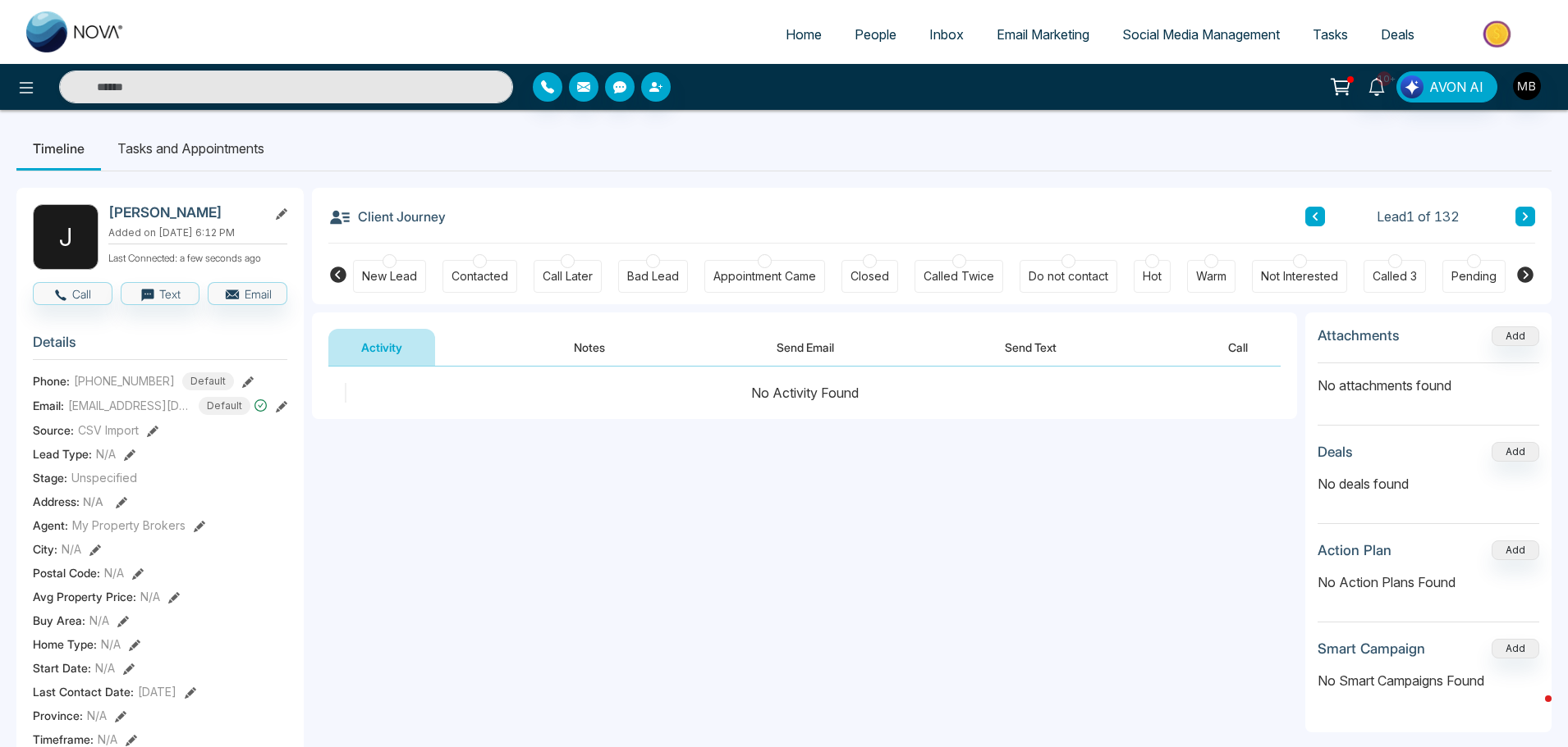
click at [476, 259] on div at bounding box center [480, 261] width 14 height 14
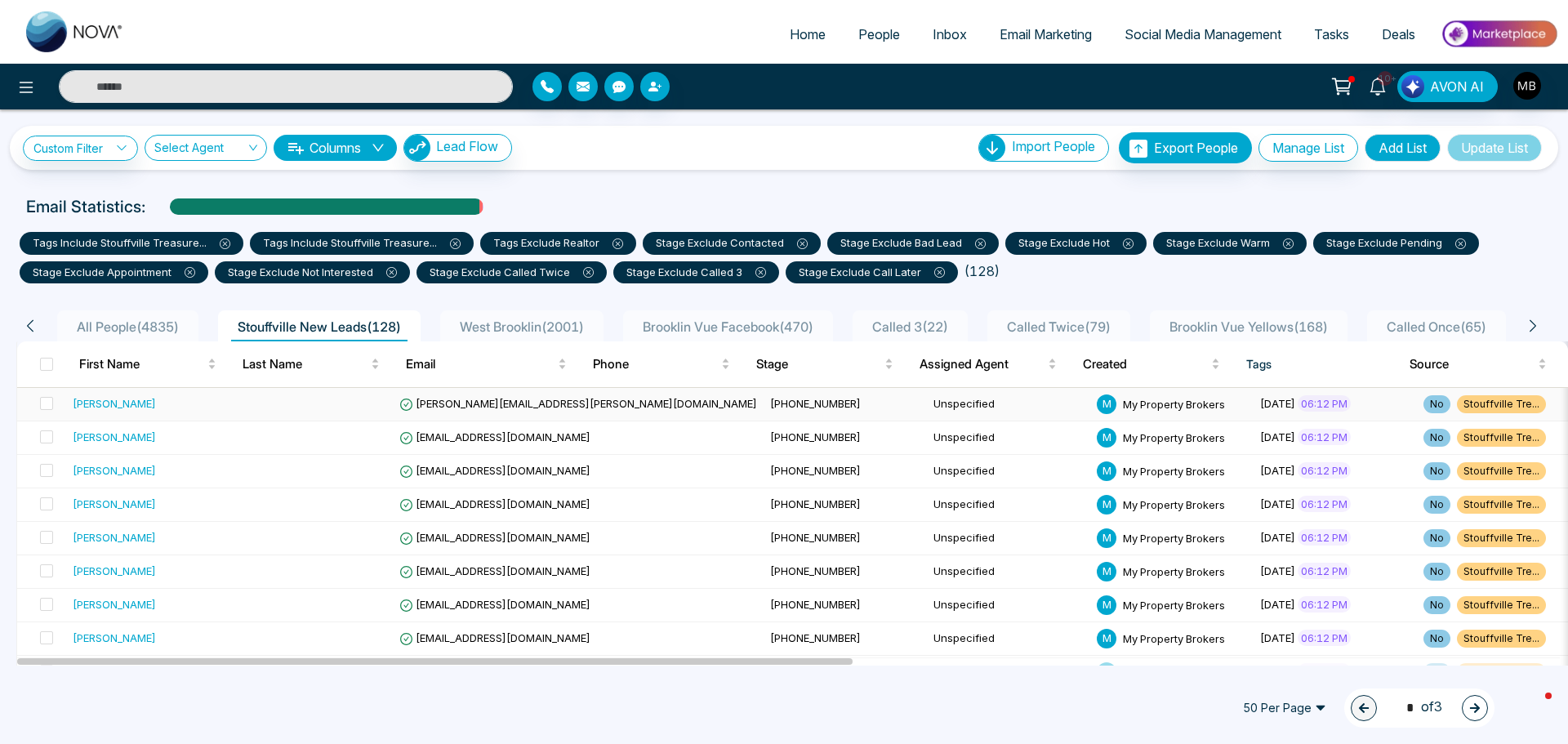
click at [516, 405] on span "[PERSON_NAME][EMAIL_ADDRESS][PERSON_NAME][DOMAIN_NAME]" at bounding box center [578, 404] width 357 height 13
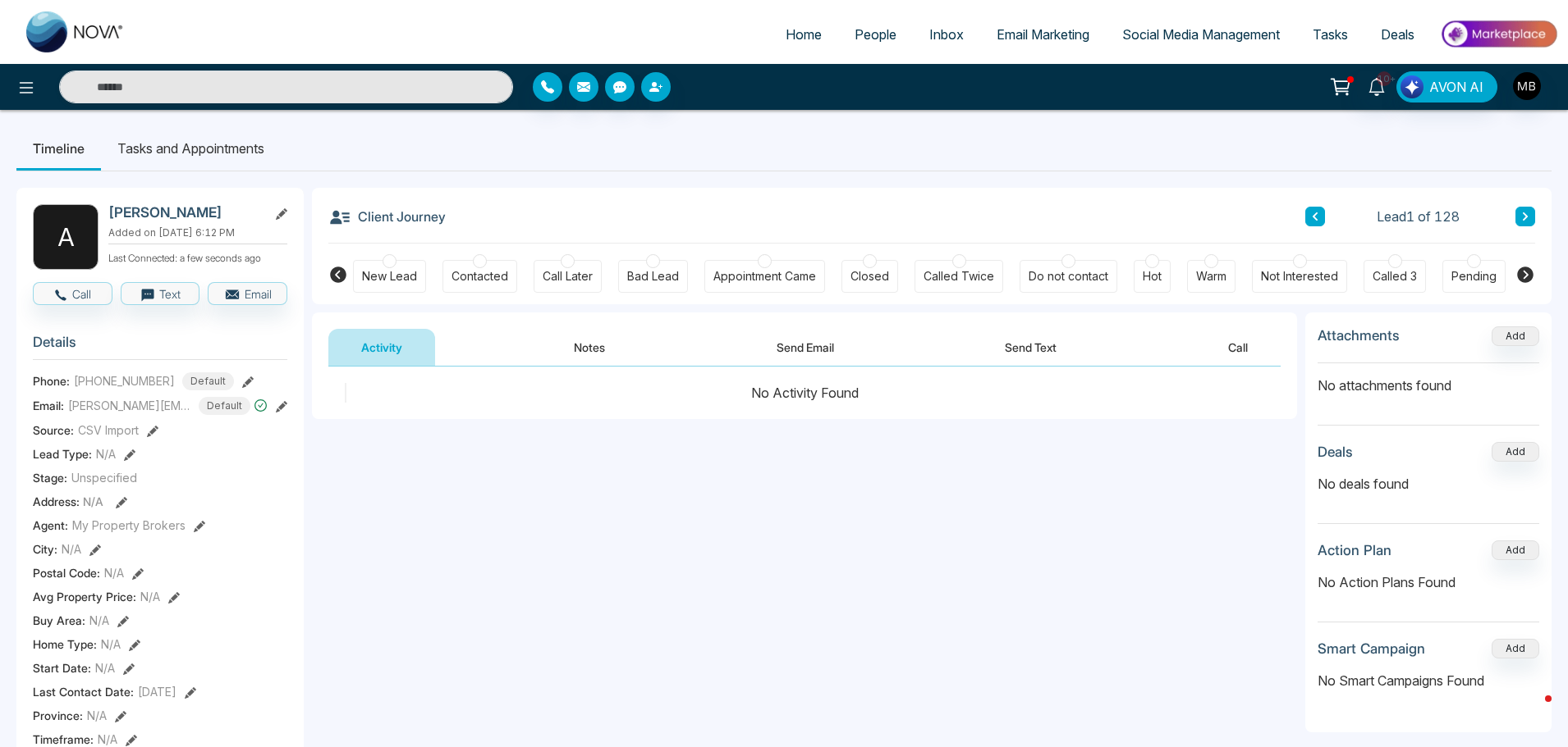
click at [480, 260] on div at bounding box center [480, 261] width 14 height 14
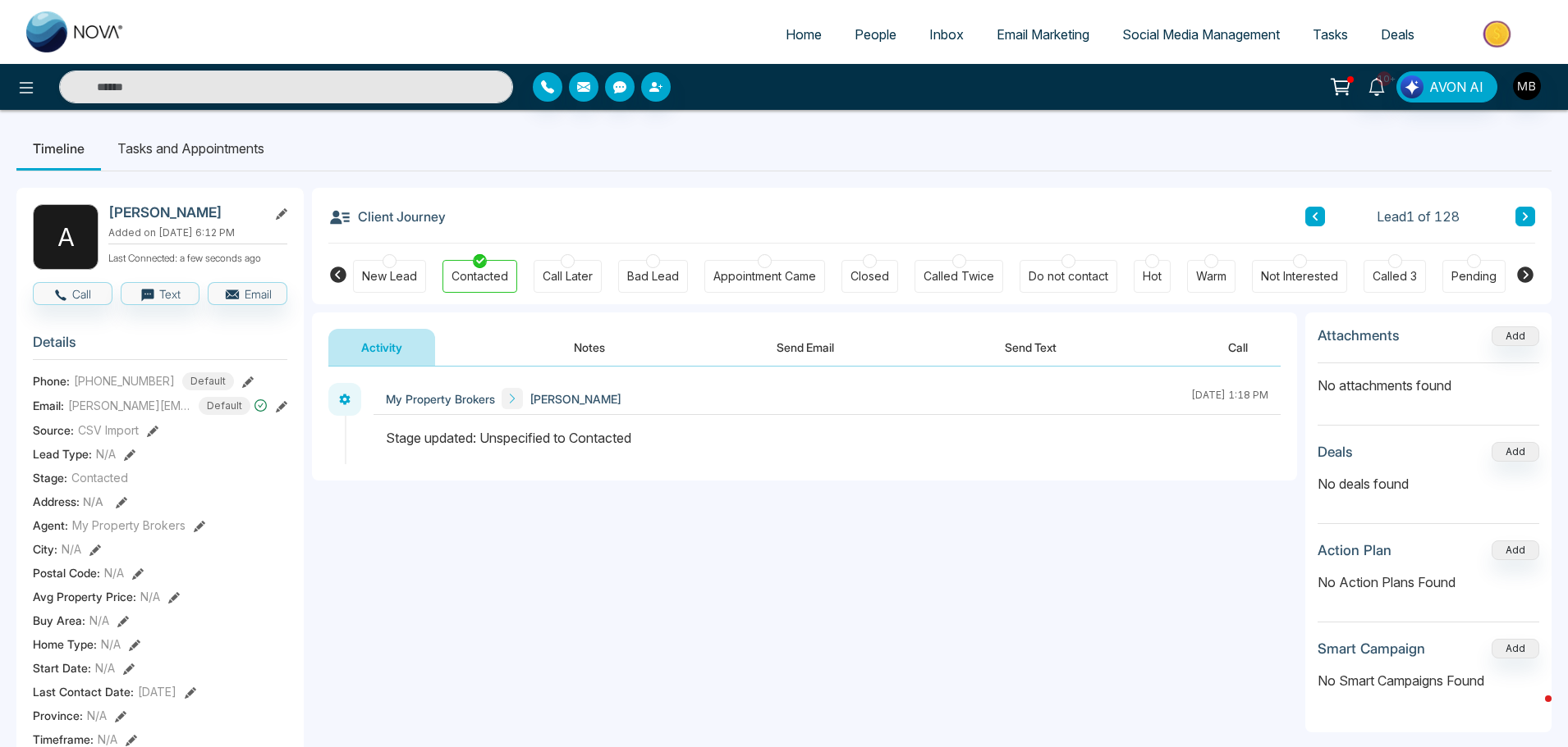
click at [600, 352] on button "Notes" at bounding box center [589, 347] width 96 height 37
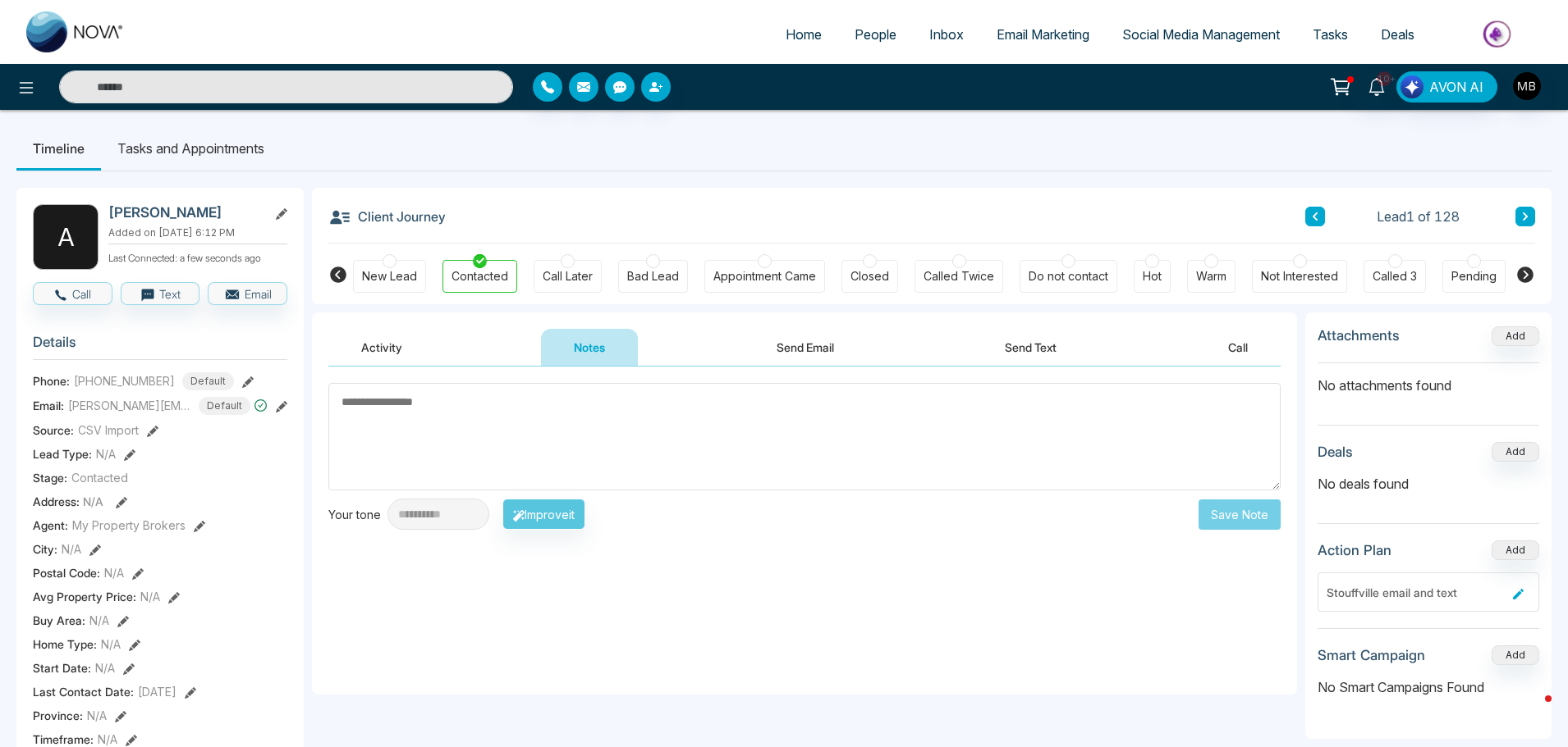
click at [564, 263] on div at bounding box center [567, 261] width 14 height 14
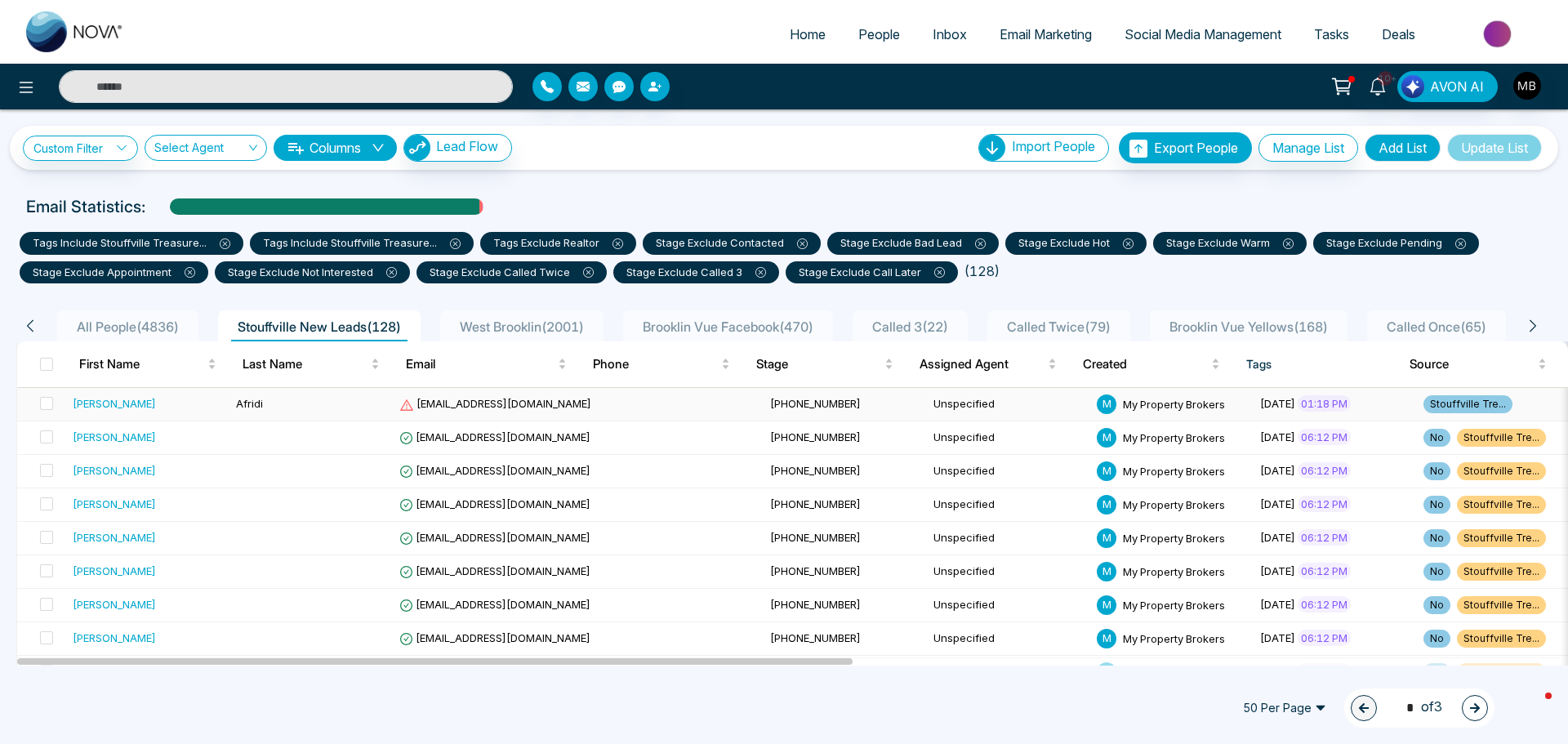
click at [436, 399] on span "[EMAIL_ADDRESS][DOMAIN_NAME]" at bounding box center [496, 404] width 192 height 13
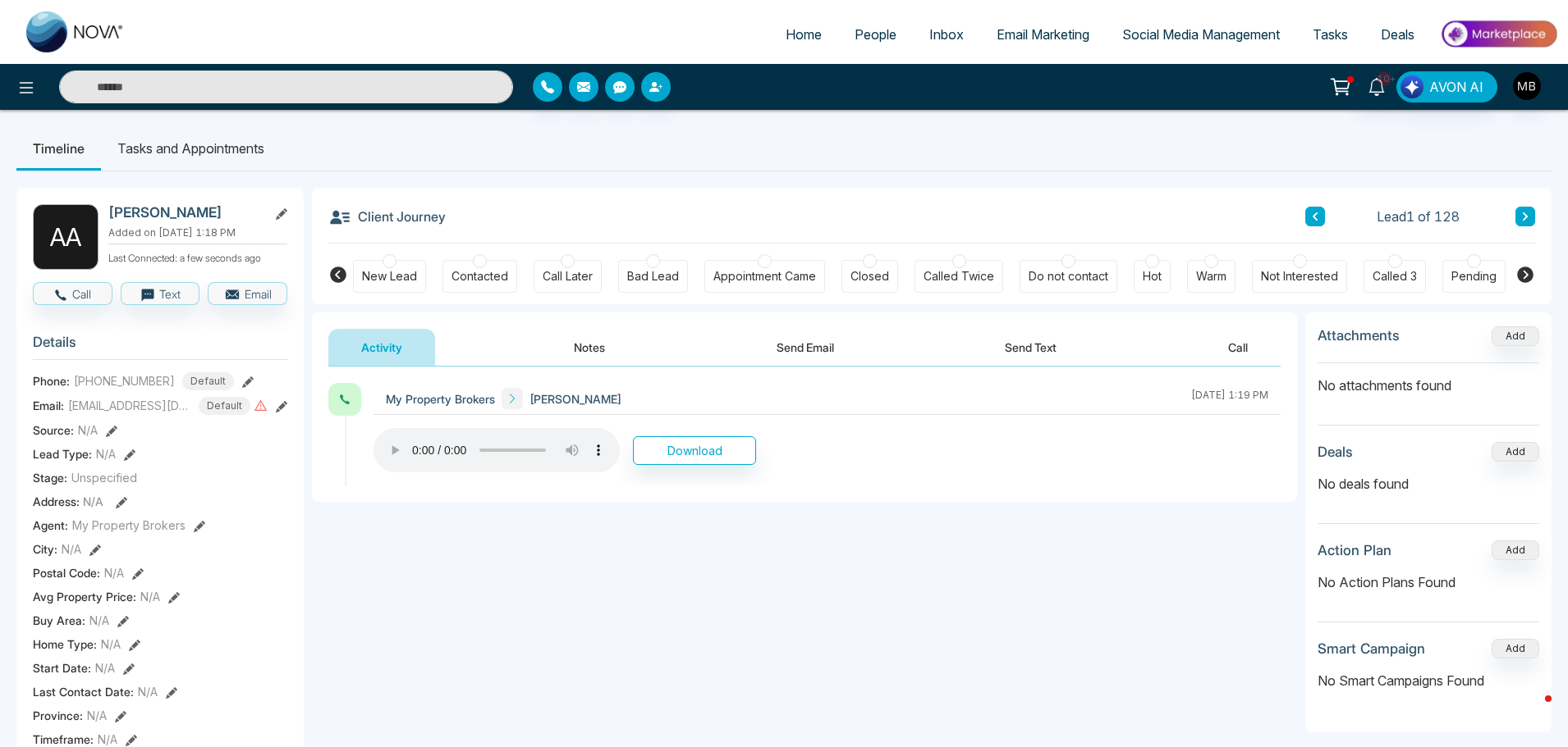
scroll to position [0, 200]
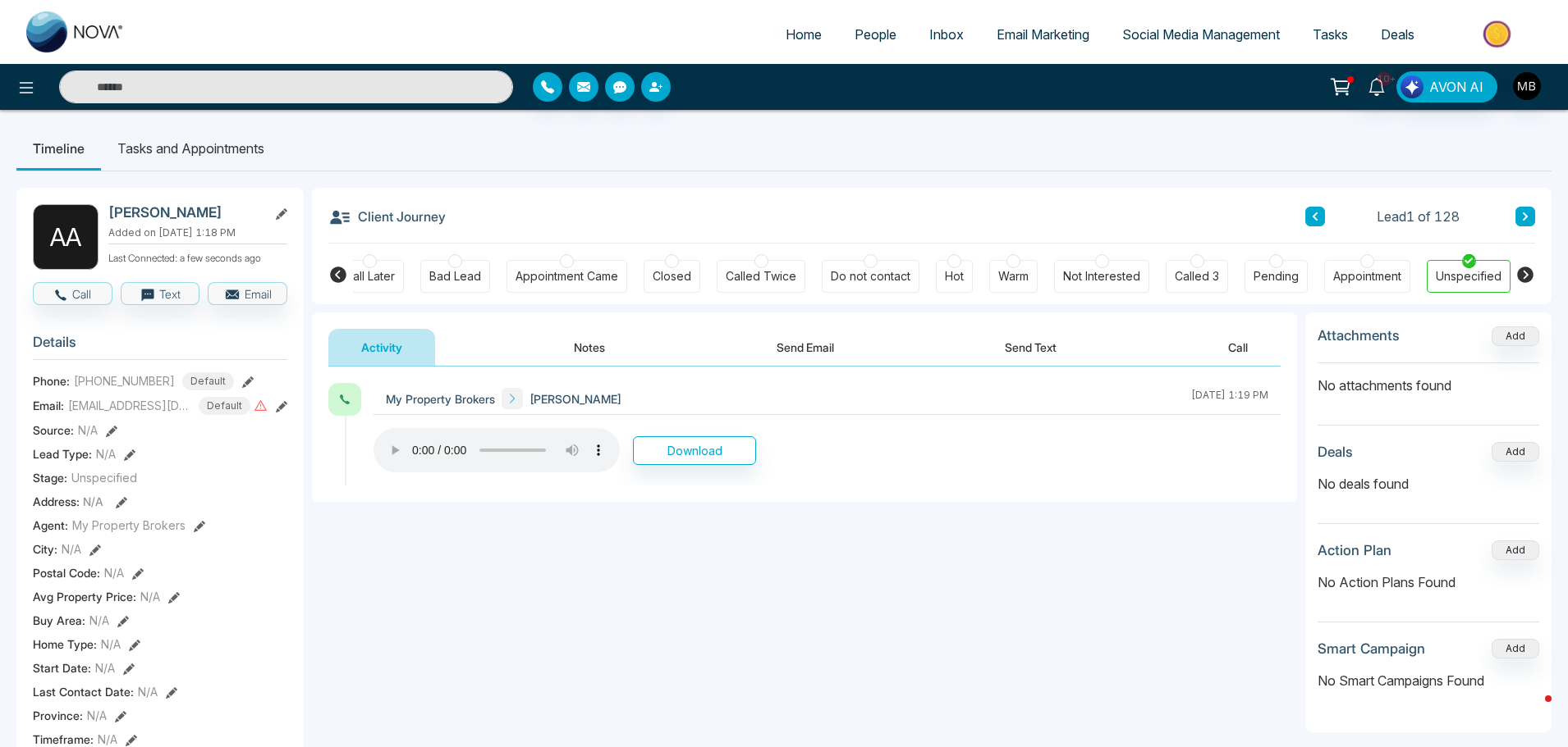
click at [676, 259] on div at bounding box center [672, 261] width 14 height 14
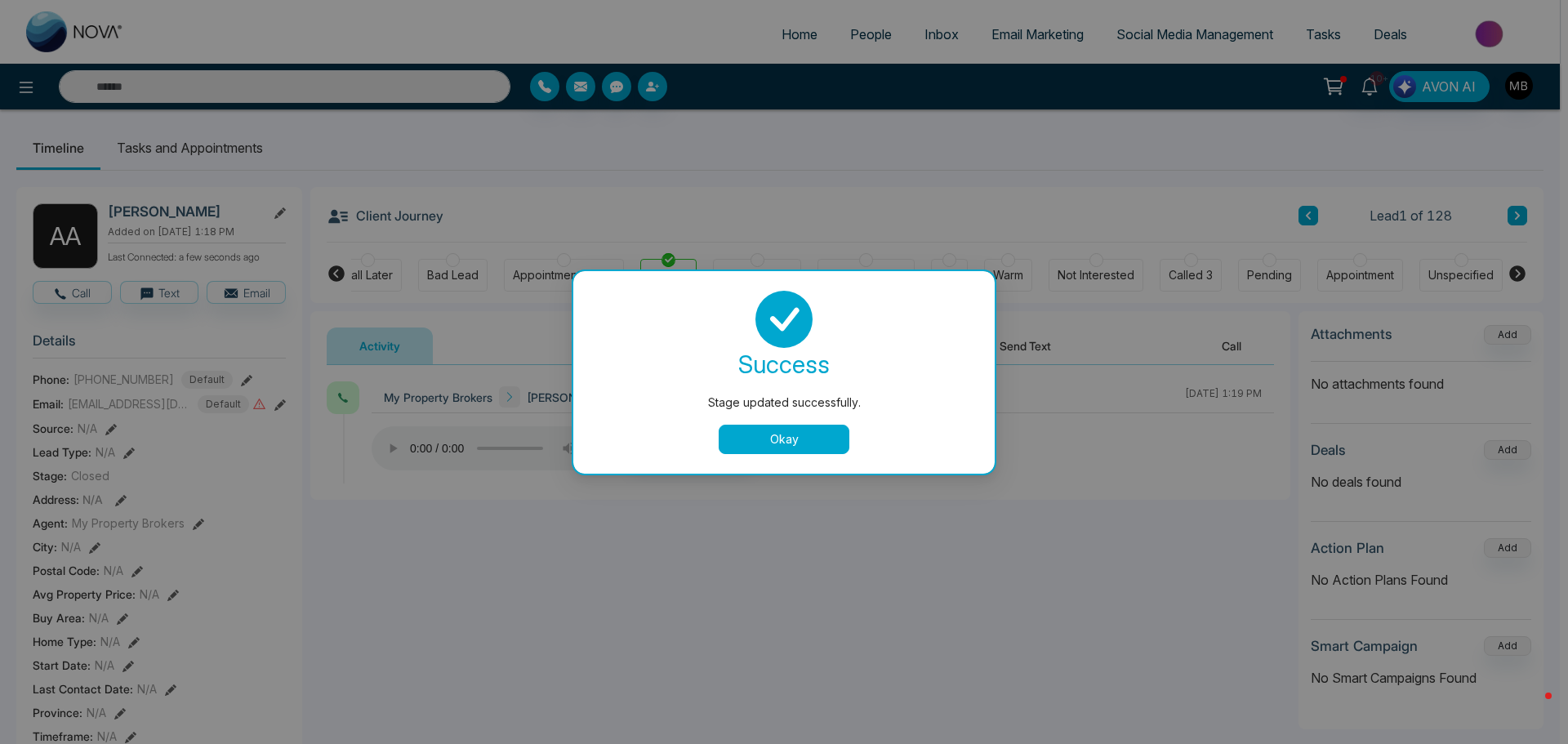
click at [456, 265] on div "Stage updated successfully. success Stage updated successfully. Okay" at bounding box center [784, 372] width 1568 height 744
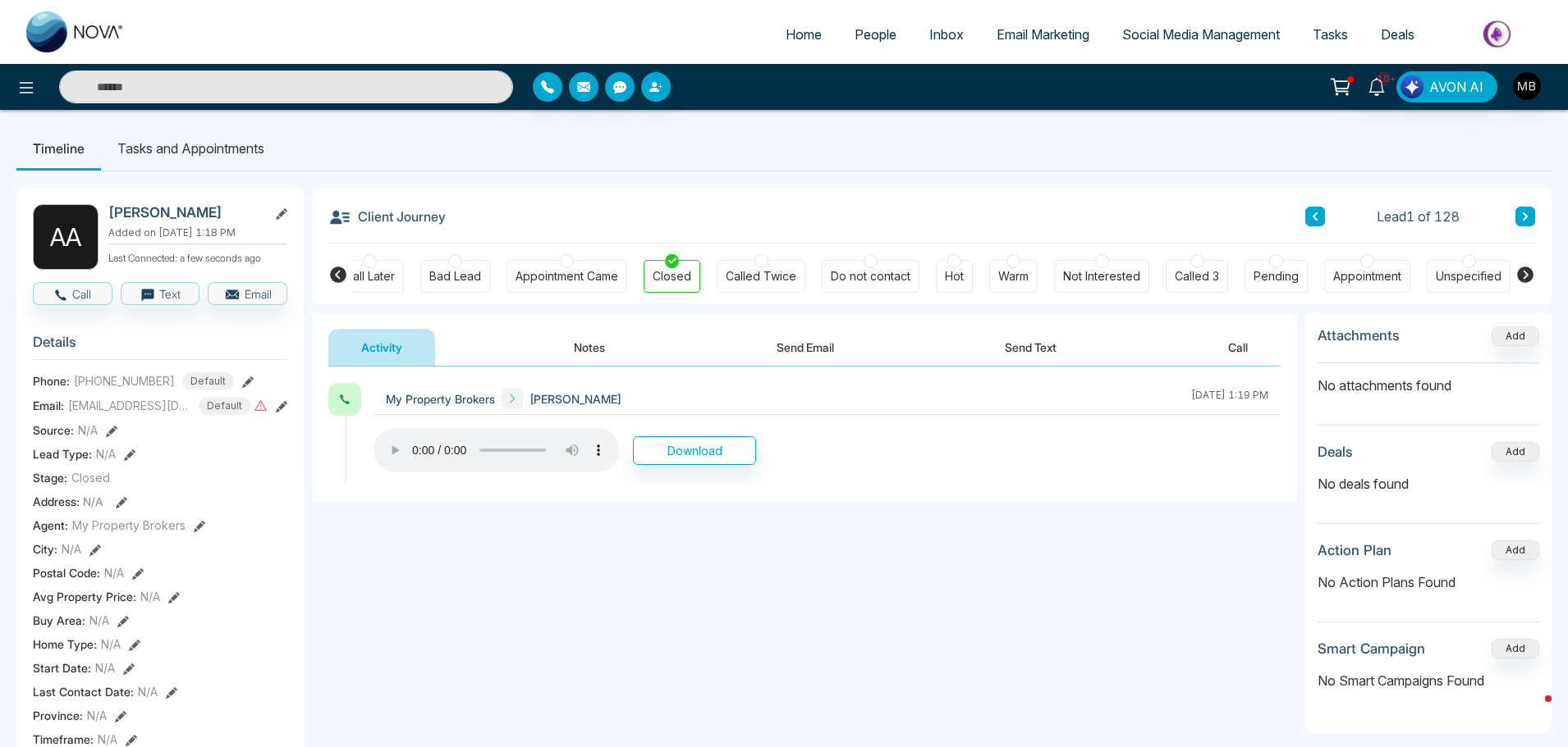
scroll to position [0, 191]
click at [451, 265] on div "Bad Lead" at bounding box center [461, 276] width 70 height 32
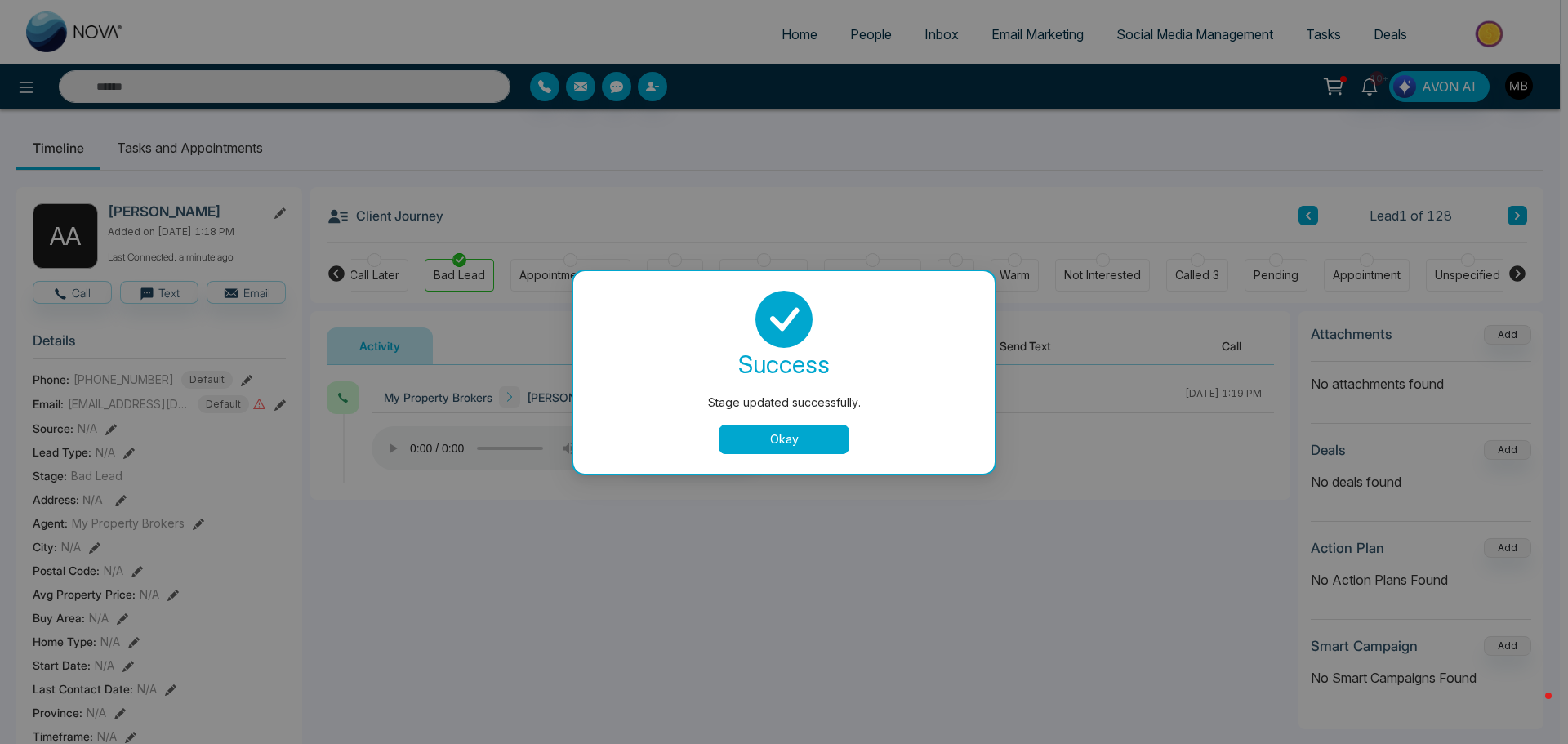
click at [209, 406] on div "Stage updated successfully. success Stage updated successfully. Okay" at bounding box center [784, 372] width 1568 height 744
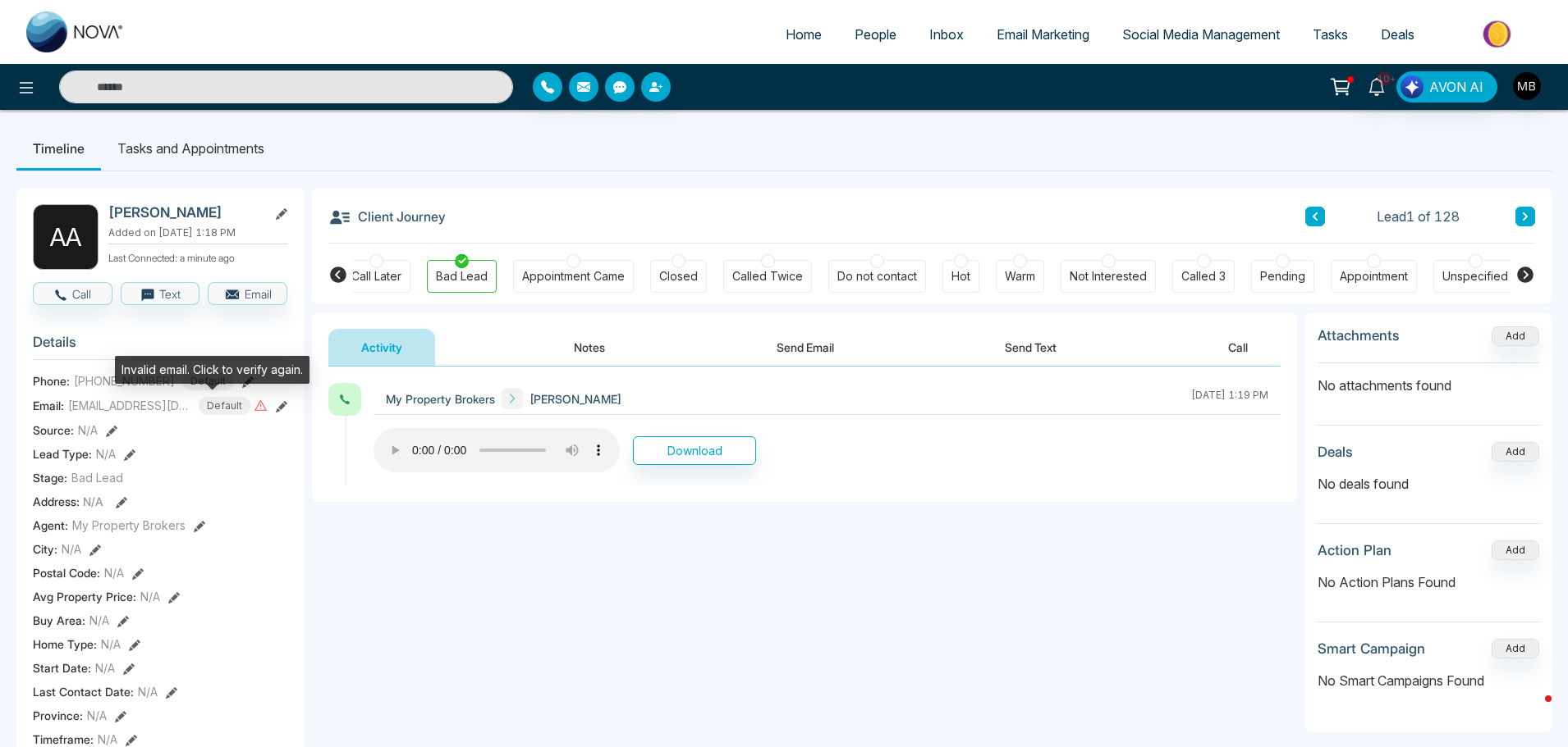
click at [254, 408] on icon at bounding box center [260, 405] width 12 height 11
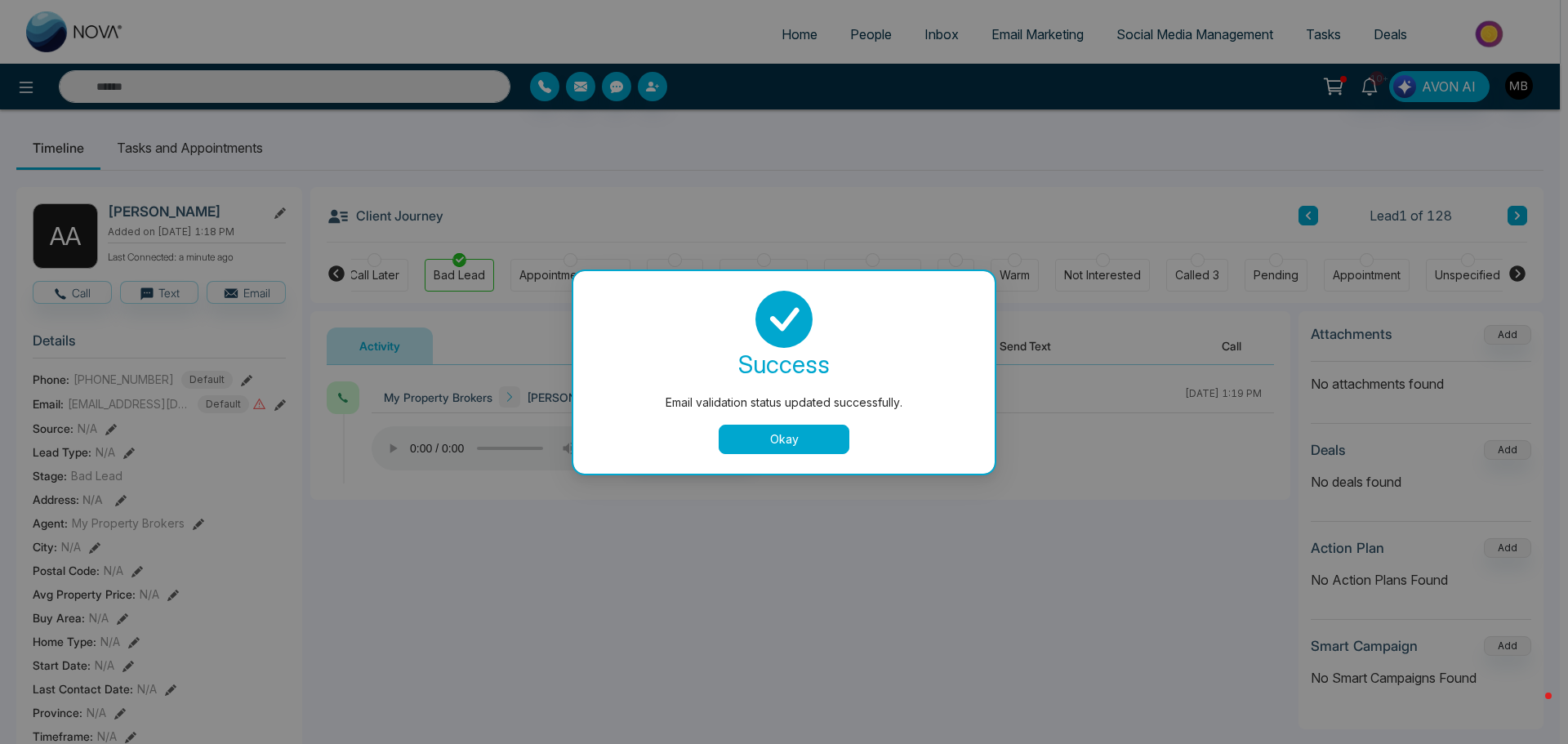
click at [813, 428] on button "Okay" at bounding box center [784, 439] width 131 height 30
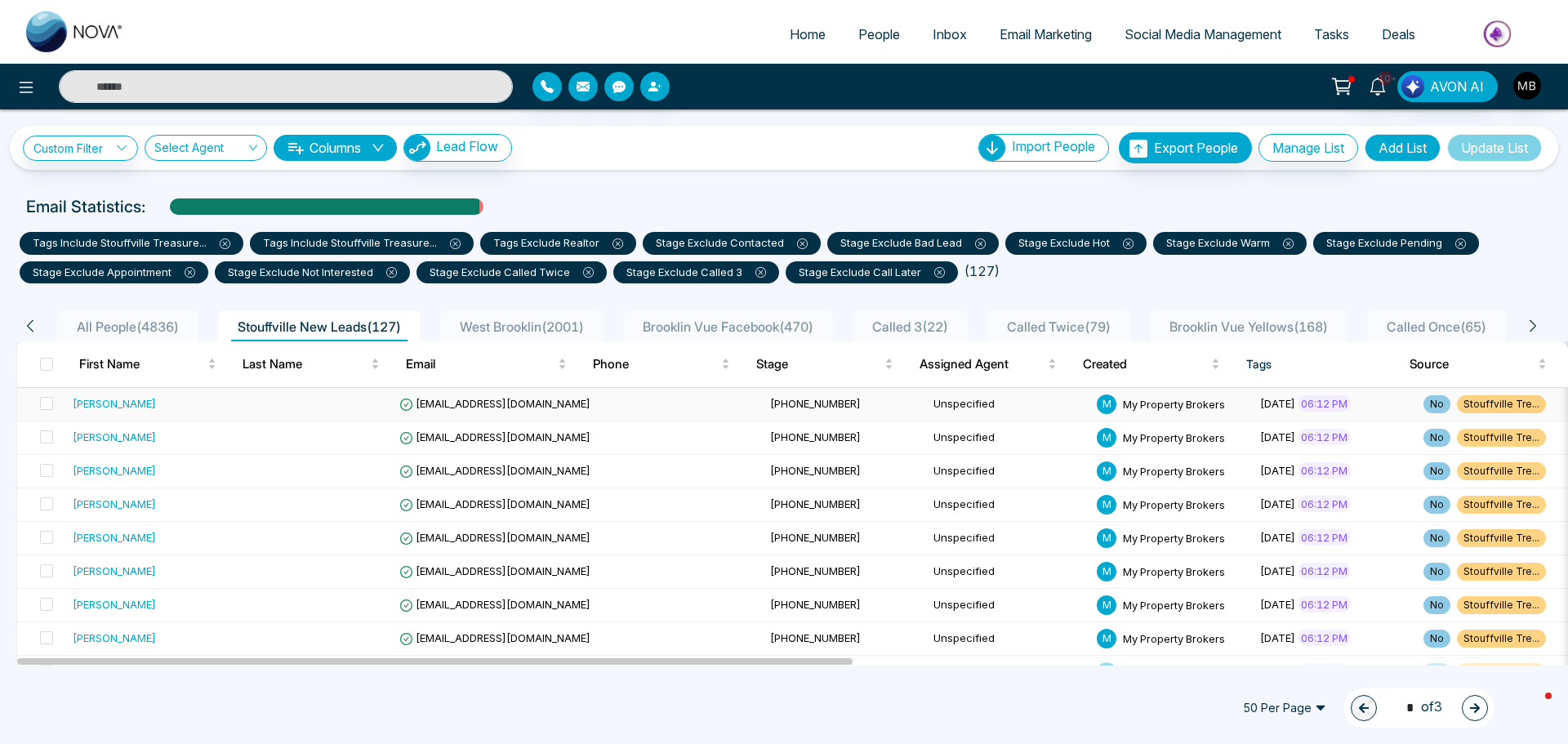
click at [471, 410] on span "jpasceri@outlook.com" at bounding box center [495, 404] width 191 height 13
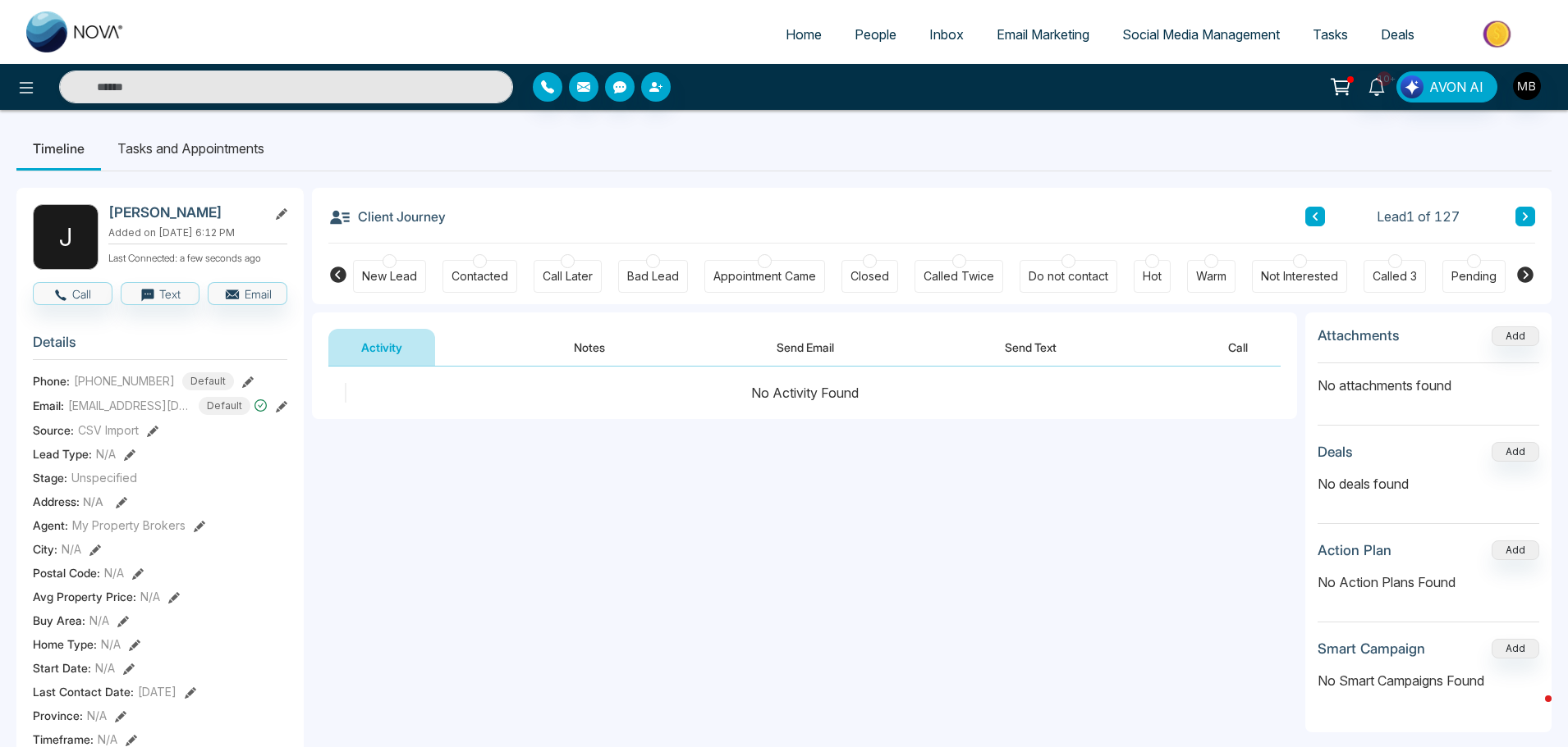
scroll to position [0, 200]
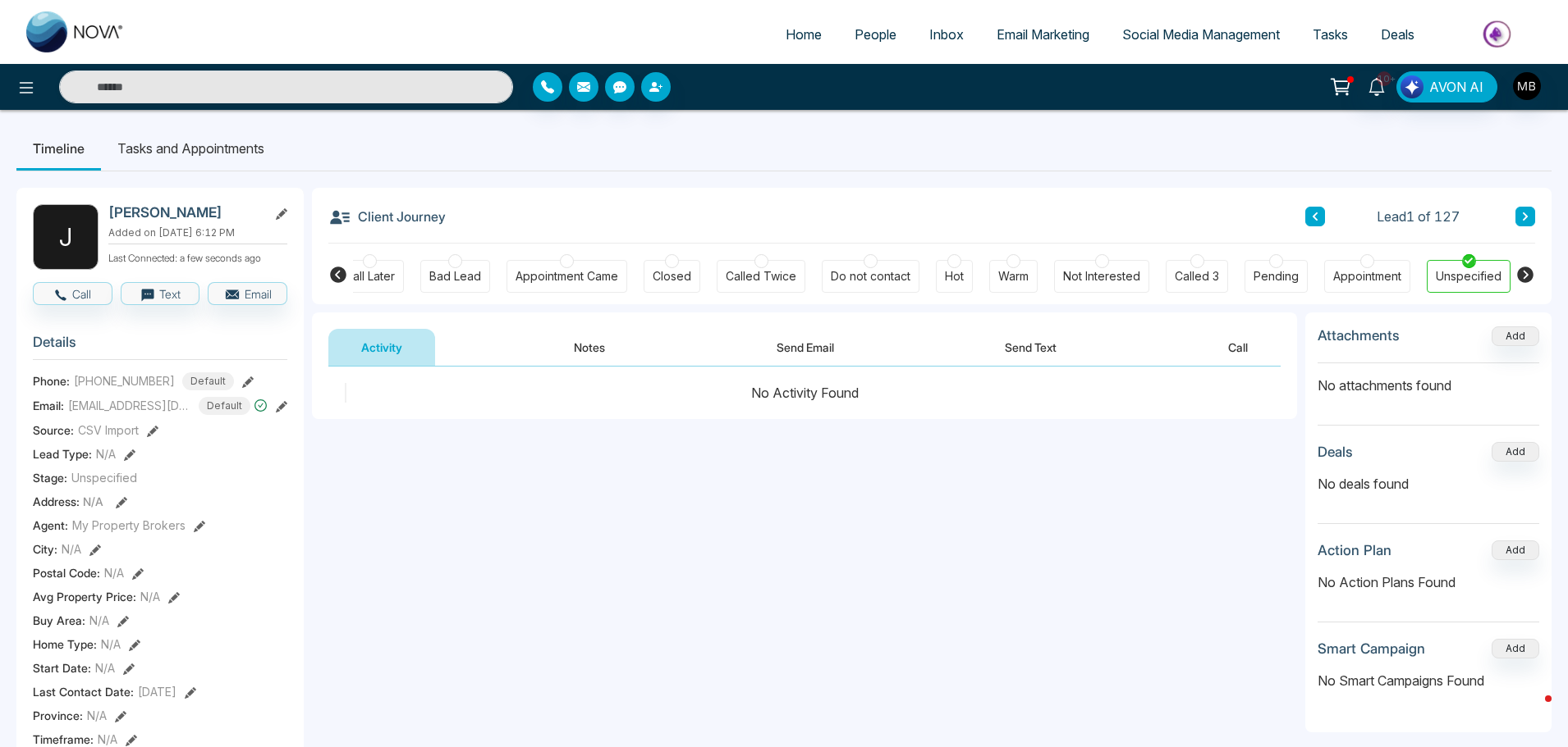
click at [341, 270] on icon at bounding box center [338, 275] width 17 height 17
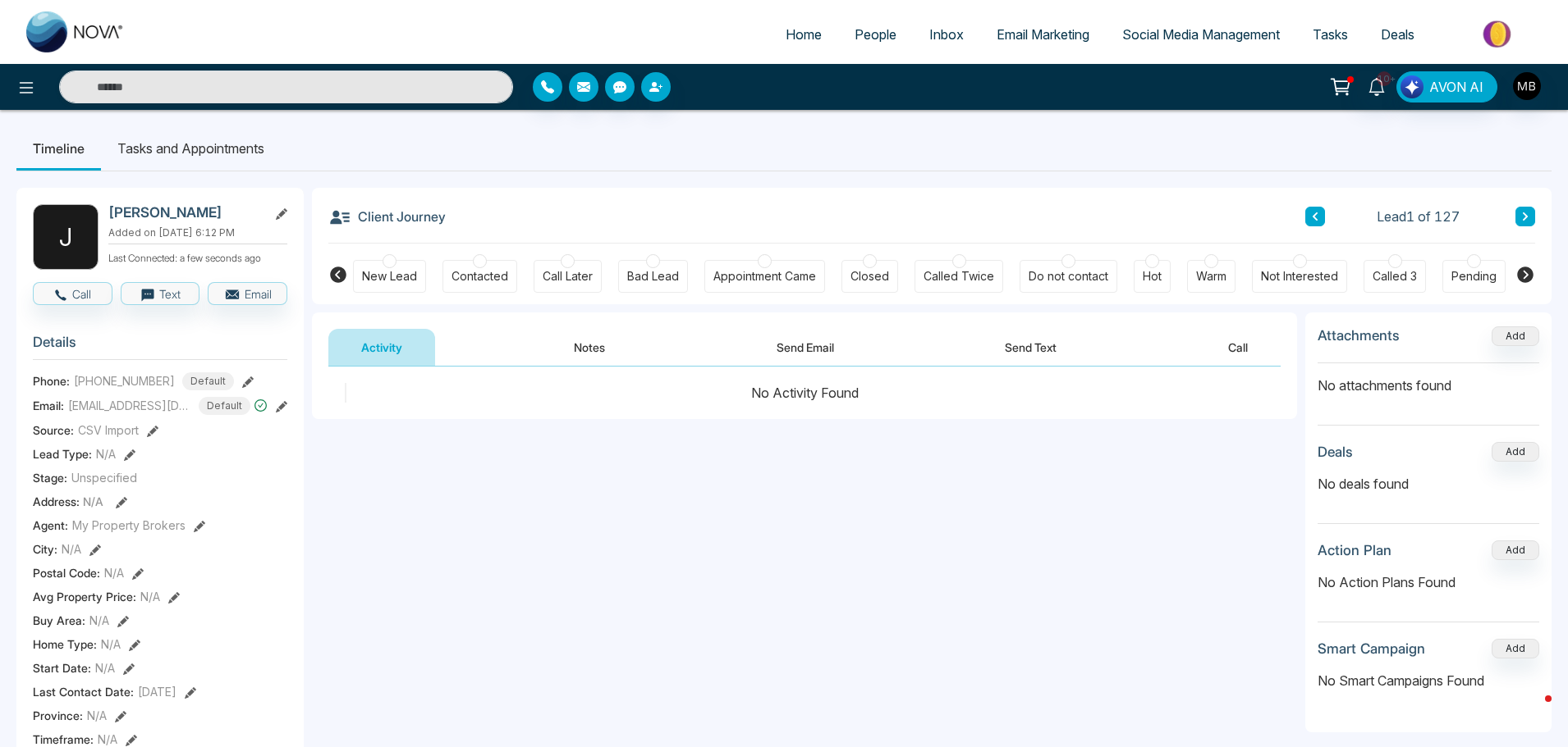
click at [476, 257] on div at bounding box center [480, 261] width 14 height 14
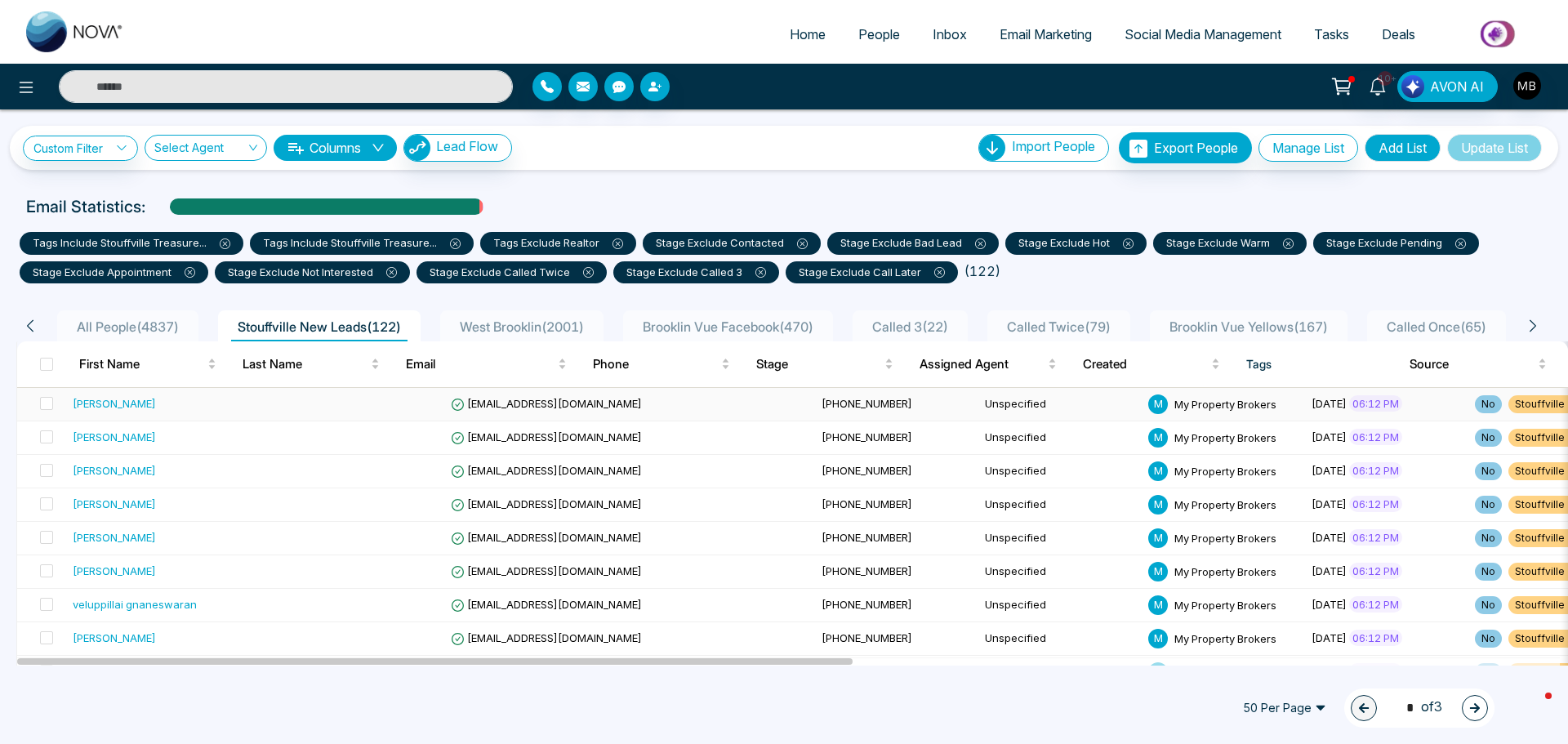
click at [453, 401] on span "[EMAIL_ADDRESS][DOMAIN_NAME]" at bounding box center [546, 404] width 191 height 13
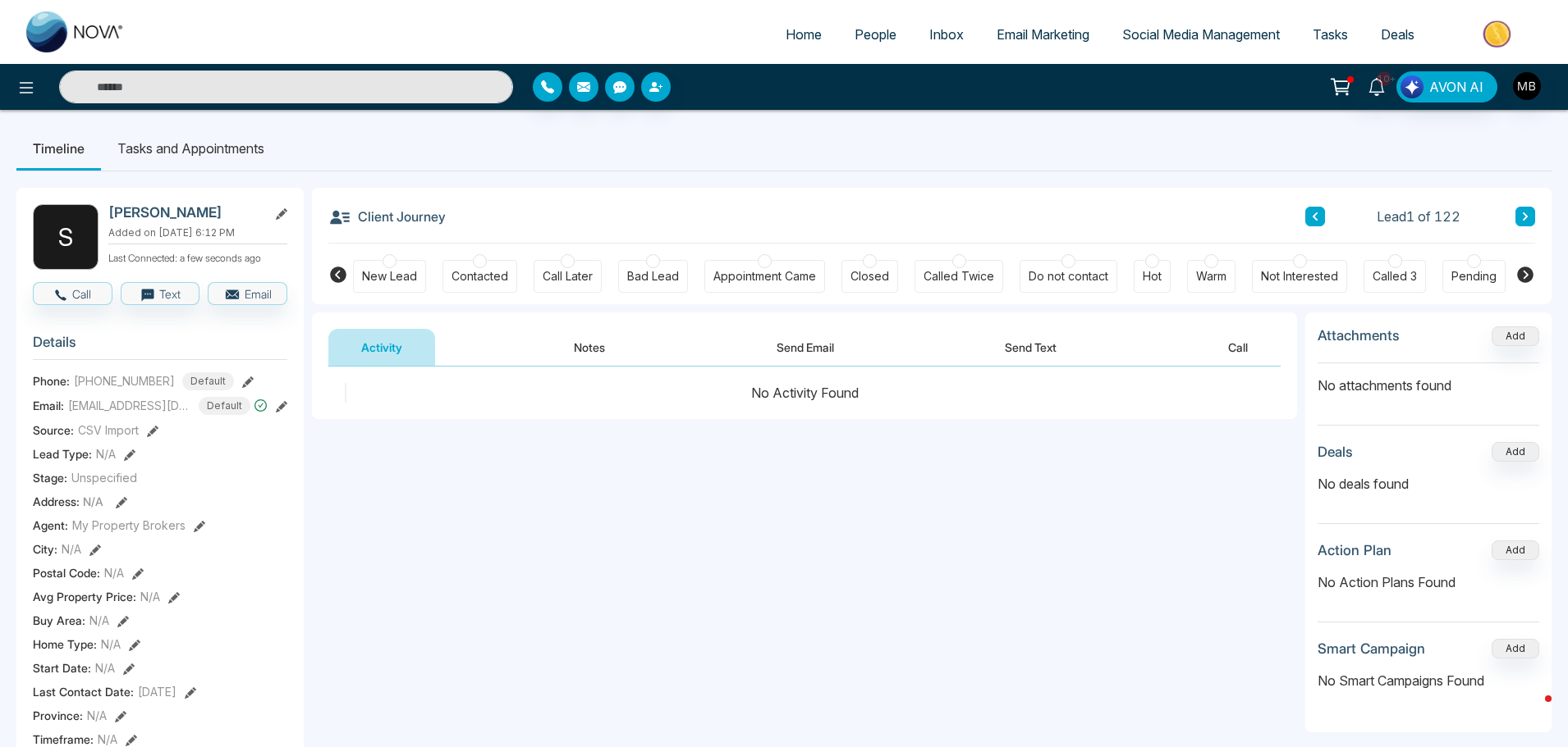
scroll to position [0, 200]
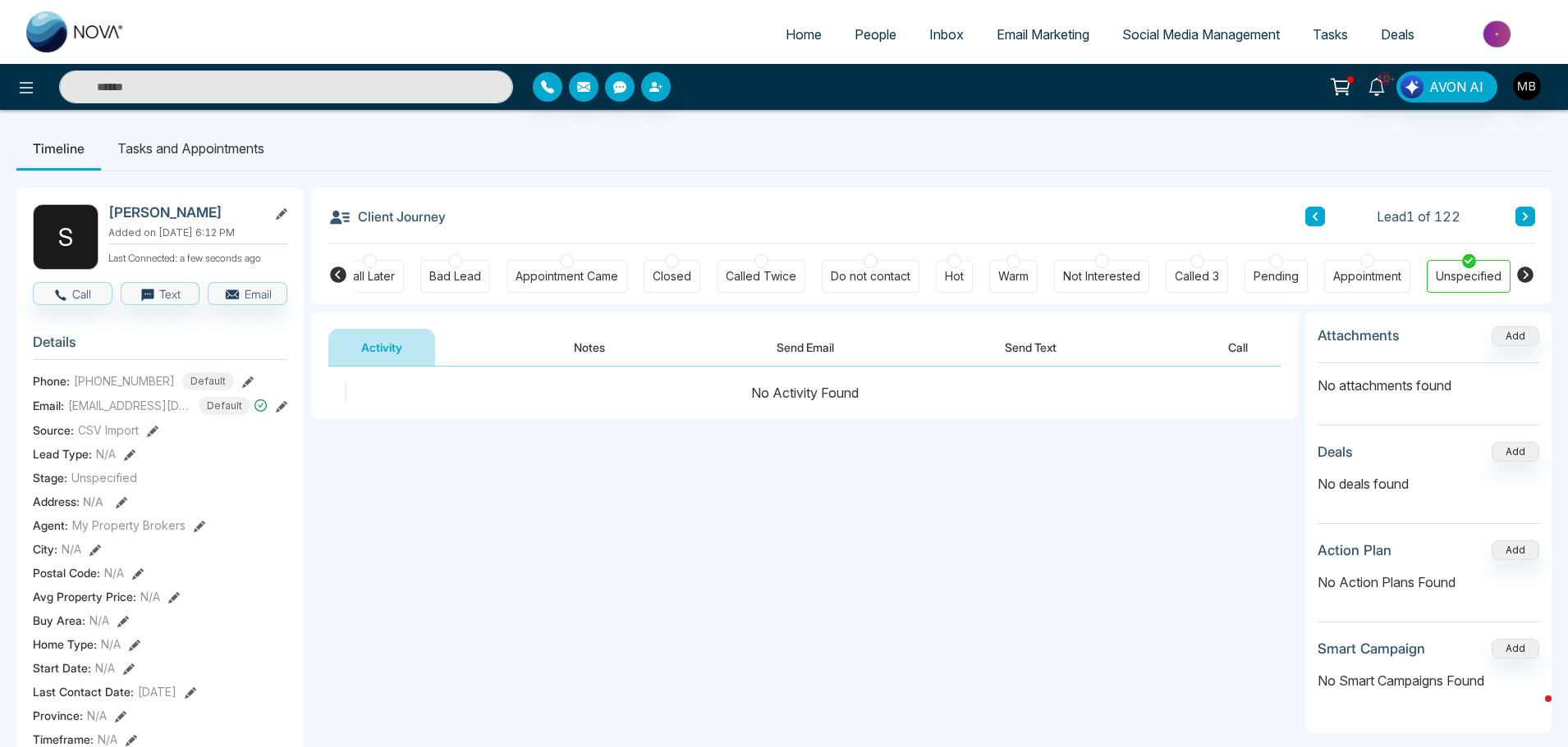
click at [342, 273] on icon at bounding box center [338, 275] width 17 height 17
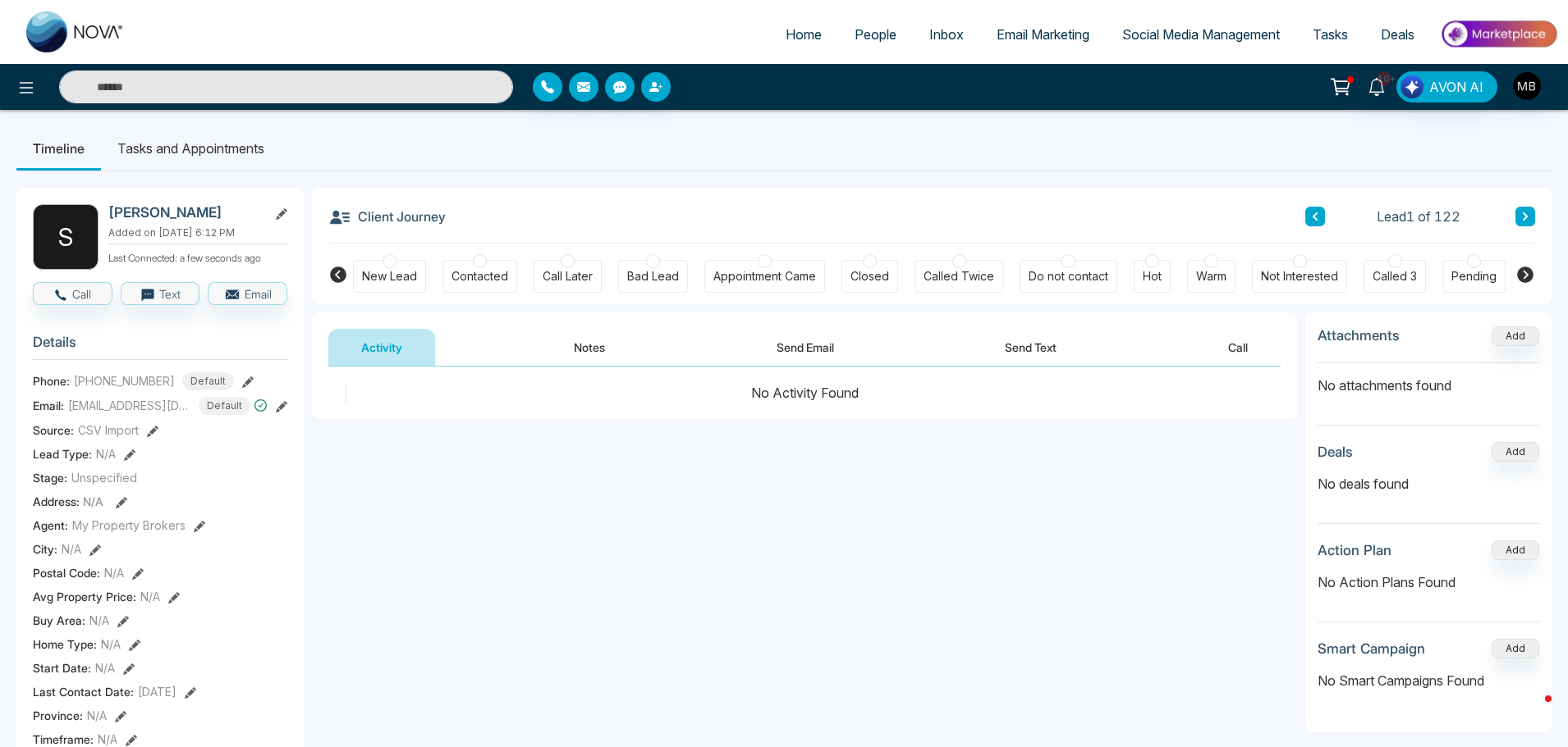
click at [475, 260] on div at bounding box center [480, 261] width 14 height 14
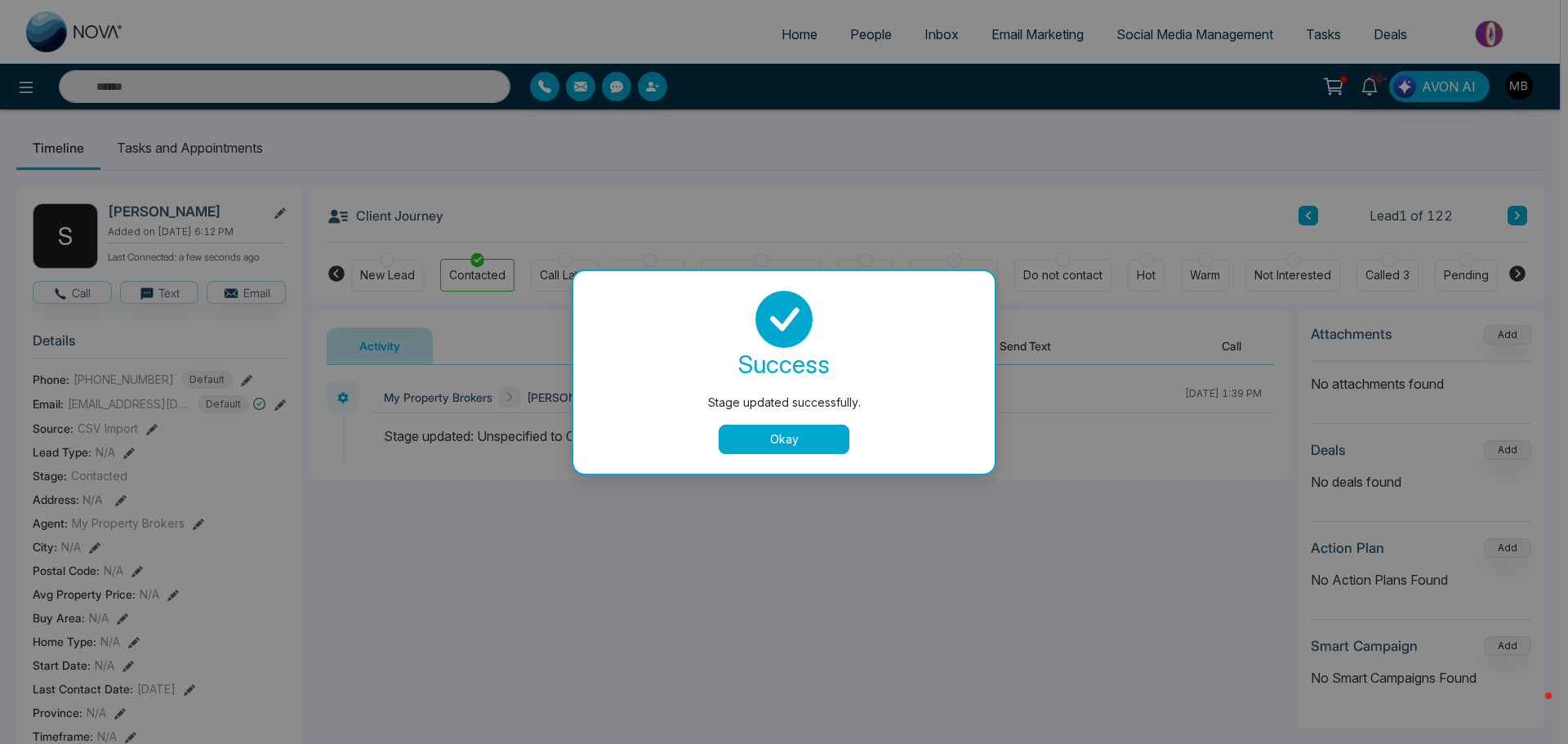
click at [794, 430] on button "Okay" at bounding box center [784, 439] width 131 height 30
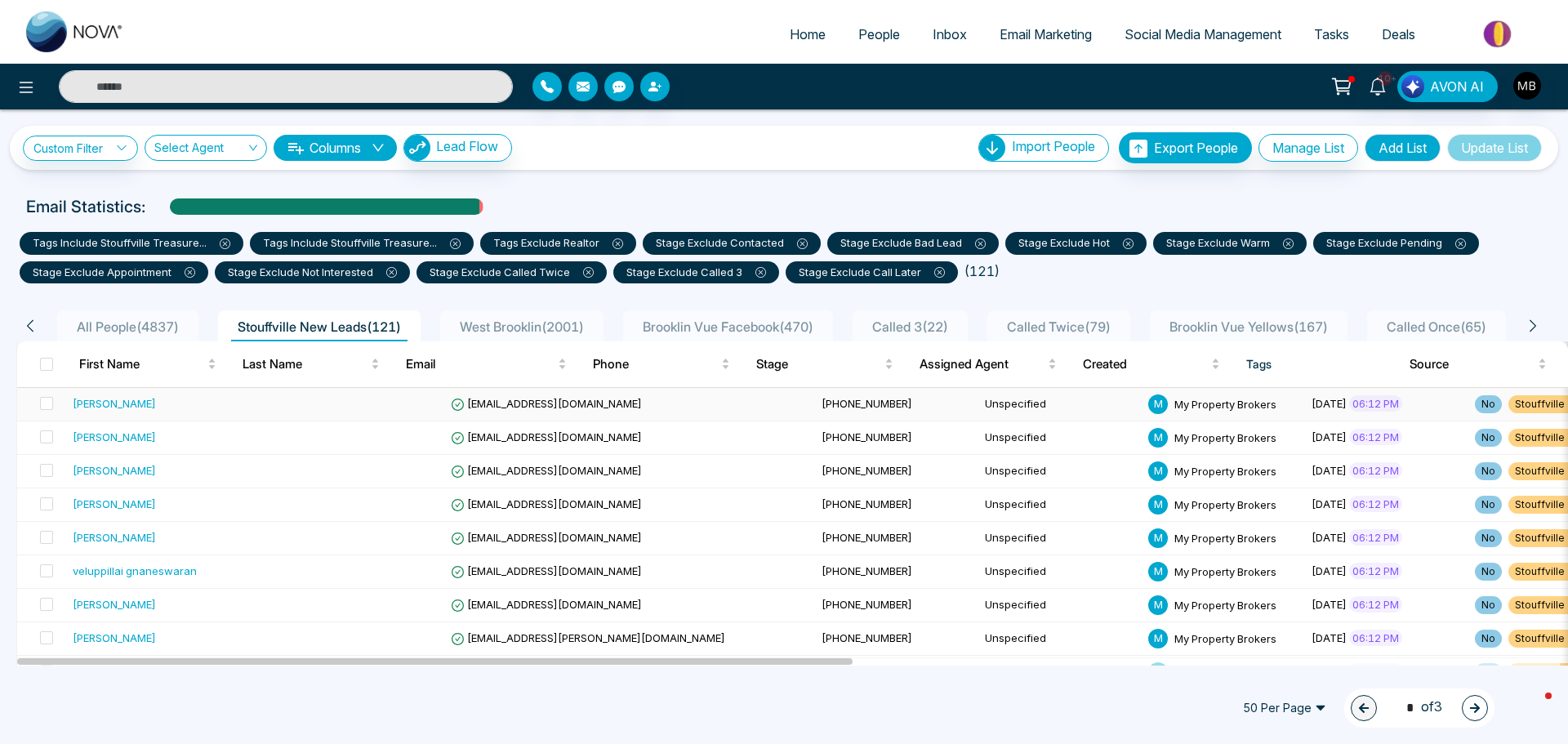
click at [462, 403] on span "r.fabalous@gmail.com" at bounding box center [546, 404] width 191 height 13
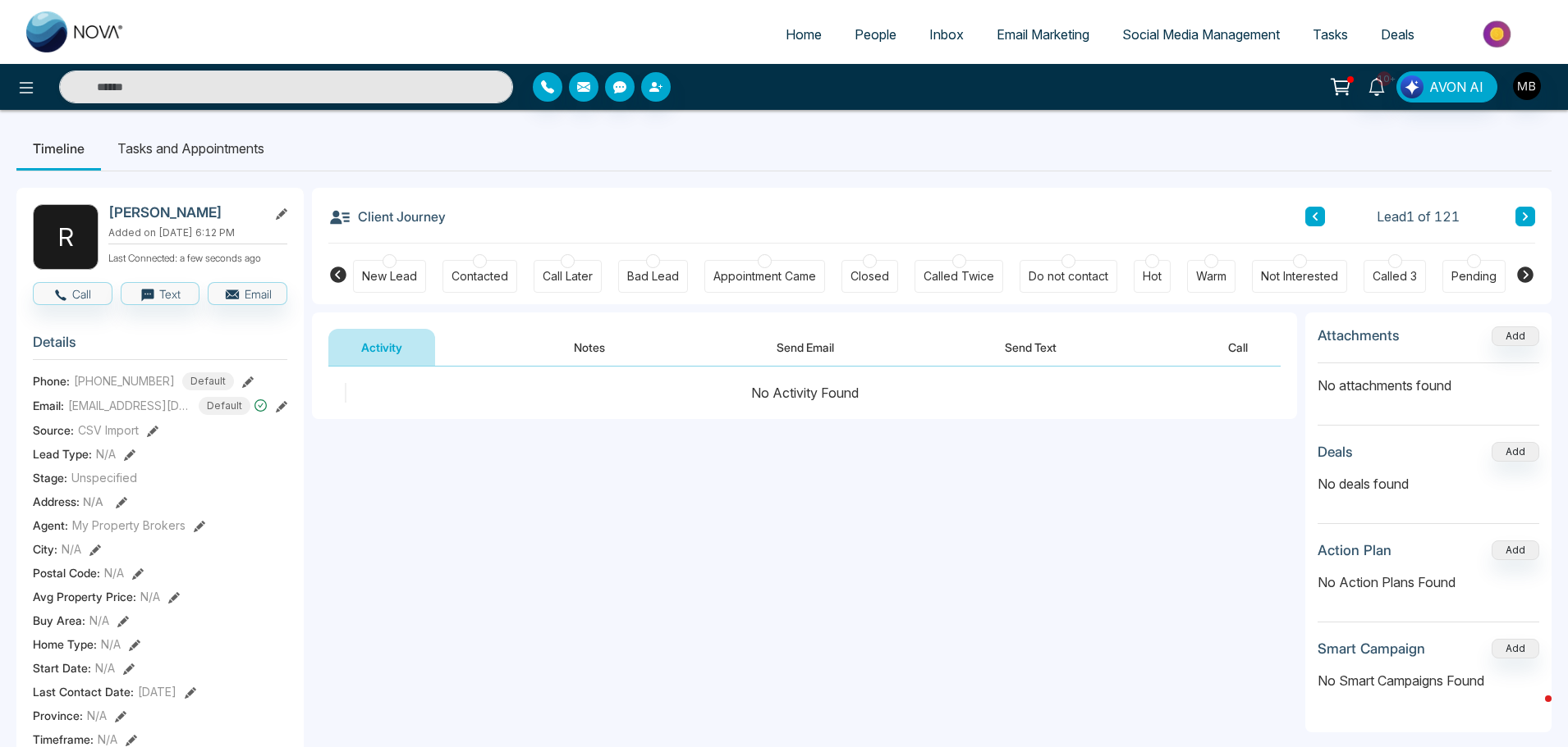
click at [471, 264] on div "Contacted" at bounding box center [480, 276] width 75 height 32
click at [274, 81] on input "text" at bounding box center [286, 86] width 454 height 32
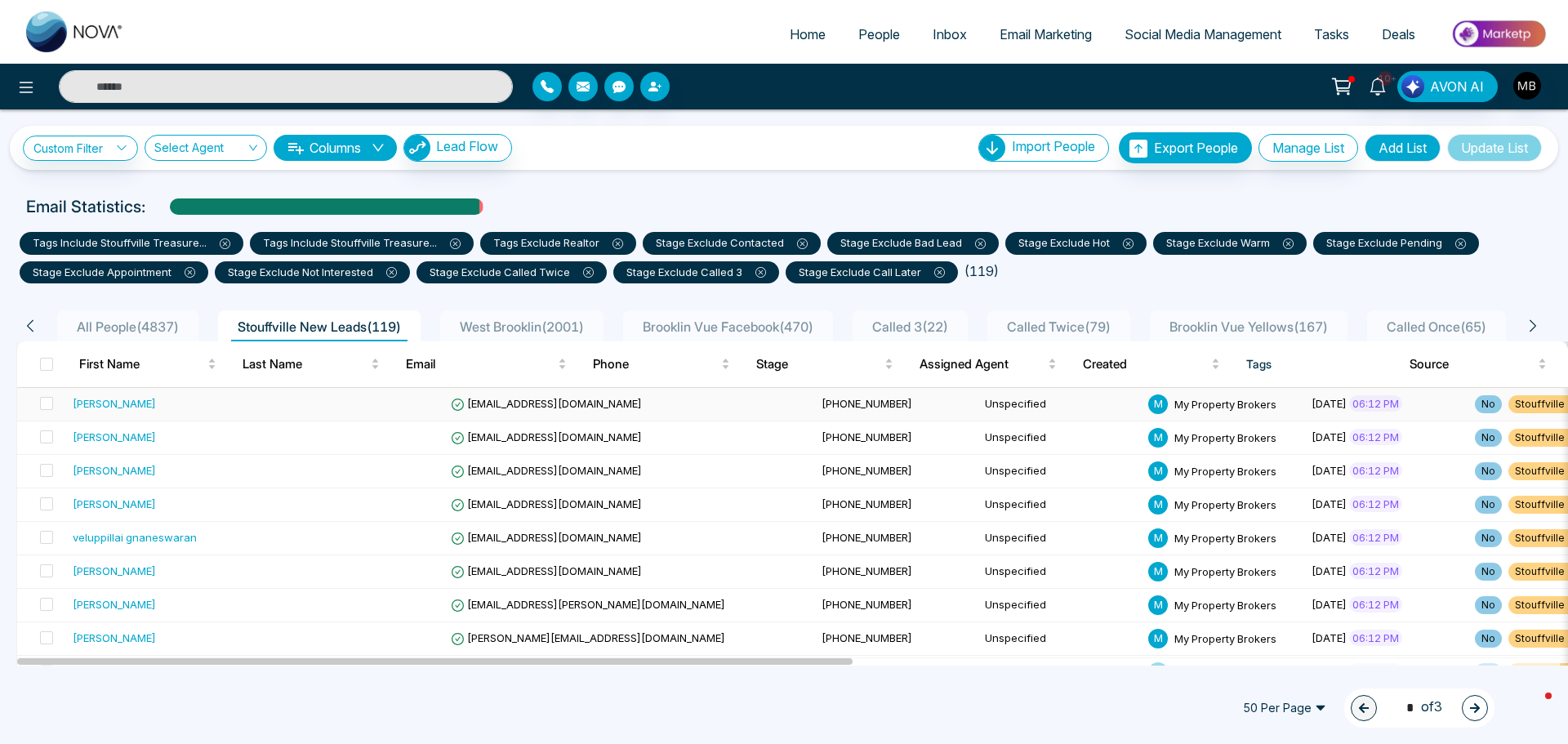
click at [451, 402] on span "[EMAIL_ADDRESS][DOMAIN_NAME]" at bounding box center [546, 404] width 191 height 13
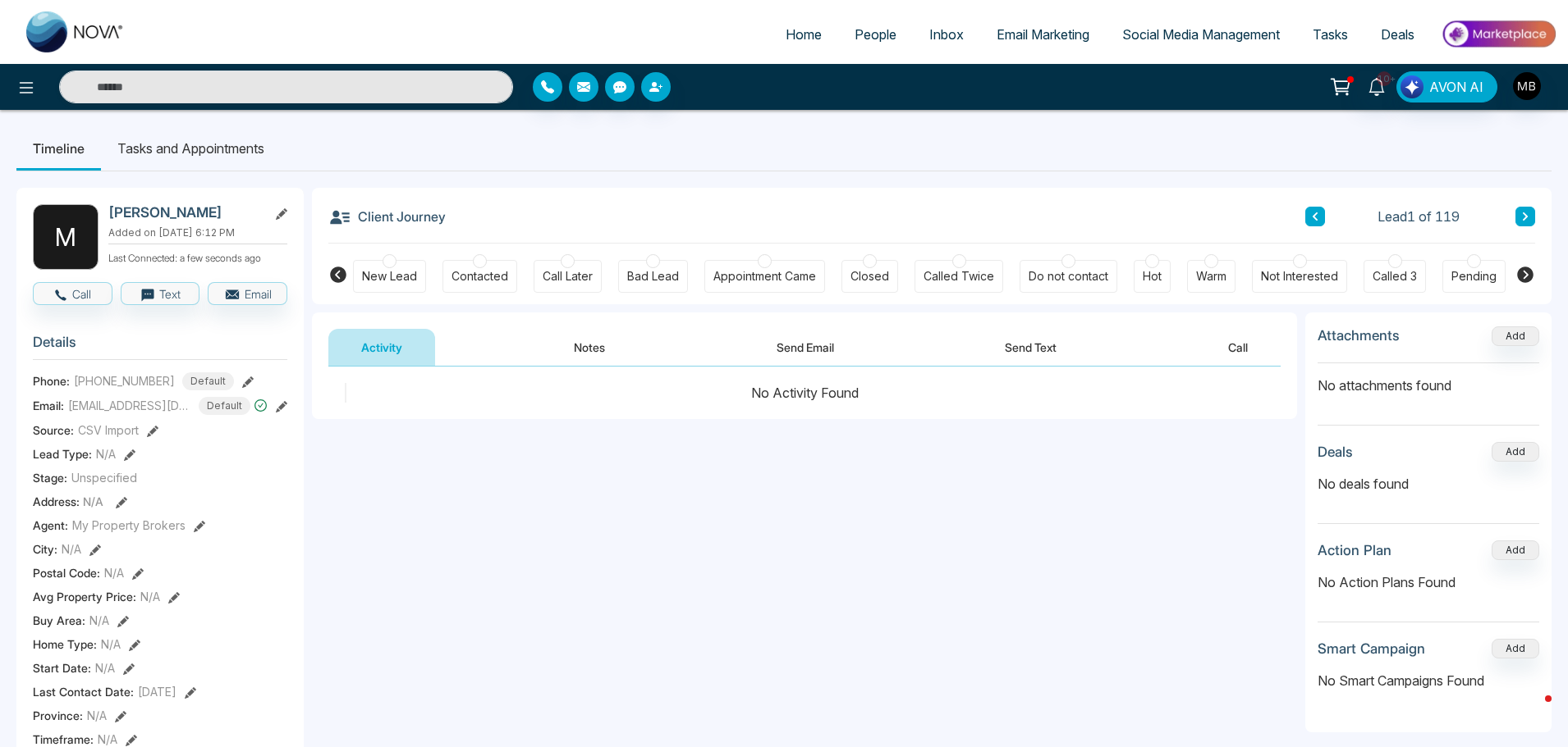
click at [474, 263] on div at bounding box center [480, 261] width 14 height 14
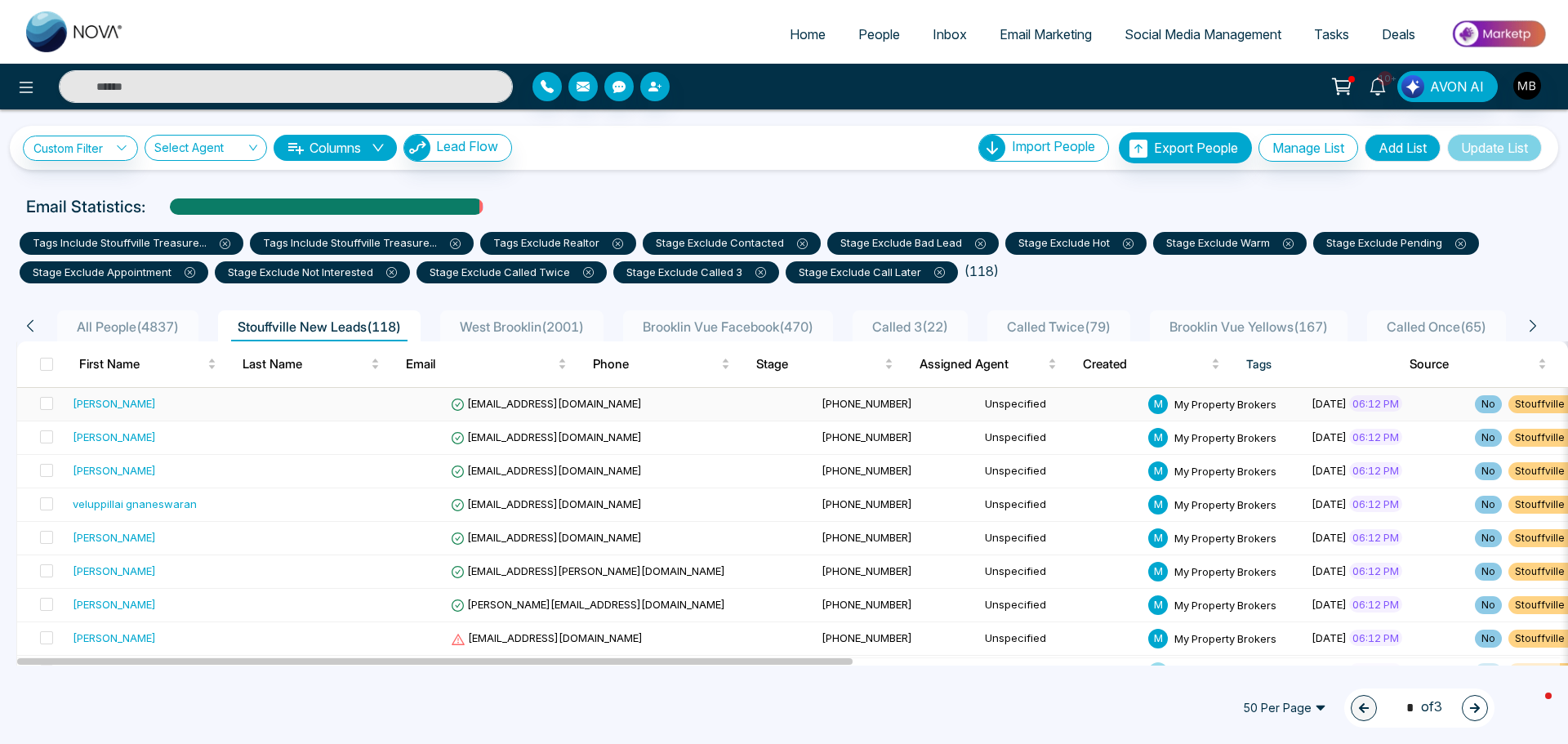
click at [490, 415] on td "trajanovskip@gmail.com" at bounding box center [630, 405] width 371 height 33
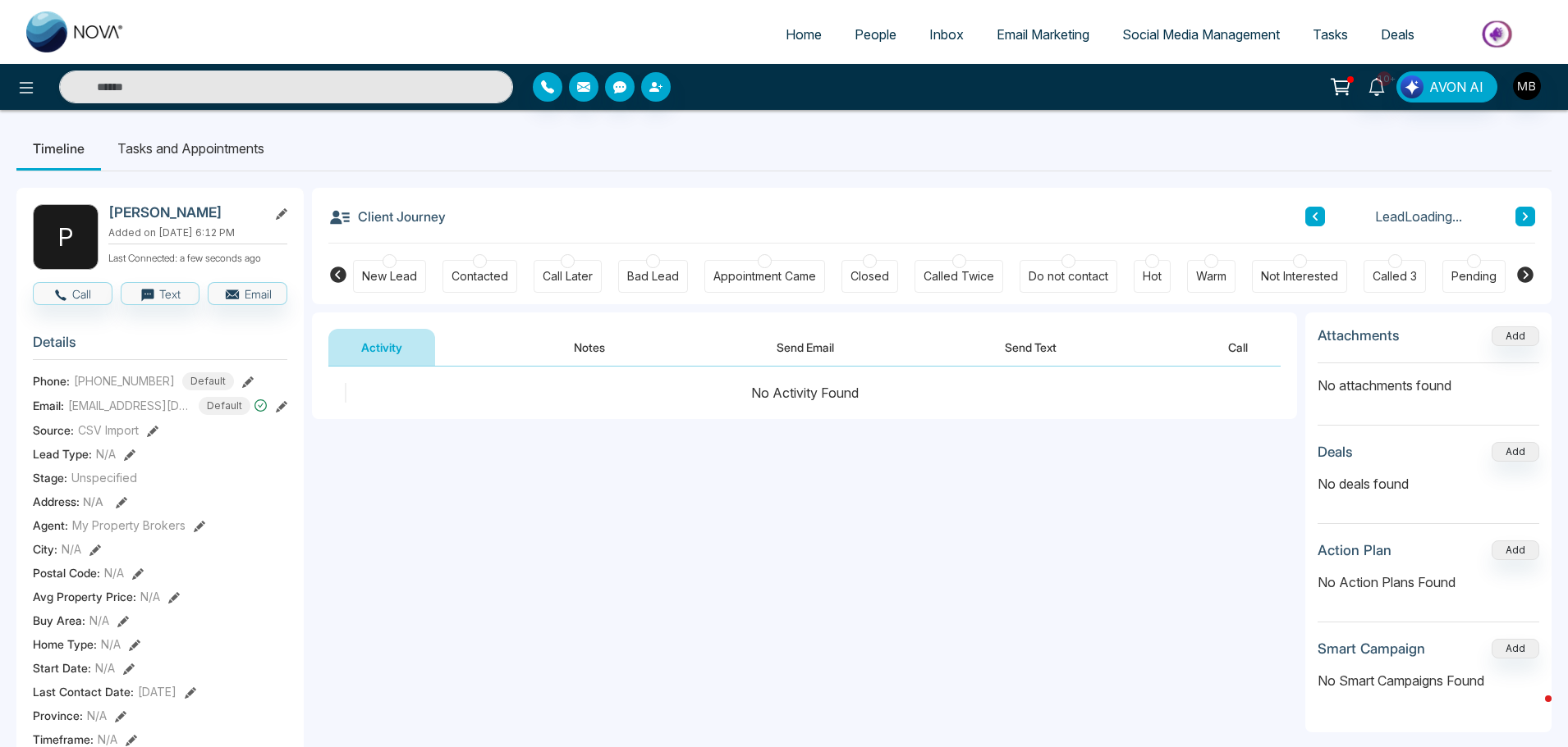
click at [482, 261] on div at bounding box center [480, 261] width 14 height 14
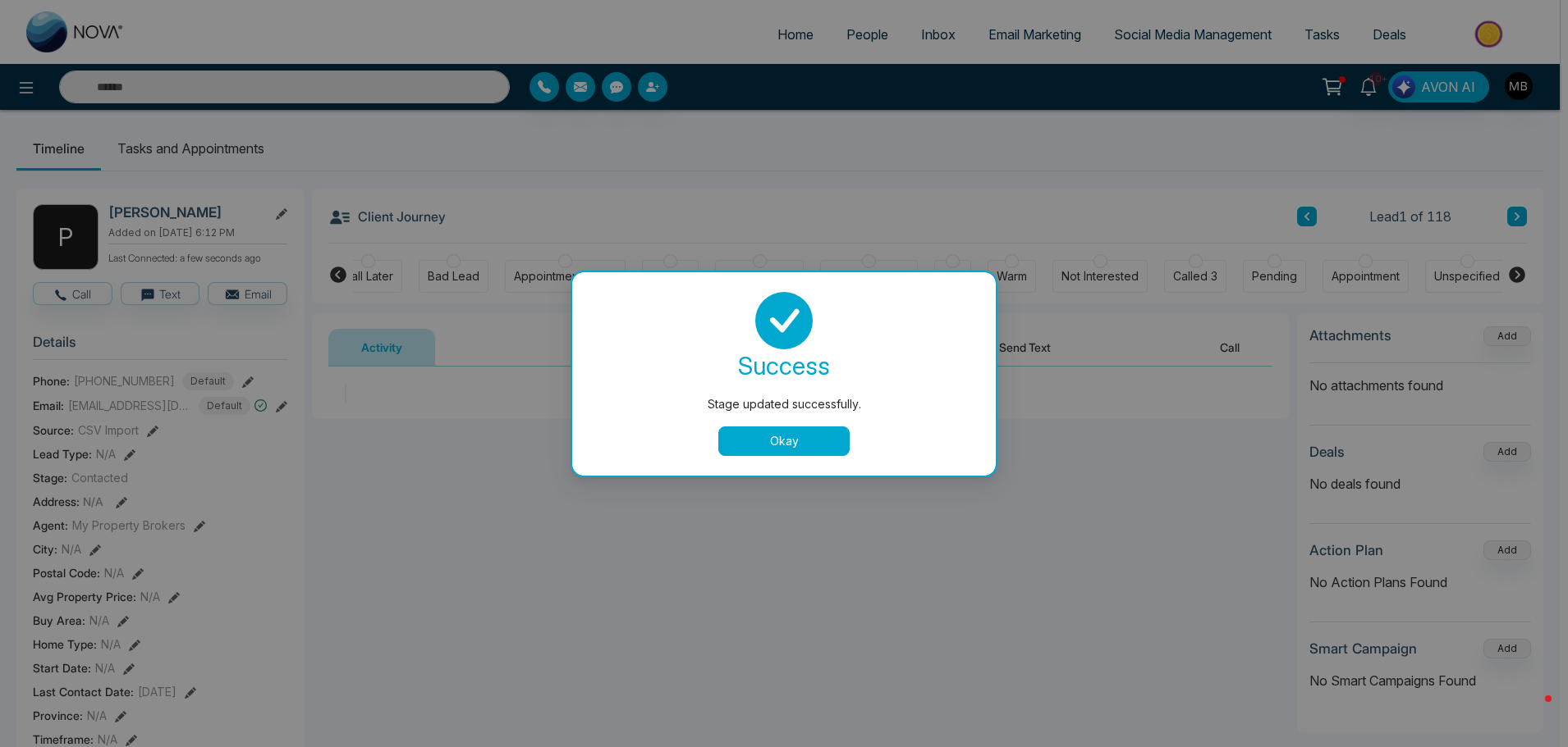
scroll to position [0, 191]
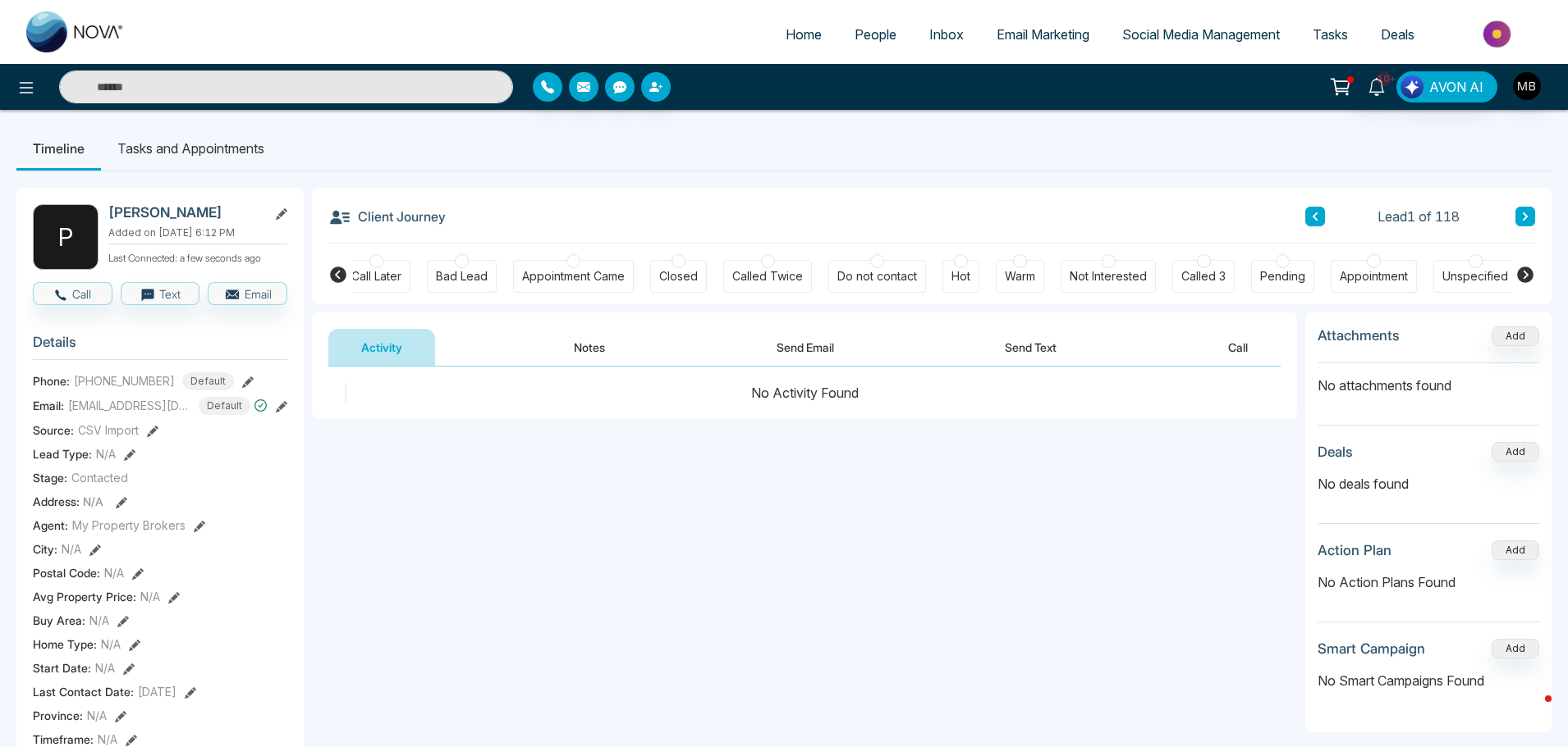
click at [336, 266] on icon at bounding box center [338, 275] width 20 height 20
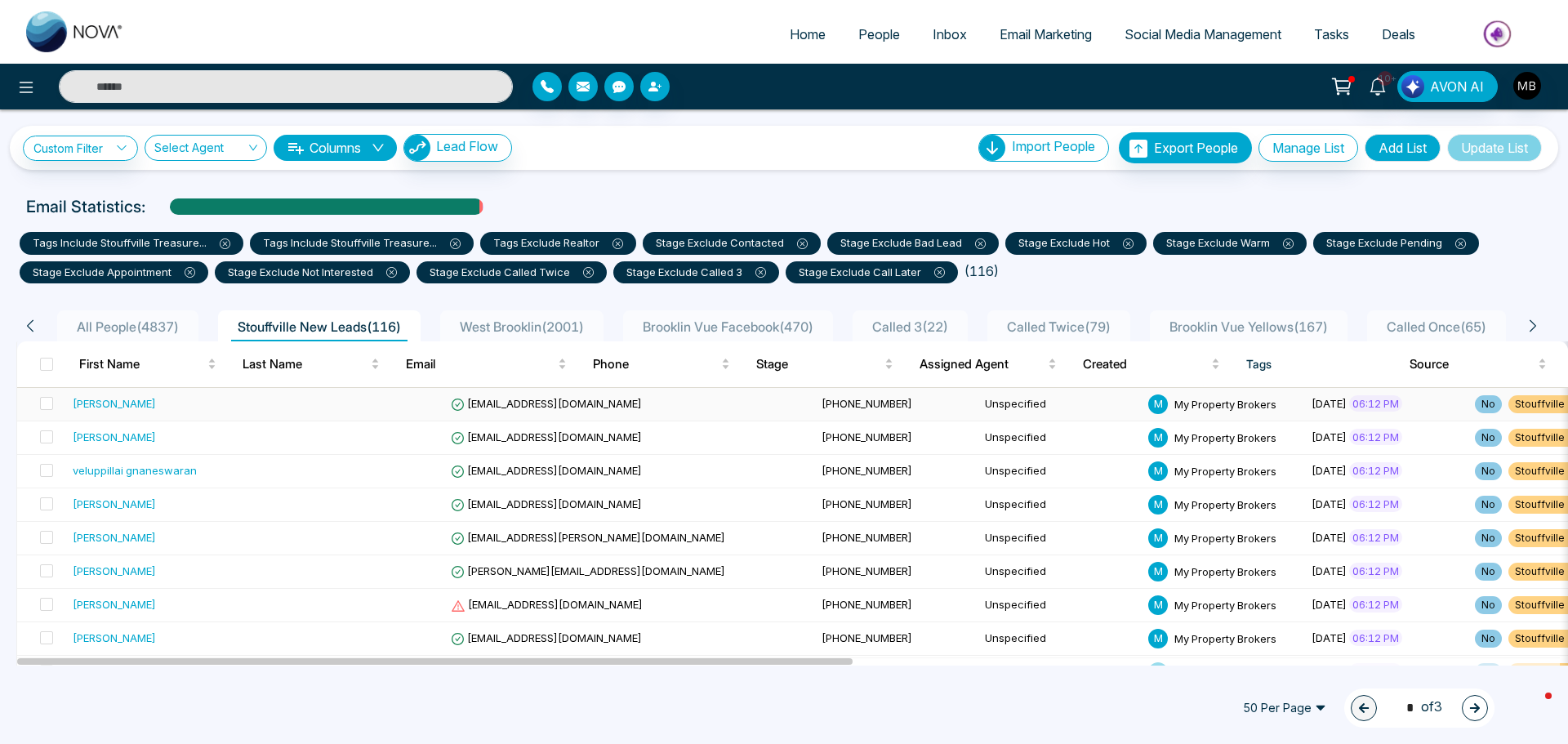
click at [514, 412] on td "[EMAIL_ADDRESS][DOMAIN_NAME]" at bounding box center [630, 405] width 371 height 33
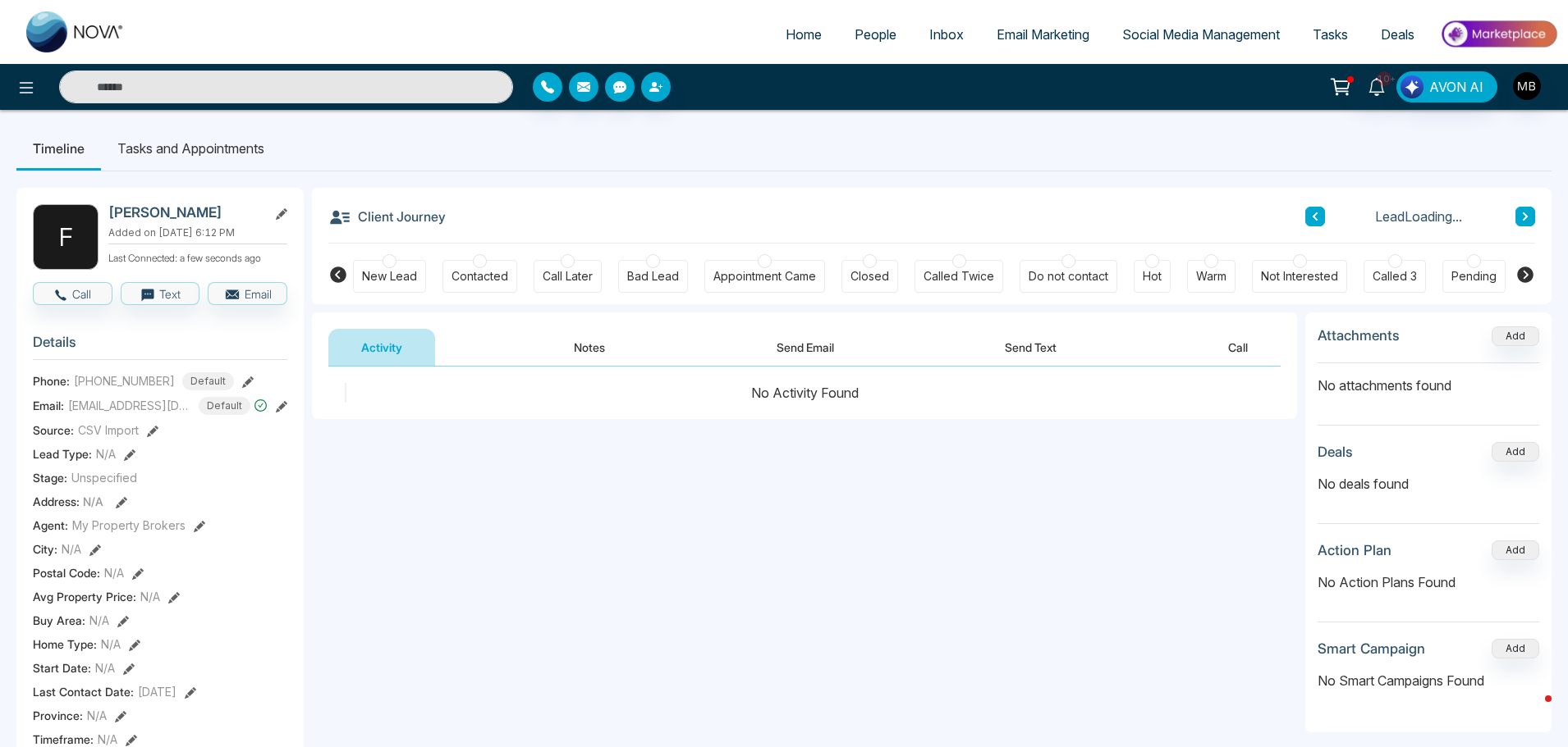
click at [1524, 278] on icon at bounding box center [1525, 275] width 20 height 20
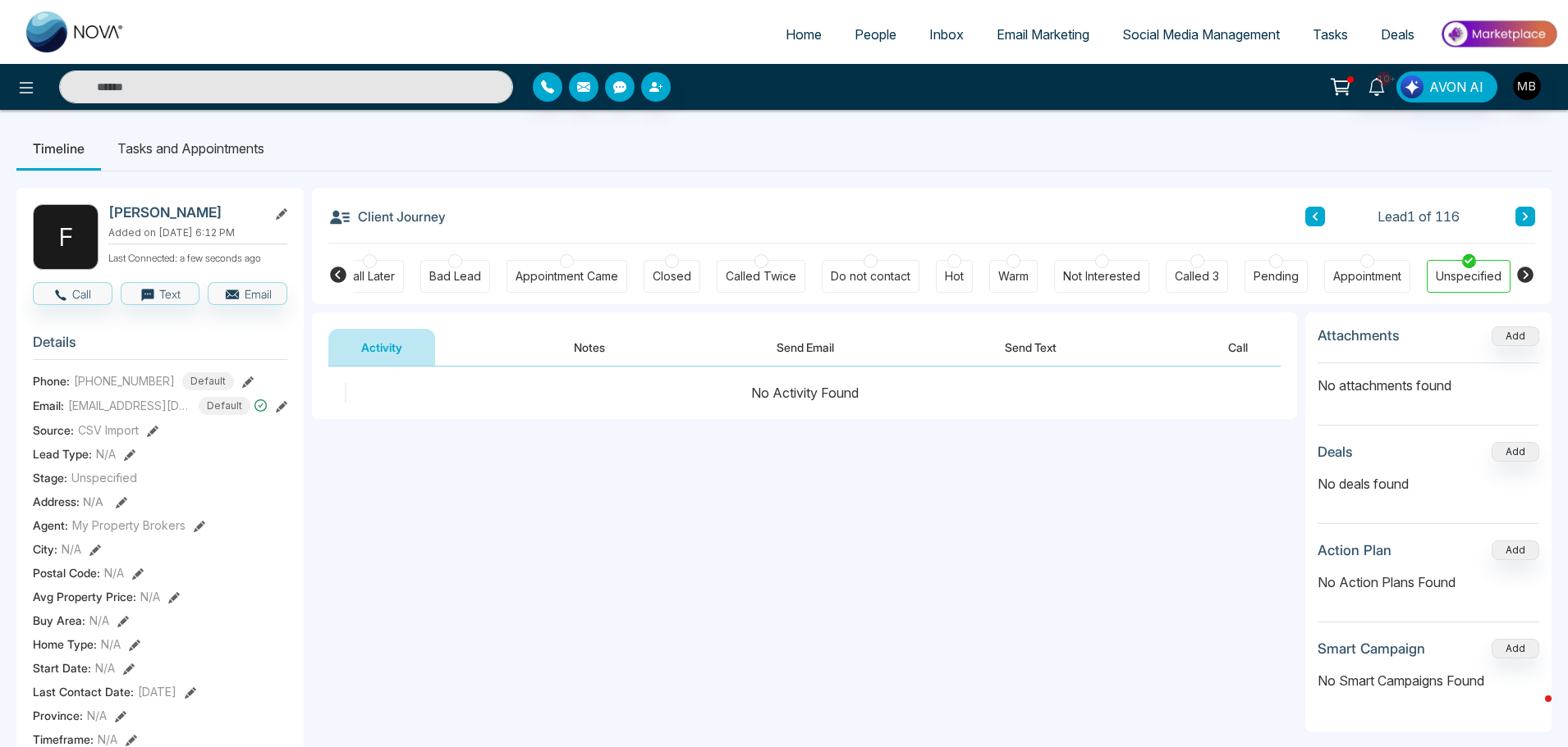
click at [1007, 265] on div at bounding box center [1013, 261] width 14 height 14
click at [800, 449] on div "**********" at bounding box center [804, 530] width 985 height 328
click at [598, 334] on button "Notes" at bounding box center [589, 347] width 96 height 37
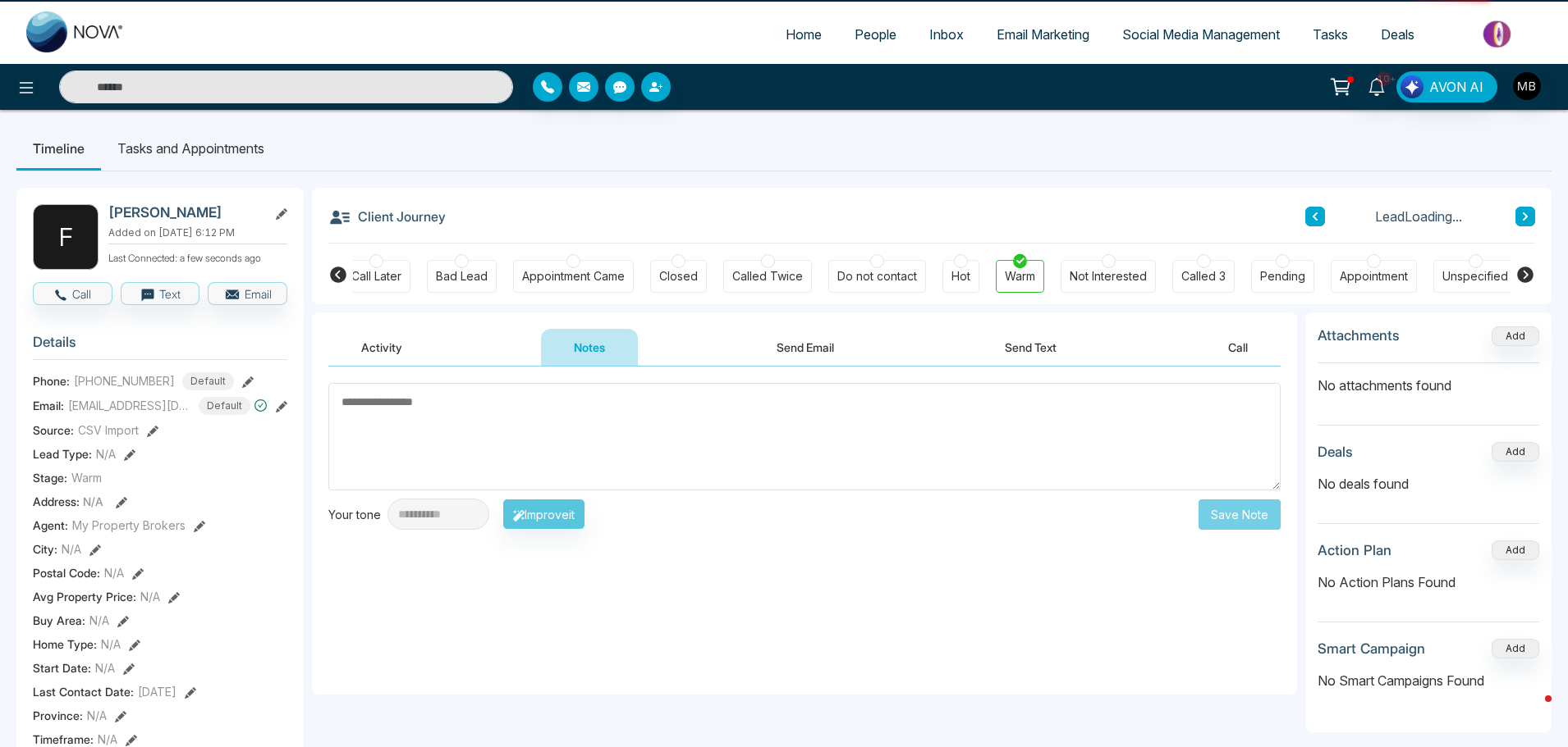
click at [679, 435] on textarea at bounding box center [804, 436] width 952 height 107
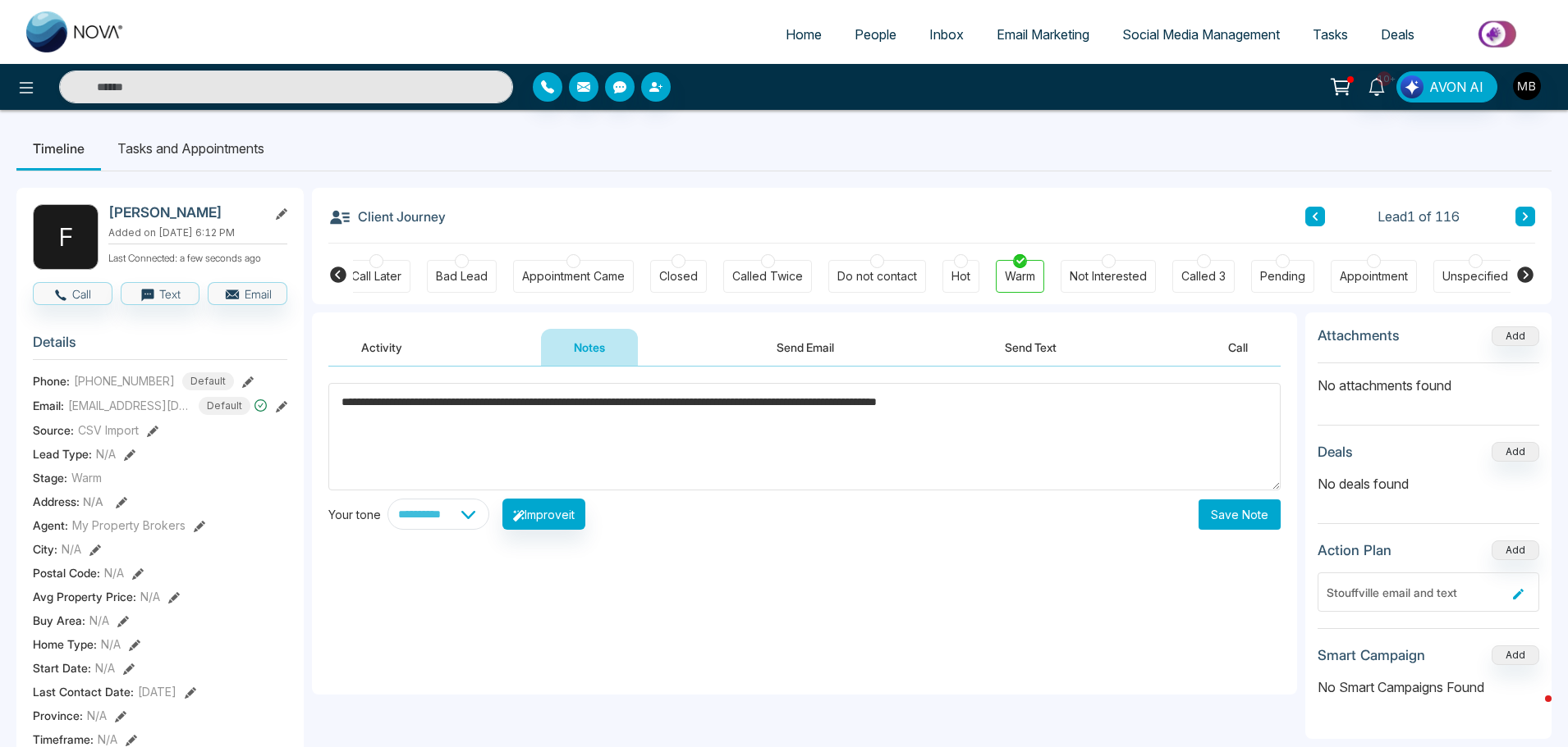
type textarea "**********"
click at [1250, 514] on button "Save Note" at bounding box center [1239, 514] width 82 height 31
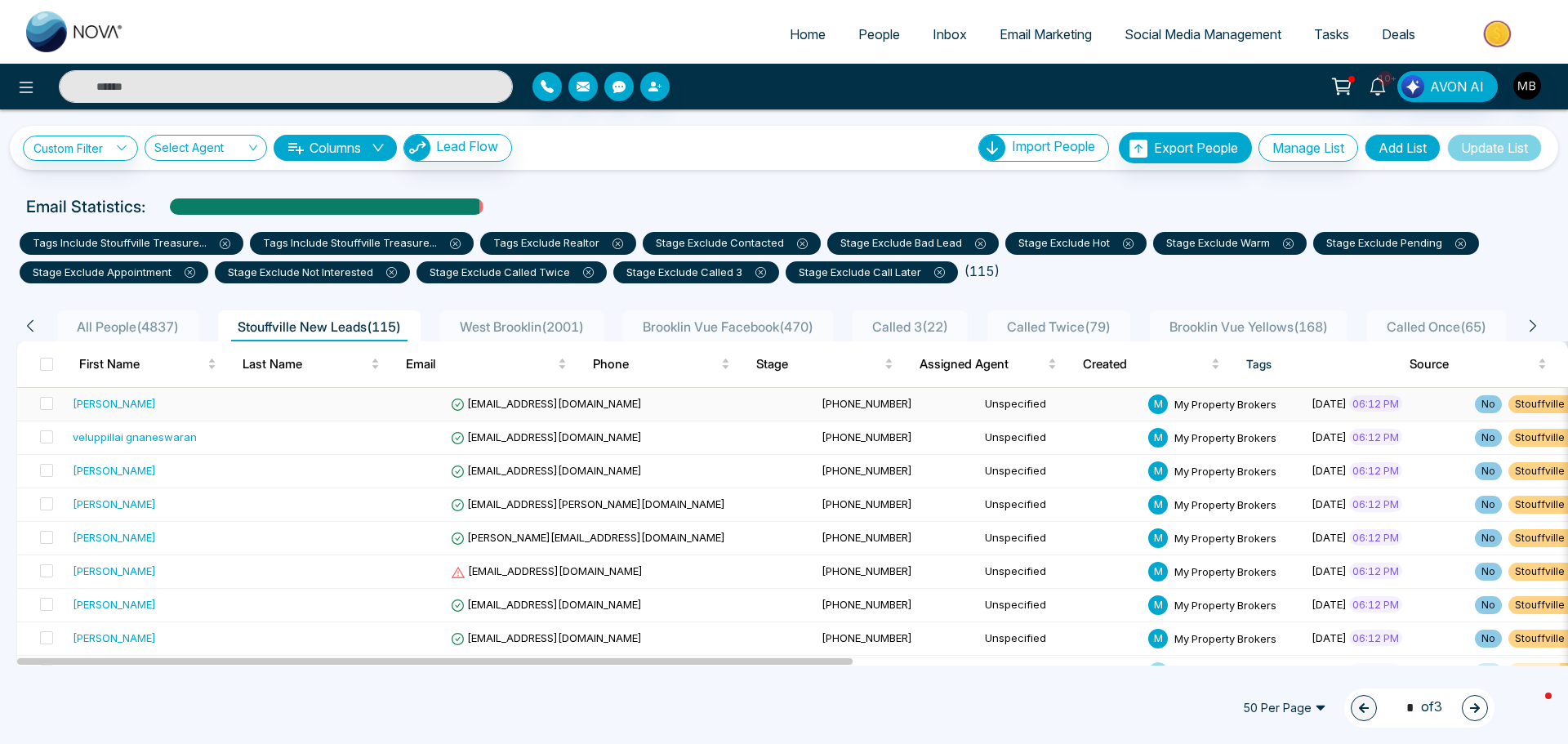
click at [822, 404] on span "+16478559544" at bounding box center [867, 404] width 91 height 13
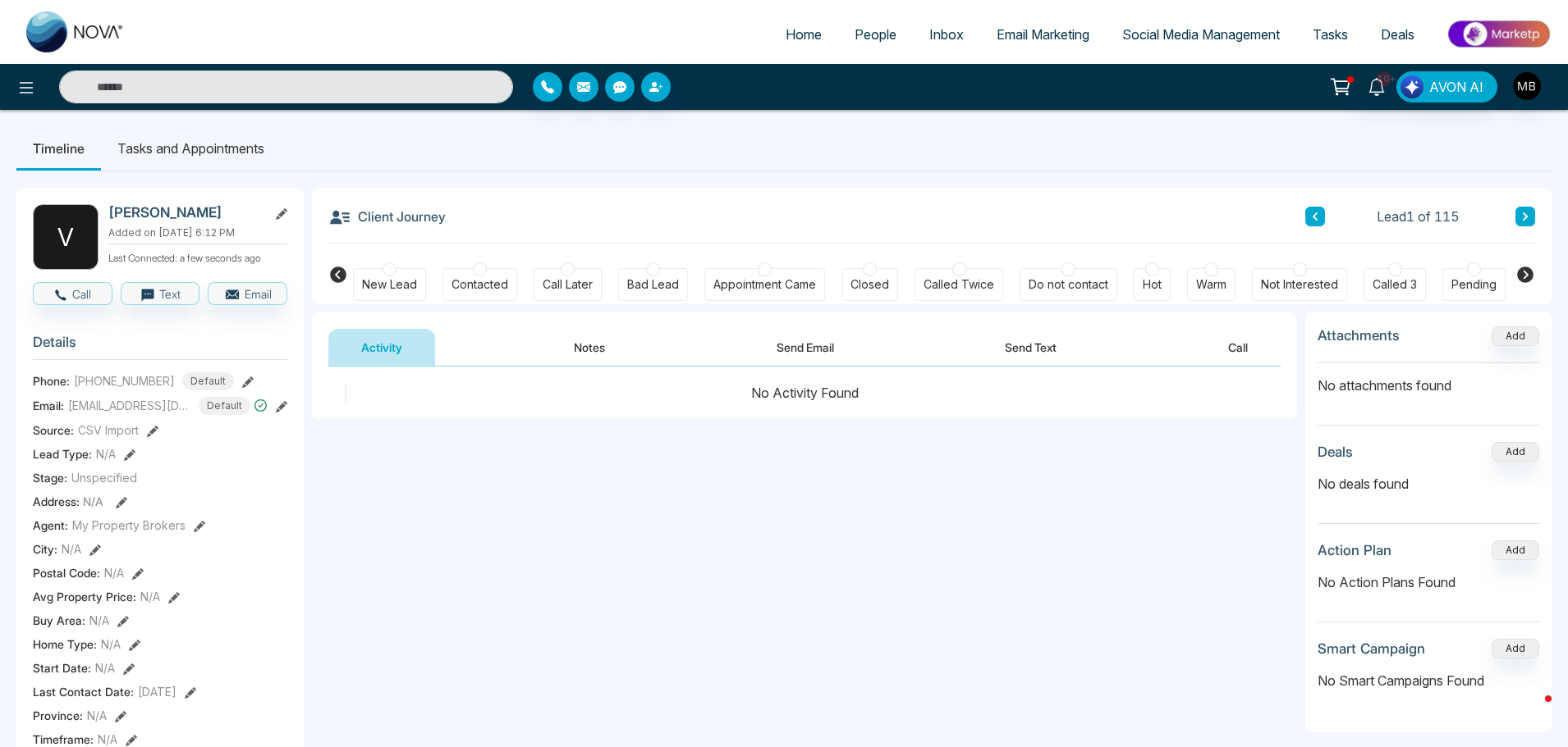
scroll to position [0, 200]
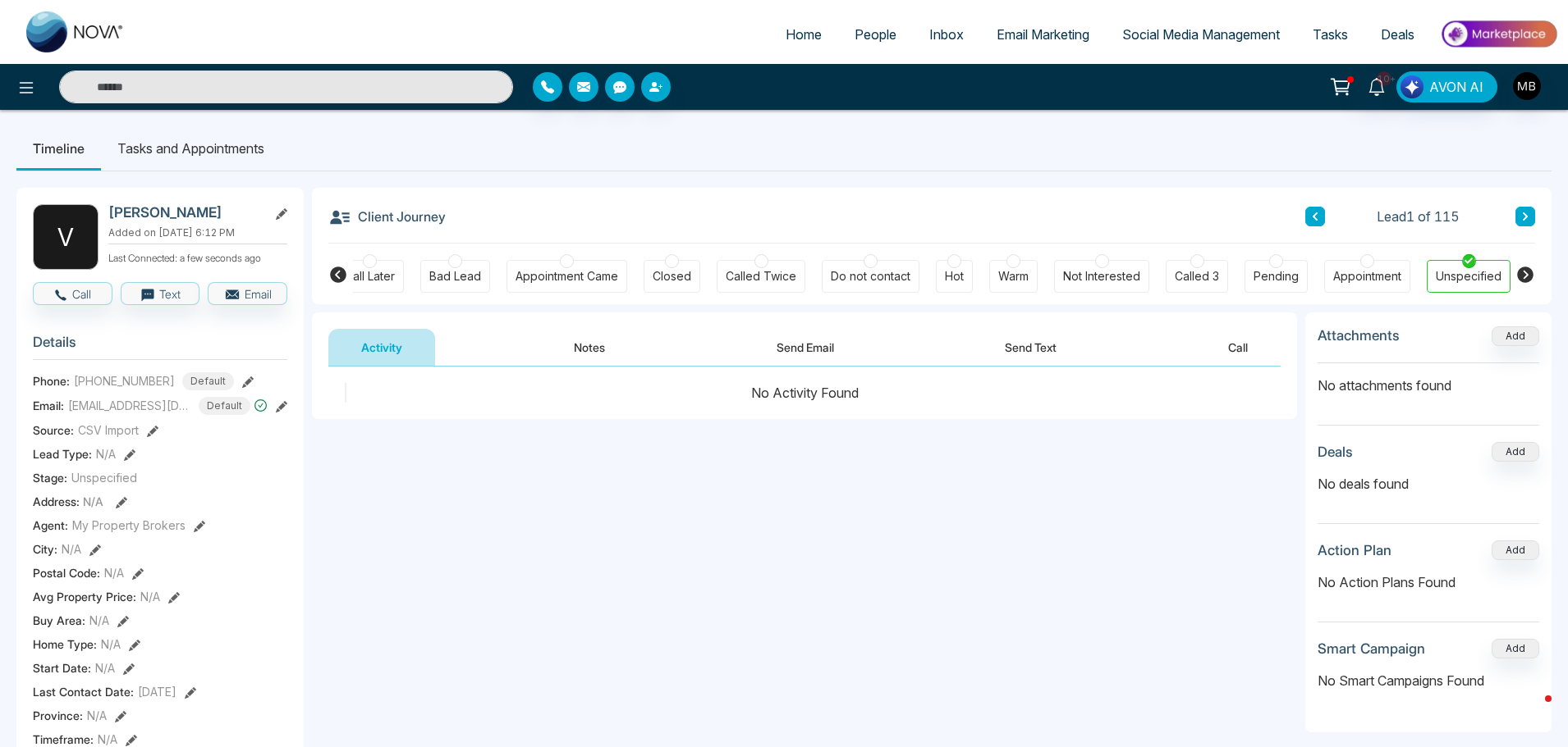
click at [333, 270] on icon at bounding box center [338, 275] width 17 height 17
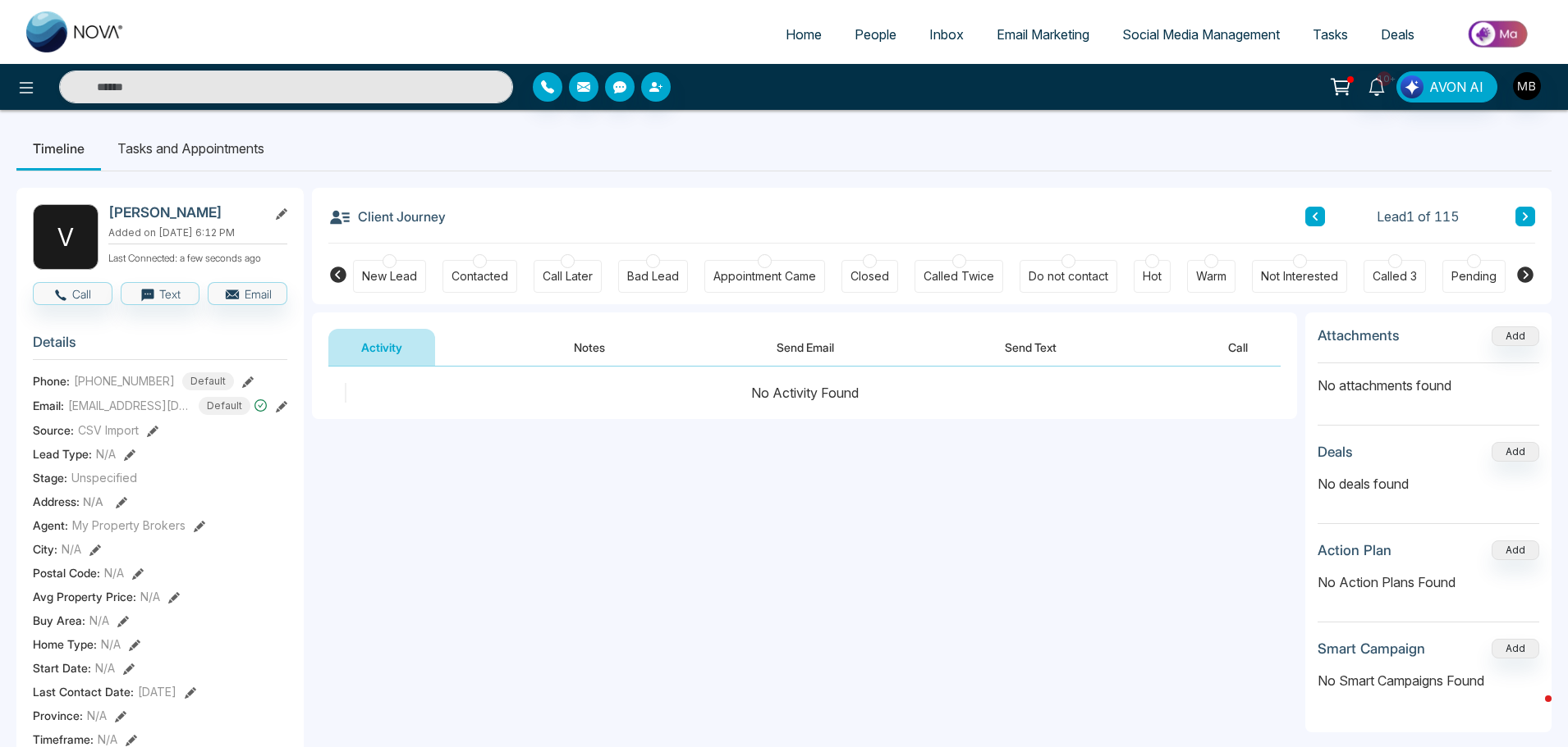
click at [471, 263] on div "Contacted" at bounding box center [480, 276] width 75 height 32
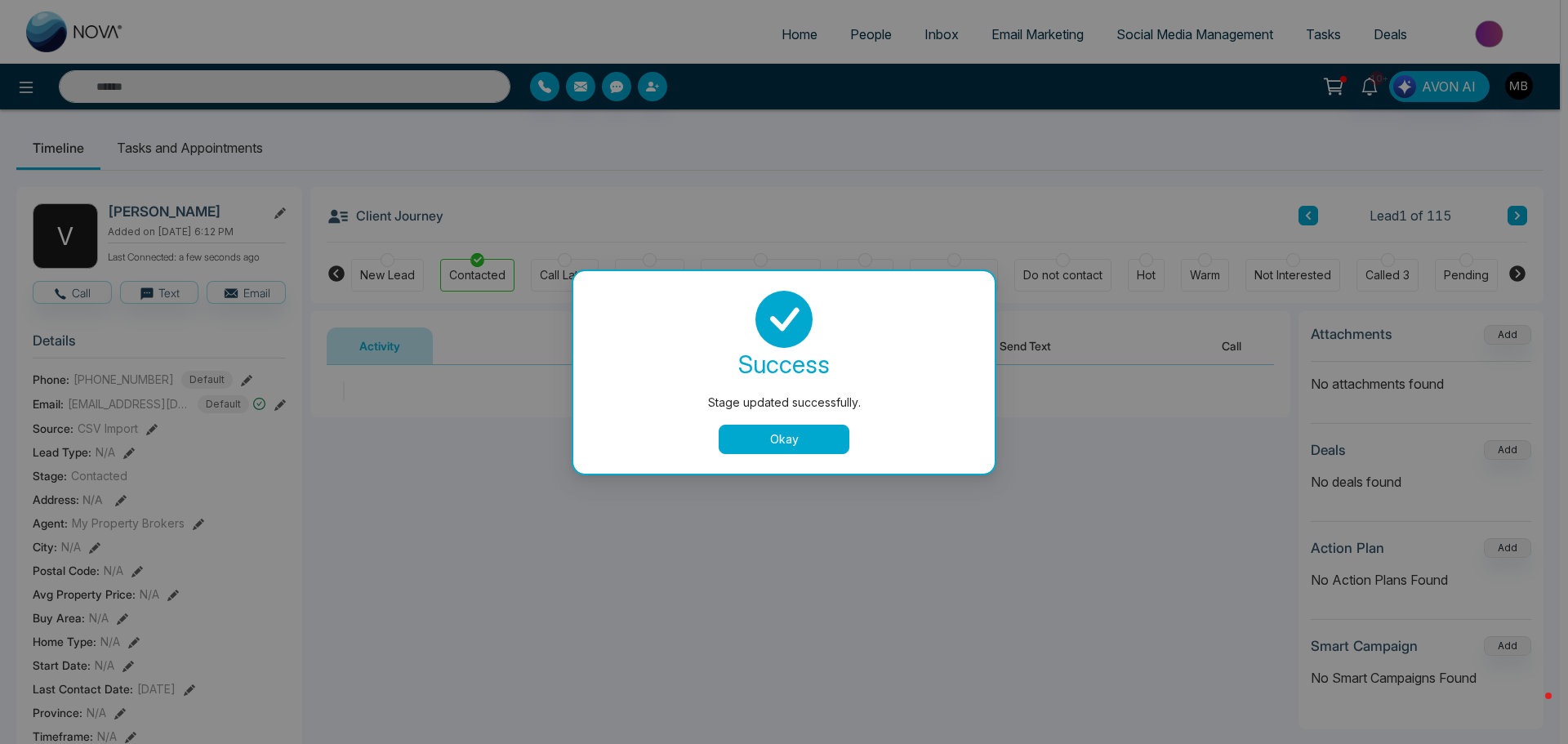
click at [774, 451] on button "Okay" at bounding box center [784, 439] width 131 height 30
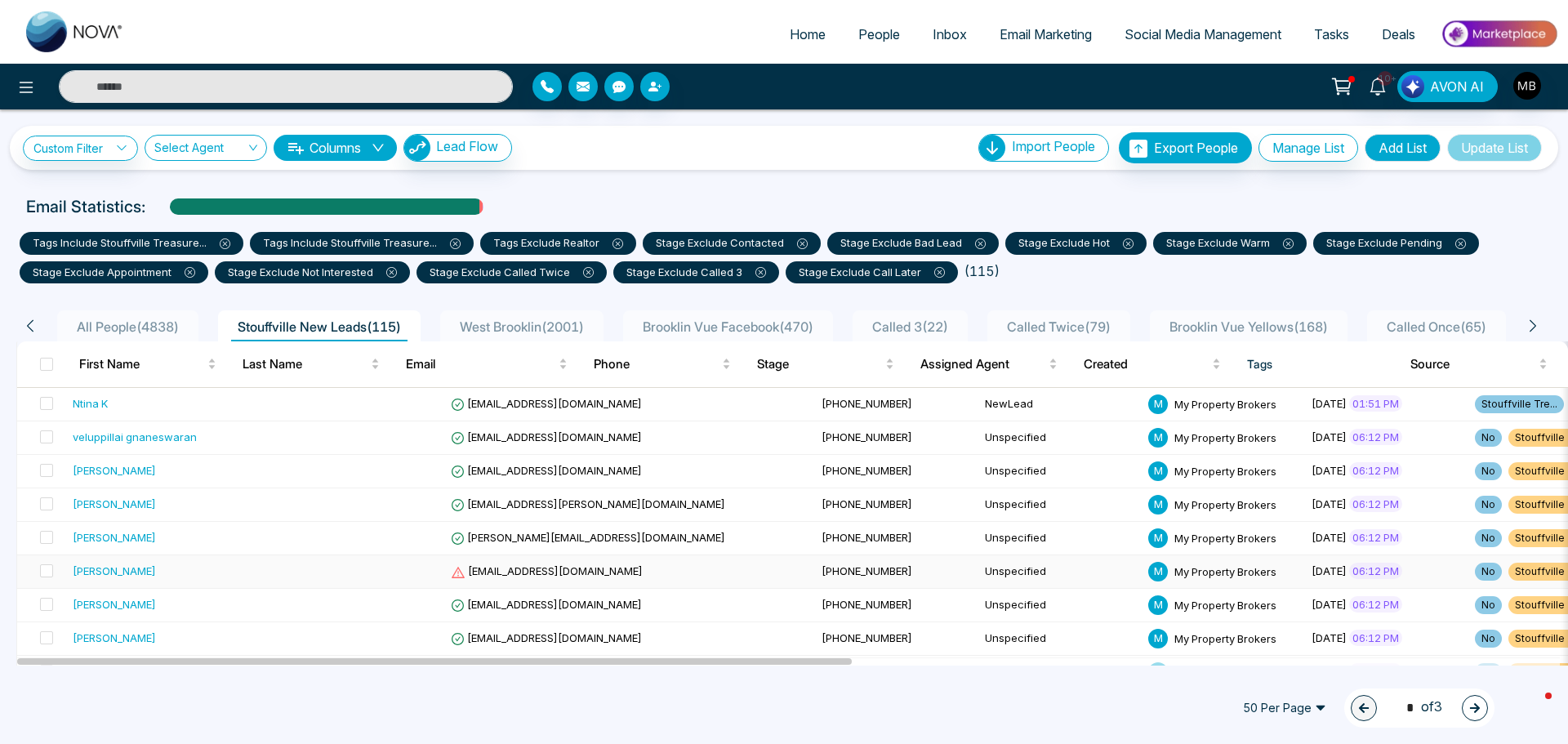
click at [451, 572] on span "[EMAIL_ADDRESS][DOMAIN_NAME]" at bounding box center [547, 571] width 192 height 13
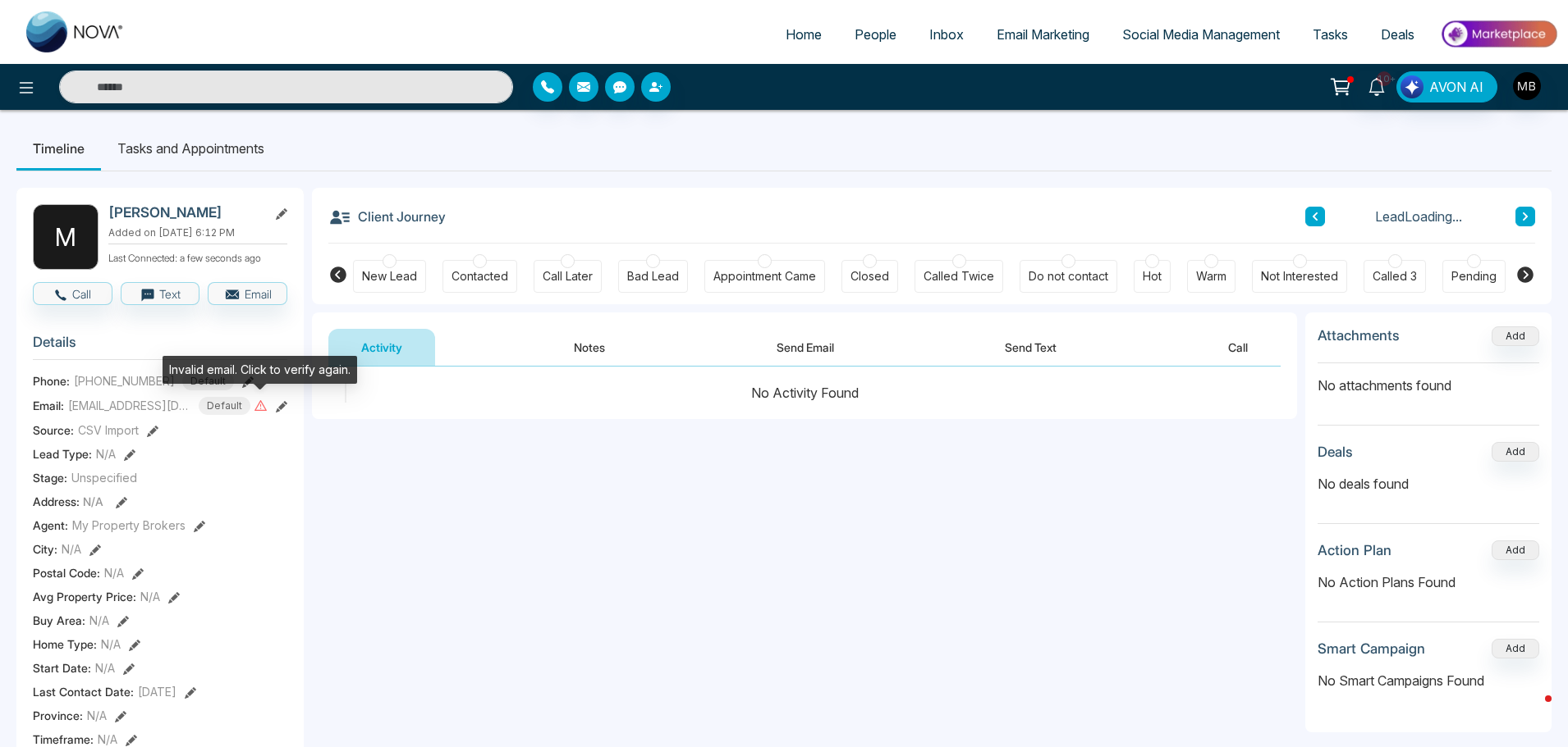
click at [256, 411] on icon at bounding box center [260, 405] width 12 height 11
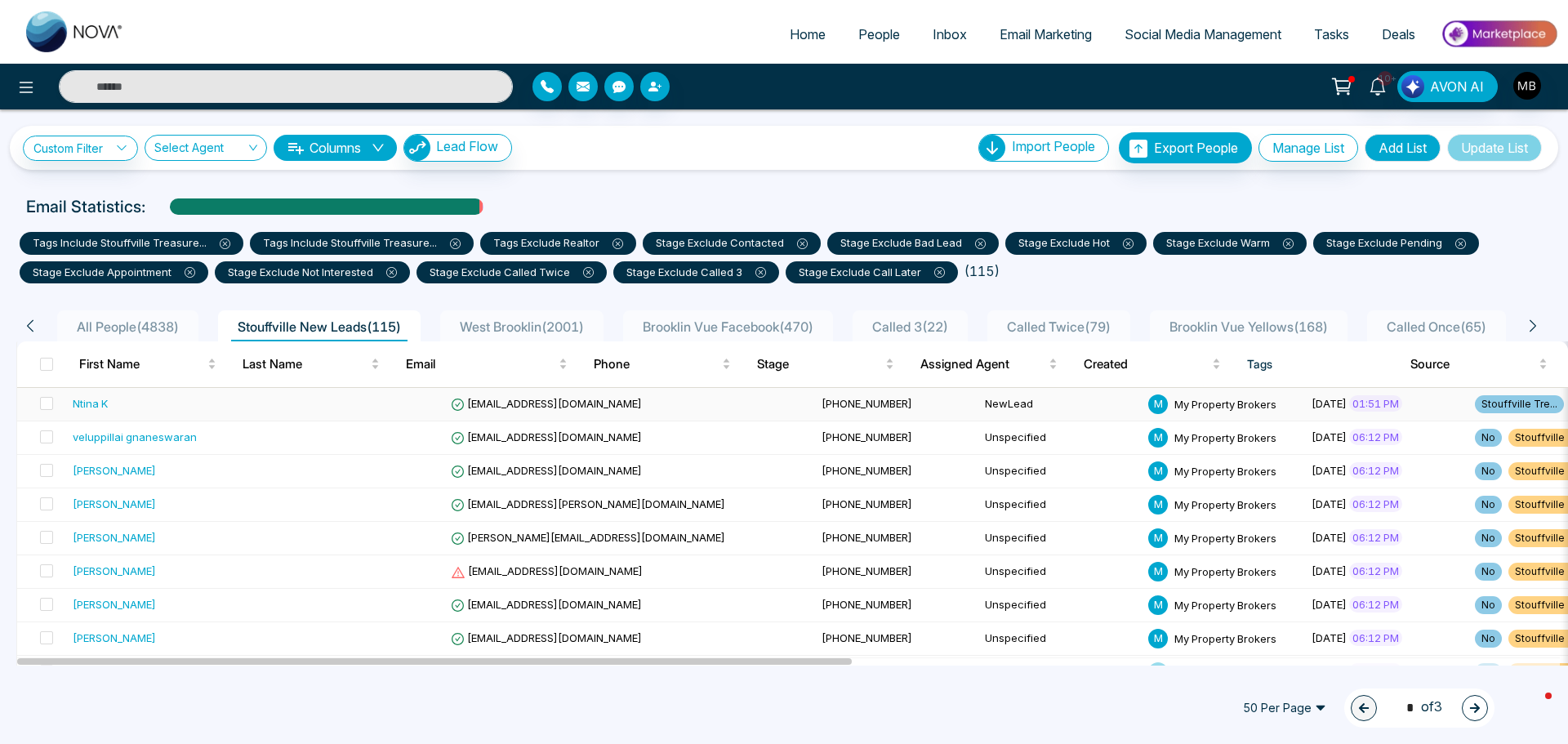
click at [494, 404] on span "[EMAIL_ADDRESS][DOMAIN_NAME]" at bounding box center [546, 404] width 191 height 13
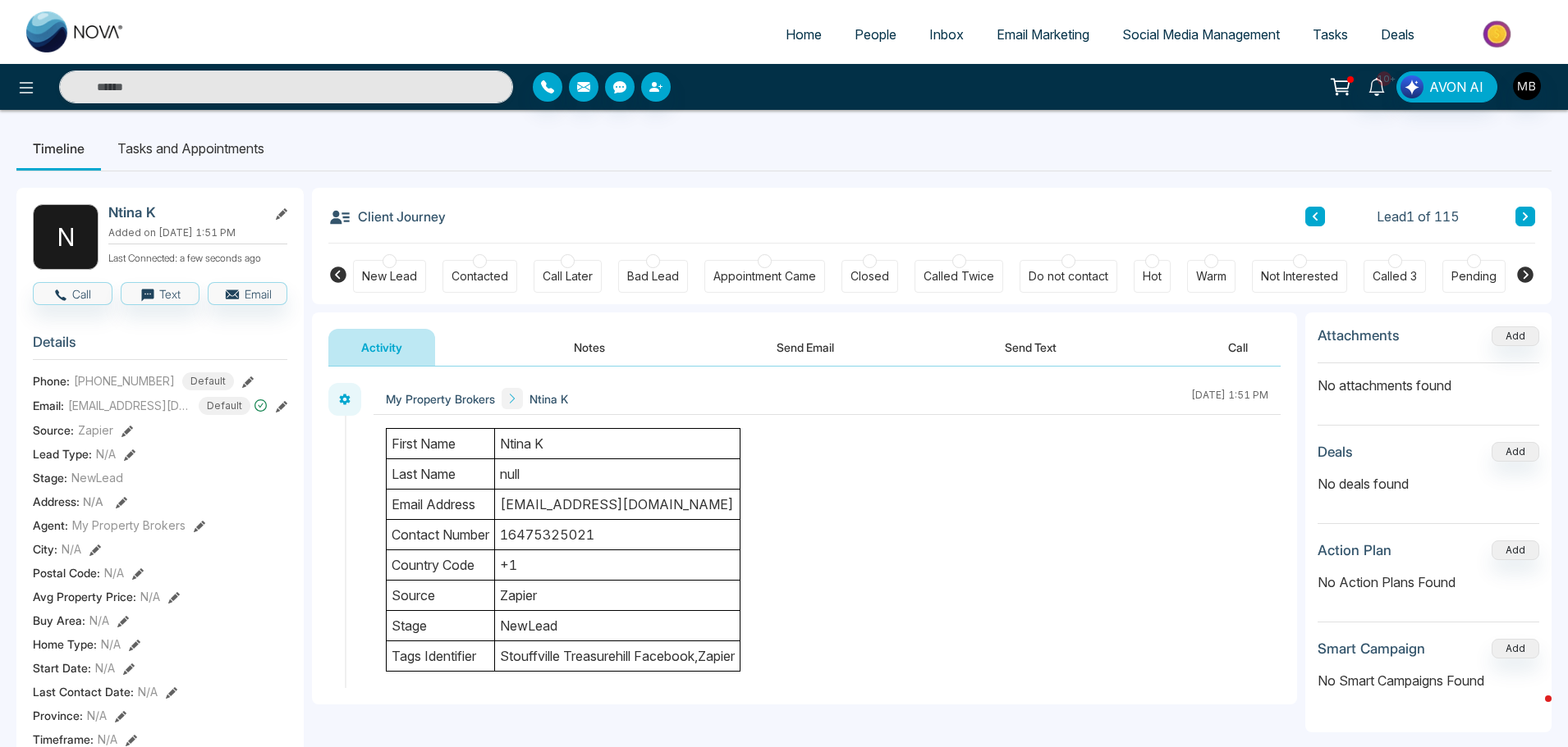
click at [483, 264] on div at bounding box center [480, 261] width 14 height 14
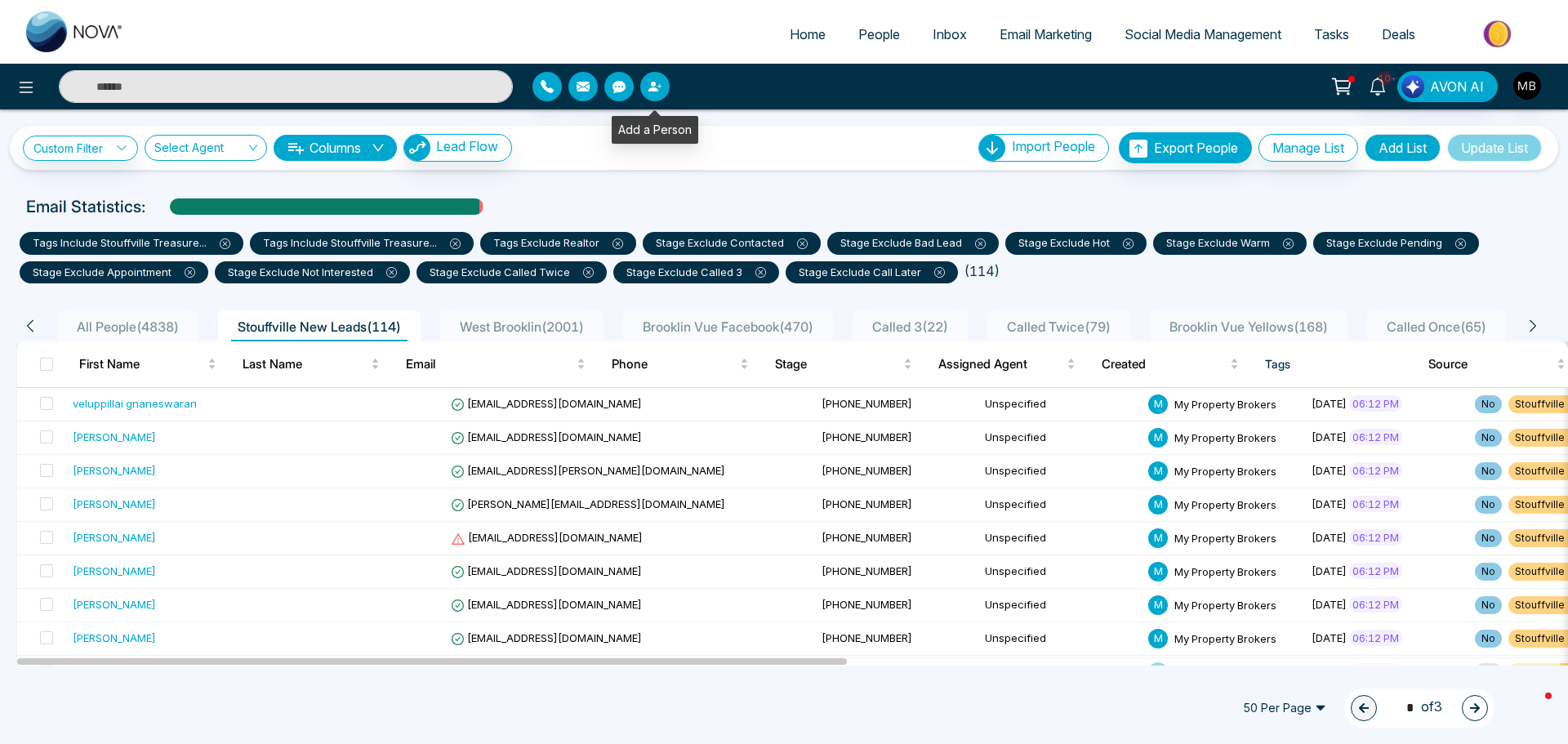
click at [668, 81] on button "button" at bounding box center [655, 87] width 30 height 30
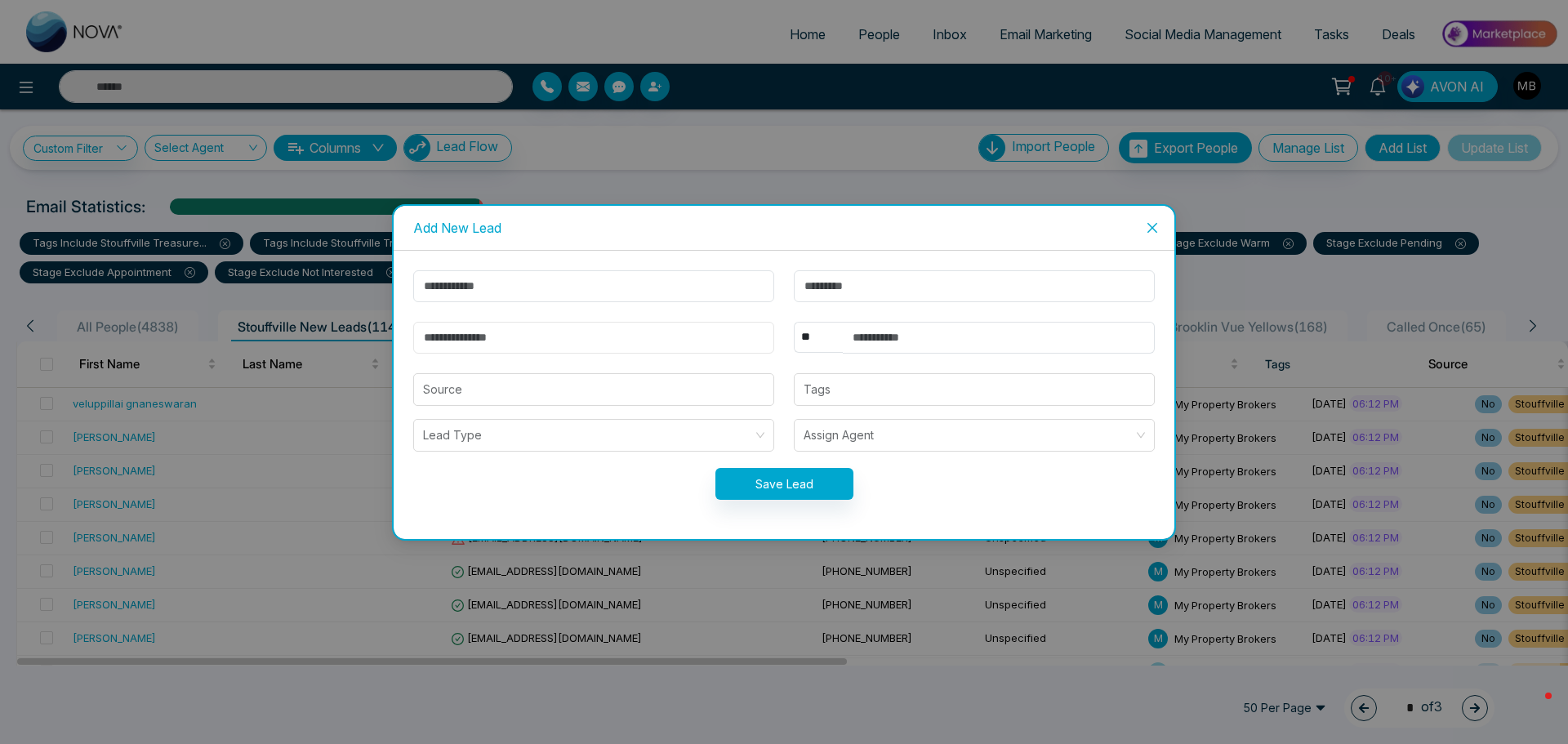
click at [533, 343] on input "email" at bounding box center [594, 338] width 361 height 32
paste input "**********"
type input "**********"
drag, startPoint x: 550, startPoint y: 338, endPoint x: 394, endPoint y: 345, distance: 156.2
click at [394, 345] on div "**********" at bounding box center [784, 395] width 781 height 288
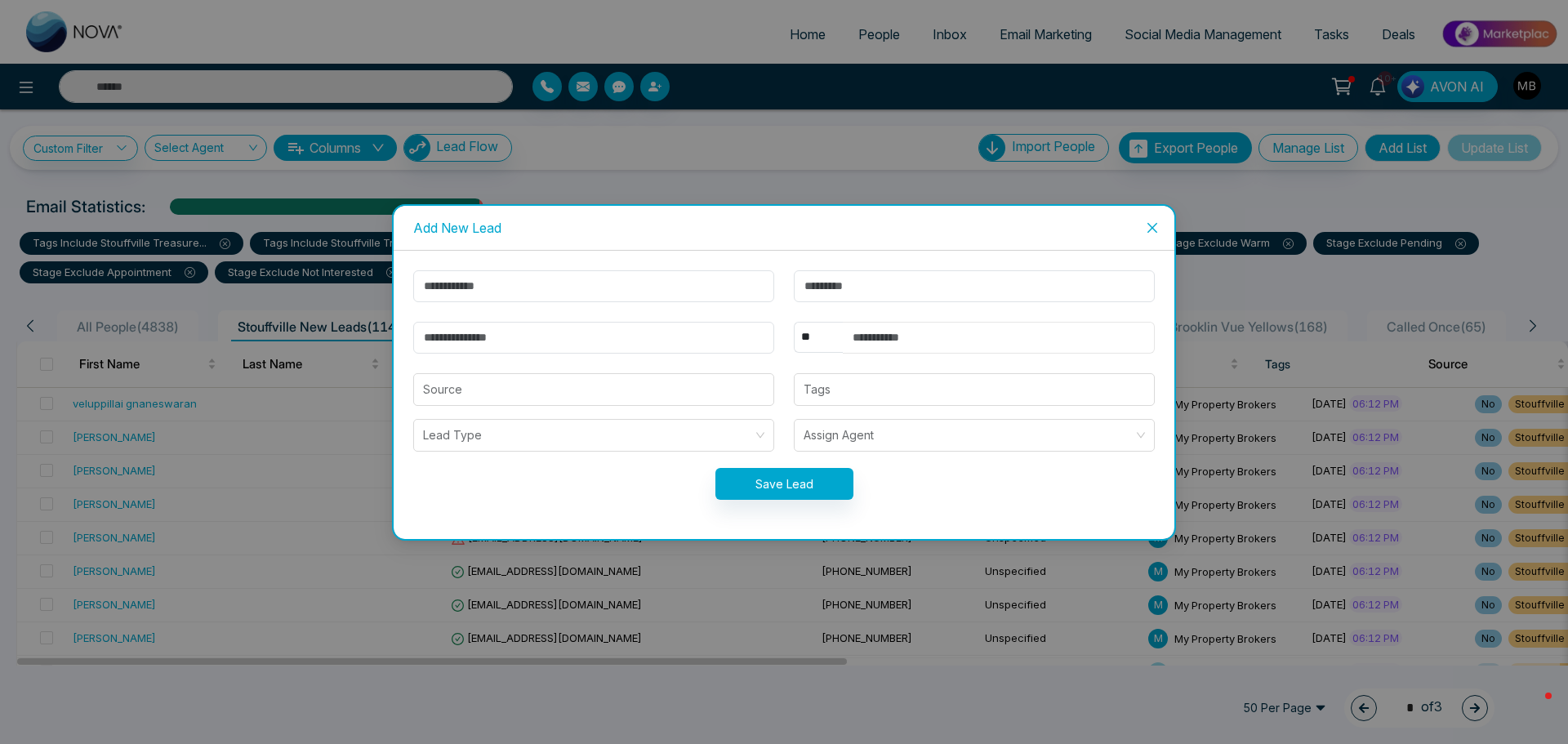
click at [892, 332] on input "text" at bounding box center [999, 338] width 312 height 32
paste input "**********"
click at [841, 399] on div at bounding box center [974, 390] width 351 height 20
type input "**********"
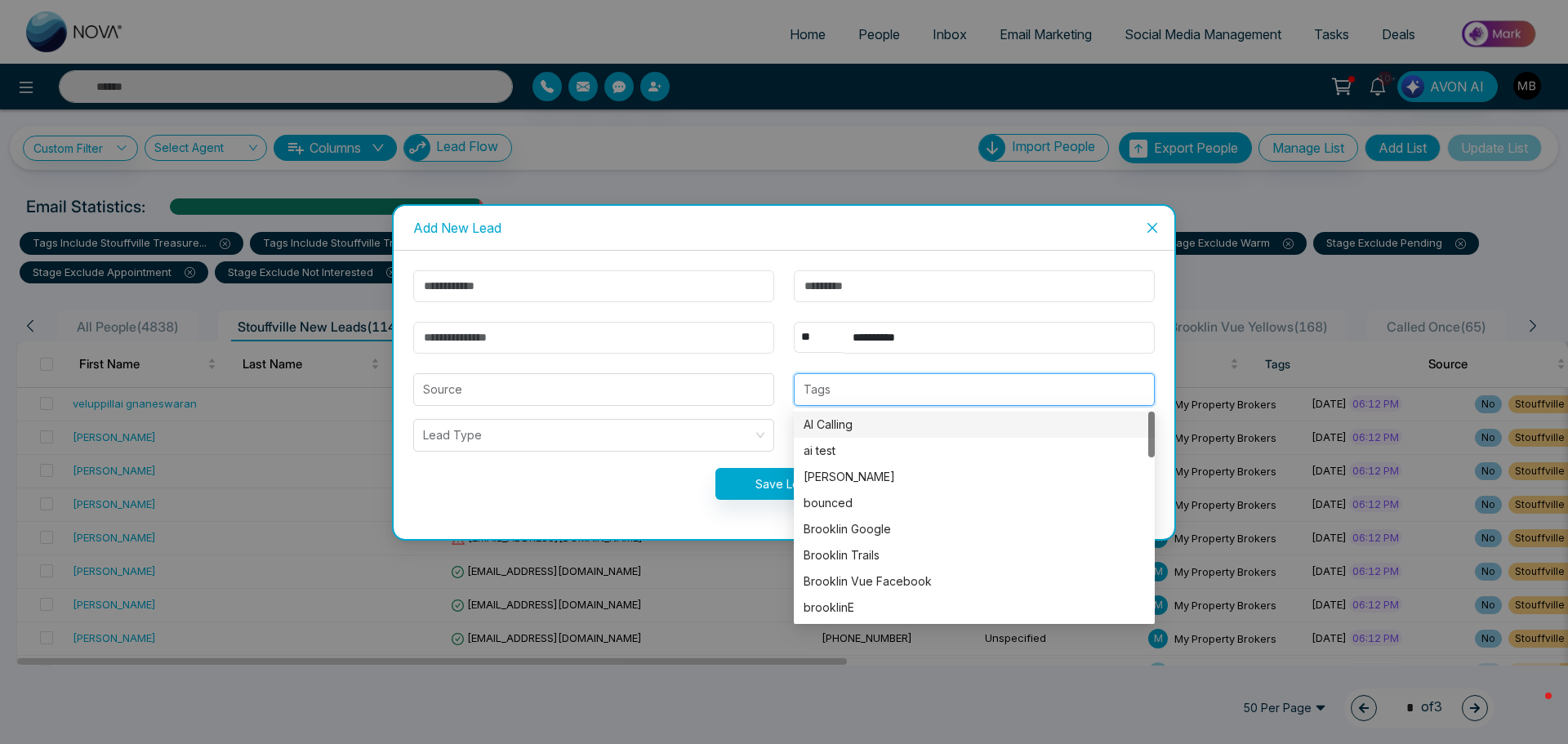
type input "*"
type input "**"
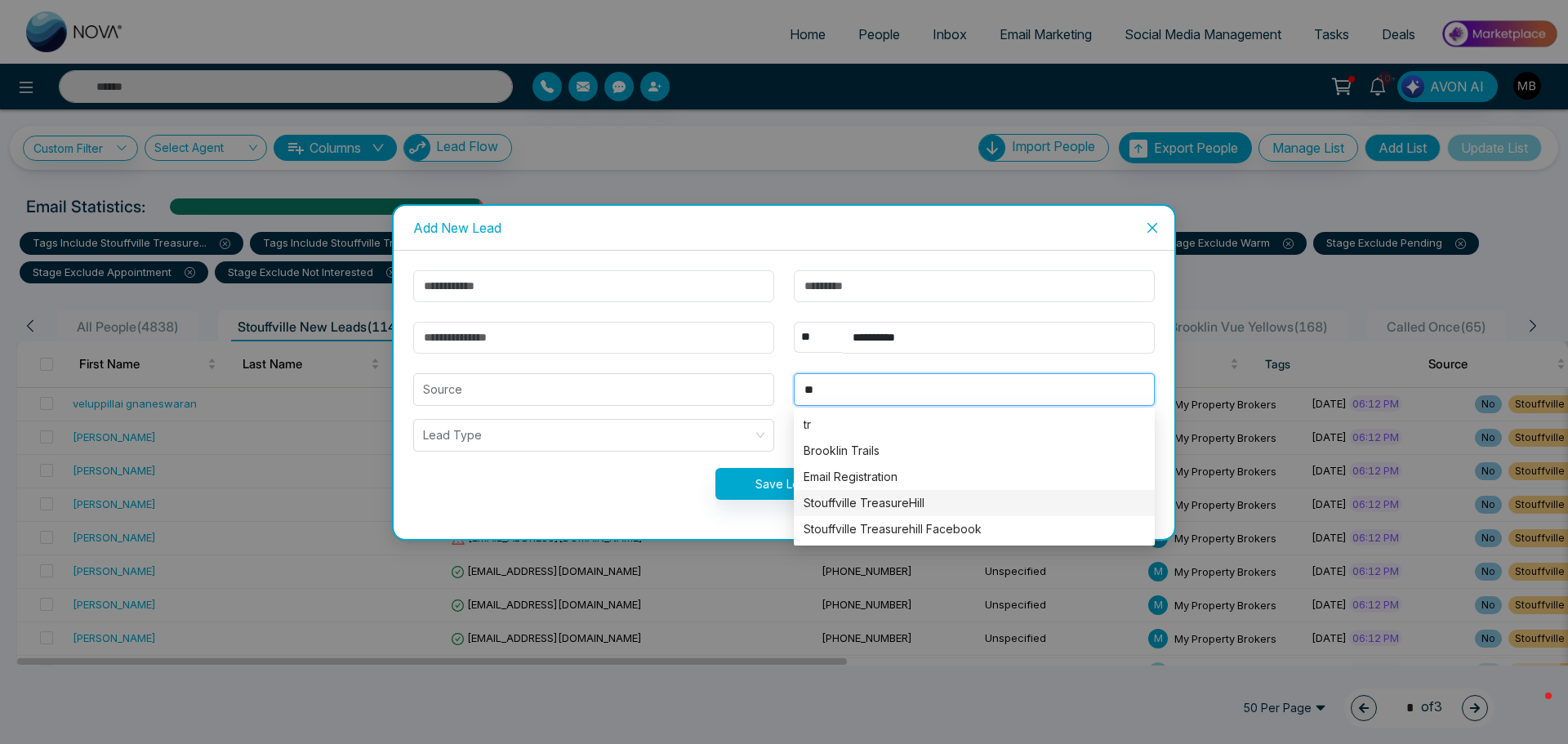
click at [913, 495] on div "Stouffville TreasureHill" at bounding box center [974, 503] width 342 height 18
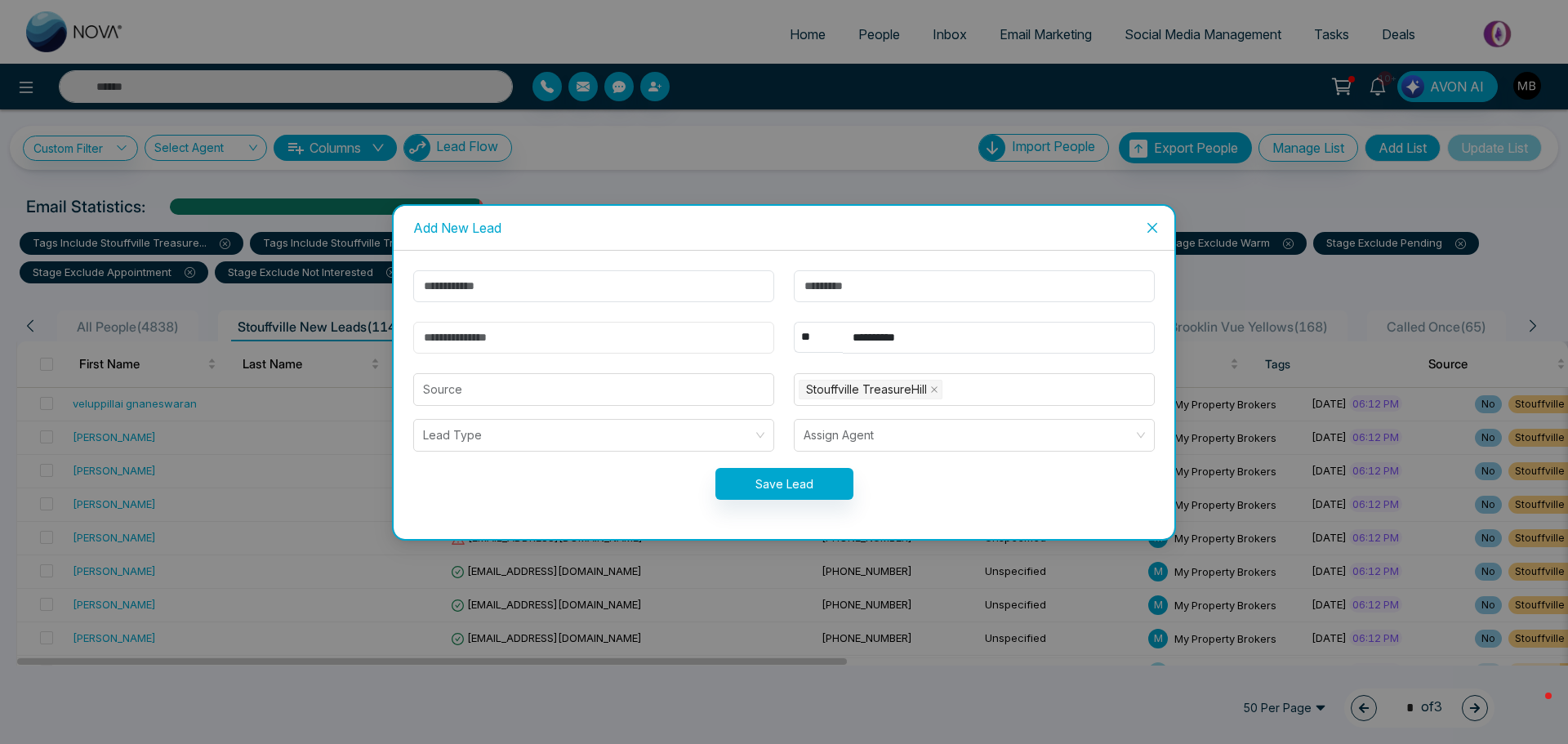
click at [507, 344] on input "email" at bounding box center [594, 338] width 361 height 32
paste input "**********"
type input "**********"
click at [511, 280] on input "text" at bounding box center [594, 286] width 361 height 32
type input "****"
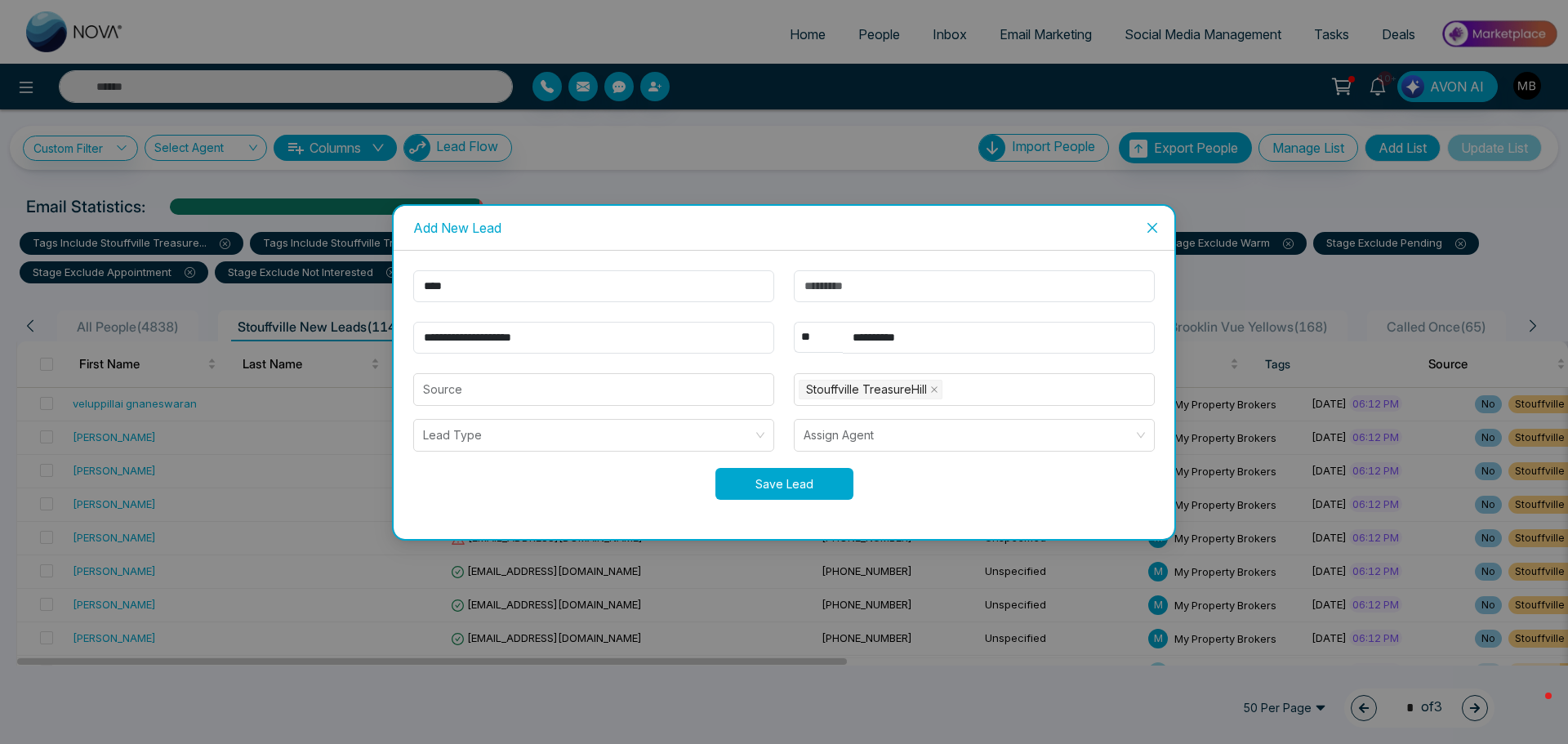
click at [798, 491] on button "Save Lead" at bounding box center [784, 484] width 138 height 32
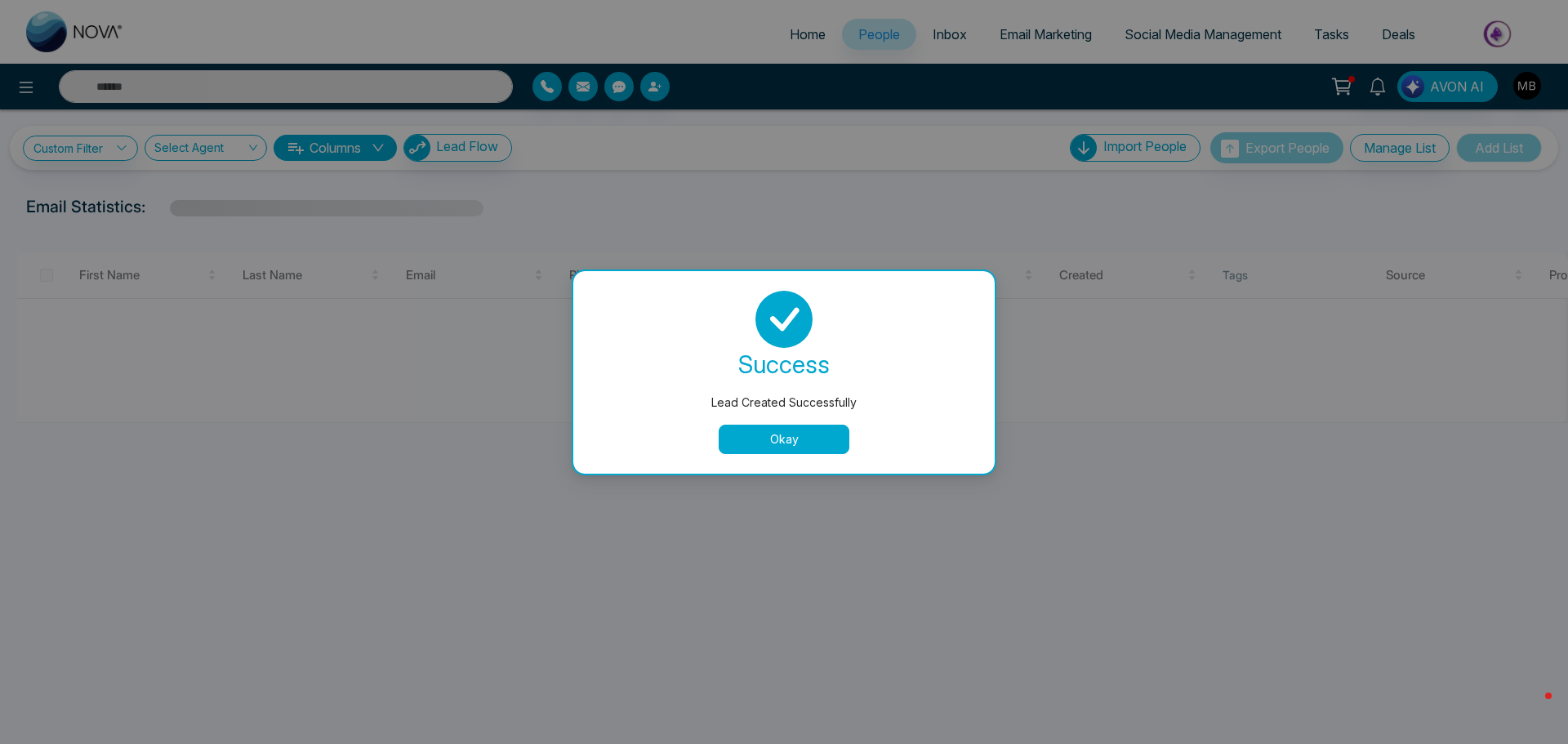
click at [789, 441] on button "Okay" at bounding box center [784, 439] width 131 height 30
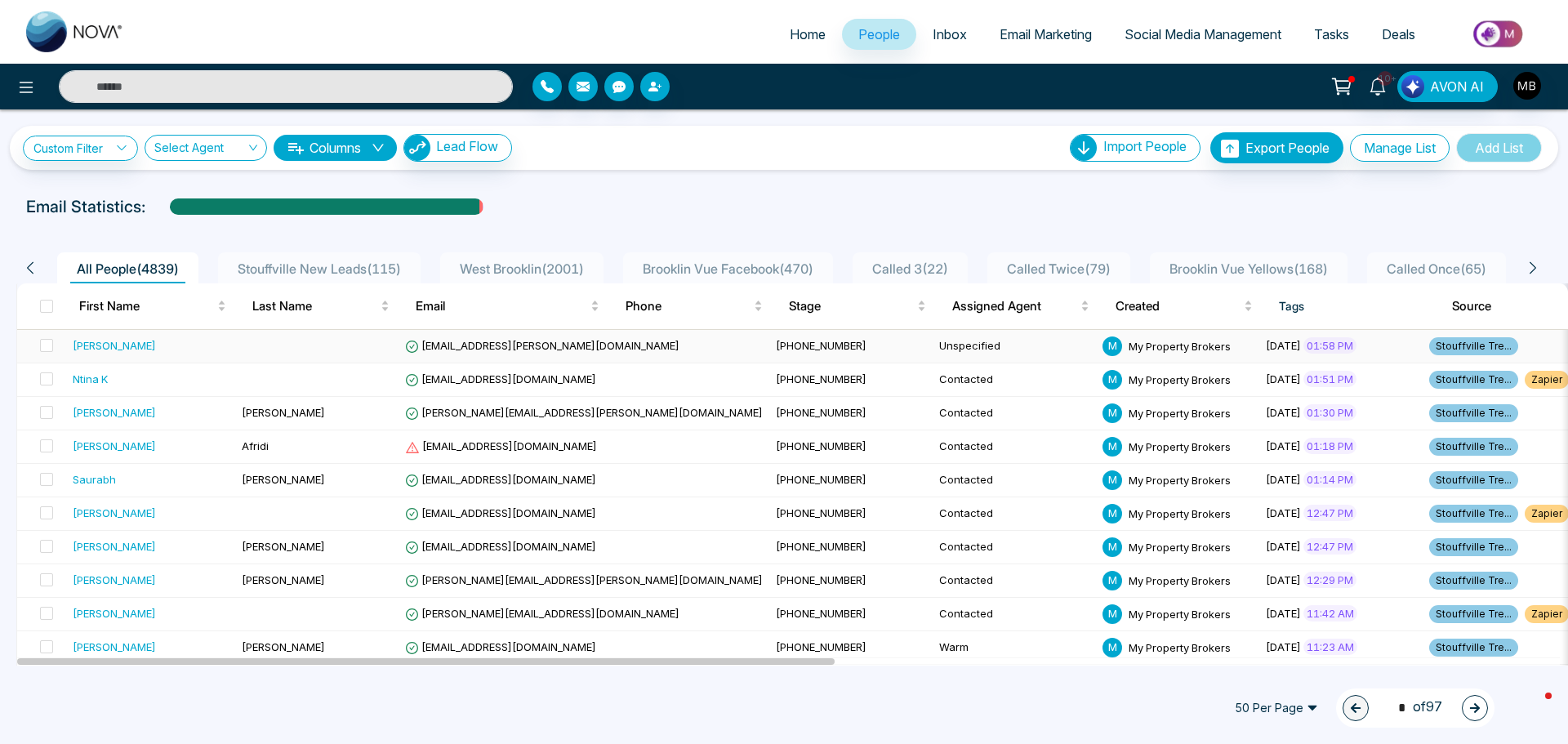
click at [472, 351] on span "Khan.moiz@hotmail.com" at bounding box center [543, 346] width 275 height 13
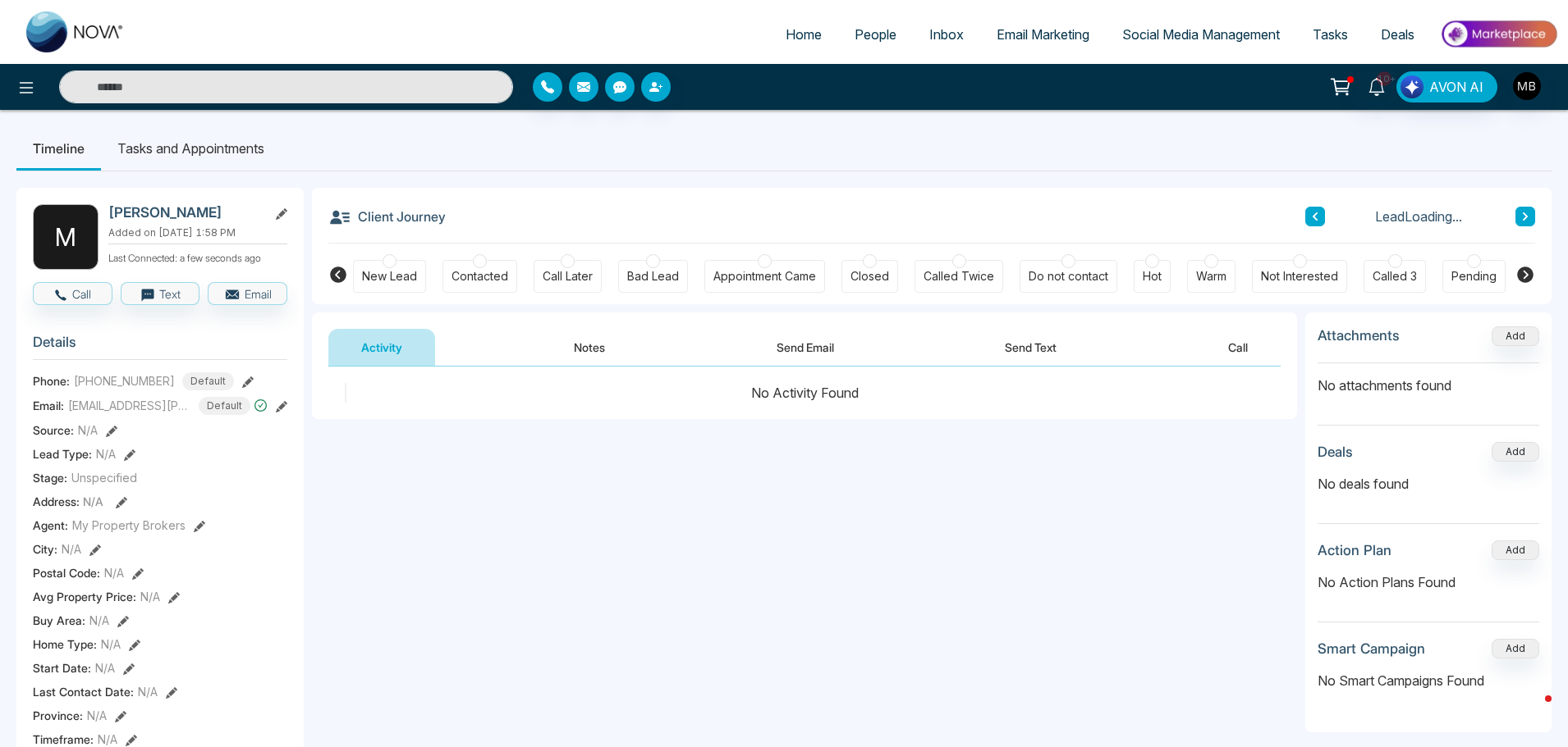
click at [1215, 263] on div at bounding box center [1211, 261] width 14 height 14
click at [572, 331] on button "Notes" at bounding box center [589, 347] width 96 height 37
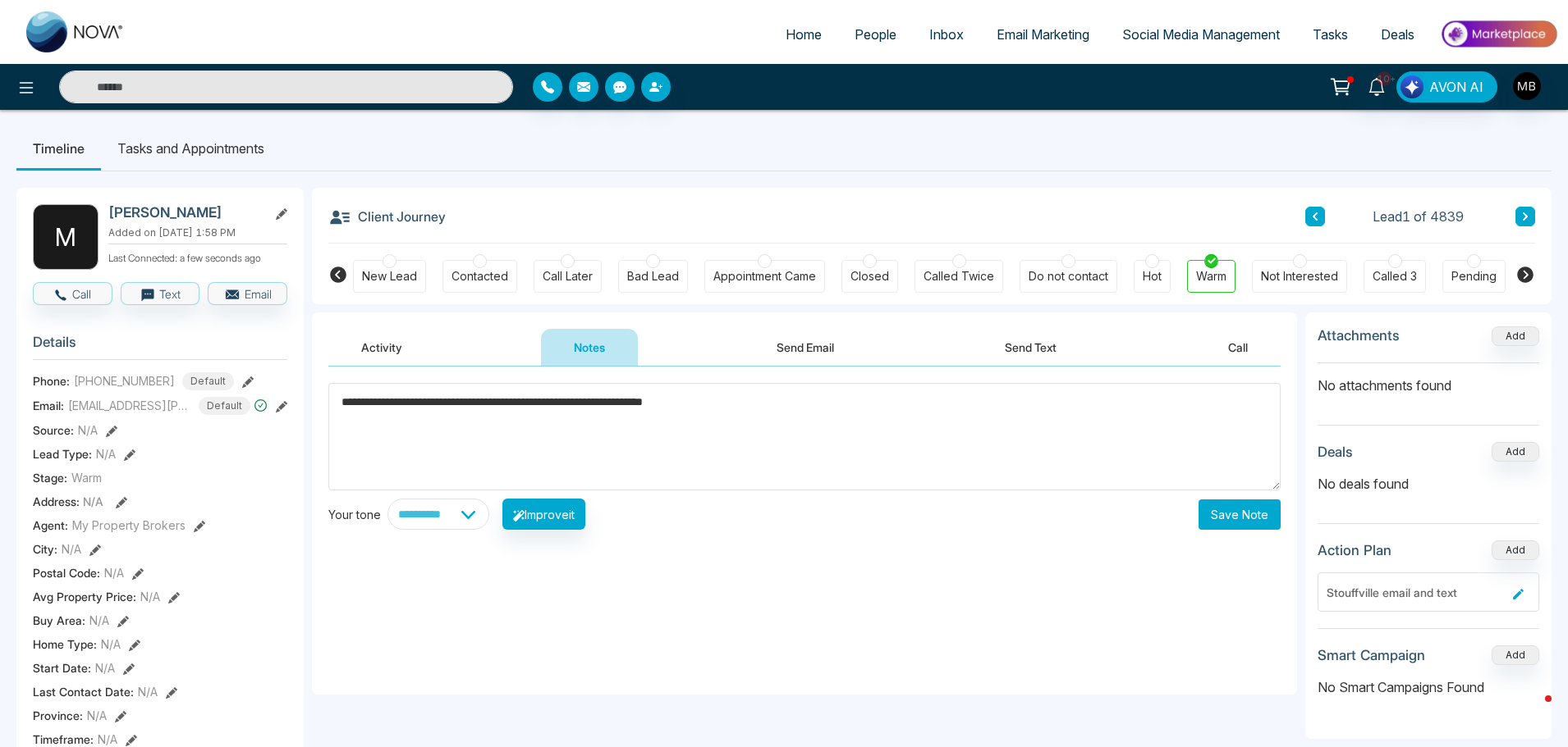
type textarea "**********"
click at [1244, 518] on button "Save Note" at bounding box center [1239, 514] width 82 height 31
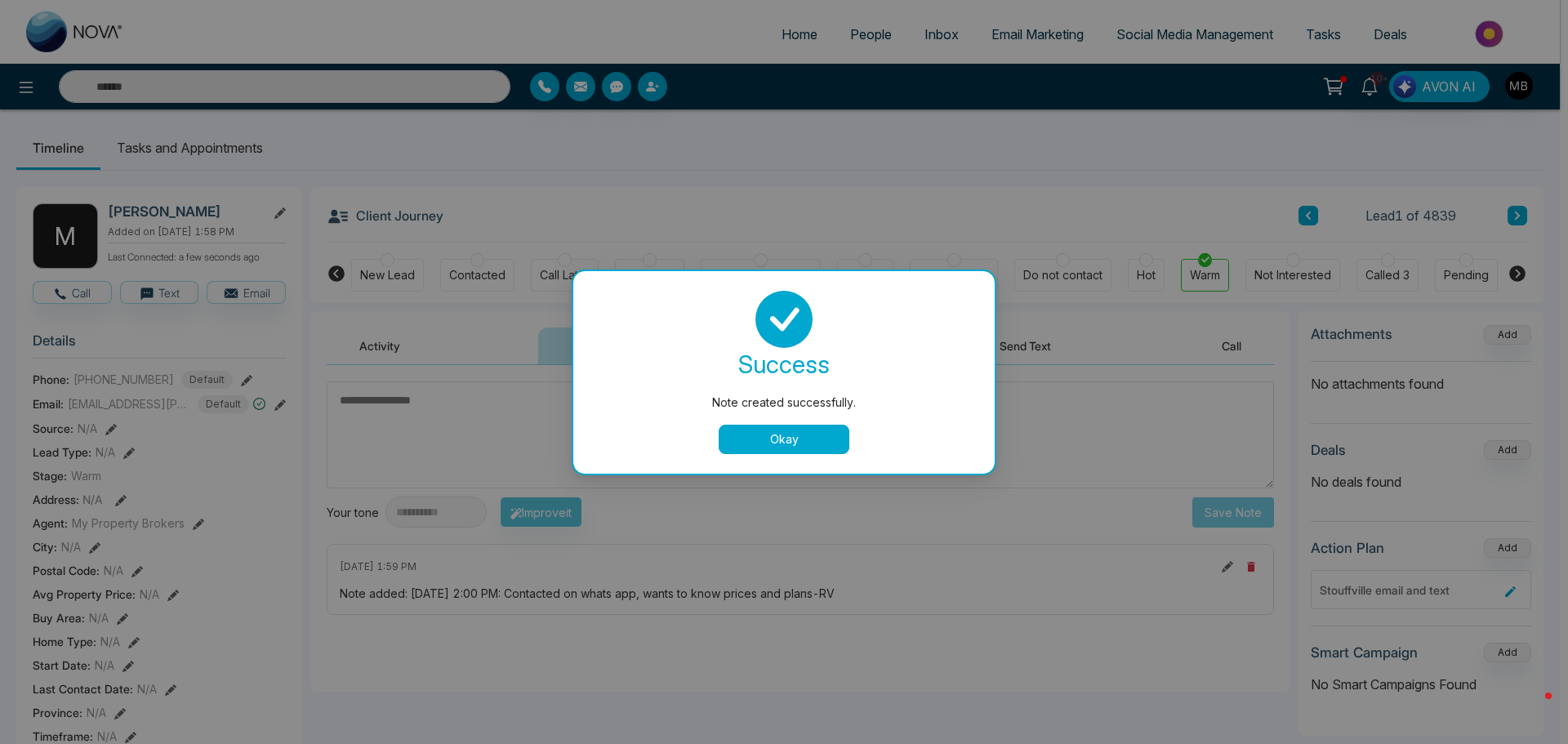
click at [798, 437] on button "Okay" at bounding box center [784, 439] width 131 height 30
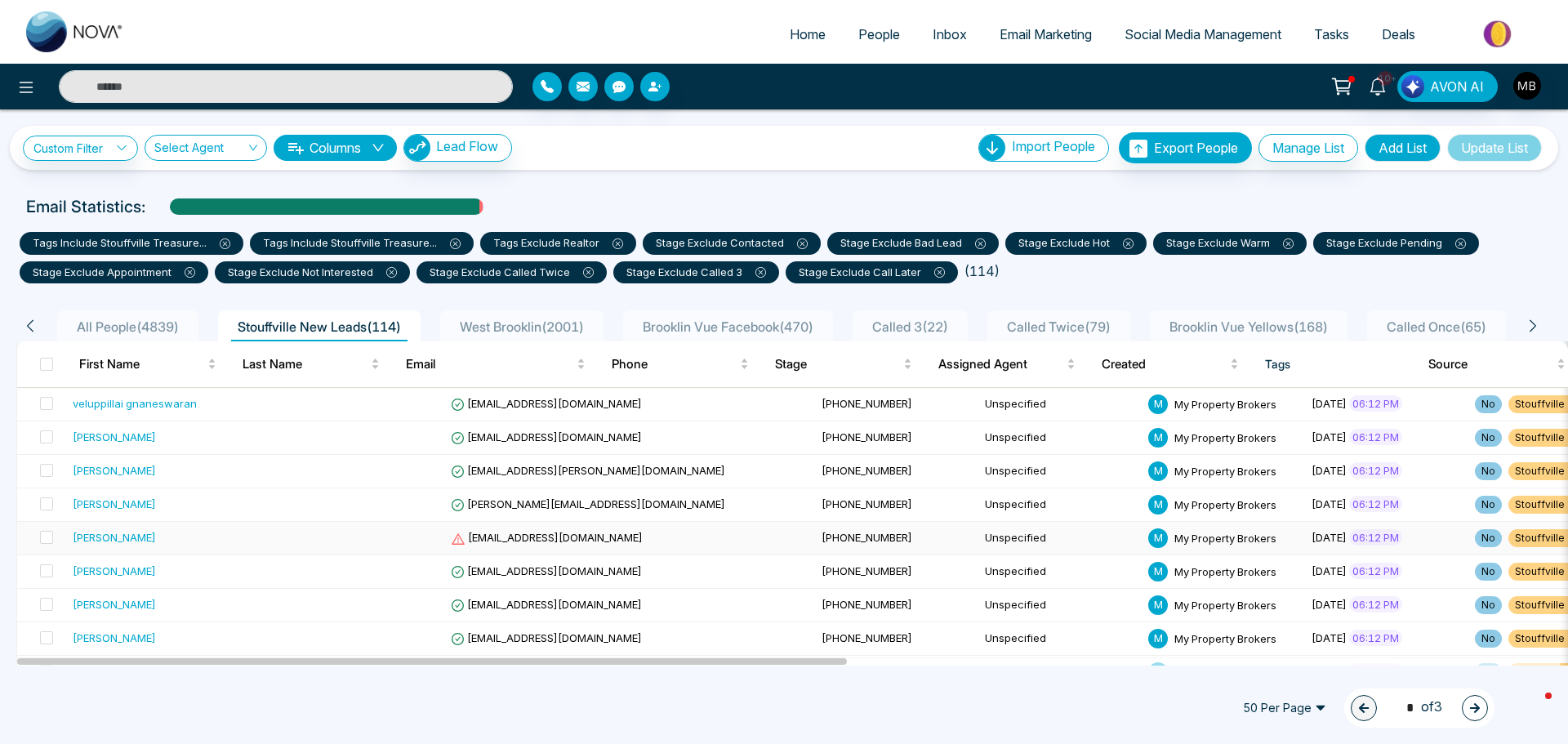
click at [454, 542] on span "[EMAIL_ADDRESS][DOMAIN_NAME]" at bounding box center [547, 538] width 192 height 13
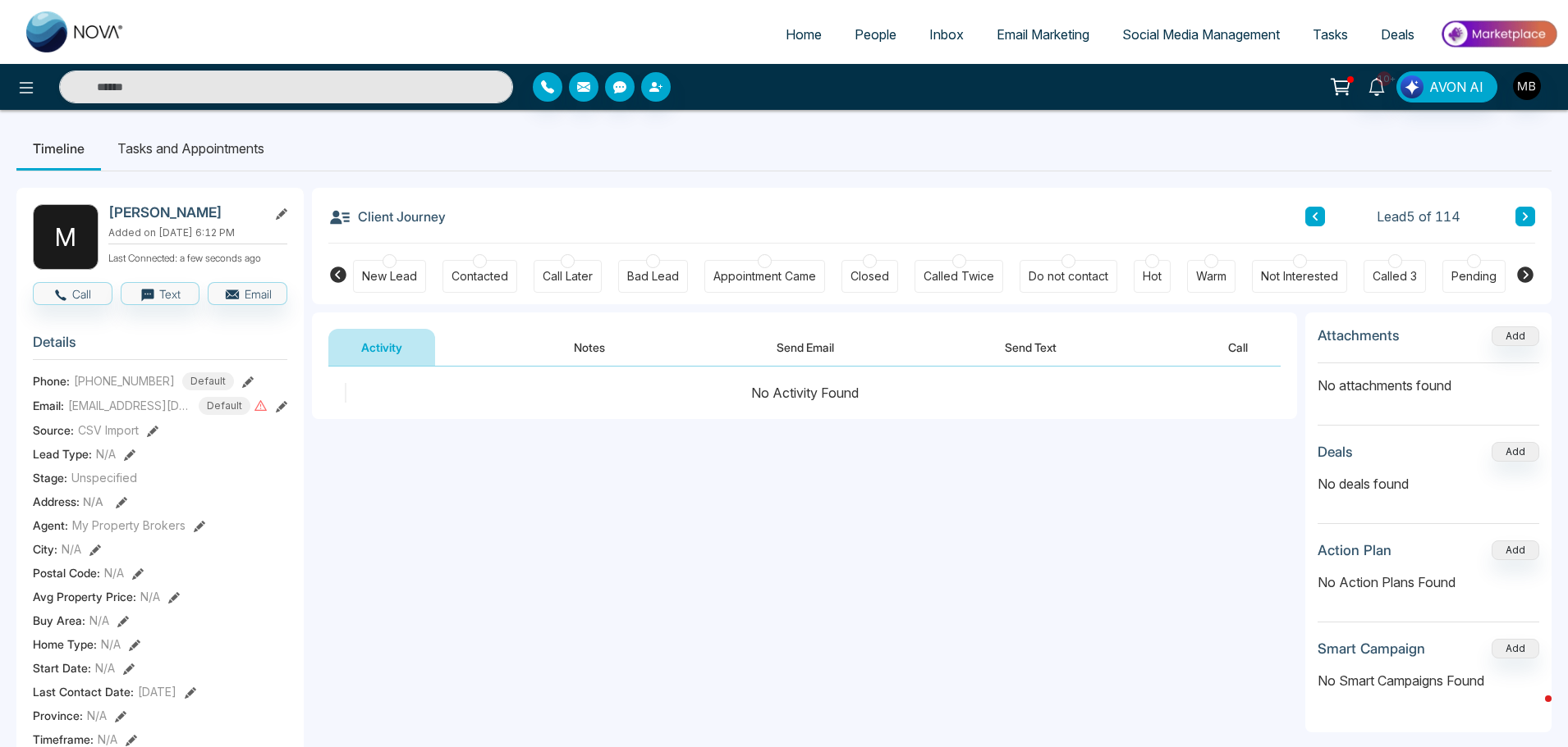
click at [251, 402] on div "[EMAIL_ADDRESS][DOMAIN_NAME] Default" at bounding box center [168, 406] width 200 height 18
click at [256, 404] on icon at bounding box center [260, 405] width 14 height 14
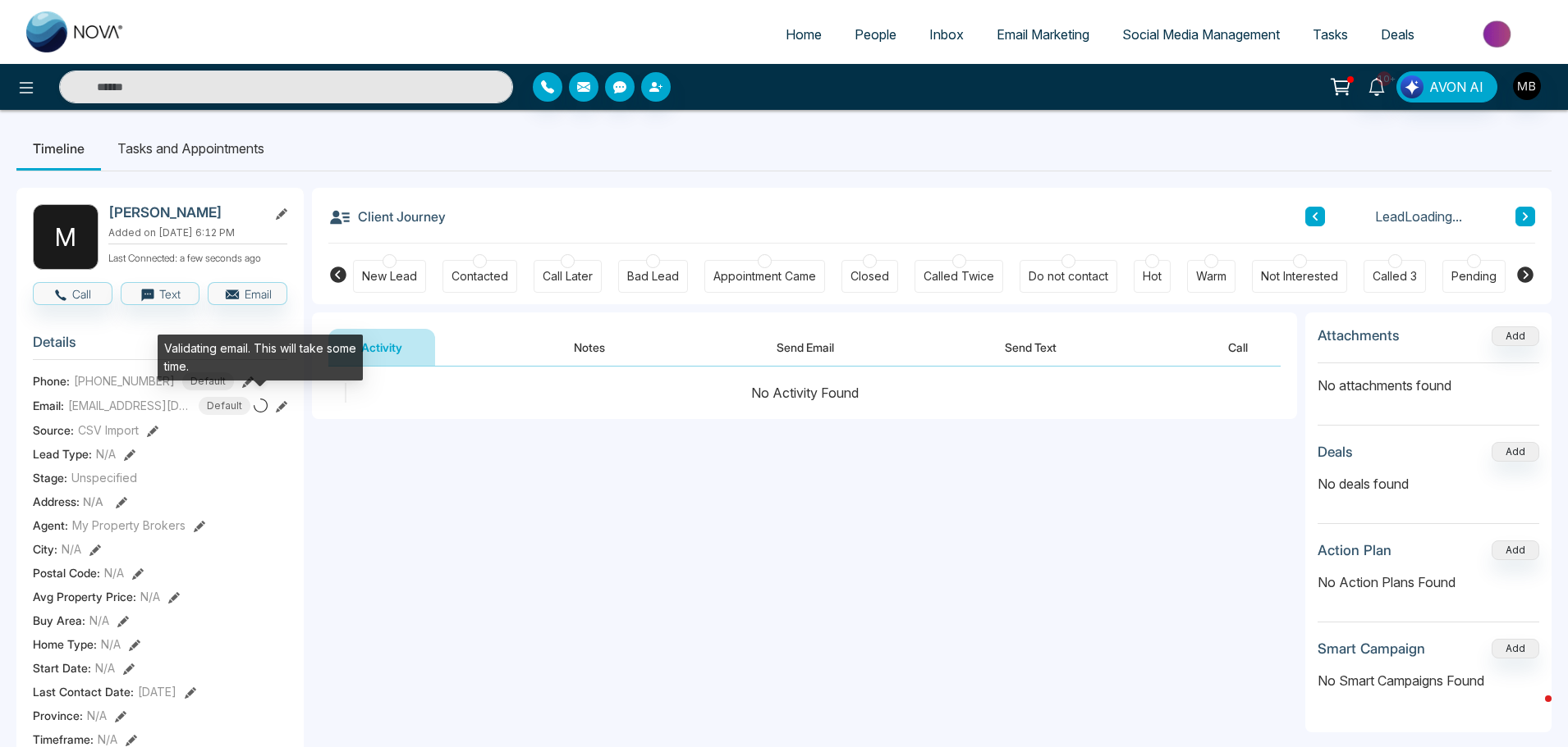
scroll to position [0, 200]
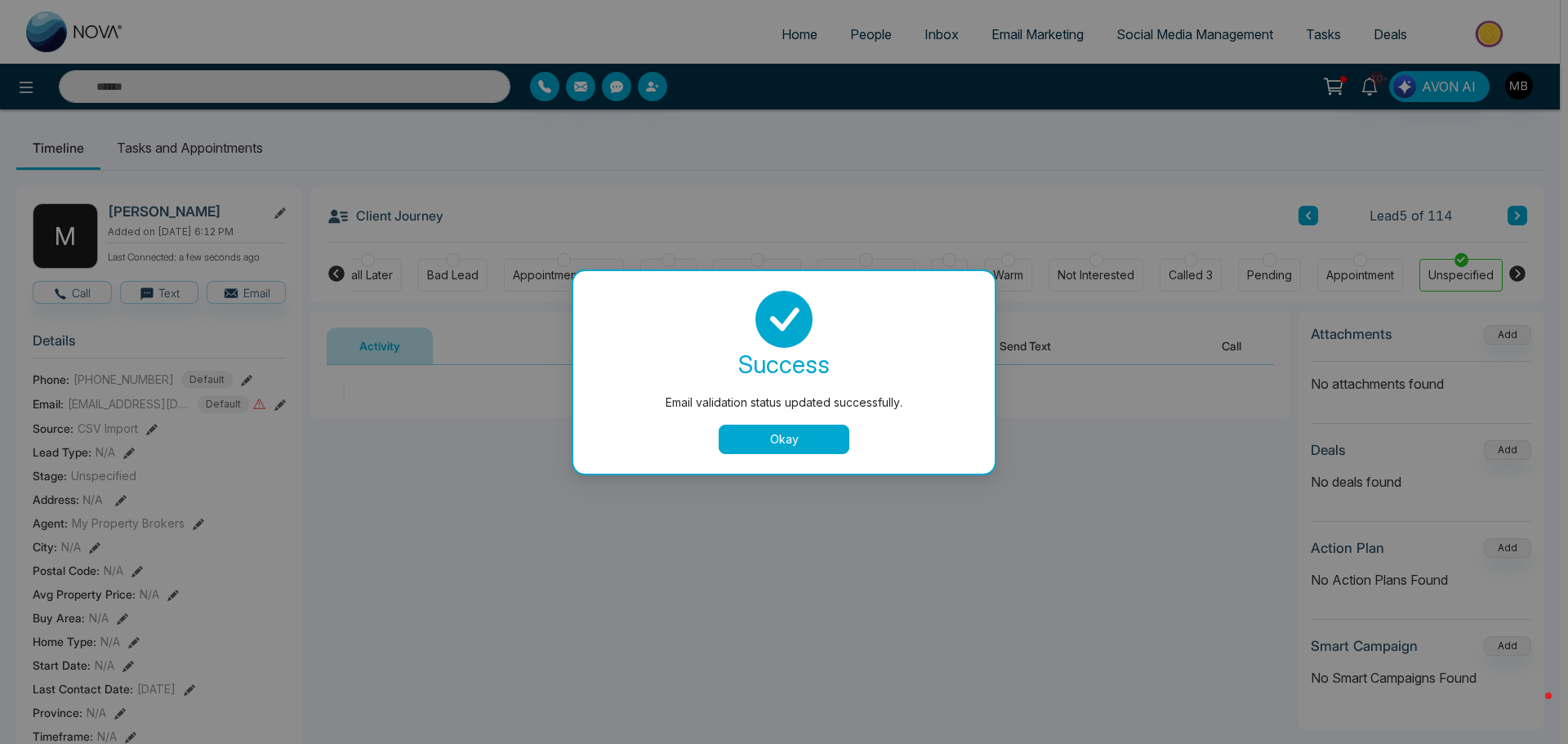
click at [773, 430] on button "Okay" at bounding box center [784, 439] width 131 height 30
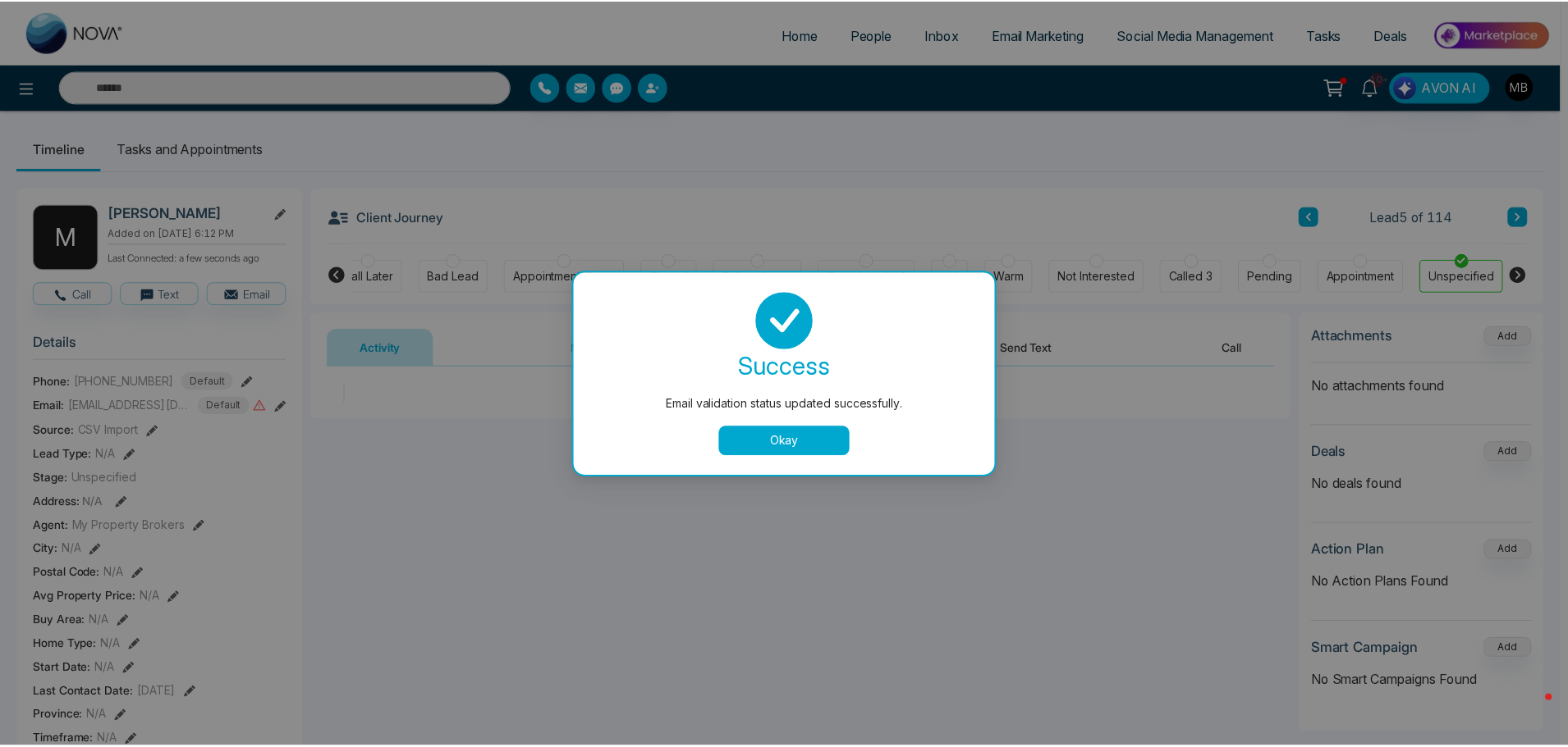
scroll to position [0, 191]
